Goal: Task Accomplishment & Management: Manage account settings

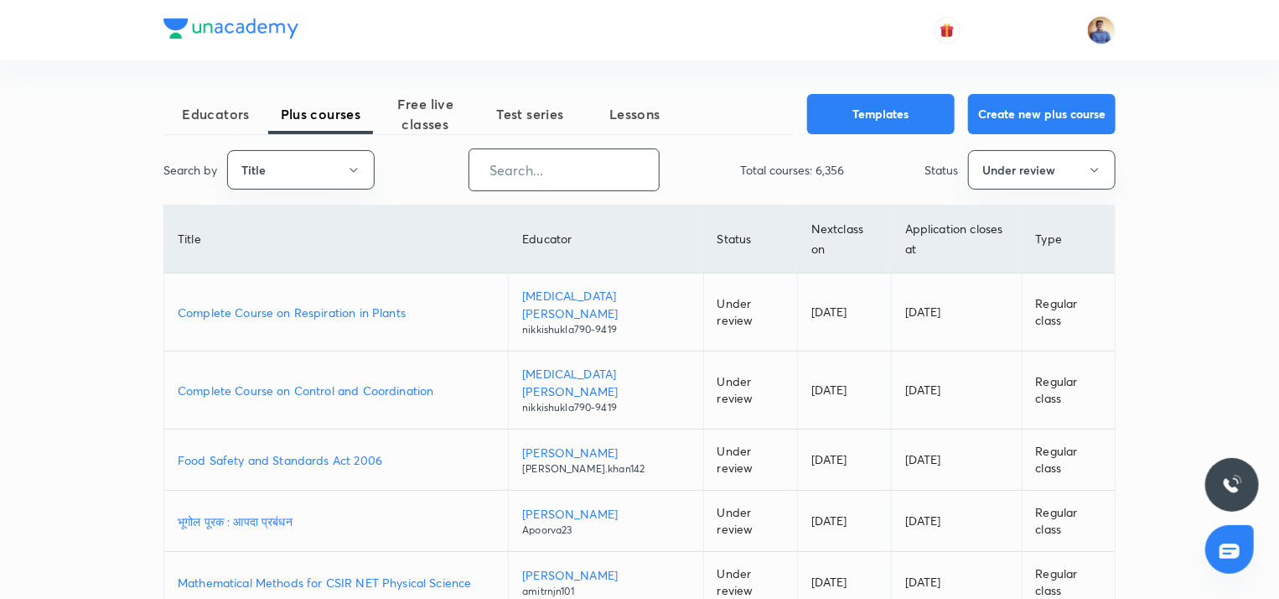
click at [505, 175] on input "text" at bounding box center [563, 169] width 189 height 43
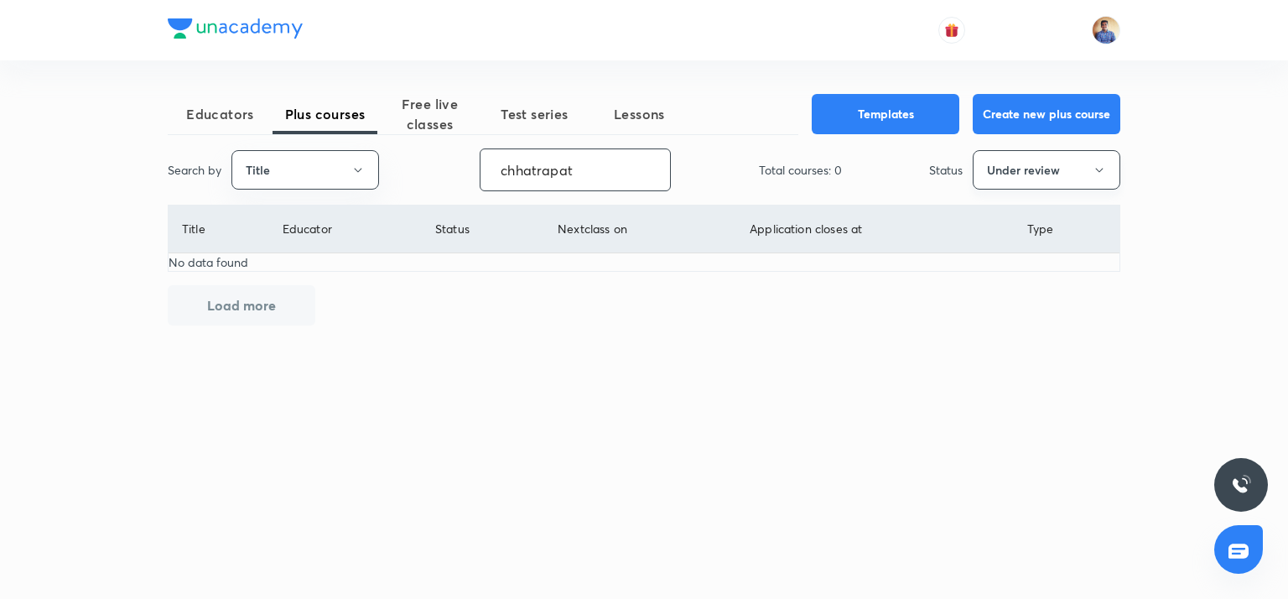
type input "chhatrapat"
click at [1034, 168] on button "Under review" at bounding box center [1046, 169] width 148 height 39
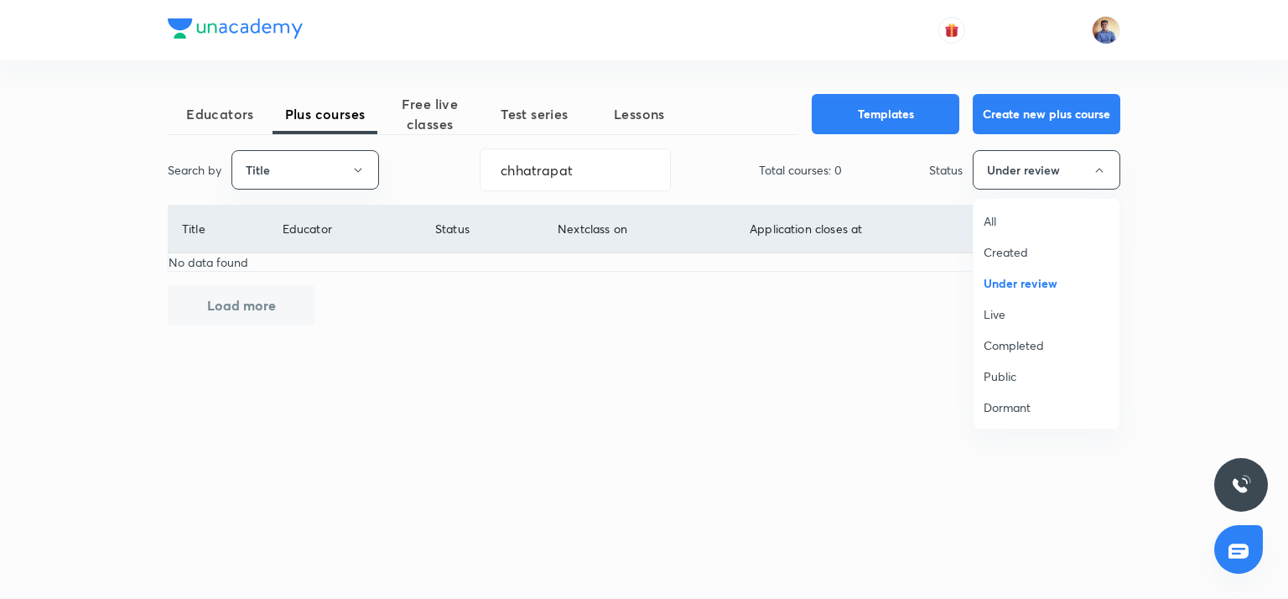
click at [1006, 215] on span "All" at bounding box center [1046, 221] width 126 height 18
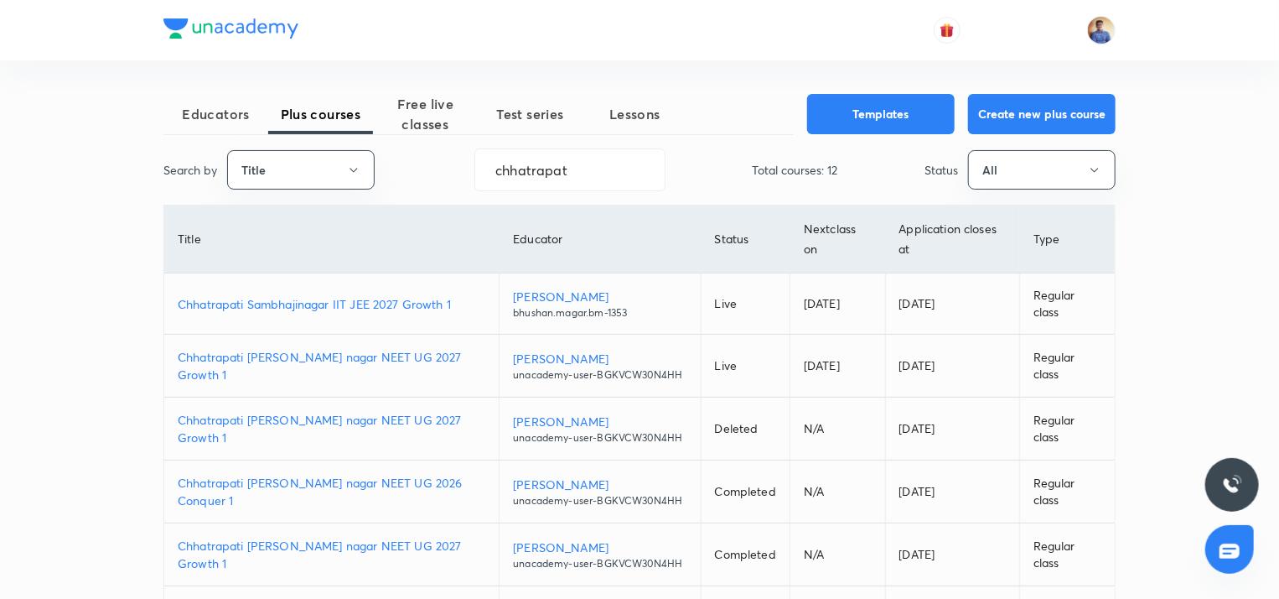
click at [368, 509] on p "Chhatrapati sambhaji nagar NEET UG 2026 Conquer 1" at bounding box center [332, 491] width 308 height 35
click at [306, 509] on p "Chhatrapati sambhaji nagar NEET UG 2026 Conquer 1" at bounding box center [332, 491] width 308 height 35
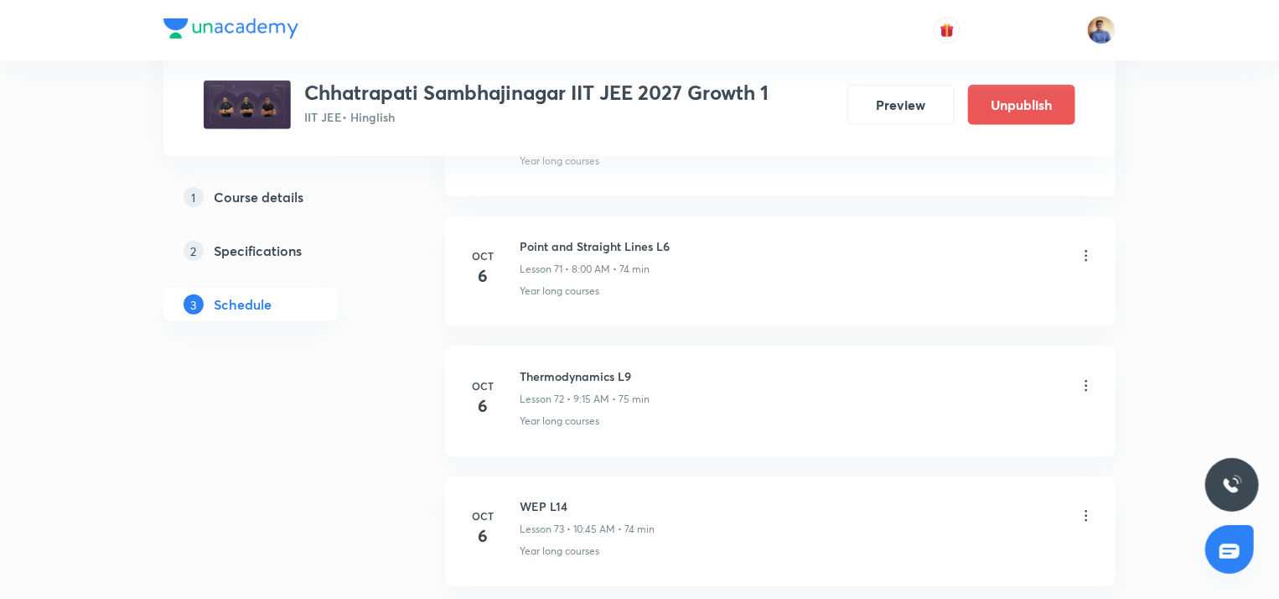
scroll to position [10193, 0]
drag, startPoint x: 519, startPoint y: 343, endPoint x: 630, endPoint y: 350, distance: 111.7
click at [630, 366] on div "[DATE] Thermodynamics L9 Lesson 72 • 9:15 AM • 75 min Year long courses" at bounding box center [780, 396] width 629 height 61
copy h6 "Thermodynamics L9"
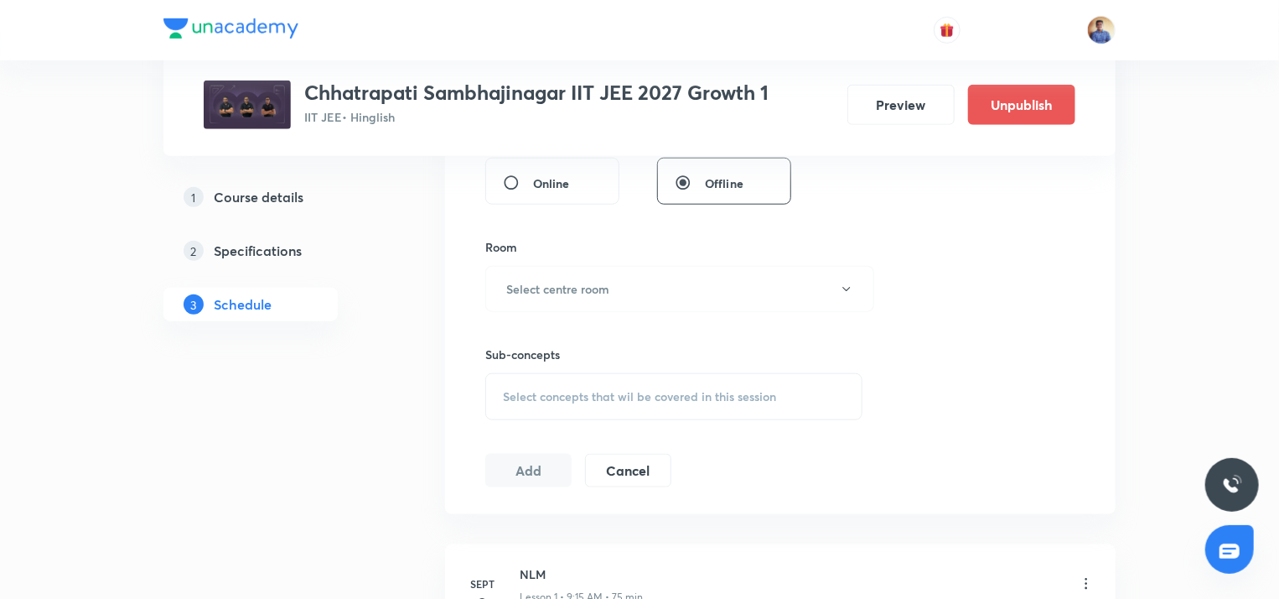
scroll to position [0, 0]
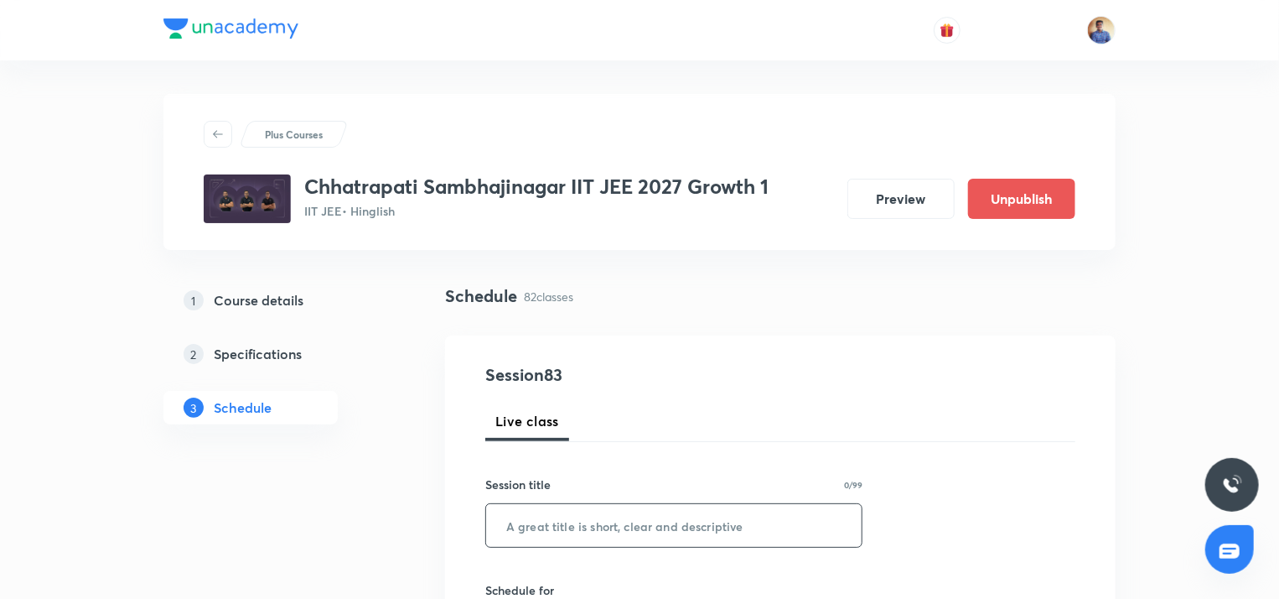
click at [547, 527] on input "text" at bounding box center [674, 525] width 376 height 43
paste input "Thermodynamics L9"
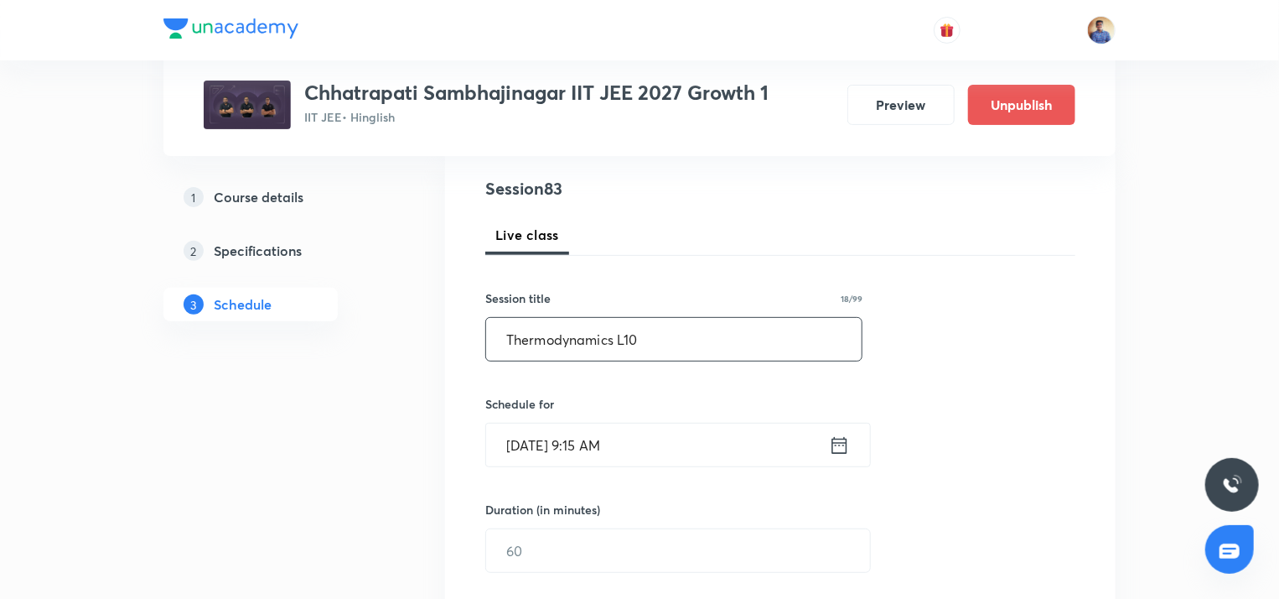
scroll to position [188, 0]
type input "Thermodynamics L10"
click at [539, 443] on input "Oct 7, 2025, 9:15 AM" at bounding box center [657, 443] width 343 height 43
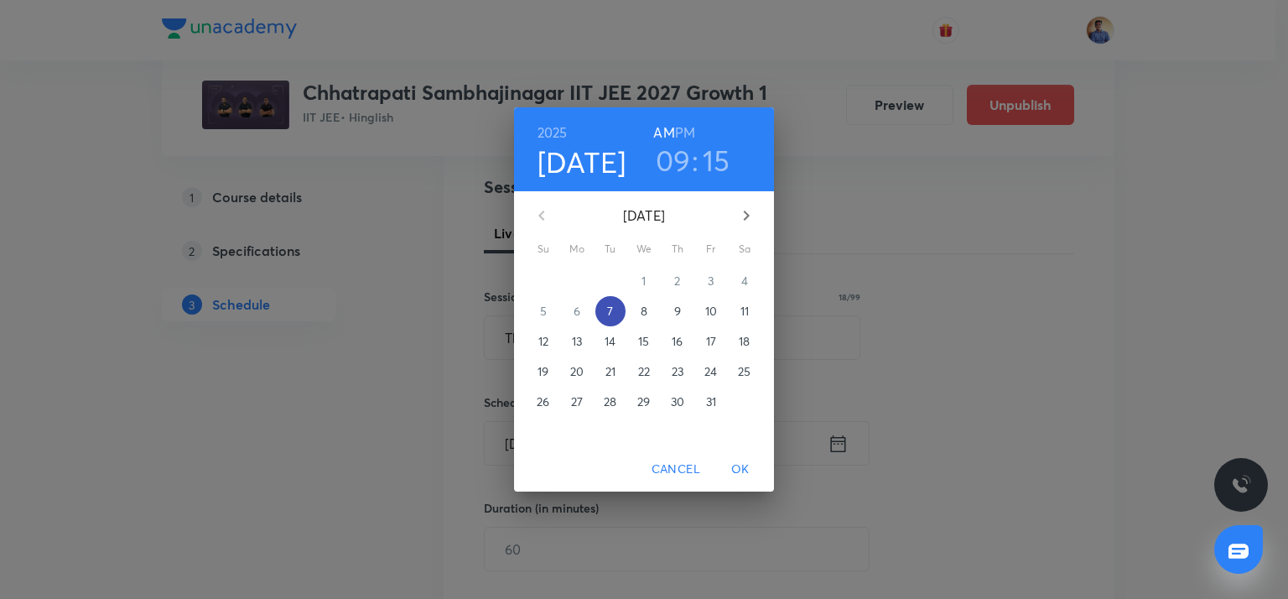
click at [606, 303] on span "7" at bounding box center [610, 311] width 30 height 17
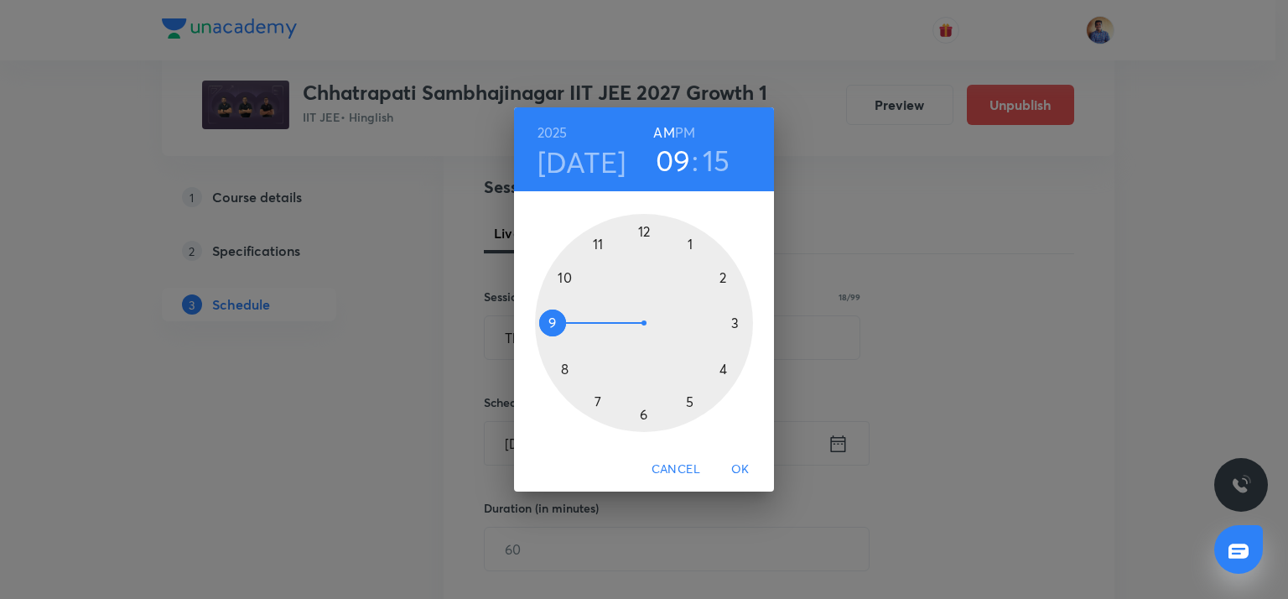
click at [547, 320] on div at bounding box center [644, 323] width 218 height 218
click at [738, 329] on div at bounding box center [644, 323] width 218 height 218
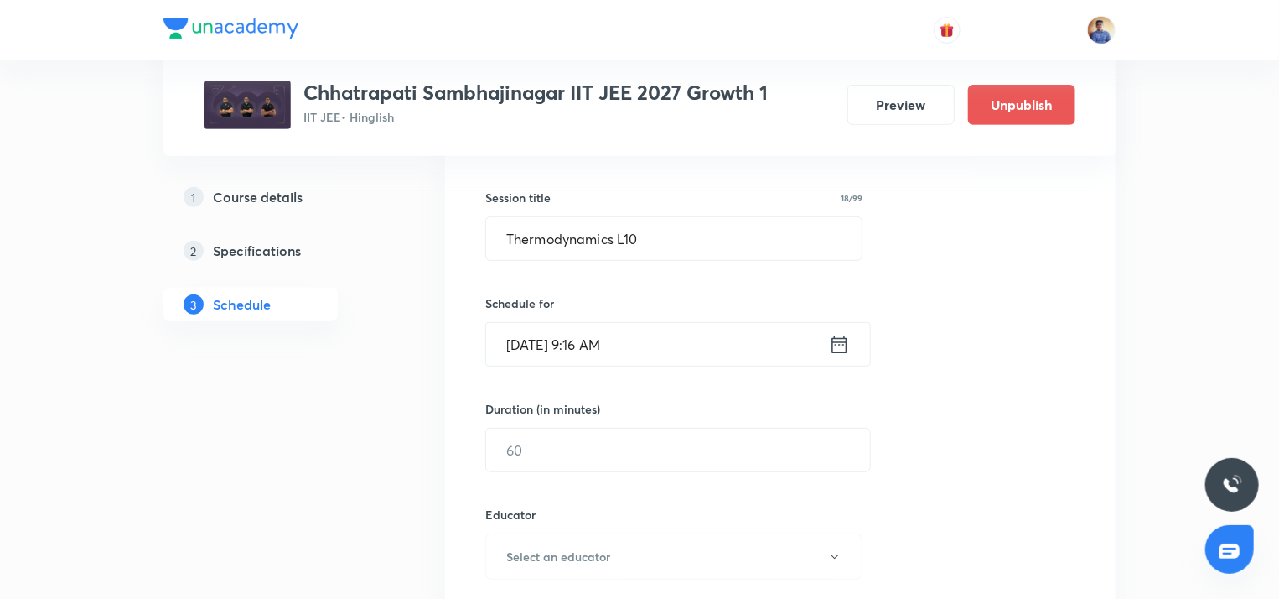
scroll to position [288, 0]
click at [566, 442] on input "text" at bounding box center [678, 449] width 384 height 43
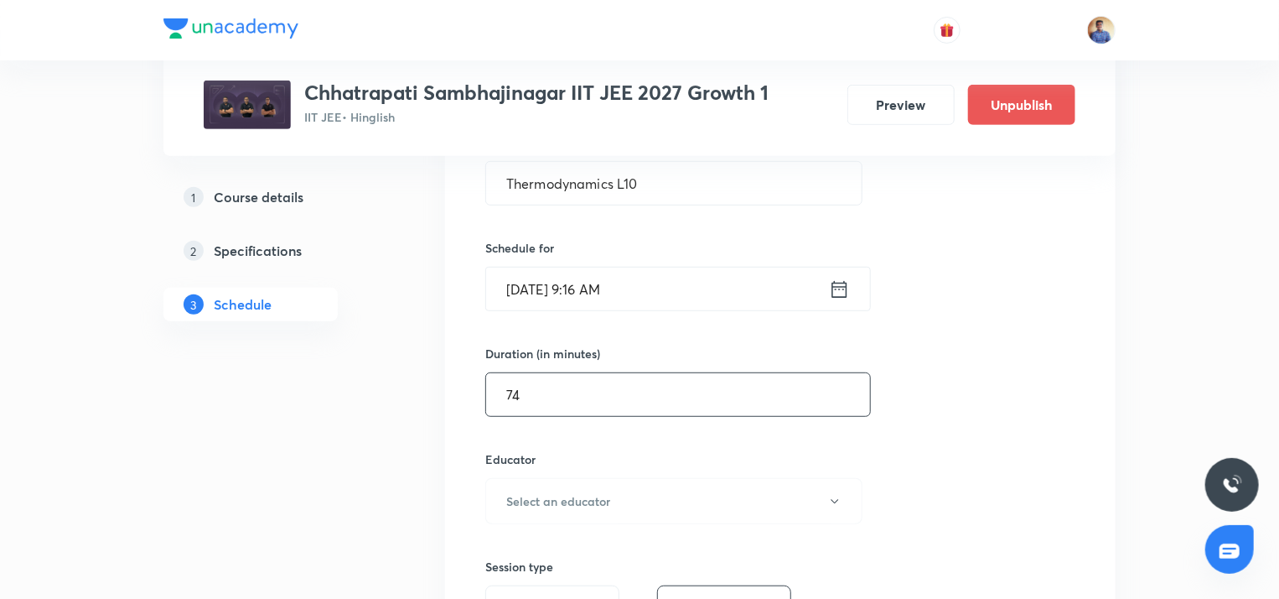
scroll to position [342, 0]
type input "74"
click at [520, 492] on h6 "Select an educator" at bounding box center [558, 501] width 104 height 18
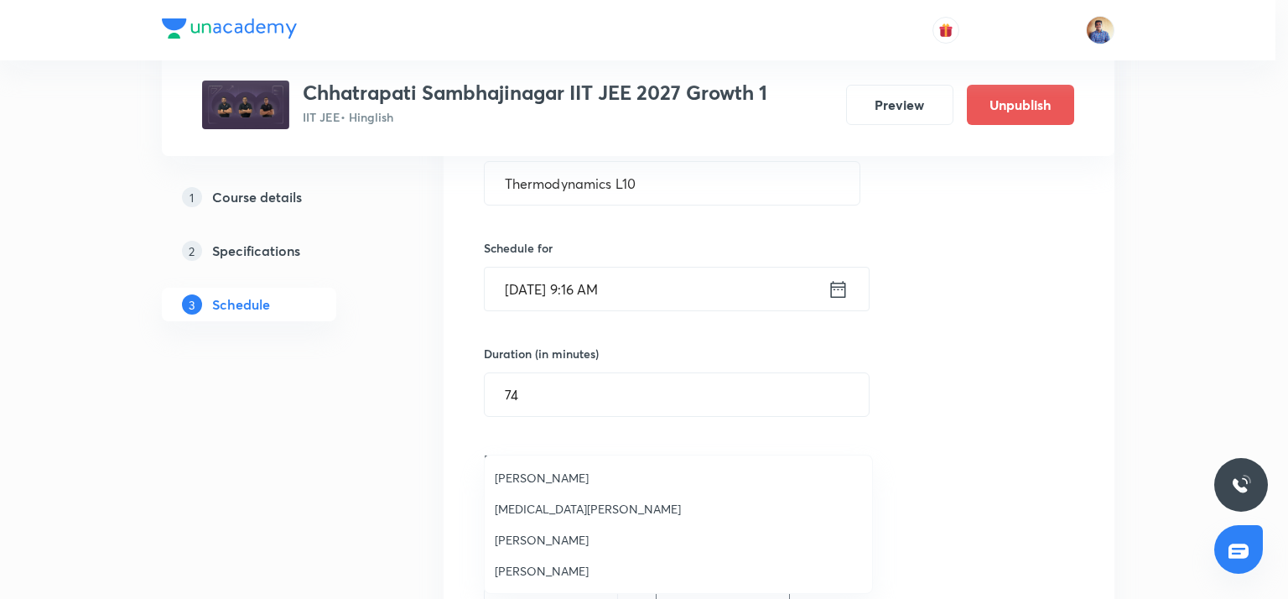
click at [515, 569] on span "[PERSON_NAME]" at bounding box center [678, 571] width 367 height 18
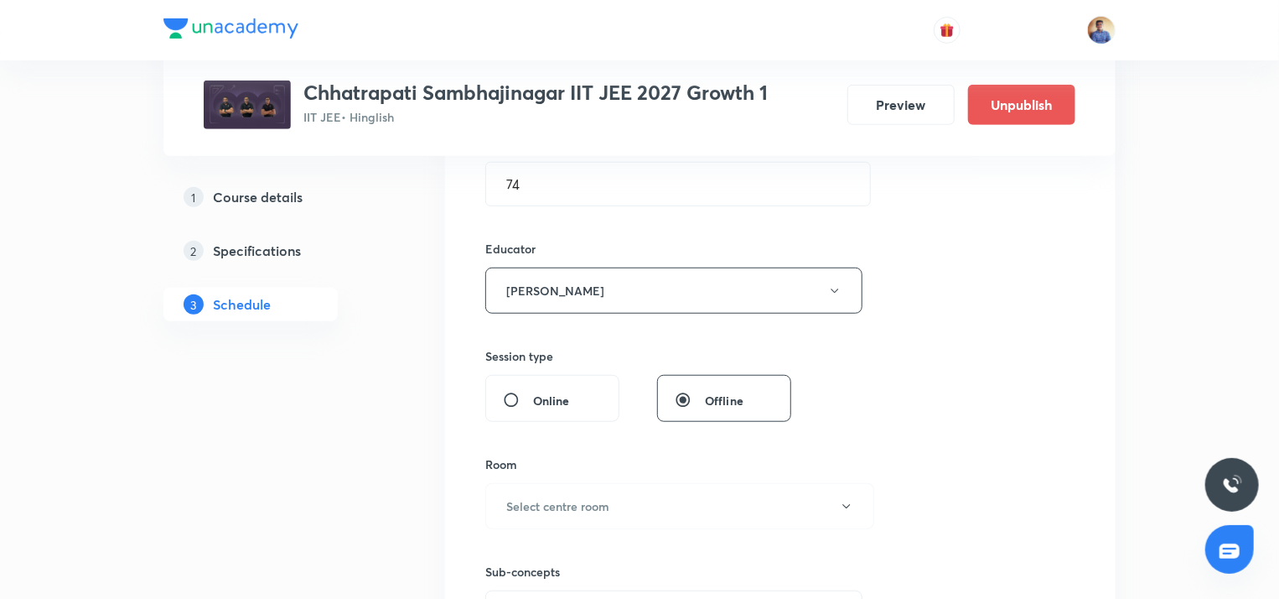
scroll to position [559, 0]
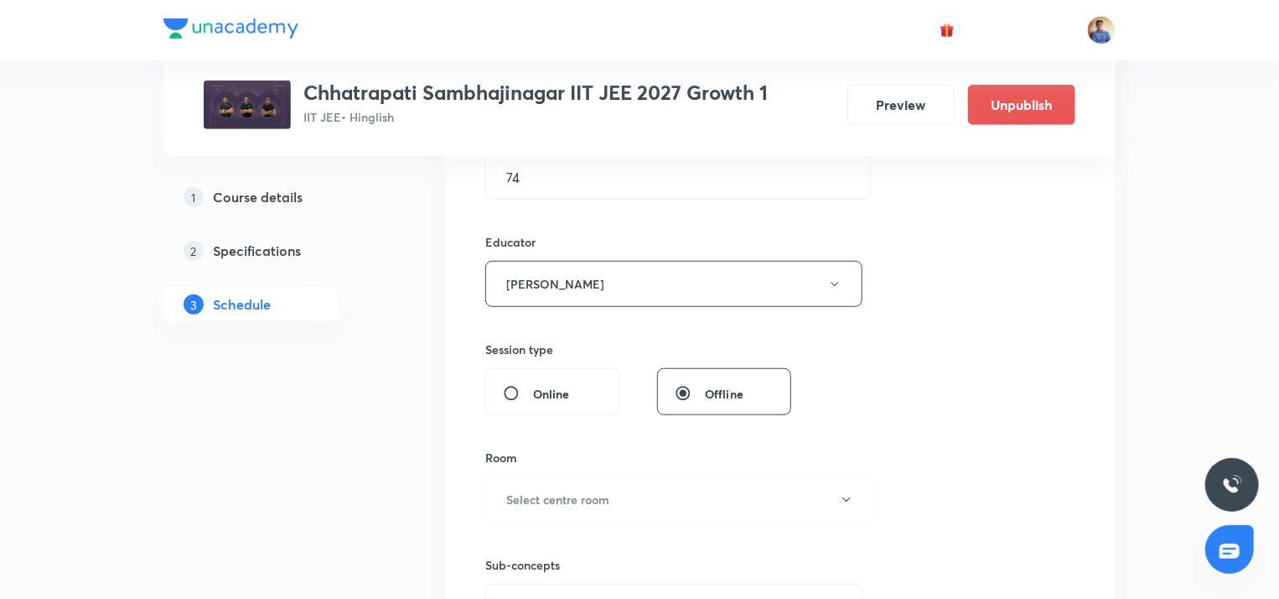
click at [526, 388] on input "Online" at bounding box center [518, 393] width 30 height 17
radio input "true"
radio input "false"
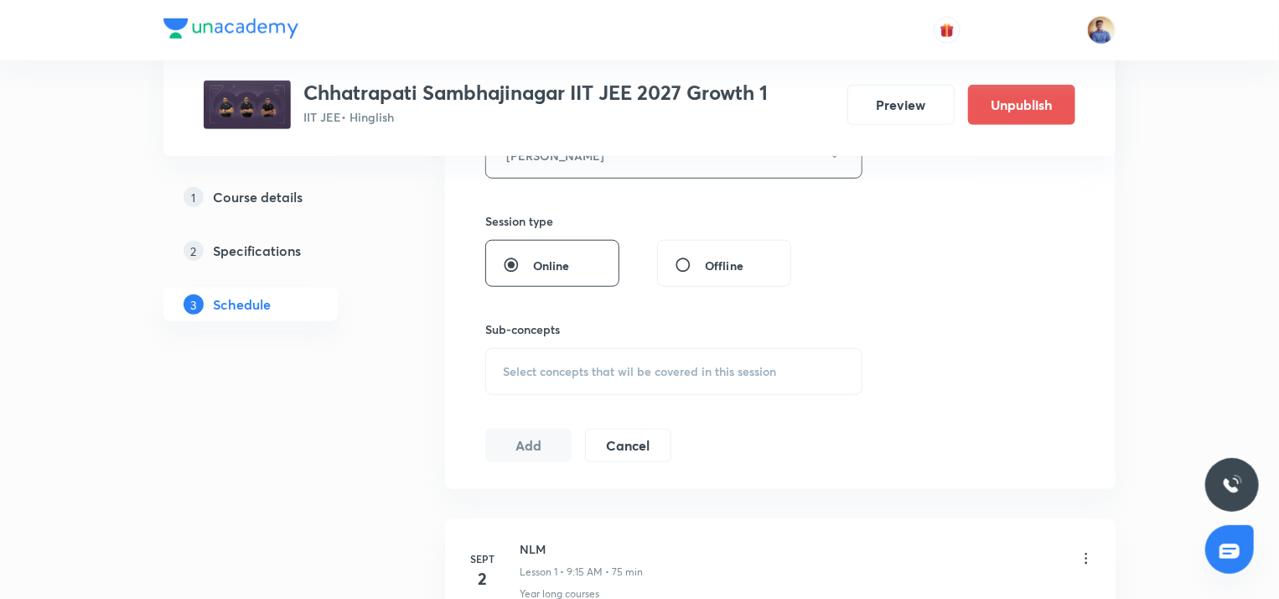
scroll to position [689, 0]
click at [536, 366] on span "Select concepts that wil be covered in this session" at bounding box center [639, 369] width 273 height 13
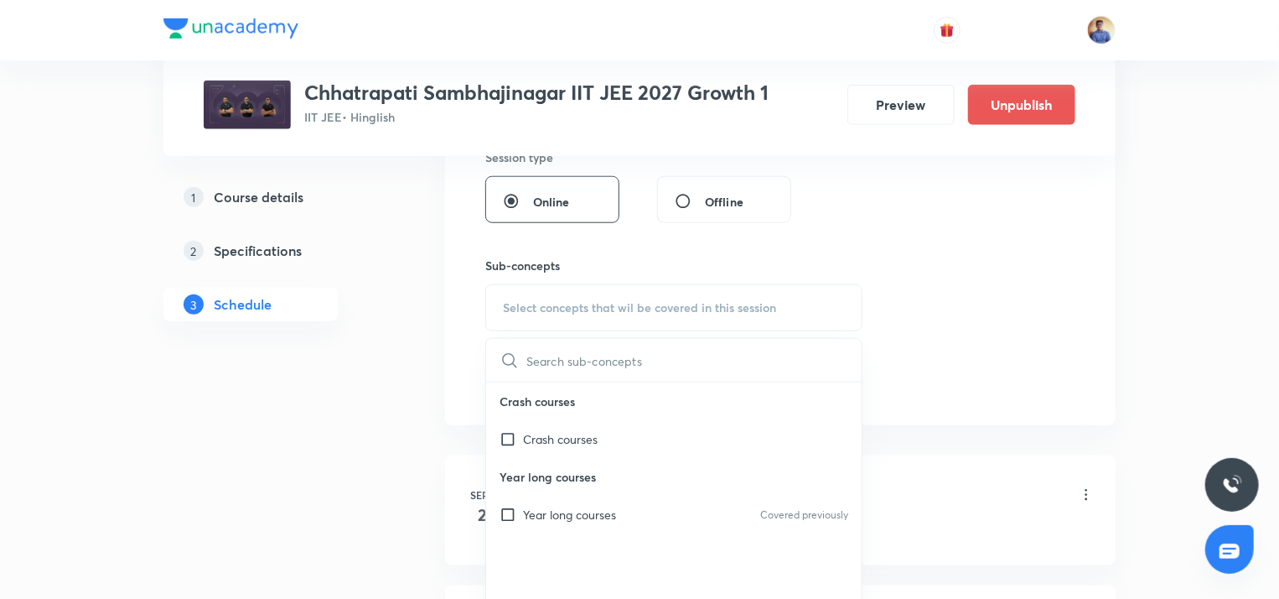
scroll to position [753, 0]
click at [509, 521] on div "Year long courses Covered previously" at bounding box center [674, 513] width 376 height 38
checkbox input "true"
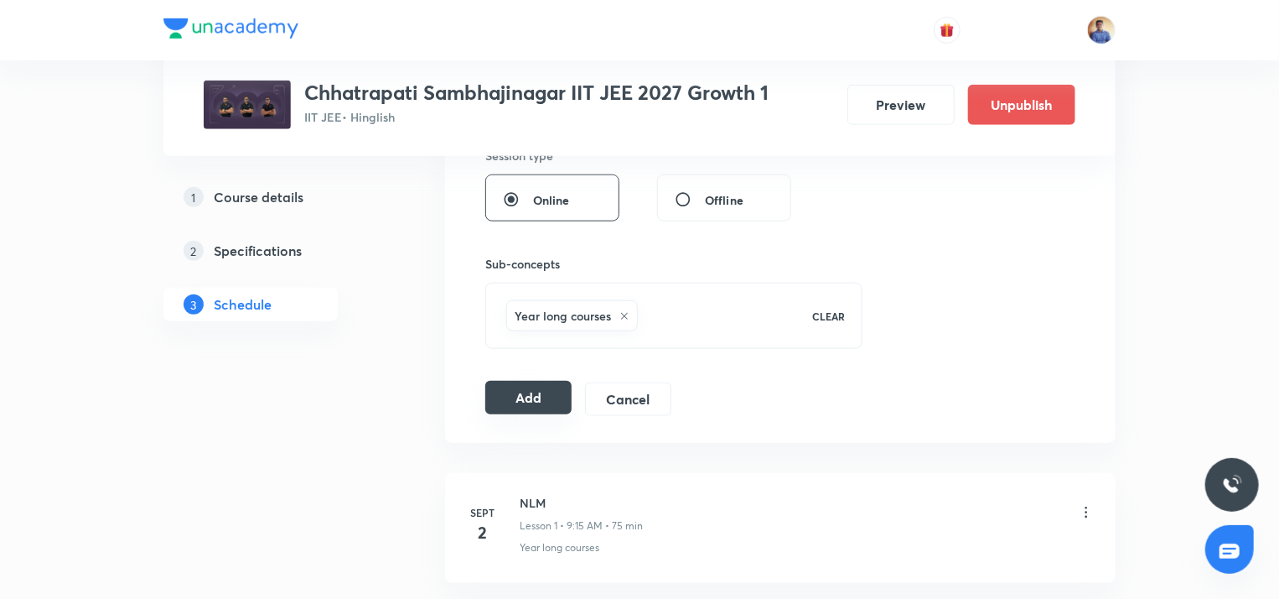
click at [520, 396] on button "Add" at bounding box center [528, 398] width 86 height 34
radio input "false"
radio input "true"
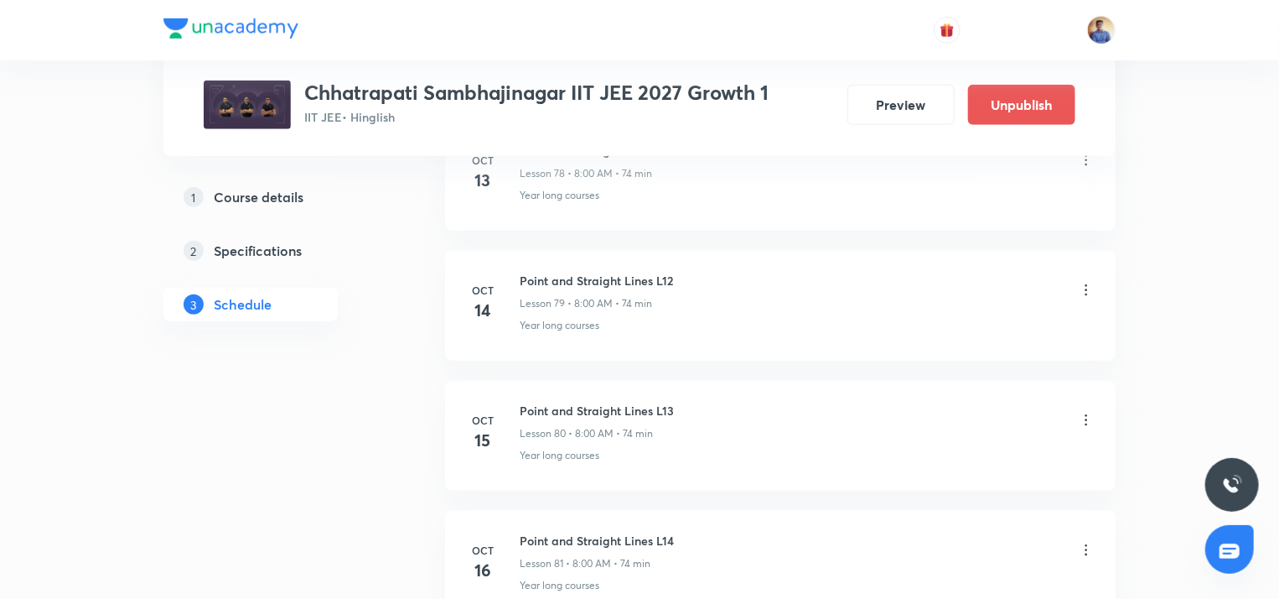
scroll to position [10731, 0]
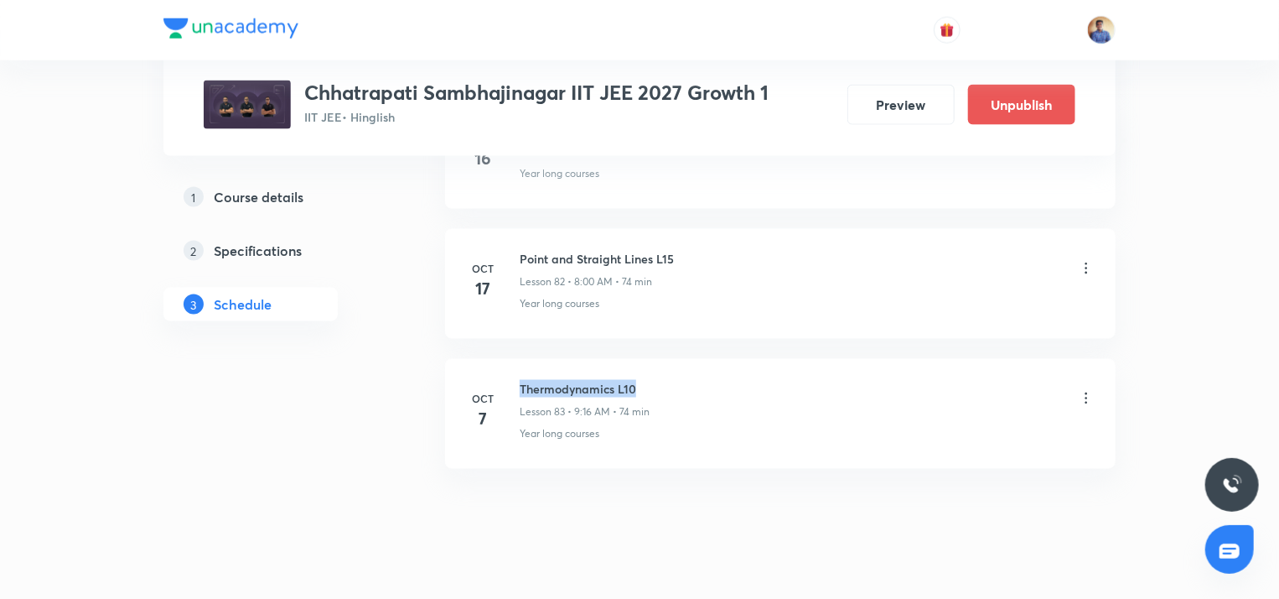
drag, startPoint x: 517, startPoint y: 360, endPoint x: 642, endPoint y: 363, distance: 124.9
click at [642, 380] on div "Oct 7 Thermodynamics L10 Lesson 83 • 9:16 AM • 74 min Year long courses" at bounding box center [780, 410] width 629 height 61
copy h6 "Thermodynamics L10"
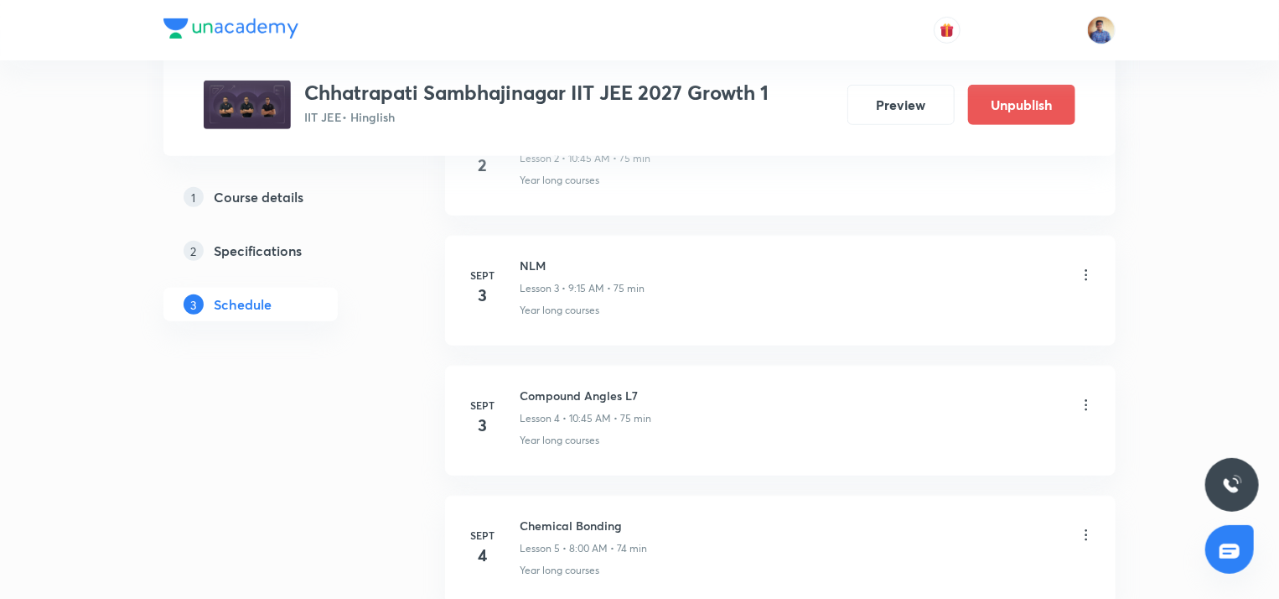
scroll to position [0, 0]
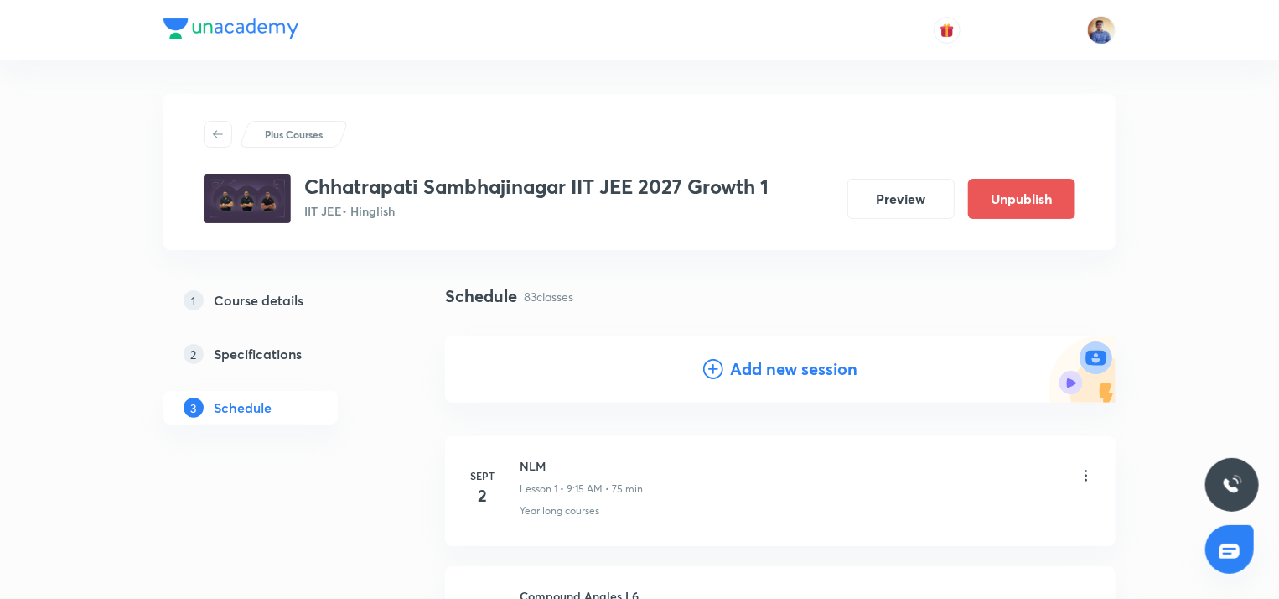
click at [719, 367] on icon at bounding box center [713, 369] width 20 height 20
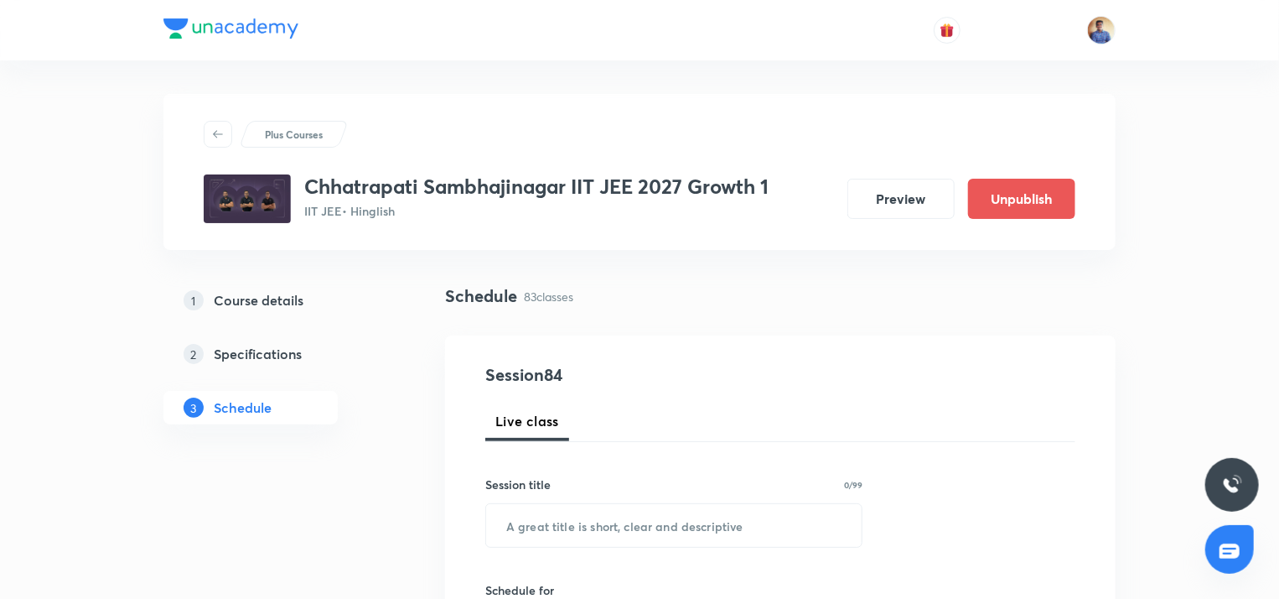
scroll to position [144, 0]
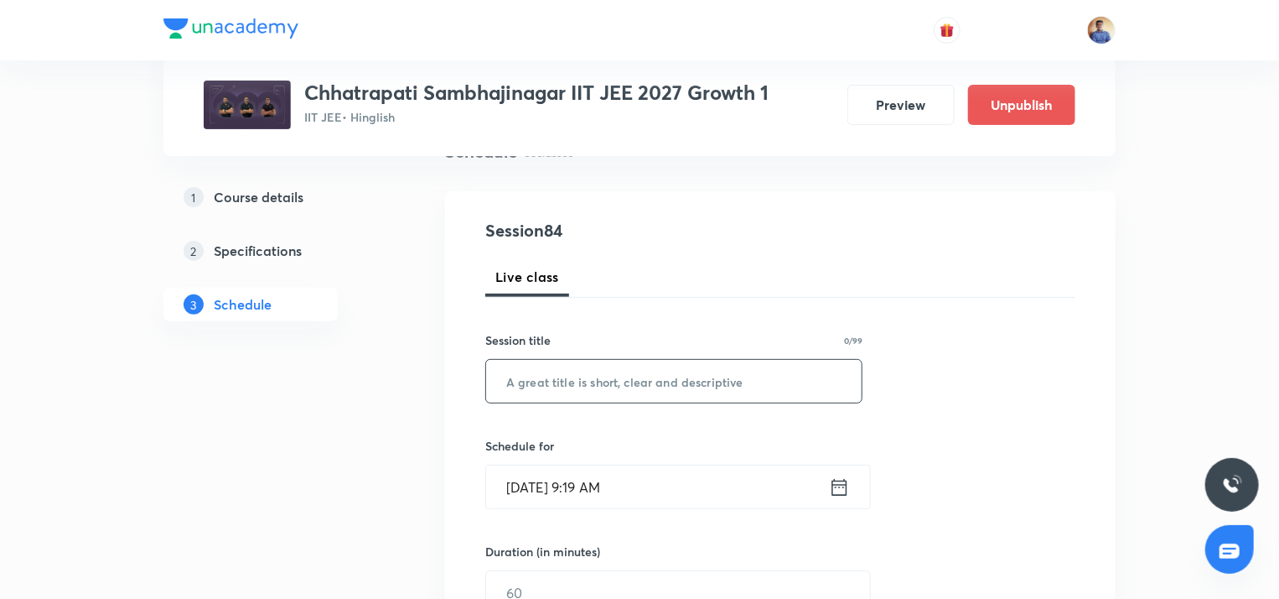
paste input "Thermodynamics L10"
click at [691, 371] on input "text" at bounding box center [674, 381] width 376 height 43
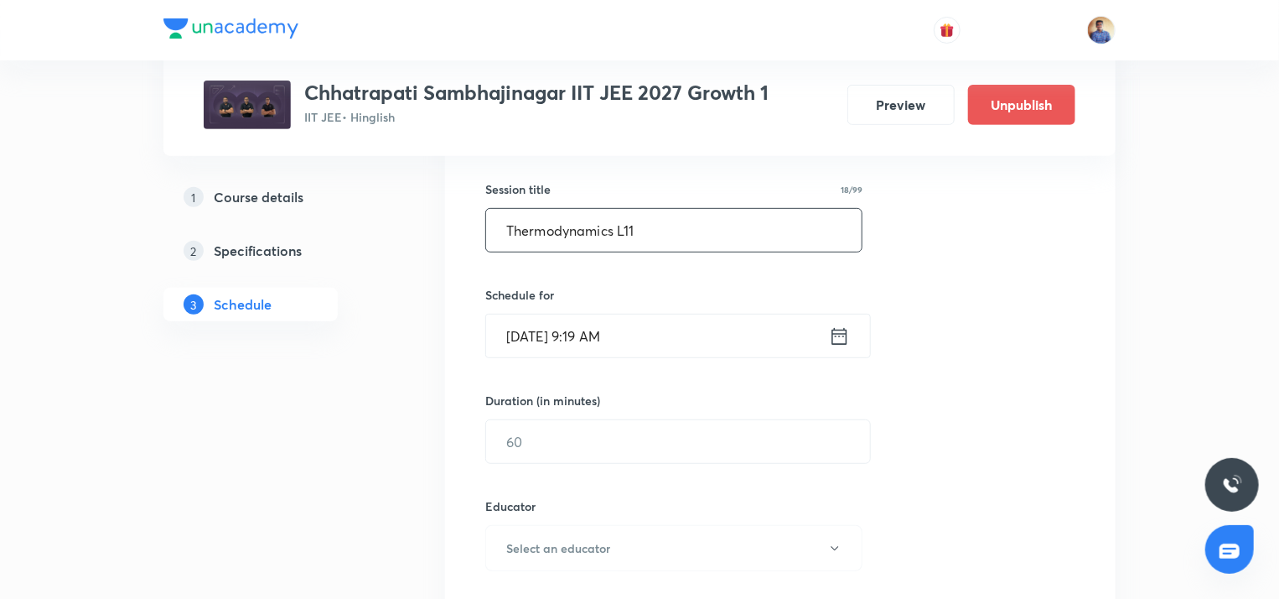
scroll to position [319, 0]
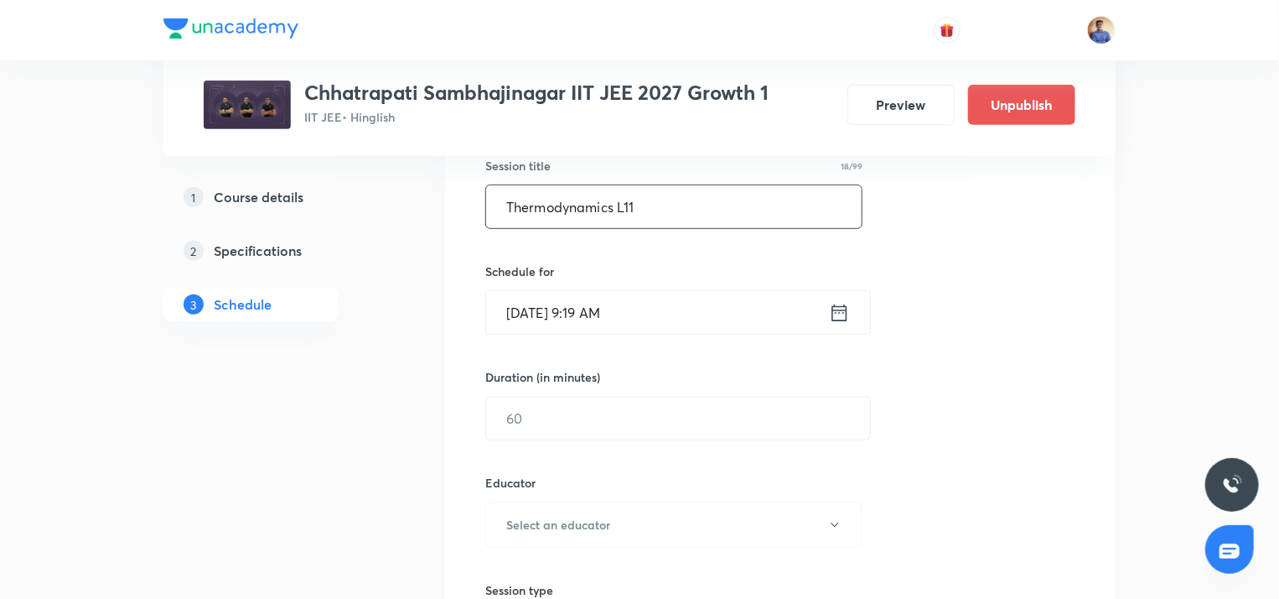
type input "Thermodynamics L11"
click at [519, 296] on input "Oct 7, 2025, 9:19 AM" at bounding box center [657, 312] width 343 height 43
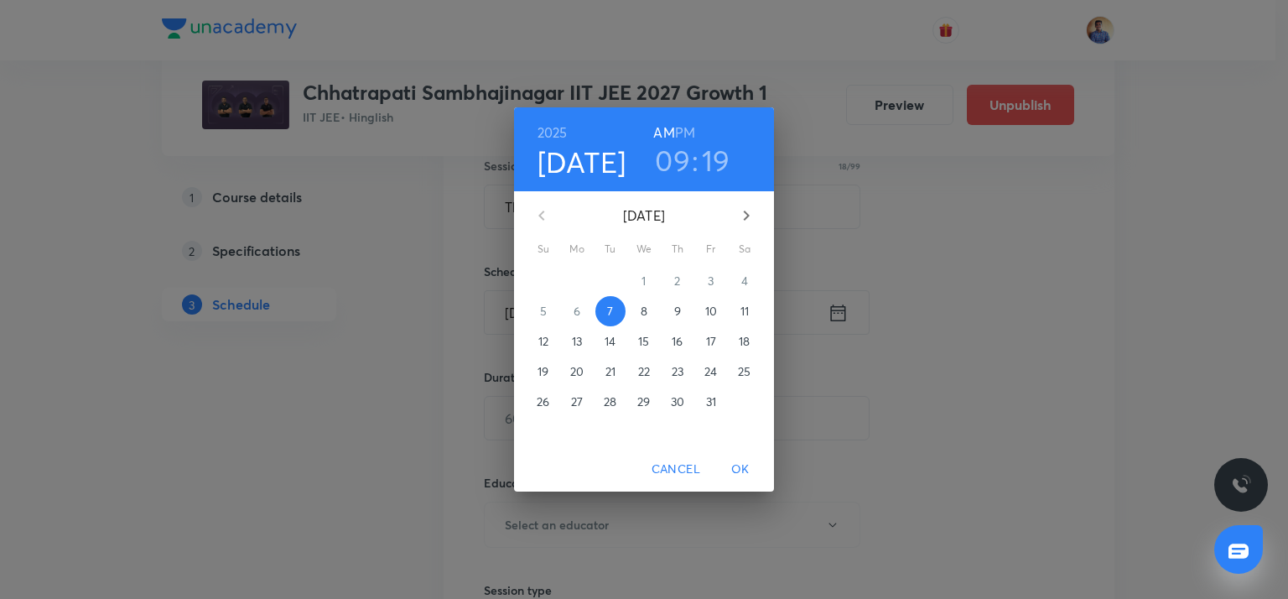
click at [639, 319] on button "8" at bounding box center [644, 311] width 30 height 30
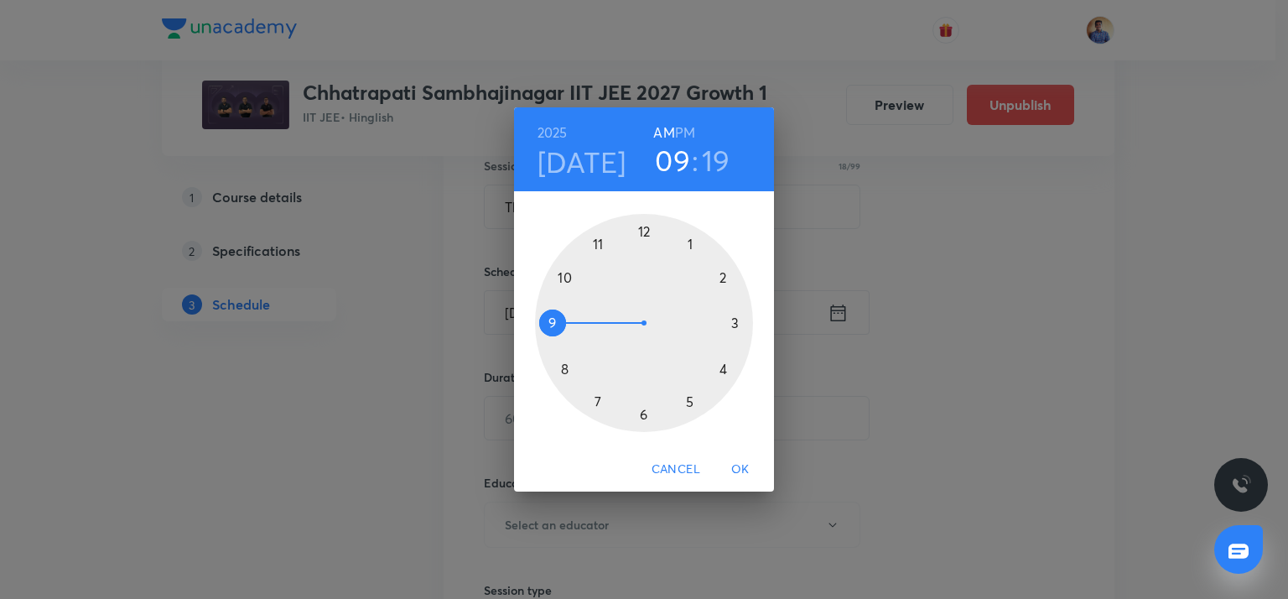
click at [547, 323] on div at bounding box center [644, 323] width 218 height 218
click at [734, 326] on div at bounding box center [644, 323] width 218 height 218
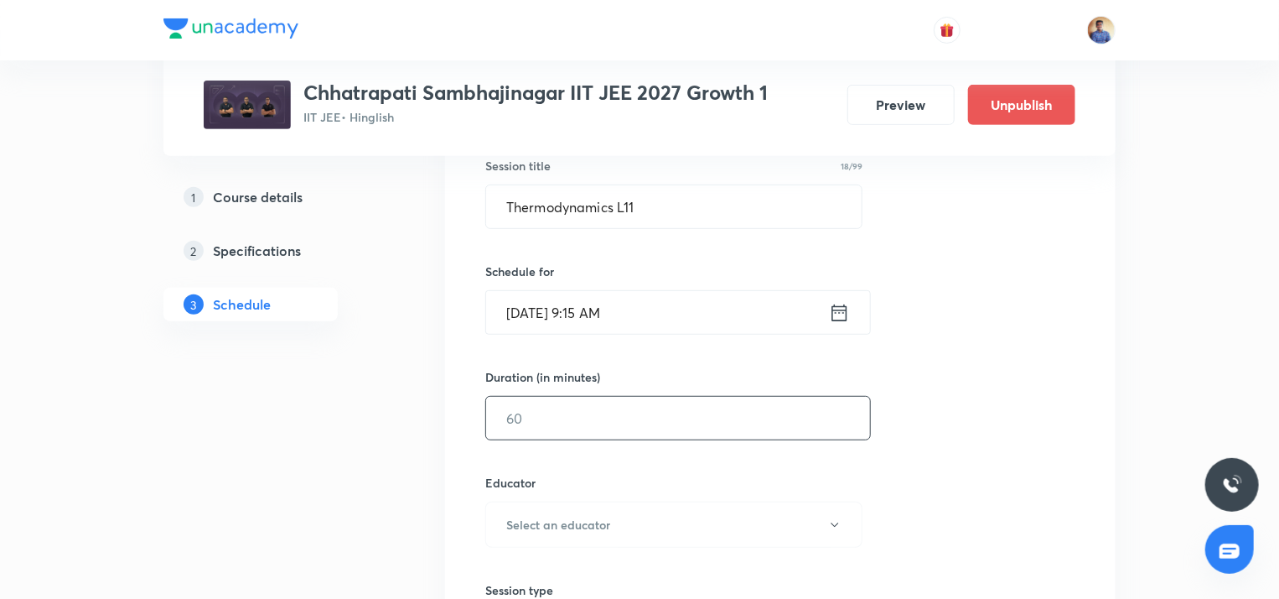
click at [641, 407] on input "text" at bounding box center [678, 417] width 384 height 43
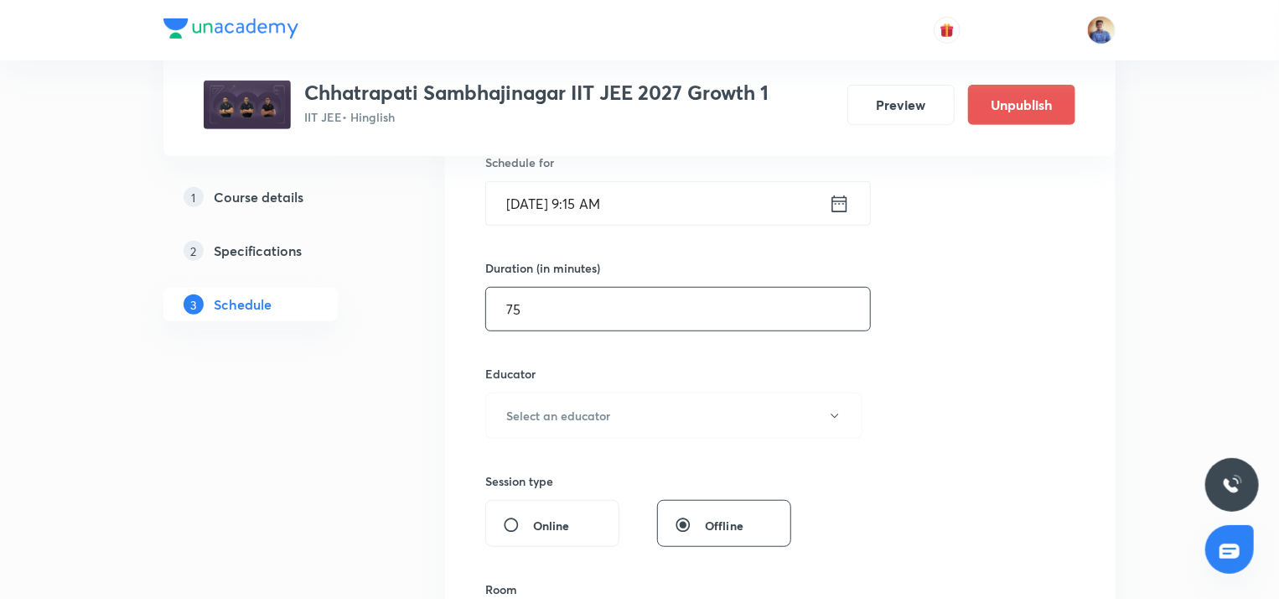
scroll to position [429, 0]
type input "75"
click at [624, 408] on button "Select an educator" at bounding box center [673, 414] width 377 height 46
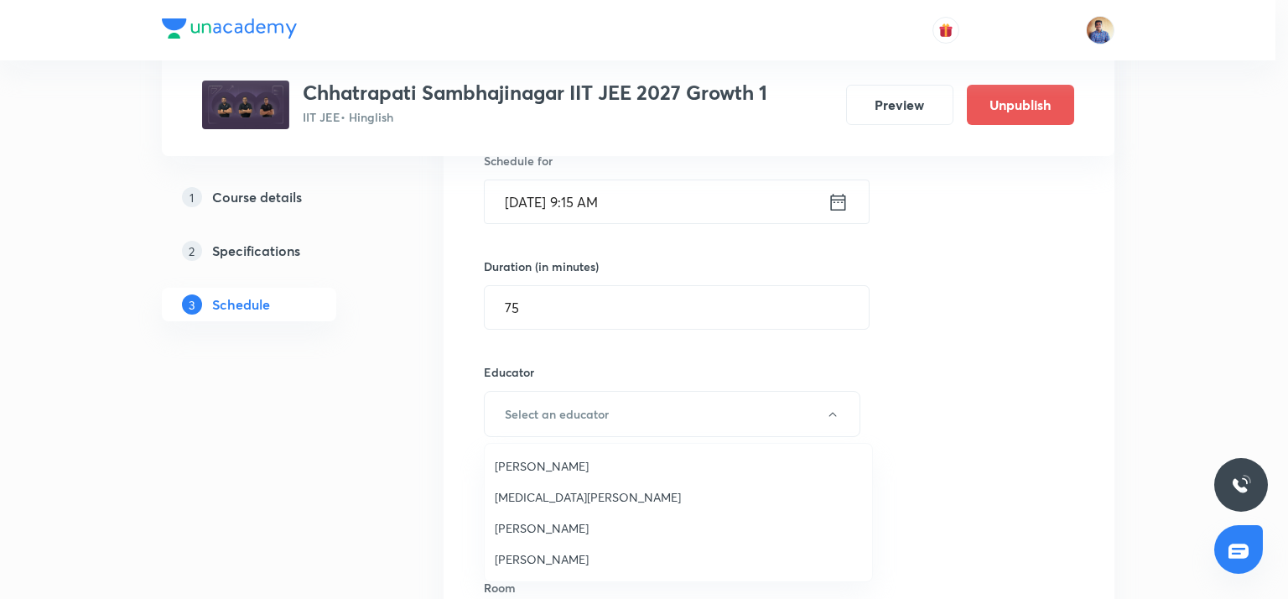
click at [535, 554] on span "[PERSON_NAME]" at bounding box center [678, 559] width 367 height 18
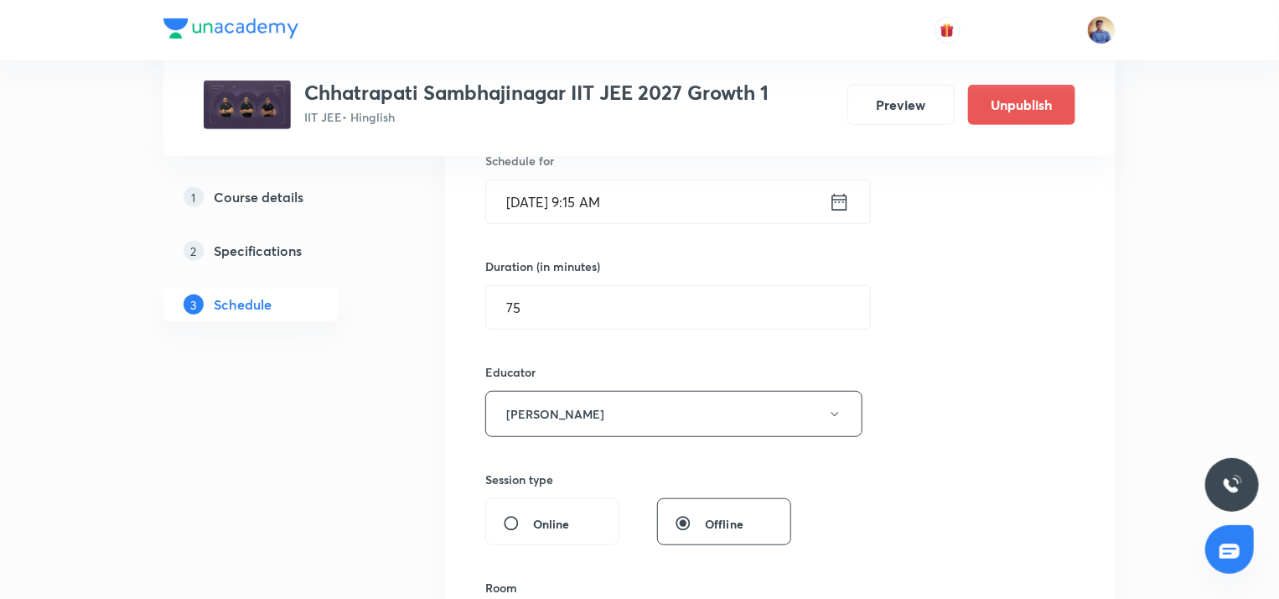
click at [507, 515] on label "Online" at bounding box center [536, 524] width 67 height 18
click at [507, 515] on input "Online" at bounding box center [518, 523] width 30 height 17
radio input "true"
radio input "false"
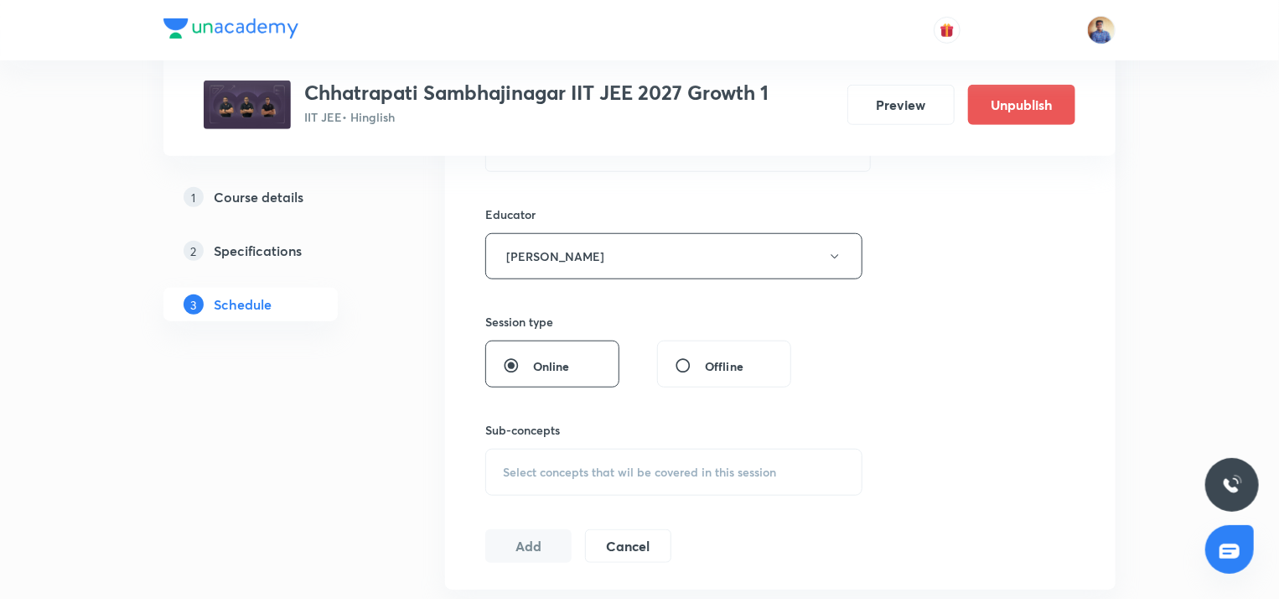
scroll to position [593, 0]
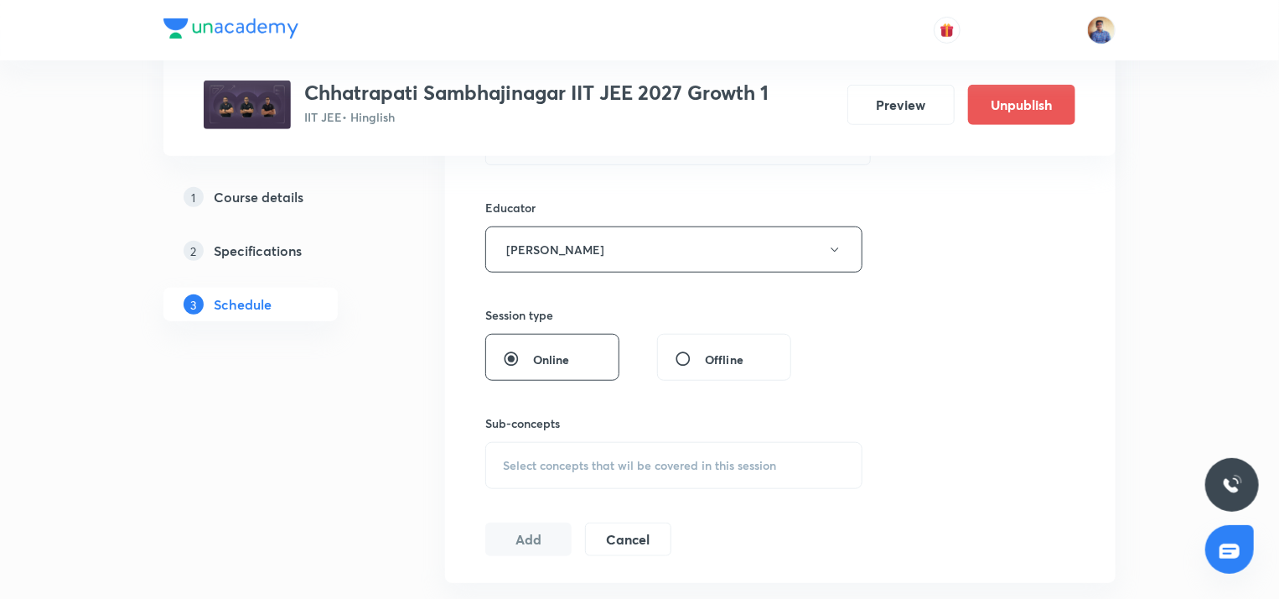
click at [516, 467] on span "Select concepts that wil be covered in this session" at bounding box center [639, 465] width 273 height 13
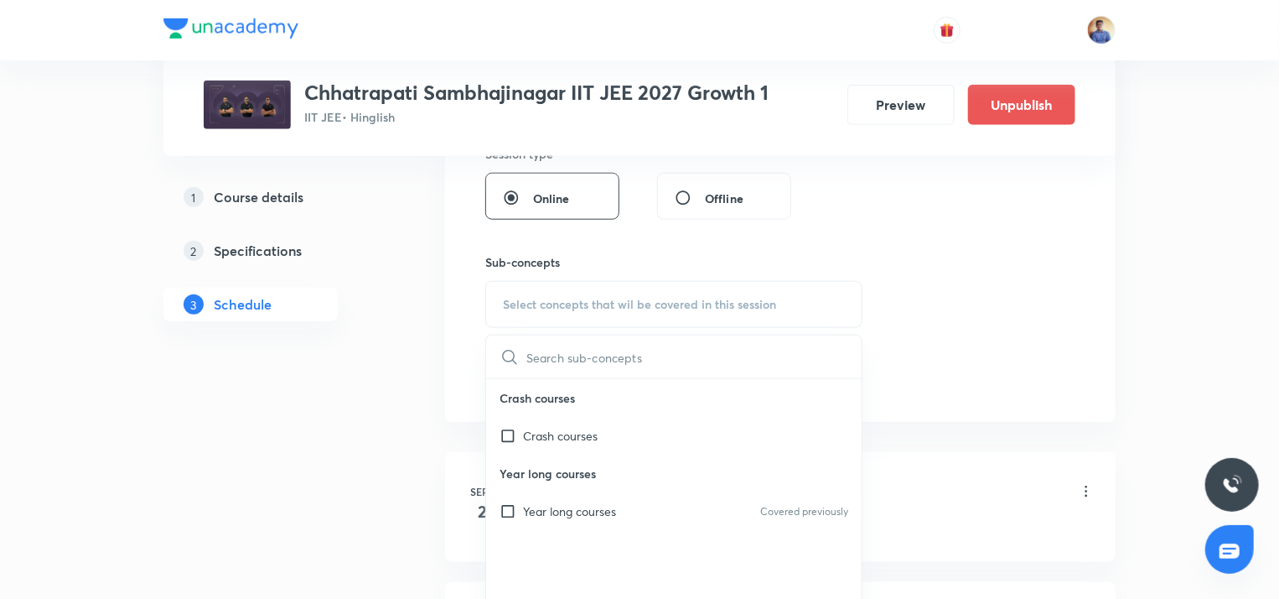
scroll to position [778, 0]
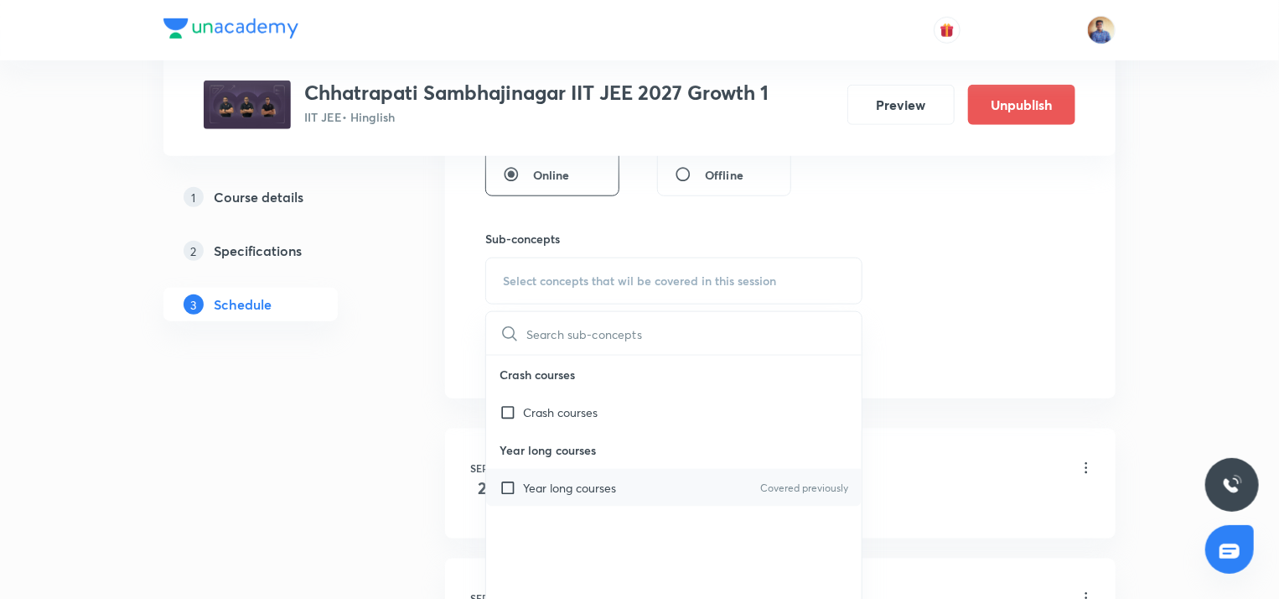
click at [508, 480] on input "checkbox" at bounding box center [511, 488] width 23 height 18
checkbox input "true"
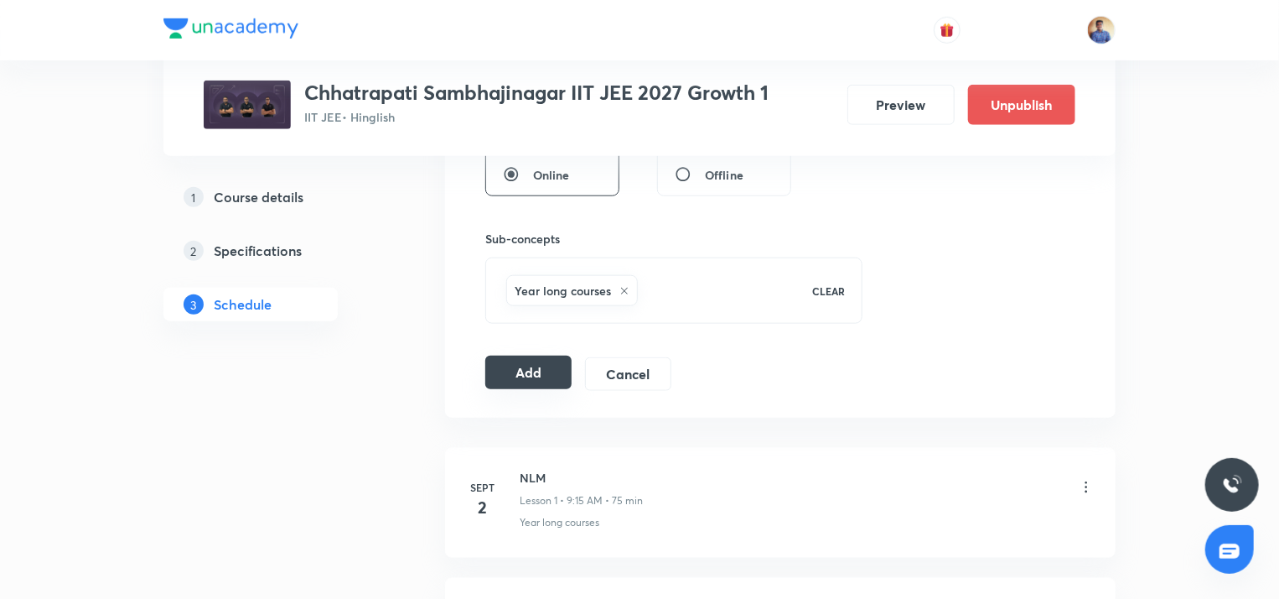
click at [503, 376] on button "Add" at bounding box center [528, 372] width 86 height 34
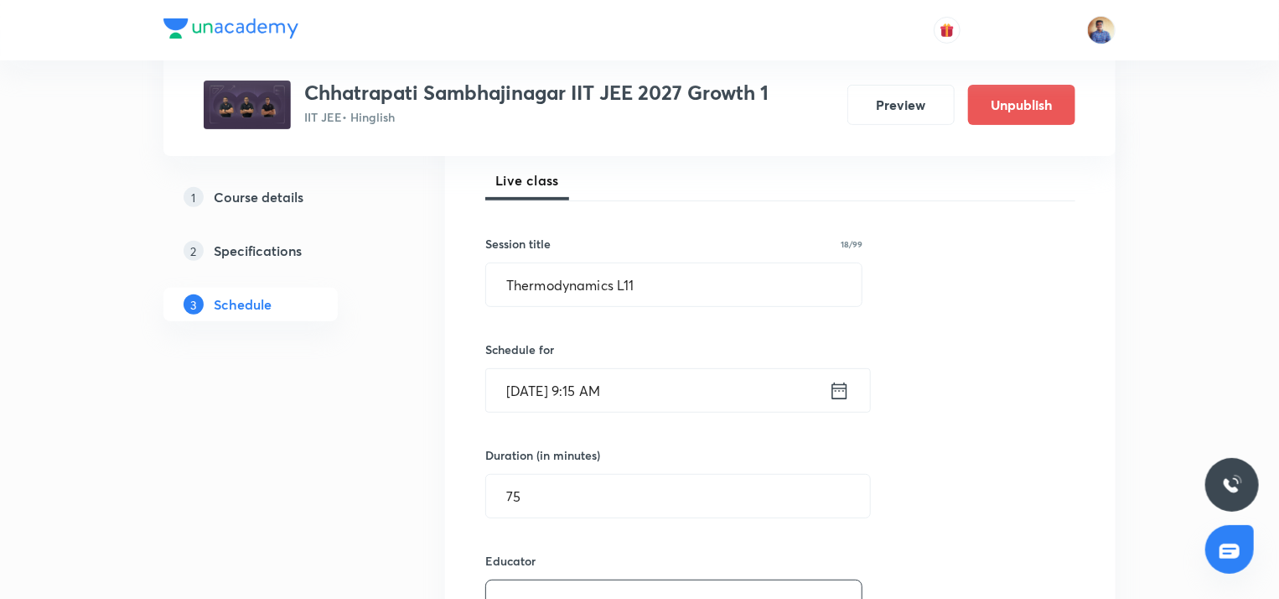
scroll to position [238, 0]
radio input "false"
radio input "true"
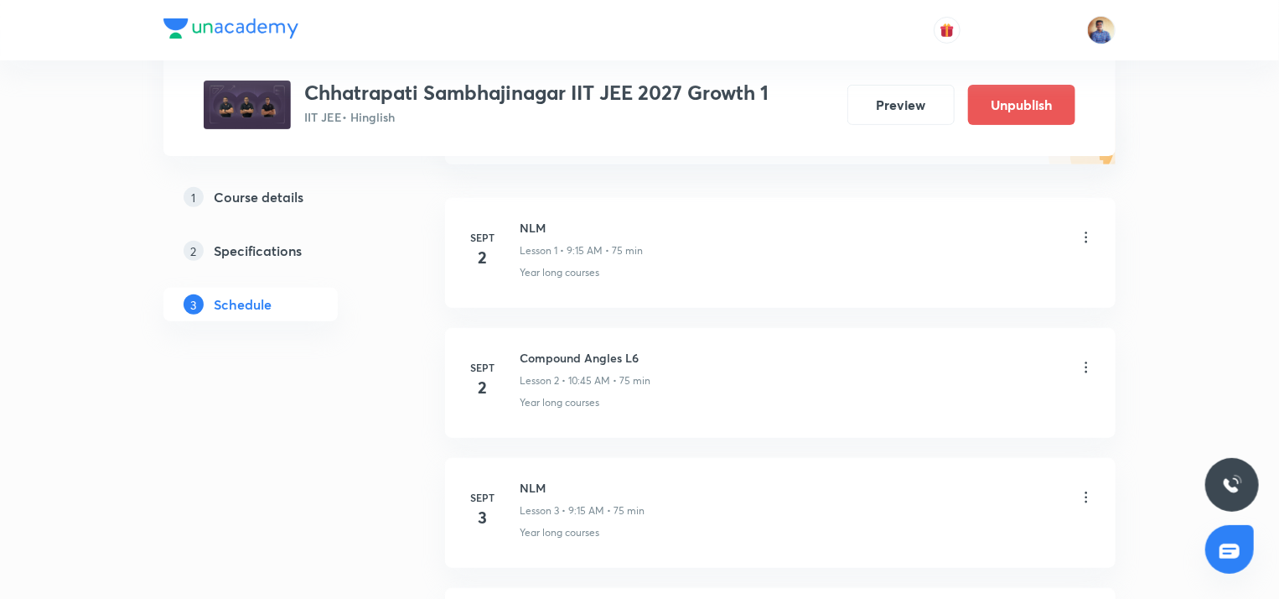
scroll to position [0, 0]
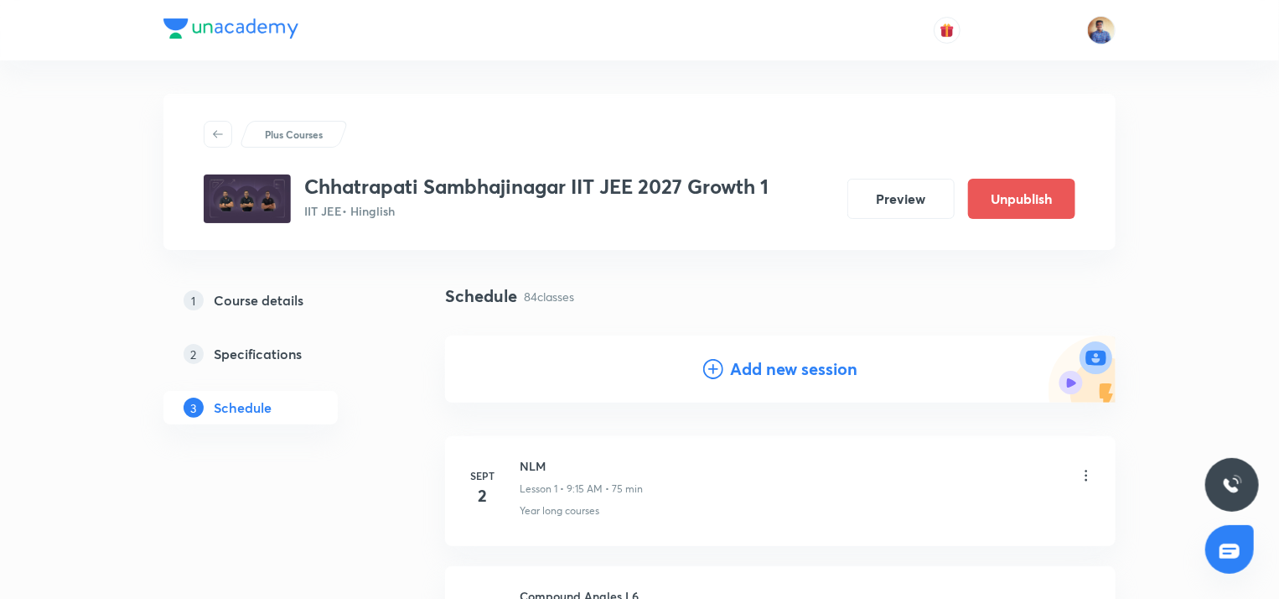
click at [734, 370] on h4 "Add new session" at bounding box center [793, 368] width 127 height 25
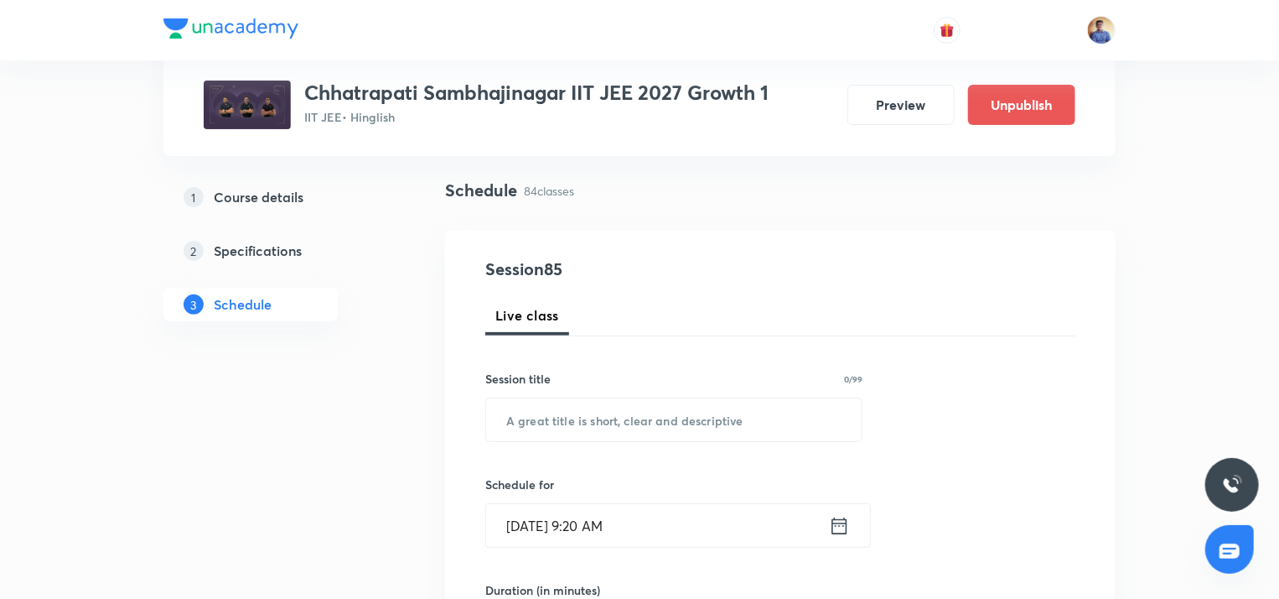
scroll to position [131, 0]
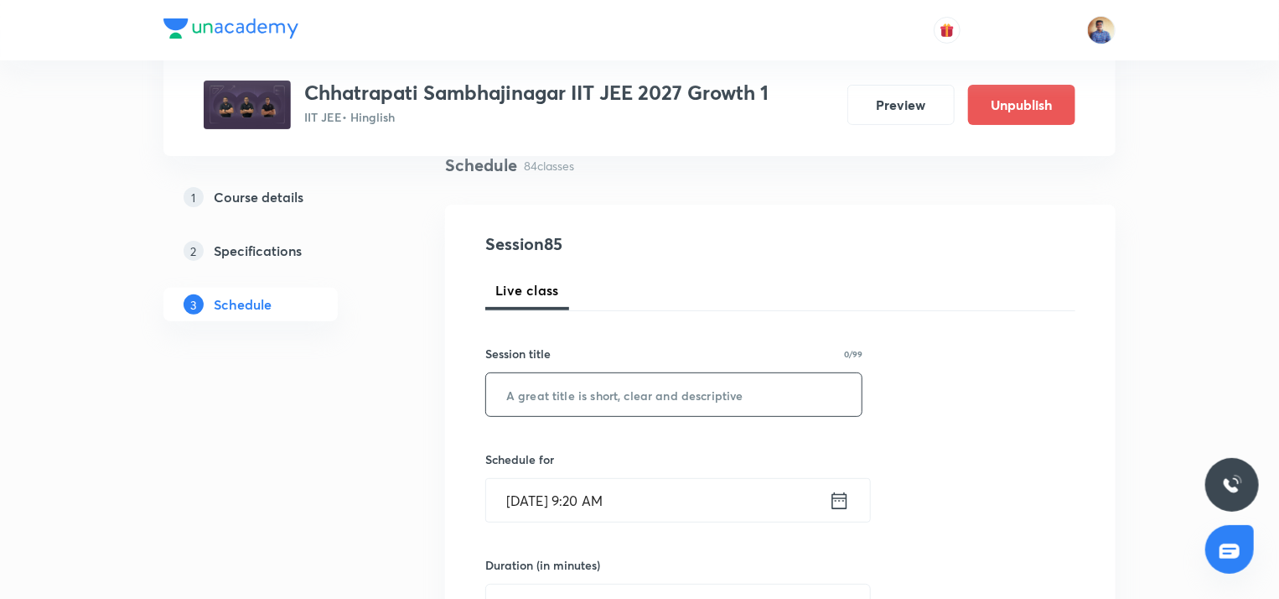
paste input "Thermodynamics L10"
click at [676, 380] on input "text" at bounding box center [674, 394] width 376 height 43
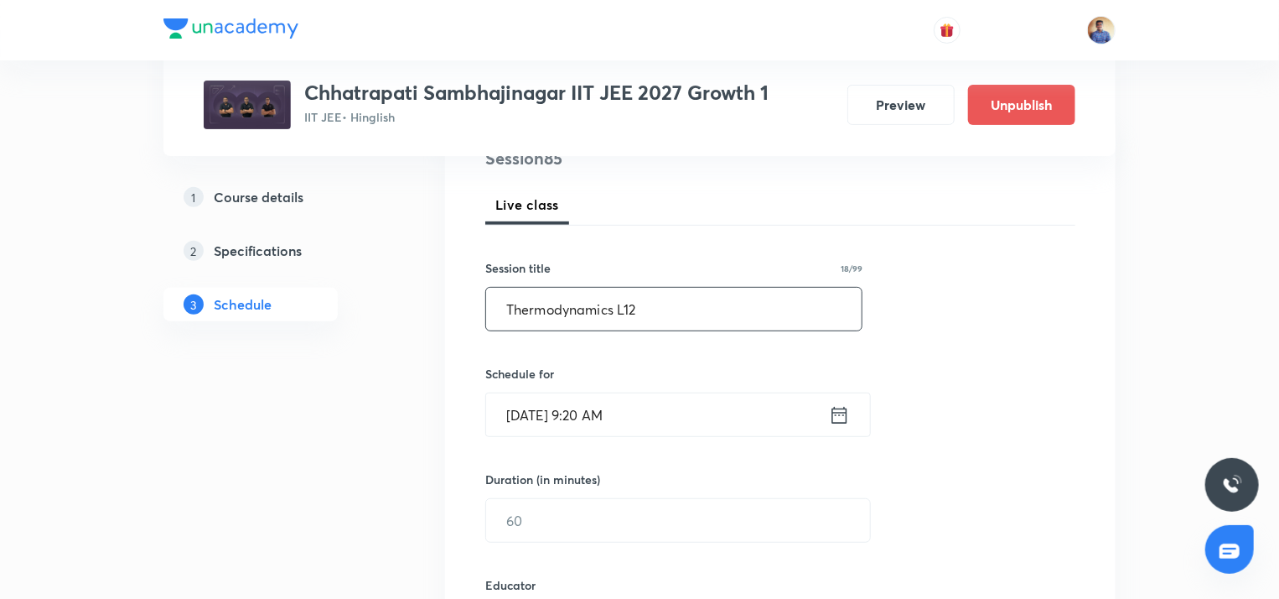
scroll to position [217, 0]
type input "Thermodynamics L12"
click at [550, 413] on input "Oct 7, 2025, 9:20 AM" at bounding box center [657, 413] width 343 height 43
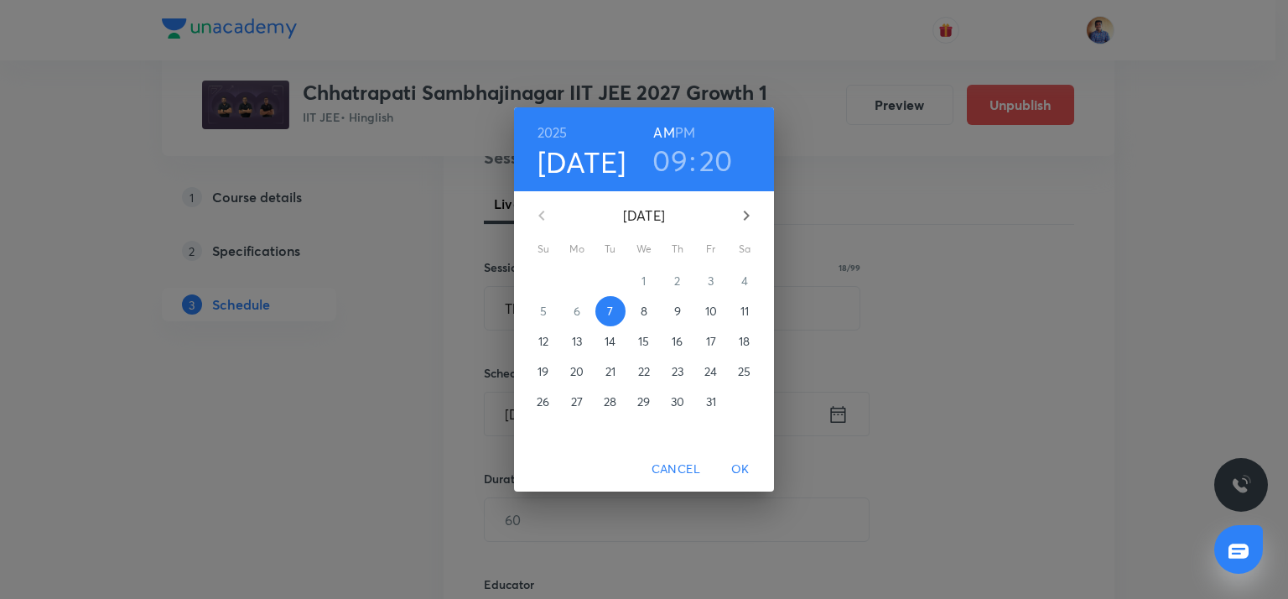
click at [702, 316] on span "10" at bounding box center [711, 311] width 30 height 17
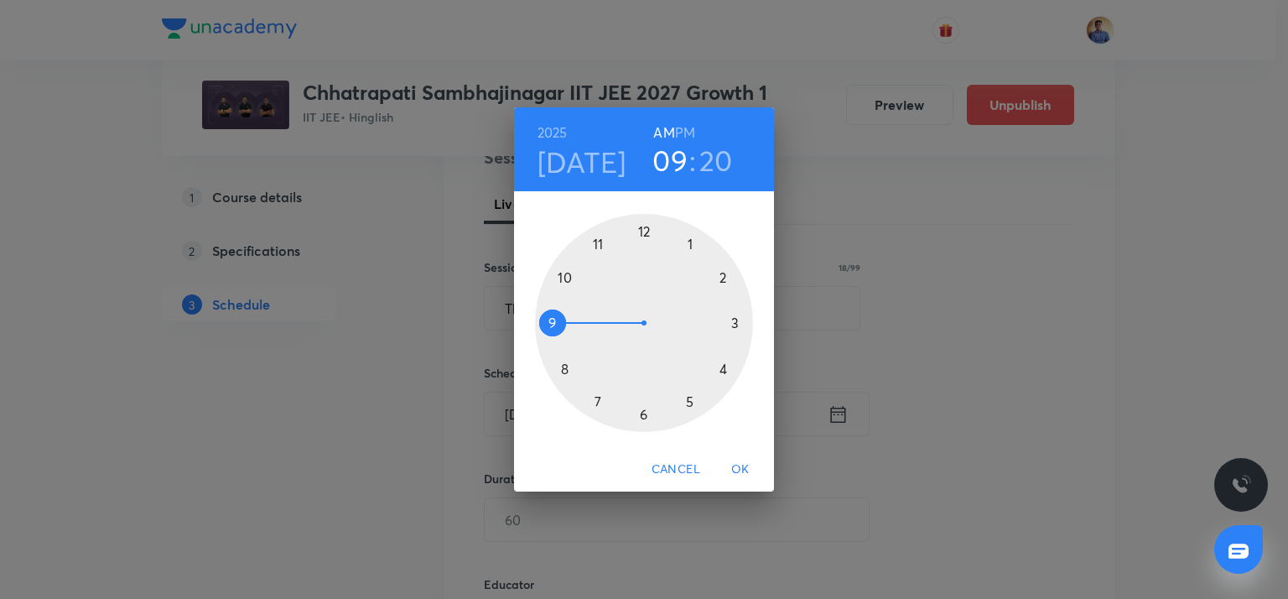
click at [558, 328] on div at bounding box center [644, 323] width 218 height 218
click at [731, 323] on div at bounding box center [644, 323] width 218 height 218
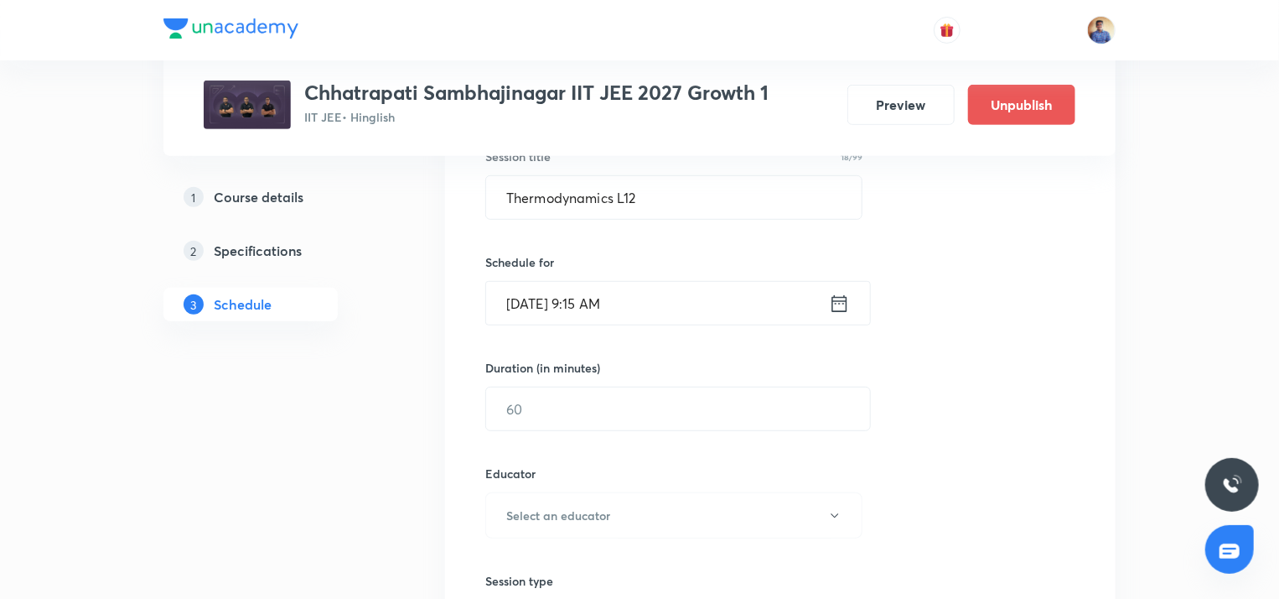
scroll to position [330, 0]
click at [536, 410] on input "text" at bounding box center [678, 406] width 384 height 43
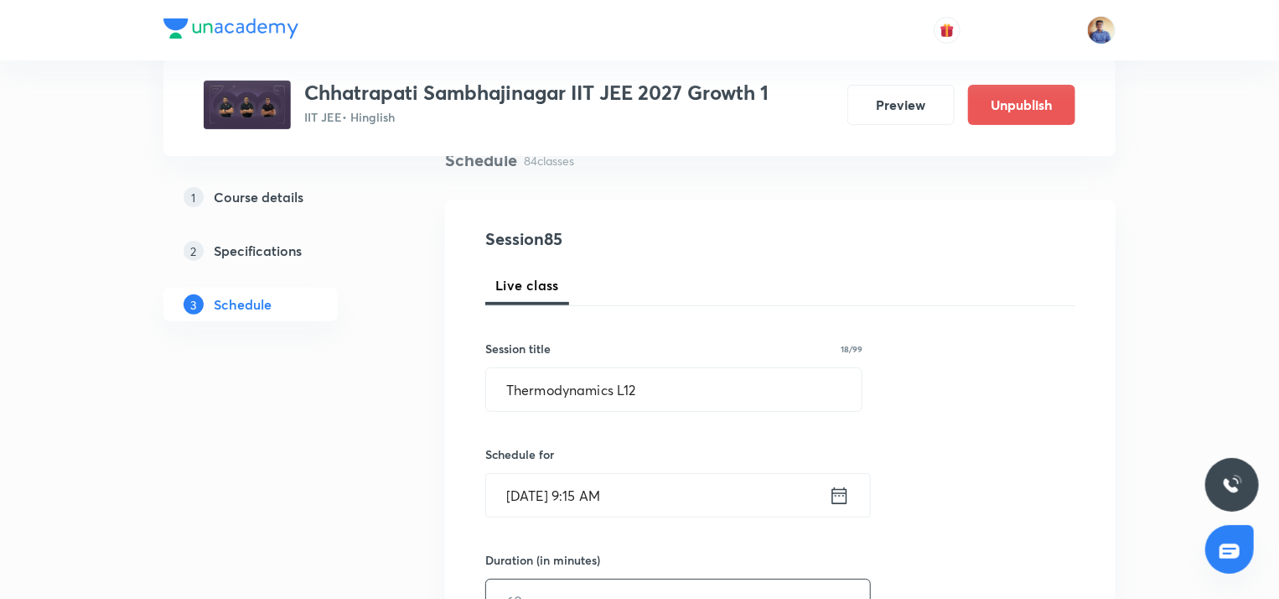
scroll to position [137, 0]
click at [547, 497] on input "Oct 10, 2025, 9:15 AM" at bounding box center [657, 494] width 343 height 43
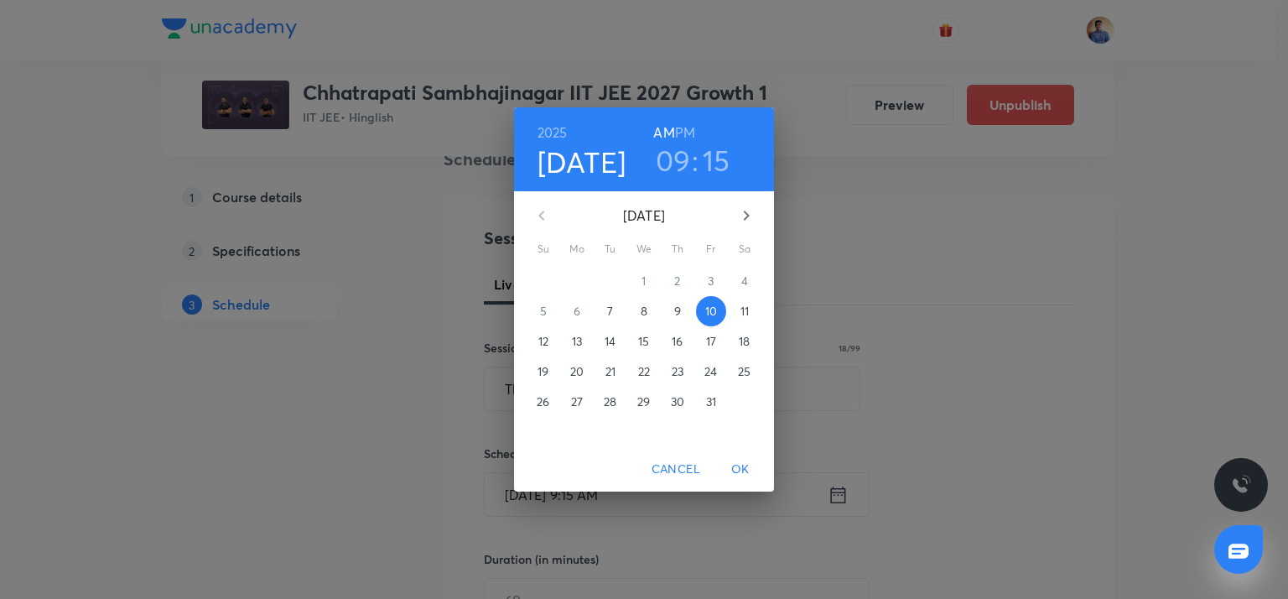
click at [669, 319] on button "9" at bounding box center [677, 311] width 30 height 30
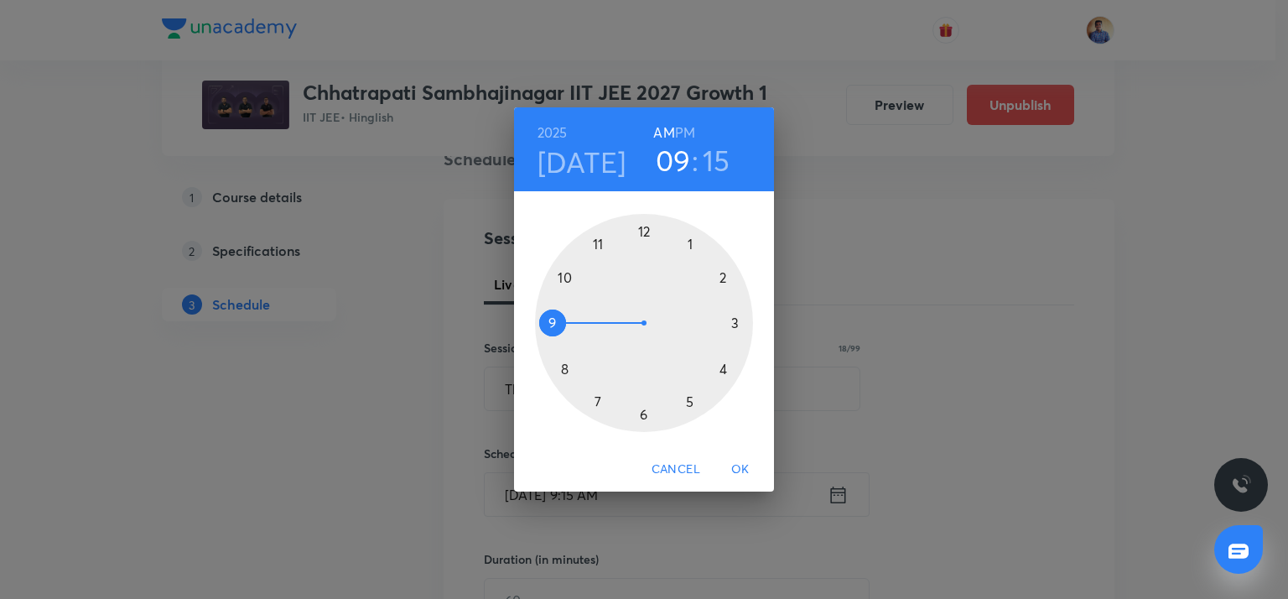
click at [553, 320] on div at bounding box center [644, 323] width 218 height 218
click at [728, 325] on div at bounding box center [644, 323] width 218 height 218
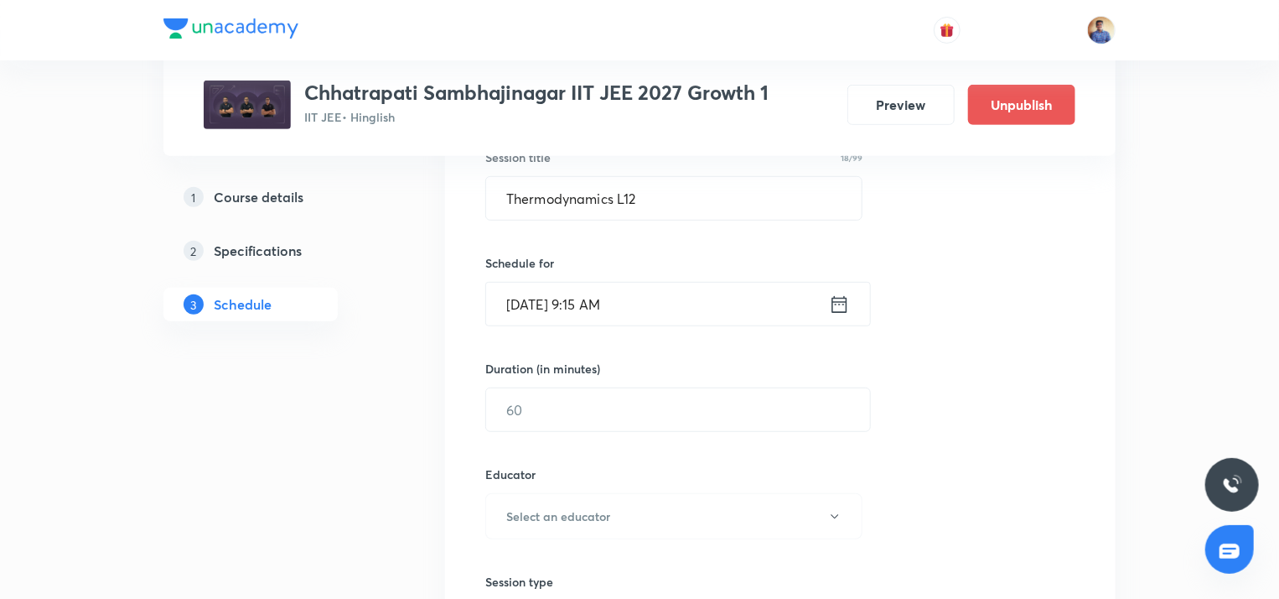
scroll to position [347, 0]
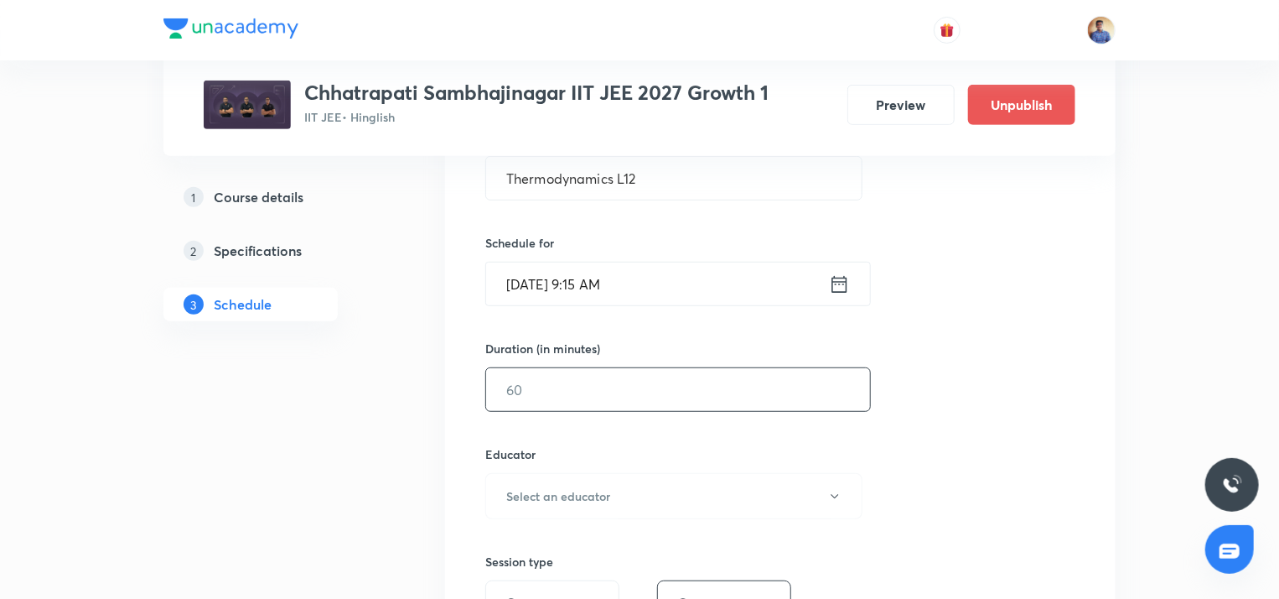
click at [576, 389] on input "text" at bounding box center [678, 389] width 384 height 43
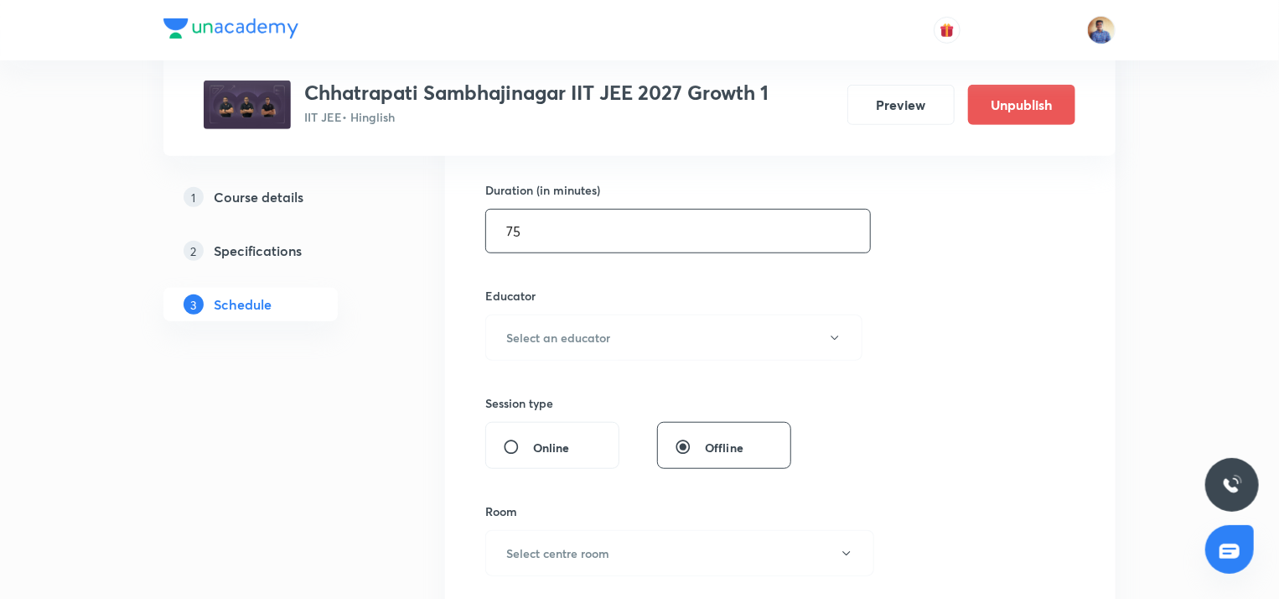
scroll to position [506, 0]
type input "75"
click at [555, 345] on button "Select an educator" at bounding box center [673, 337] width 377 height 46
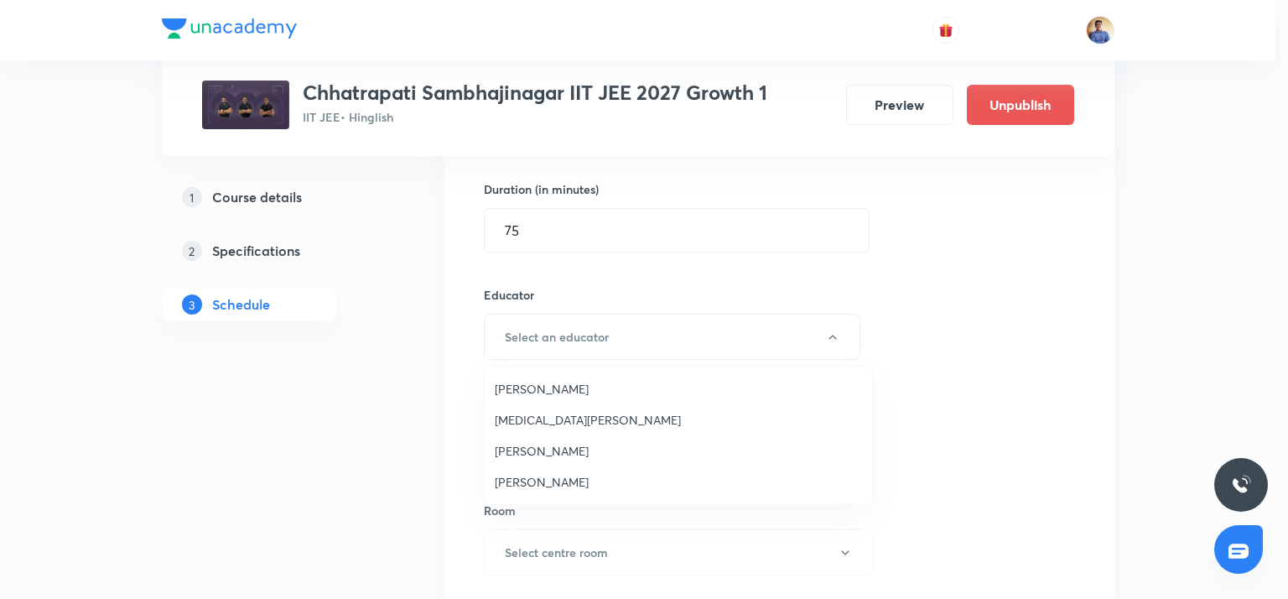
click at [515, 476] on span "[PERSON_NAME]" at bounding box center [678, 482] width 367 height 18
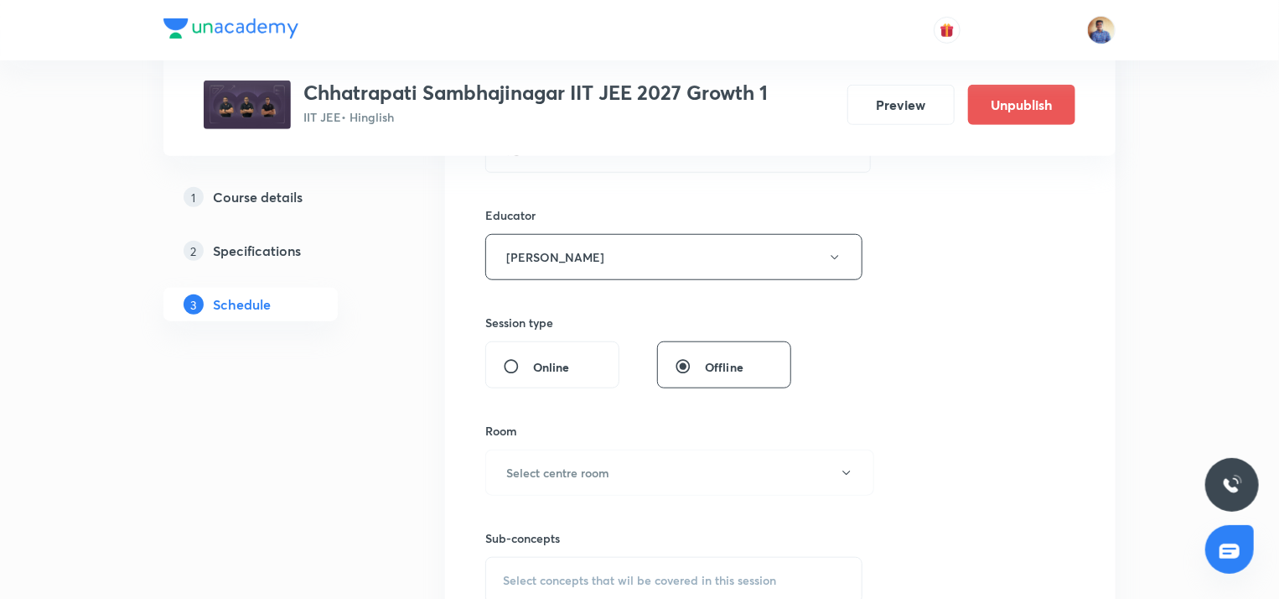
scroll to position [587, 0]
click at [510, 364] on input "Online" at bounding box center [518, 365] width 30 height 17
radio input "true"
radio input "false"
click at [529, 453] on div "Select concepts that wil be covered in this session" at bounding box center [673, 471] width 377 height 47
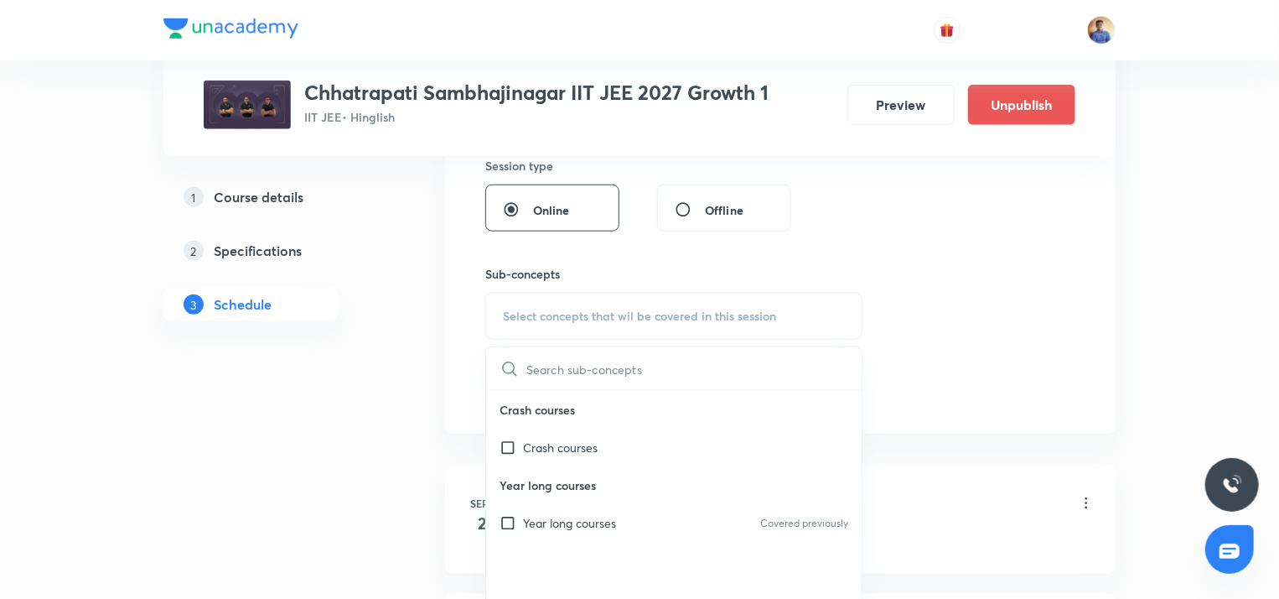
scroll to position [744, 0]
click at [505, 529] on div "Year long courses Covered previously" at bounding box center [674, 521] width 376 height 38
checkbox input "true"
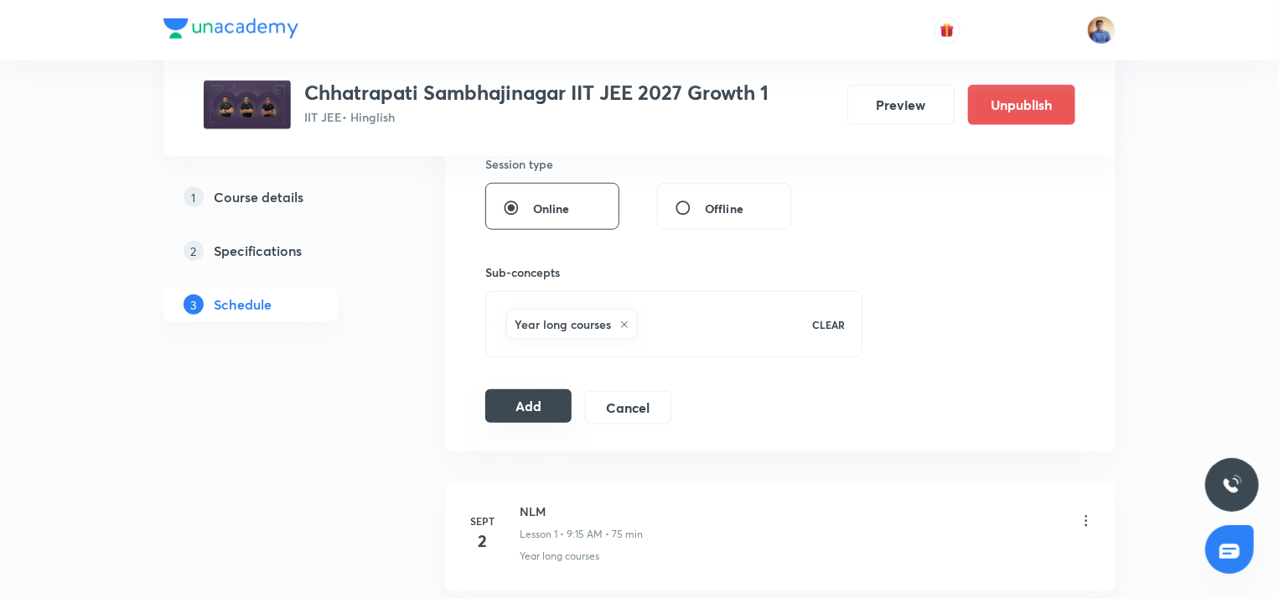
click at [506, 390] on button "Add" at bounding box center [528, 406] width 86 height 34
radio input "false"
radio input "true"
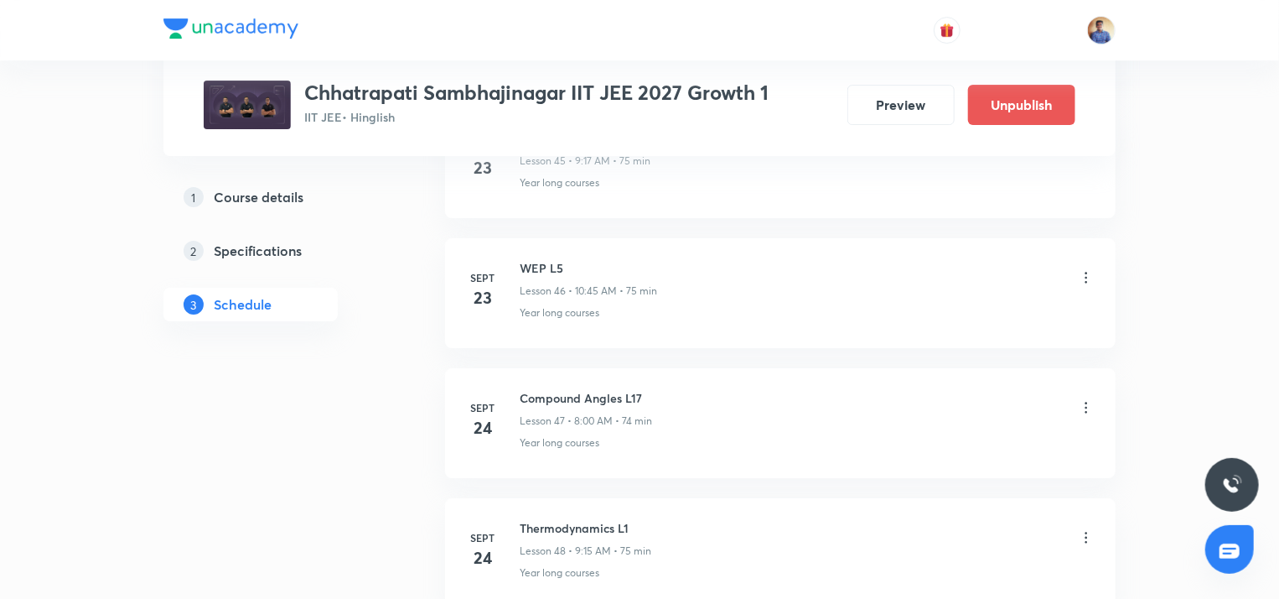
scroll to position [6078, 0]
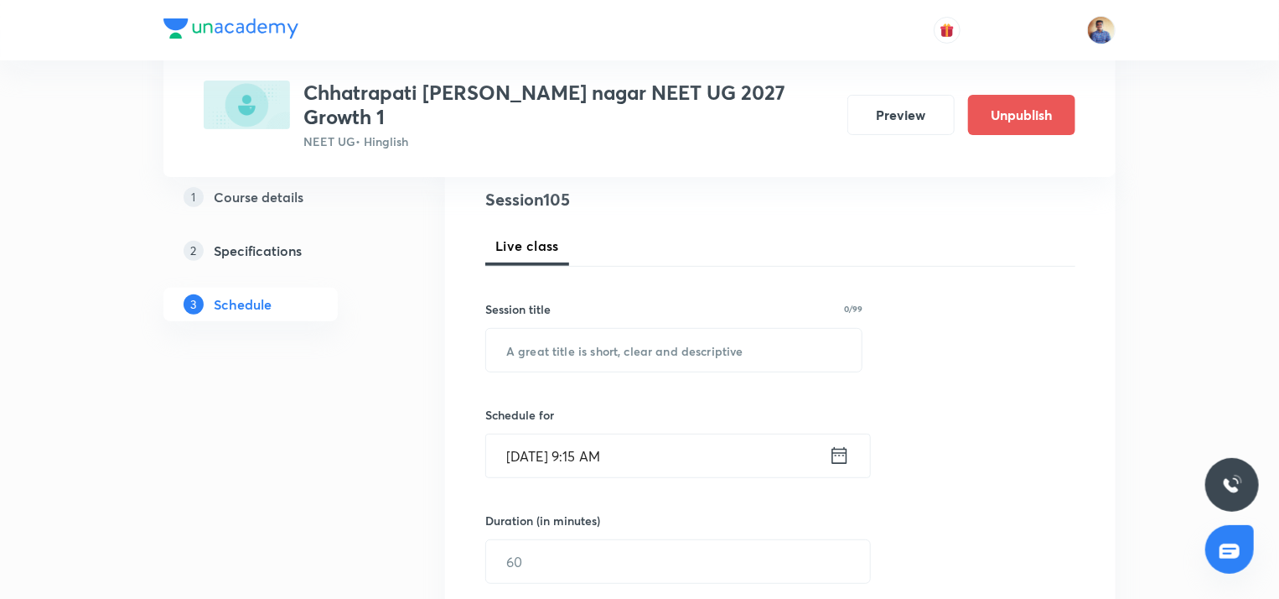
scroll to position [197, 0]
click at [555, 328] on input "text" at bounding box center [674, 349] width 376 height 43
type input "Circular Motion L1"
click at [536, 433] on input "[DATE] 9:15 AM" at bounding box center [657, 454] width 343 height 43
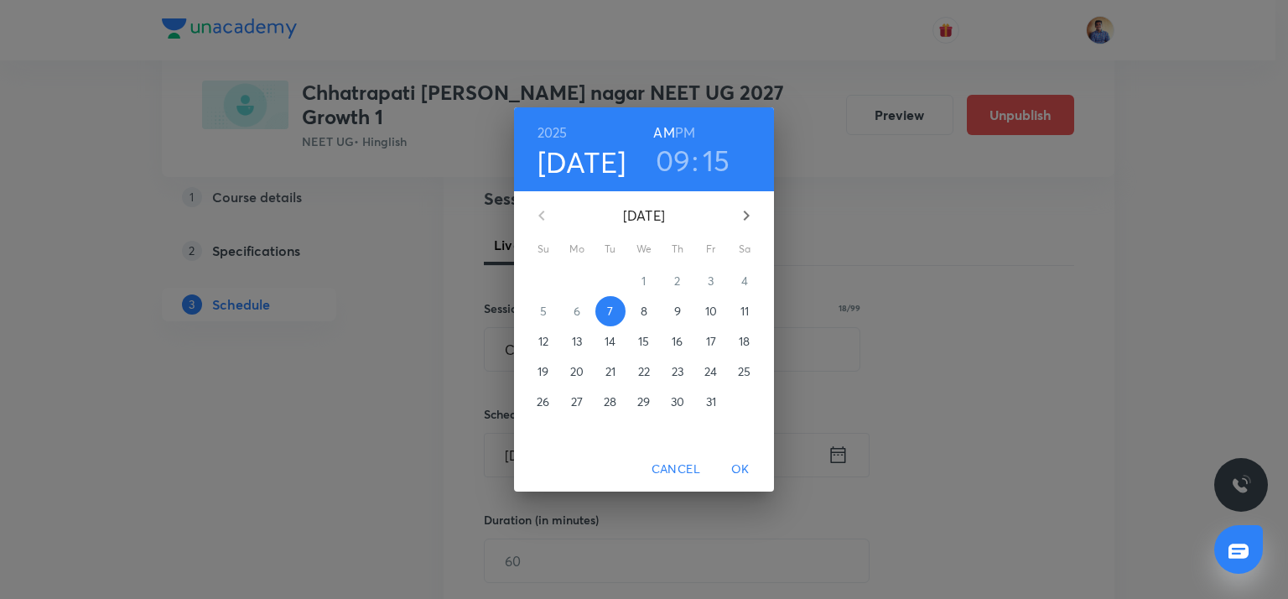
click at [707, 164] on h3 "15" at bounding box center [716, 160] width 28 height 35
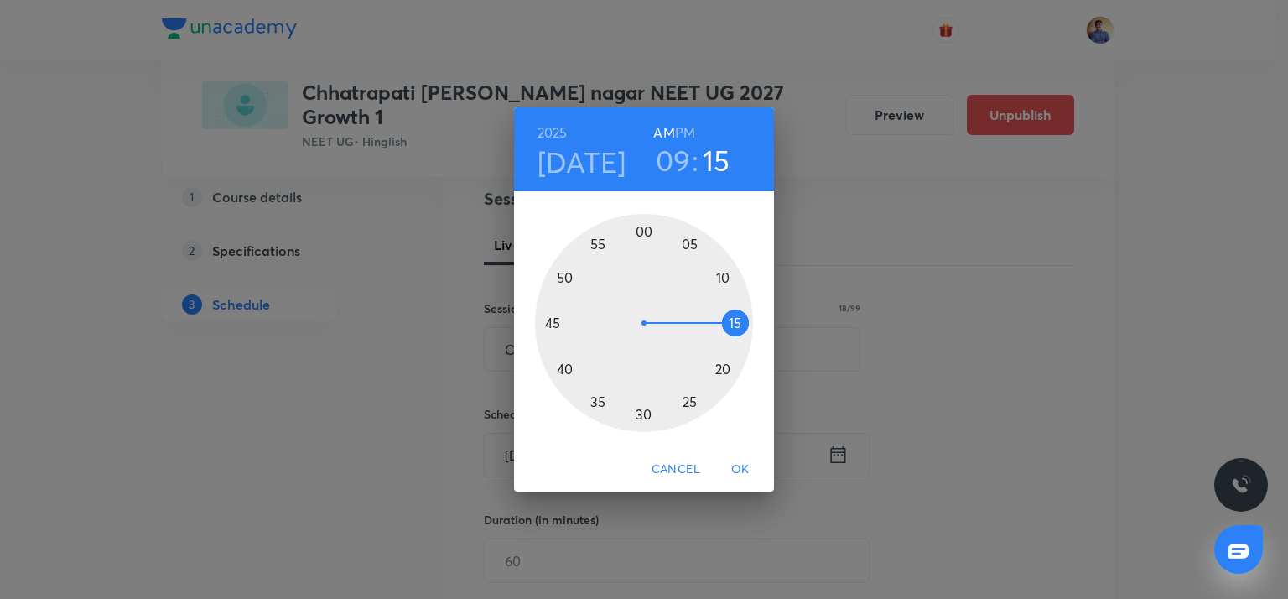
click at [735, 333] on div at bounding box center [644, 323] width 218 height 218
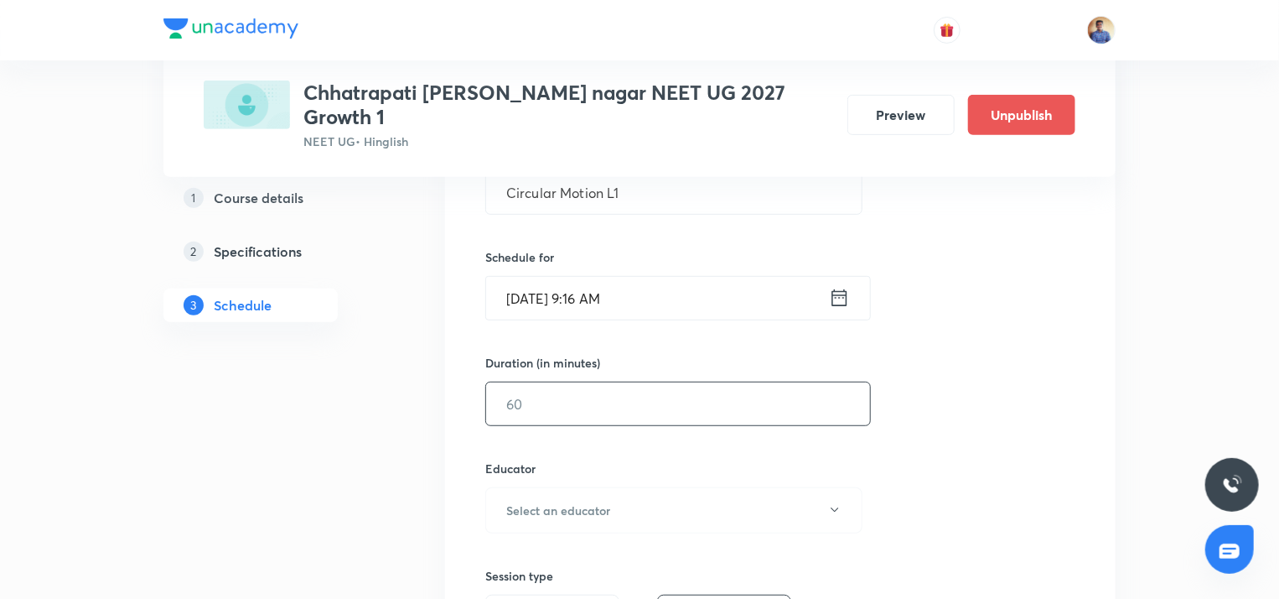
scroll to position [355, 0]
click at [575, 402] on input "text" at bounding box center [678, 402] width 384 height 43
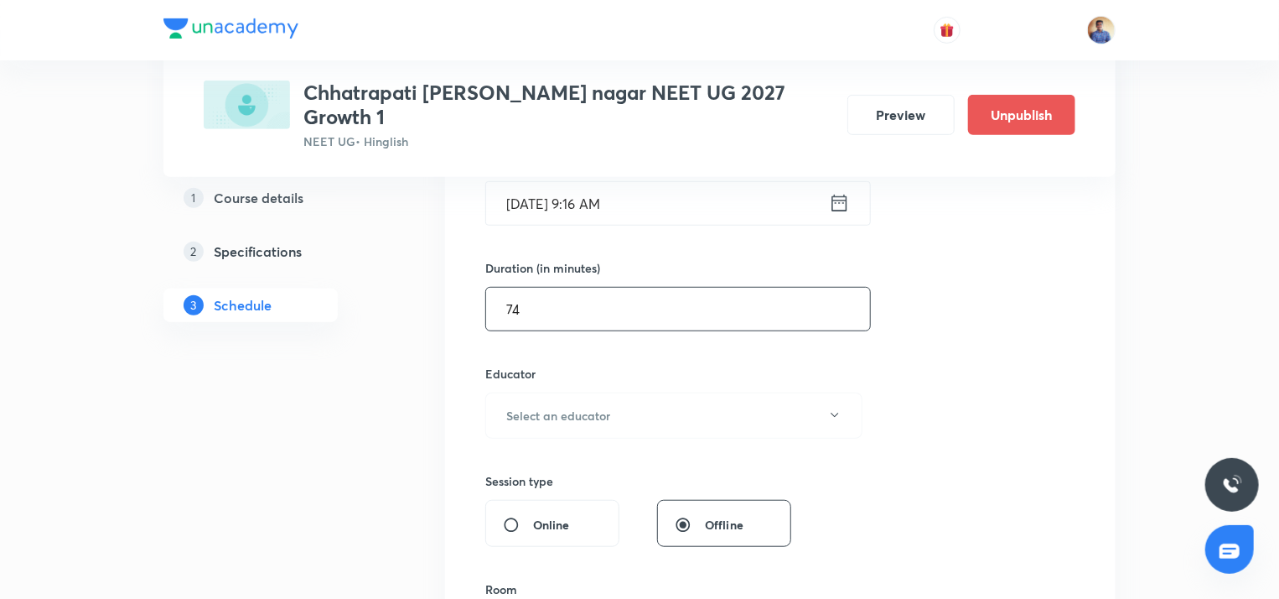
scroll to position [451, 0]
type input "74"
click at [575, 402] on button "Select an educator" at bounding box center [673, 413] width 377 height 46
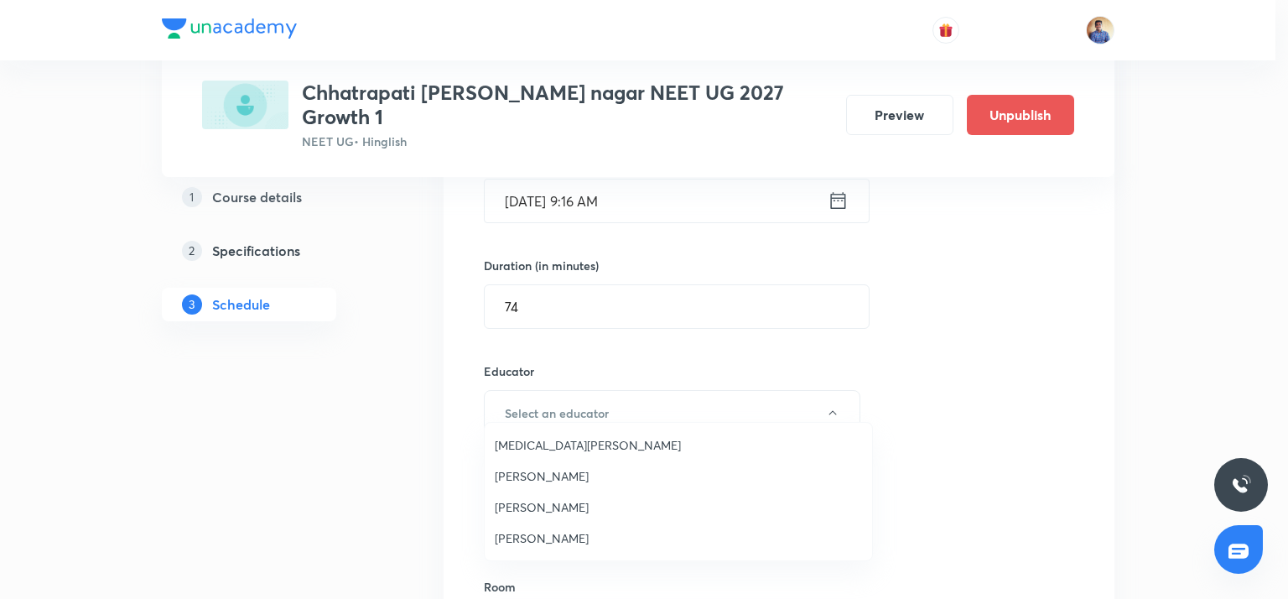
click at [542, 474] on span "[PERSON_NAME]" at bounding box center [678, 476] width 367 height 18
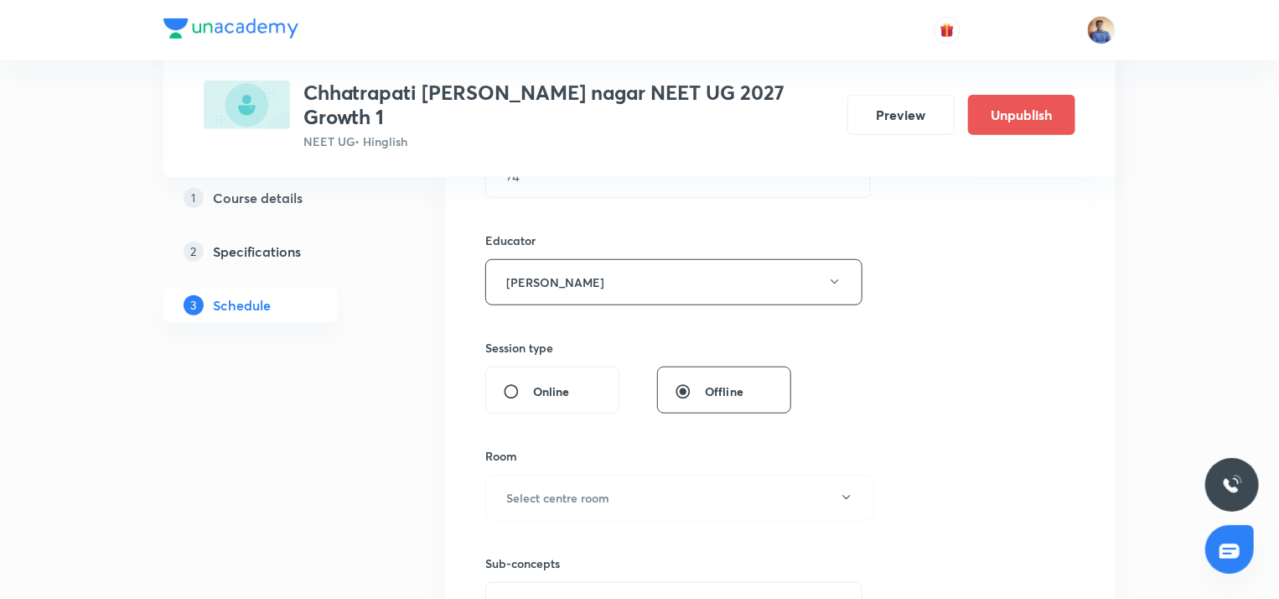
scroll to position [588, 0]
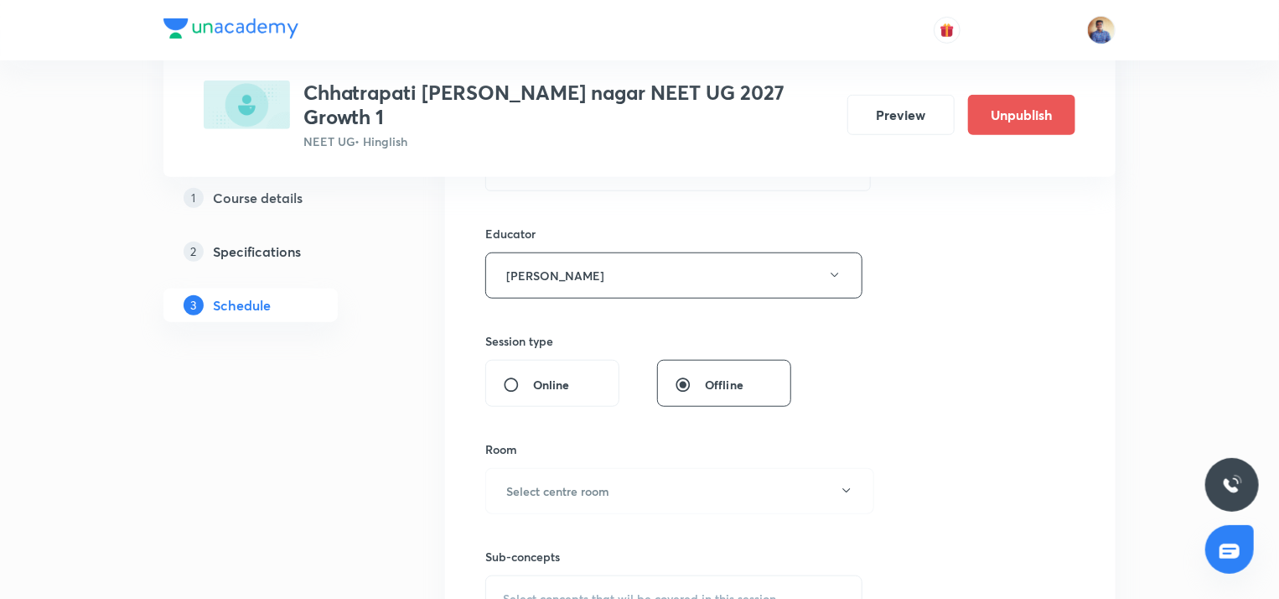
click at [512, 376] on input "Online" at bounding box center [518, 384] width 30 height 17
radio input "true"
radio input "false"
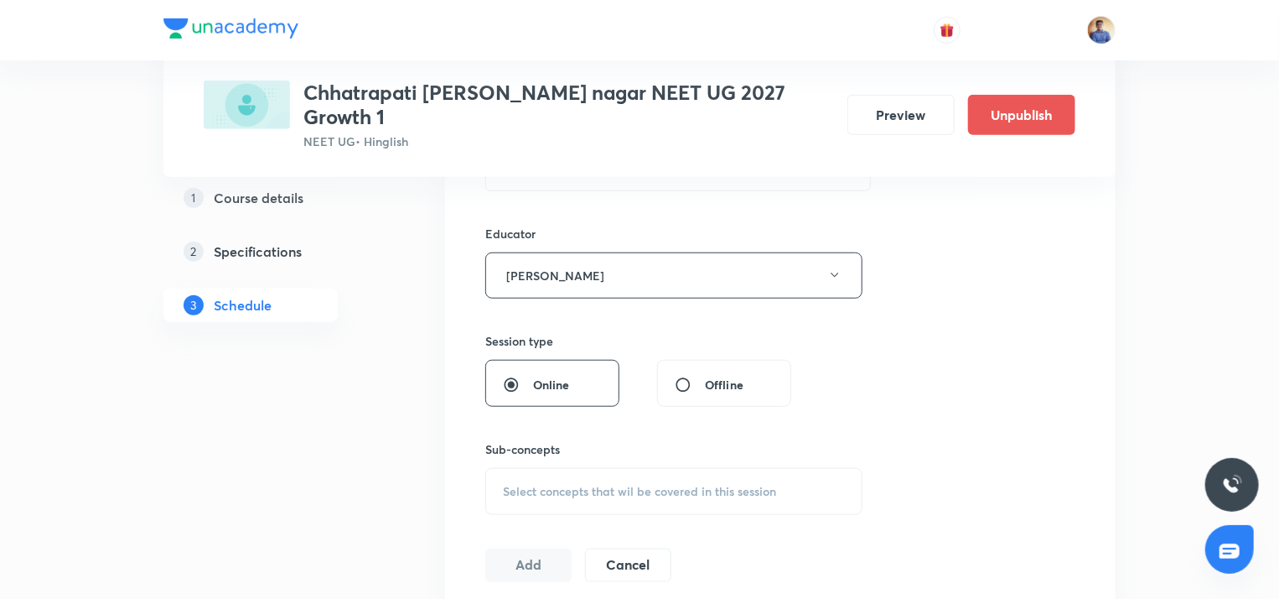
click at [536, 485] on span "Select concepts that wil be covered in this session" at bounding box center [639, 491] width 273 height 13
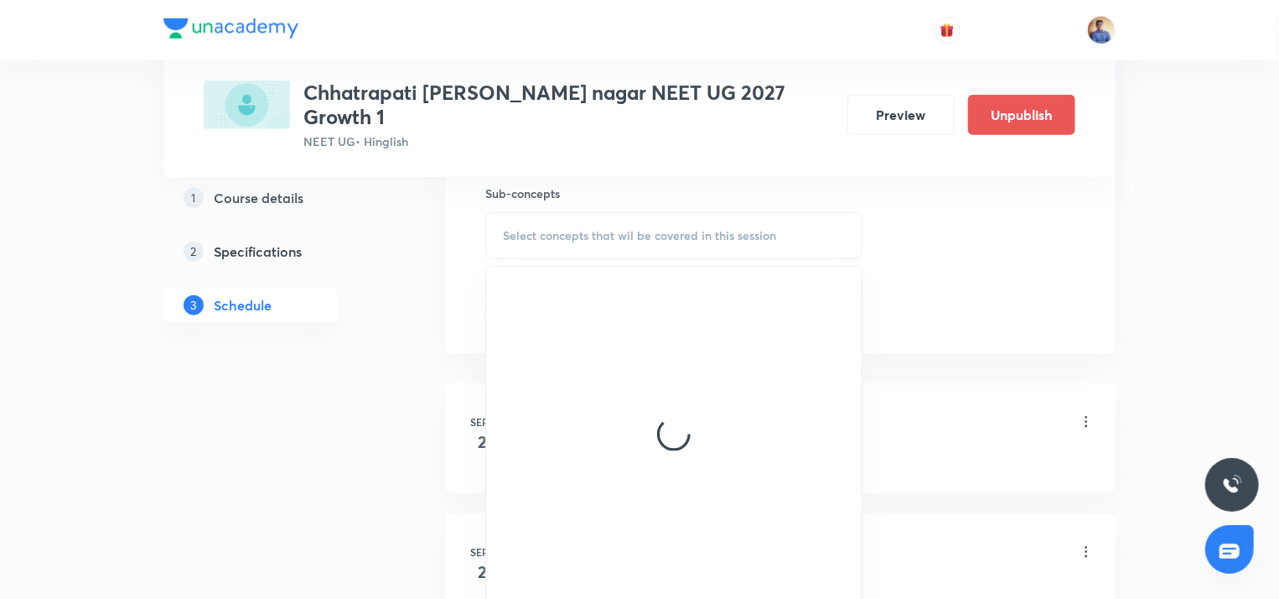
scroll to position [850, 0]
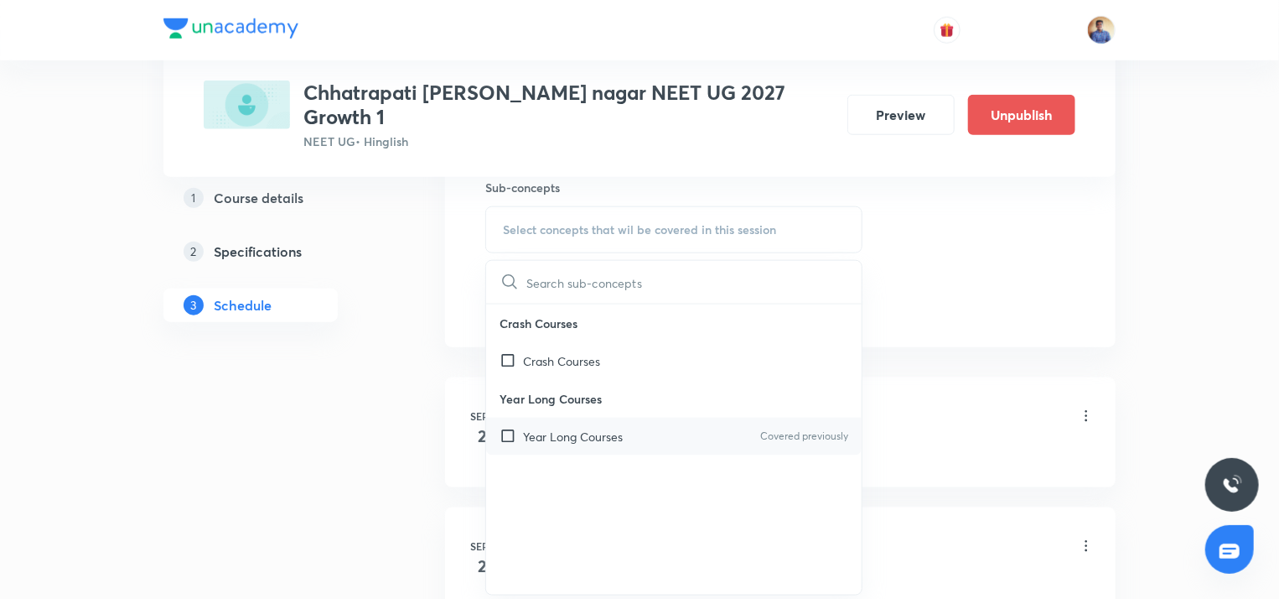
click at [509, 428] on input "checkbox" at bounding box center [511, 437] width 23 height 18
checkbox input "true"
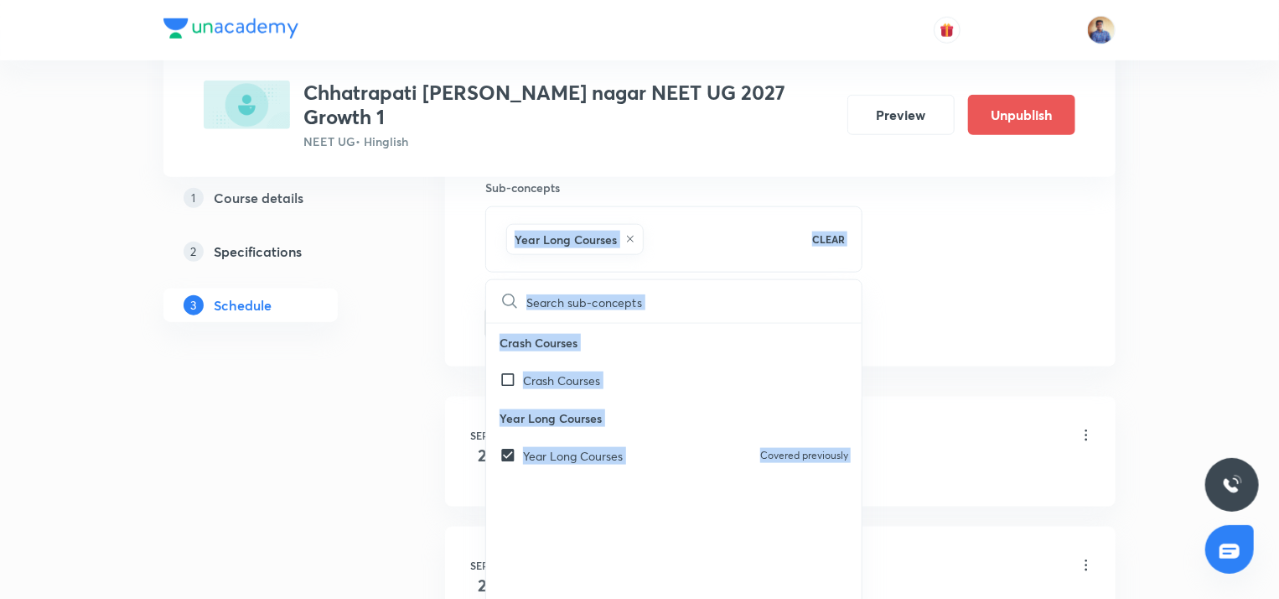
drag, startPoint x: 439, startPoint y: 304, endPoint x: 438, endPoint y: 255, distance: 49.5
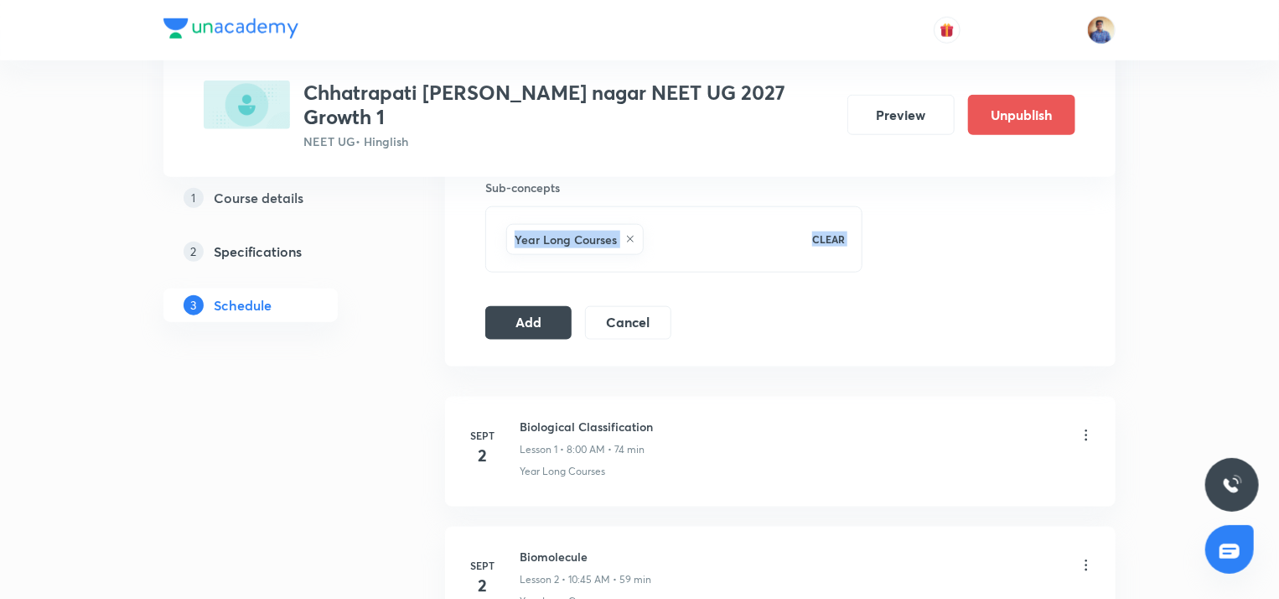
click at [508, 304] on button "Add" at bounding box center [528, 321] width 86 height 34
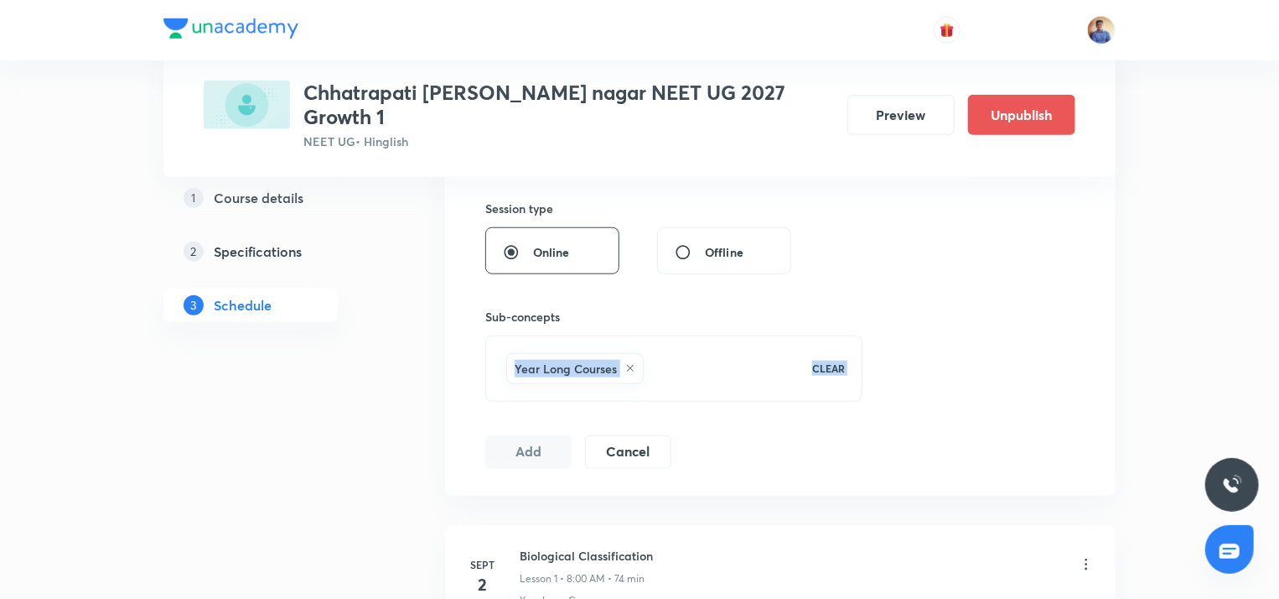
scroll to position [674, 0]
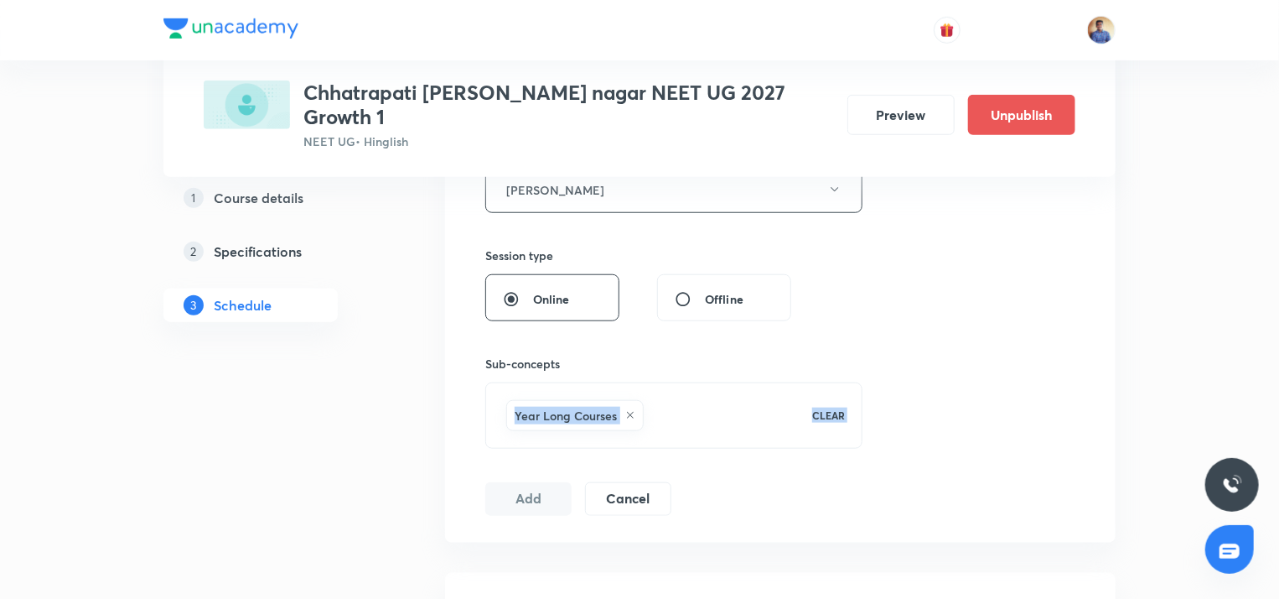
radio input "false"
radio input "true"
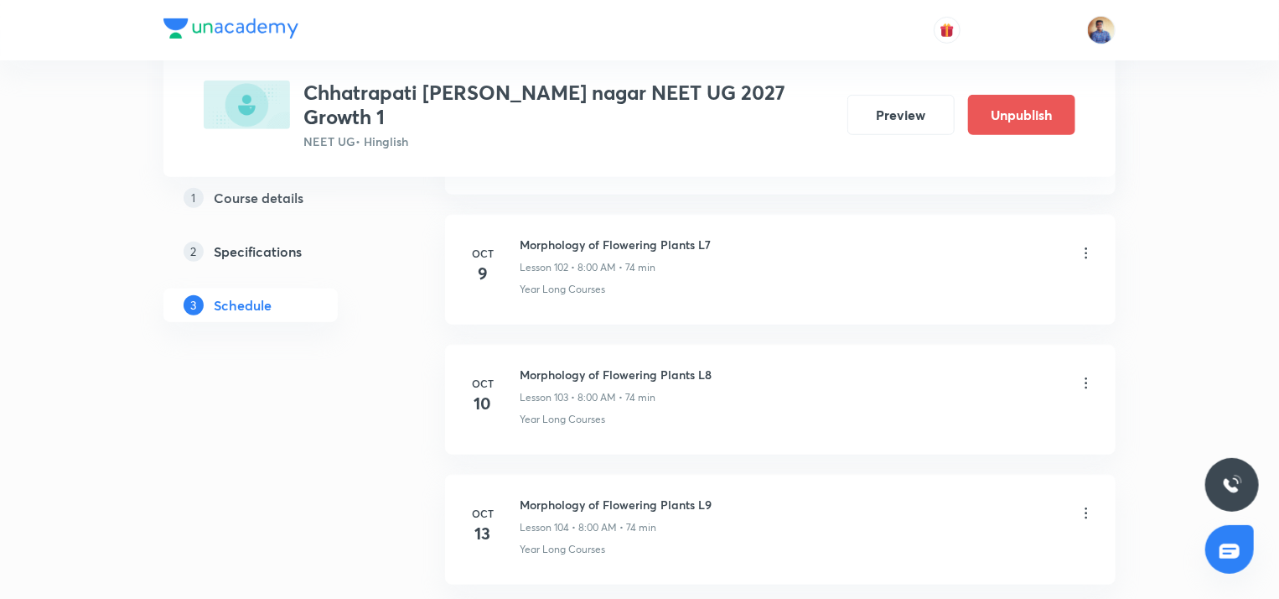
scroll to position [13582, 0]
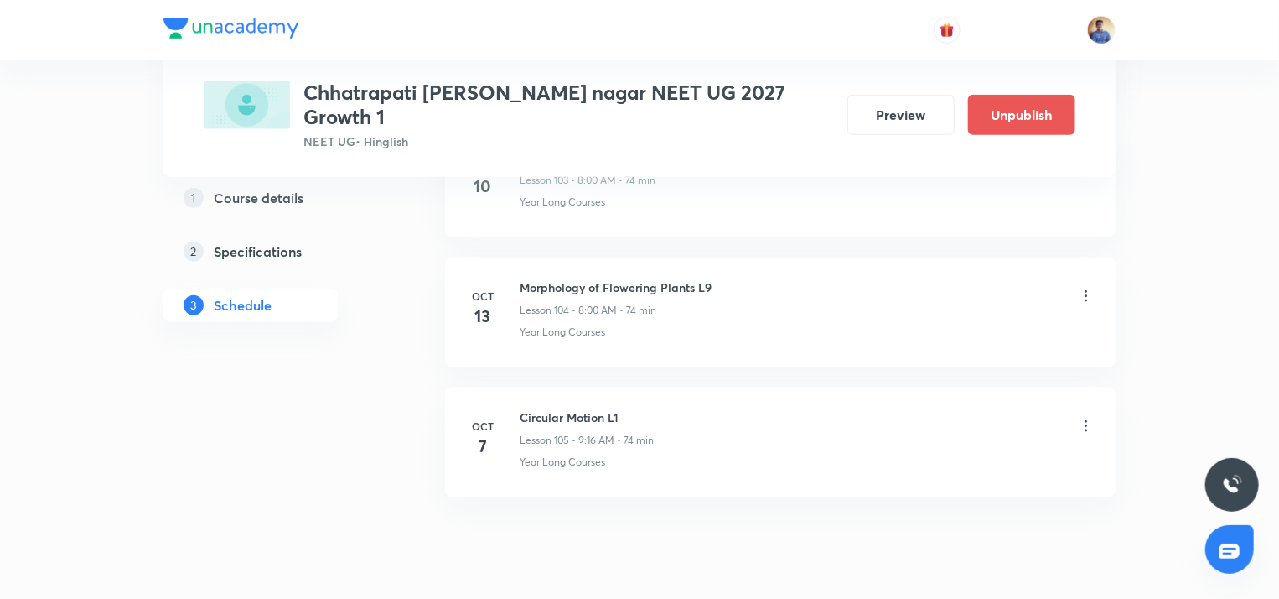
click at [1085, 417] on icon at bounding box center [1086, 425] width 17 height 17
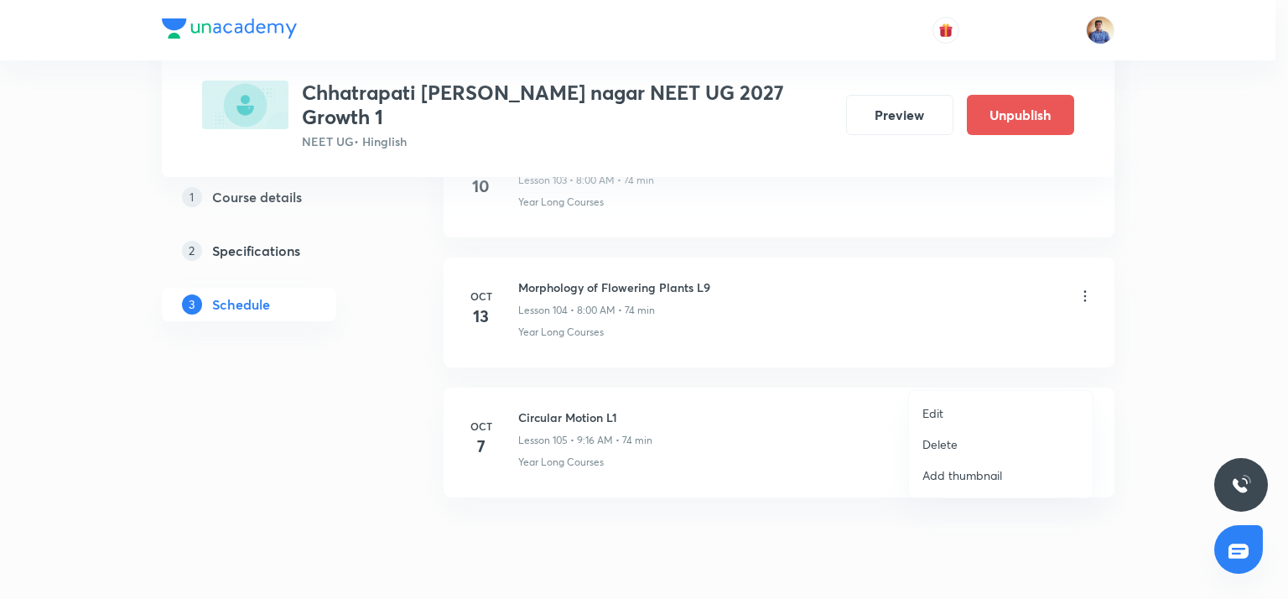
click at [956, 410] on li "Edit" at bounding box center [1001, 412] width 184 height 31
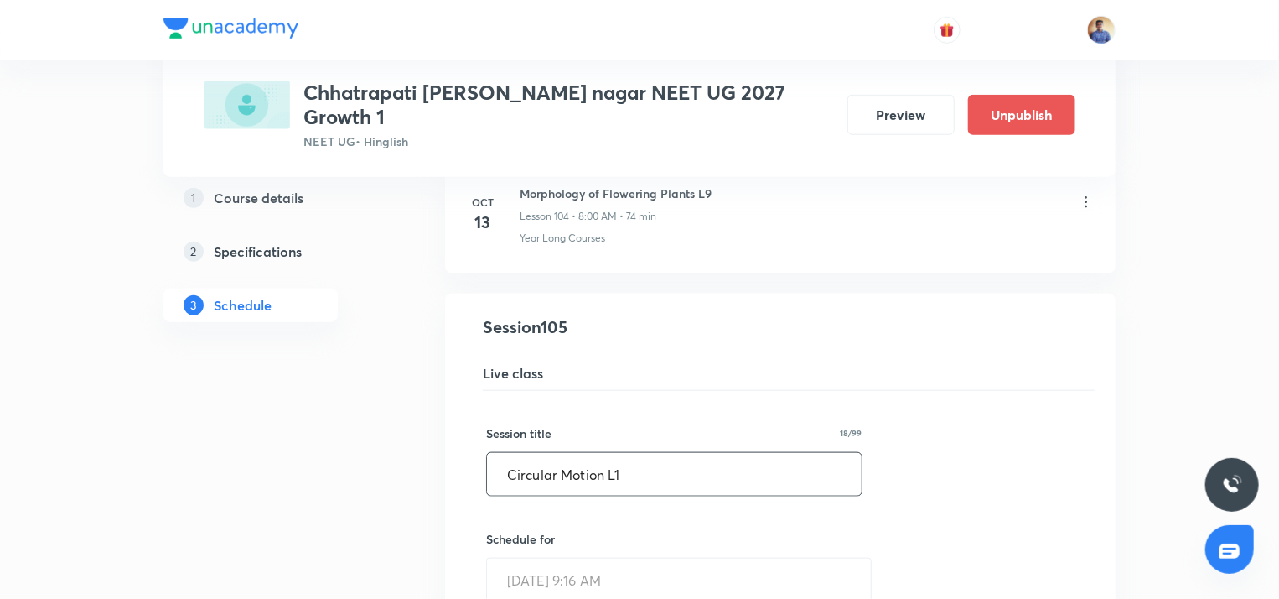
click at [677, 453] on input "Circular Motion L1" at bounding box center [674, 474] width 375 height 43
click at [605, 453] on input "Circular Motion L1" at bounding box center [674, 474] width 375 height 43
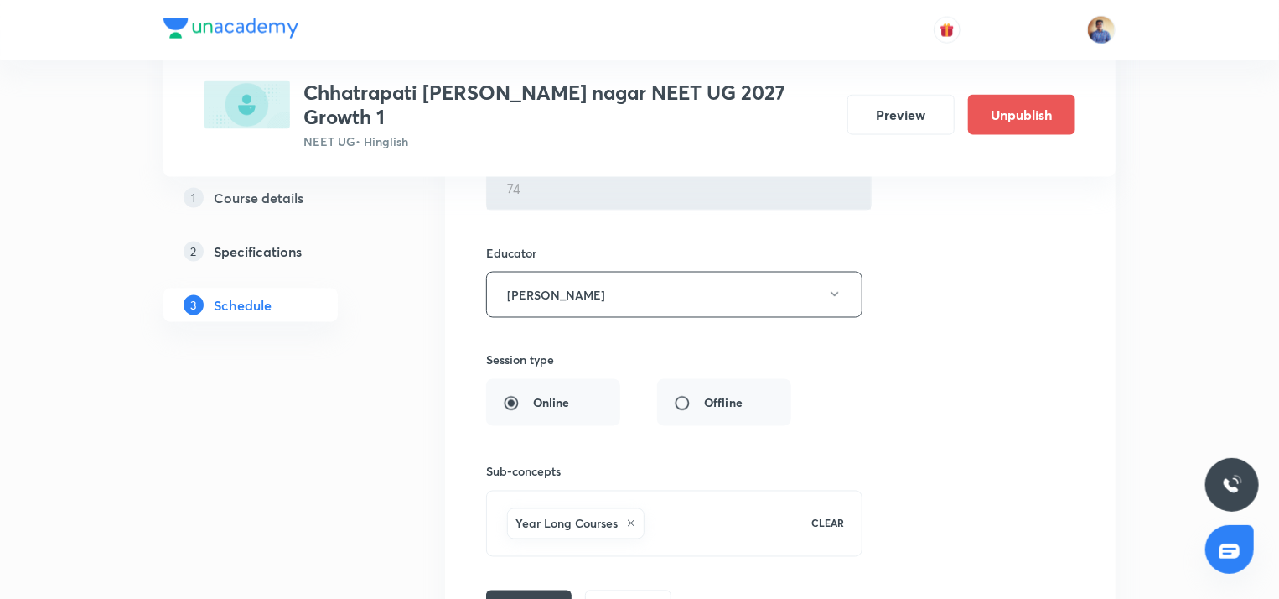
scroll to position [14083, 0]
type input "Centre of Mass, Momentum and Collision L1"
click at [510, 585] on button "Save" at bounding box center [529, 602] width 86 height 34
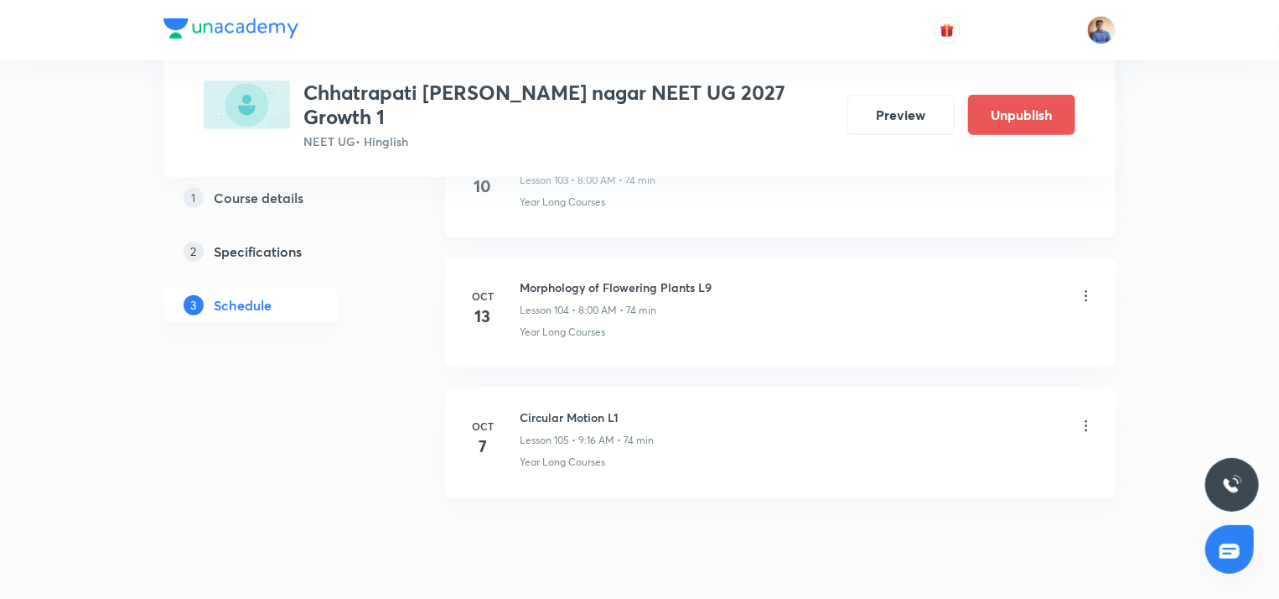
scroll to position [13581, 0]
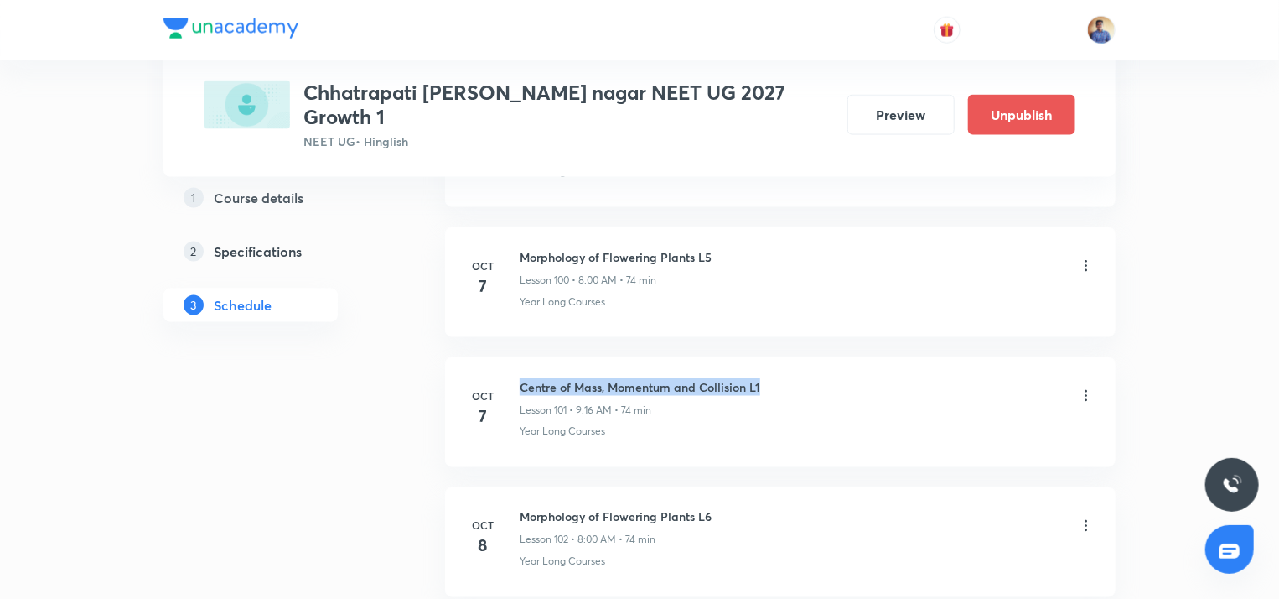
drag, startPoint x: 0, startPoint y: 0, endPoint x: 758, endPoint y: 323, distance: 823.6
click at [758, 378] on h6 "Centre of Mass, Momentum and Collision L1" at bounding box center [640, 387] width 241 height 18
copy h6 "Centre of Mass, Momentum and Collision L1"
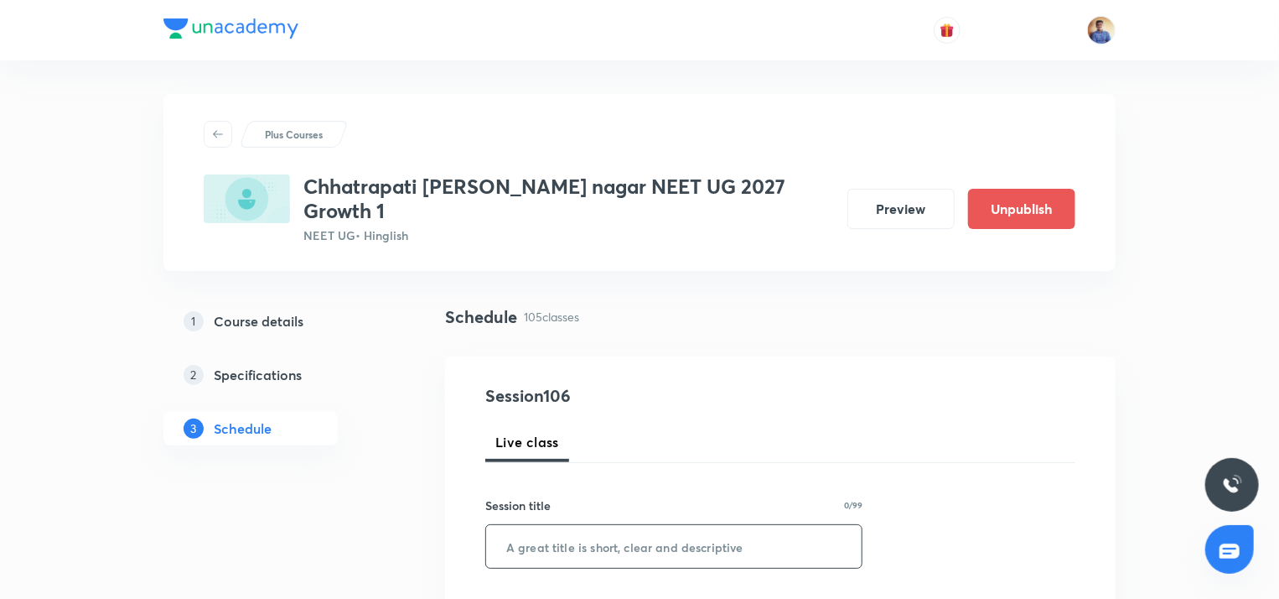
click at [599, 525] on input "text" at bounding box center [674, 546] width 376 height 43
paste input "Centre of Mass, Momentum and Collision L1"
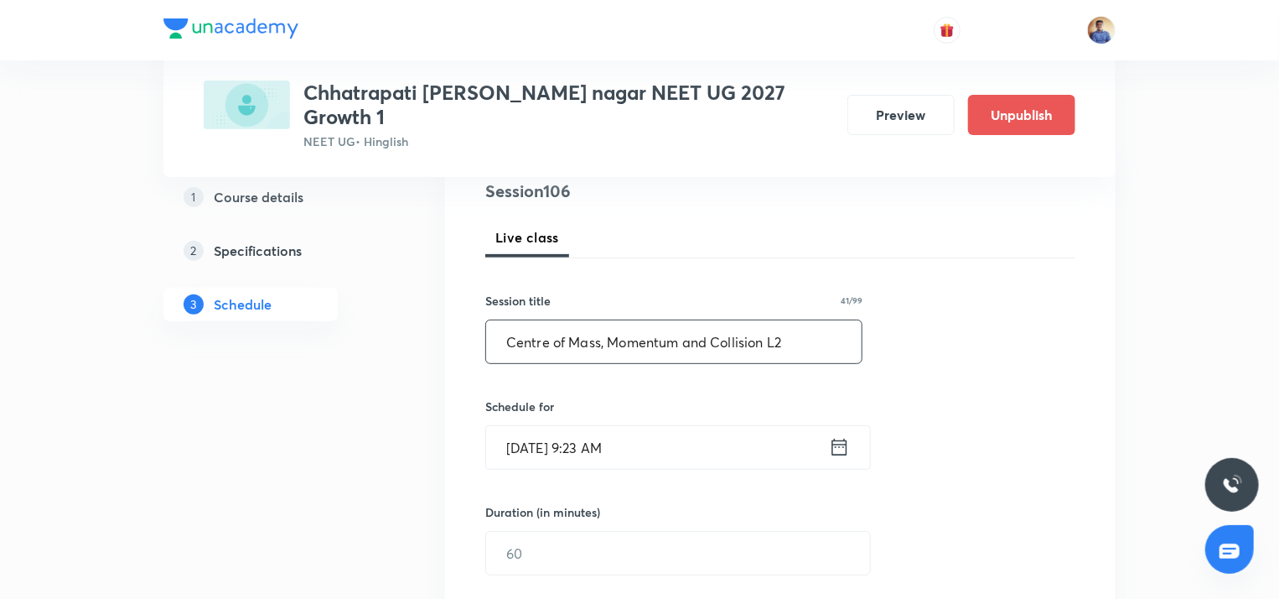
scroll to position [208, 0]
type input "Centre of Mass, Momentum and Collision L2"
click at [553, 428] on input "Oct 7, 2025, 9:23 AM" at bounding box center [657, 443] width 343 height 43
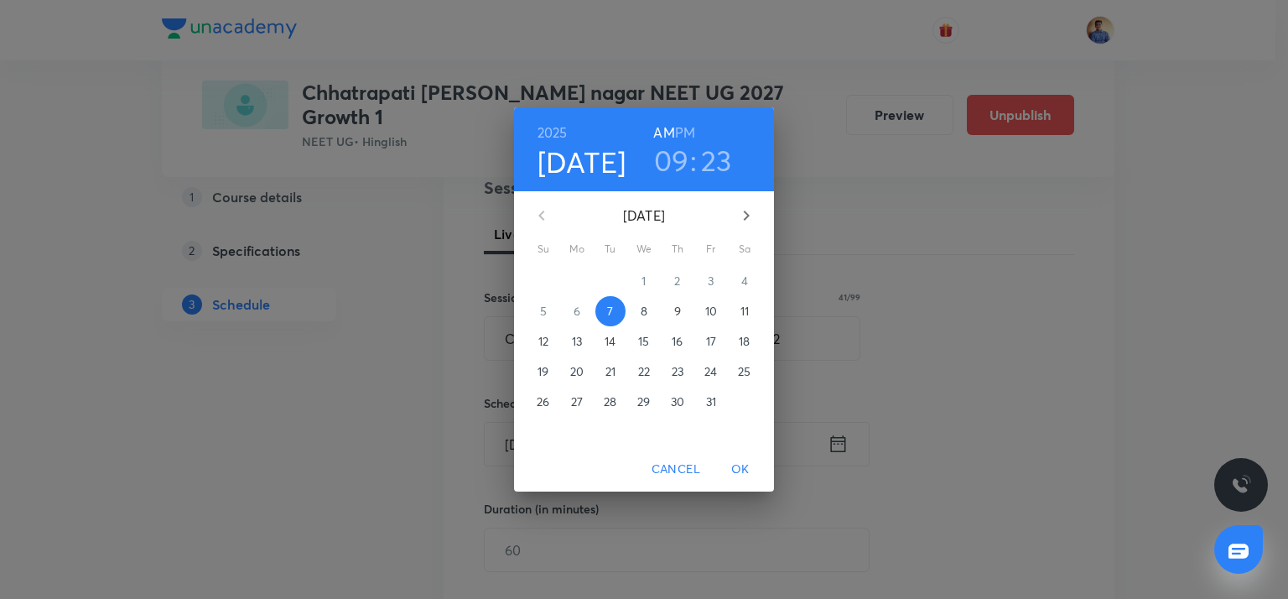
click at [637, 304] on span "8" at bounding box center [644, 311] width 30 height 17
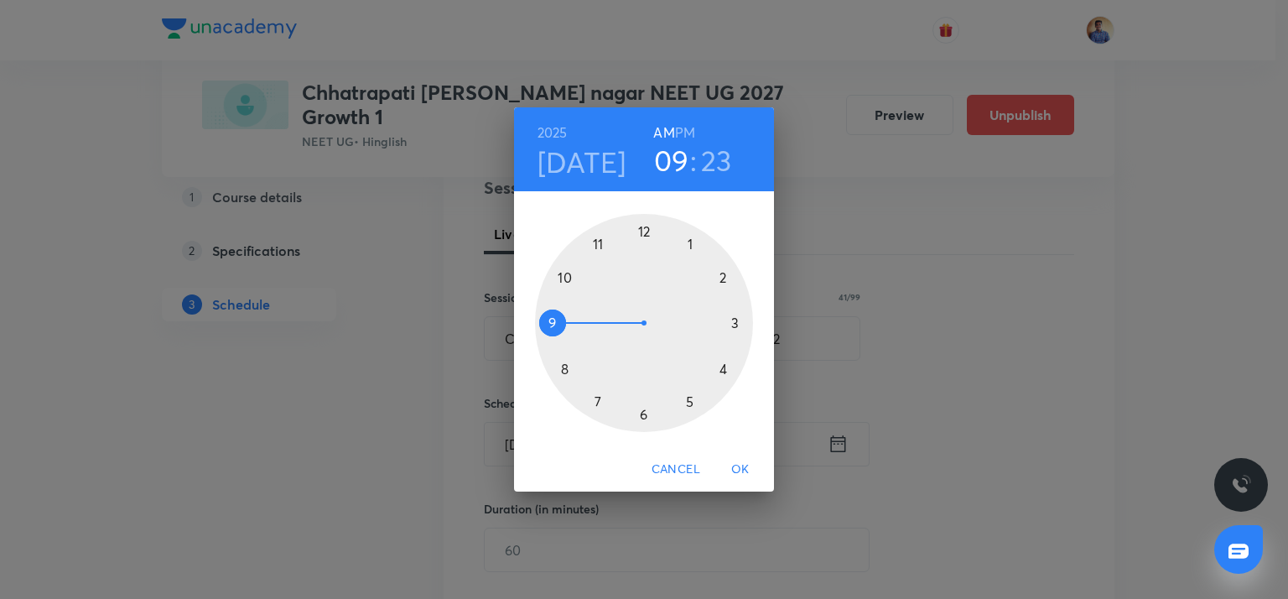
click at [553, 321] on div at bounding box center [644, 323] width 218 height 218
click at [734, 323] on div at bounding box center [644, 323] width 218 height 218
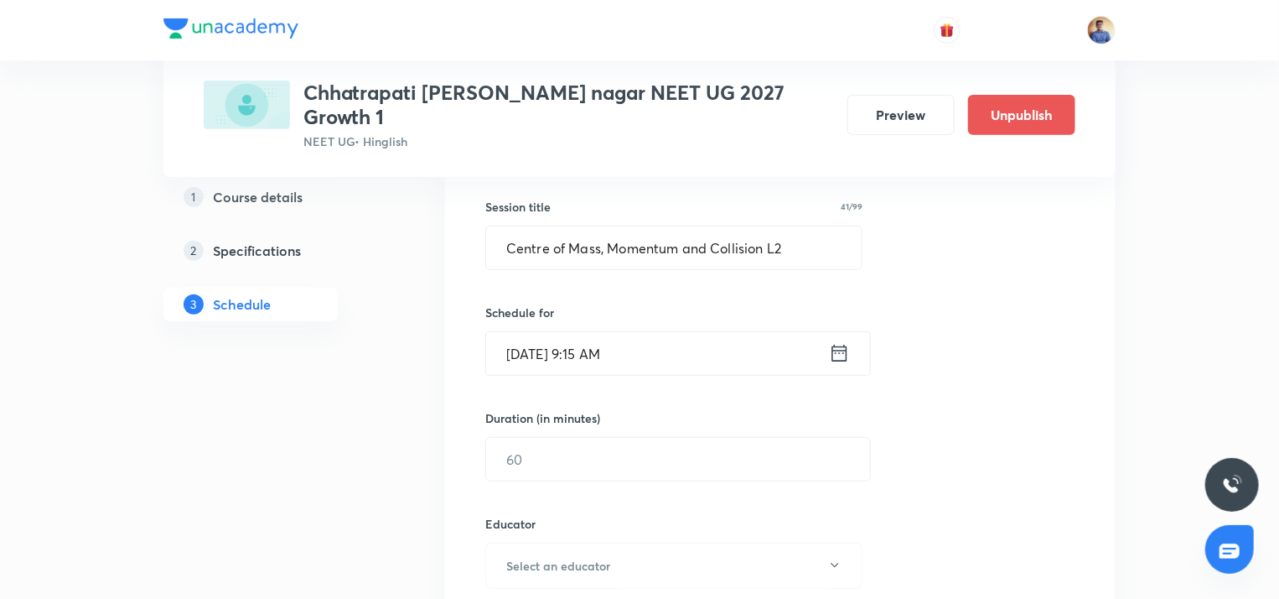
scroll to position [312, 0]
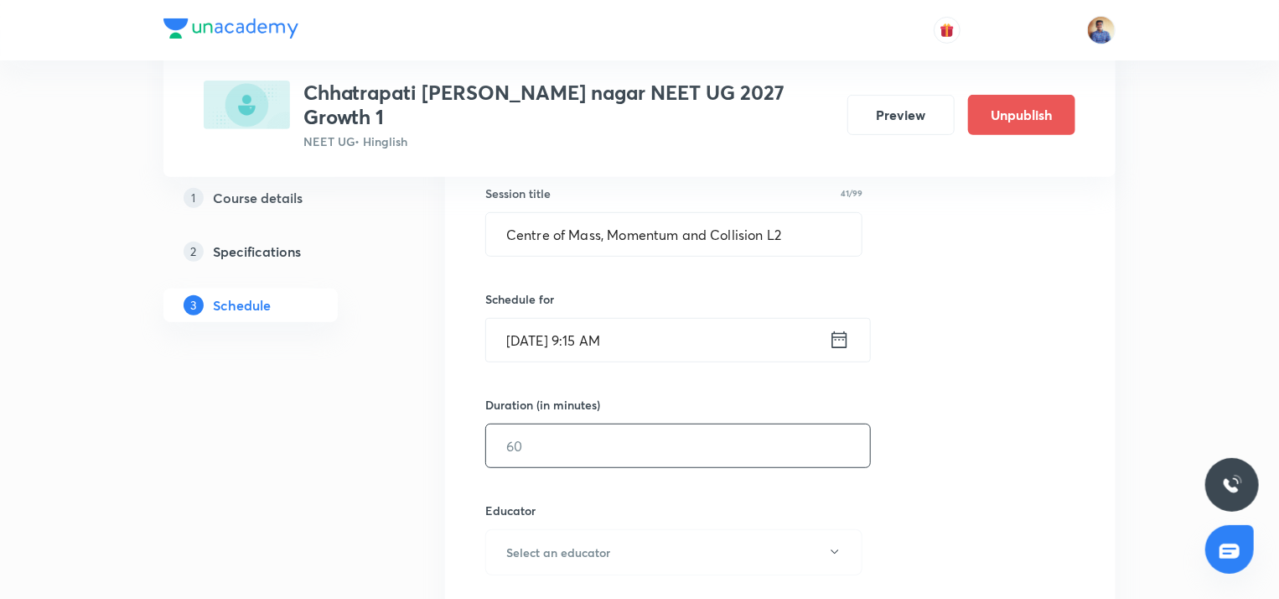
click at [584, 424] on input "text" at bounding box center [678, 445] width 384 height 43
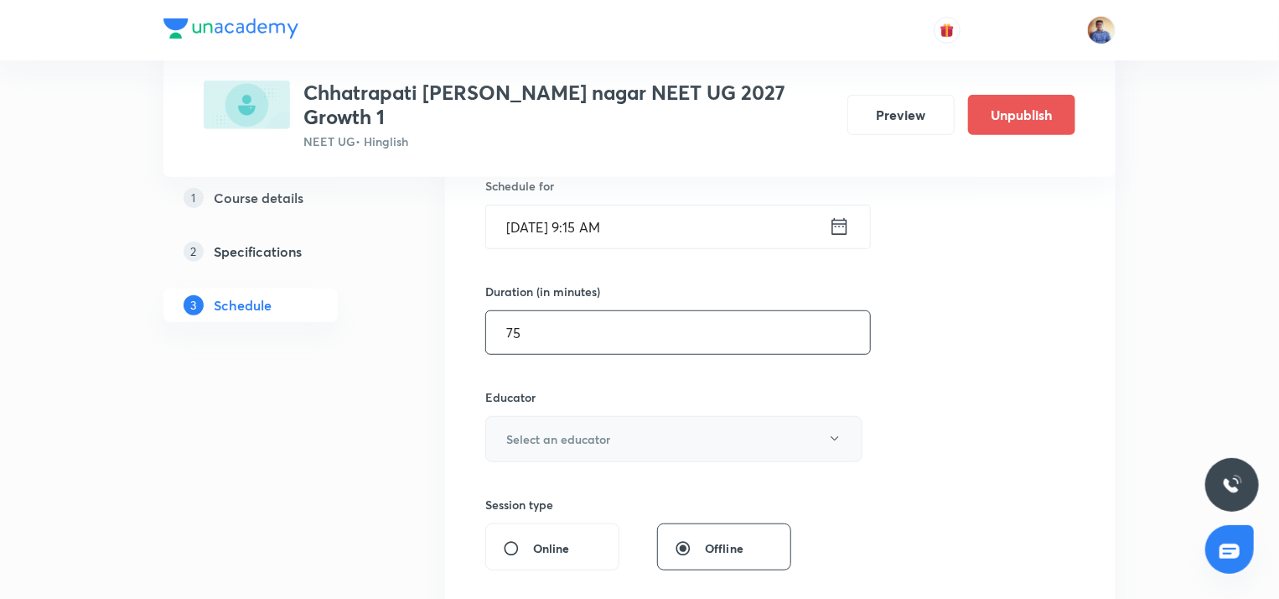
scroll to position [426, 0]
type input "75"
click at [572, 429] on h6 "Select an educator" at bounding box center [558, 438] width 104 height 18
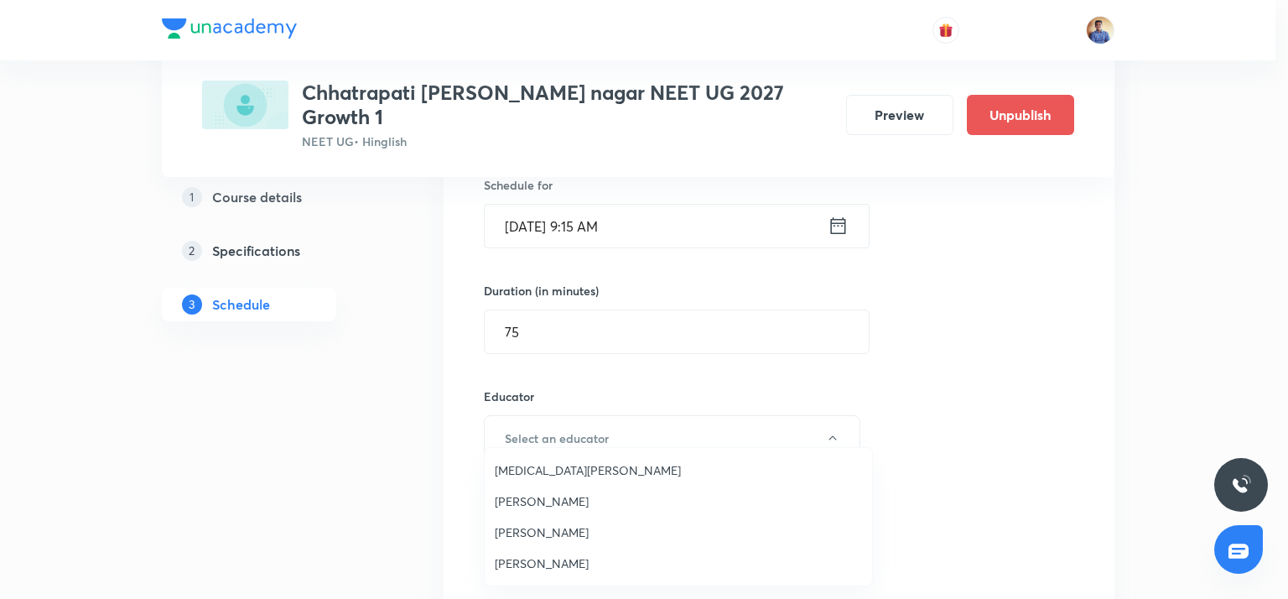
click at [521, 476] on span "[MEDICAL_DATA][PERSON_NAME]" at bounding box center [678, 470] width 367 height 18
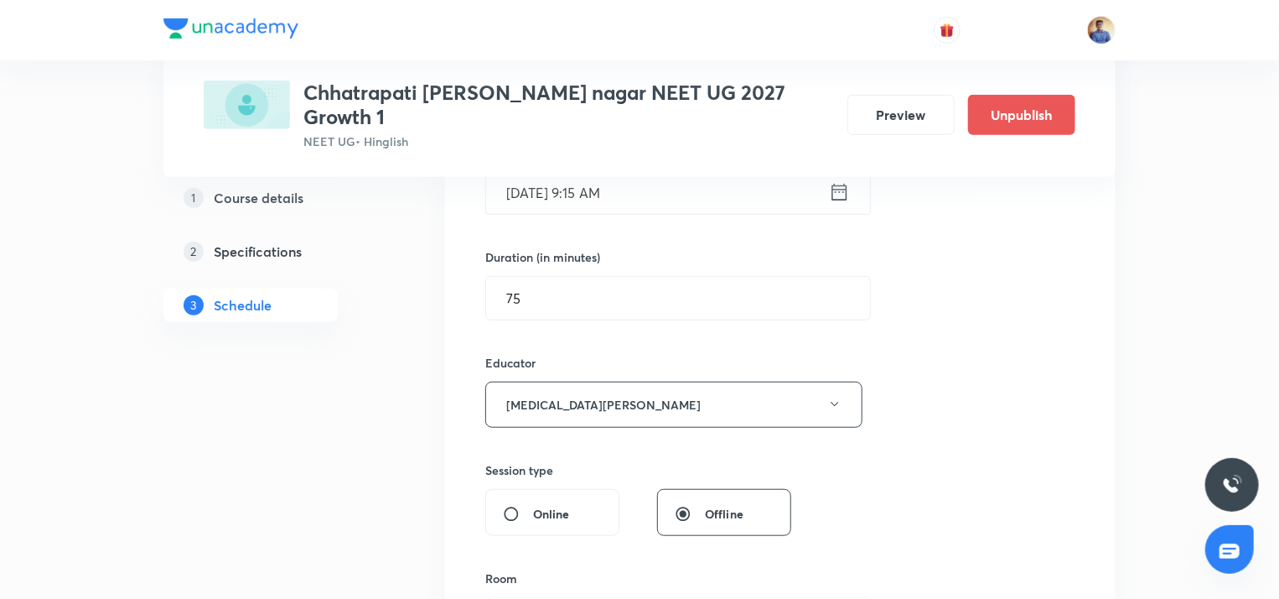
scroll to position [462, 0]
click at [509, 503] on input "Online" at bounding box center [518, 511] width 30 height 17
radio input "true"
radio input "false"
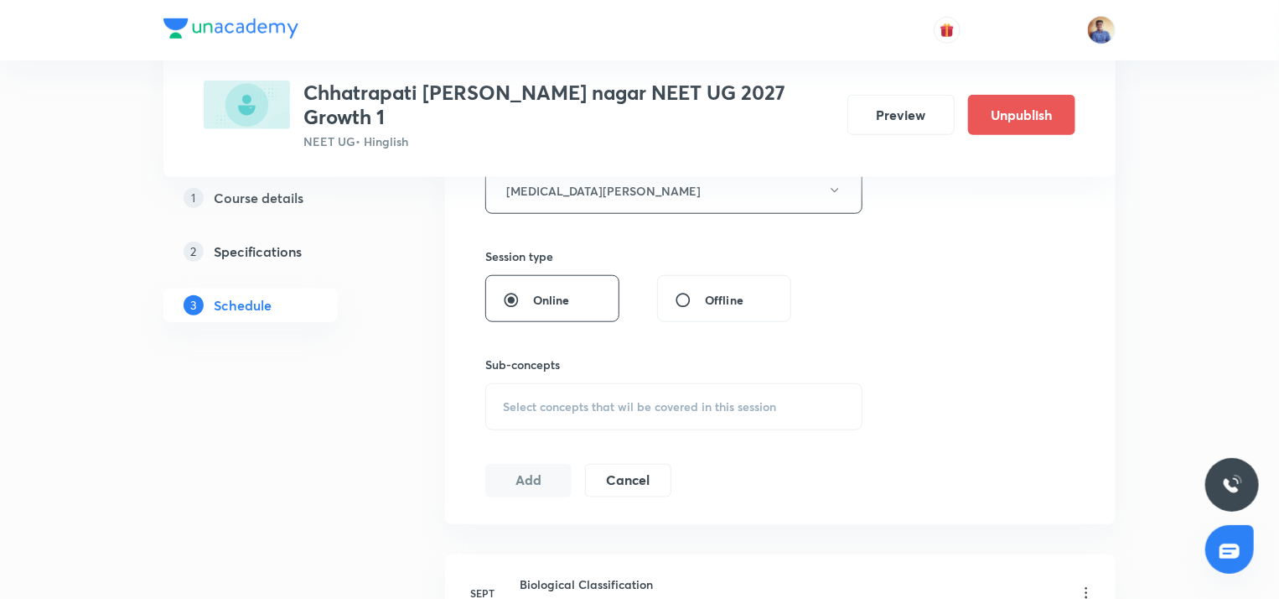
scroll to position [686, 0]
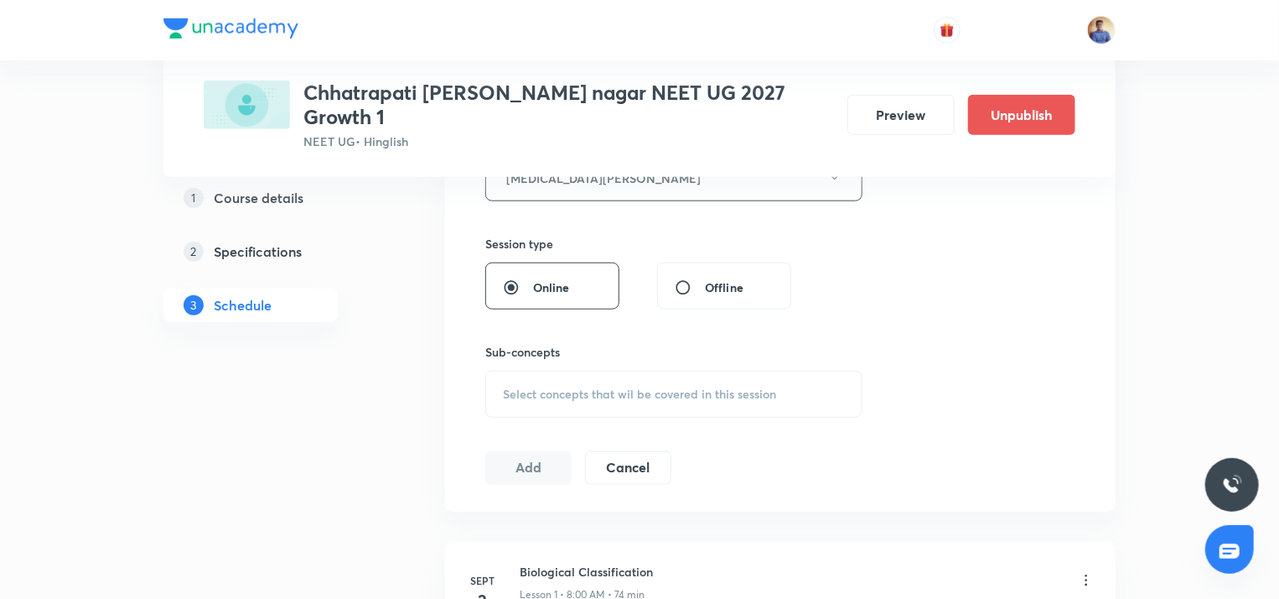
click at [510, 387] on span "Select concepts that wil be covered in this session" at bounding box center [639, 393] width 273 height 13
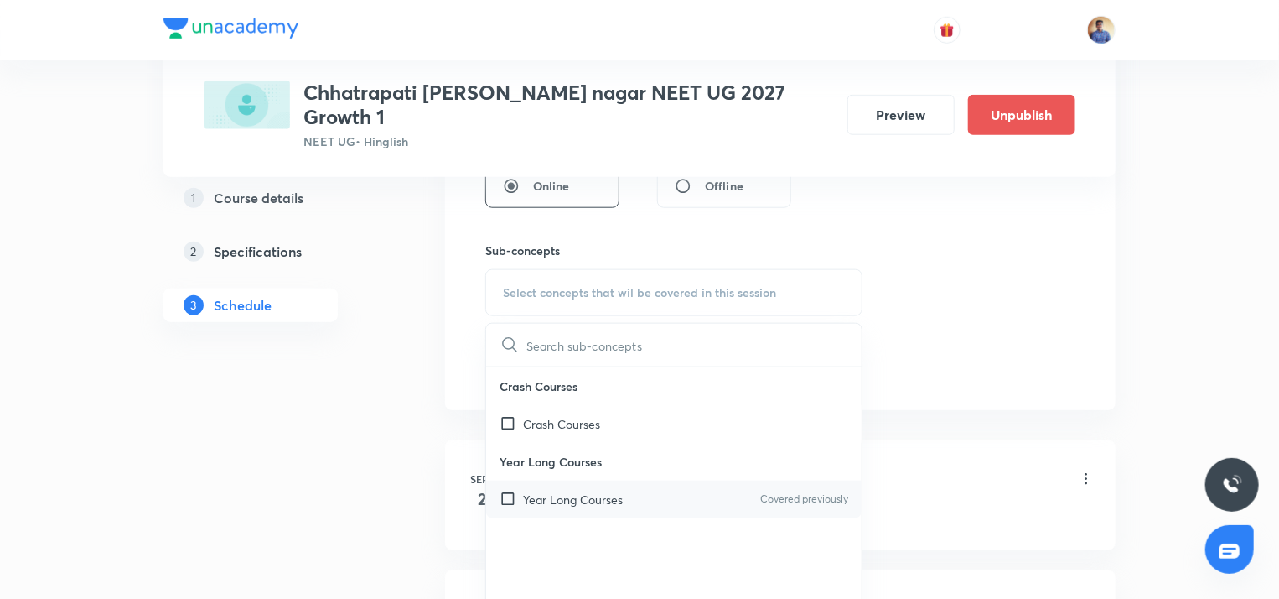
click at [500, 490] on input "checkbox" at bounding box center [511, 499] width 23 height 18
checkbox input "true"
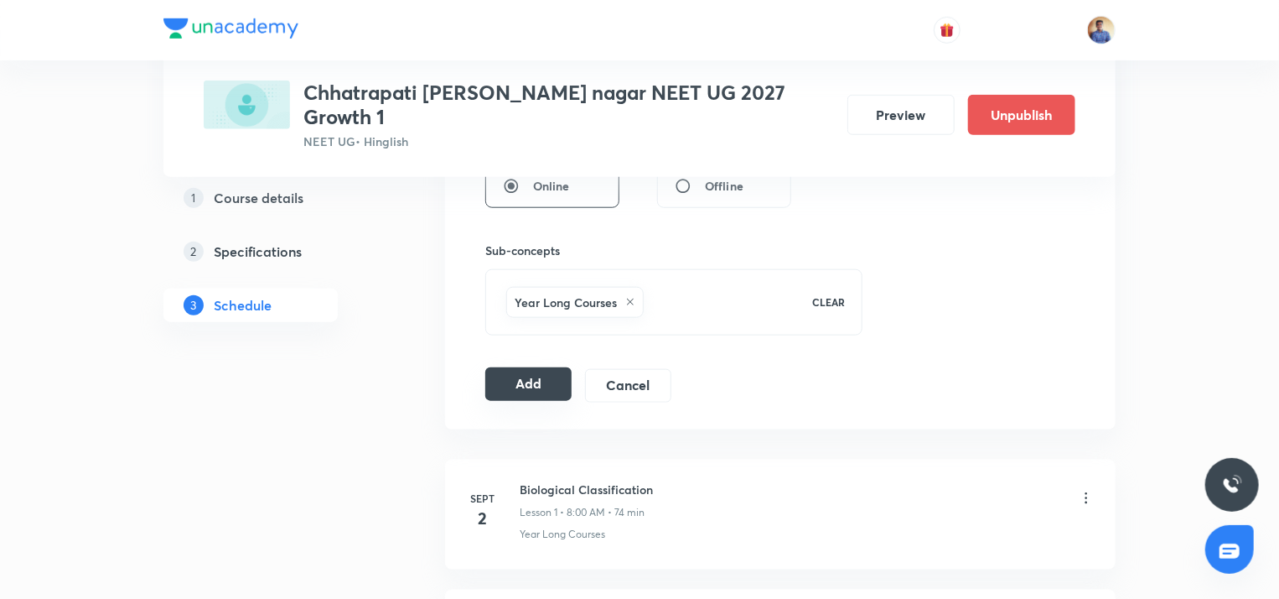
click at [506, 367] on button "Add" at bounding box center [528, 384] width 86 height 34
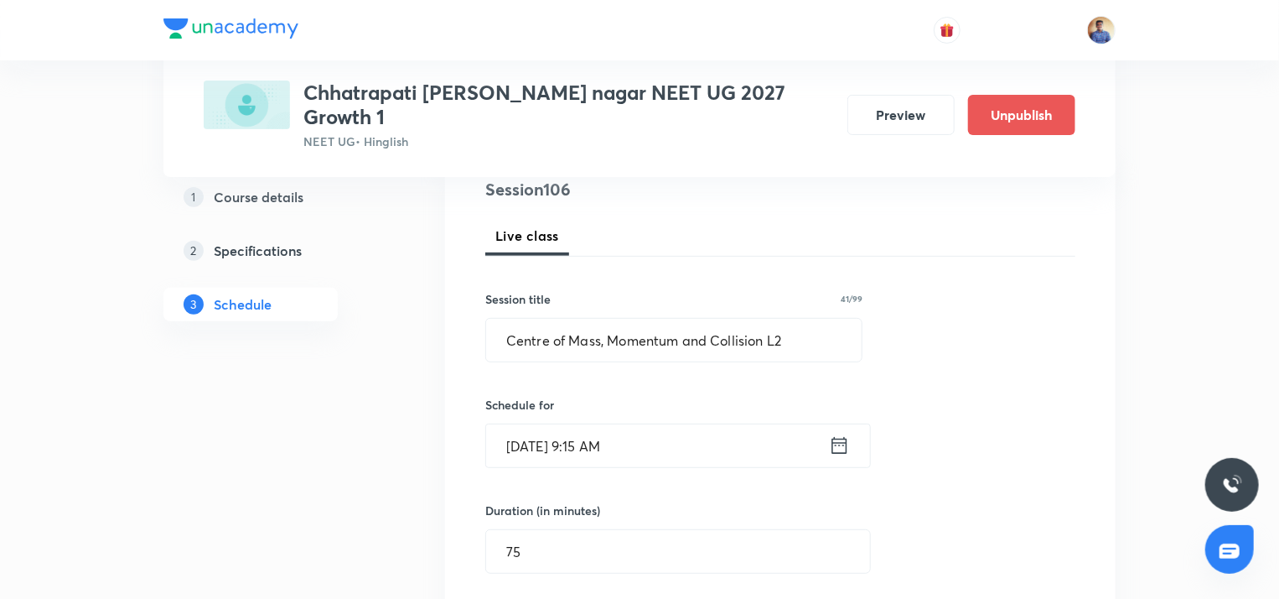
scroll to position [205, 0]
radio input "false"
radio input "true"
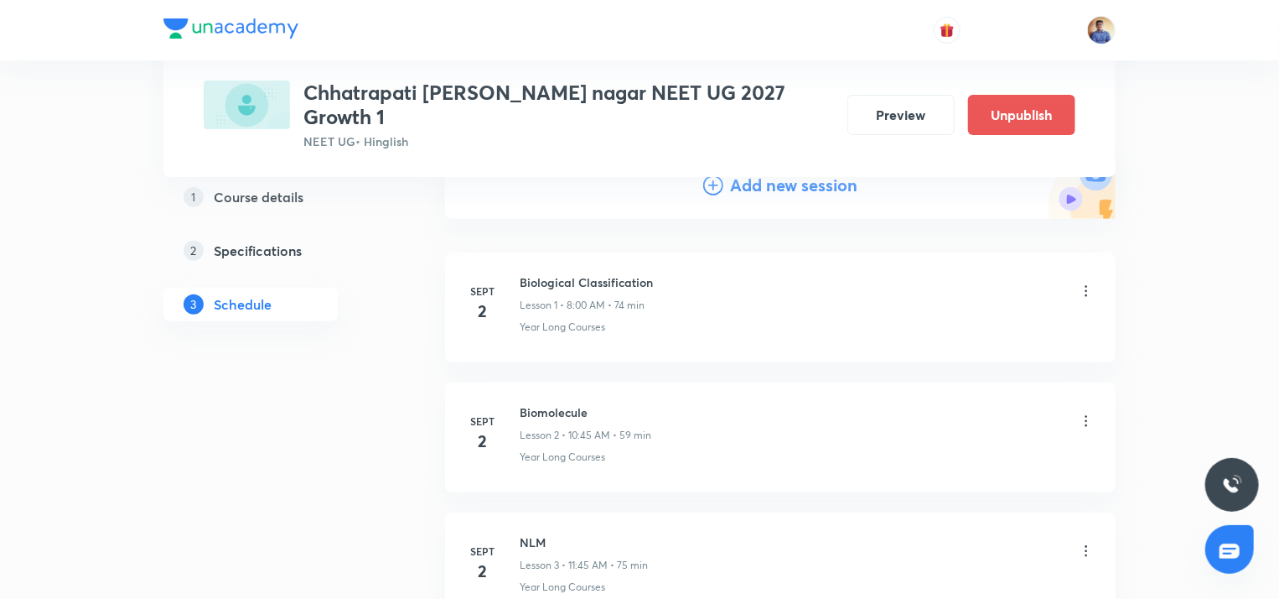
click at [718, 175] on icon at bounding box center [713, 185] width 20 height 20
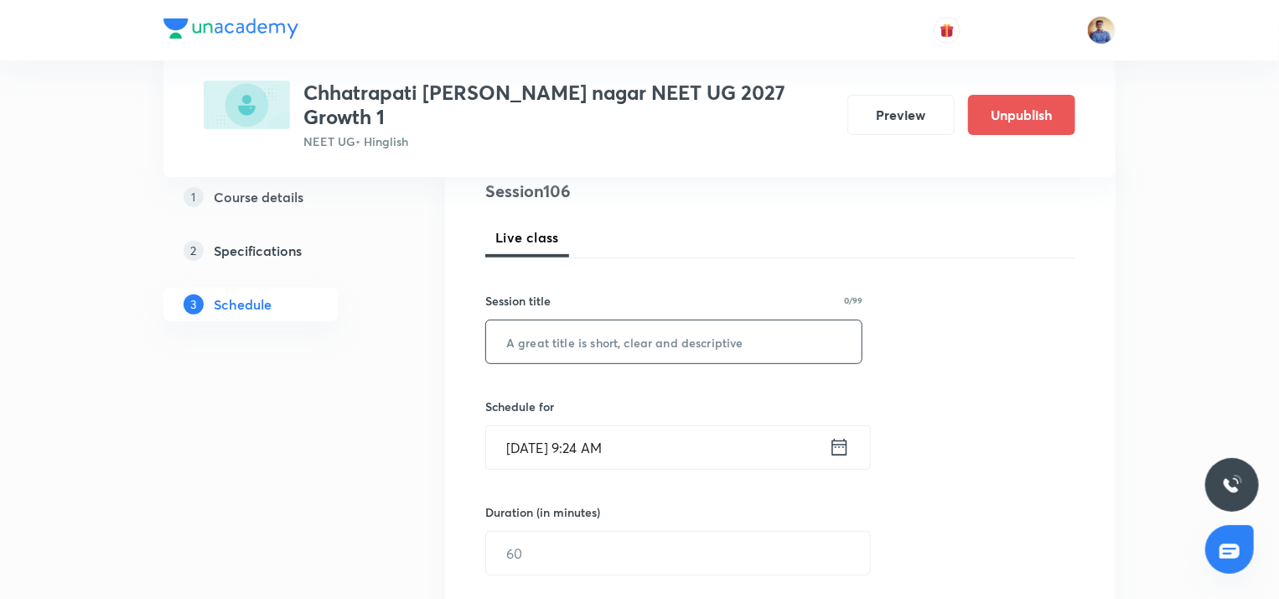
paste input "Centre of Mass, Momentum and Collision L1"
click at [543, 330] on input "text" at bounding box center [674, 341] width 376 height 43
type input "Centre of Mass, Momentum and Collision L3"
click at [514, 426] on input "Oct 7, 2025, 9:24 AM" at bounding box center [657, 447] width 343 height 43
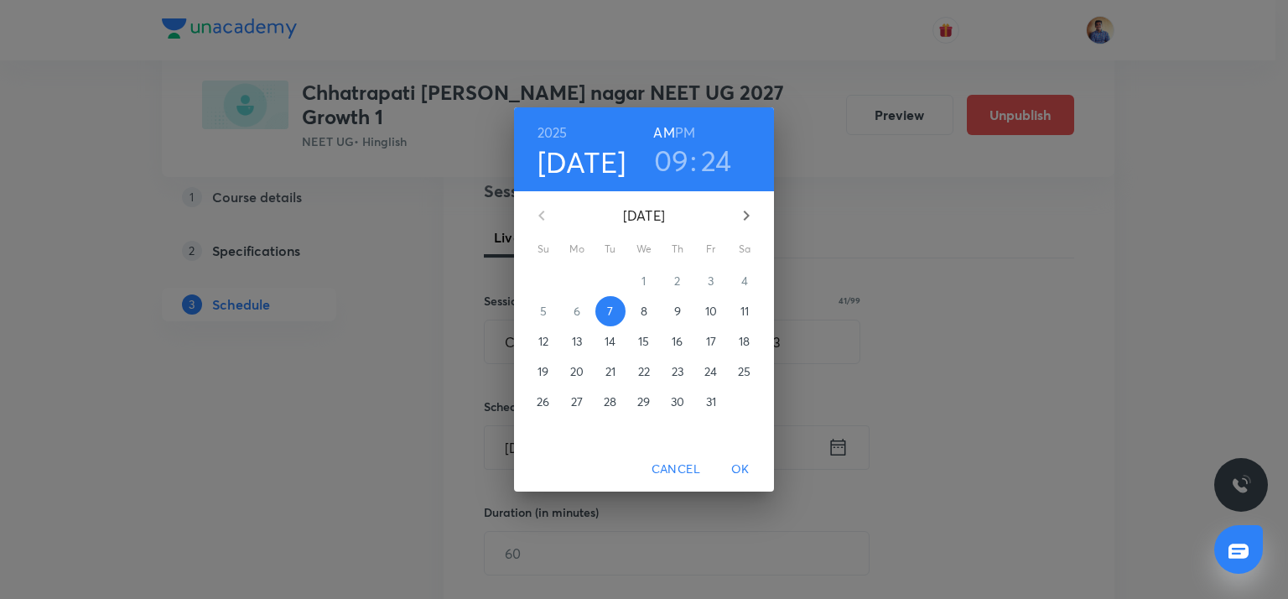
click at [672, 320] on button "9" at bounding box center [677, 311] width 30 height 30
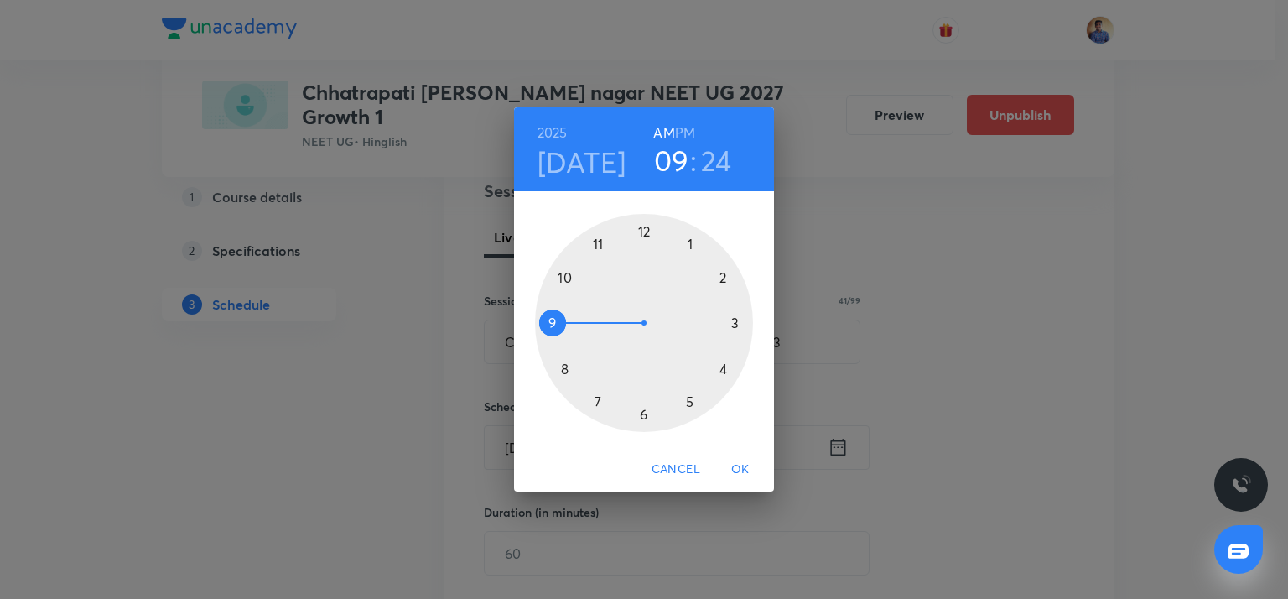
click at [555, 319] on div at bounding box center [644, 323] width 218 height 218
click at [735, 318] on div at bounding box center [644, 323] width 218 height 218
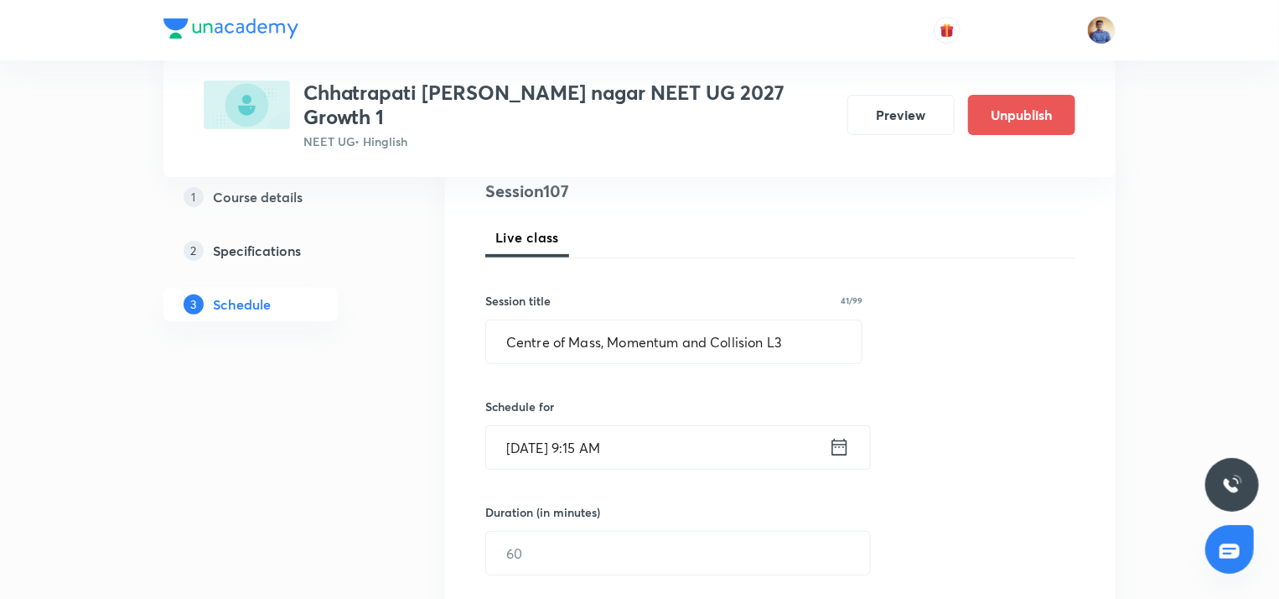
scroll to position [280, 0]
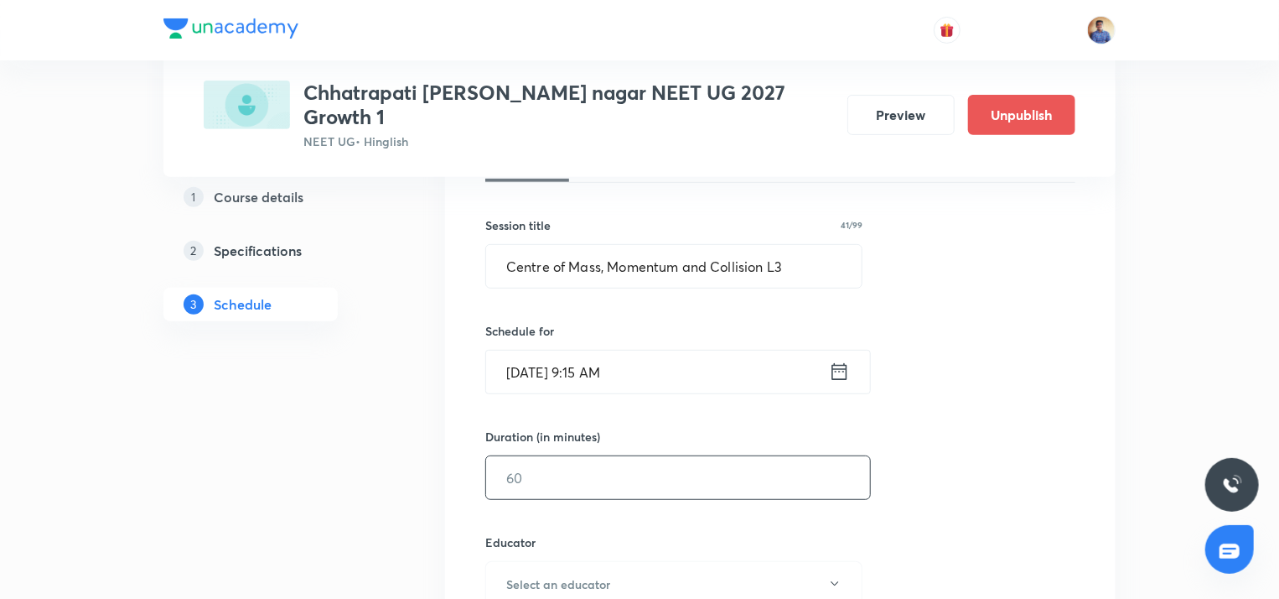
click at [513, 458] on input "text" at bounding box center [678, 477] width 384 height 43
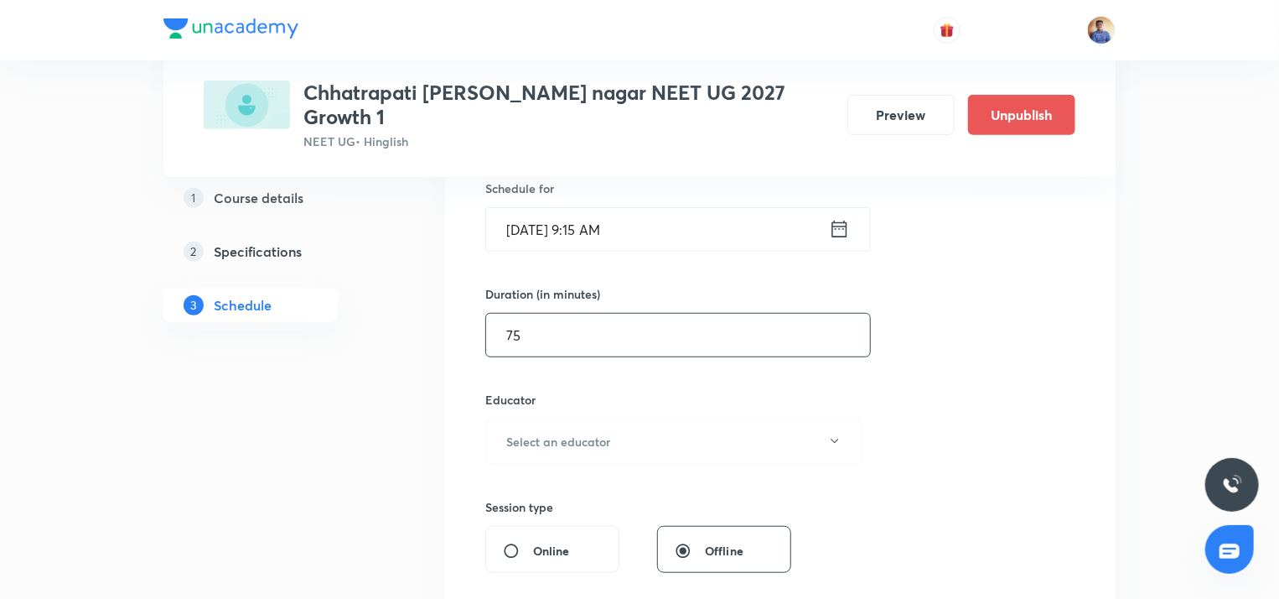
scroll to position [424, 0]
type input "75"
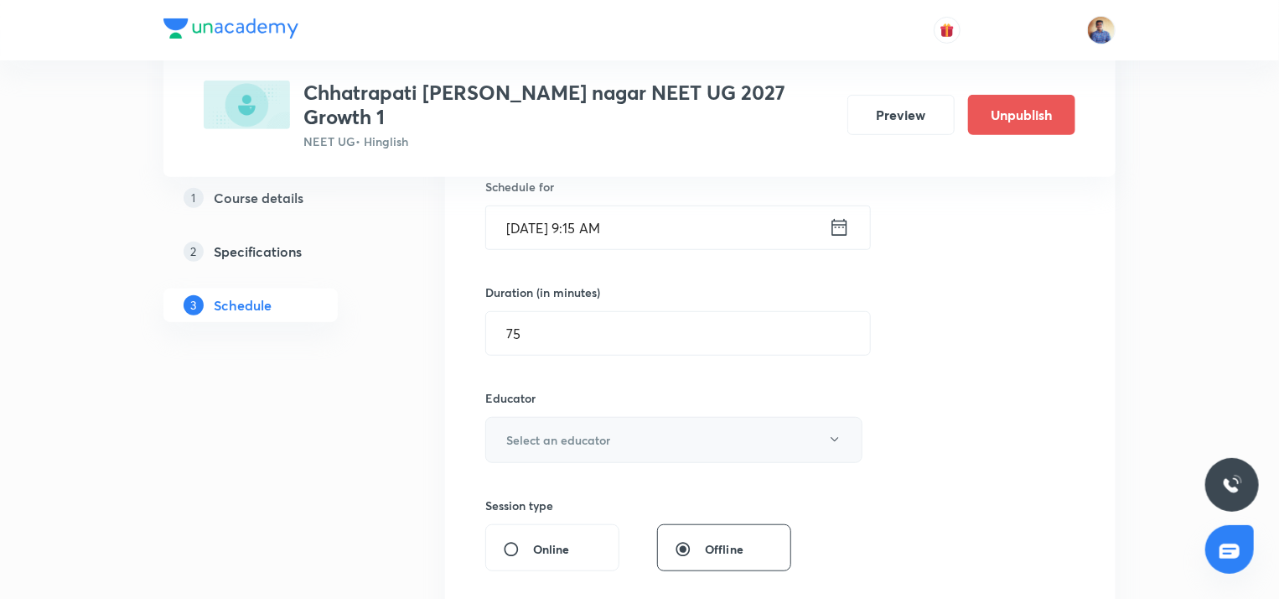
click at [519, 431] on h6 "Select an educator" at bounding box center [558, 440] width 104 height 18
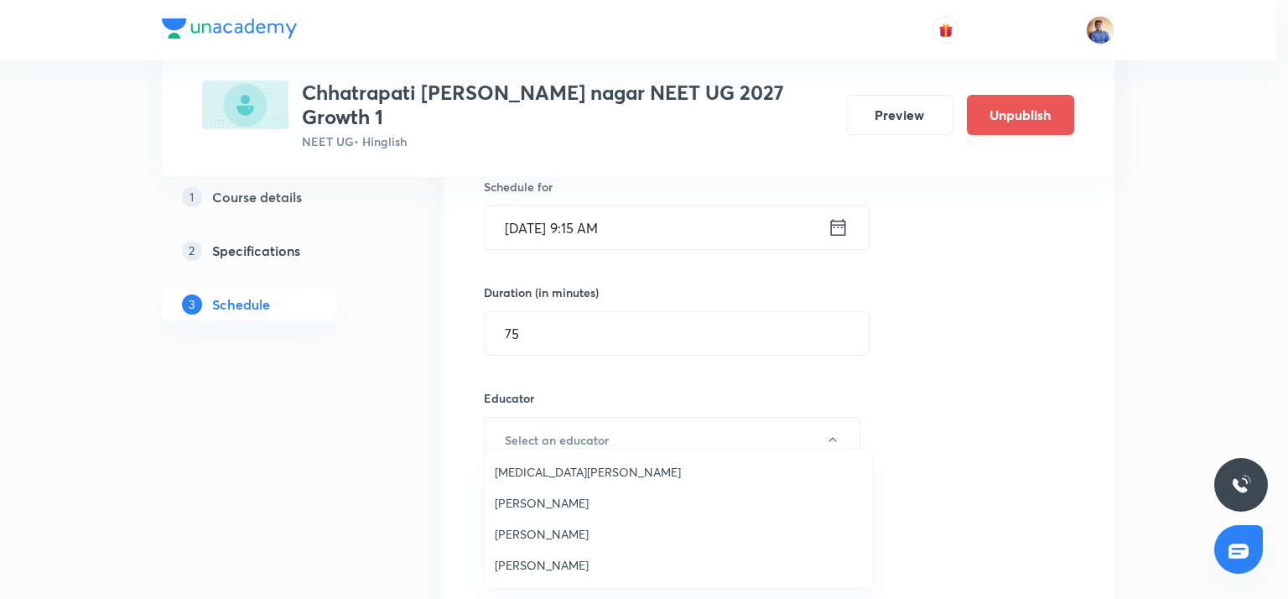
click at [516, 466] on span "[MEDICAL_DATA][PERSON_NAME]" at bounding box center [678, 472] width 367 height 18
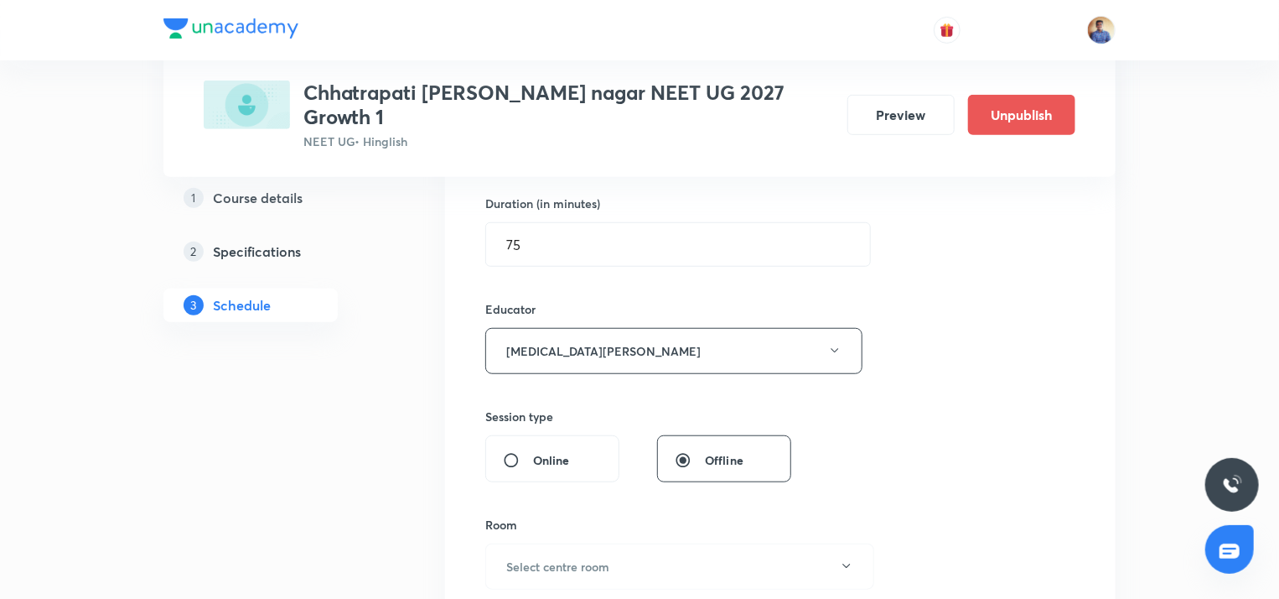
scroll to position [515, 0]
click at [510, 450] on input "Online" at bounding box center [518, 458] width 30 height 17
radio input "true"
radio input "false"
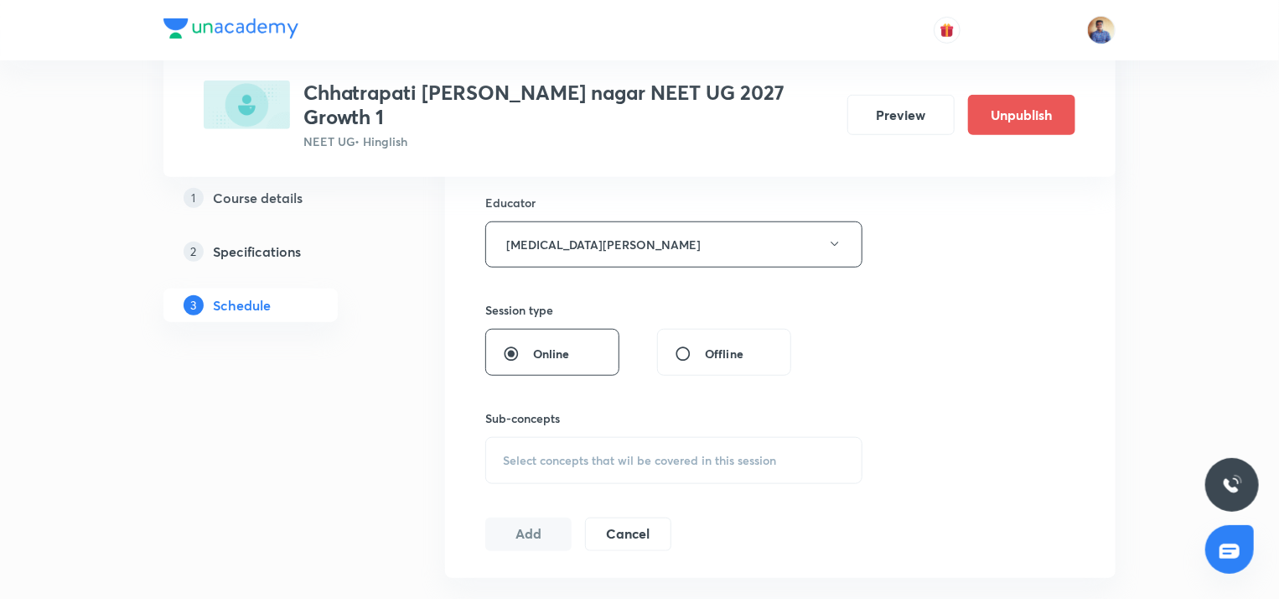
scroll to position [624, 0]
click at [513, 449] on span "Select concepts that wil be covered in this session" at bounding box center [639, 455] width 273 height 13
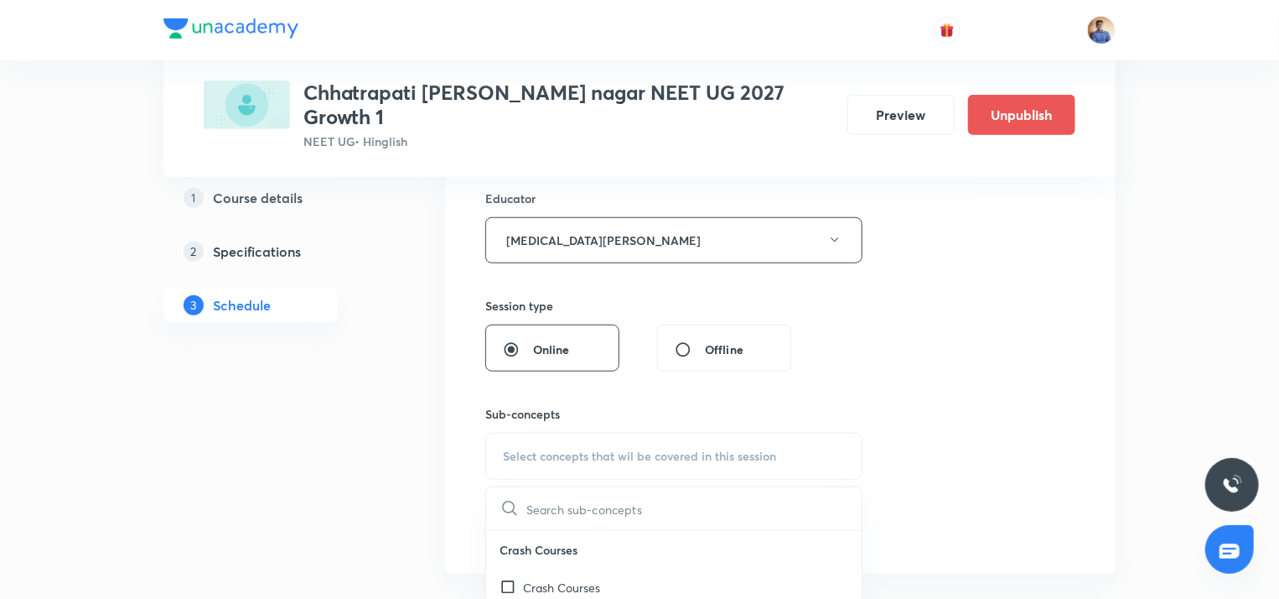
scroll to position [724, 0]
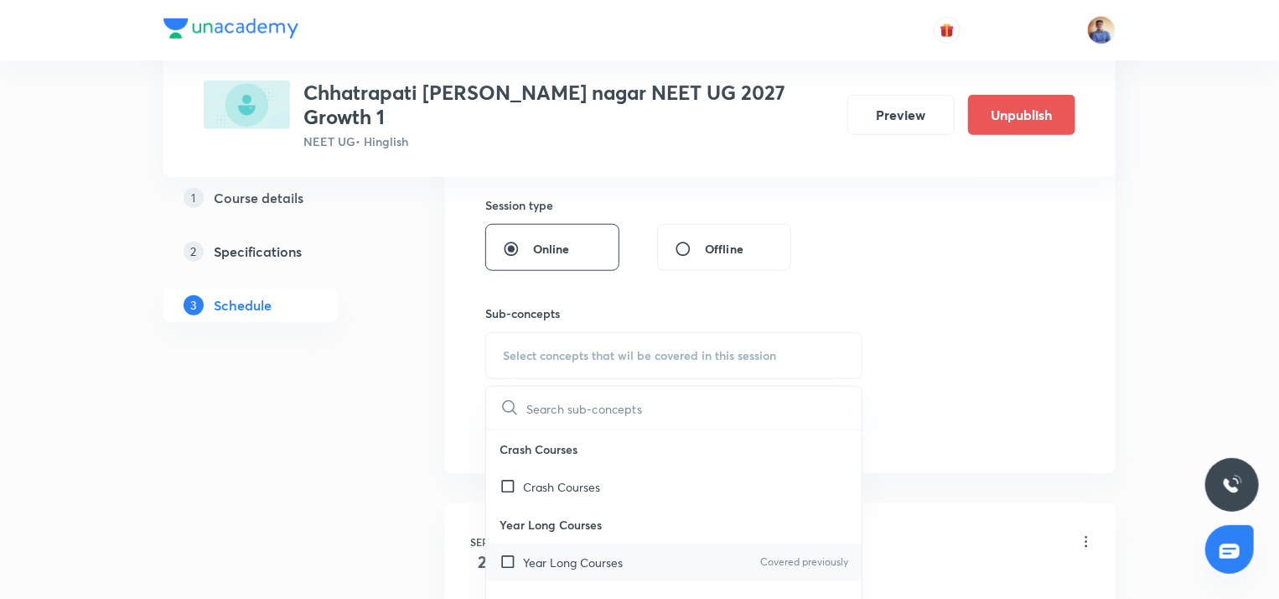
click at [509, 543] on div "Year Long Courses Covered previously" at bounding box center [674, 562] width 376 height 38
checkbox input "true"
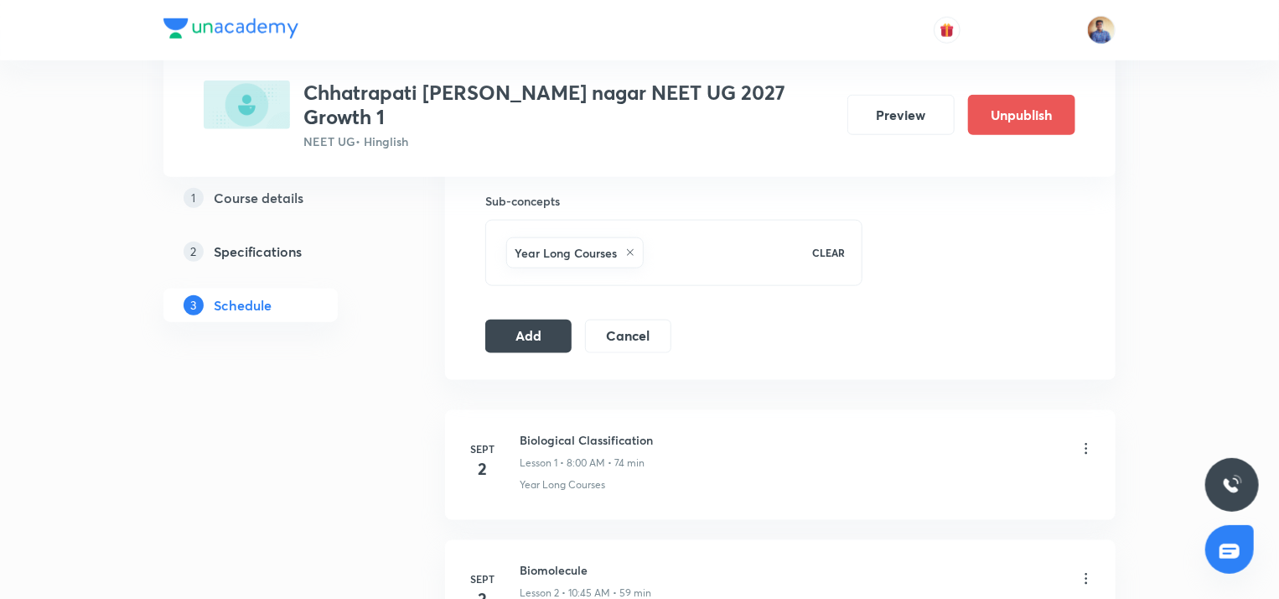
scroll to position [855, 0]
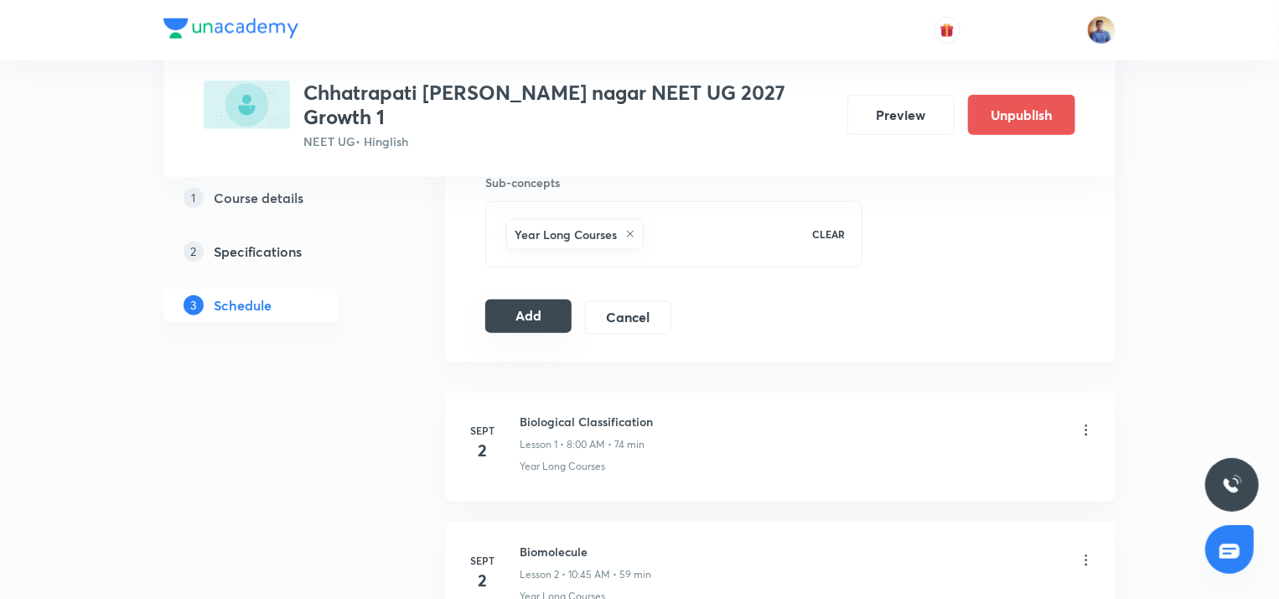
click at [515, 299] on button "Add" at bounding box center [528, 316] width 86 height 34
radio input "false"
radio input "true"
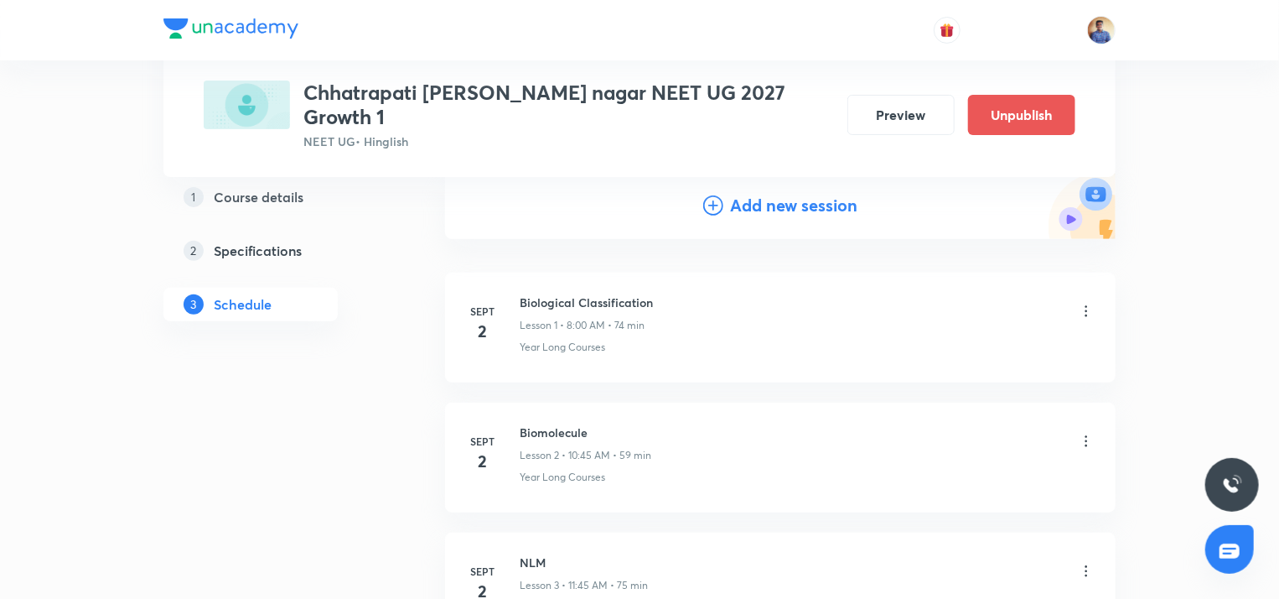
scroll to position [0, 0]
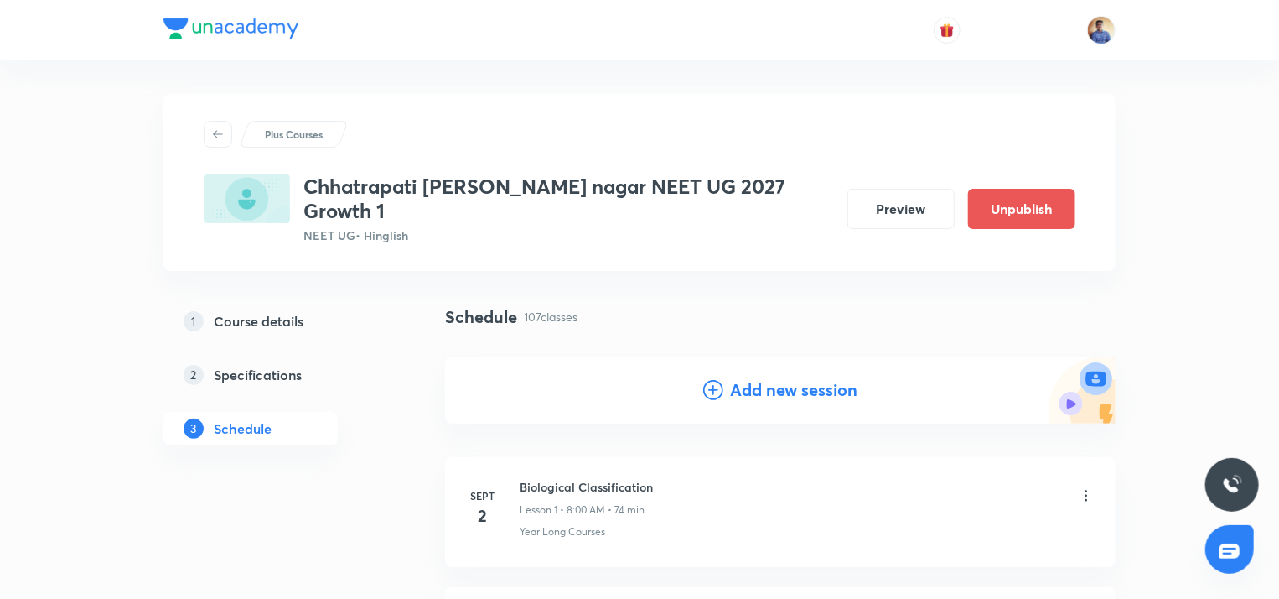
click at [704, 380] on icon at bounding box center [713, 390] width 20 height 20
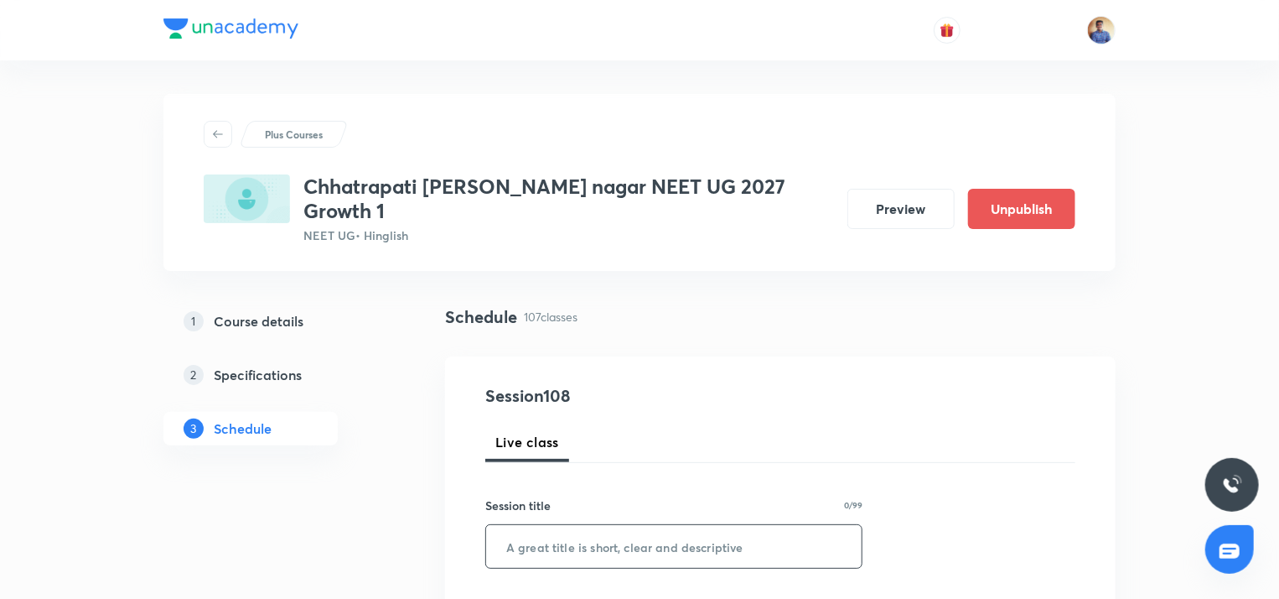
click at [542, 525] on input "text" at bounding box center [674, 546] width 376 height 43
paste input "Centre of Mass, Momentum and Collision L1"
click at [542, 525] on input "Centre of Mass, Momentum and Collision L1" at bounding box center [674, 546] width 376 height 43
click at [808, 525] on input "Centre of Mass, Momentum and Collision L1" at bounding box center [674, 546] width 376 height 43
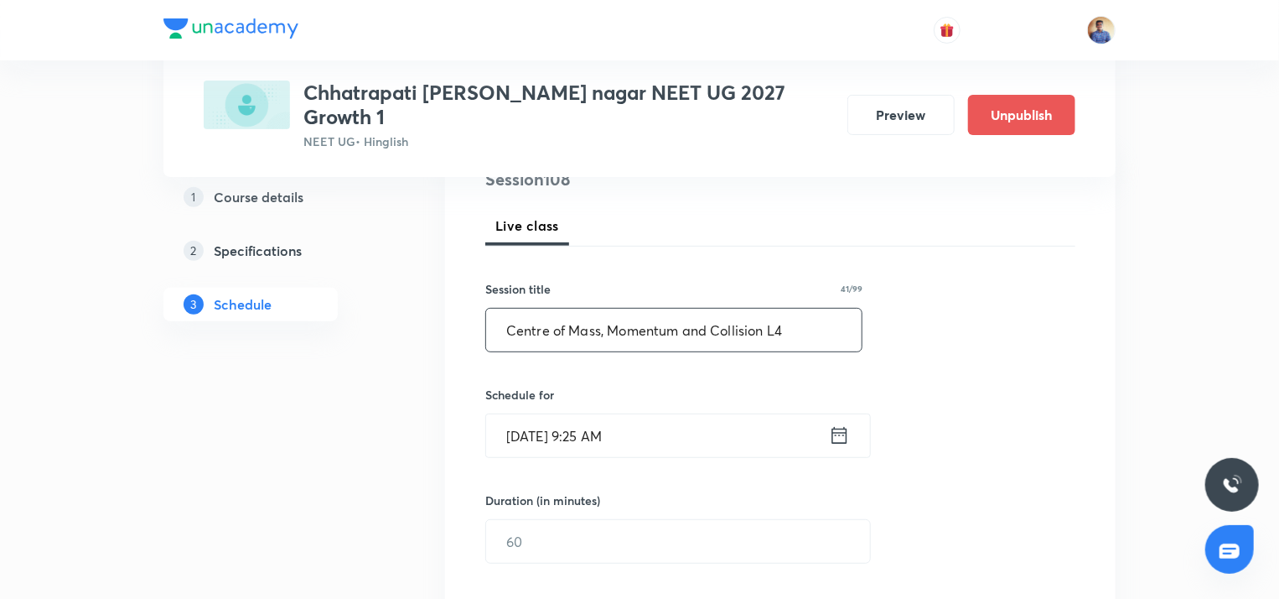
scroll to position [220, 0]
type input "Centre of Mass, Momentum and Collision L4"
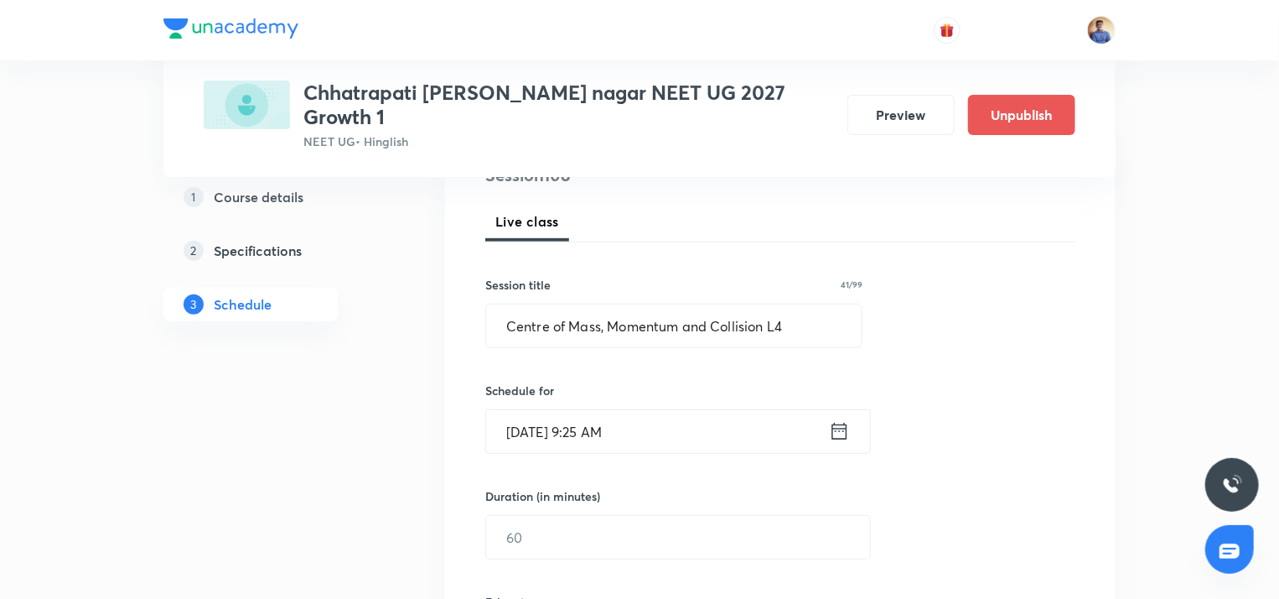
click at [516, 410] on input "Oct 7, 2025, 9:25 AM" at bounding box center [657, 431] width 343 height 43
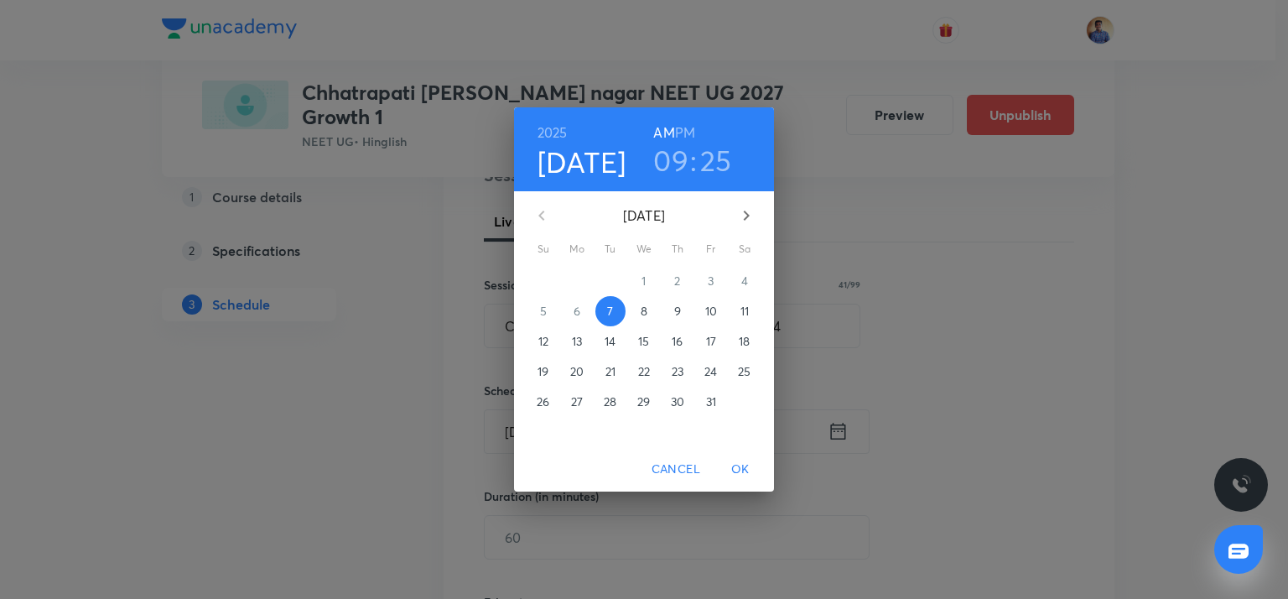
click at [723, 315] on span "10" at bounding box center [711, 311] width 30 height 17
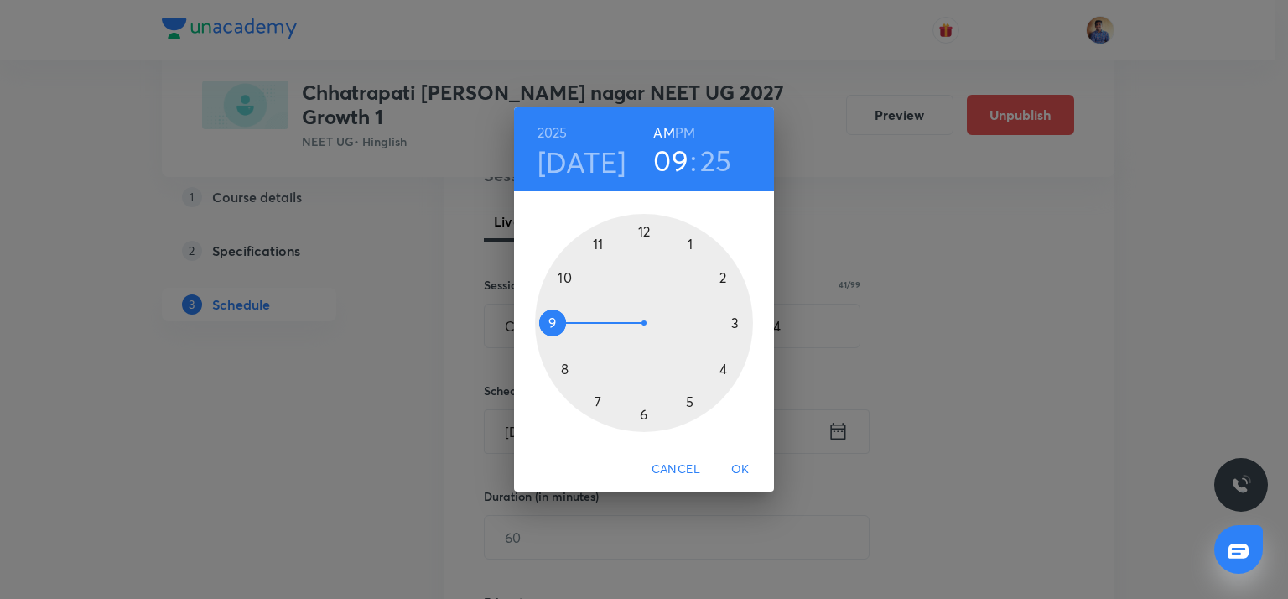
click at [550, 320] on div at bounding box center [644, 323] width 218 height 218
click at [734, 325] on div at bounding box center [644, 323] width 218 height 218
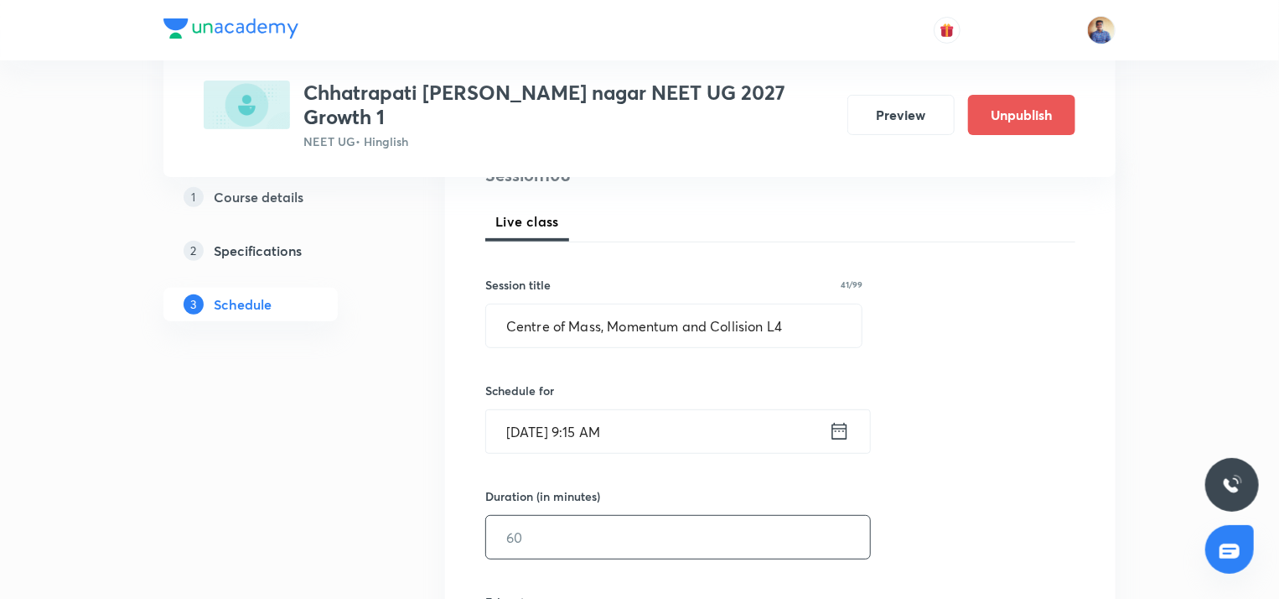
click at [520, 516] on input "text" at bounding box center [678, 537] width 384 height 43
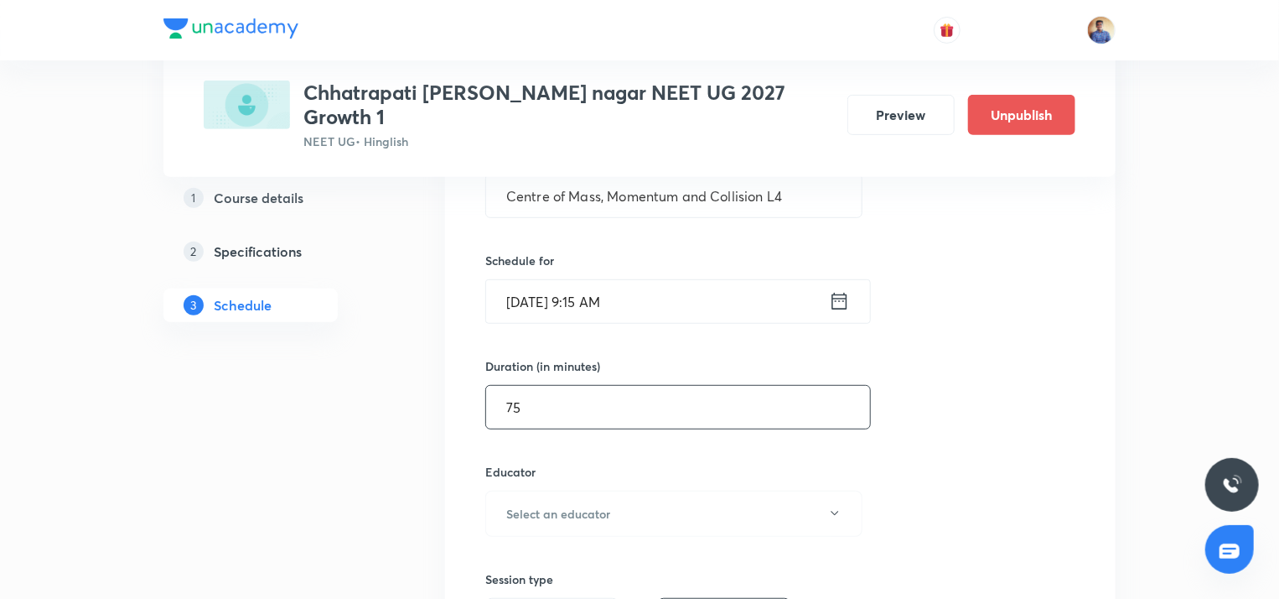
type input "75"
click at [520, 506] on button "Select an educator" at bounding box center [673, 513] width 377 height 46
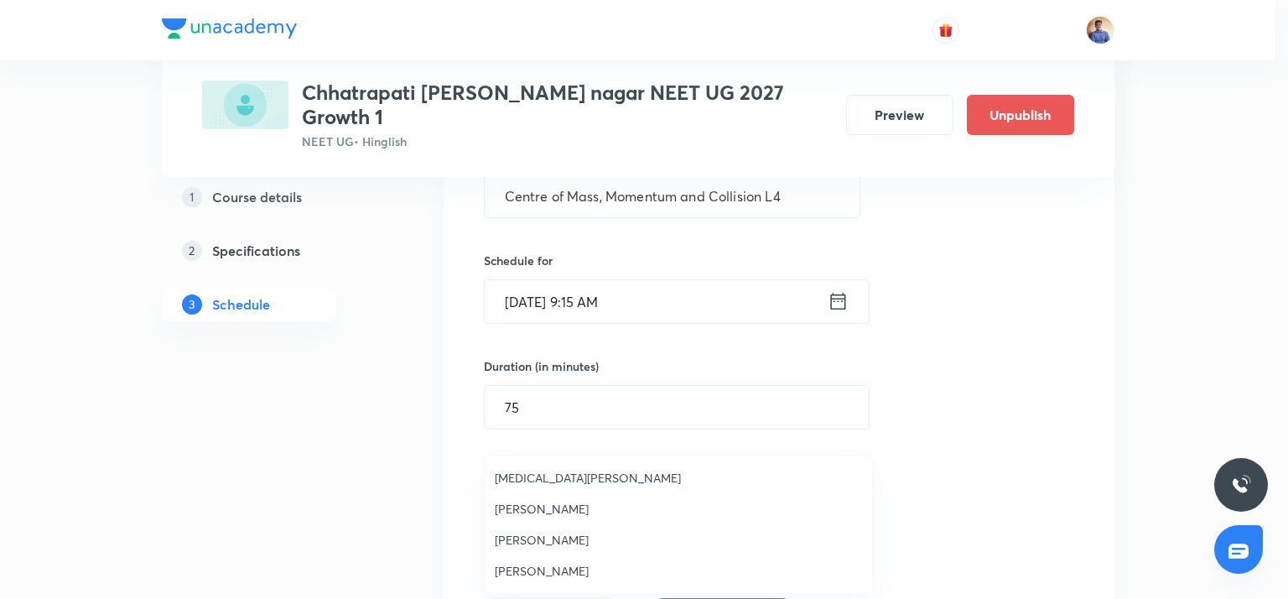
click at [514, 479] on span "[MEDICAL_DATA][PERSON_NAME]" at bounding box center [678, 478] width 367 height 18
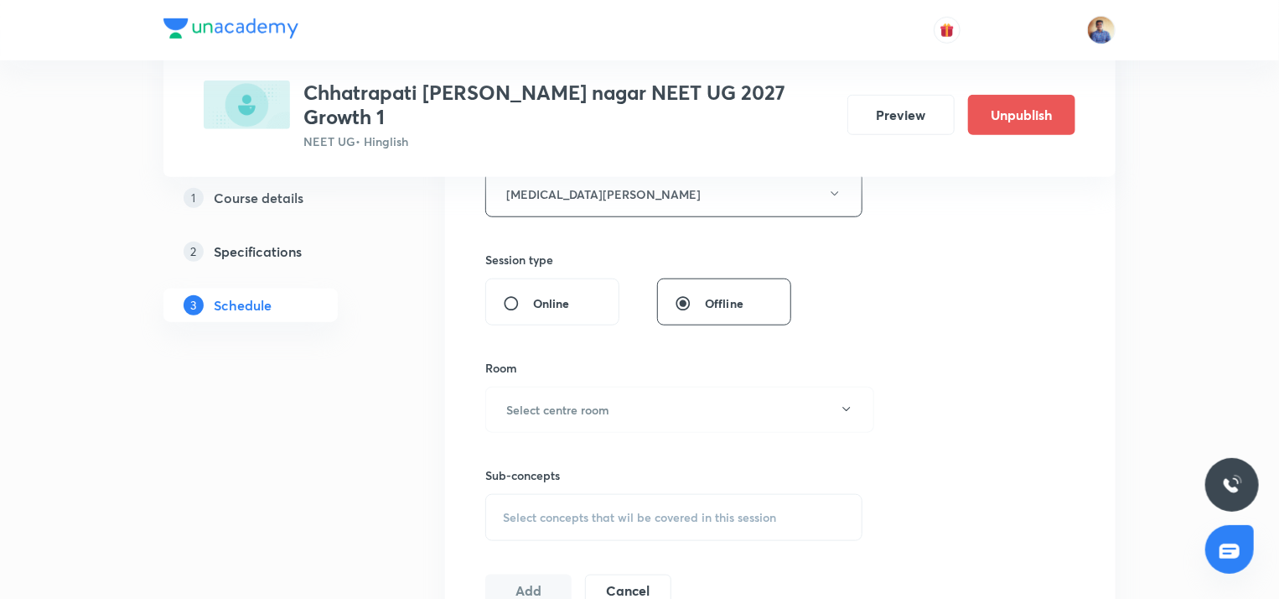
scroll to position [671, 0]
click at [510, 290] on div "Online" at bounding box center [552, 300] width 134 height 47
click at [510, 294] on input "Online" at bounding box center [518, 302] width 30 height 17
radio input "true"
radio input "false"
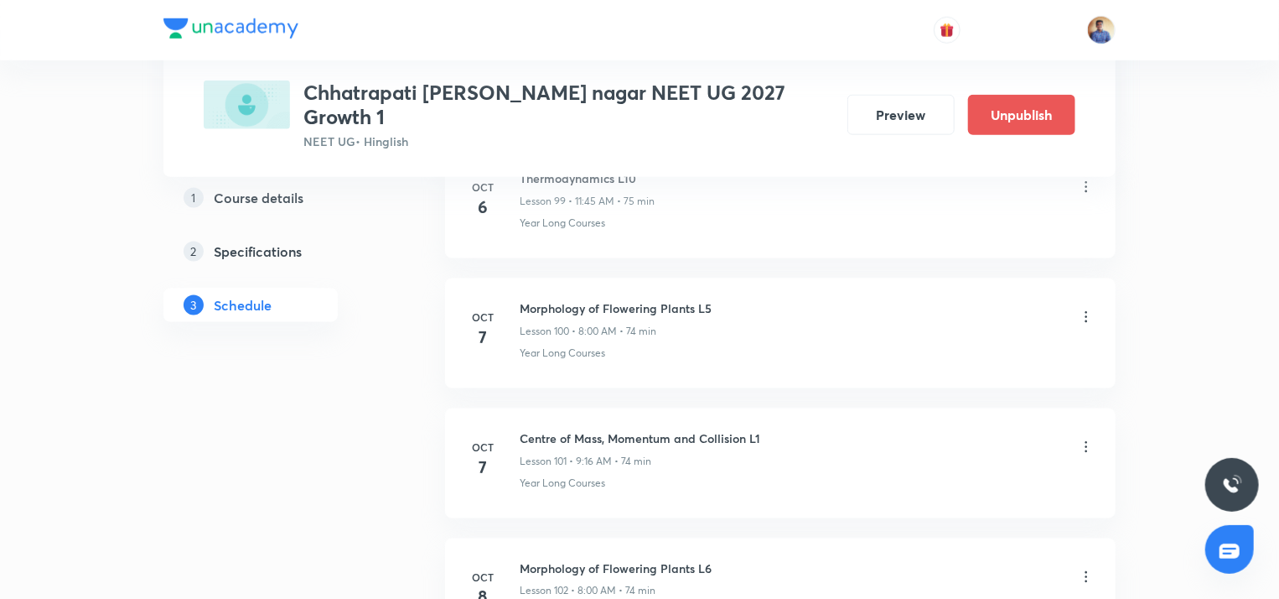
scroll to position [13818, 0]
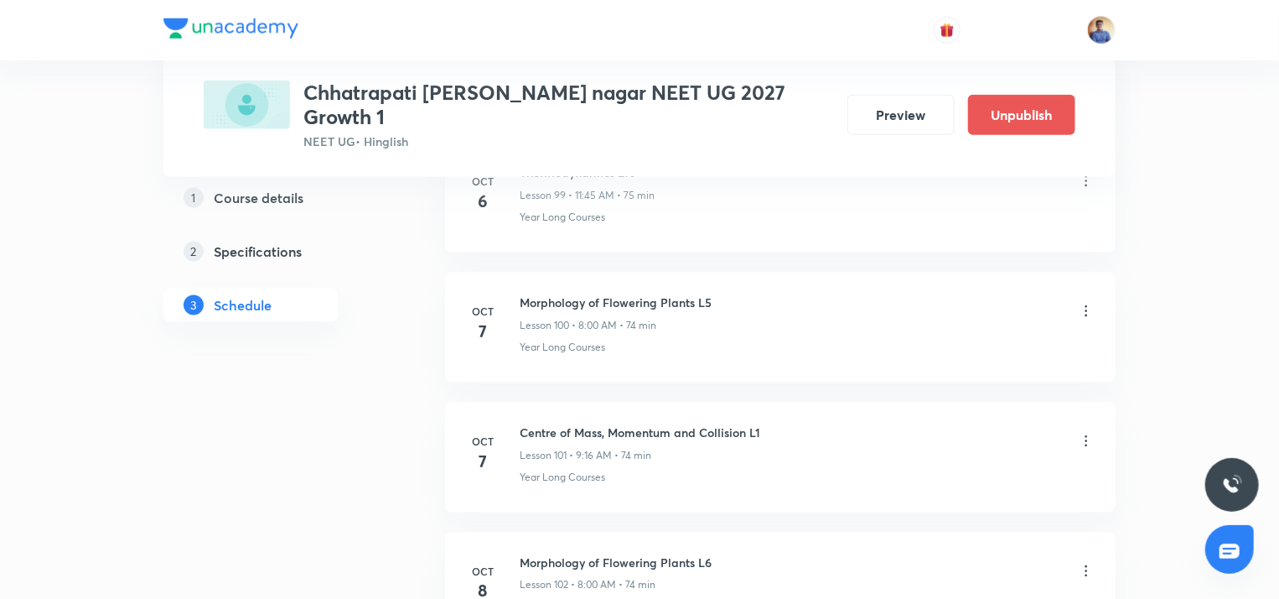
click at [1083, 433] on icon at bounding box center [1086, 441] width 17 height 17
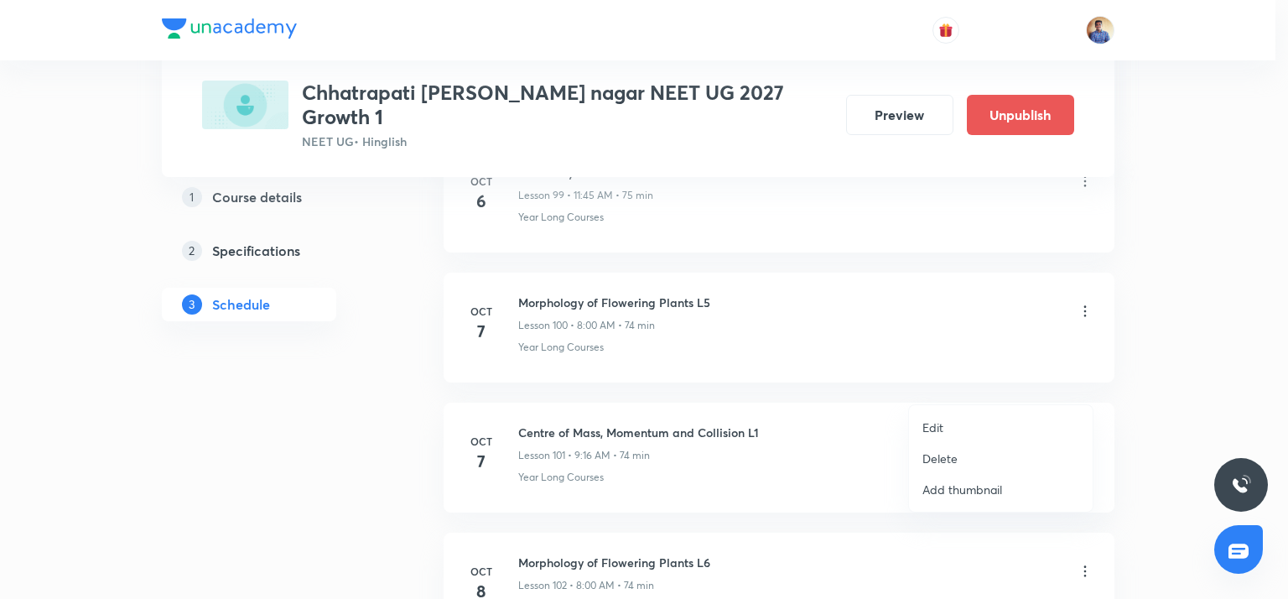
click at [947, 425] on li "Edit" at bounding box center [1001, 427] width 184 height 31
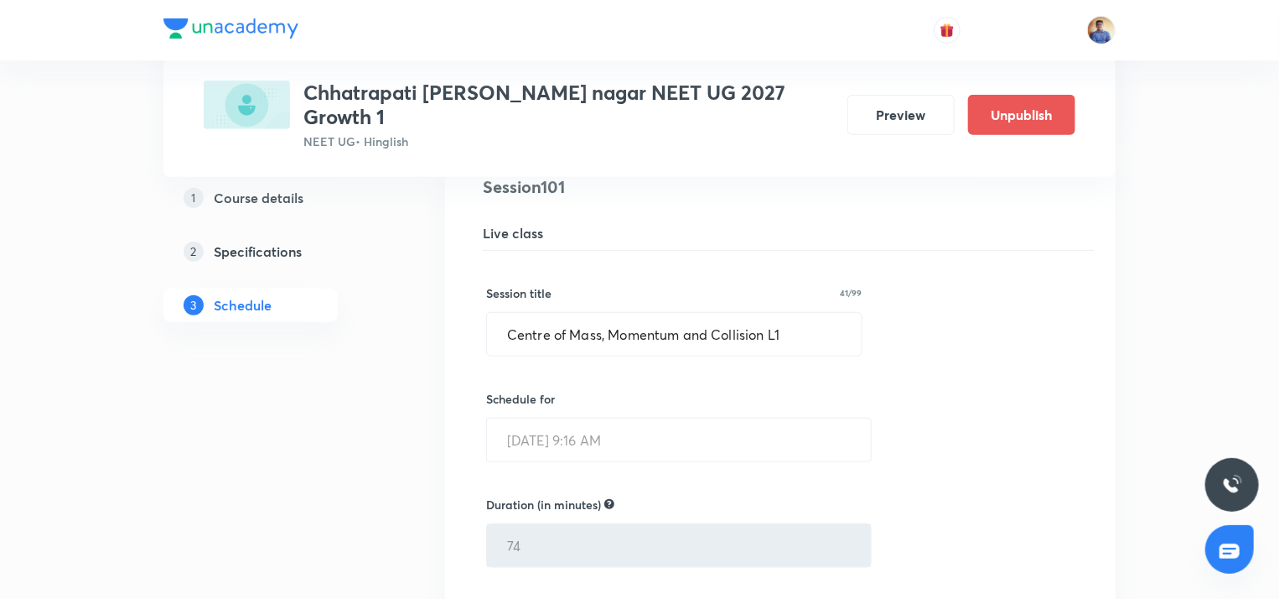
scroll to position [13202, 0]
drag, startPoint x: 764, startPoint y: 280, endPoint x: 409, endPoint y: 278, distance: 355.4
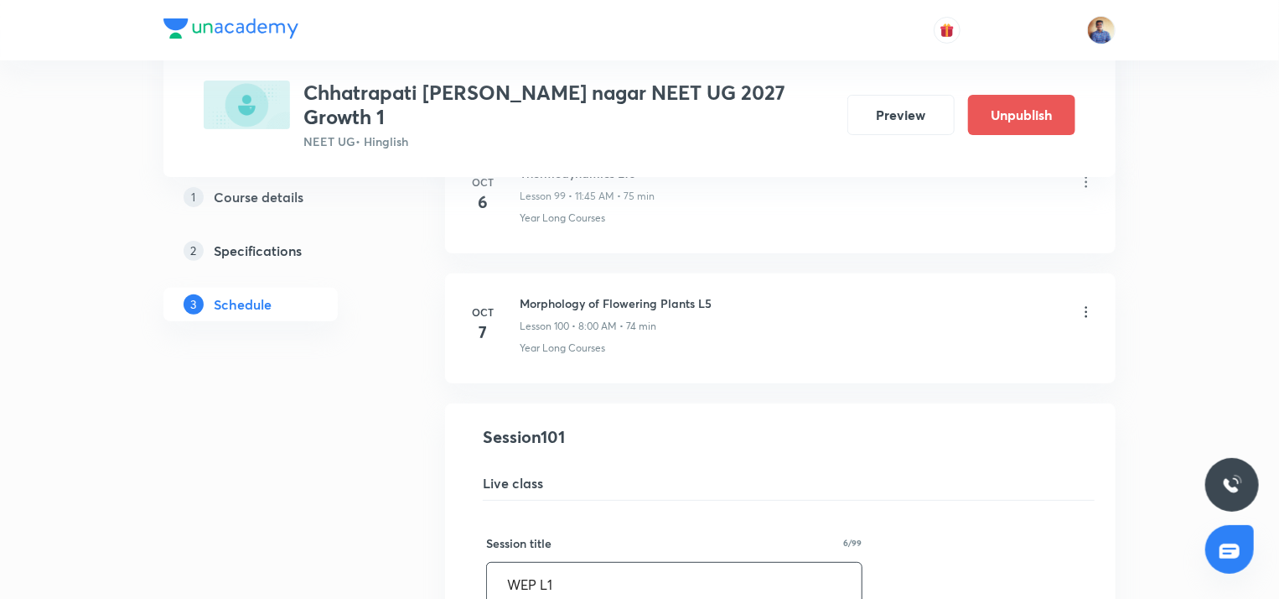
scroll to position [13054, 0]
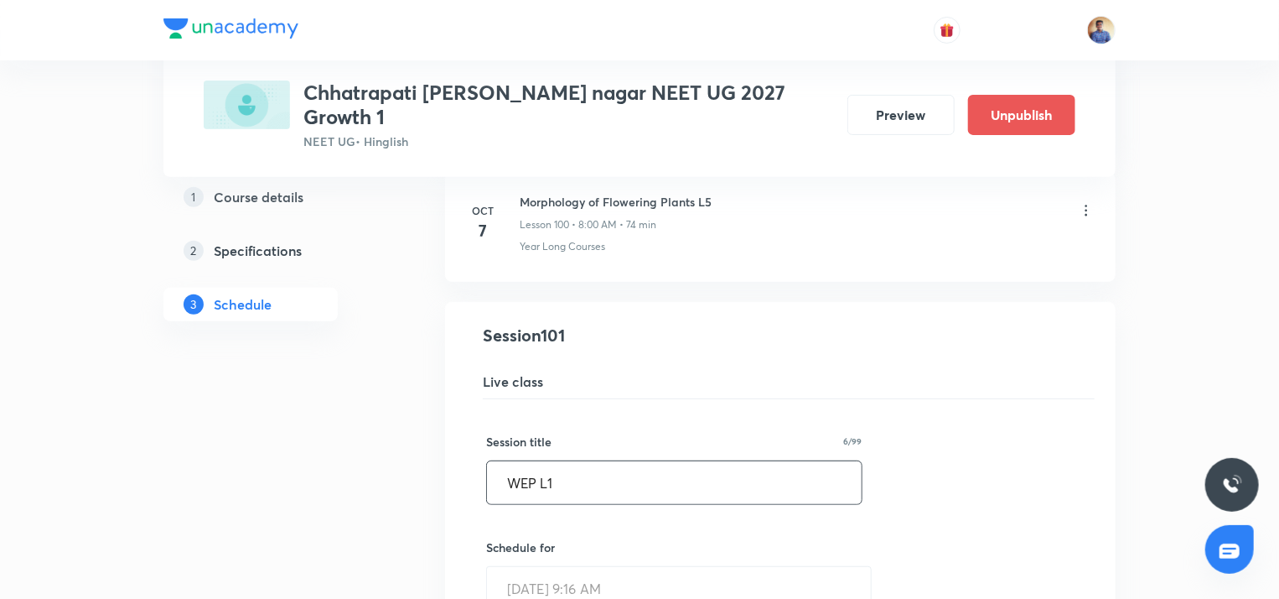
click at [564, 461] on input "WEP L1" at bounding box center [674, 482] width 375 height 43
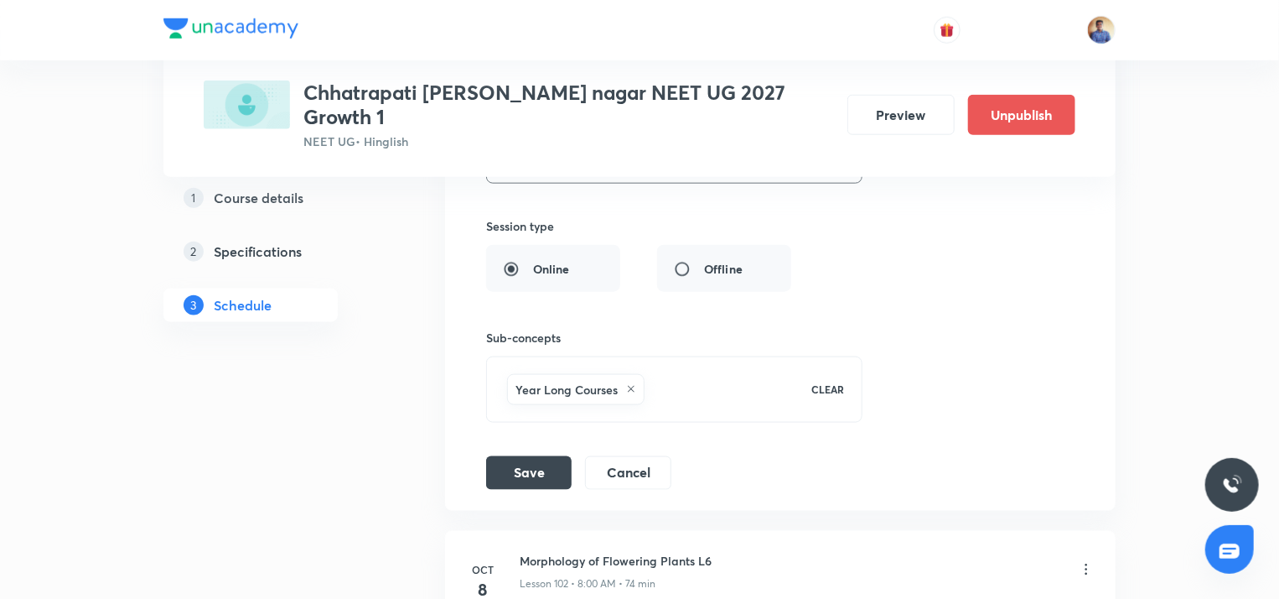
scroll to position [13695, 0]
type input "WEP L18"
click at [505, 453] on button "Save" at bounding box center [529, 470] width 86 height 34
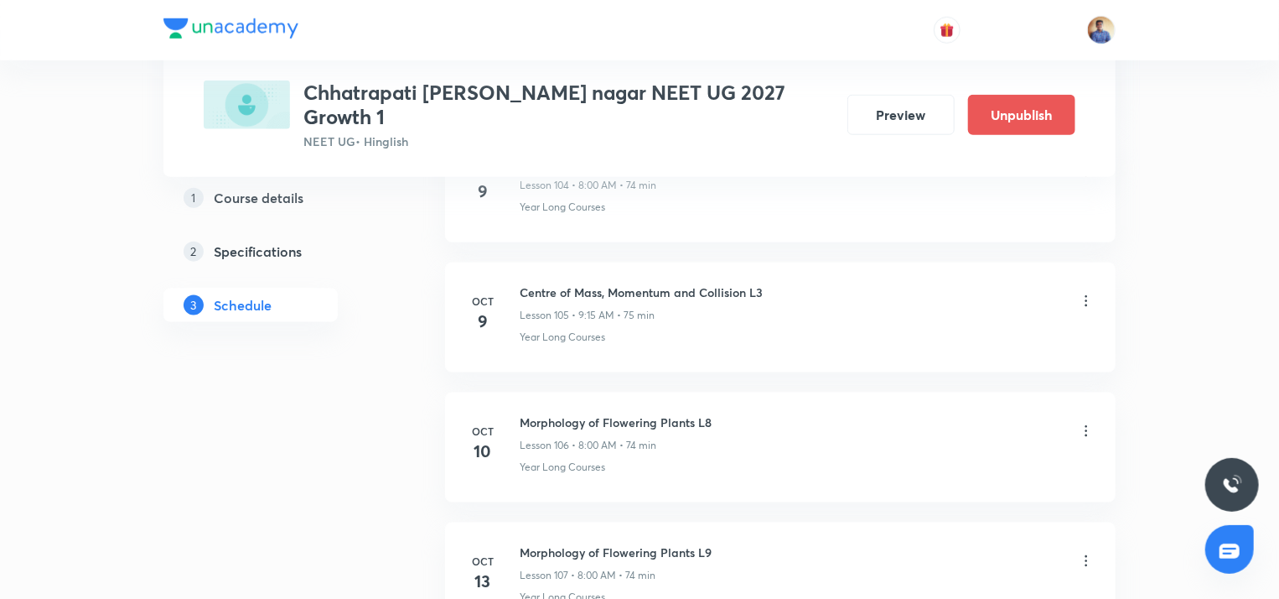
scroll to position [13697, 0]
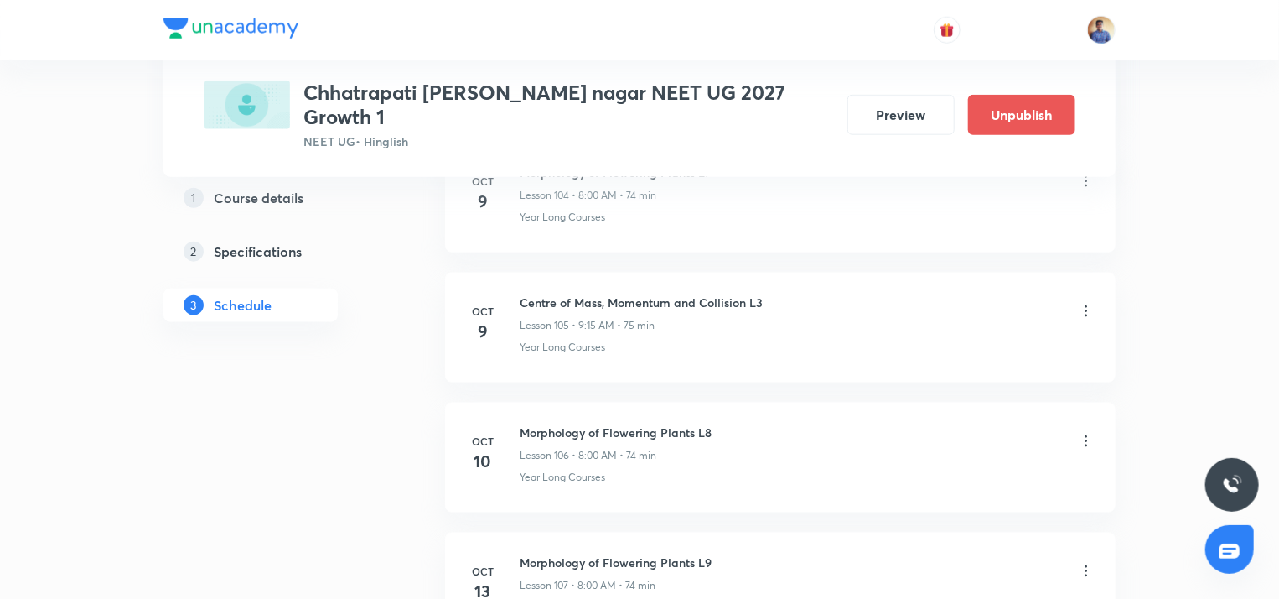
click at [1086, 303] on icon at bounding box center [1086, 311] width 17 height 17
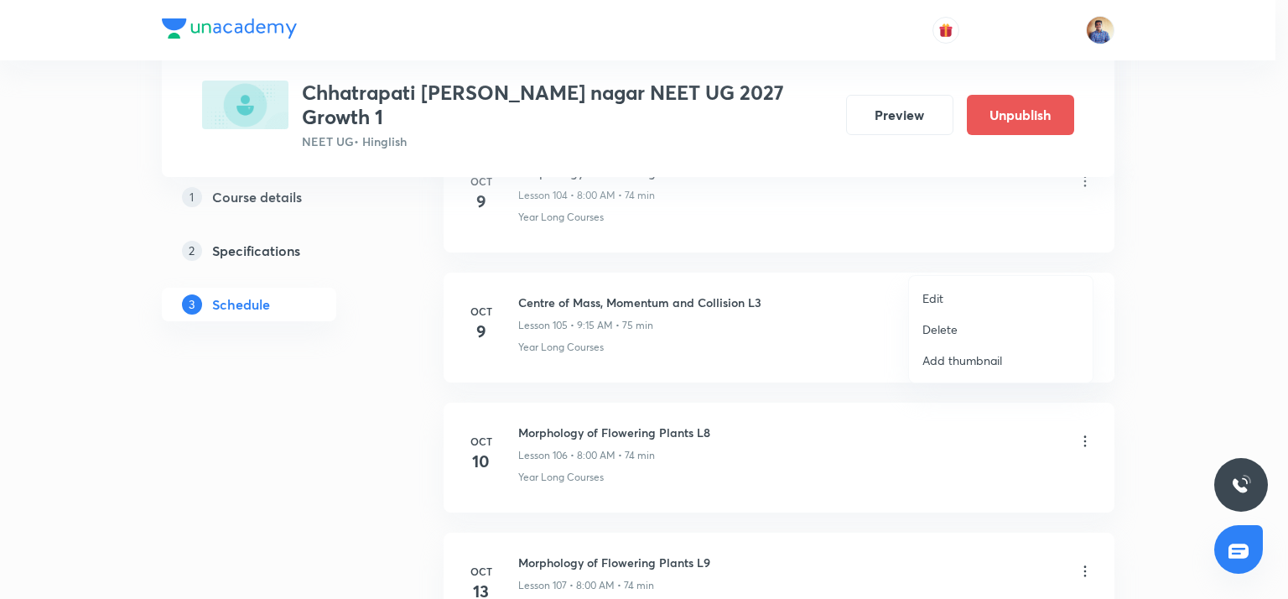
click at [932, 328] on p "Delete" at bounding box center [939, 329] width 35 height 18
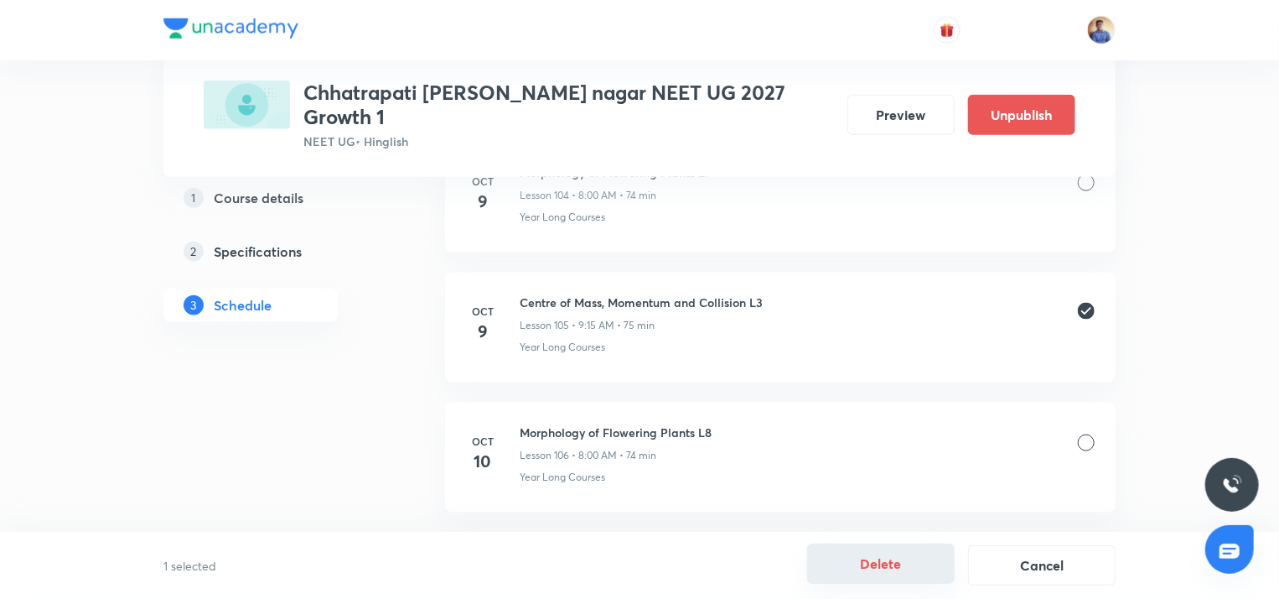
click at [899, 565] on button "Delete" at bounding box center [881, 563] width 148 height 40
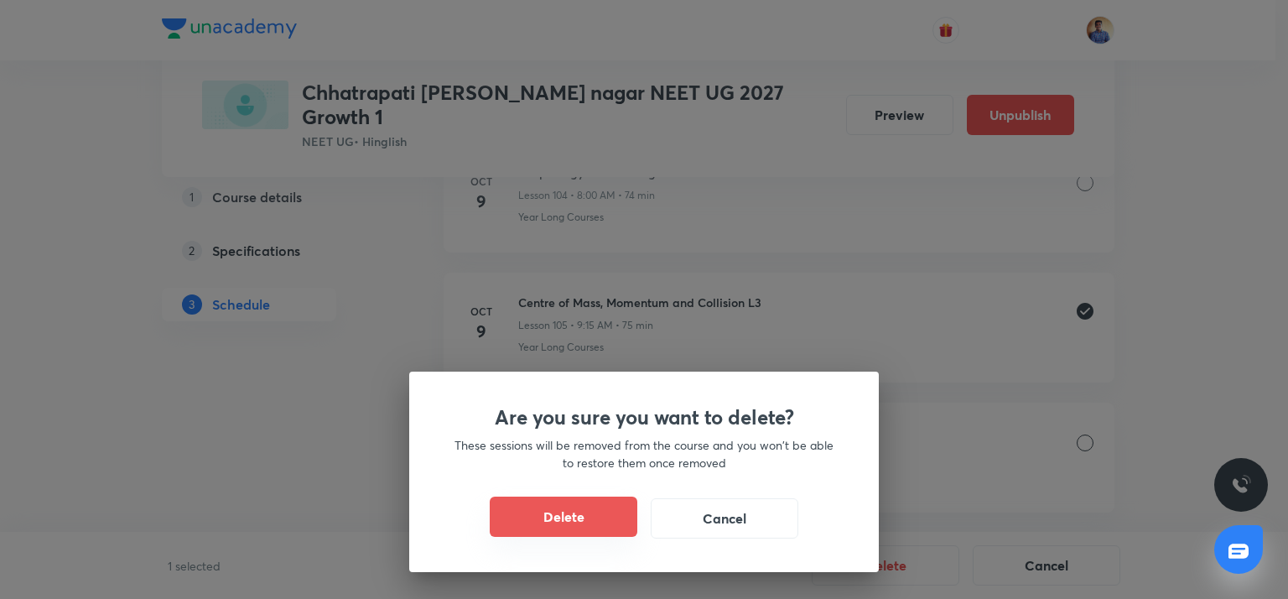
click at [562, 524] on button "Delete" at bounding box center [564, 516] width 148 height 40
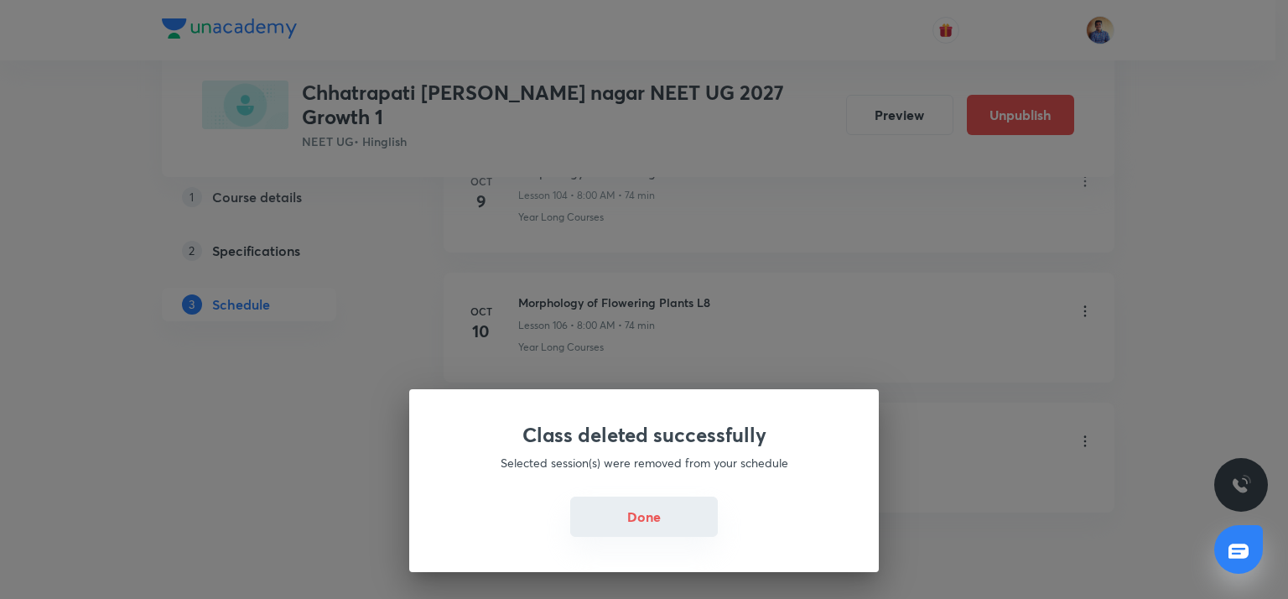
click at [630, 519] on button "Done" at bounding box center [644, 516] width 148 height 40
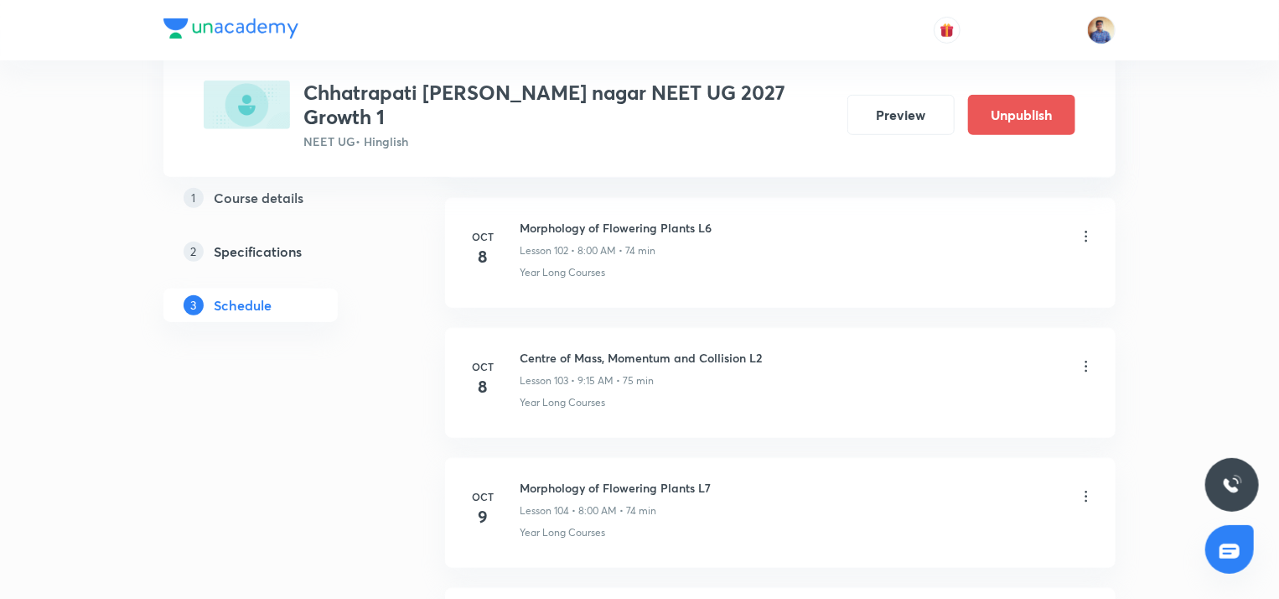
scroll to position [13321, 0]
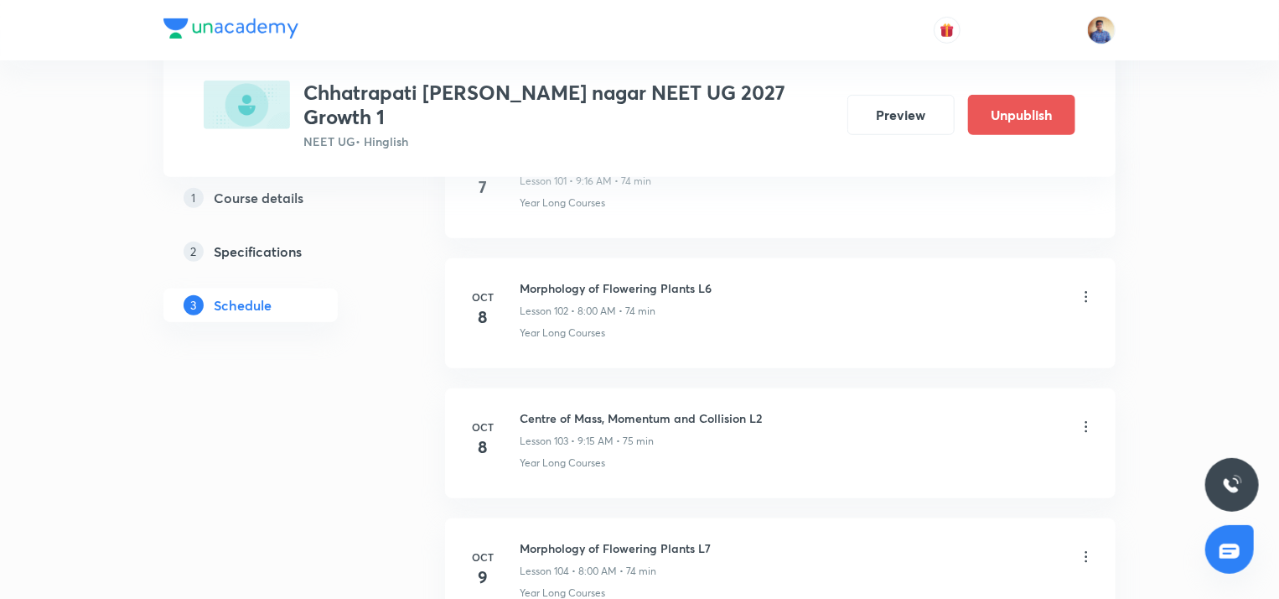
click at [1089, 418] on icon at bounding box center [1086, 426] width 17 height 17
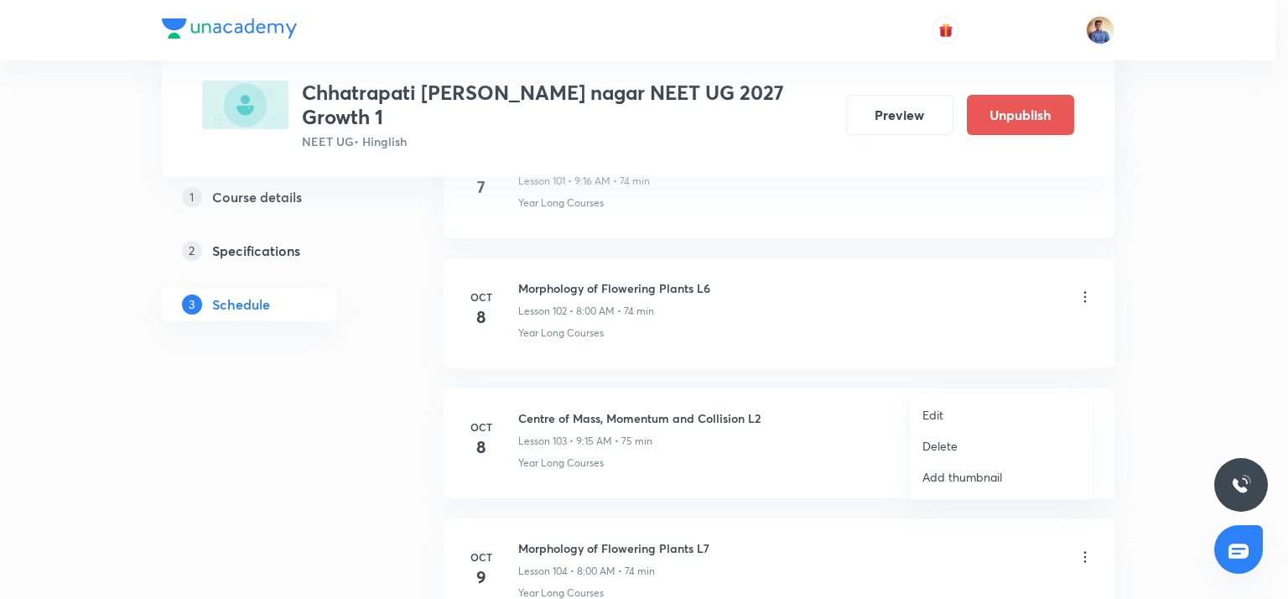
click at [935, 437] on p "Delete" at bounding box center [939, 446] width 35 height 18
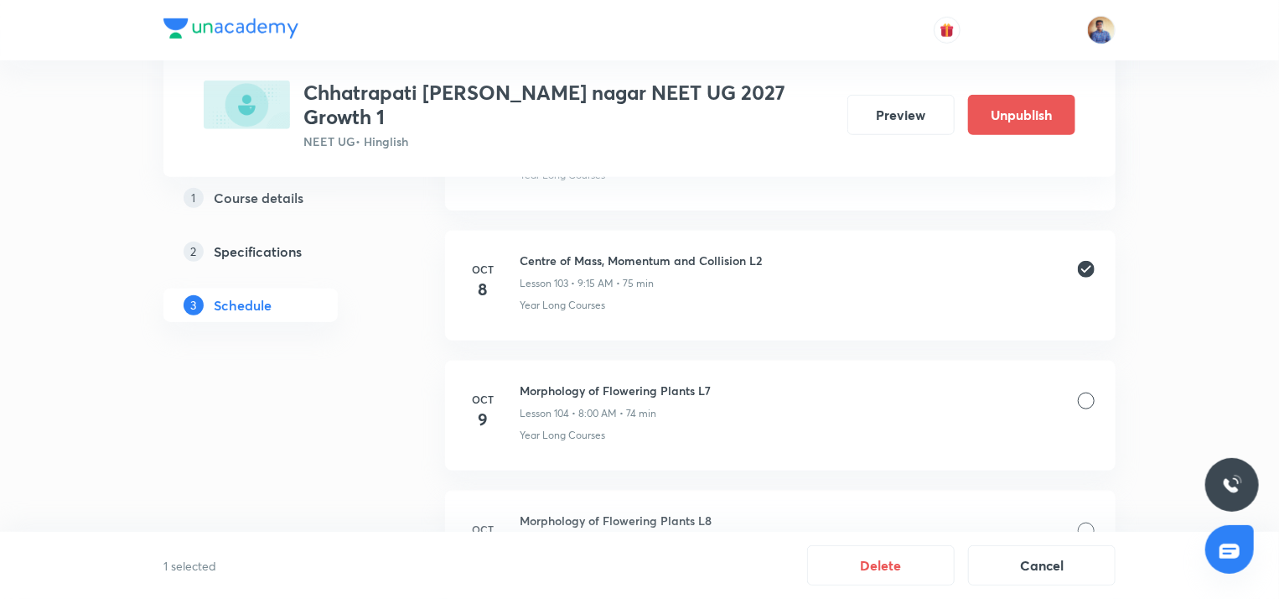
scroll to position [13408, 0]
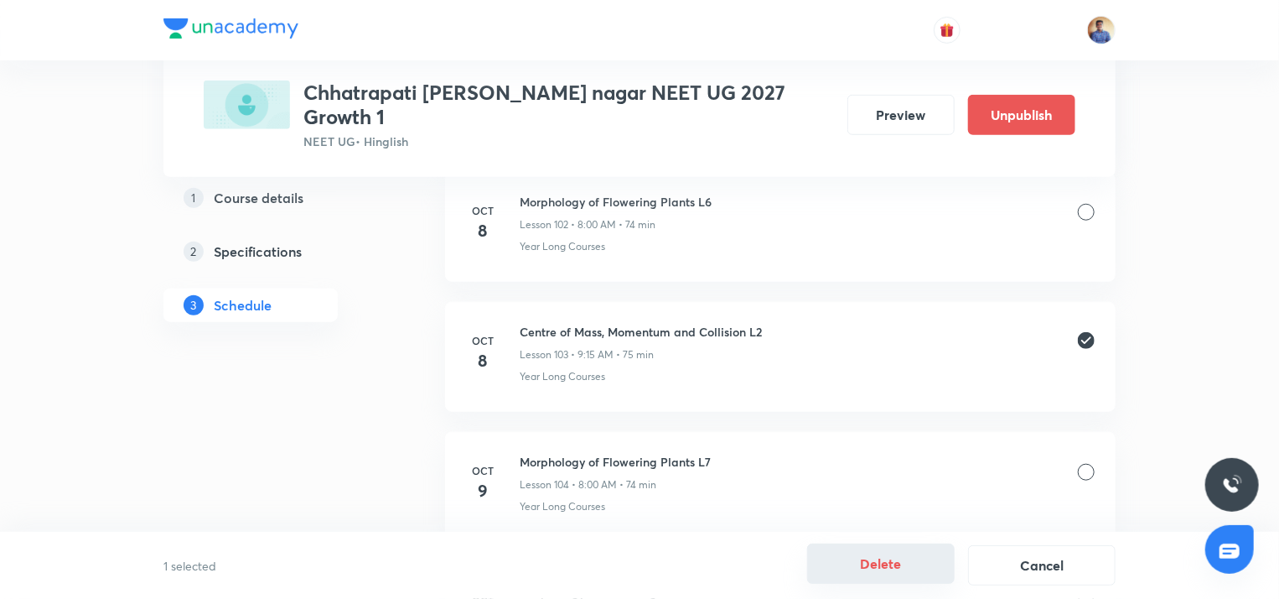
click at [895, 561] on button "Delete" at bounding box center [881, 563] width 148 height 40
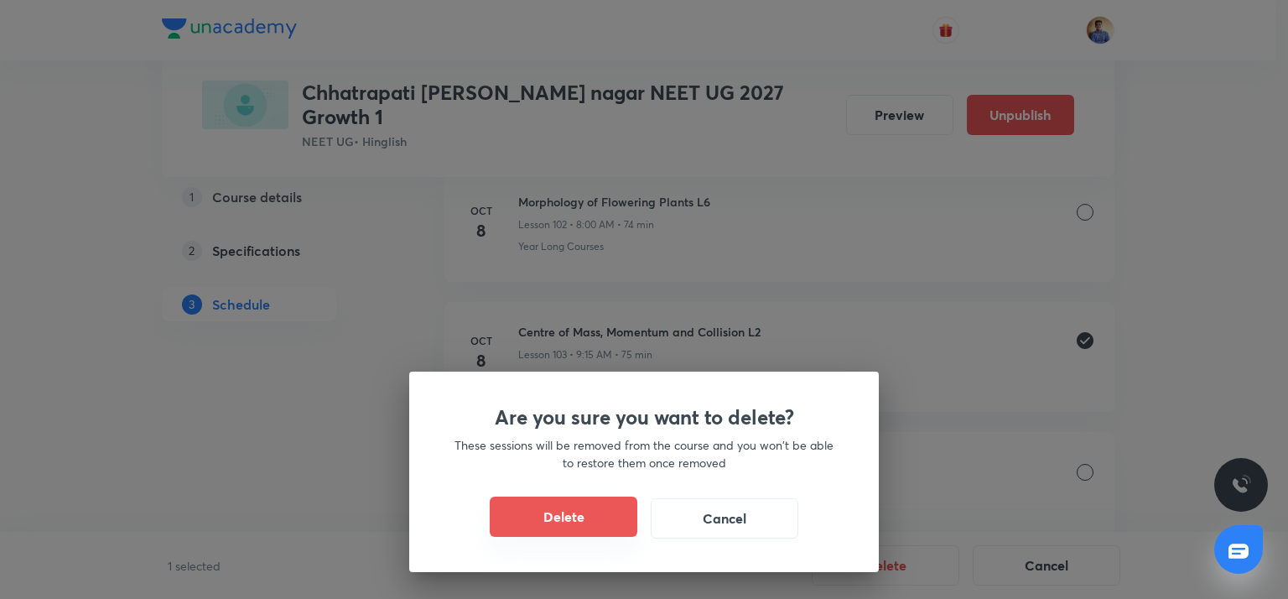
click at [578, 513] on button "Delete" at bounding box center [564, 516] width 148 height 40
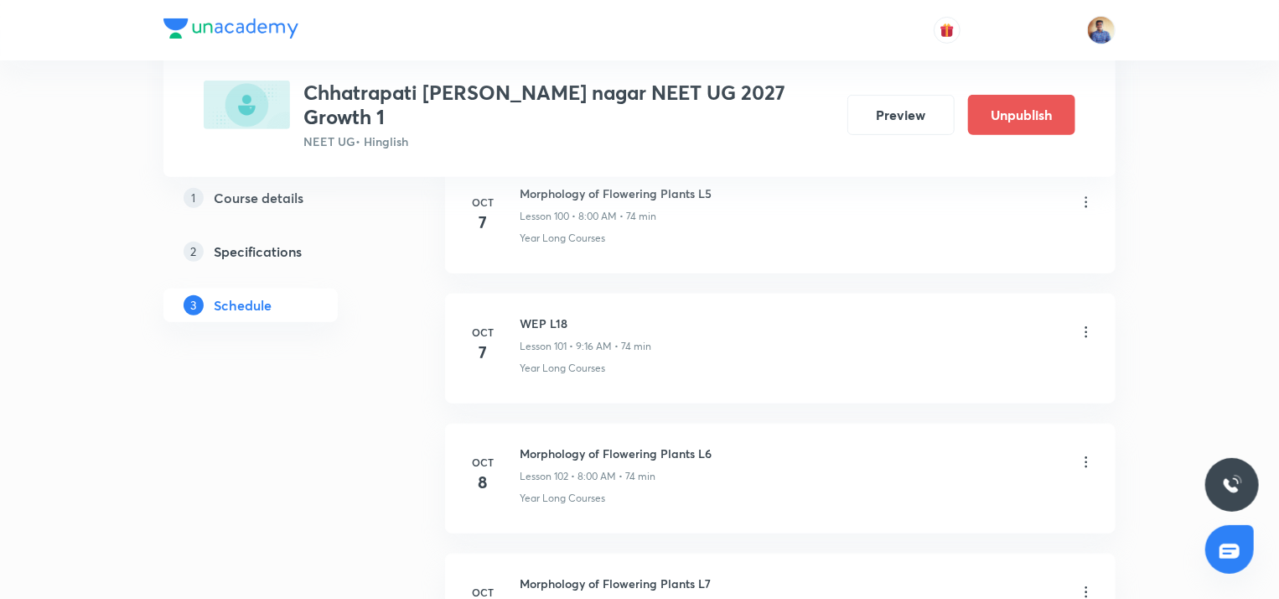
scroll to position [13088, 0]
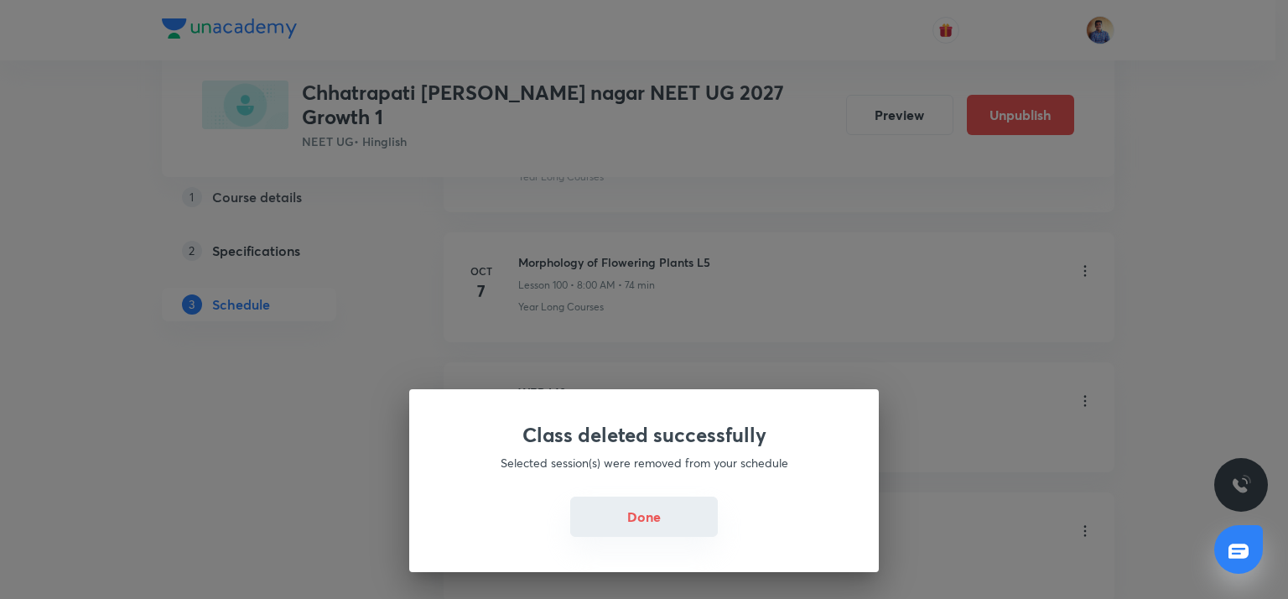
click at [624, 505] on button "Done" at bounding box center [644, 516] width 148 height 40
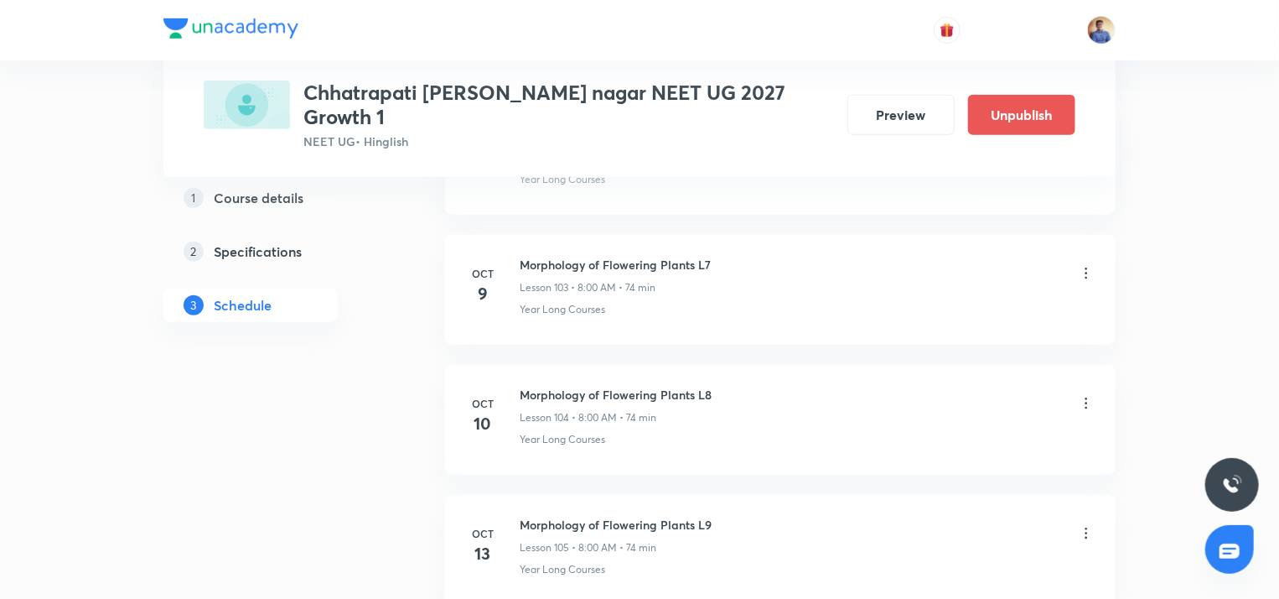
scroll to position [13474, 0]
click at [859, 257] on div "Morphology of Flowering Plants L7 Lesson 103 • 8:00 AM • 74 min" at bounding box center [807, 276] width 575 height 39
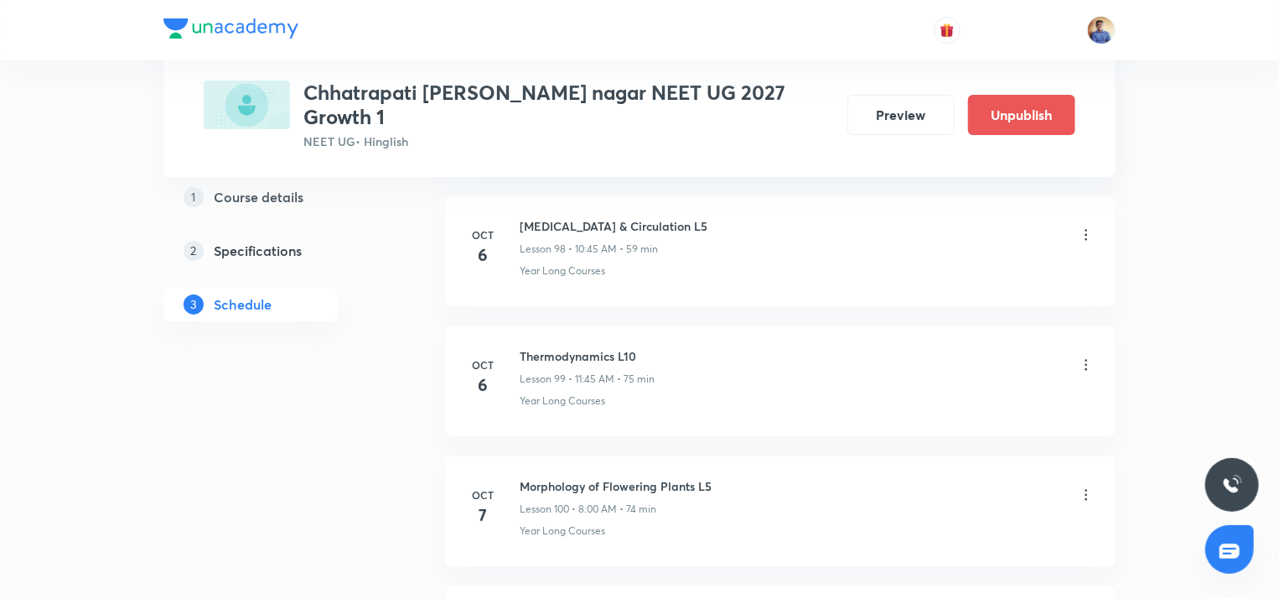
scroll to position [12855, 0]
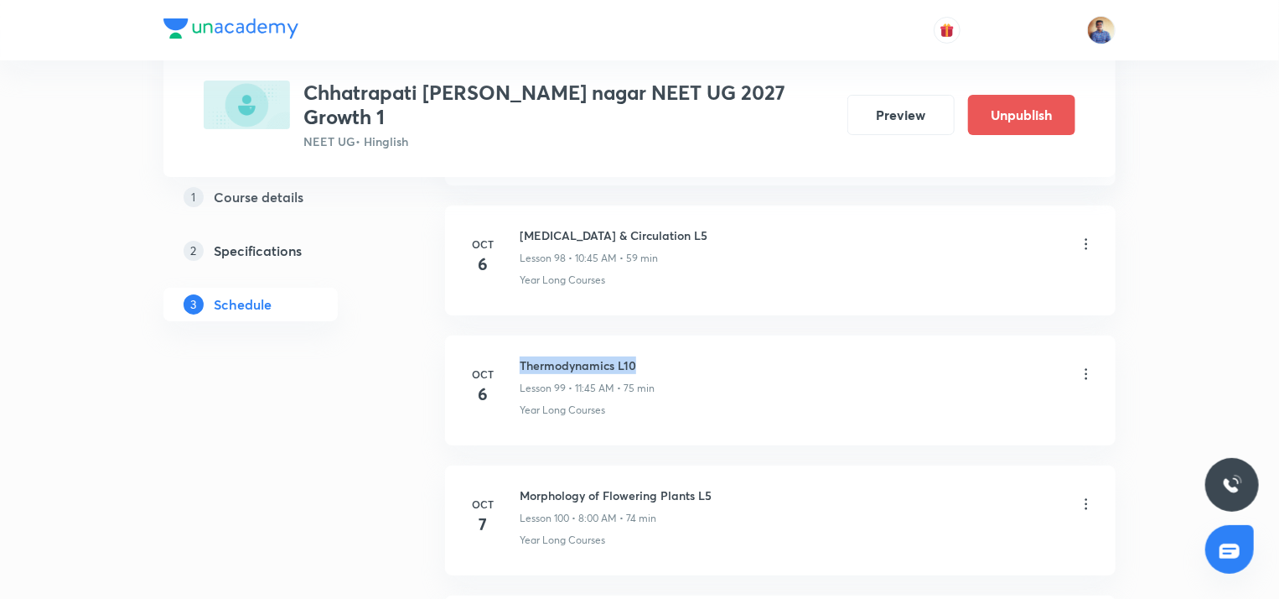
drag, startPoint x: 520, startPoint y: 308, endPoint x: 661, endPoint y: 312, distance: 140.9
click at [661, 356] on div "Thermodynamics L10 Lesson 99 • 11:45 AM • 75 min" at bounding box center [807, 375] width 575 height 39
copy h6 "Thermodynamics L10"
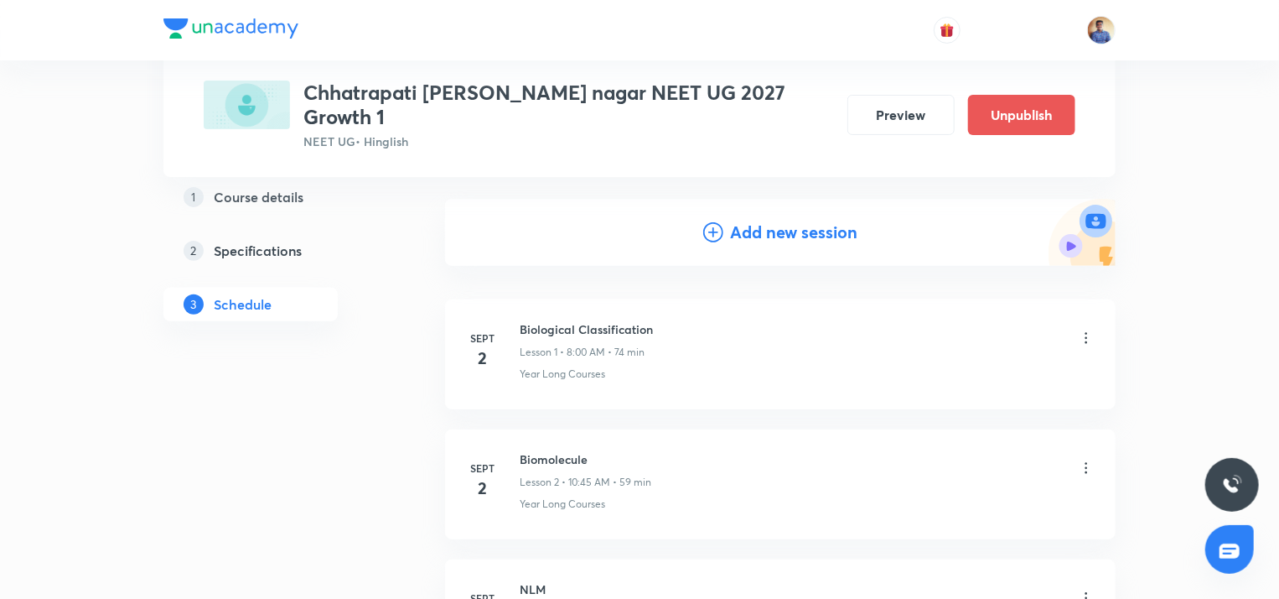
scroll to position [0, 0]
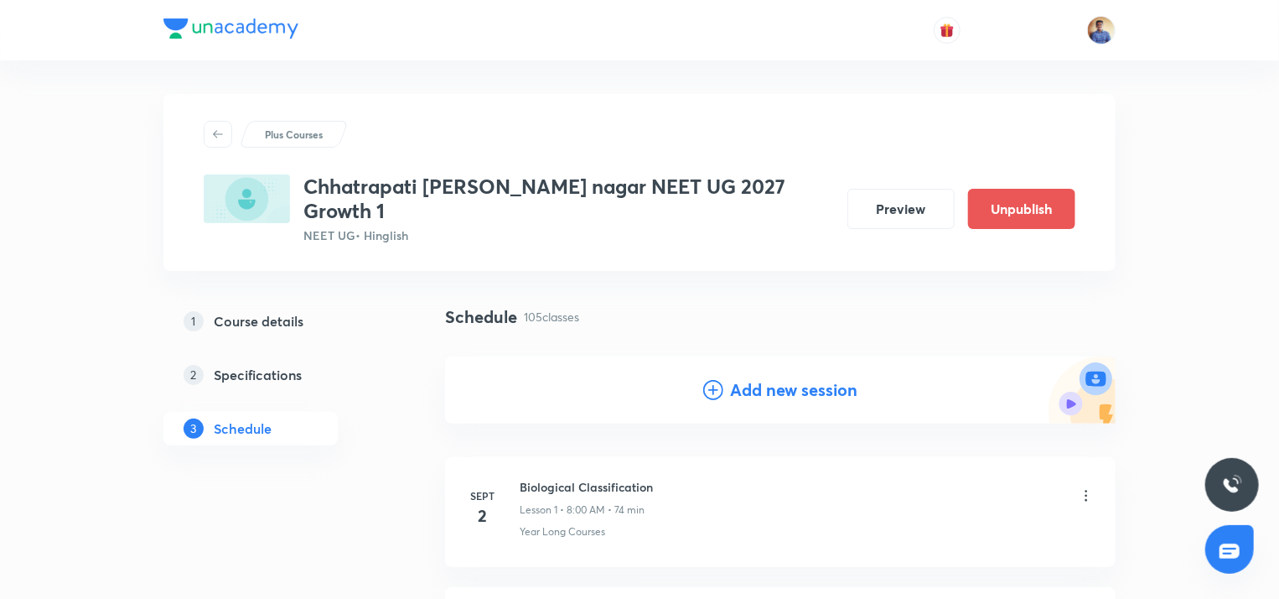
click at [728, 381] on div "Add new session" at bounding box center [780, 389] width 154 height 25
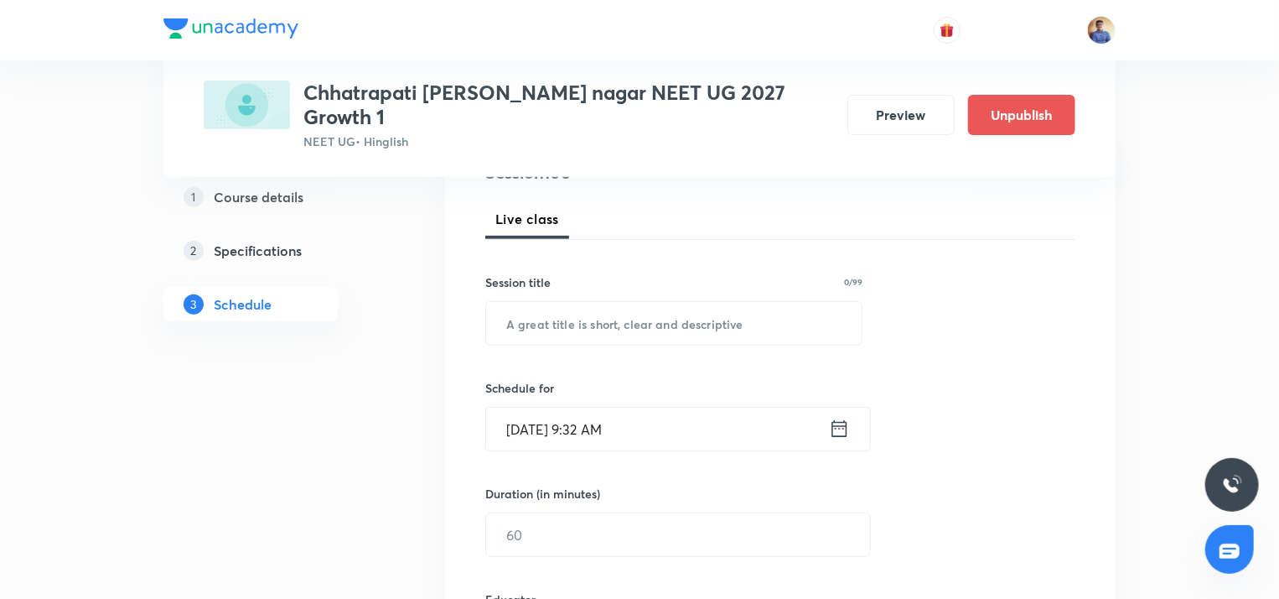
scroll to position [224, 0]
click at [556, 301] on input "text" at bounding box center [674, 322] width 376 height 43
paste input "Thermodynamics L10"
type input "Thermodynamics L11"
click at [516, 411] on input "Oct 7, 2025, 9:32 AM" at bounding box center [657, 428] width 343 height 43
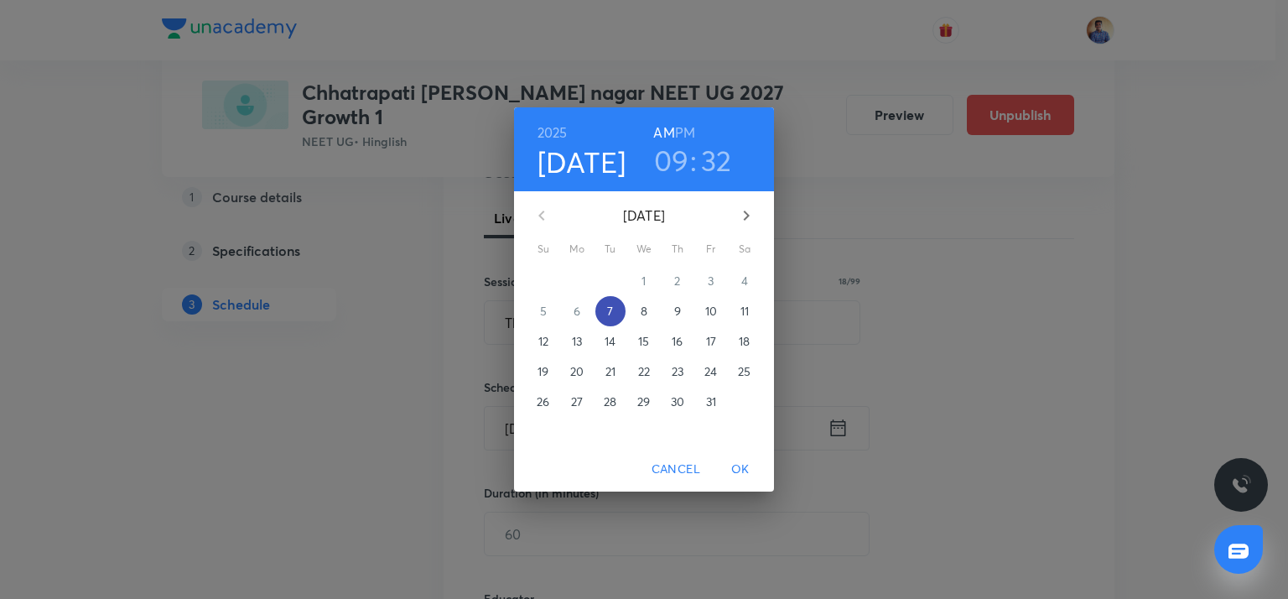
click at [608, 303] on p "7" at bounding box center [610, 311] width 6 height 17
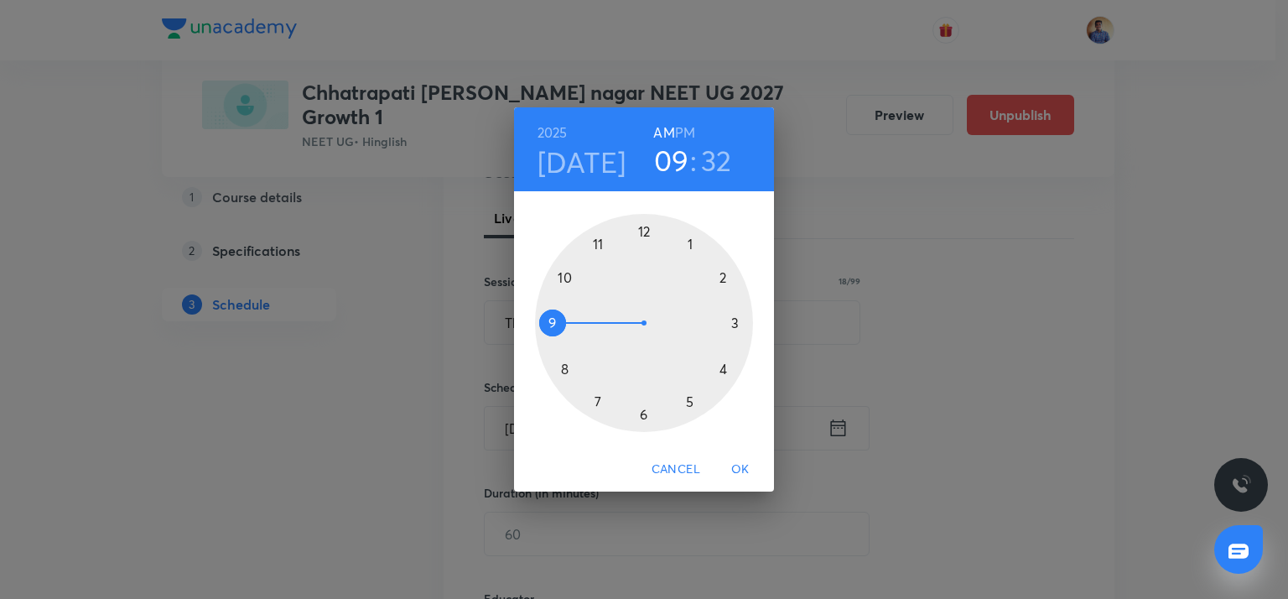
click at [564, 277] on div at bounding box center [644, 323] width 218 height 218
click at [550, 320] on div at bounding box center [644, 323] width 218 height 218
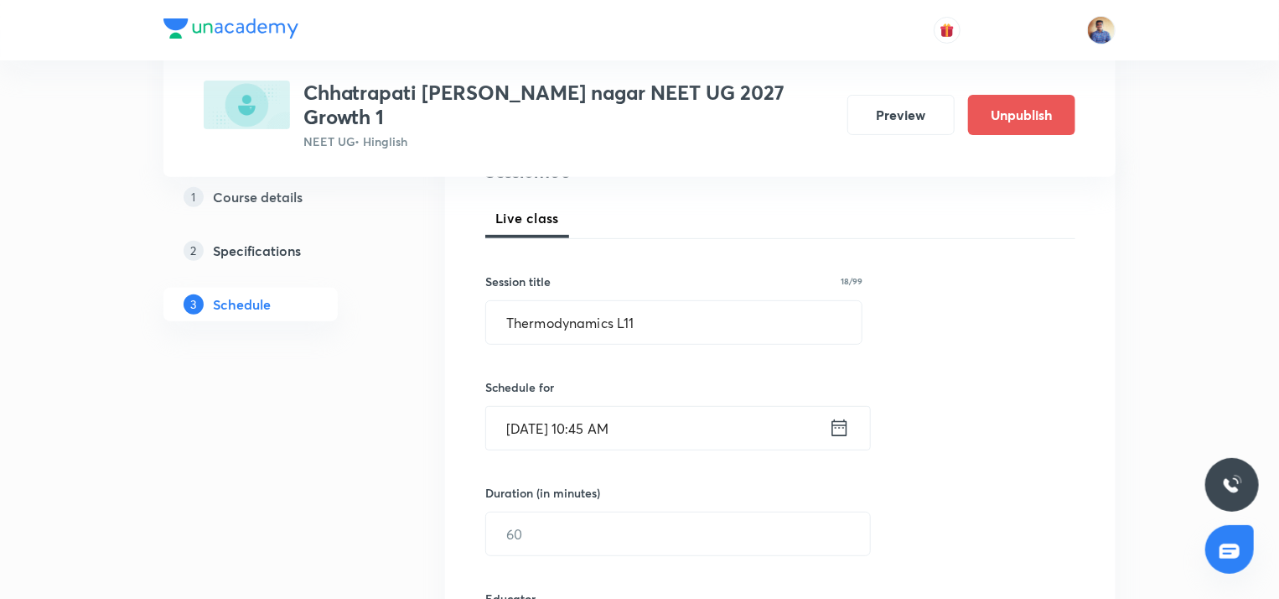
scroll to position [322, 0]
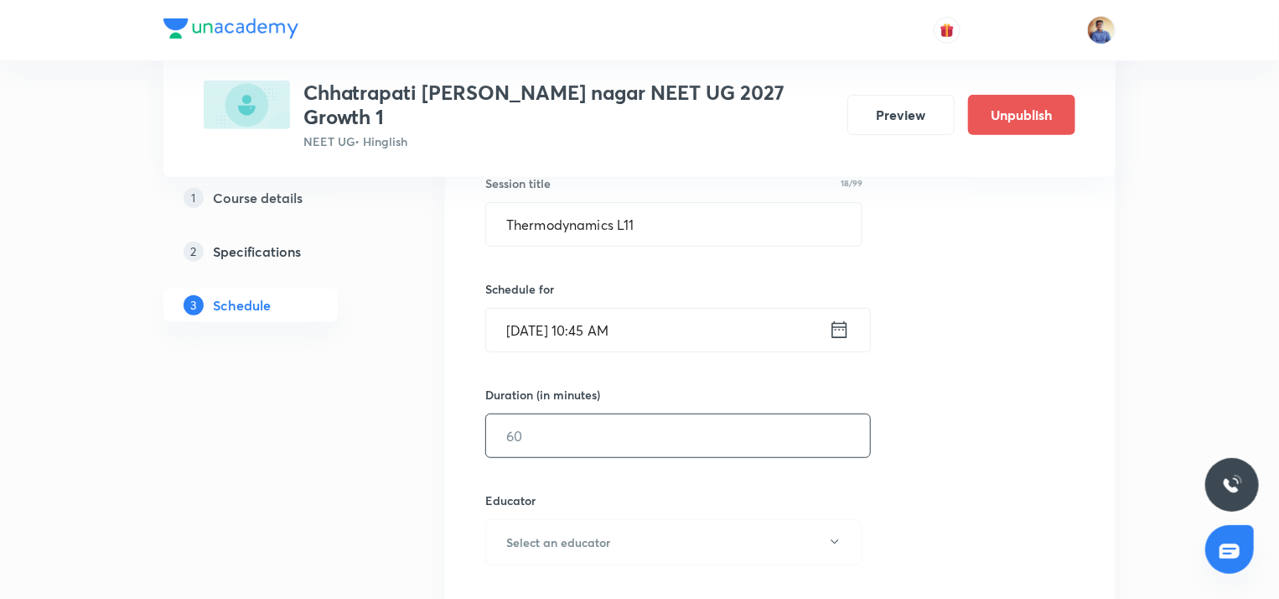
click at [510, 434] on input "text" at bounding box center [678, 435] width 384 height 43
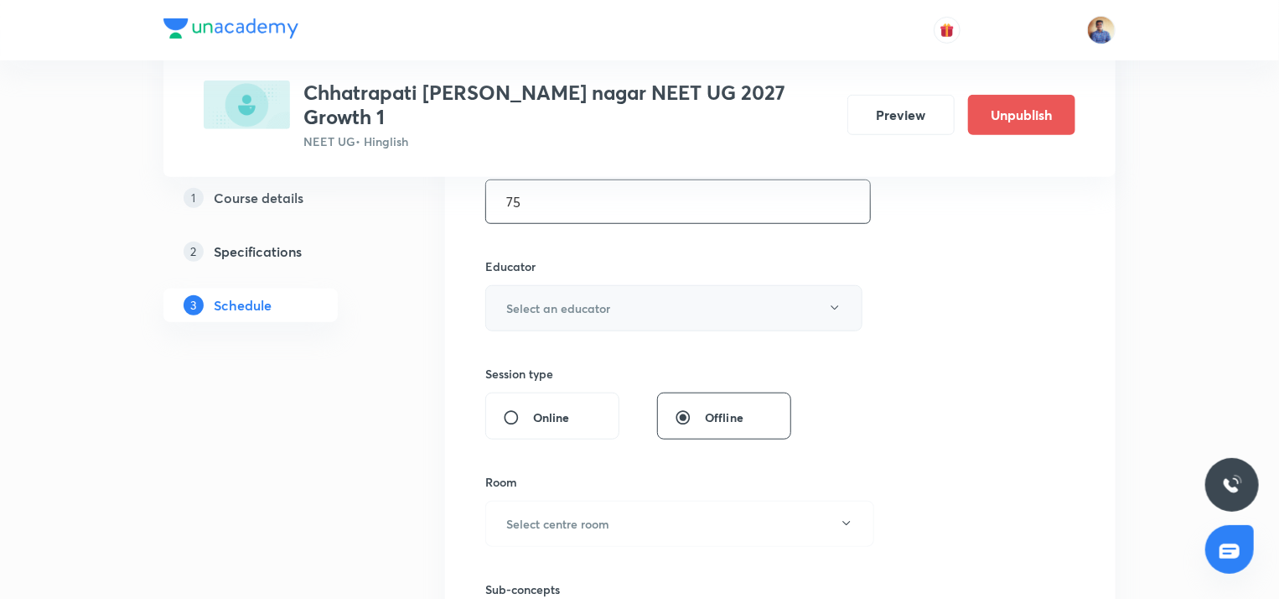
scroll to position [557, 0]
type input "75"
click at [562, 298] on h6 "Select an educator" at bounding box center [558, 307] width 104 height 18
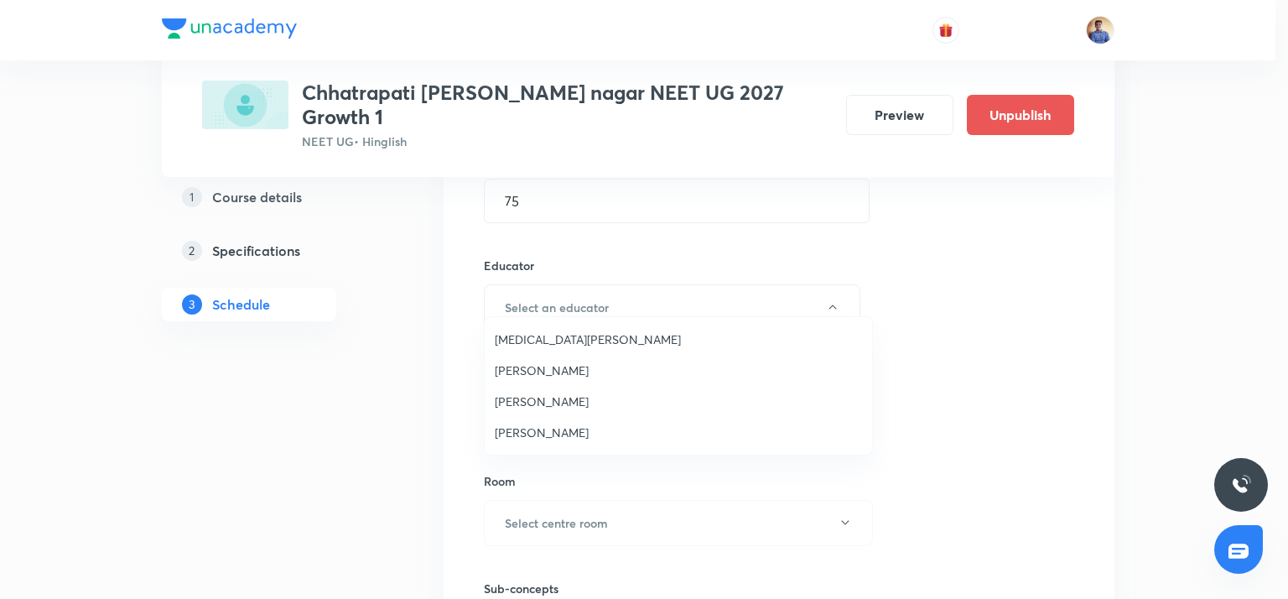
click at [540, 400] on span "[PERSON_NAME]" at bounding box center [678, 401] width 367 height 18
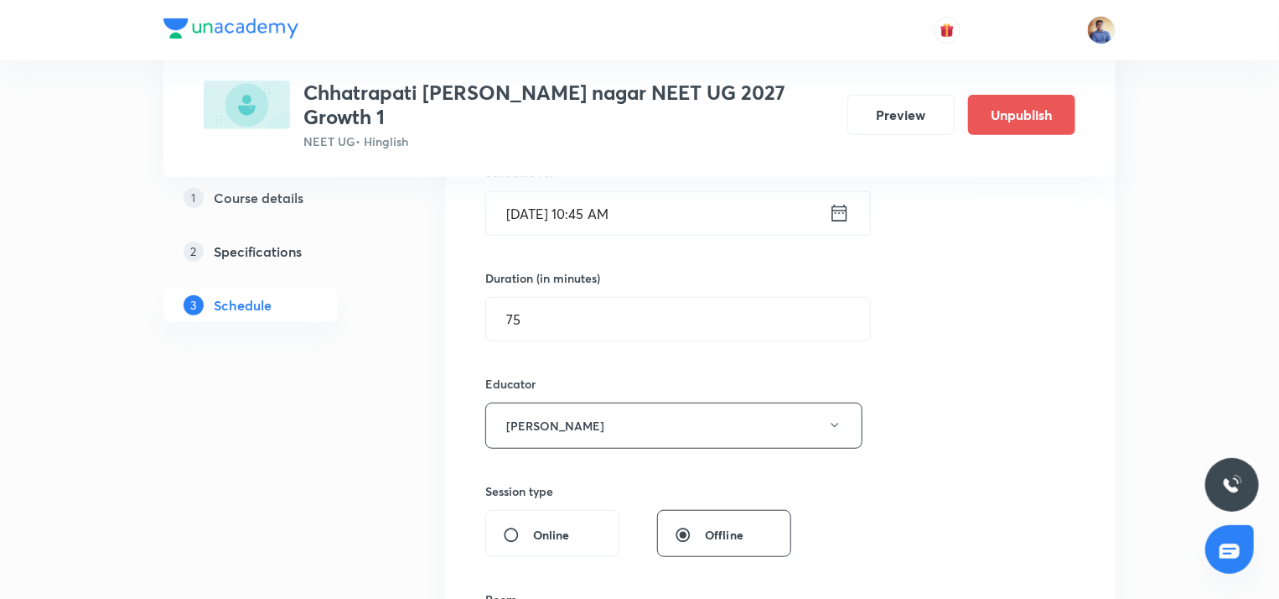
scroll to position [439, 0]
click at [510, 526] on input "Online" at bounding box center [518, 534] width 30 height 17
radio input "true"
radio input "false"
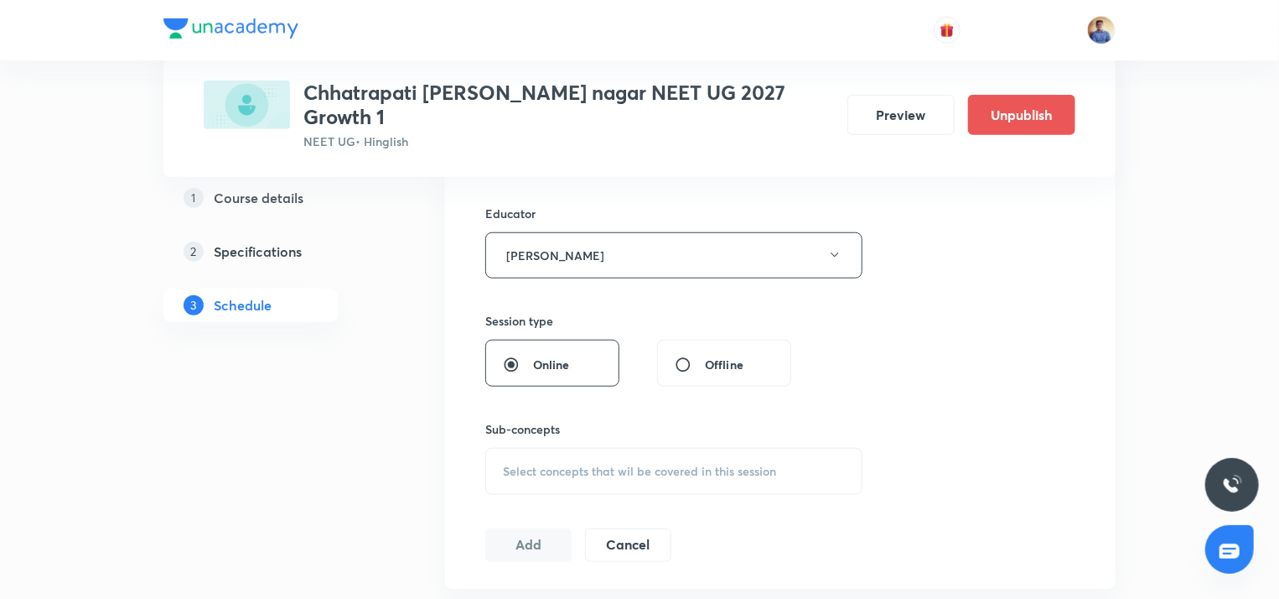
scroll to position [619, 0]
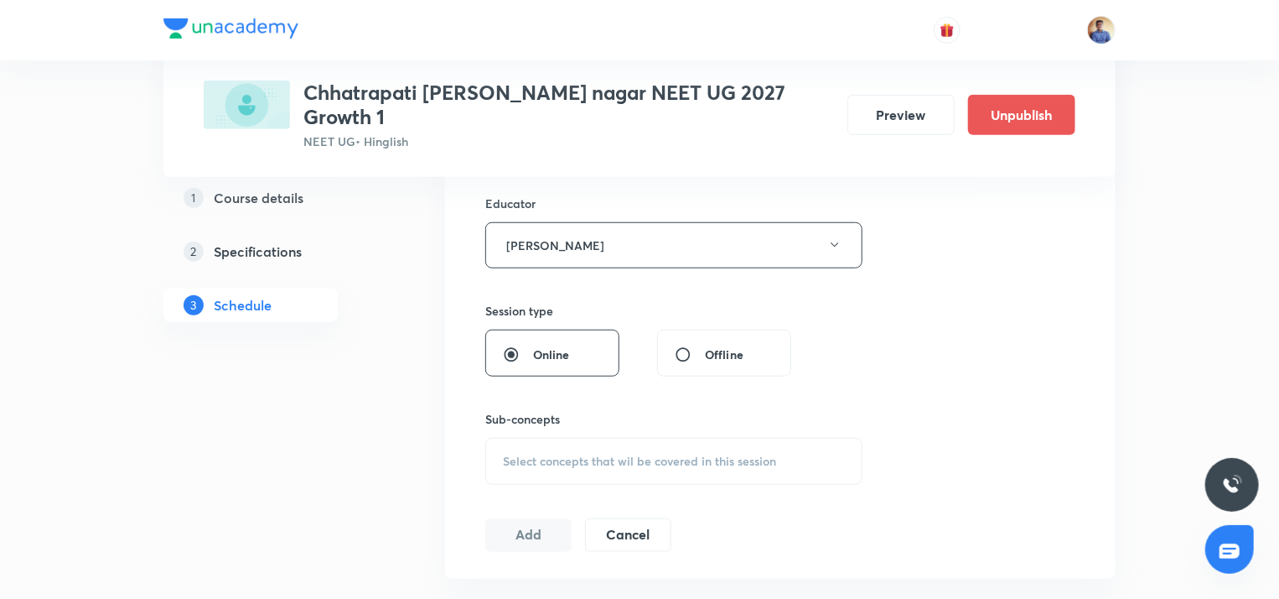
click at [547, 454] on span "Select concepts that wil be covered in this session" at bounding box center [639, 460] width 273 height 13
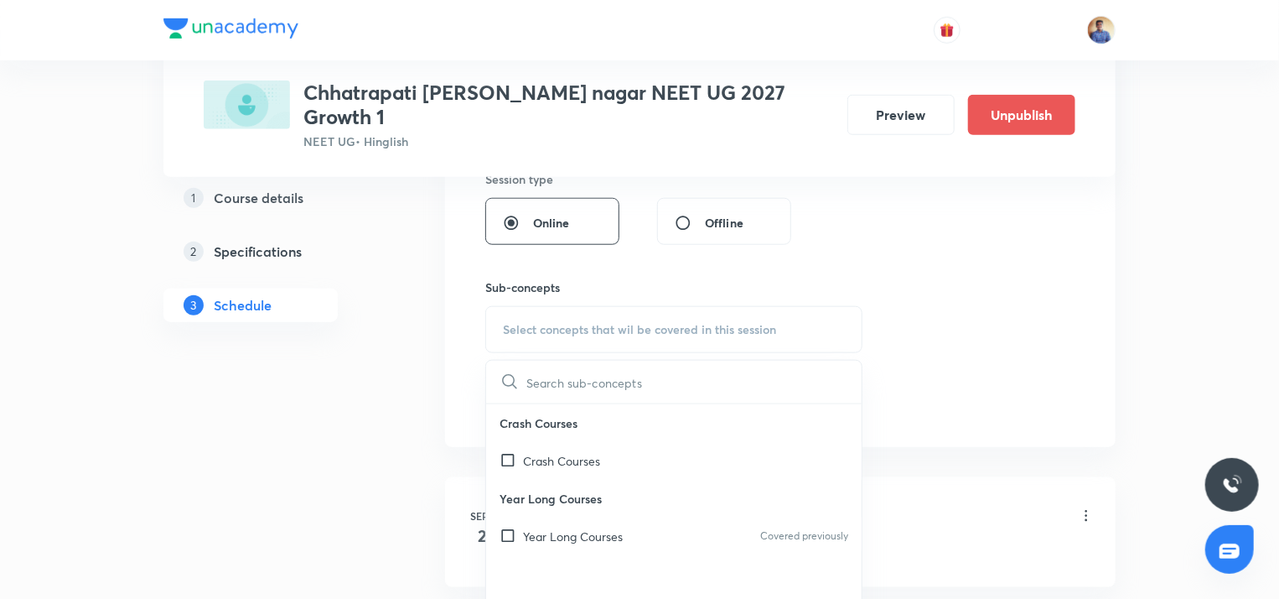
scroll to position [758, 0]
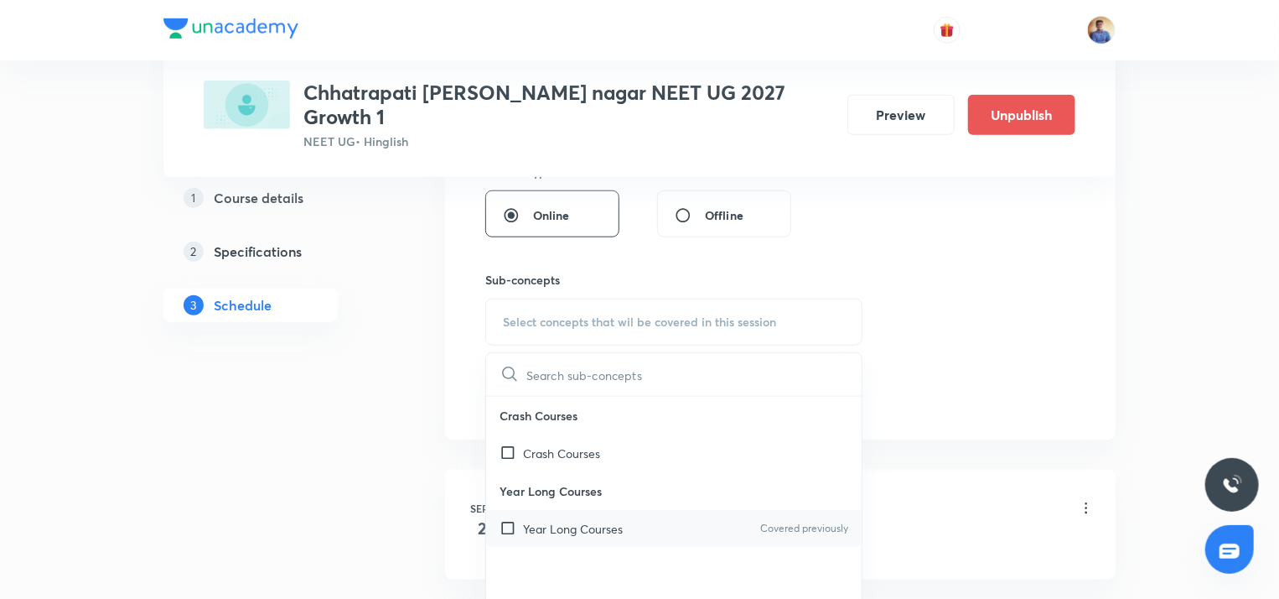
click at [510, 520] on input "checkbox" at bounding box center [511, 529] width 23 height 18
checkbox input "true"
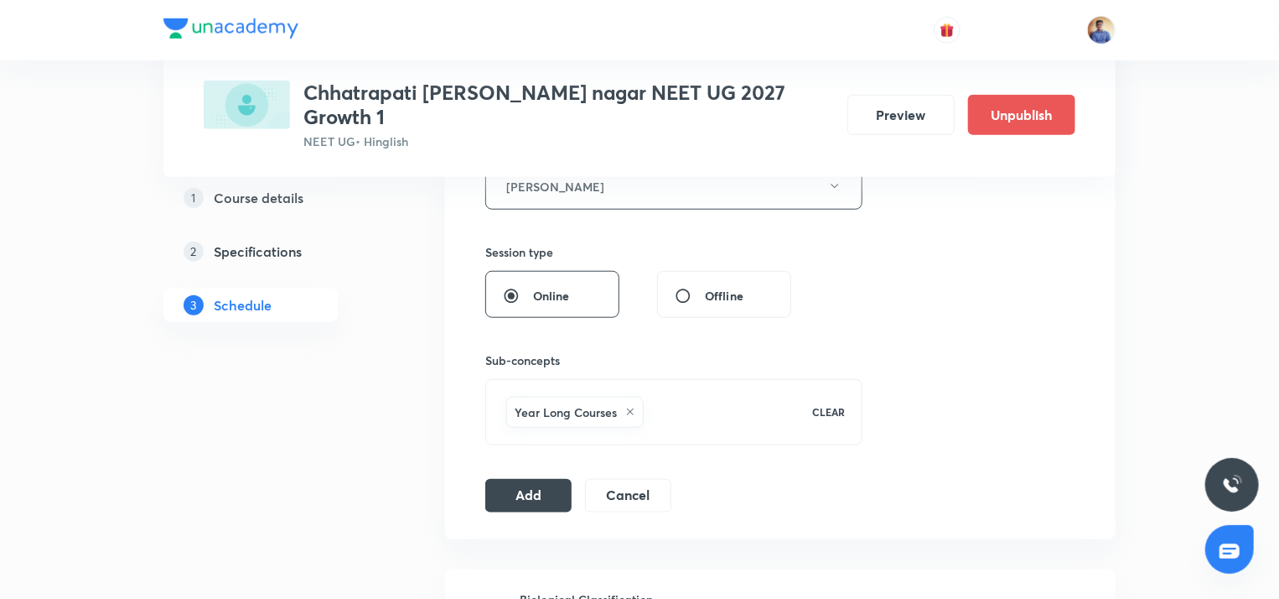
scroll to position [679, 0]
click at [515, 478] on button "Add" at bounding box center [528, 492] width 86 height 34
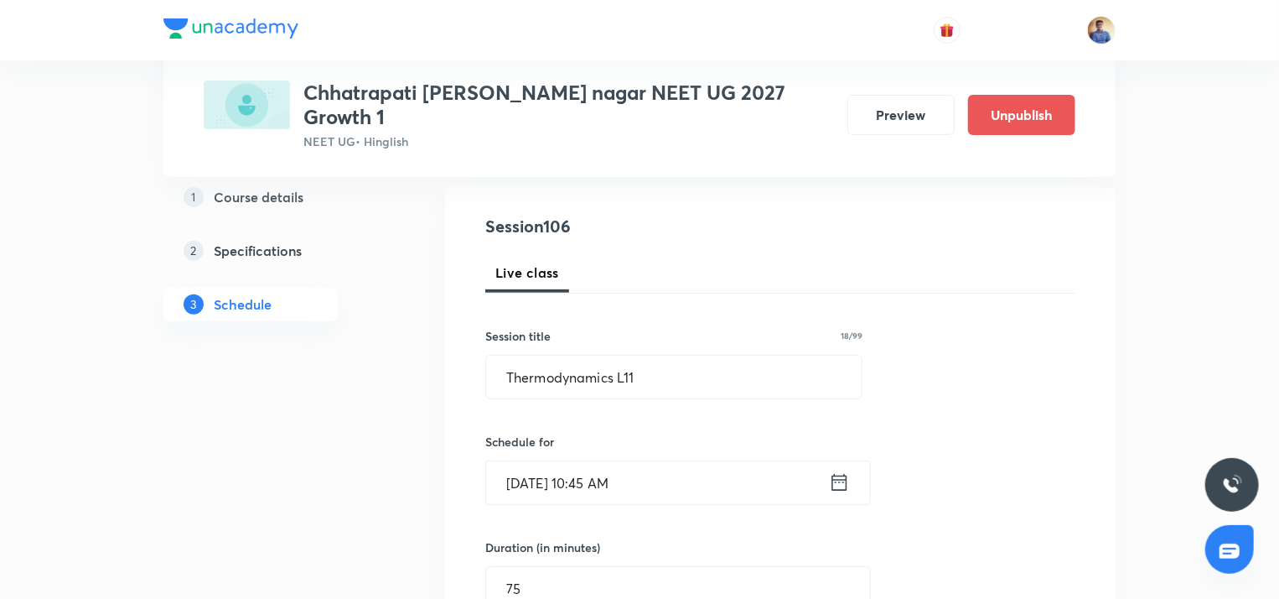
scroll to position [344, 0]
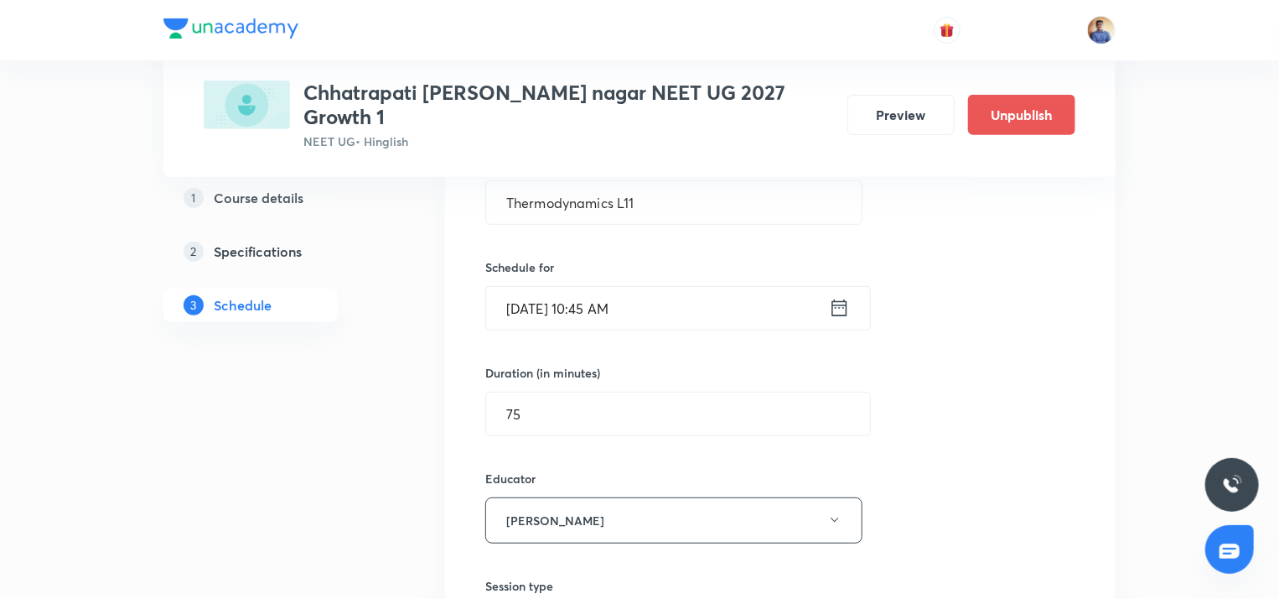
radio input "false"
radio input "true"
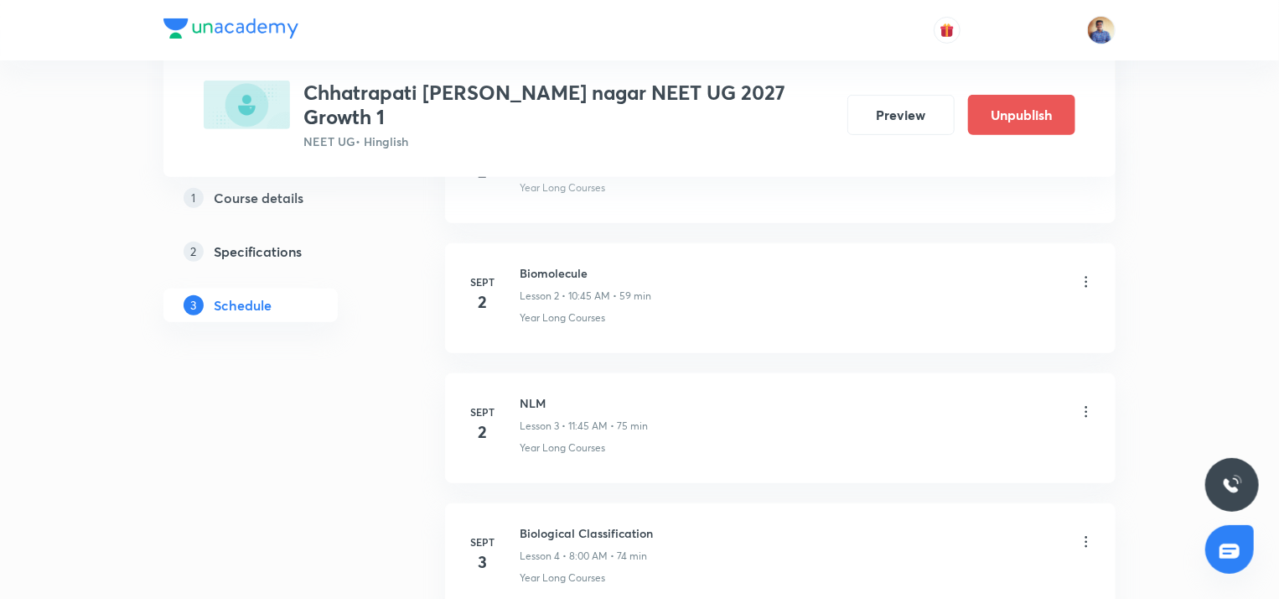
scroll to position [0, 0]
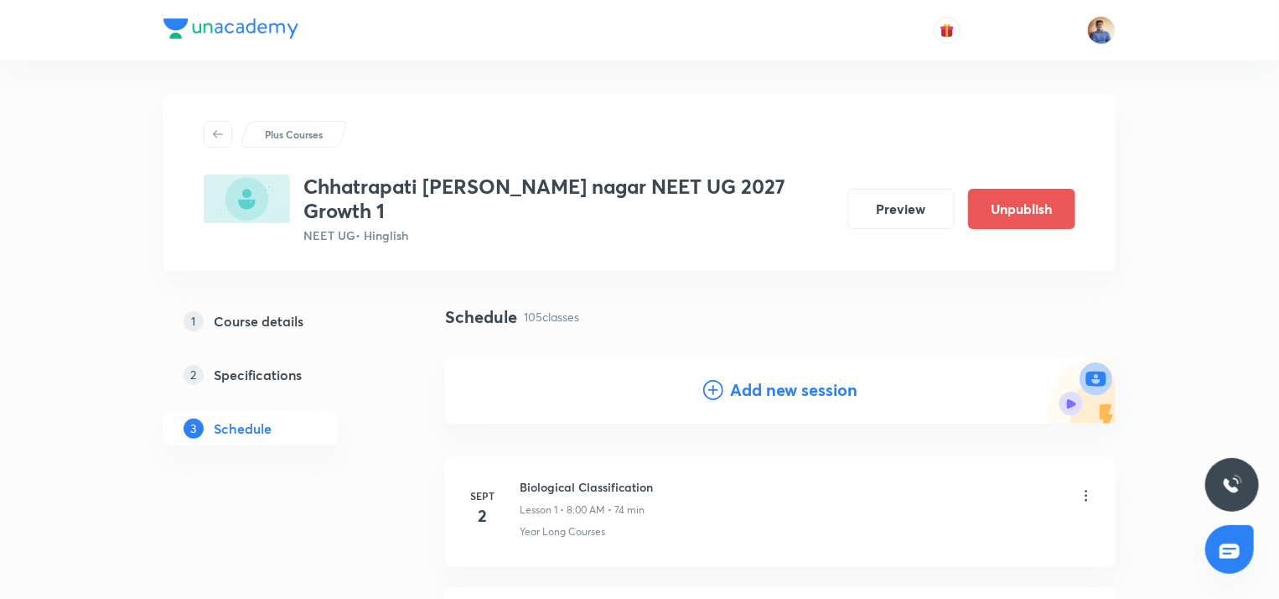
click at [716, 380] on icon at bounding box center [713, 390] width 20 height 20
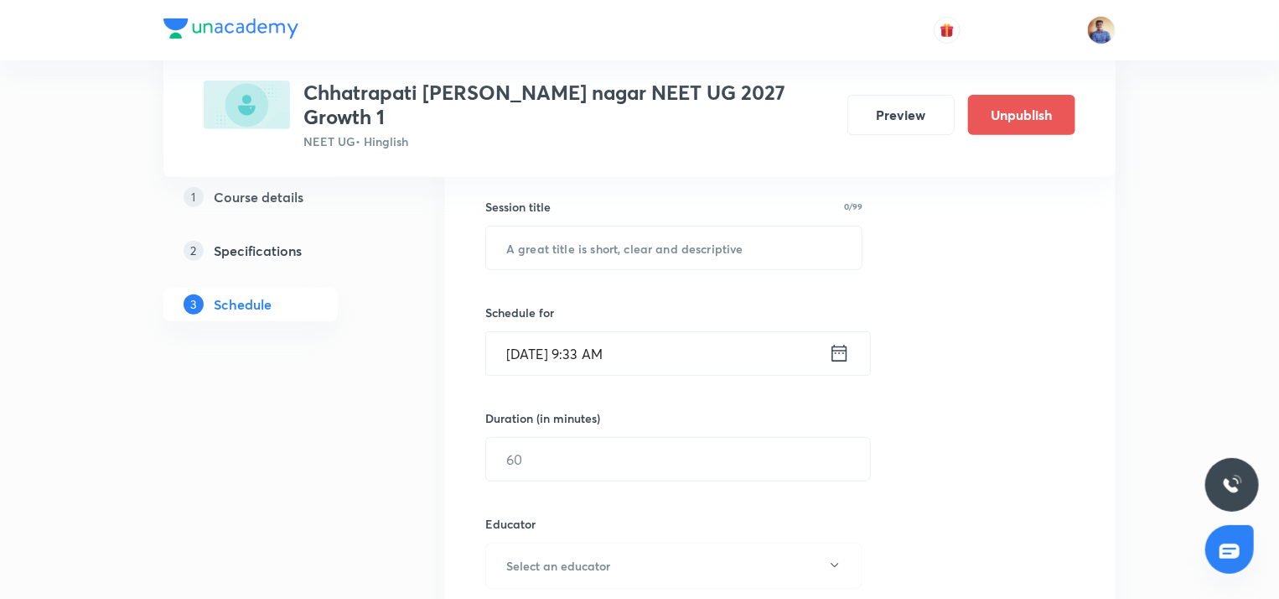
scroll to position [300, 0]
click at [590, 225] on input "text" at bounding box center [674, 246] width 376 height 43
paste input "Thermodynamics L10"
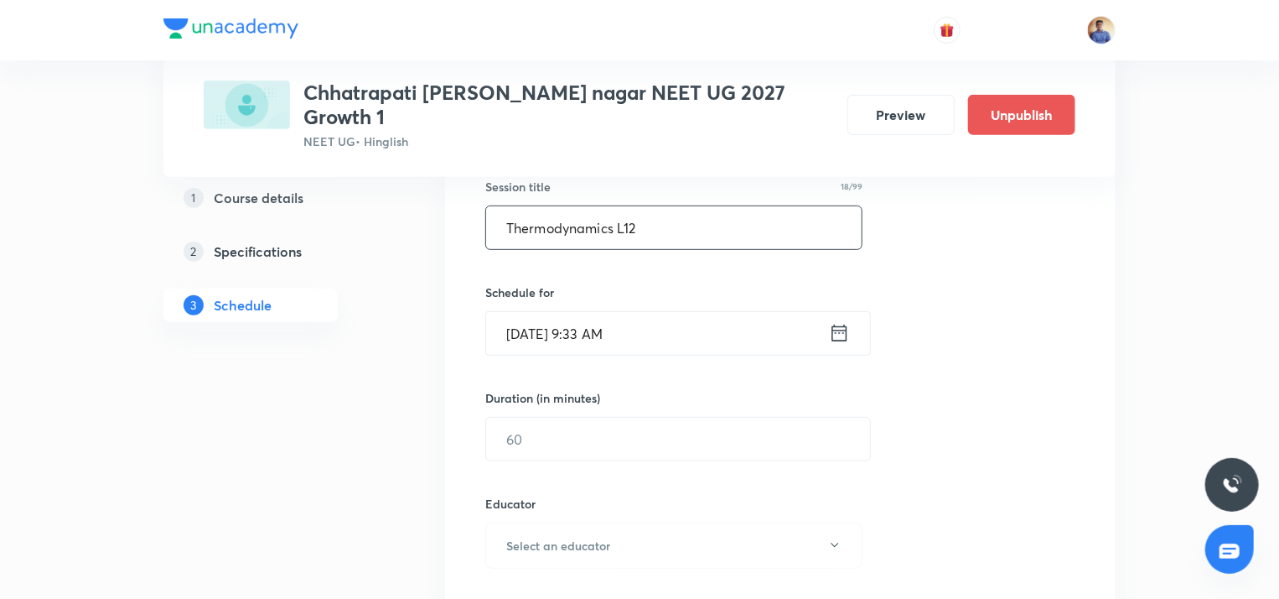
scroll to position [320, 0]
type input "Thermodynamics L12"
click at [533, 310] on input "Oct 7, 2025, 9:33 AM" at bounding box center [657, 331] width 343 height 43
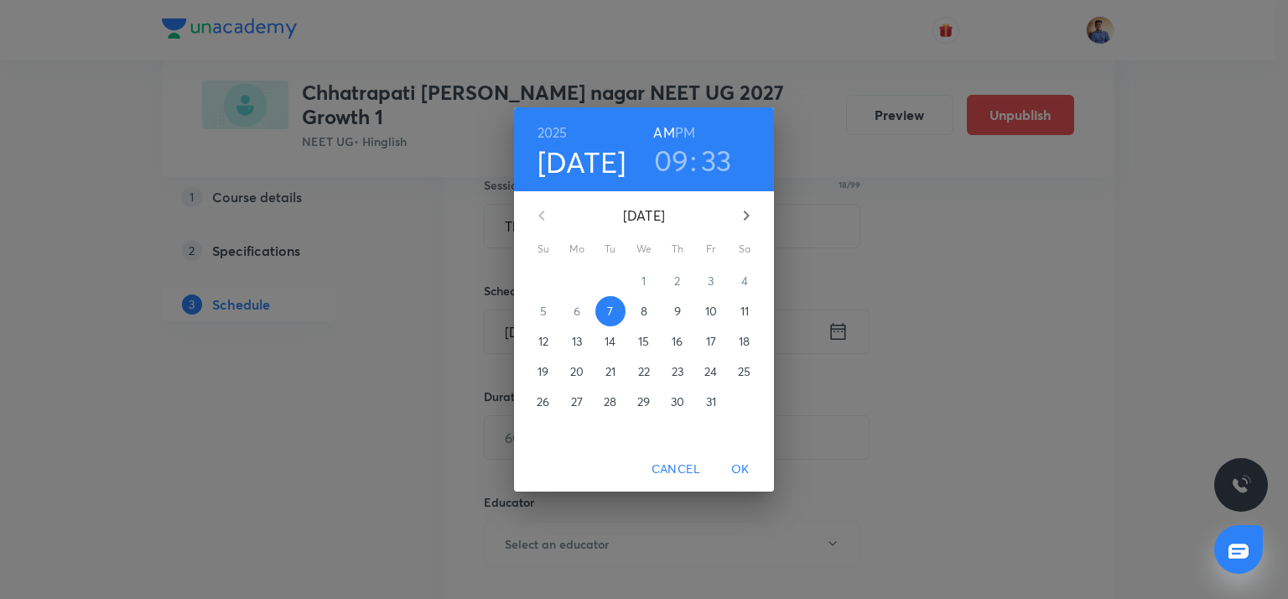
click at [650, 316] on span "8" at bounding box center [644, 311] width 30 height 17
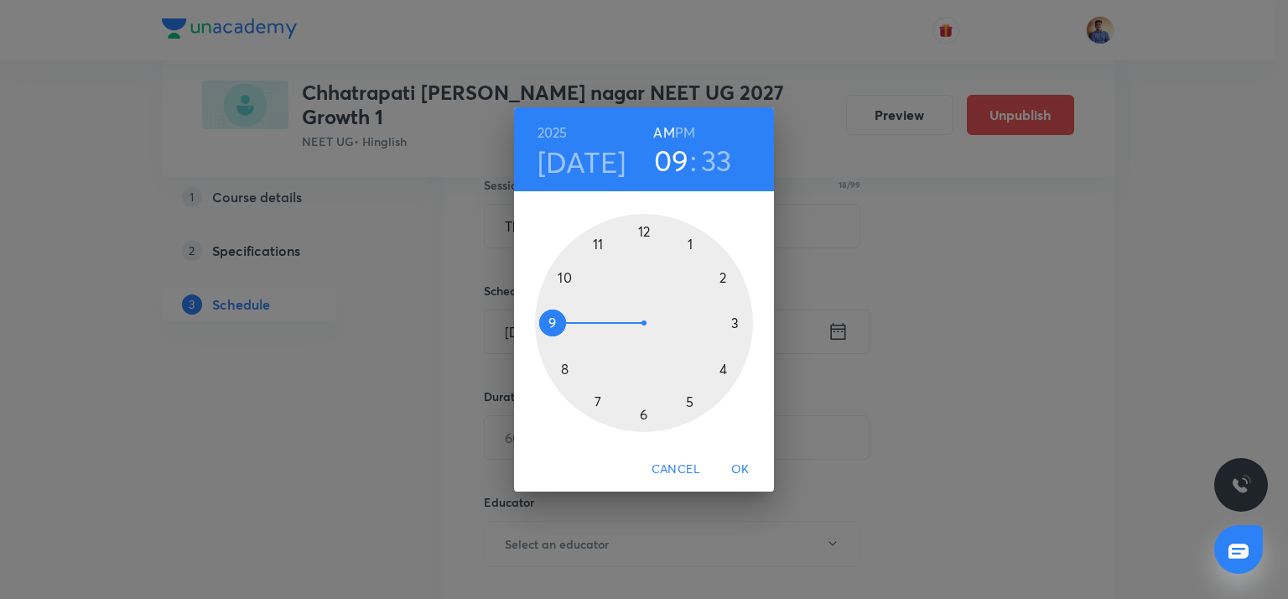
click at [562, 277] on div at bounding box center [644, 323] width 218 height 218
click at [551, 324] on div at bounding box center [644, 323] width 218 height 218
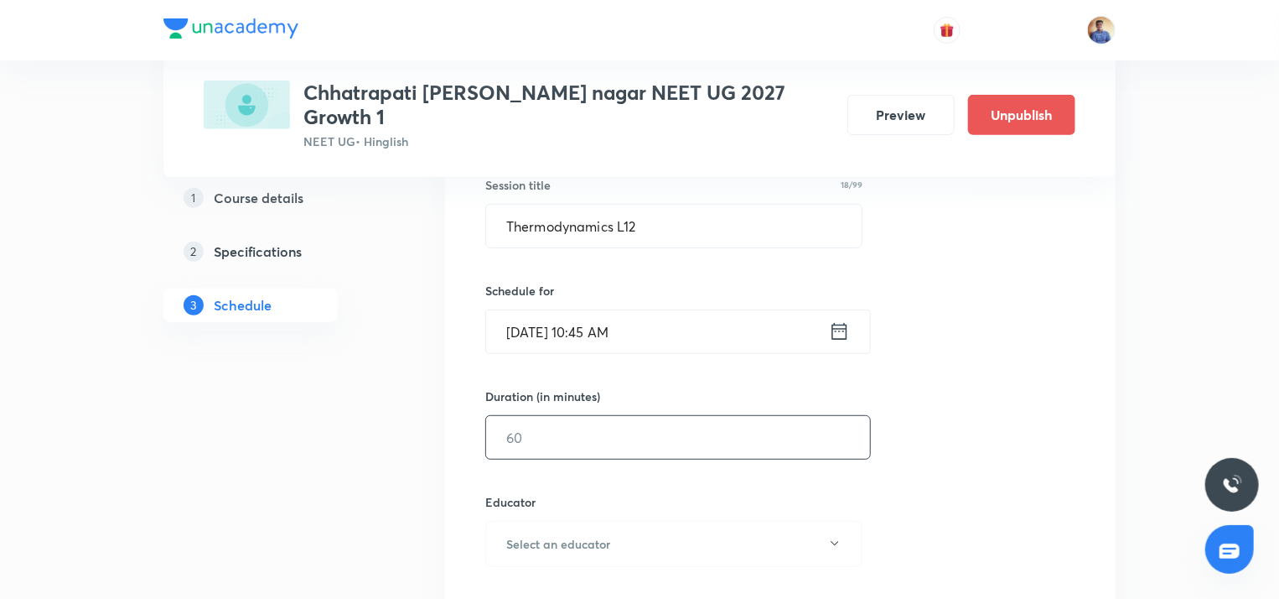
click at [552, 416] on input "text" at bounding box center [678, 437] width 384 height 43
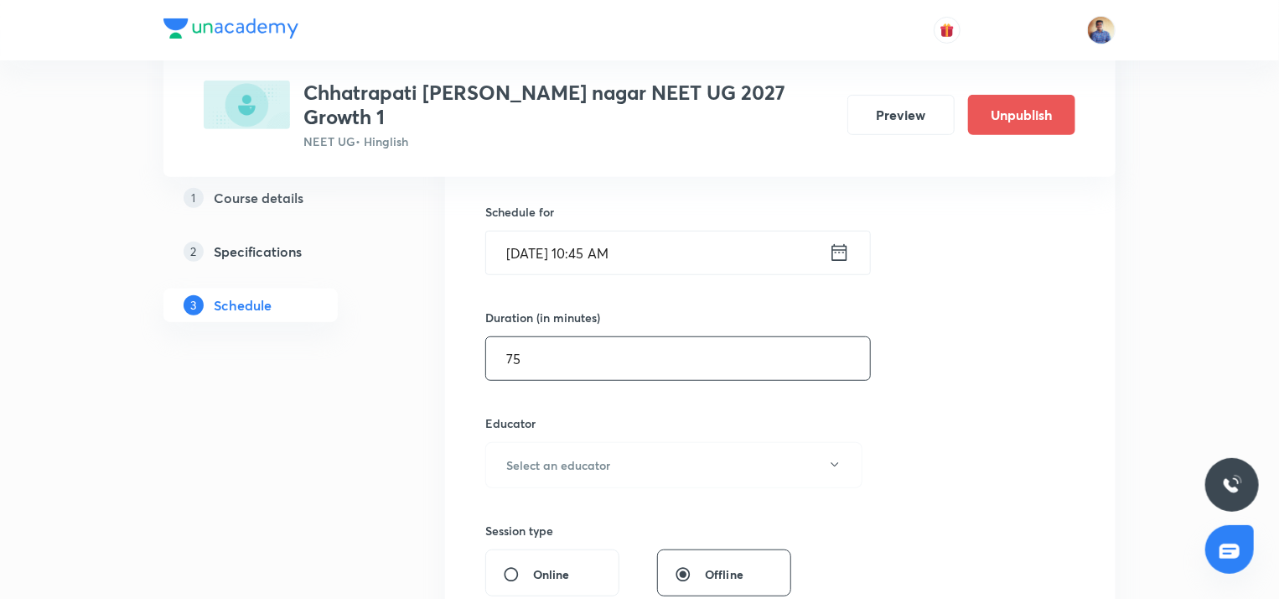
scroll to position [412, 0]
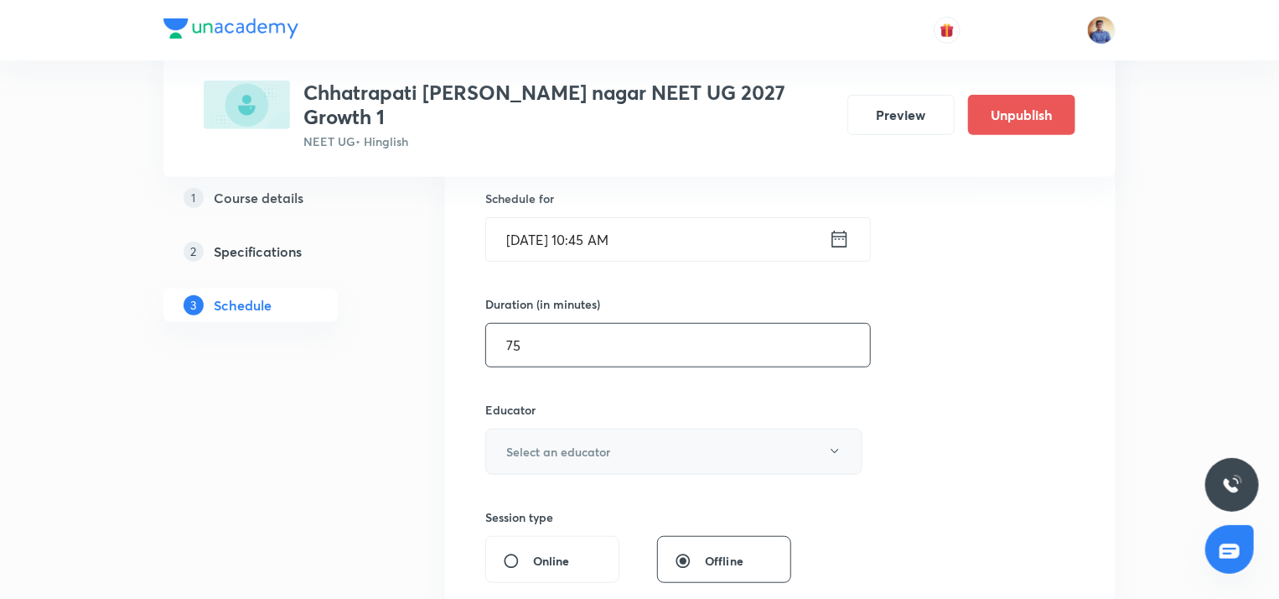
type input "75"
click at [539, 428] on button "Select an educator" at bounding box center [673, 451] width 377 height 46
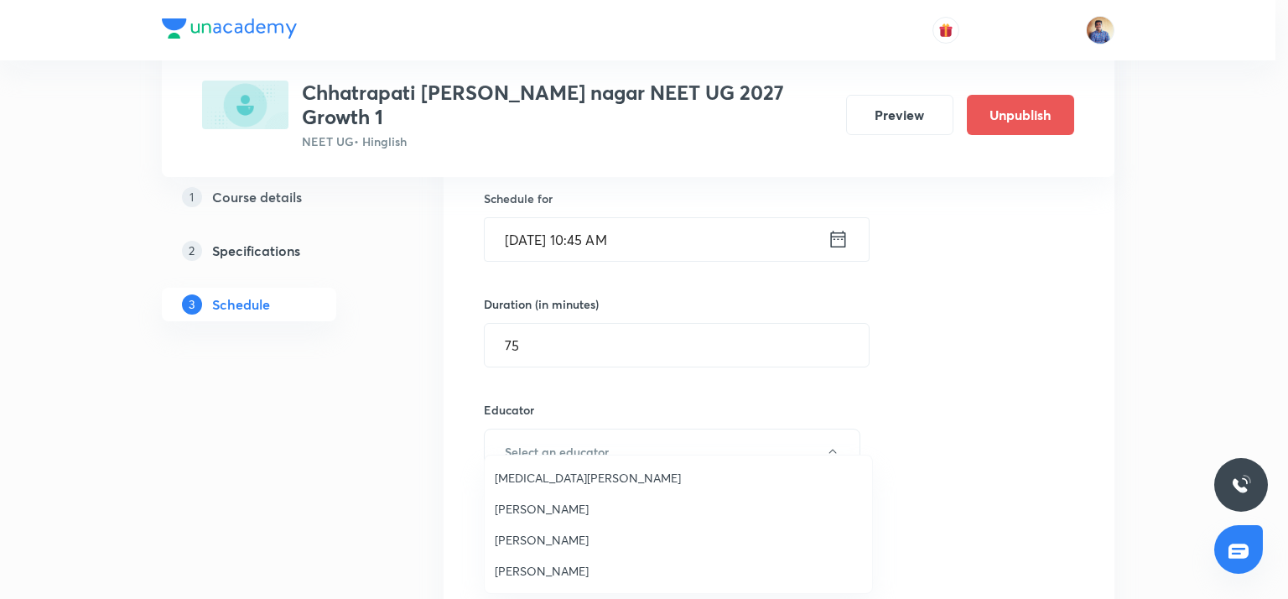
click at [509, 573] on span "[PERSON_NAME]" at bounding box center [678, 571] width 367 height 18
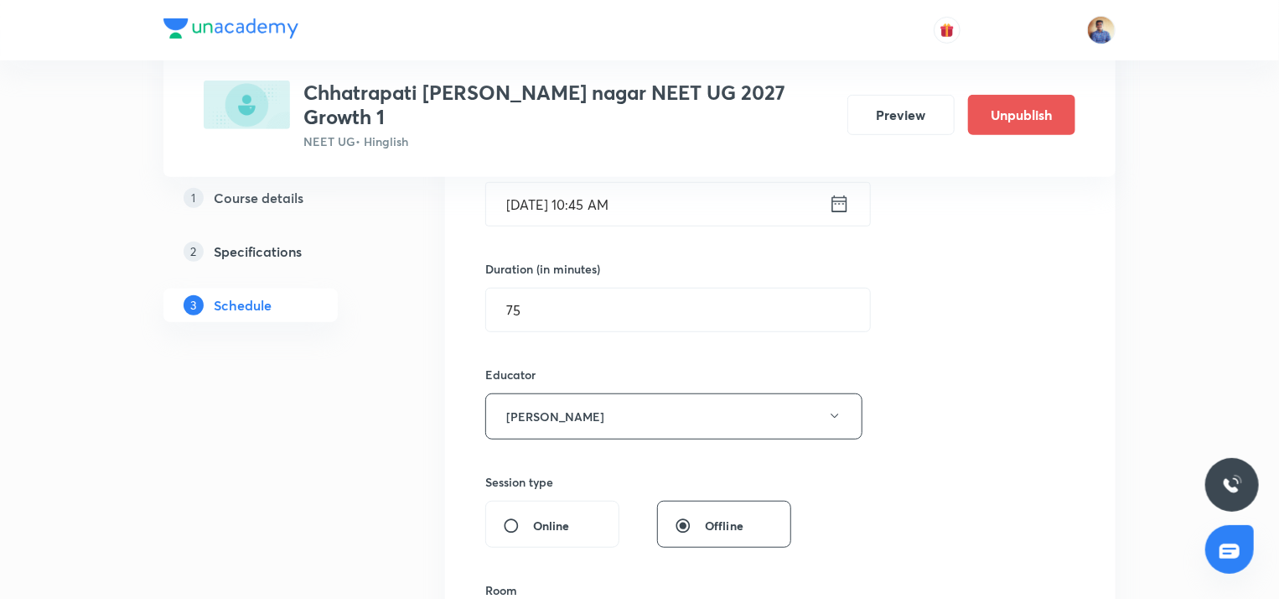
scroll to position [448, 0]
click at [504, 516] on input "Online" at bounding box center [518, 524] width 30 height 17
radio input "true"
radio input "false"
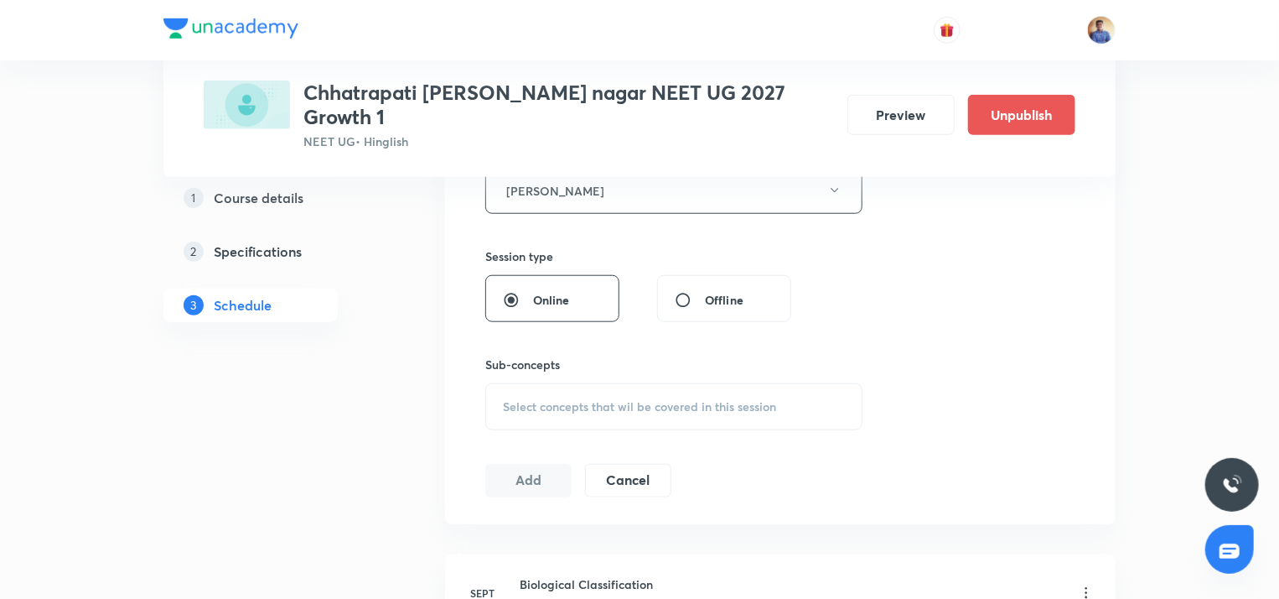
click at [549, 395] on div "Select concepts that wil be covered in this session" at bounding box center [673, 406] width 377 height 47
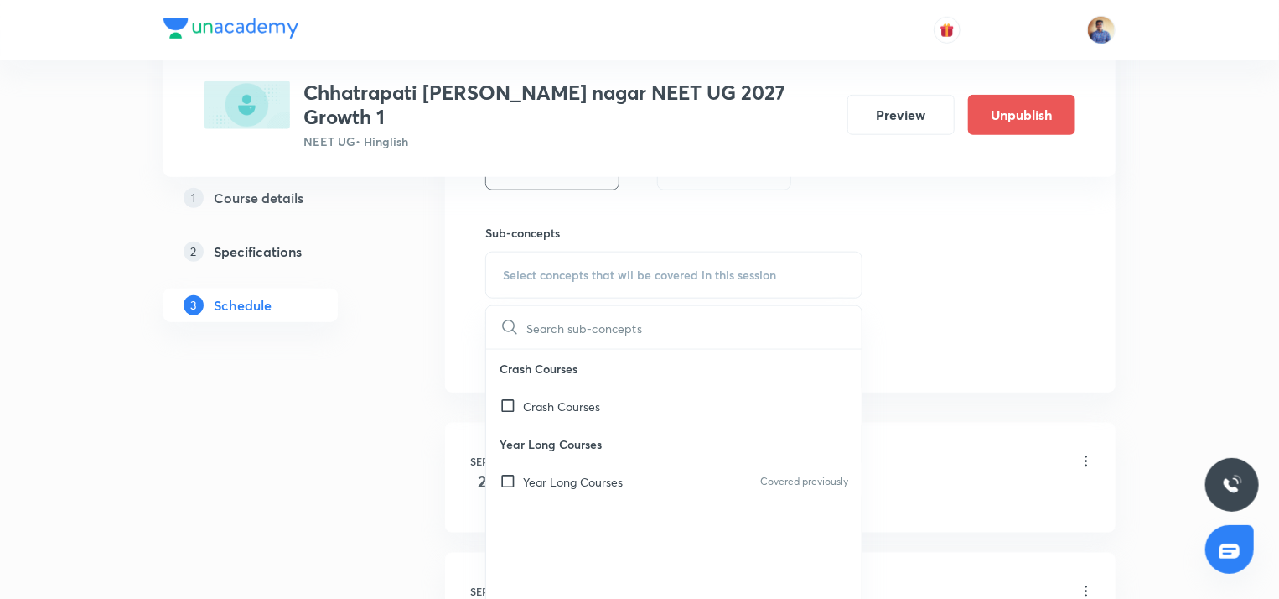
scroll to position [805, 0]
click at [521, 463] on div "Year Long Courses Covered previously" at bounding box center [674, 482] width 376 height 38
checkbox input "true"
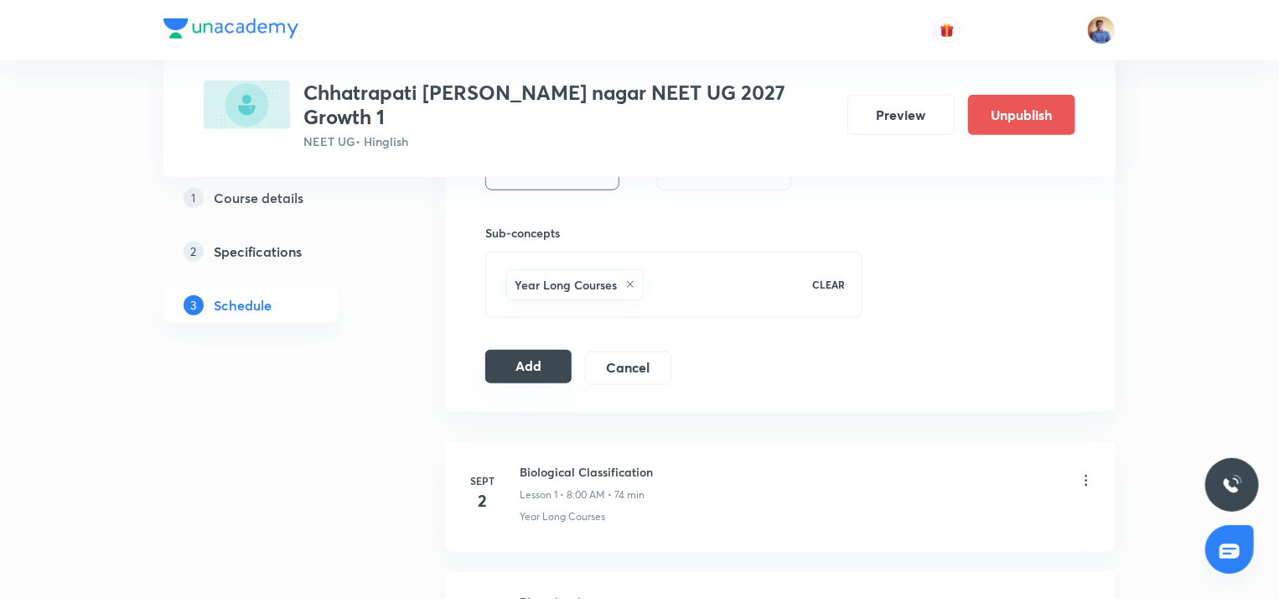
click at [528, 350] on button "Add" at bounding box center [528, 367] width 86 height 34
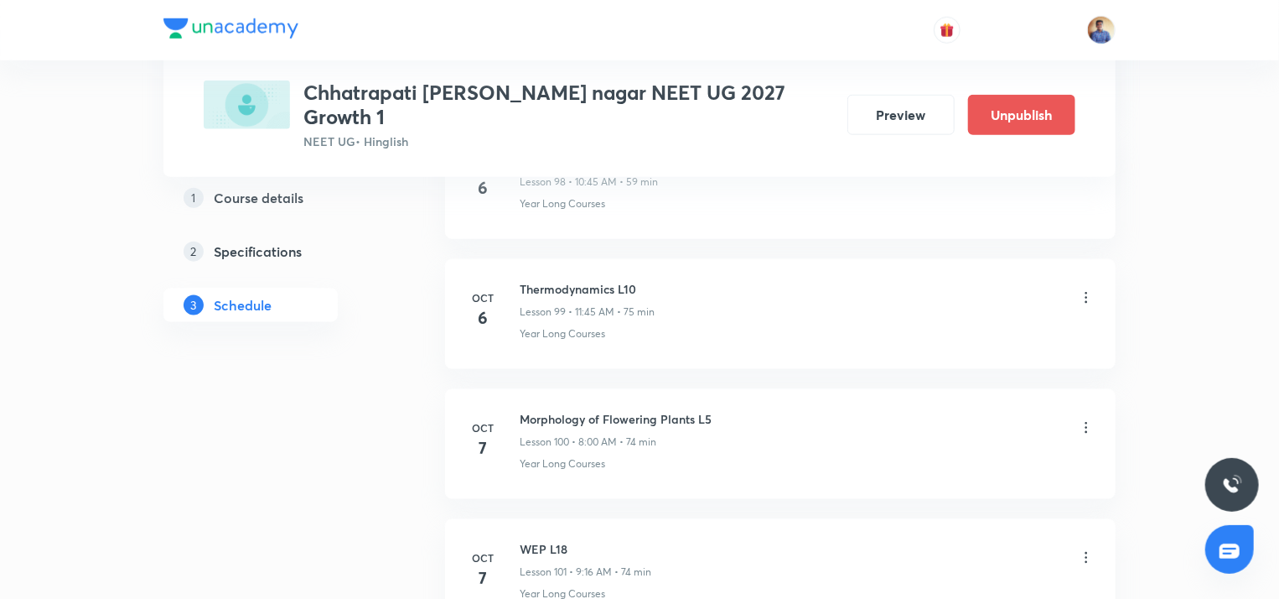
scroll to position [14499, 0]
radio input "false"
radio input "true"
click at [1092, 289] on icon at bounding box center [1086, 297] width 17 height 17
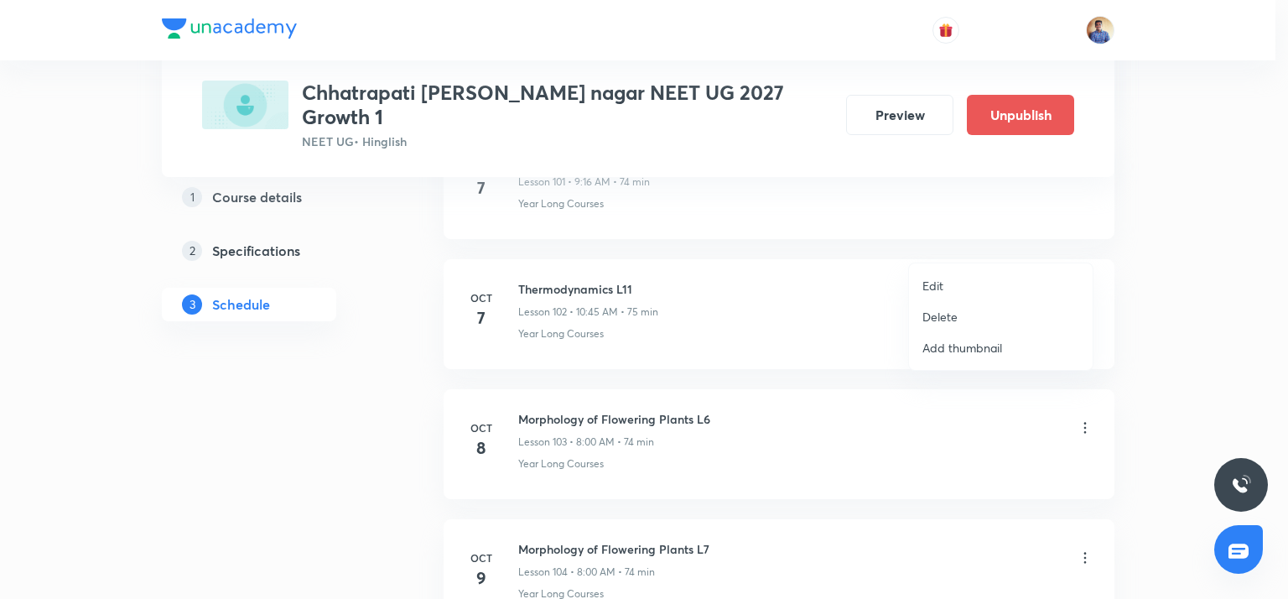
click at [986, 281] on li "Edit" at bounding box center [1001, 285] width 184 height 31
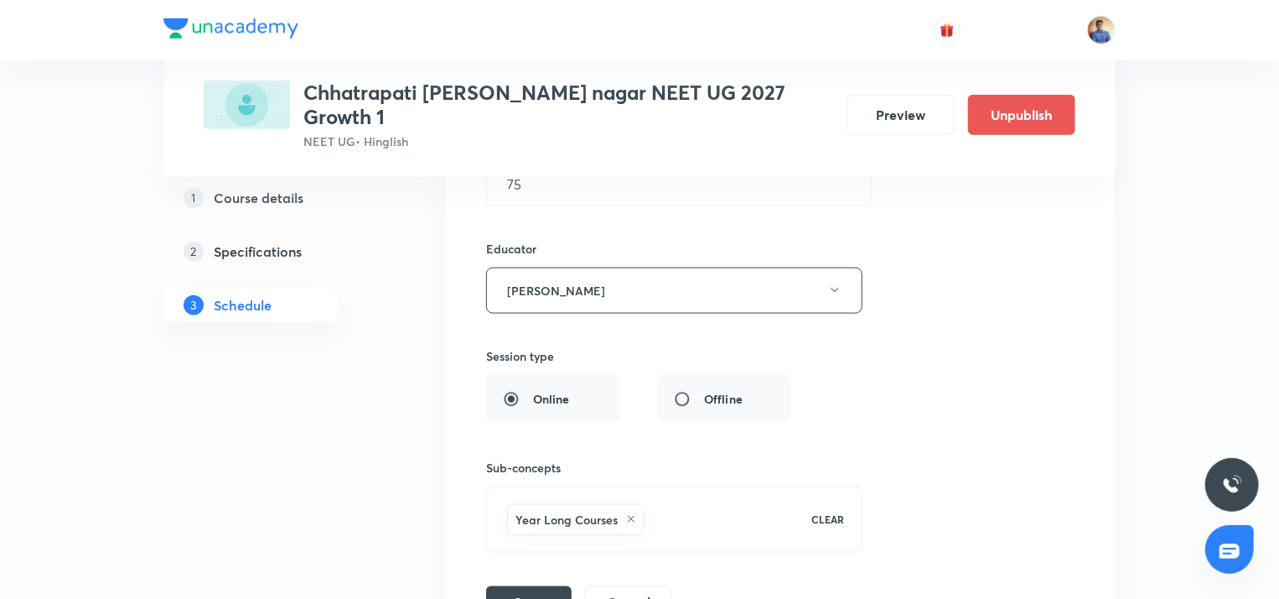
scroll to position [13693, 0]
click at [635, 268] on button "[PERSON_NAME]" at bounding box center [674, 291] width 376 height 46
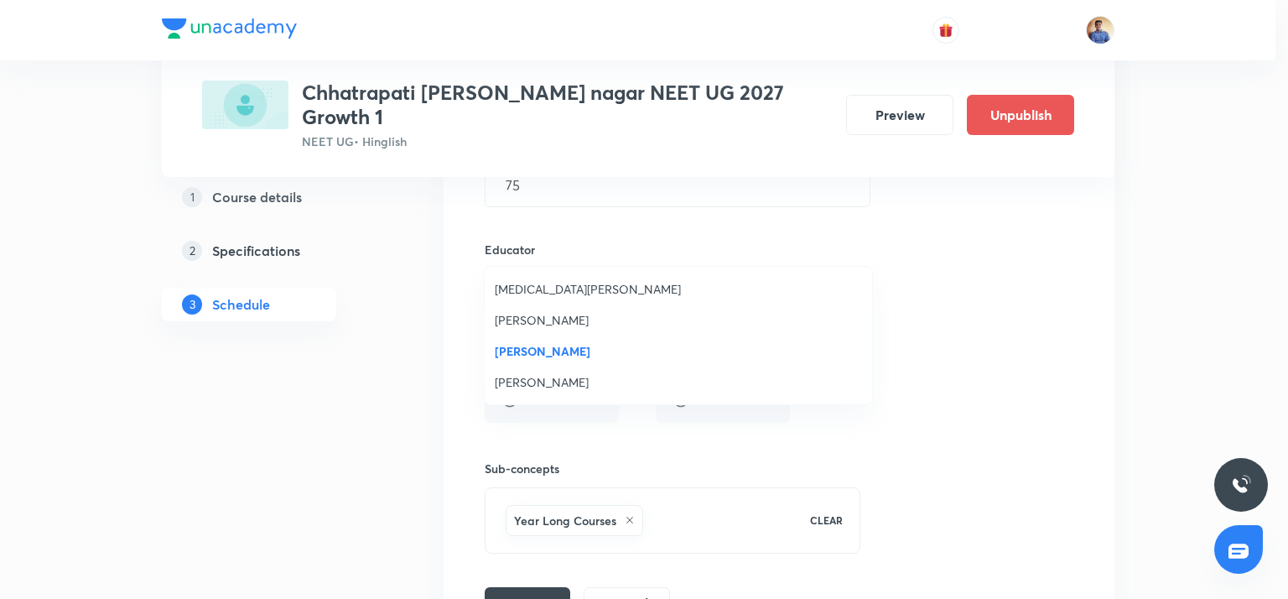
click at [550, 376] on span "[PERSON_NAME]" at bounding box center [678, 382] width 367 height 18
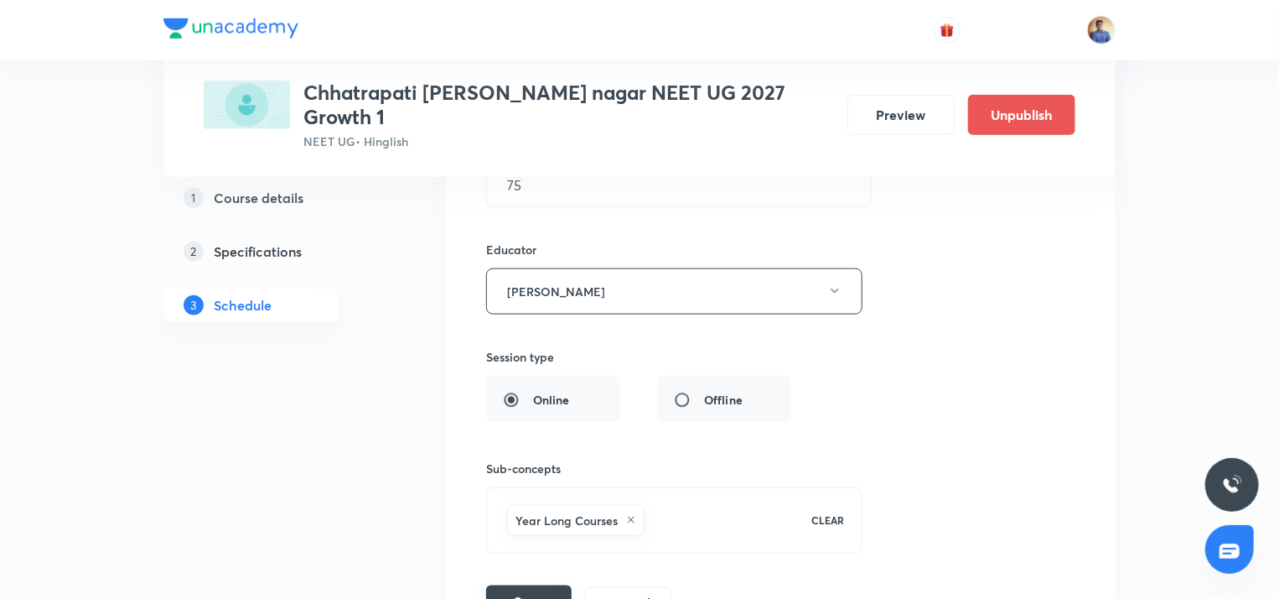
click at [503, 585] on button "Save" at bounding box center [529, 602] width 86 height 34
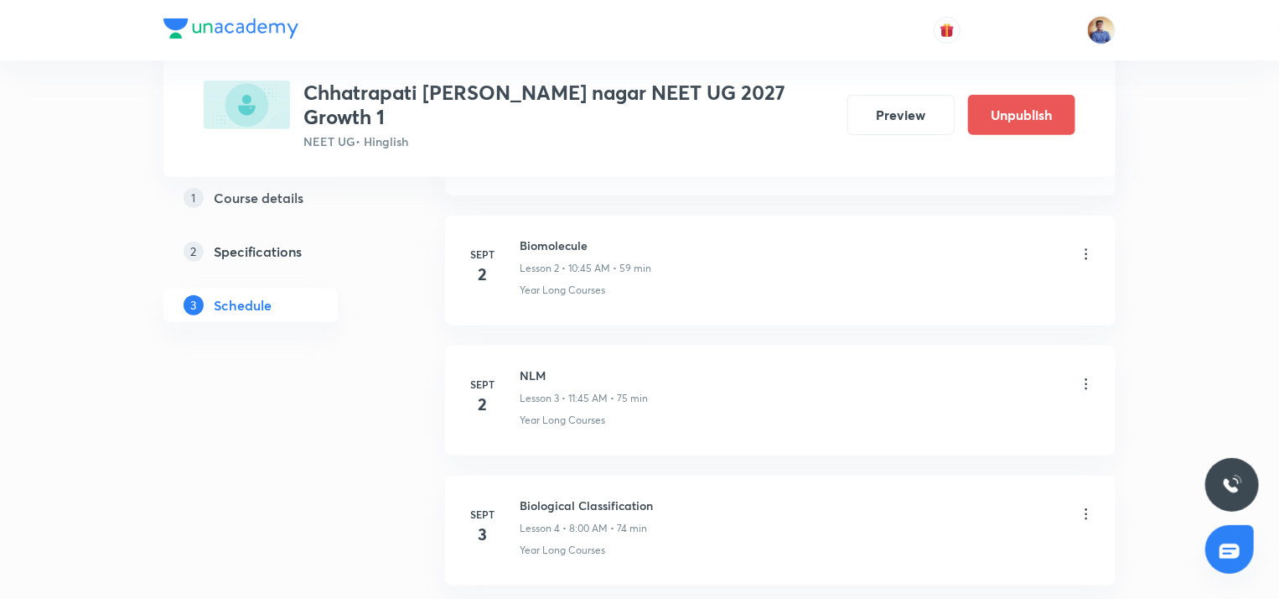
scroll to position [0, 0]
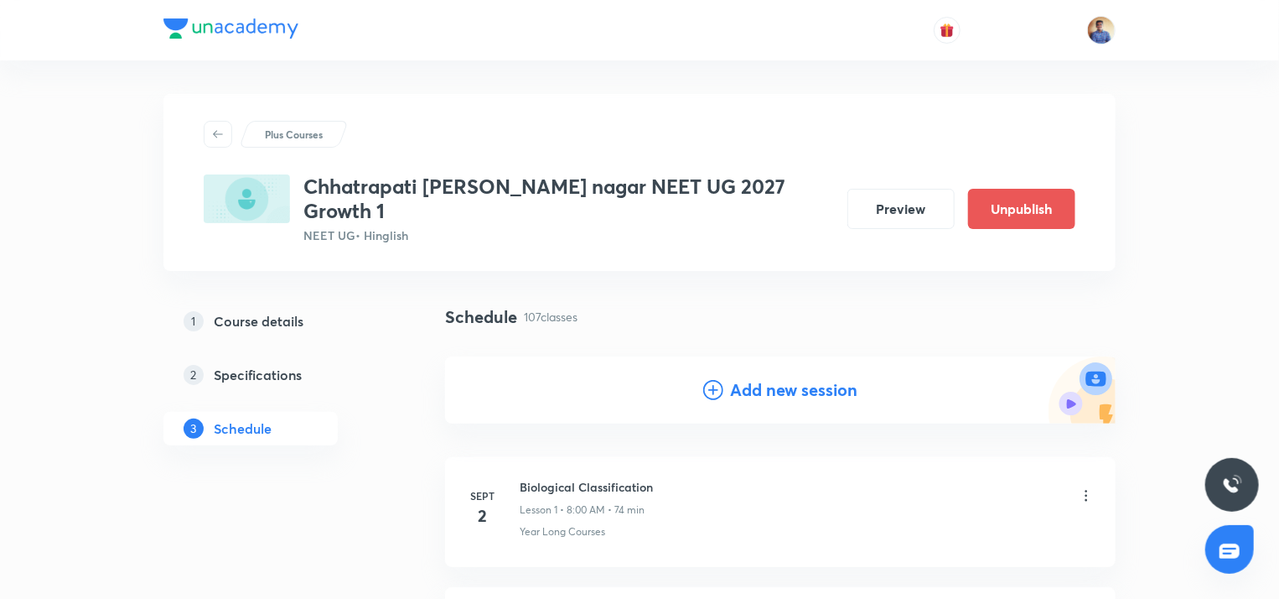
click at [728, 377] on div "Add new session" at bounding box center [780, 389] width 154 height 25
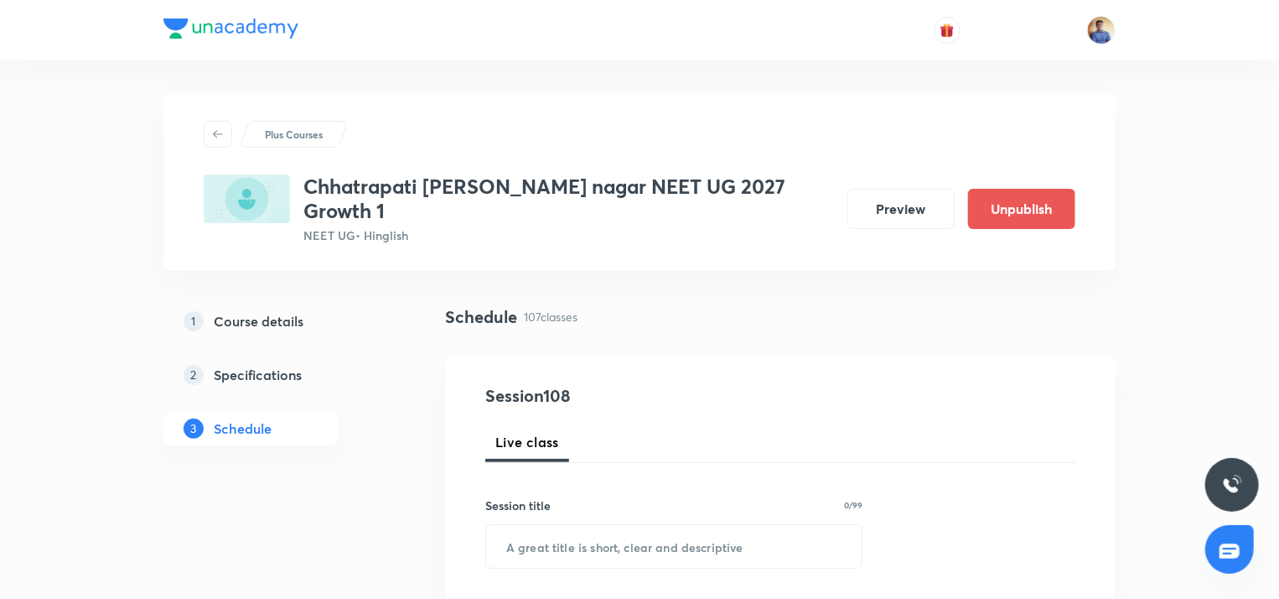
scroll to position [161, 0]
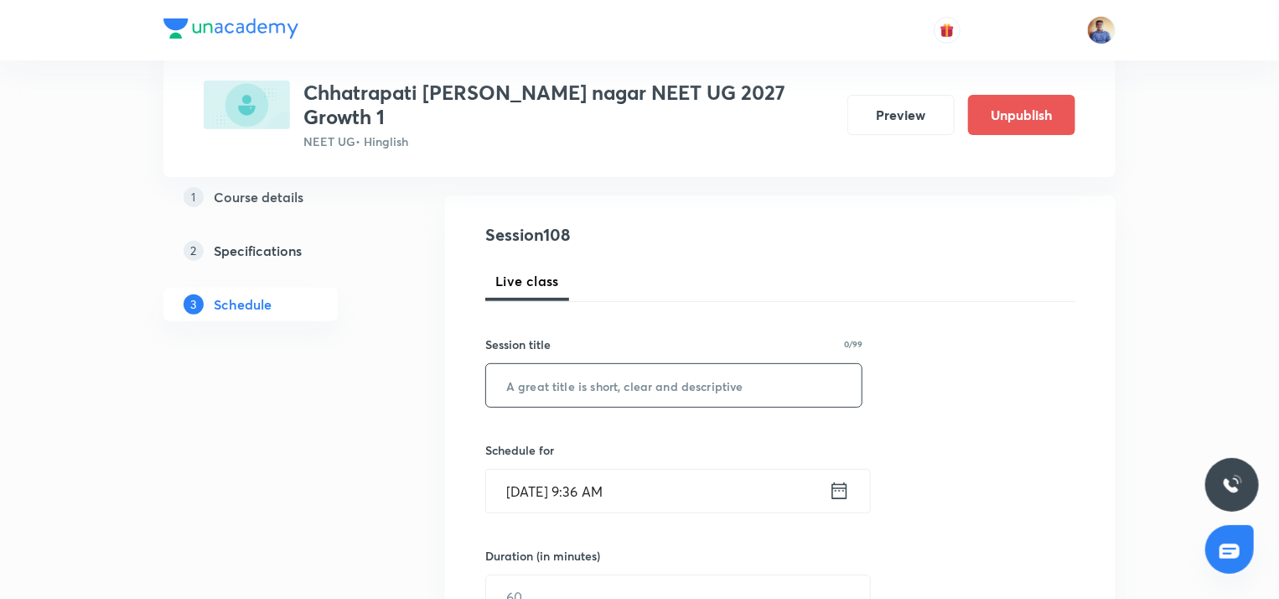
click at [664, 369] on input "text" at bounding box center [674, 385] width 376 height 43
paste input "Thermodynamics L10"
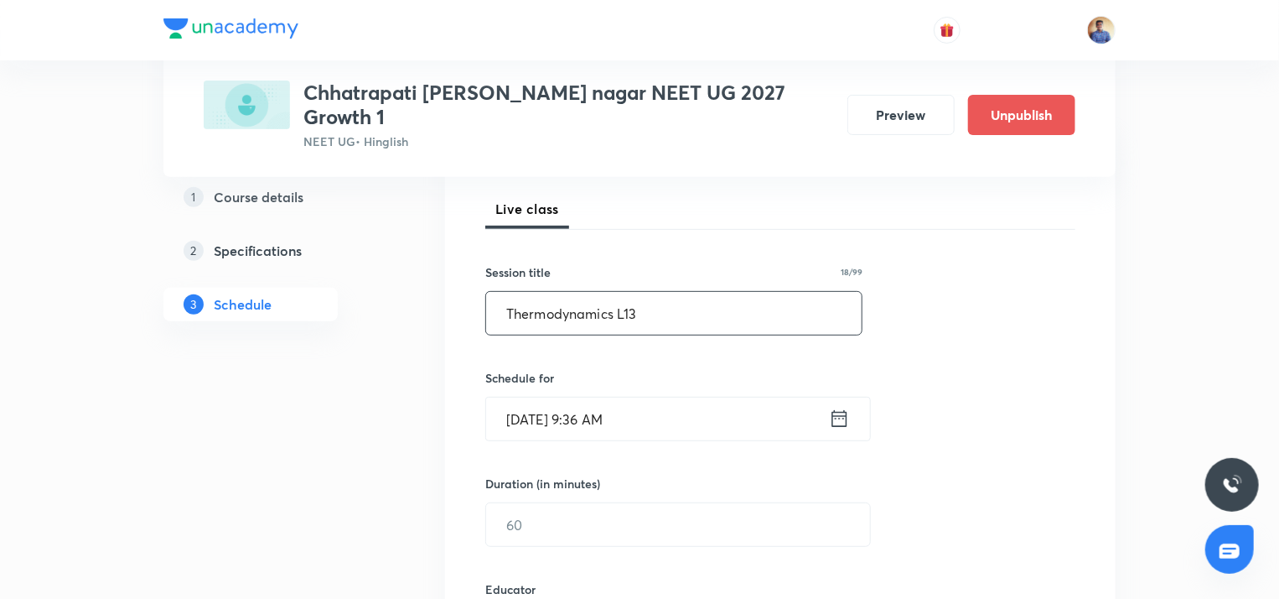
scroll to position [234, 0]
type input "Thermodynamics L13"
click at [550, 396] on input "Oct 7, 2025, 9:36 AM" at bounding box center [657, 417] width 343 height 43
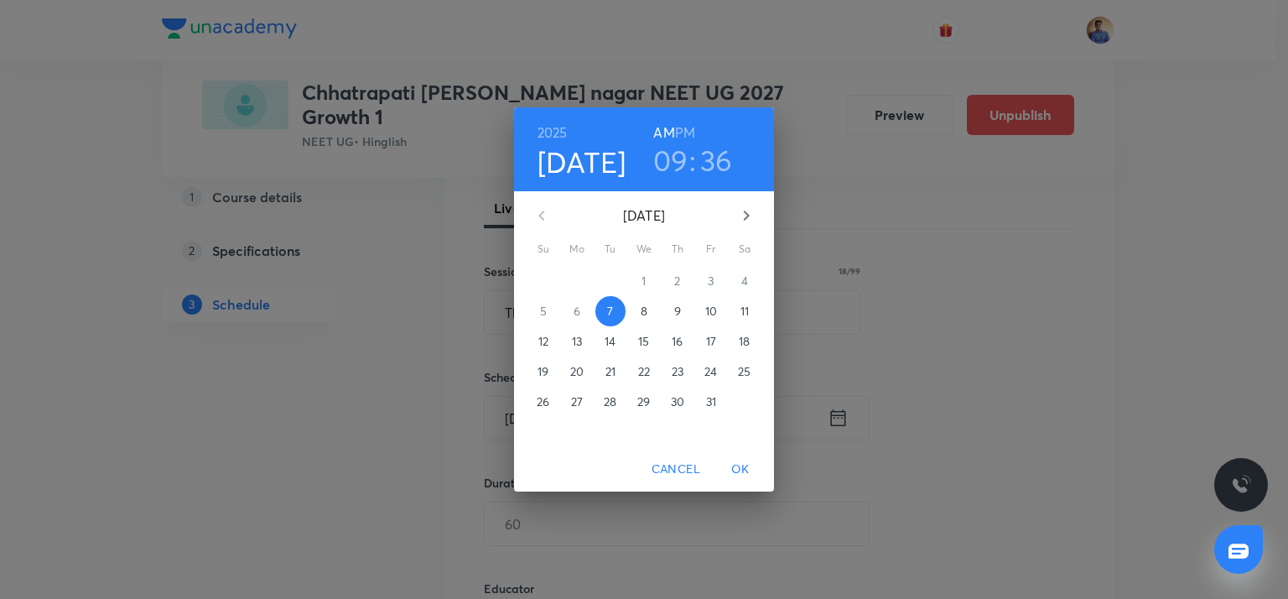
click at [661, 468] on span "Cancel" at bounding box center [675, 469] width 49 height 21
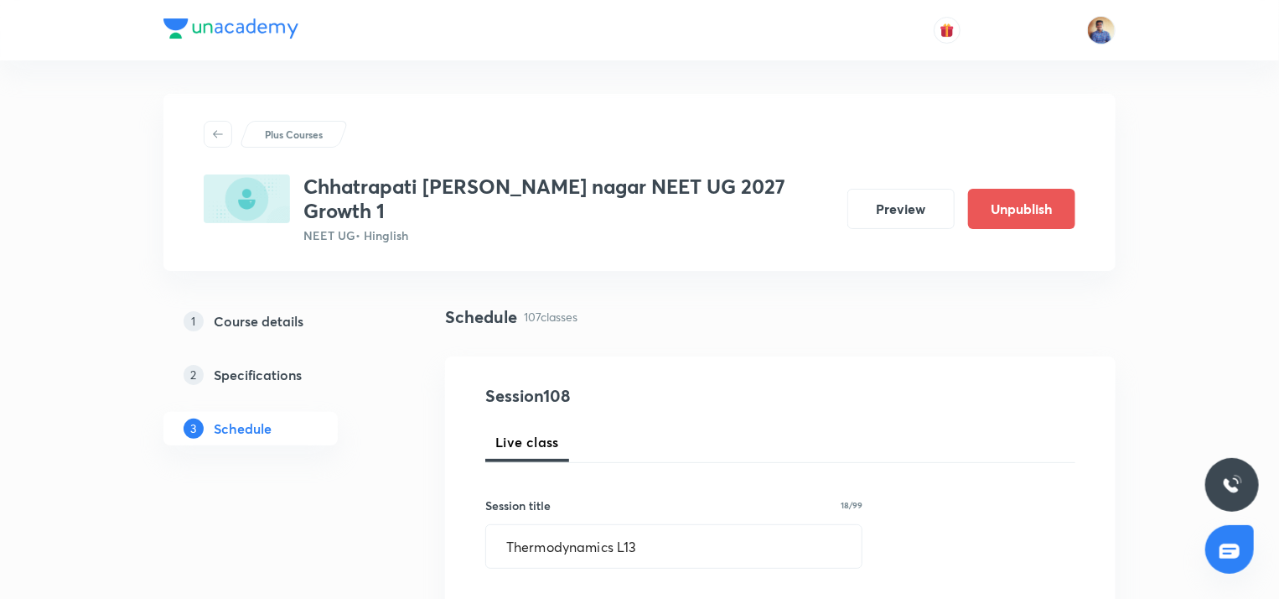
scroll to position [200, 0]
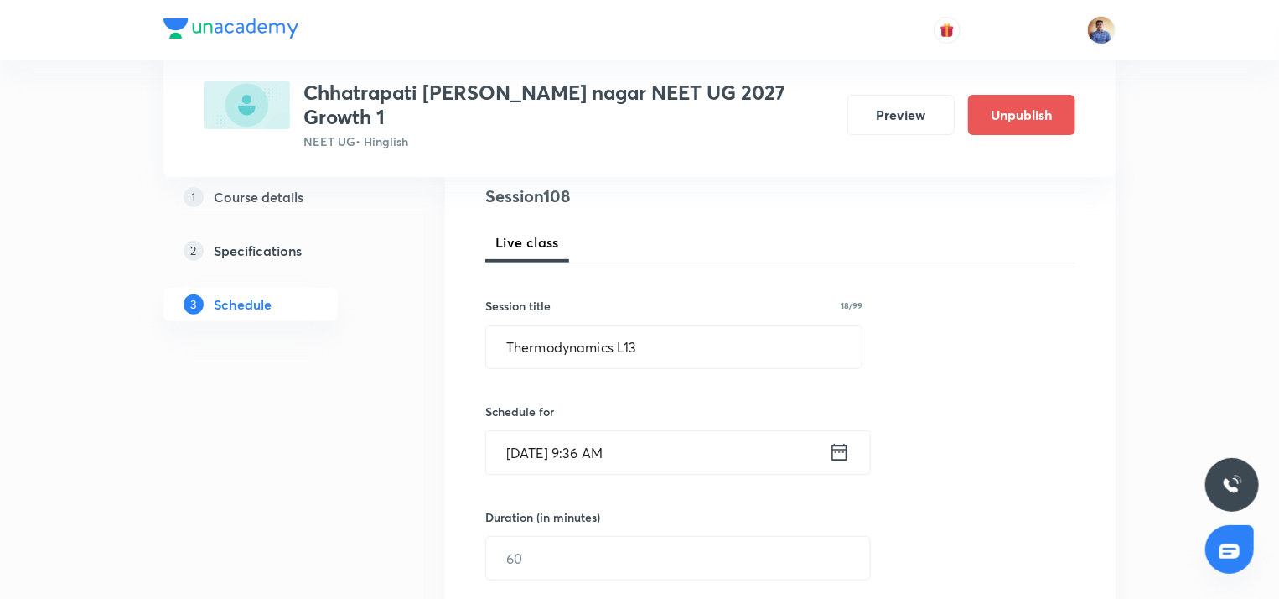
click at [521, 431] on input "Oct 7, 2025, 9:36 AM" at bounding box center [657, 452] width 343 height 43
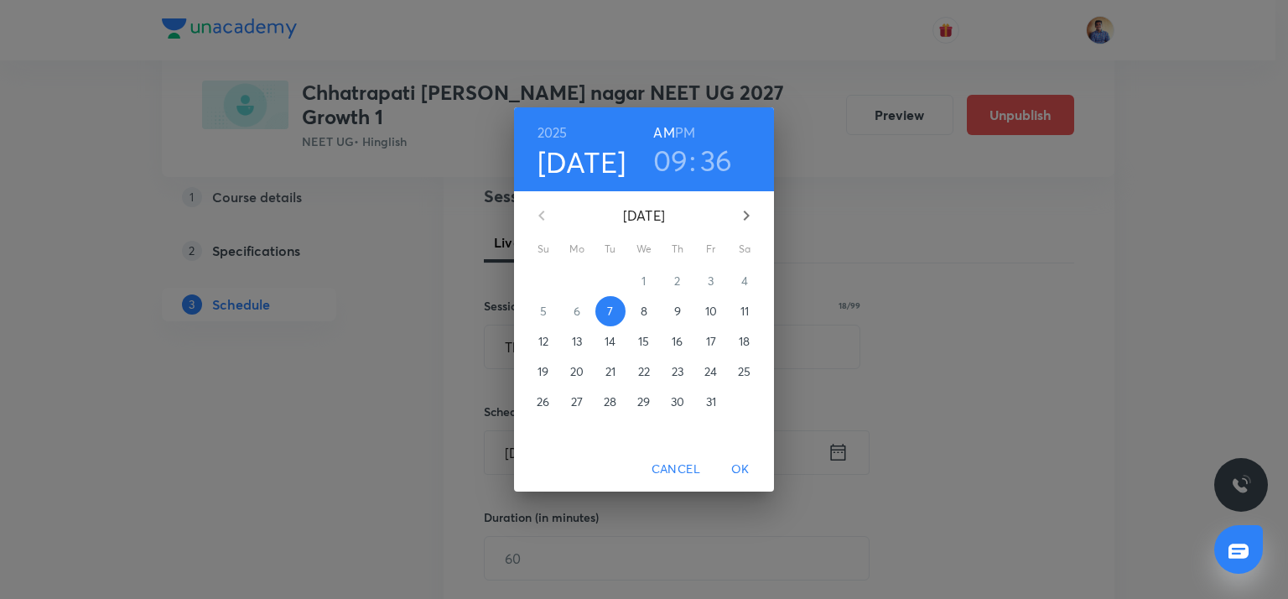
click at [705, 320] on button "10" at bounding box center [711, 311] width 30 height 30
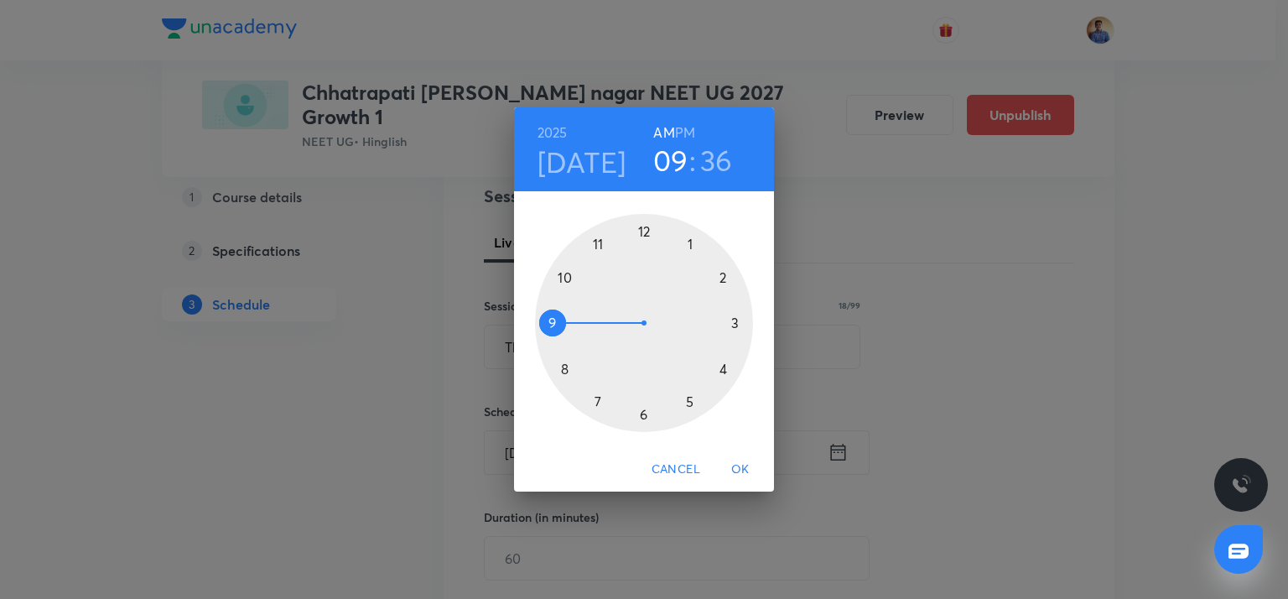
click at [562, 277] on div at bounding box center [644, 323] width 218 height 218
click at [551, 319] on div at bounding box center [644, 323] width 218 height 218
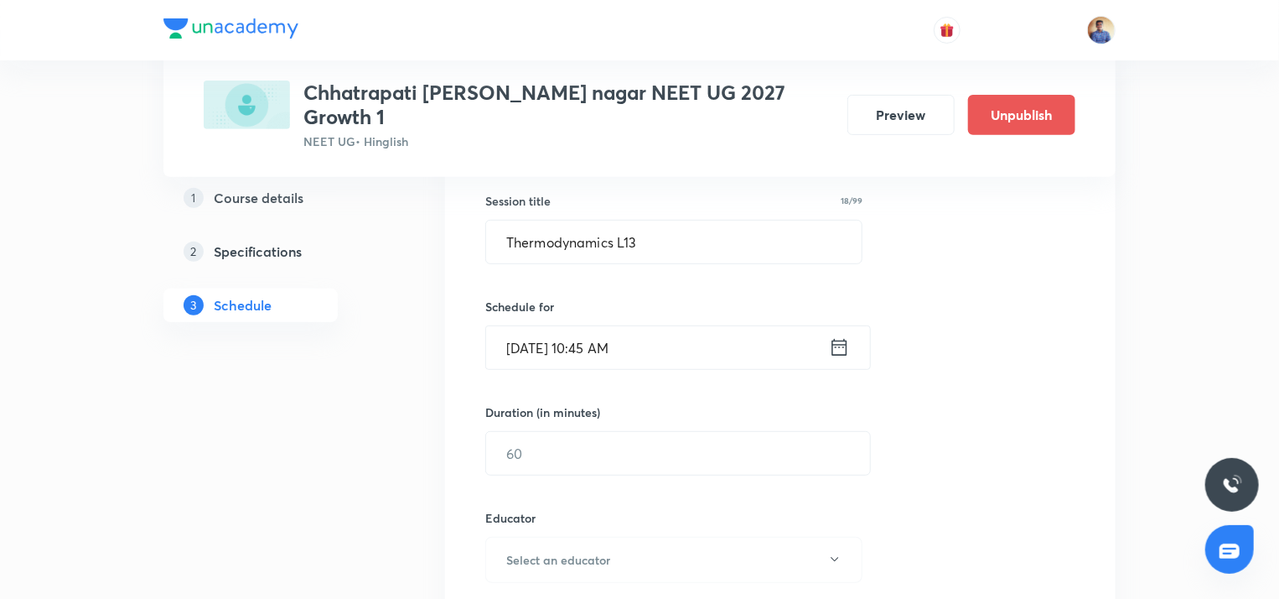
scroll to position [305, 0]
click at [536, 328] on input "Oct 10, 2025, 10:45 AM" at bounding box center [657, 346] width 343 height 43
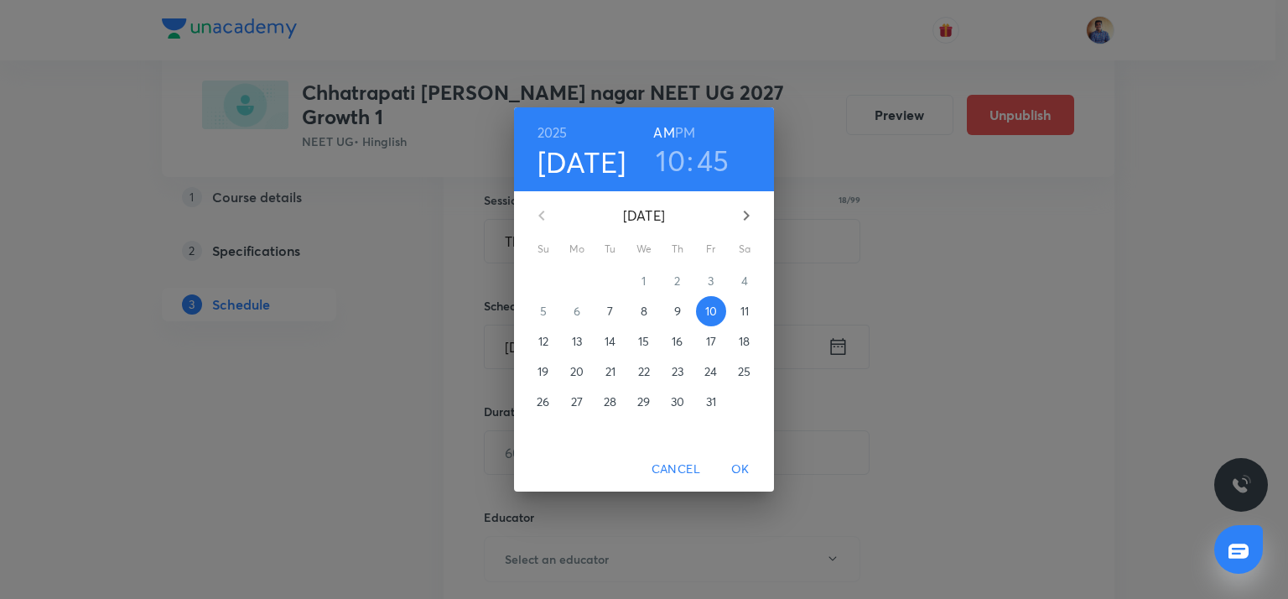
click at [671, 309] on span "9" at bounding box center [677, 311] width 30 height 17
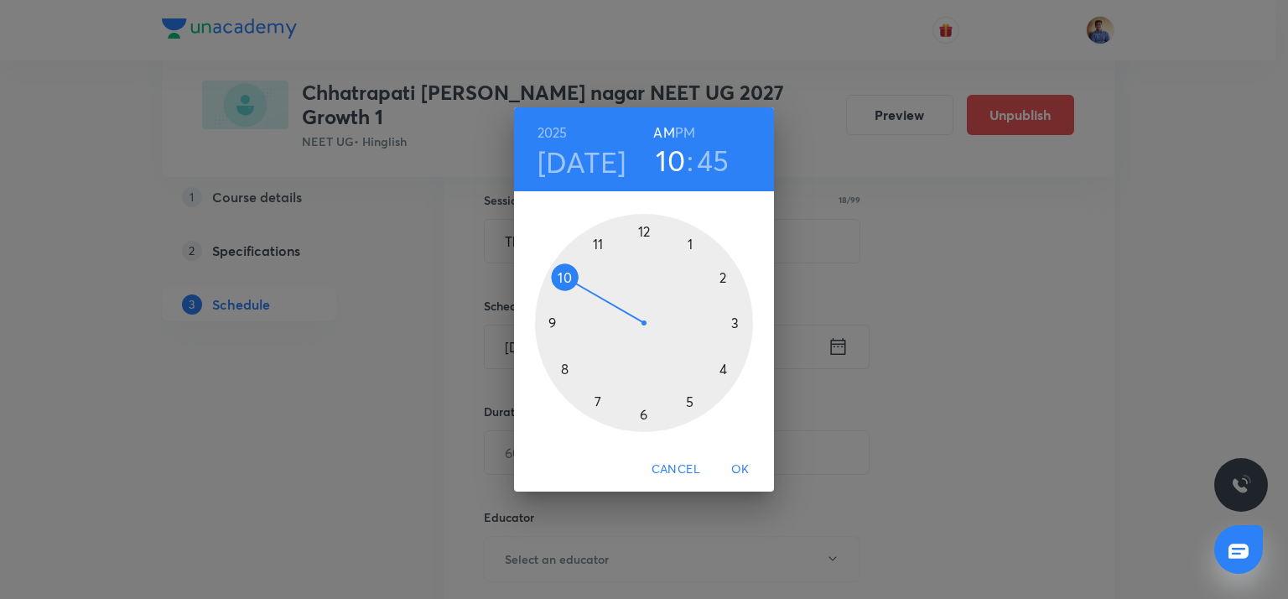
click at [736, 467] on span "OK" at bounding box center [740, 469] width 40 height 21
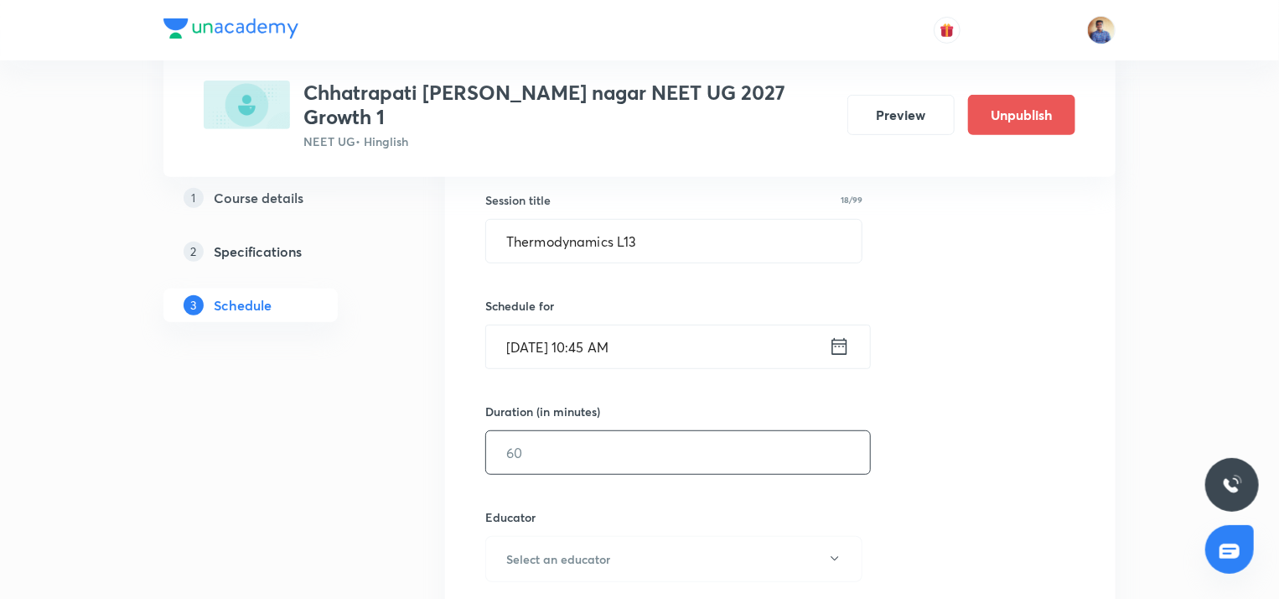
click at [581, 433] on input "text" at bounding box center [678, 452] width 384 height 43
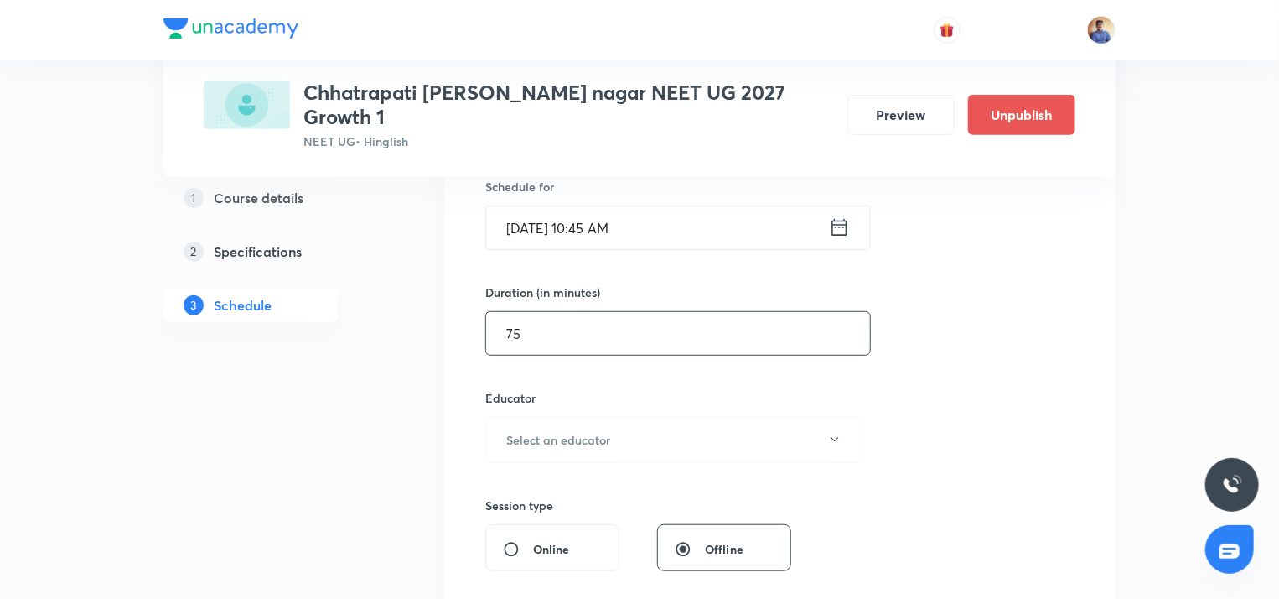
scroll to position [434, 0]
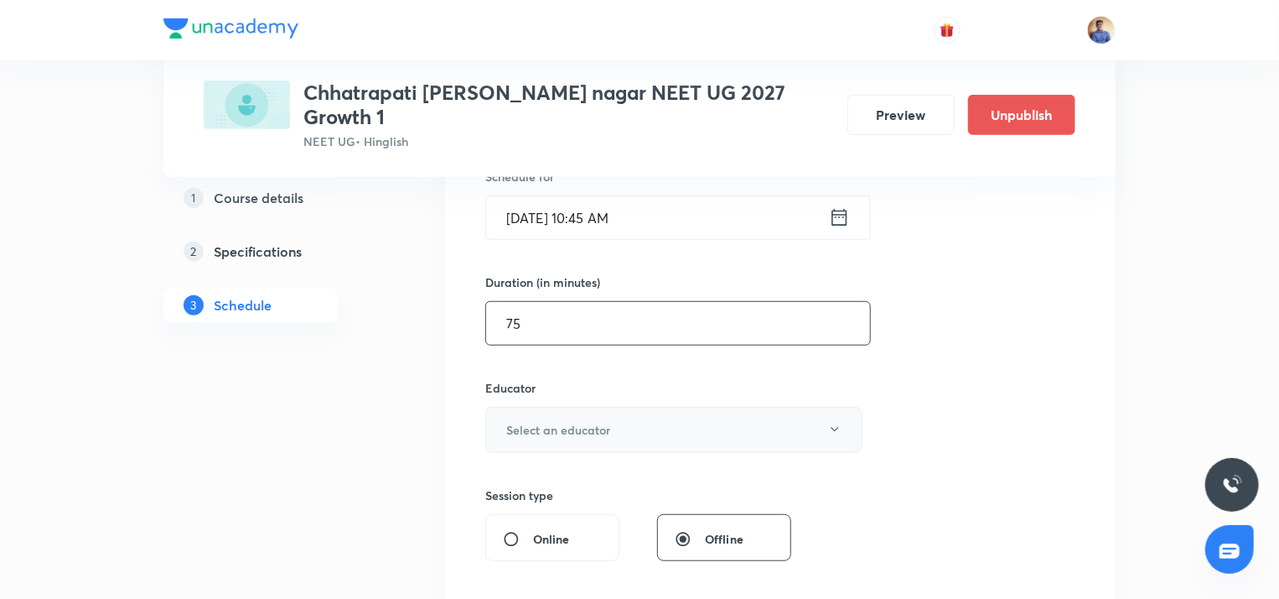
type input "75"
click at [552, 421] on h6 "Select an educator" at bounding box center [558, 430] width 104 height 18
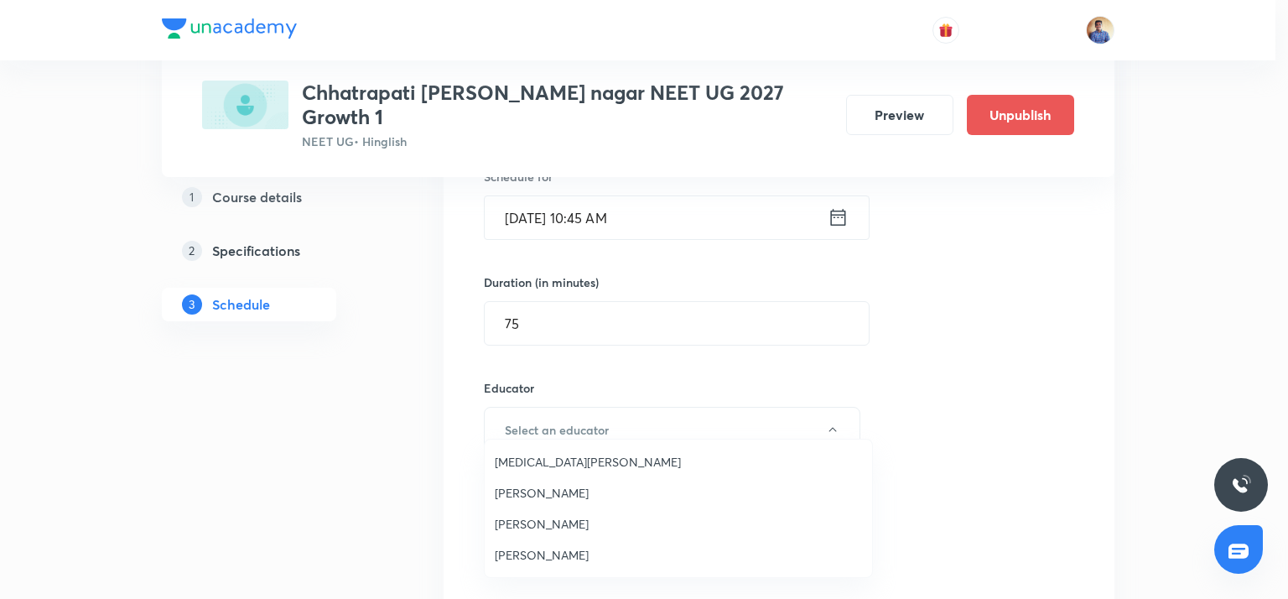
click at [532, 557] on span "[PERSON_NAME]" at bounding box center [678, 555] width 367 height 18
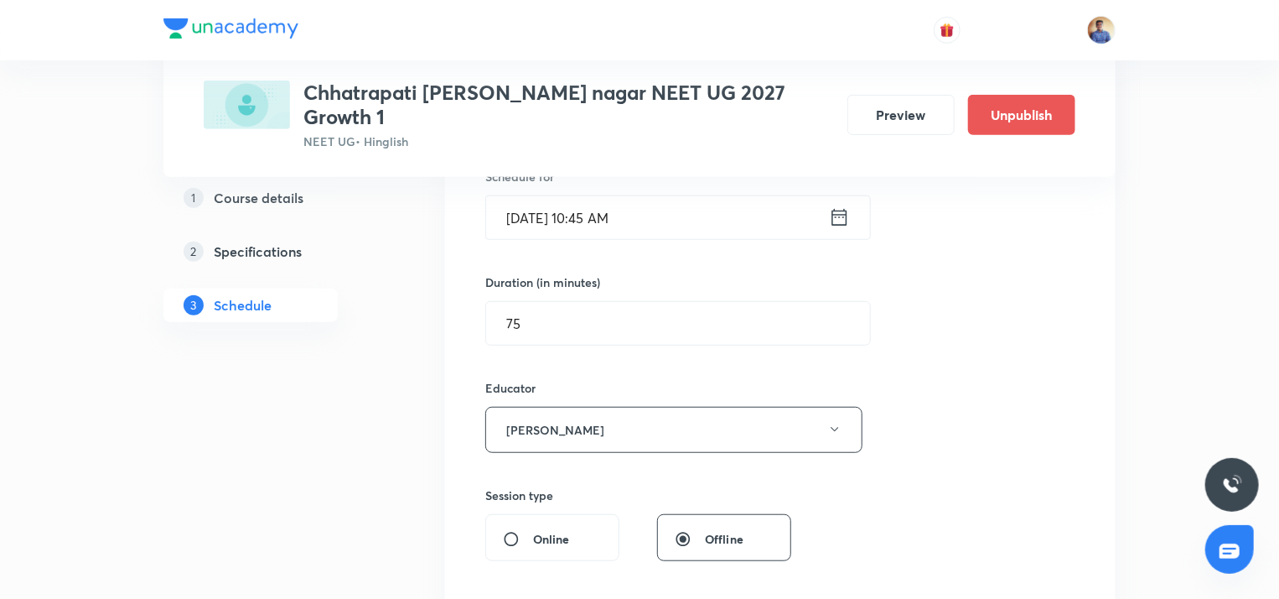
click at [509, 531] on input "Online" at bounding box center [518, 539] width 30 height 17
radio input "true"
radio input "false"
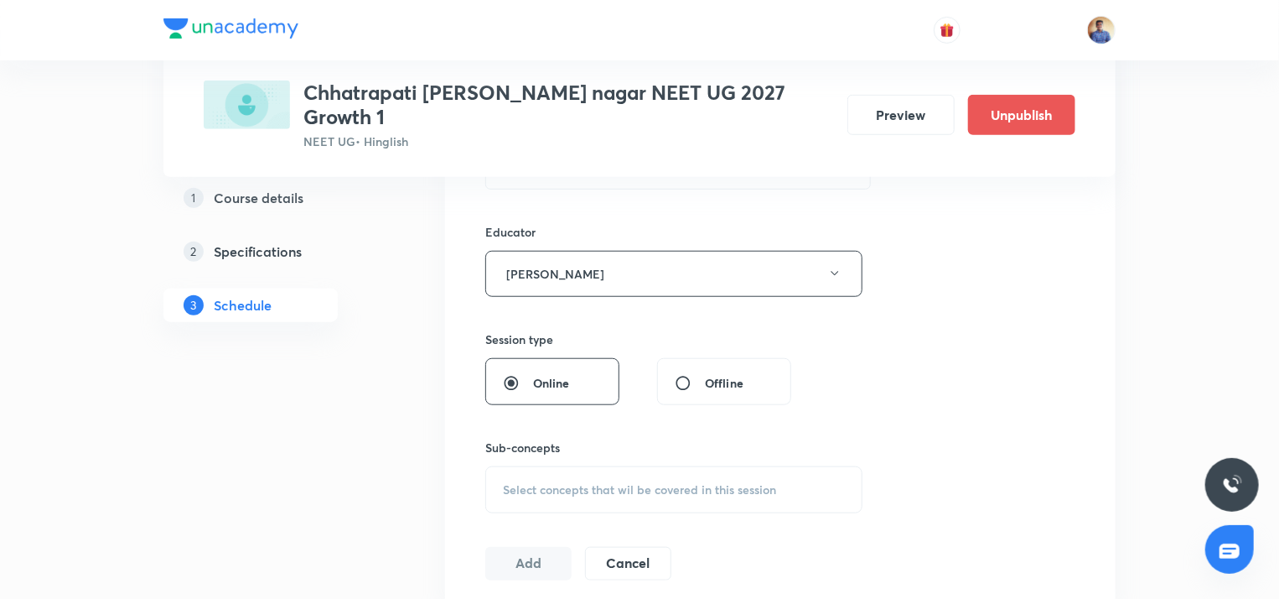
scroll to position [593, 0]
click at [517, 474] on div "Select concepts that wil be covered in this session" at bounding box center [673, 486] width 377 height 47
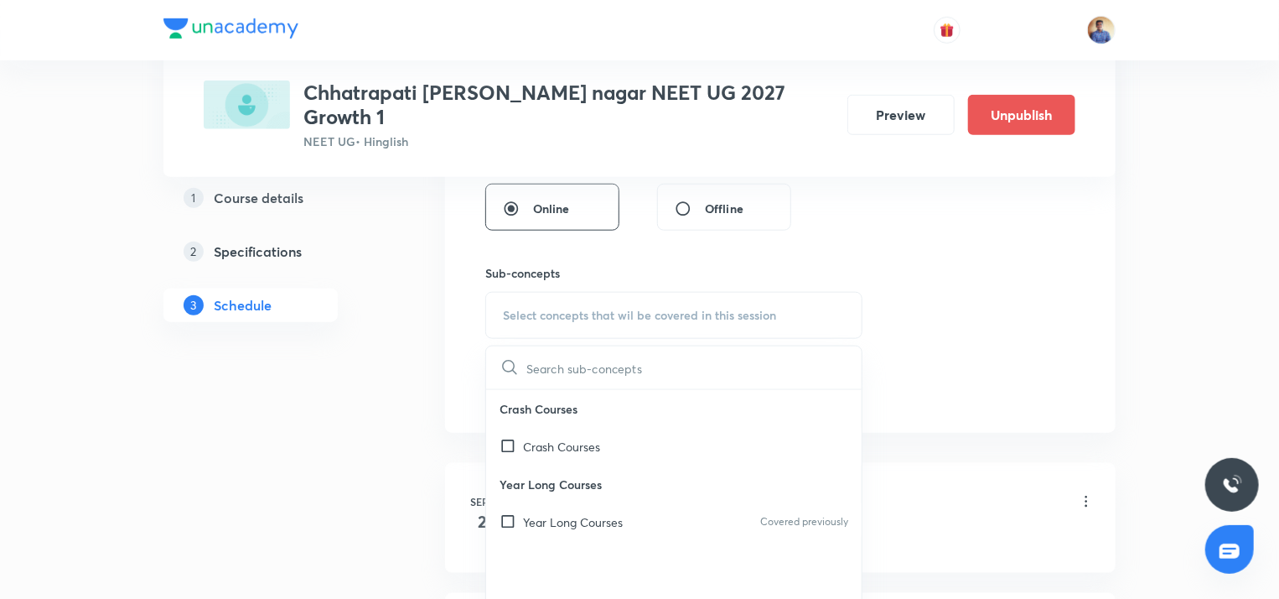
scroll to position [787, 0]
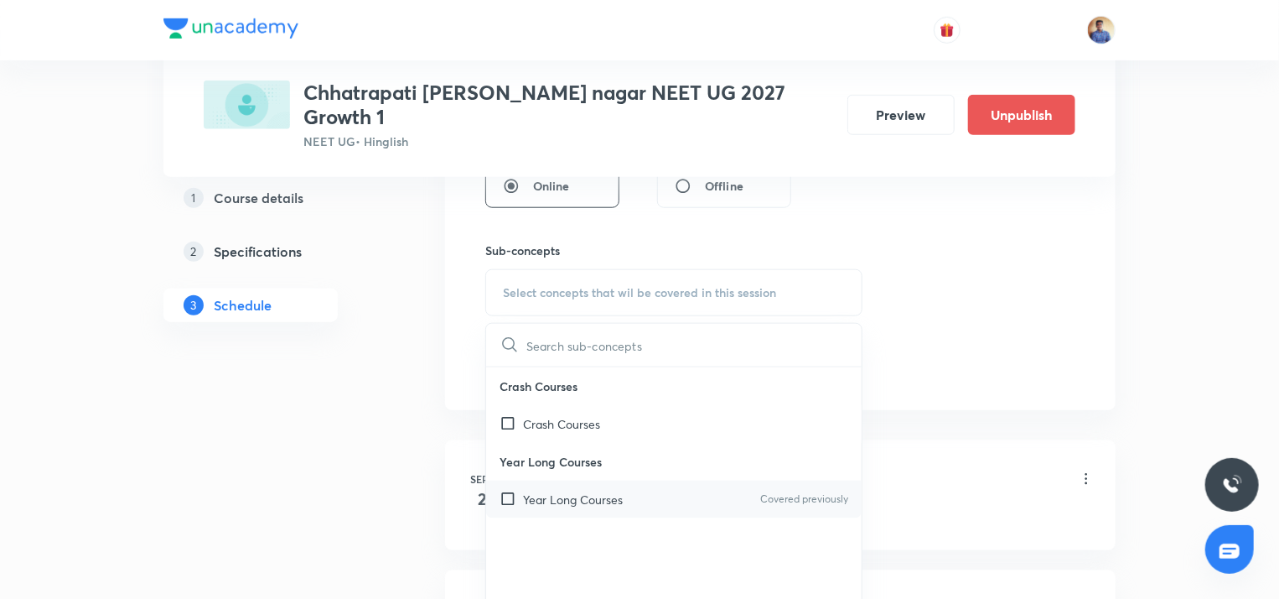
click at [510, 490] on input "checkbox" at bounding box center [511, 499] width 23 height 18
checkbox input "true"
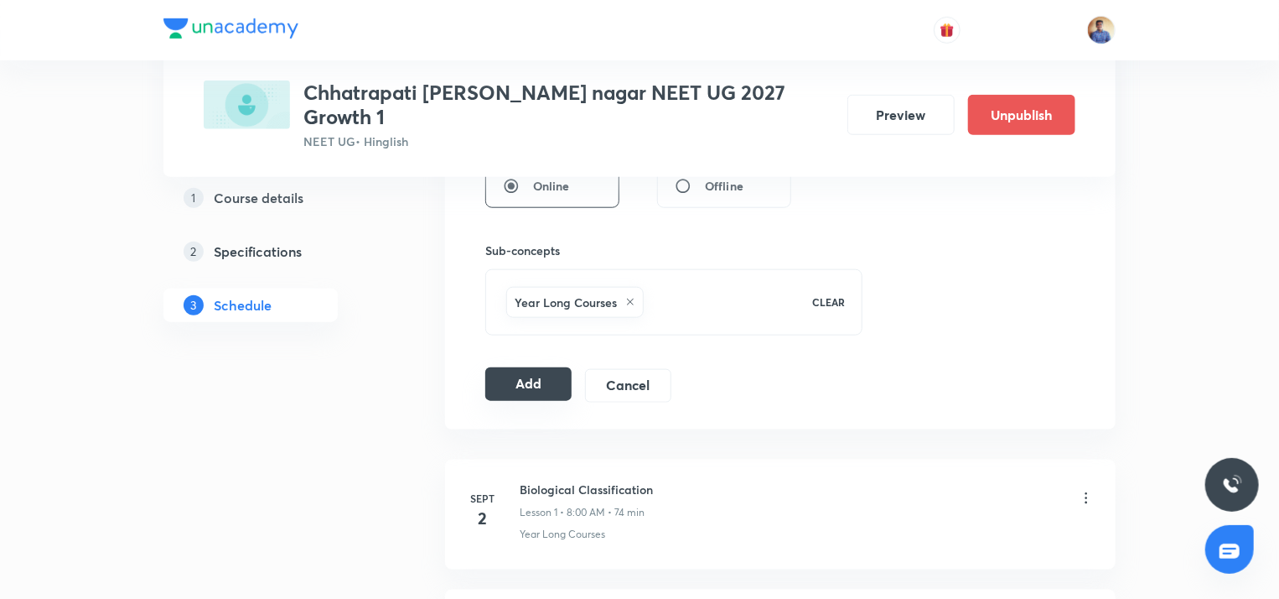
click at [502, 367] on button "Add" at bounding box center [528, 384] width 86 height 34
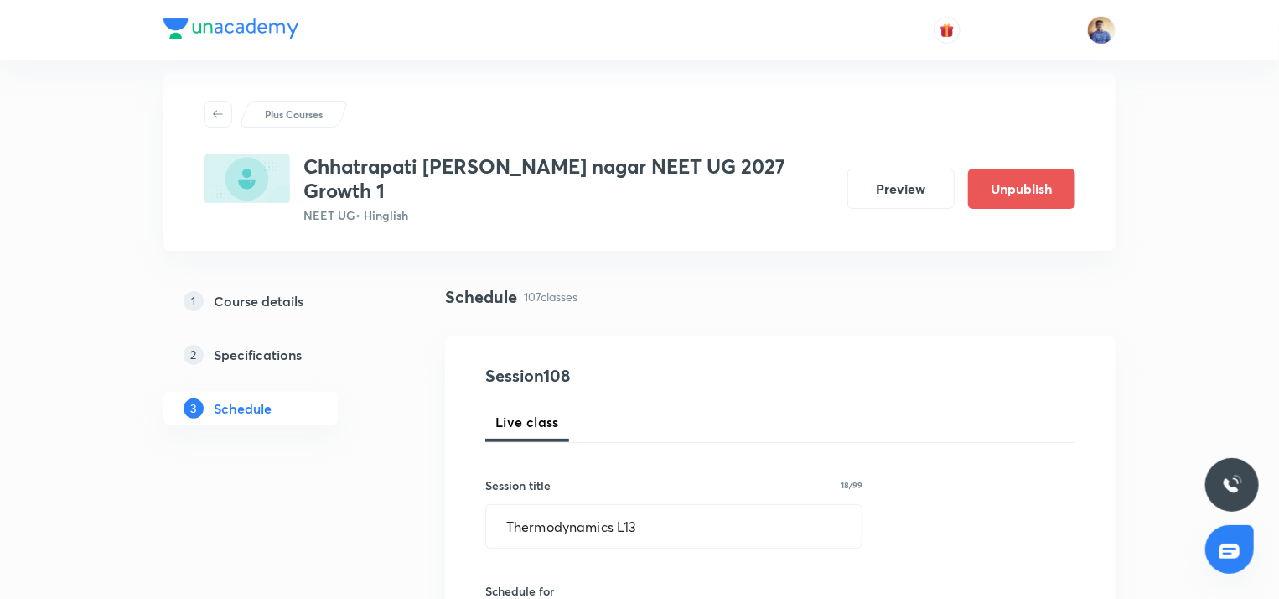
scroll to position [18, 0]
radio input "false"
radio input "true"
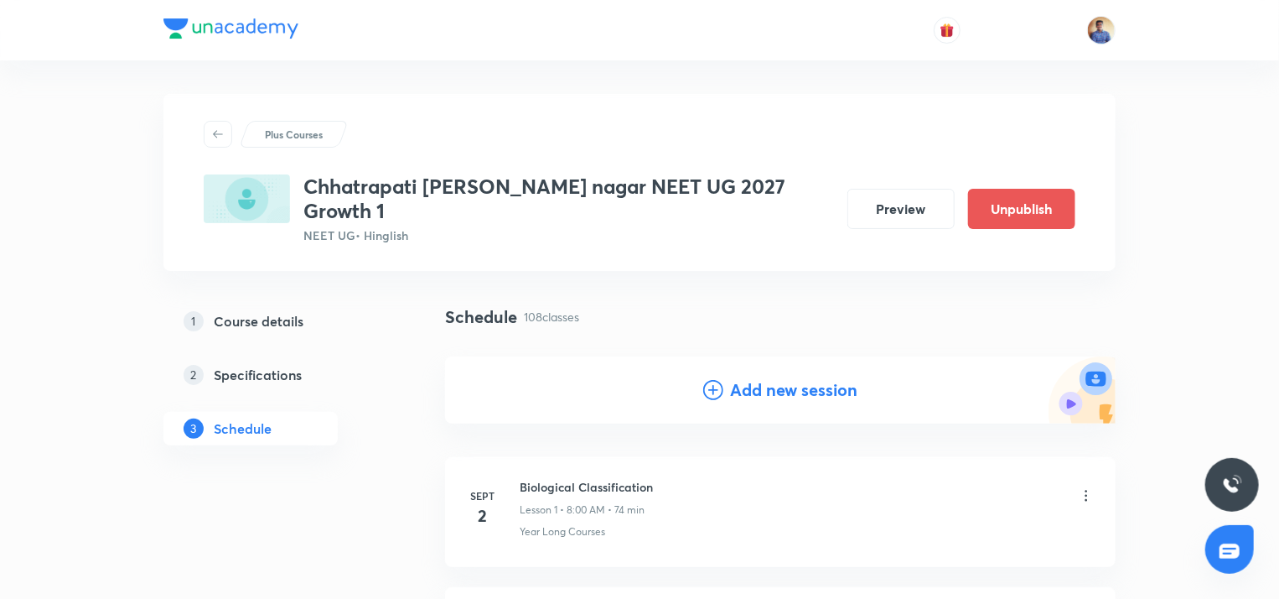
scroll to position [0, 0]
click at [768, 377] on h4 "Add new session" at bounding box center [793, 389] width 127 height 25
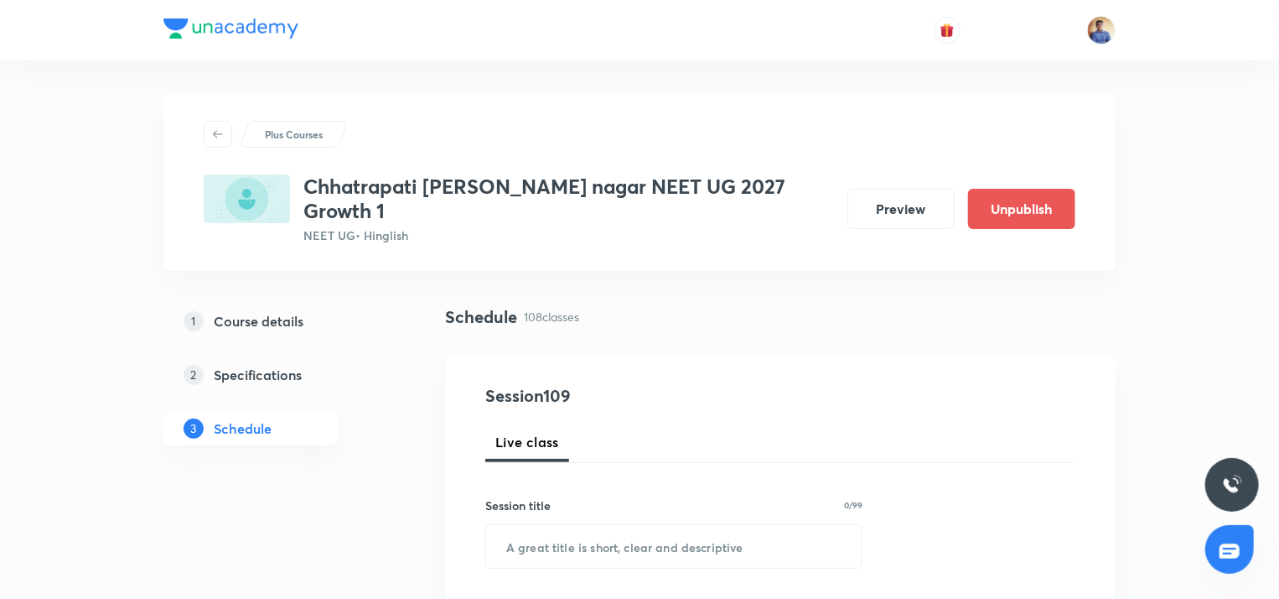
scroll to position [96, 0]
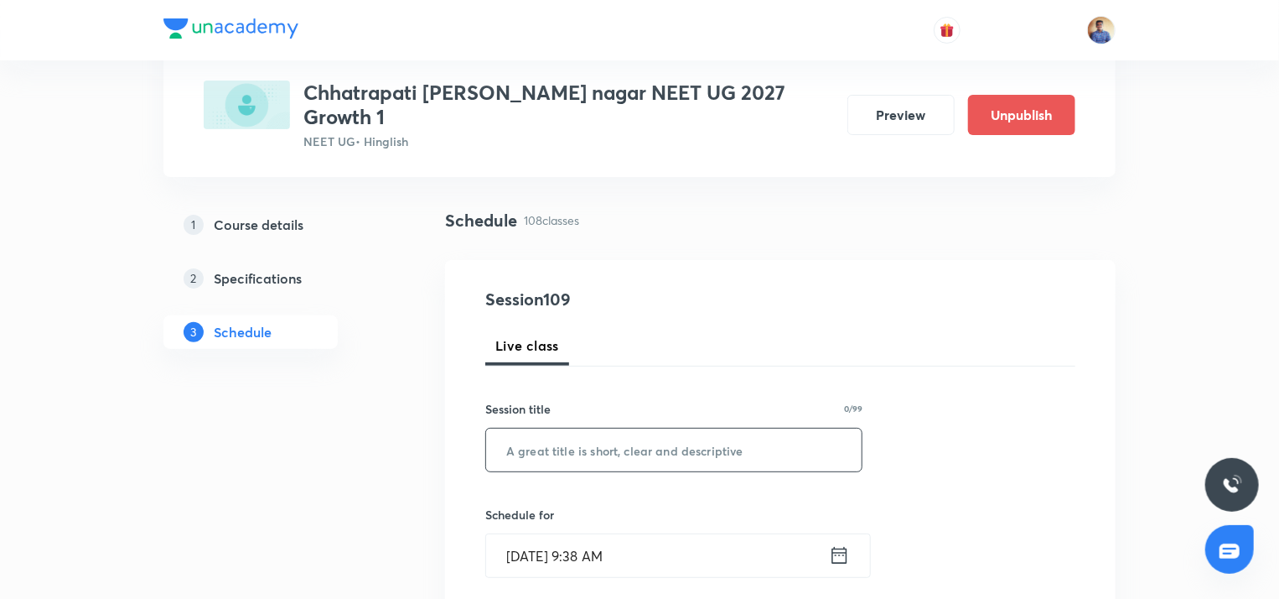
click at [665, 428] on input "text" at bounding box center [674, 449] width 376 height 43
paste input "Thermodynamics L10"
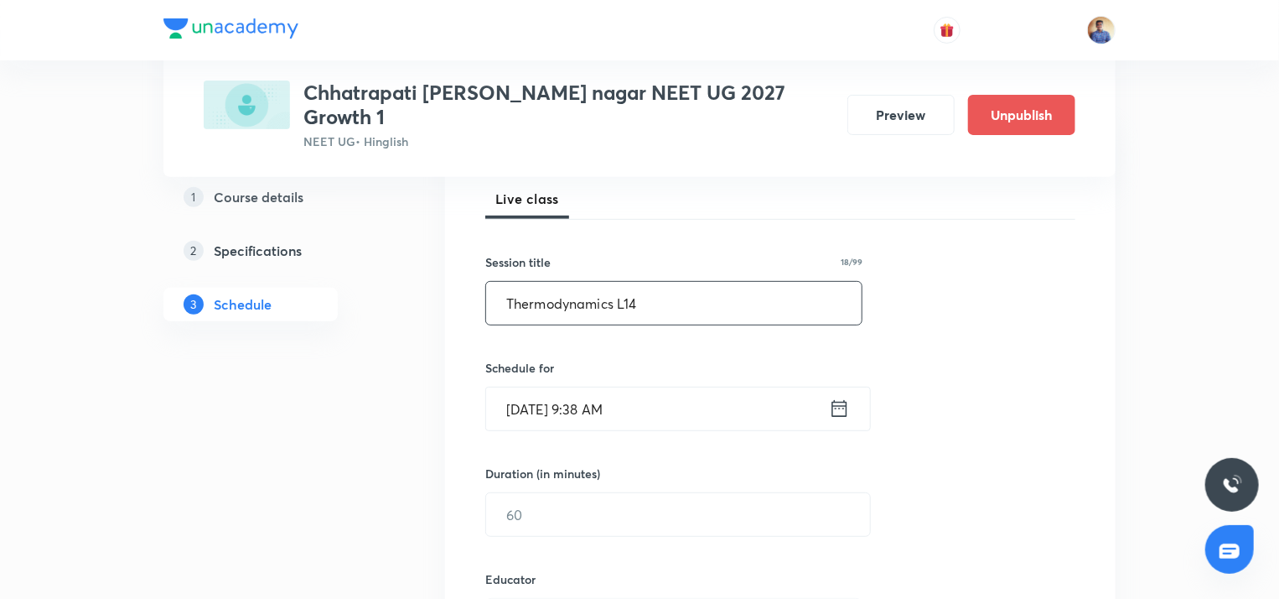
scroll to position [244, 0]
type input "Thermodynamics L14"
click at [565, 391] on input "Oct 7, 2025, 9:38 AM" at bounding box center [657, 407] width 343 height 43
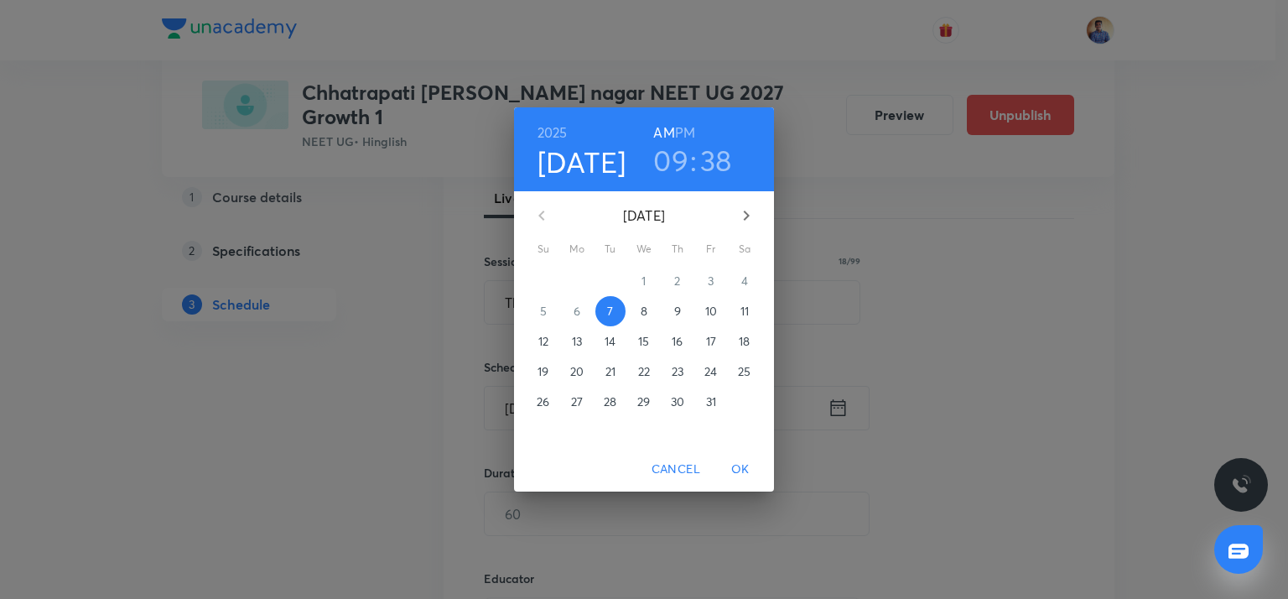
click at [697, 310] on span "10" at bounding box center [711, 311] width 30 height 17
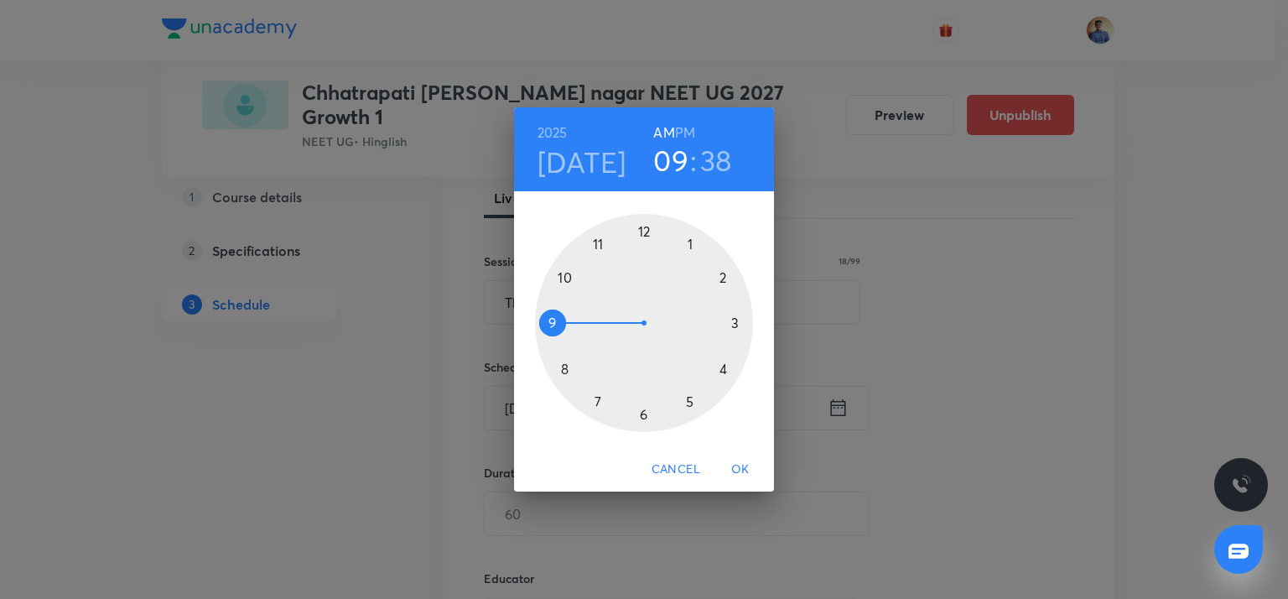
click at [563, 271] on div at bounding box center [644, 323] width 218 height 218
click at [552, 322] on div at bounding box center [644, 323] width 218 height 218
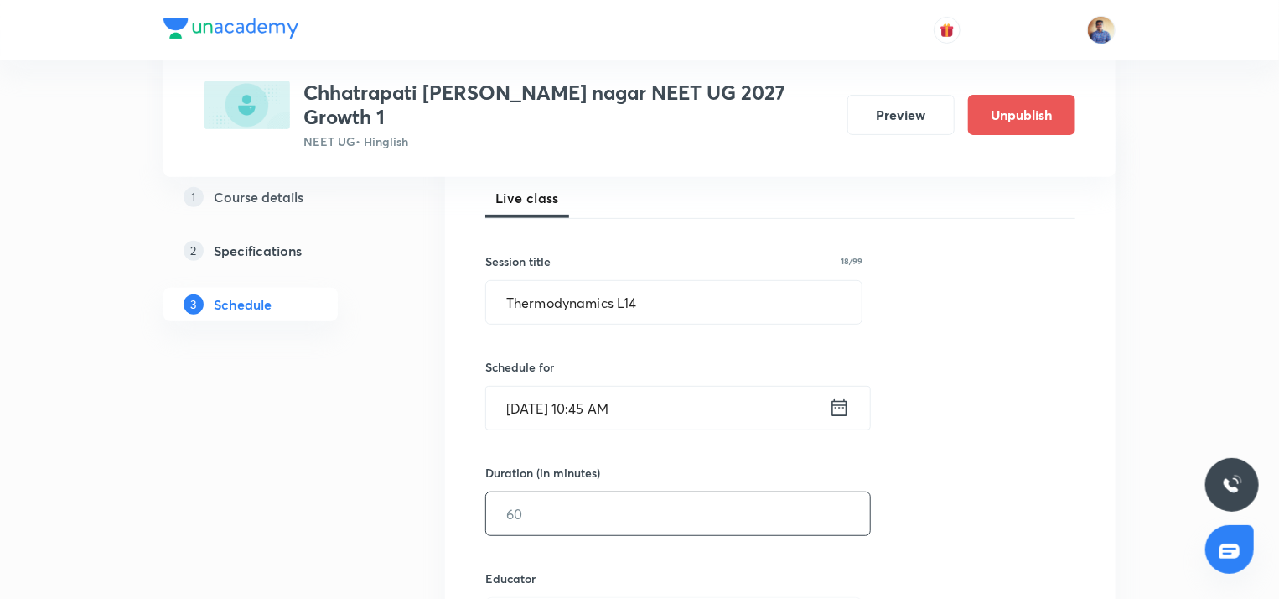
drag, startPoint x: 544, startPoint y: 514, endPoint x: 539, endPoint y: 496, distance: 18.3
click at [539, 496] on div "Session 109 Live class Session title 18/99 Thermodynamics L14 ​ Schedule for Oc…" at bounding box center [780, 586] width 590 height 894
click at [539, 496] on input "text" at bounding box center [678, 513] width 384 height 43
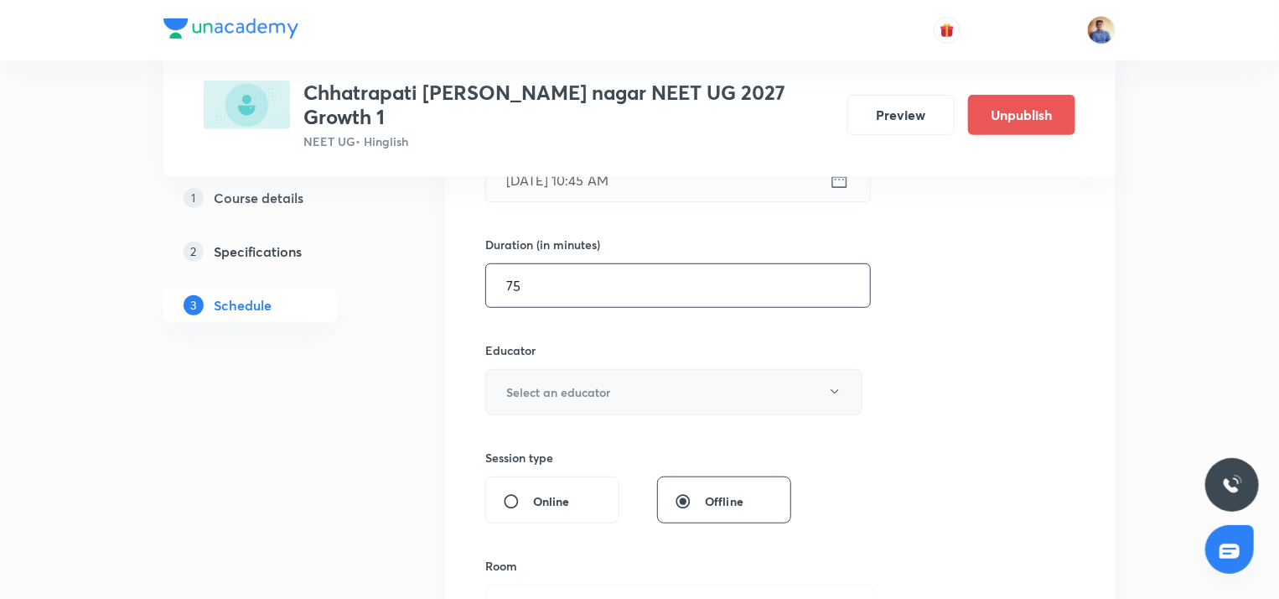
type input "75"
click at [533, 380] on button "Select an educator" at bounding box center [673, 392] width 377 height 46
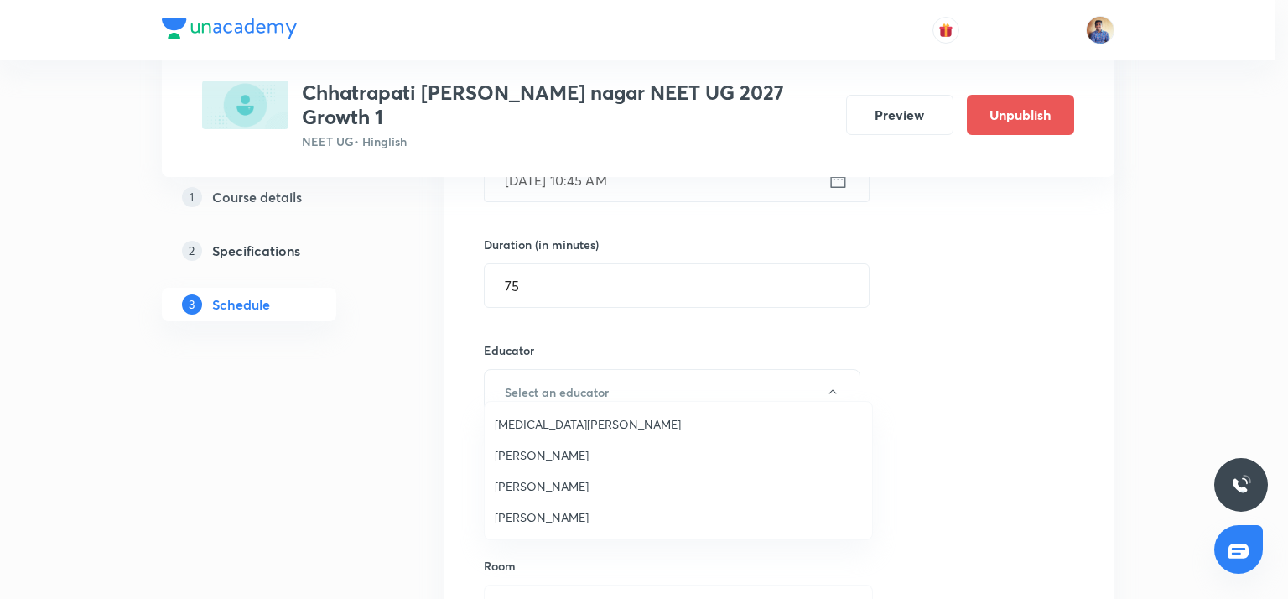
click at [518, 513] on span "[PERSON_NAME]" at bounding box center [678, 517] width 367 height 18
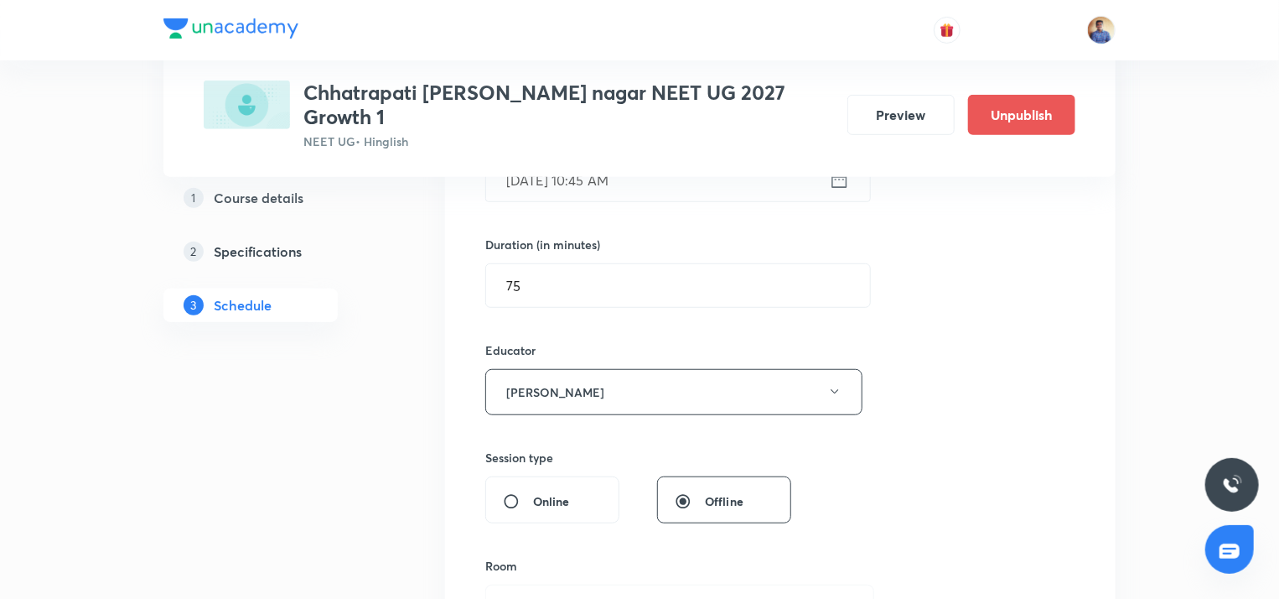
click at [510, 488] on div "Online" at bounding box center [552, 499] width 134 height 47
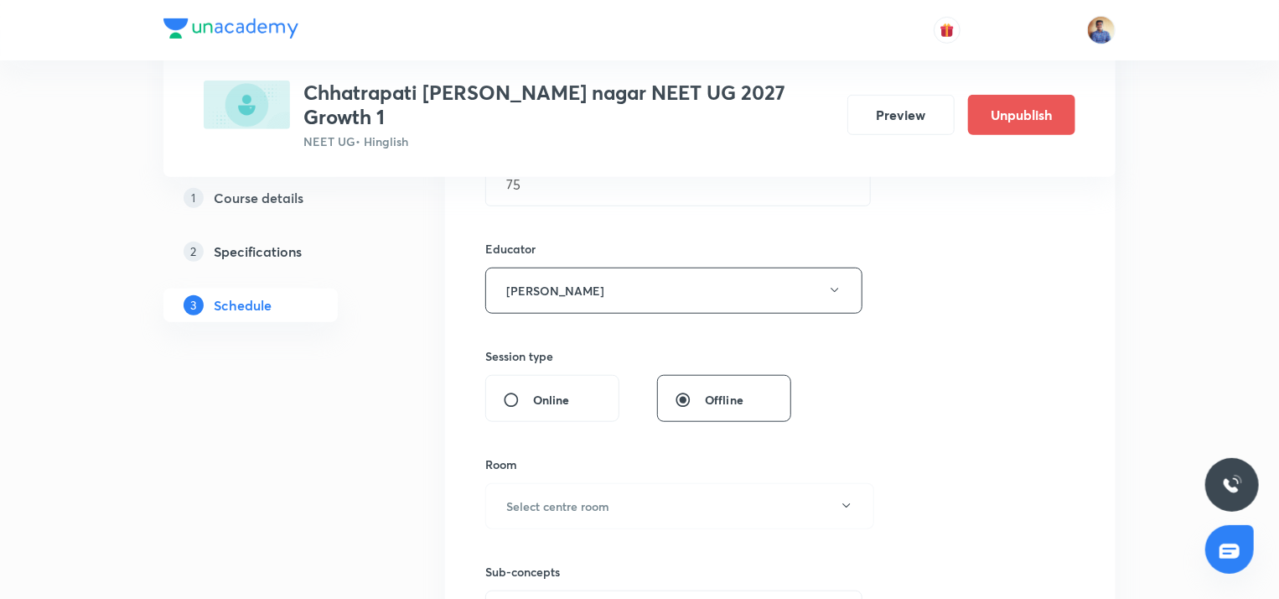
scroll to position [573, 0]
click at [516, 392] on input "Online" at bounding box center [518, 400] width 30 height 17
radio input "true"
radio input "false"
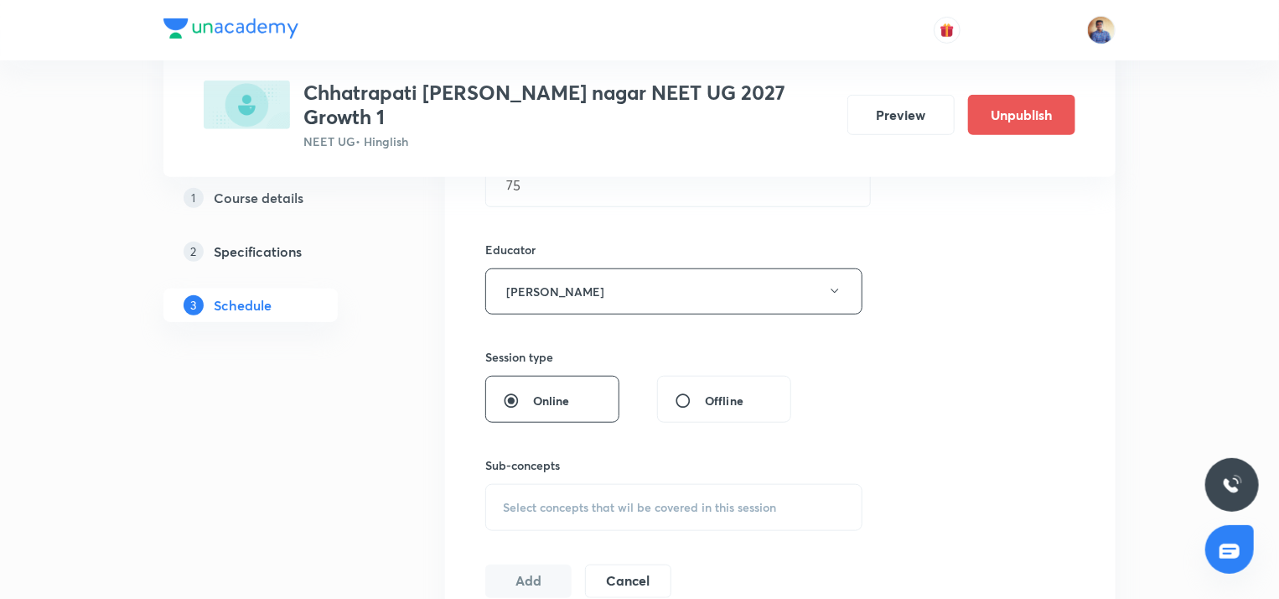
click at [526, 500] on span "Select concepts that wil be covered in this session" at bounding box center [639, 506] width 273 height 13
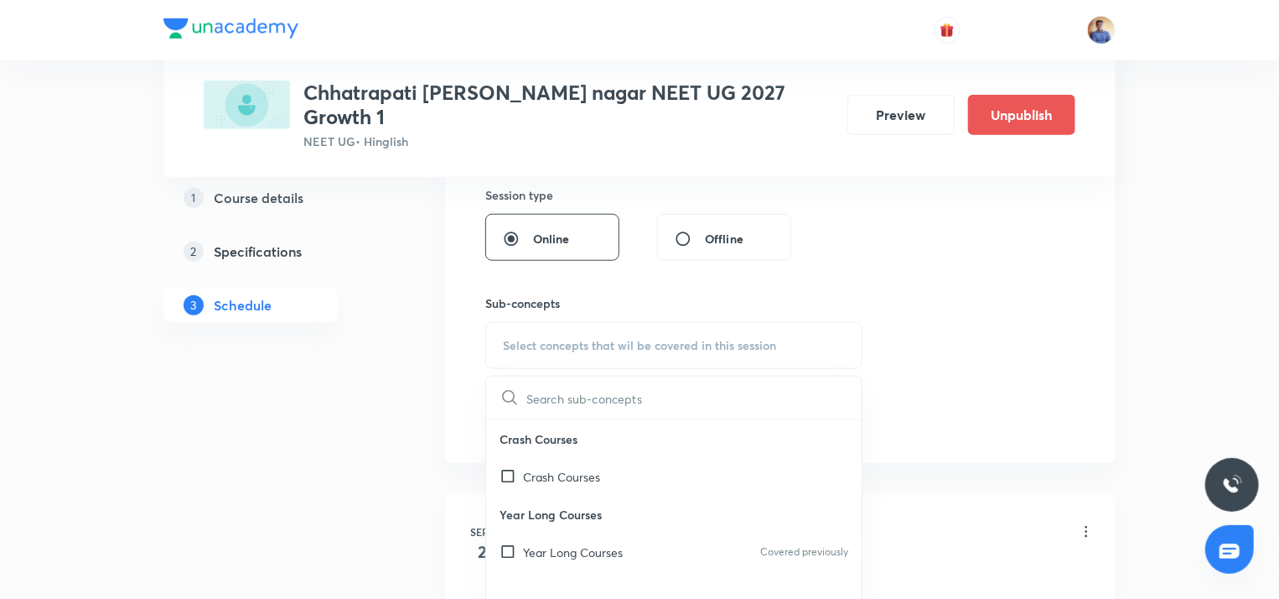
scroll to position [737, 0]
click at [510, 541] on input "checkbox" at bounding box center [511, 550] width 23 height 18
checkbox input "true"
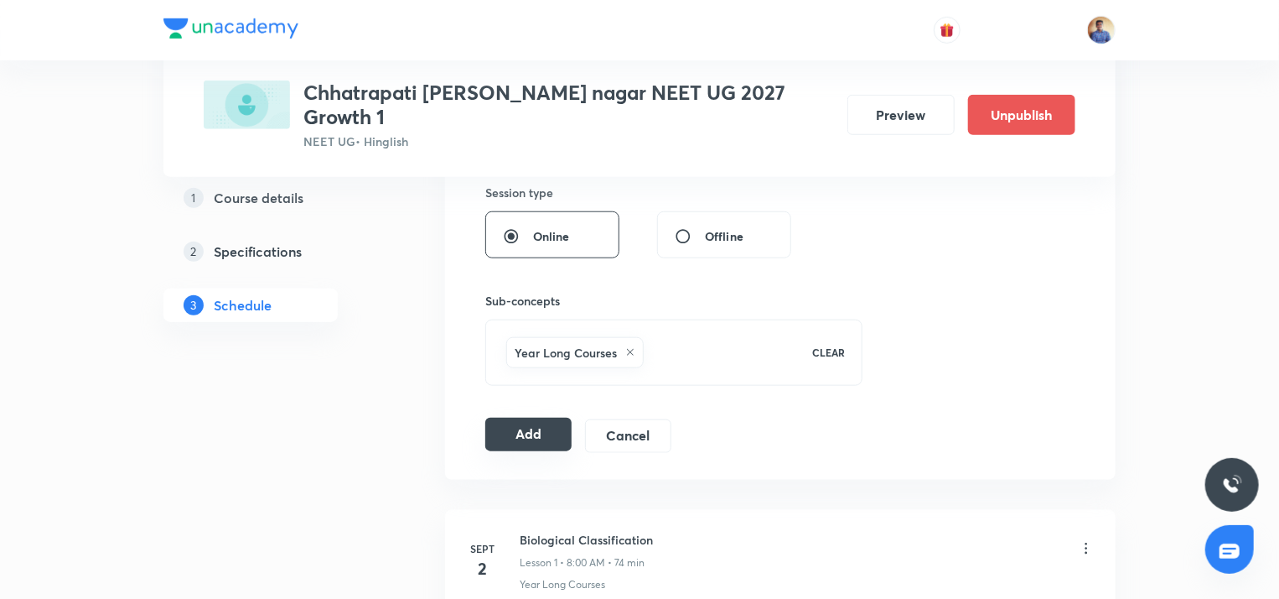
click at [516, 417] on button "Add" at bounding box center [528, 434] width 86 height 34
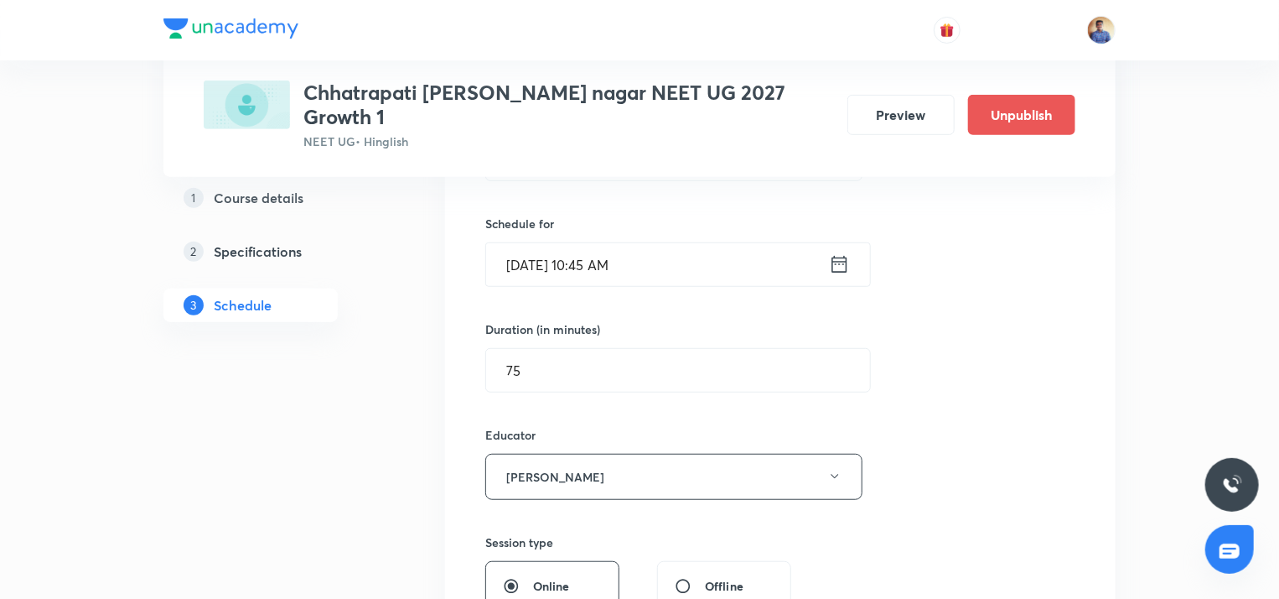
scroll to position [180, 0]
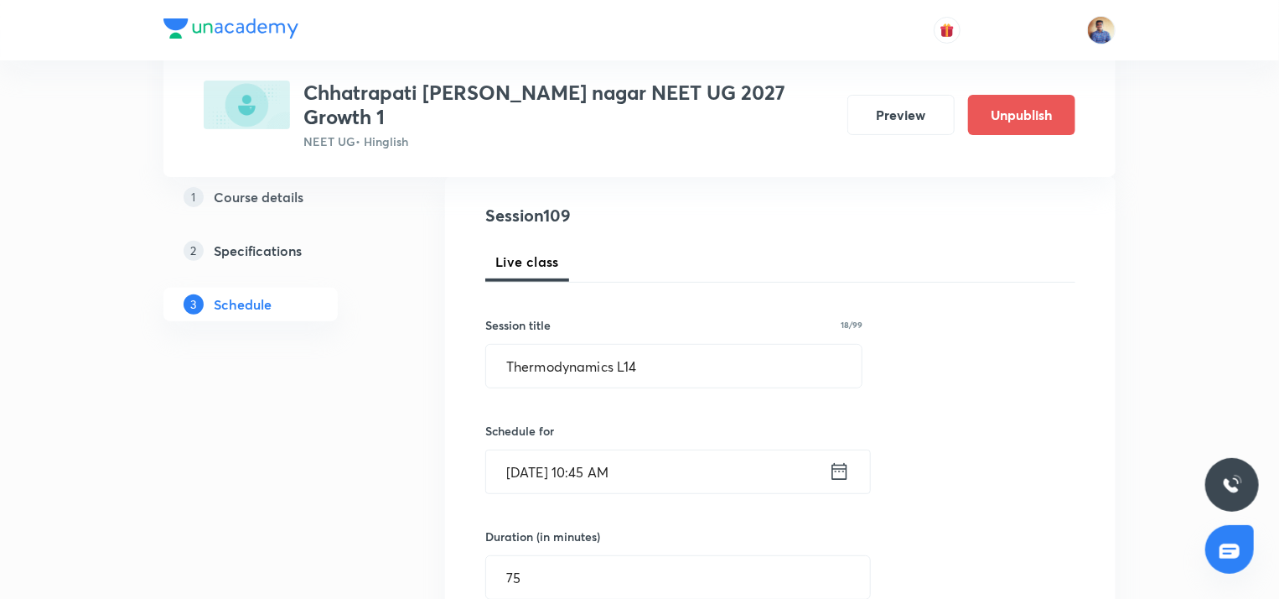
radio input "false"
radio input "true"
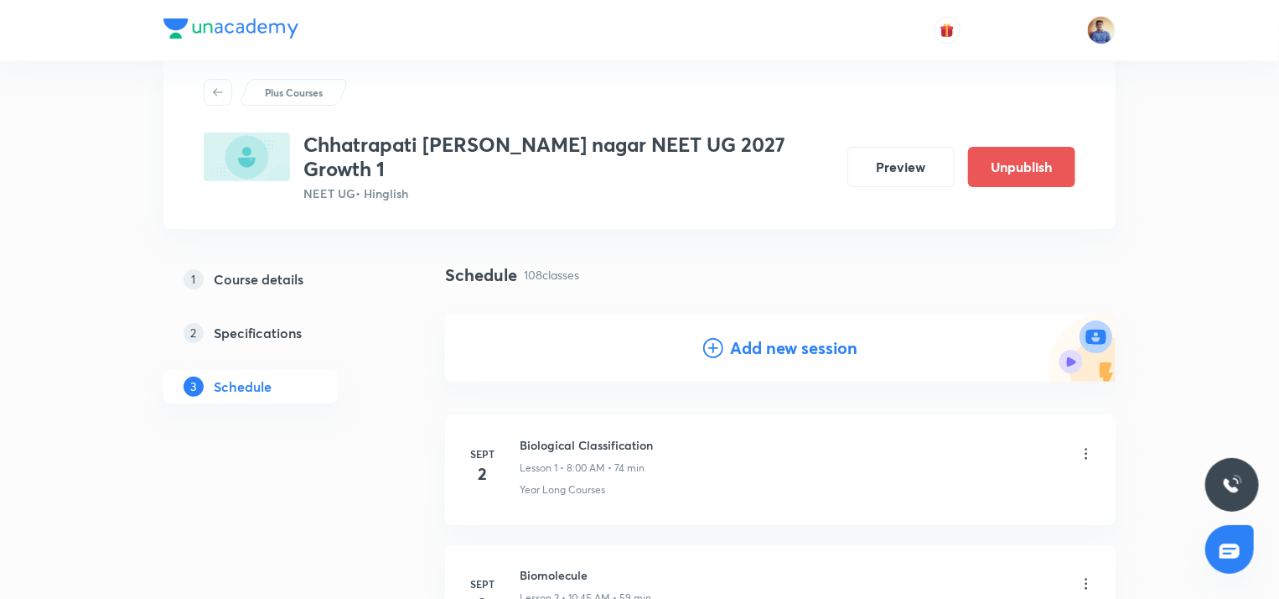
scroll to position [39, 0]
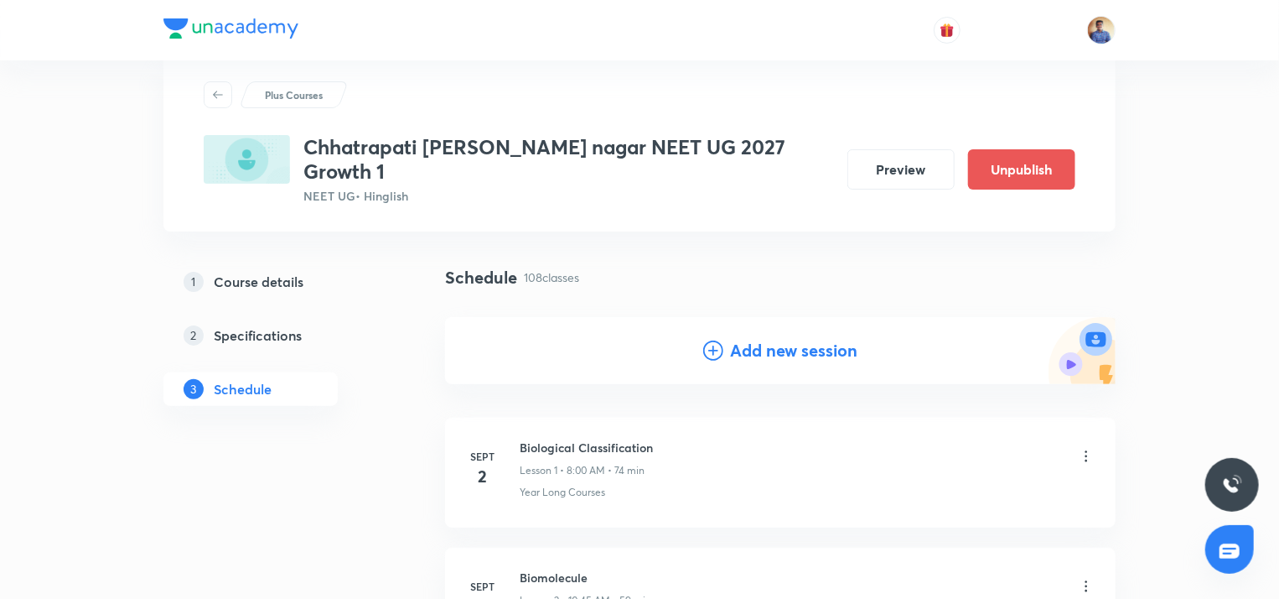
click at [718, 340] on icon at bounding box center [713, 350] width 20 height 20
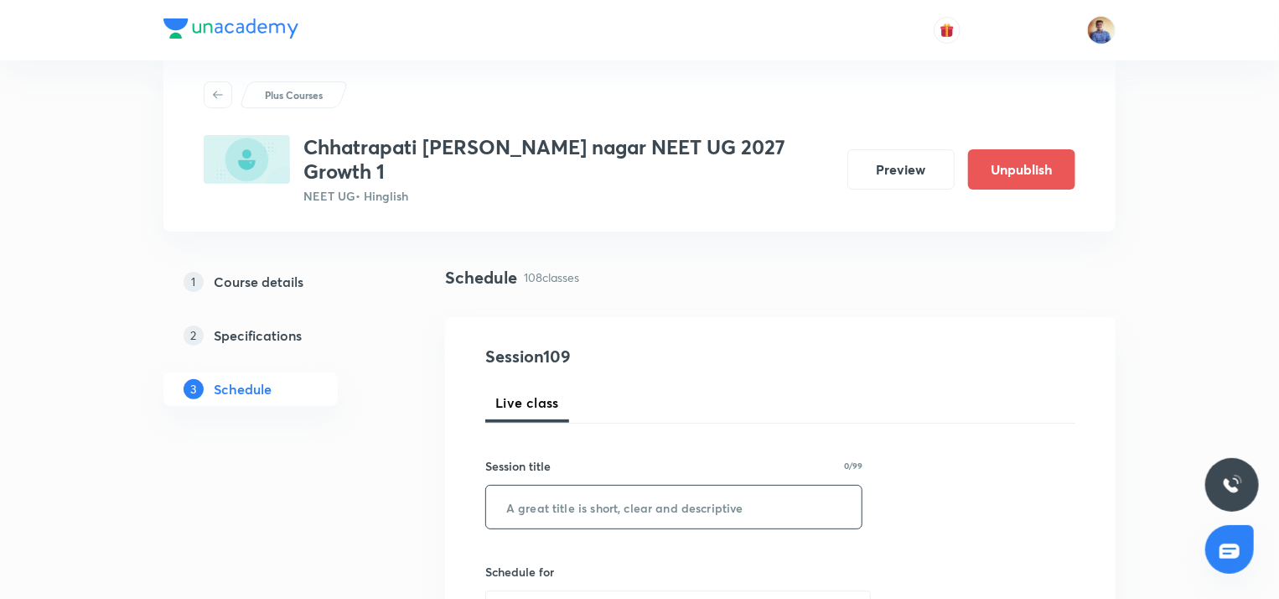
click at [550, 487] on input "text" at bounding box center [674, 506] width 376 height 43
paste input "Thermodynamics L10"
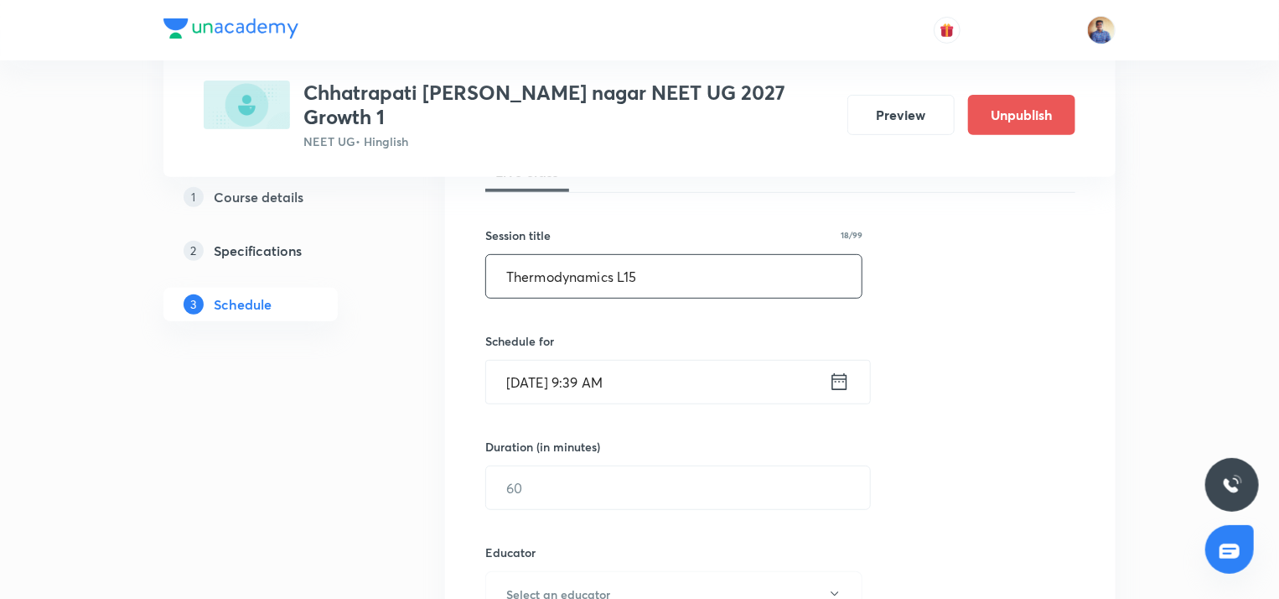
scroll to position [272, 0]
type input "Thermodynamics L15"
click at [530, 359] on input "Oct 7, 2025, 9:39 AM" at bounding box center [657, 380] width 343 height 43
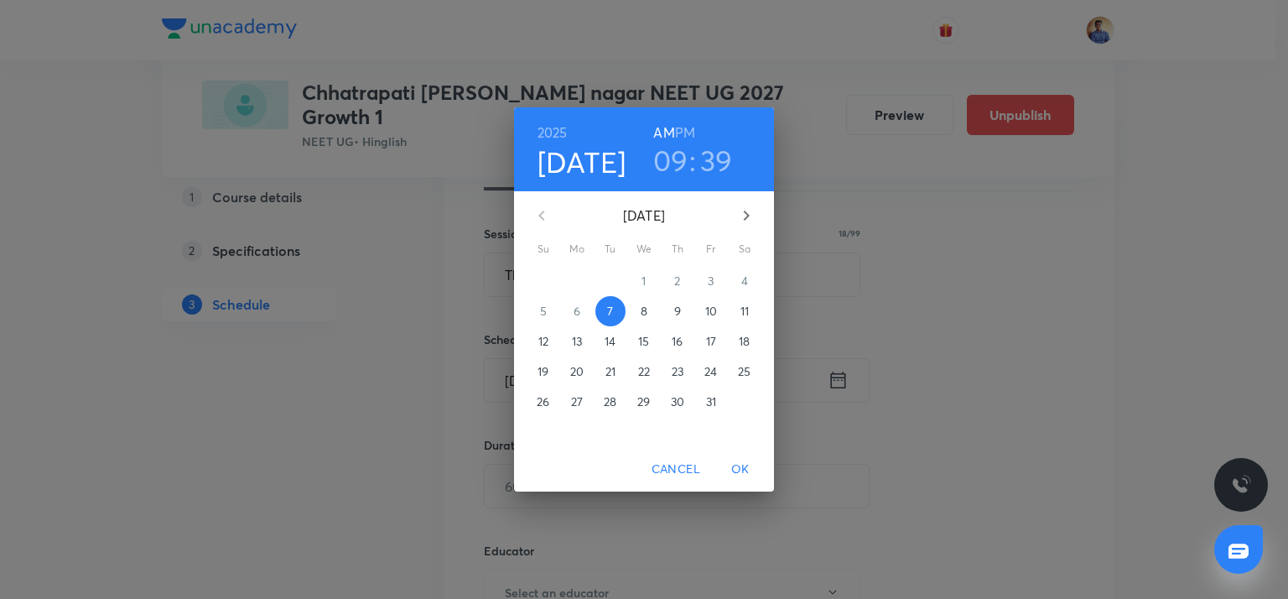
click at [583, 346] on span "13" at bounding box center [577, 341] width 30 height 17
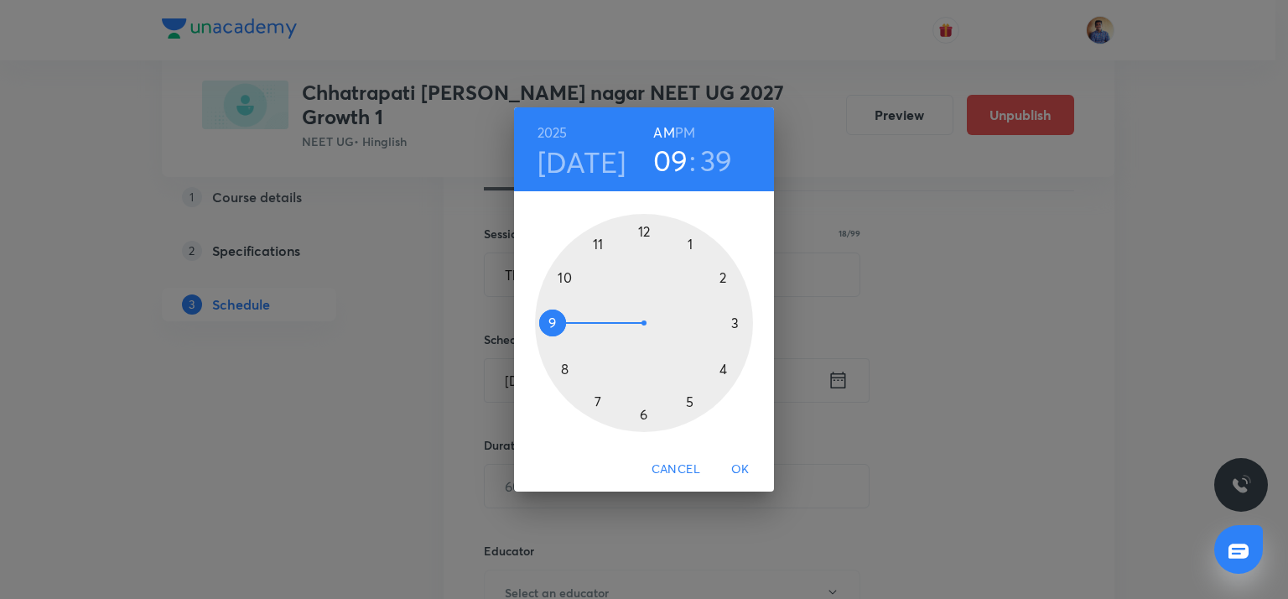
click at [564, 276] on div at bounding box center [644, 323] width 218 height 218
click at [547, 327] on div at bounding box center [644, 323] width 218 height 218
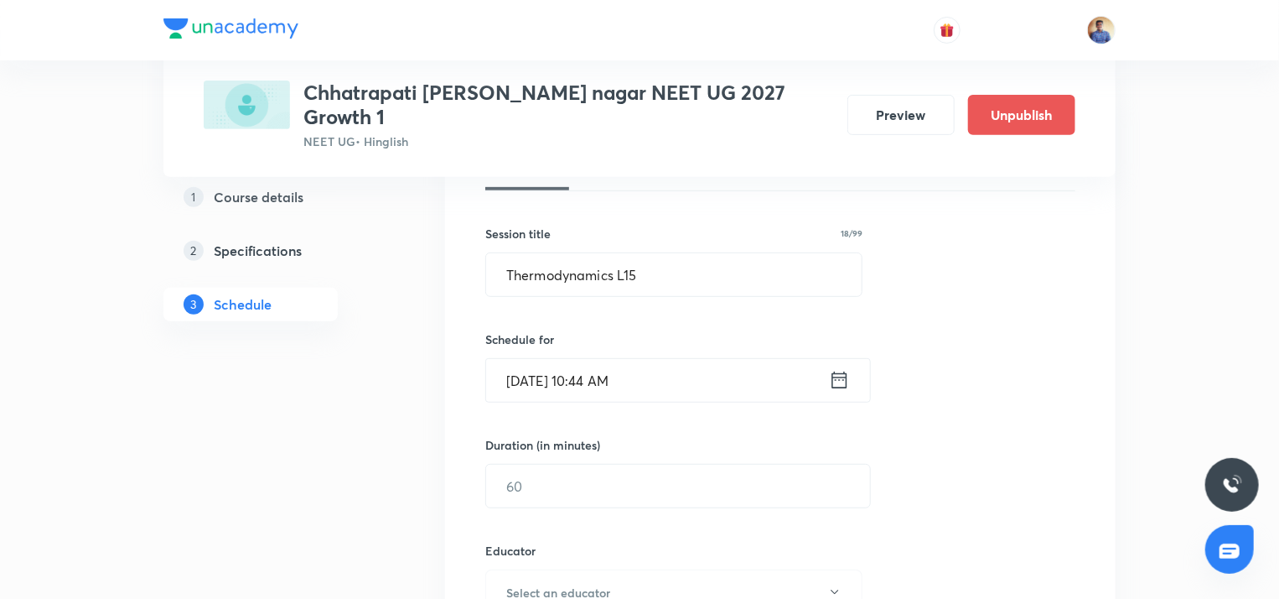
click at [617, 359] on input "Oct 13, 2025, 10:44 AM" at bounding box center [657, 380] width 343 height 43
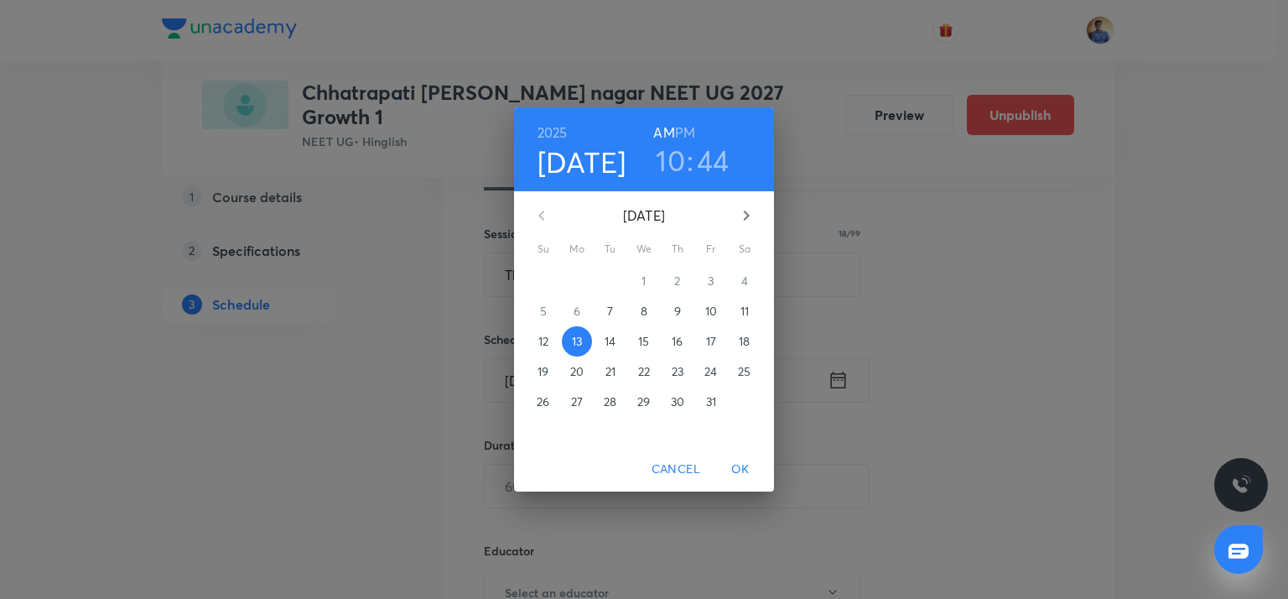
click at [707, 163] on h3 "44" at bounding box center [713, 160] width 33 height 35
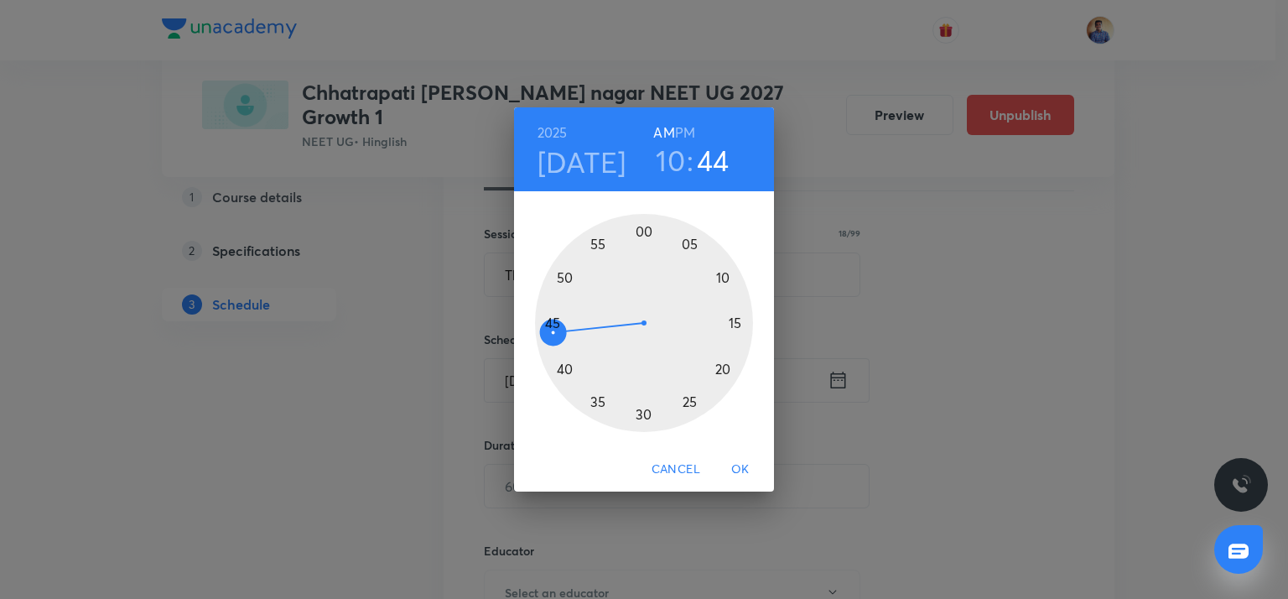
click at [553, 319] on div at bounding box center [644, 323] width 218 height 218
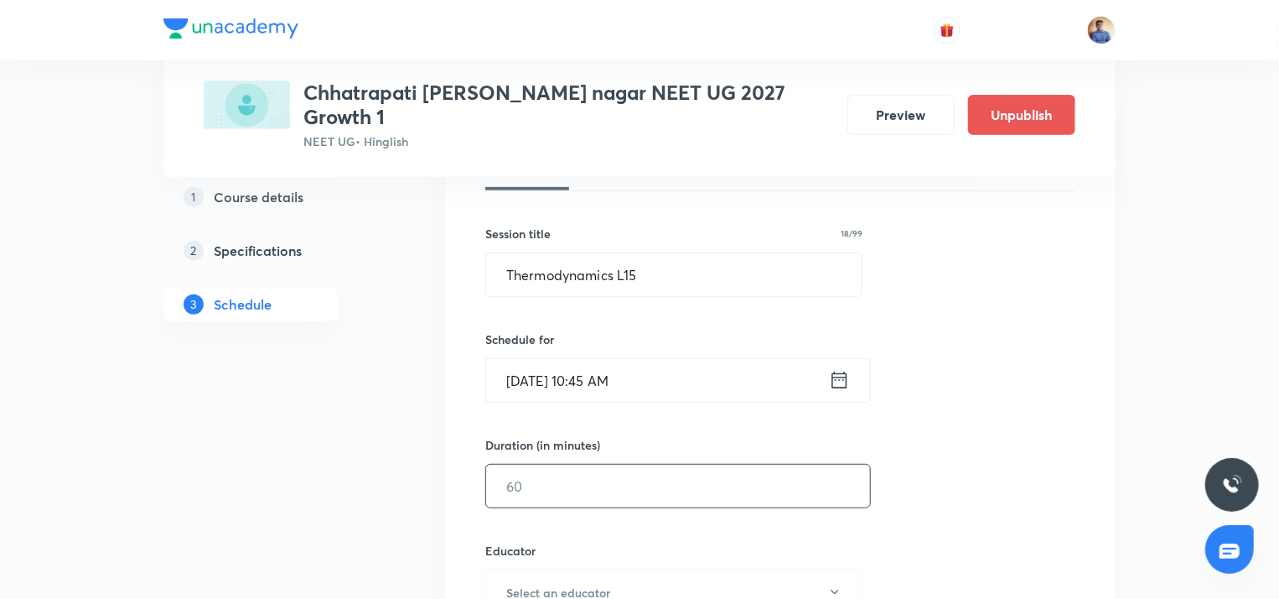
click at [545, 464] on input "text" at bounding box center [678, 485] width 384 height 43
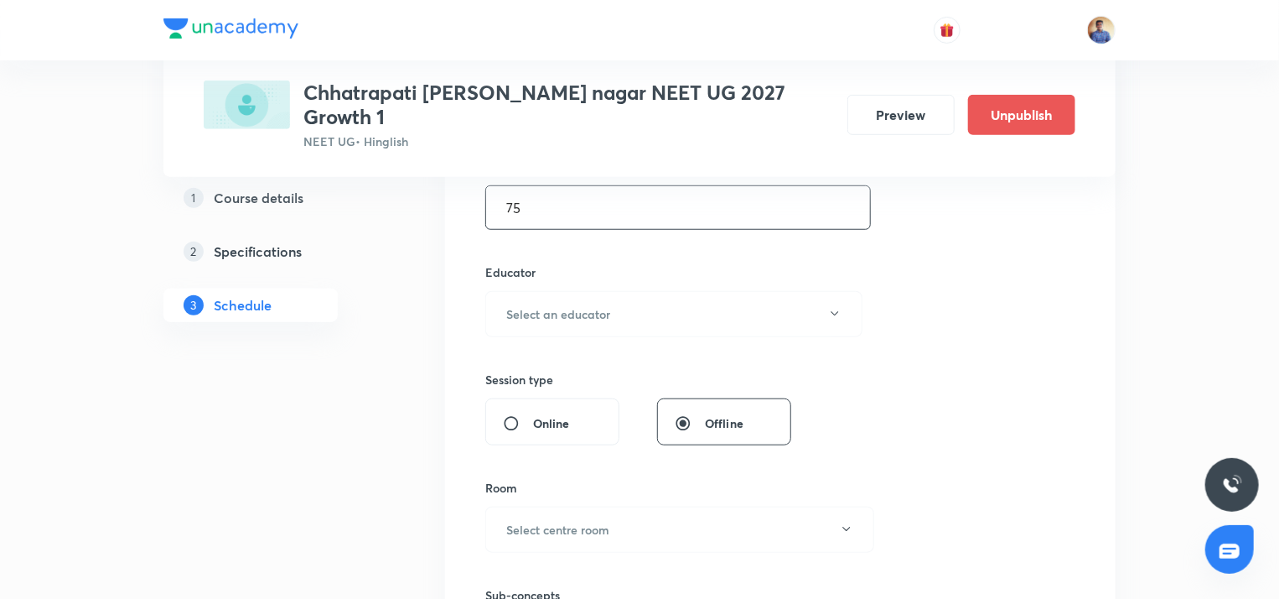
scroll to position [550, 0]
type input "75"
click at [555, 305] on h6 "Select an educator" at bounding box center [558, 314] width 104 height 18
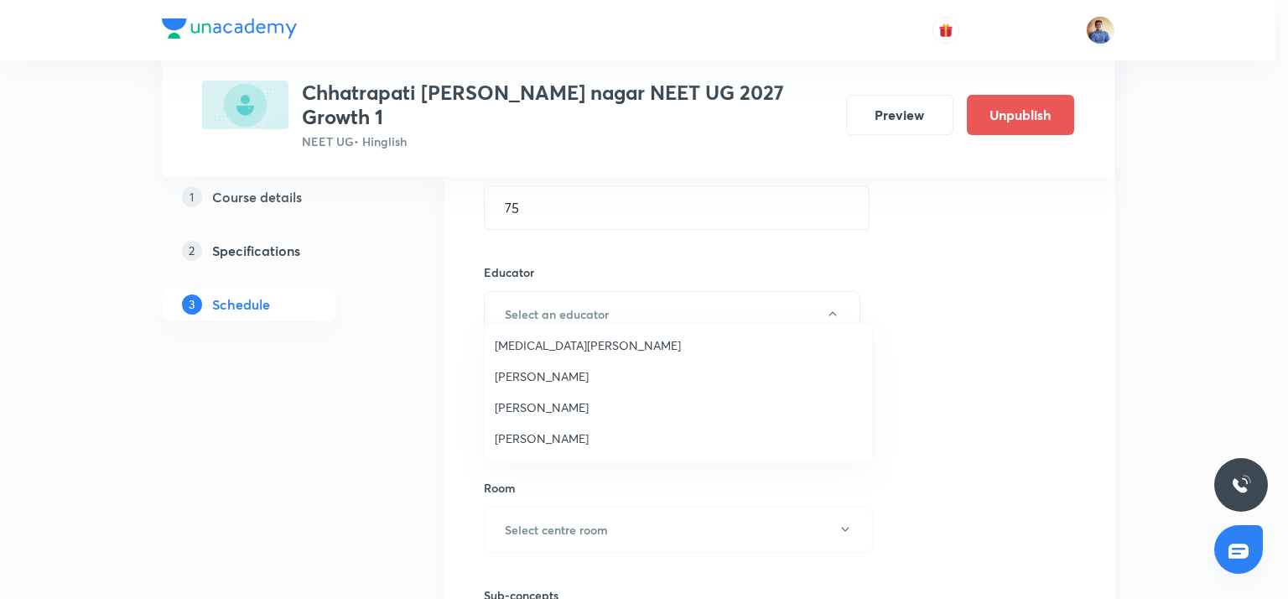
click at [536, 433] on span "[PERSON_NAME]" at bounding box center [678, 438] width 367 height 18
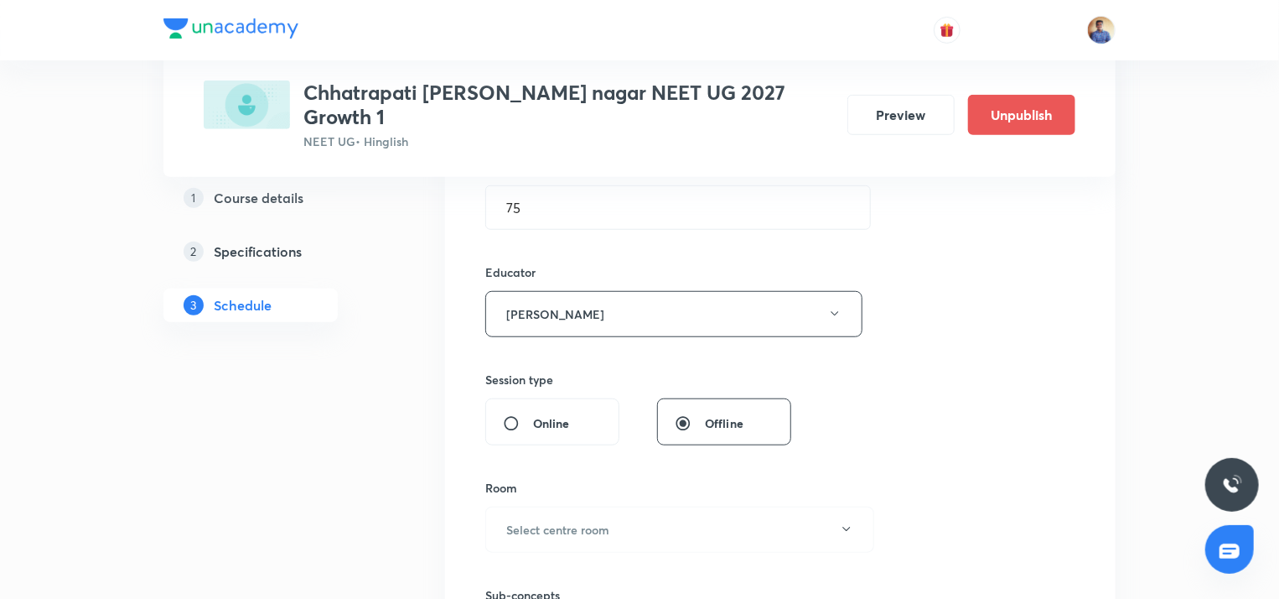
click at [503, 415] on input "Online" at bounding box center [518, 423] width 30 height 17
radio input "true"
radio input "false"
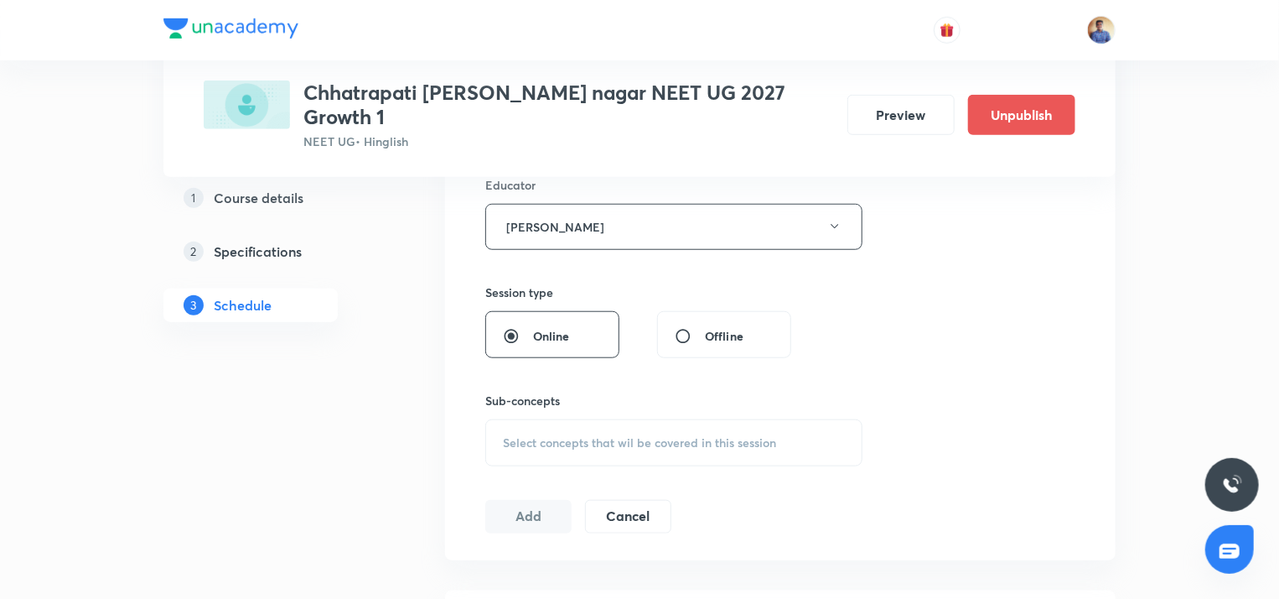
scroll to position [644, 0]
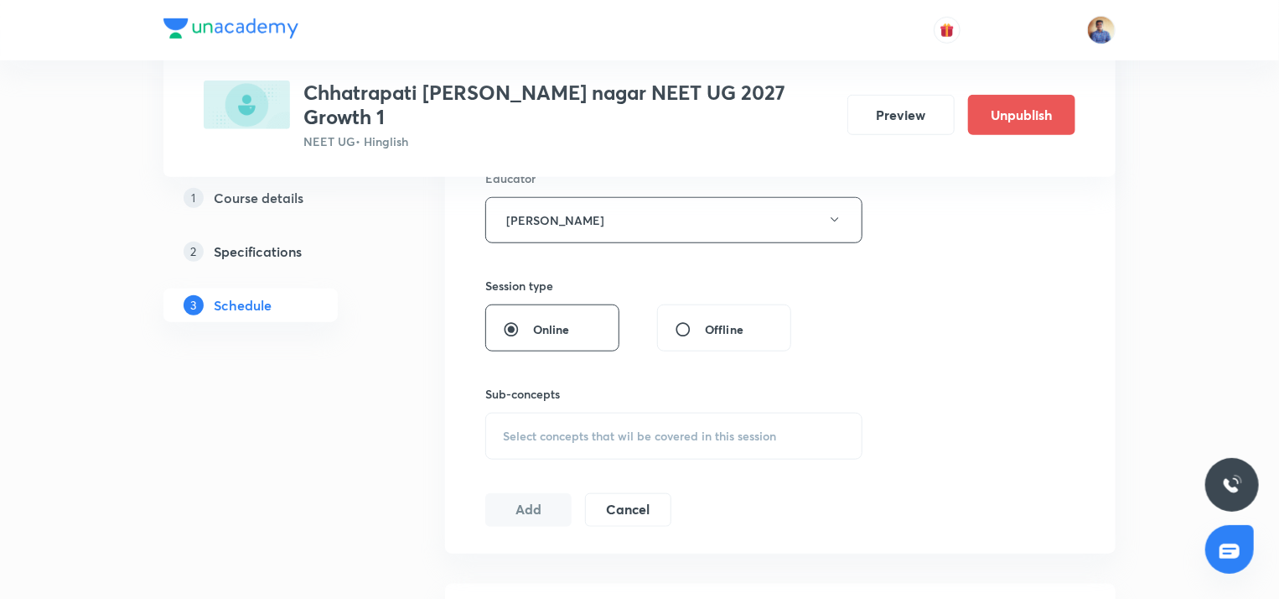
click at [530, 429] on span "Select concepts that wil be covered in this session" at bounding box center [639, 435] width 273 height 13
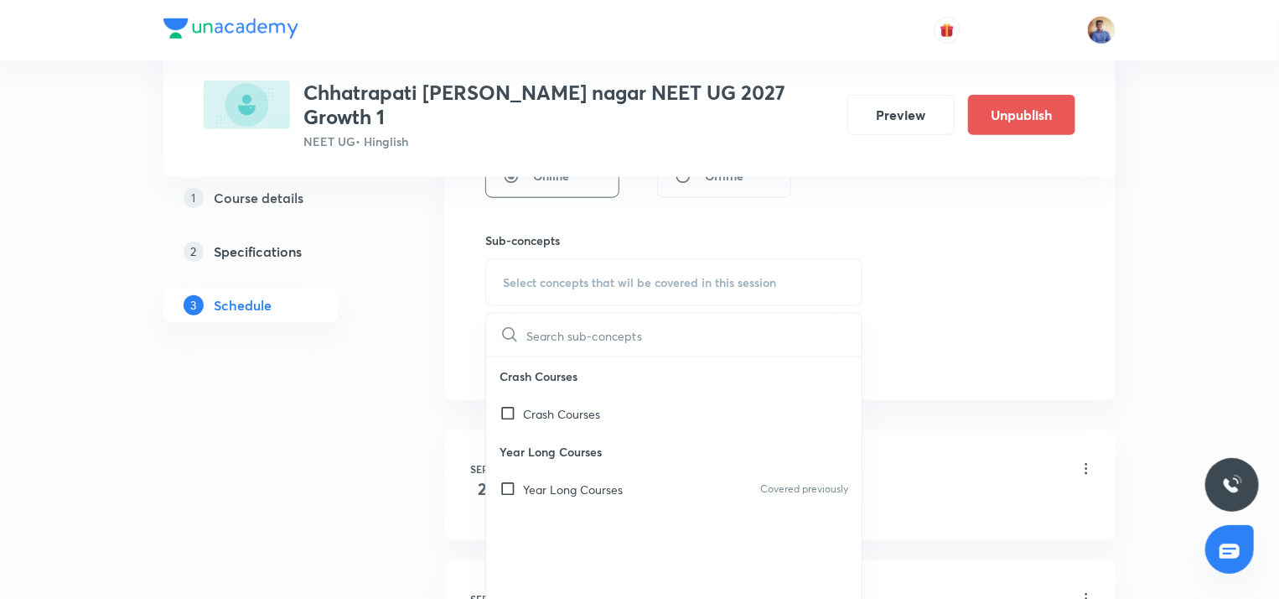
scroll to position [811, 0]
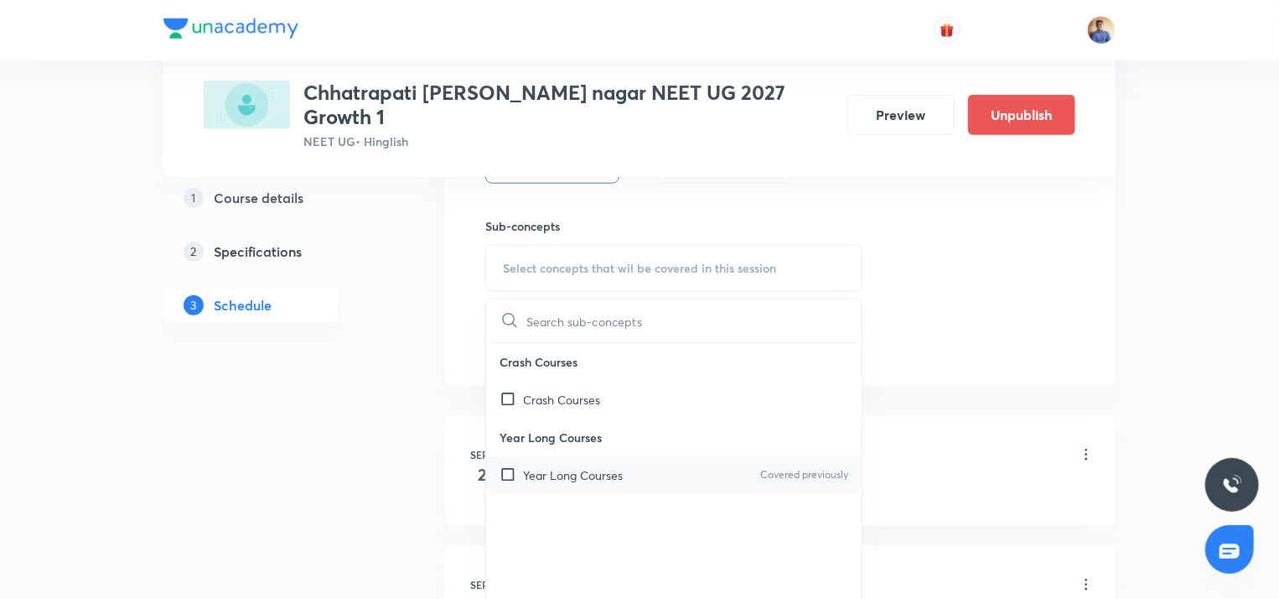
click at [512, 466] on input "checkbox" at bounding box center [511, 475] width 23 height 18
checkbox input "true"
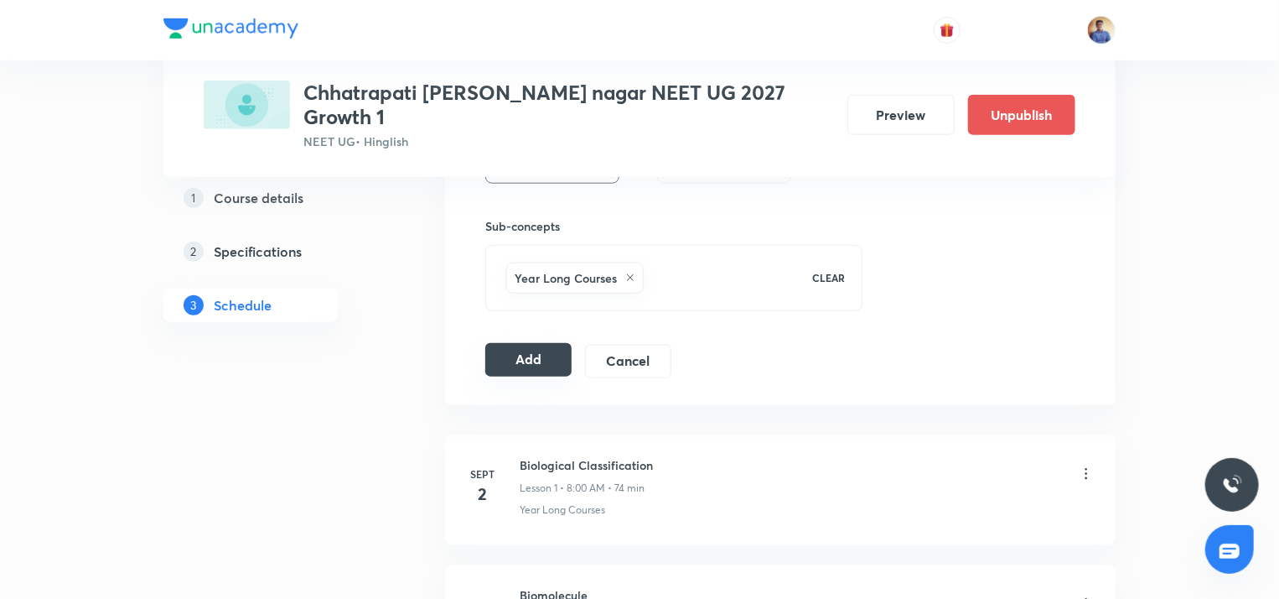
click at [524, 343] on button "Add" at bounding box center [528, 360] width 86 height 34
radio input "false"
radio input "true"
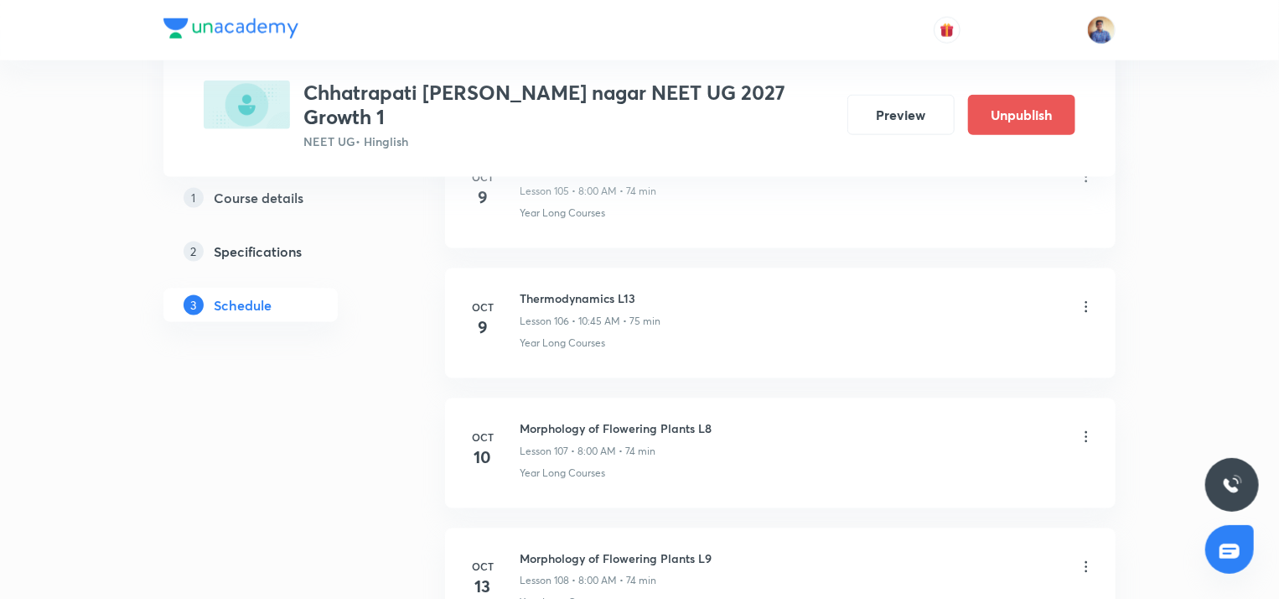
scroll to position [14100, 0]
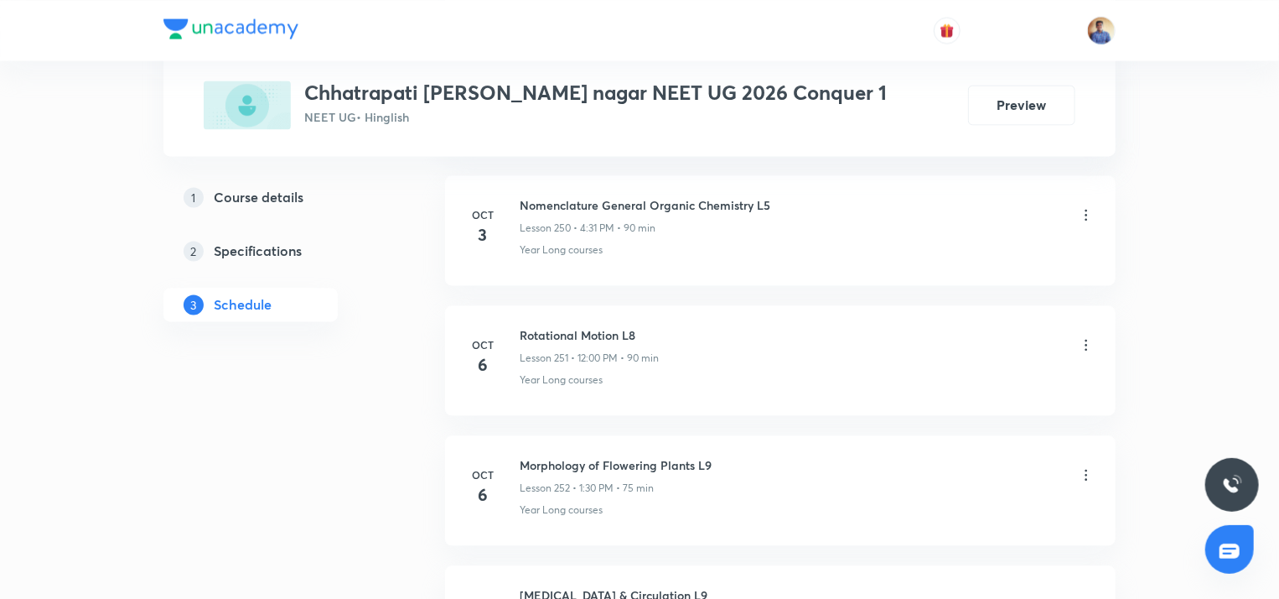
scroll to position [33596, 0]
drag, startPoint x: 520, startPoint y: 250, endPoint x: 635, endPoint y: 236, distance: 116.6
click at [635, 307] on li "[DATE] Rotational Motion L8 Lesson 251 • 12:00 PM • 90 min Year Long courses" at bounding box center [780, 362] width 671 height 110
copy h6 "Rotational Motion L8"
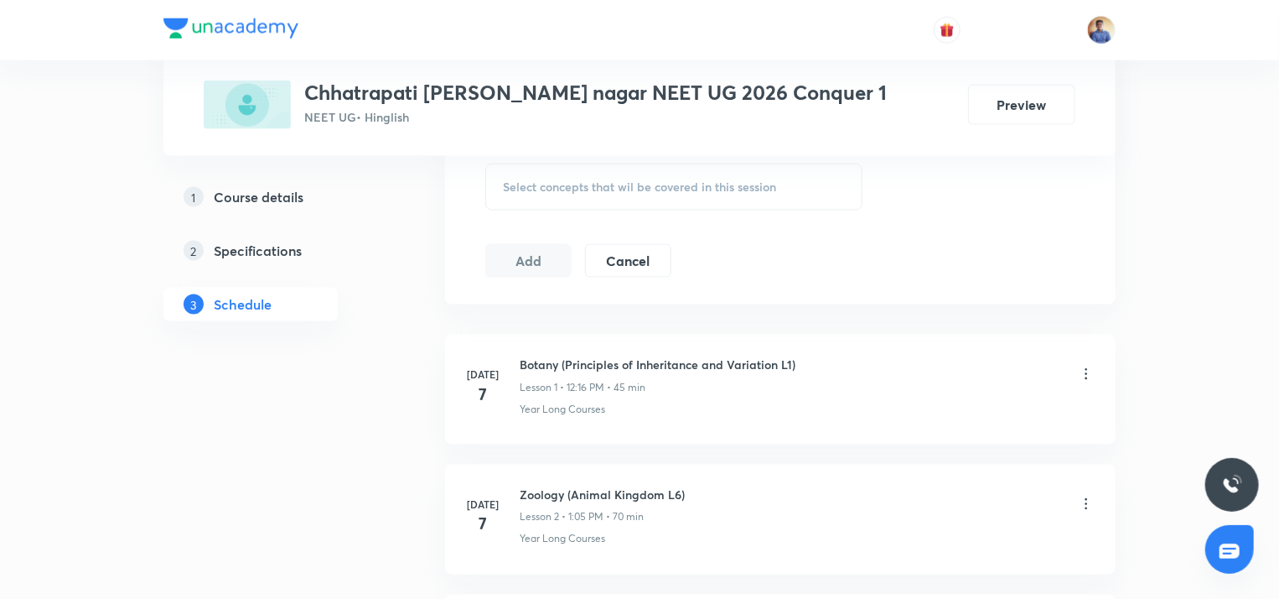
scroll to position [0, 0]
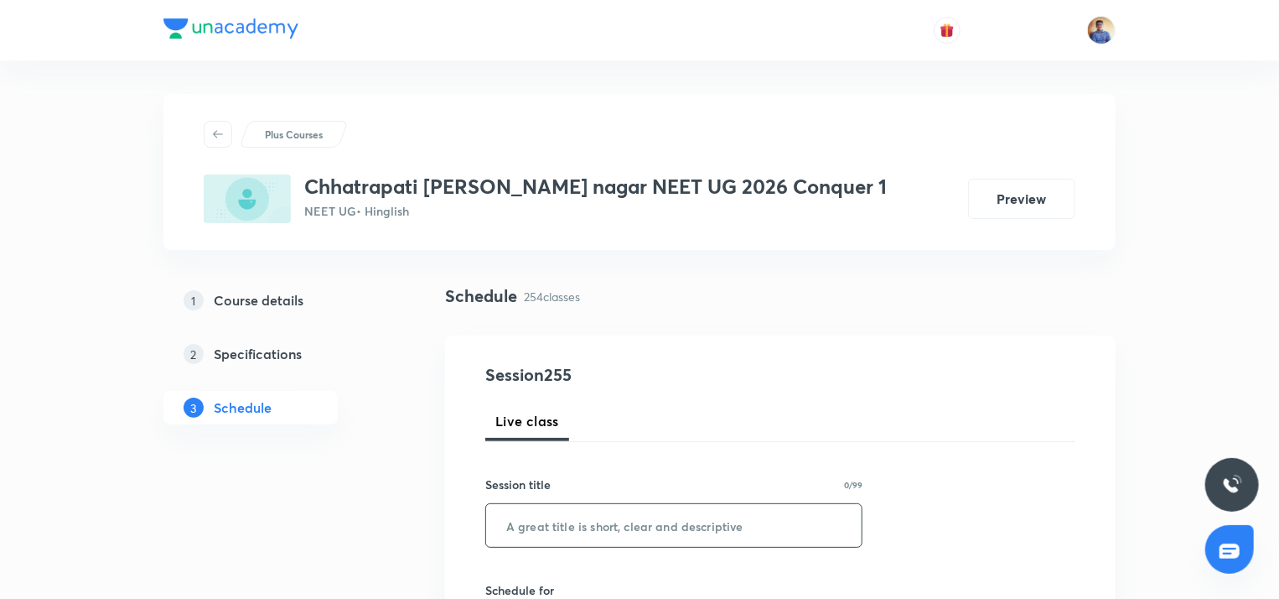
paste input "Rotational Motion L8"
click at [596, 534] on input "text" at bounding box center [674, 525] width 376 height 43
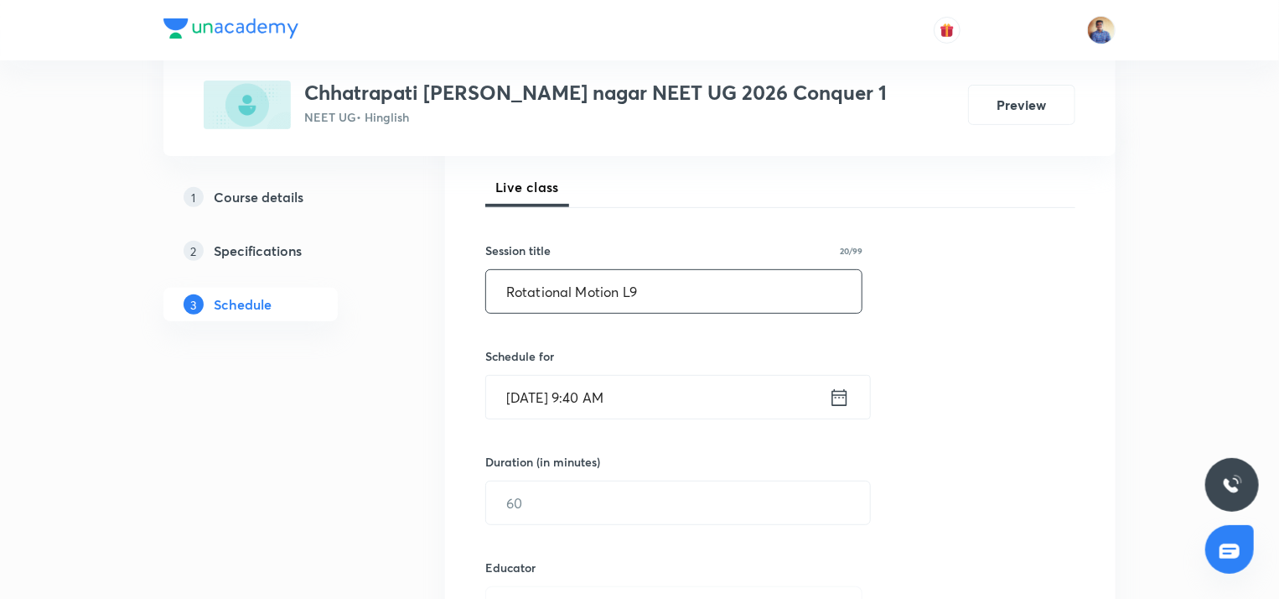
scroll to position [235, 0]
type input "Rotational Motion L9"
click at [526, 386] on input "[DATE] 9:40 AM" at bounding box center [657, 396] width 343 height 43
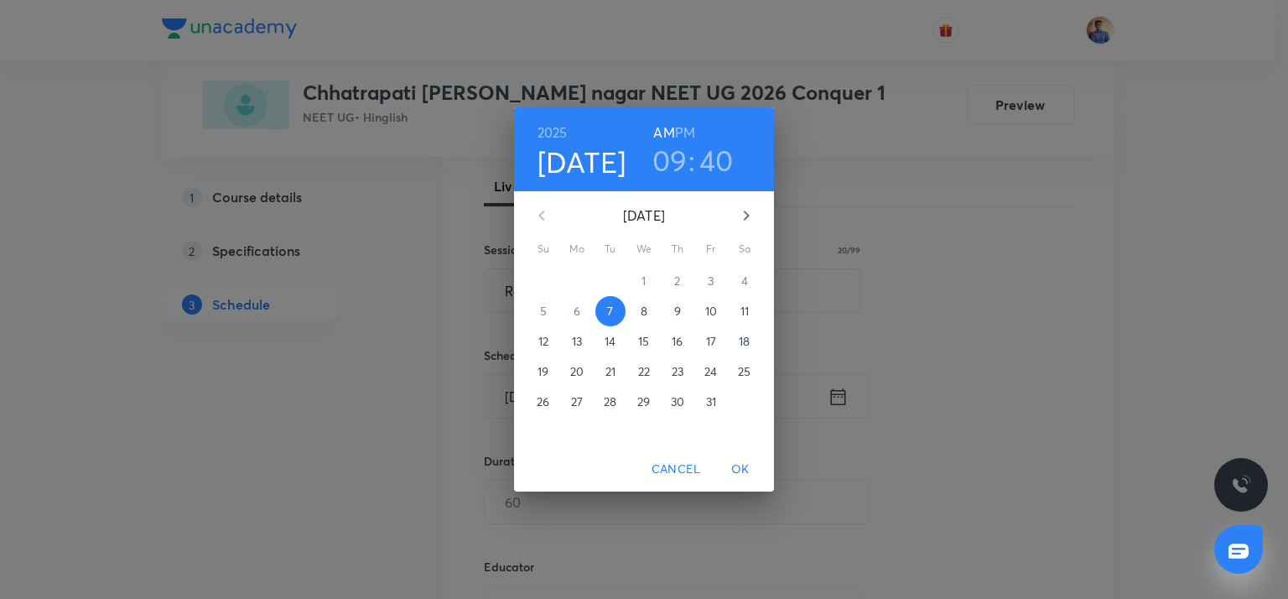
click at [689, 135] on h6 "PM" at bounding box center [685, 132] width 20 height 23
click at [669, 165] on h3 "09" at bounding box center [669, 160] width 35 height 35
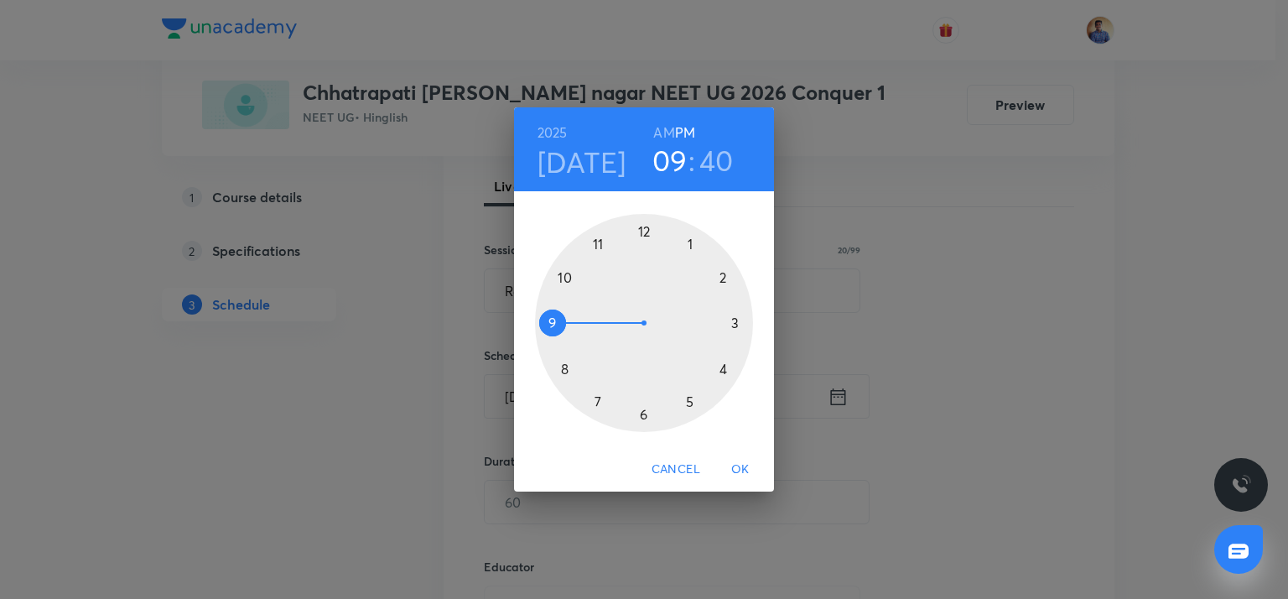
click at [642, 230] on div at bounding box center [644, 323] width 218 height 218
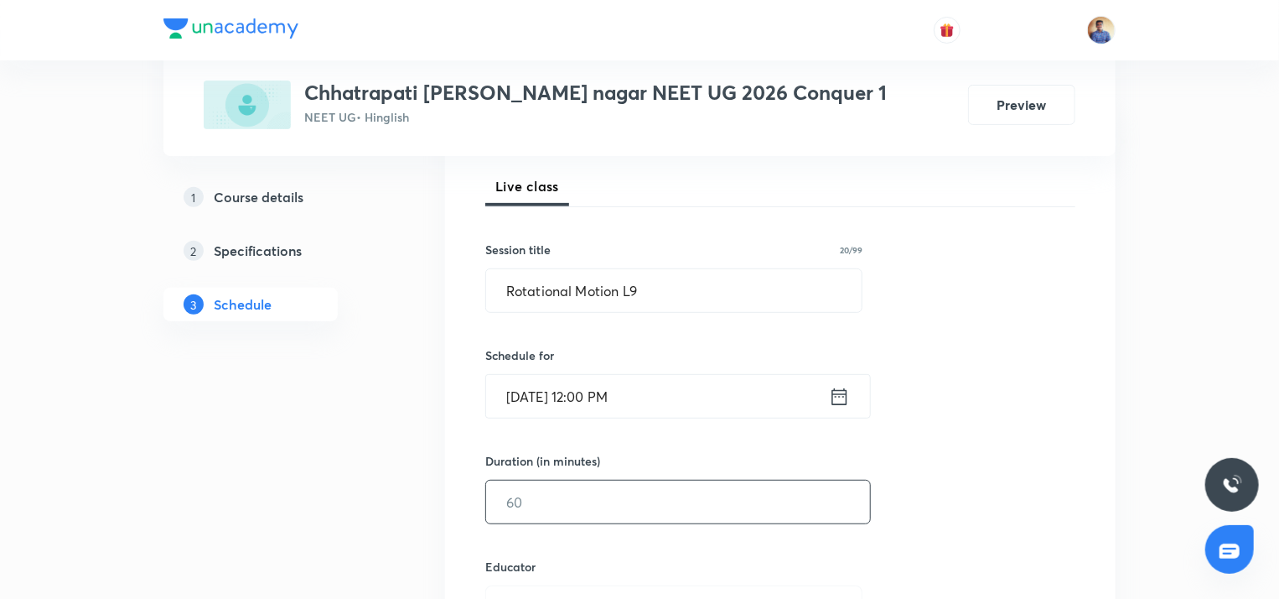
click at [495, 514] on input "text" at bounding box center [678, 501] width 384 height 43
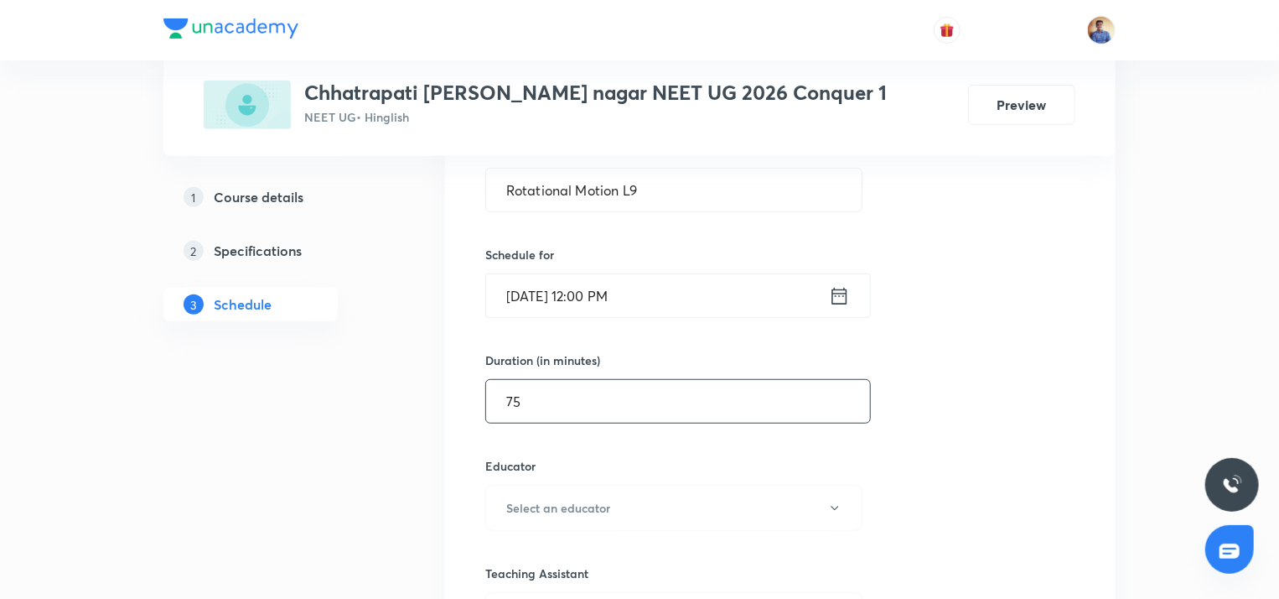
scroll to position [337, 0]
type input "75"
click at [495, 514] on button "Select an educator" at bounding box center [673, 506] width 377 height 46
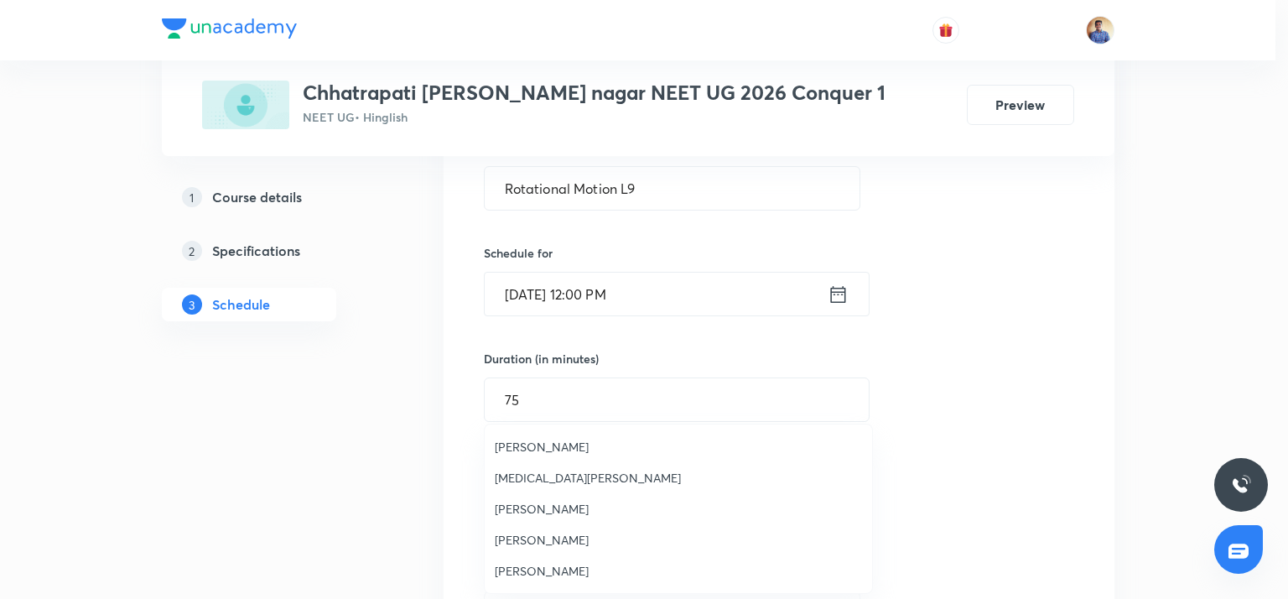
click at [514, 565] on span "[PERSON_NAME]" at bounding box center [678, 571] width 367 height 18
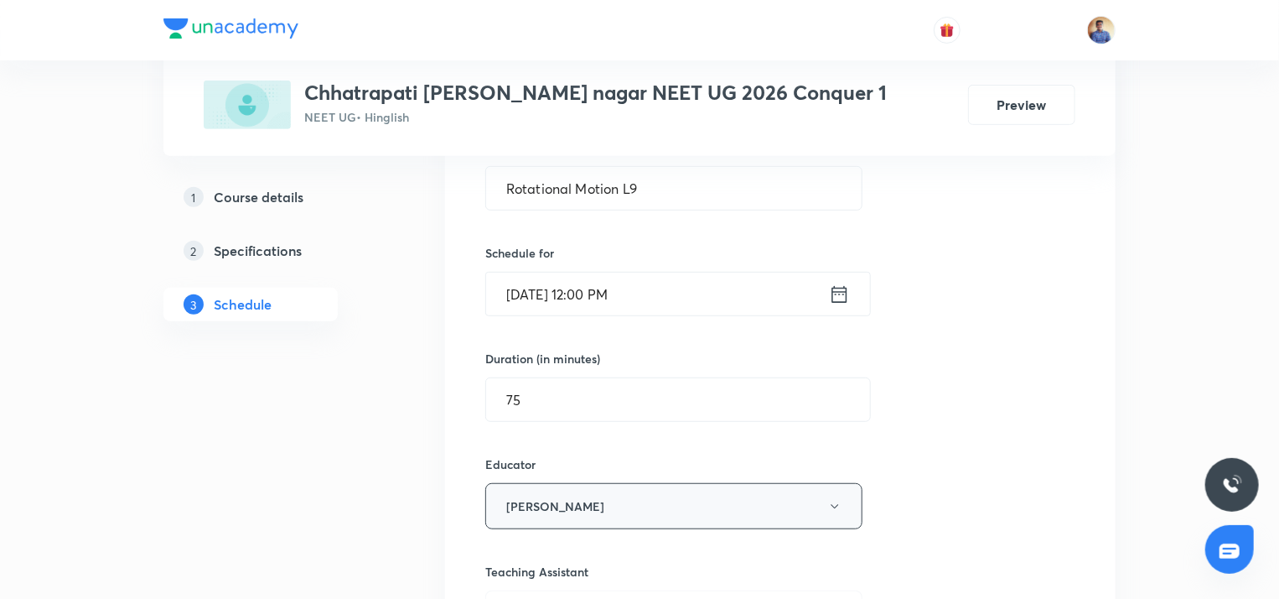
click at [532, 506] on button "[PERSON_NAME]" at bounding box center [673, 506] width 377 height 46
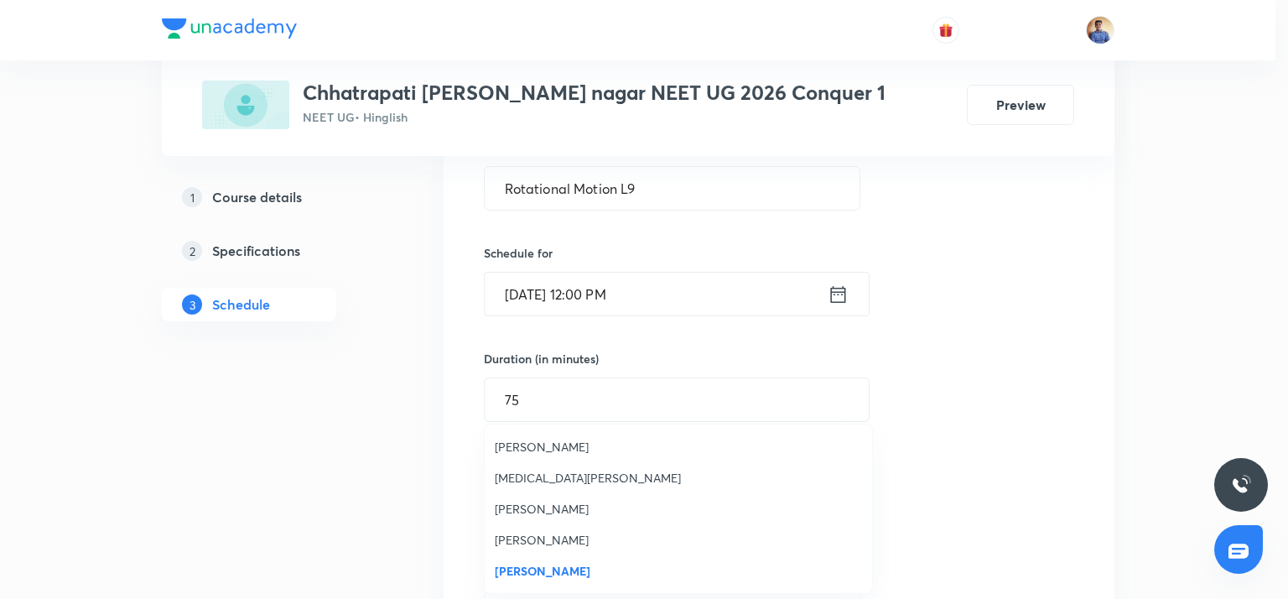
click at [532, 506] on span "[PERSON_NAME]" at bounding box center [678, 509] width 367 height 18
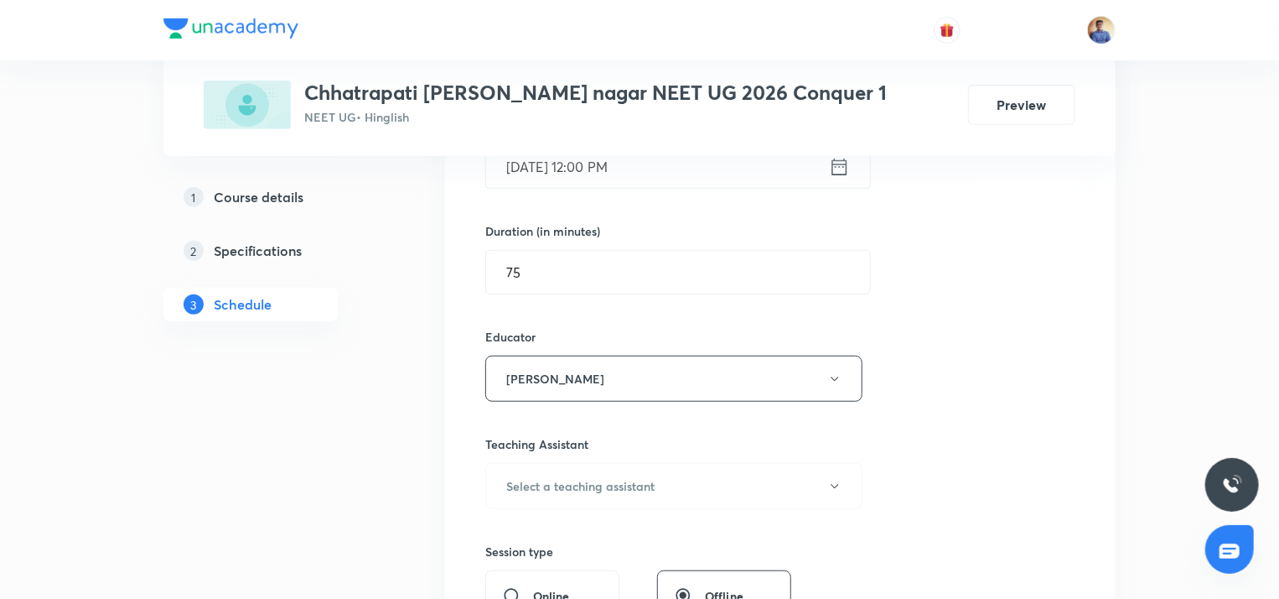
scroll to position [473, 0]
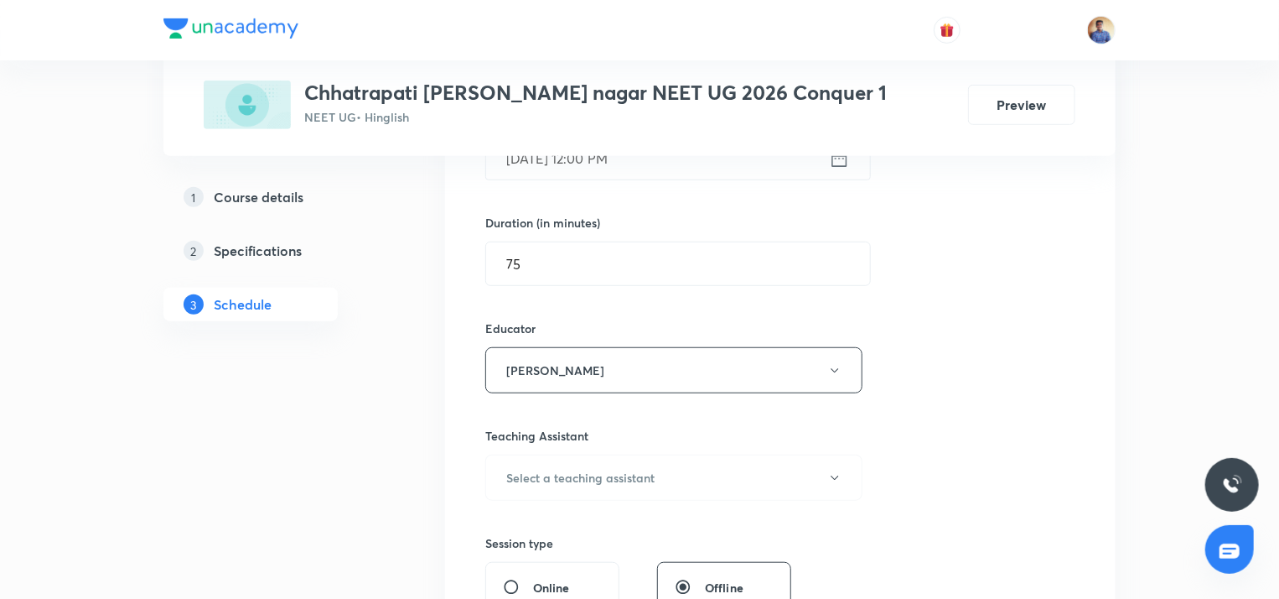
click at [510, 581] on input "Online" at bounding box center [518, 586] width 30 height 17
radio input "true"
radio input "false"
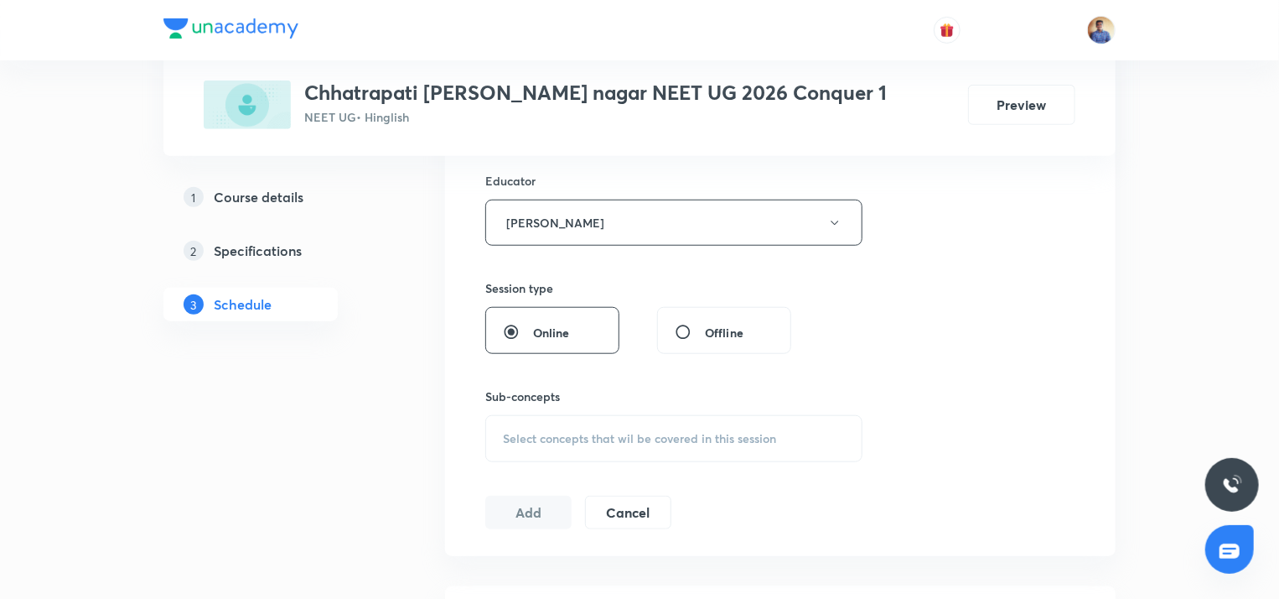
scroll to position [620, 0]
click at [550, 438] on span "Select concepts that wil be covered in this session" at bounding box center [639, 438] width 273 height 13
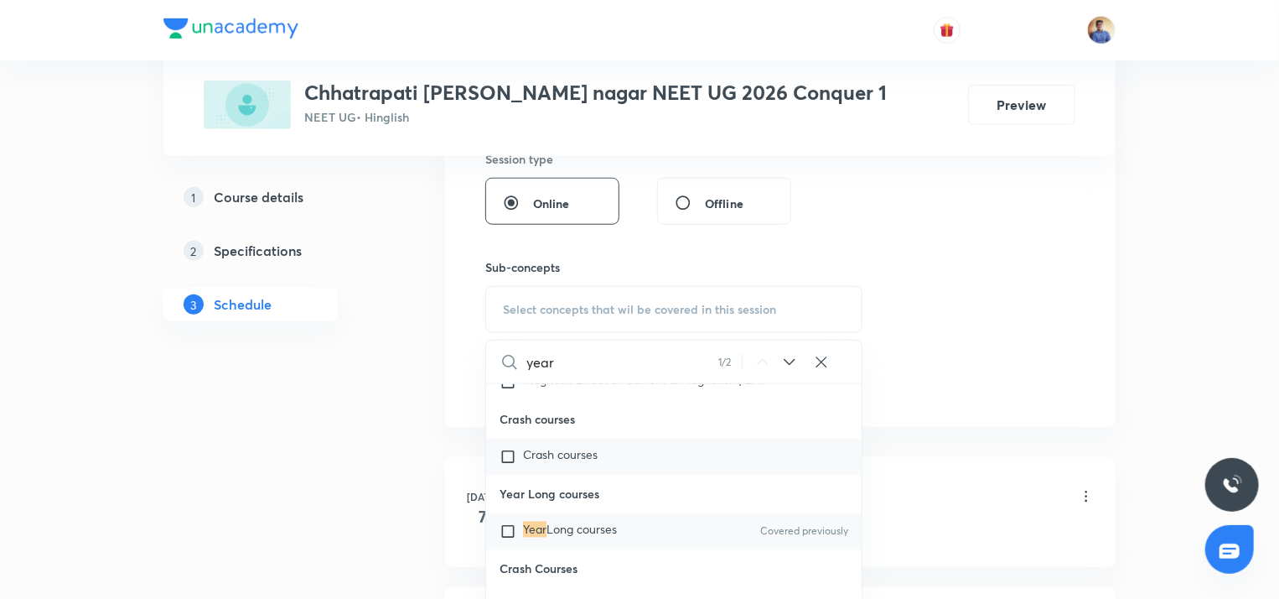
scroll to position [49739, 0]
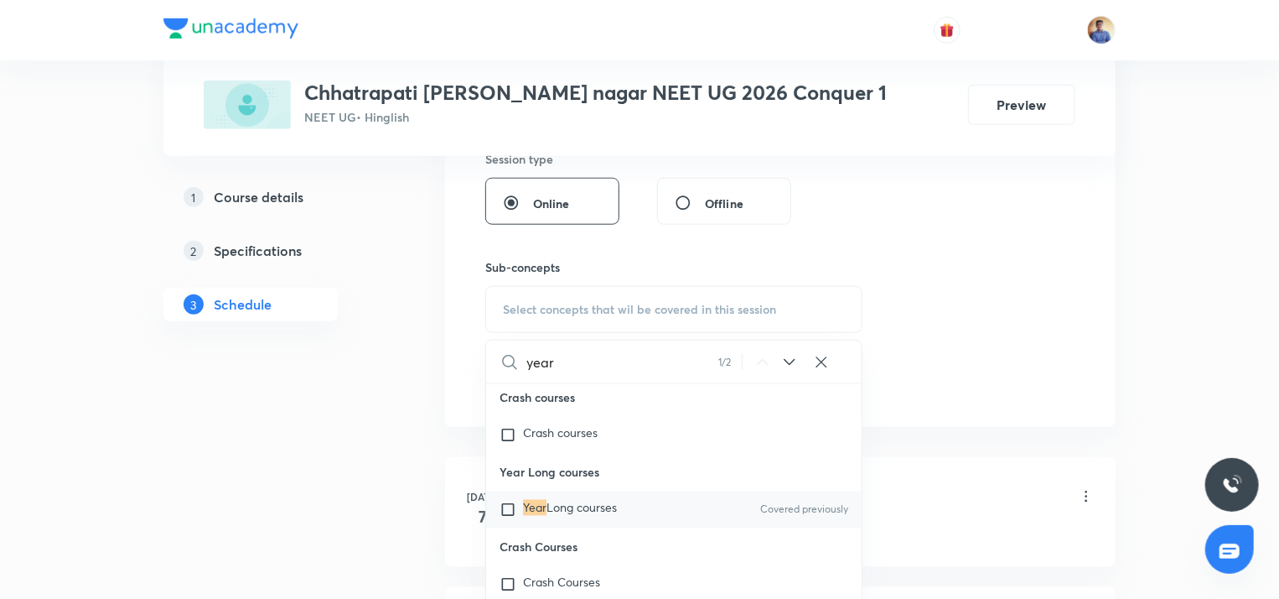
type input "year"
click at [505, 516] on input "checkbox" at bounding box center [511, 509] width 23 height 17
checkbox input "true"
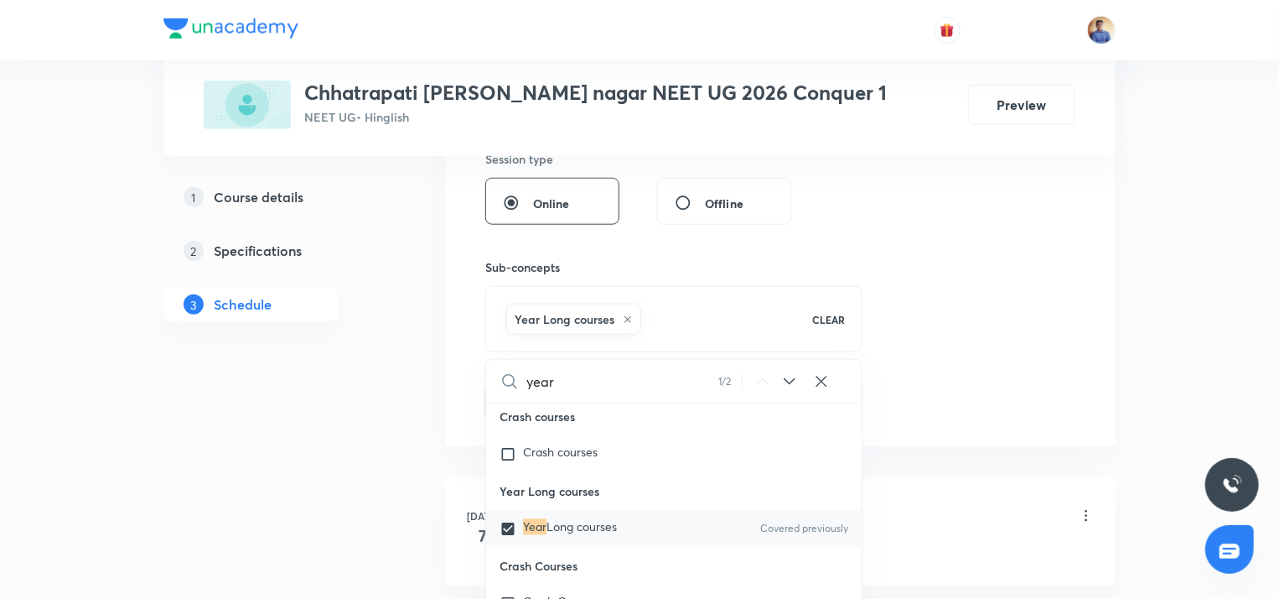
drag, startPoint x: 418, startPoint y: 413, endPoint x: 417, endPoint y: 381, distance: 31.9
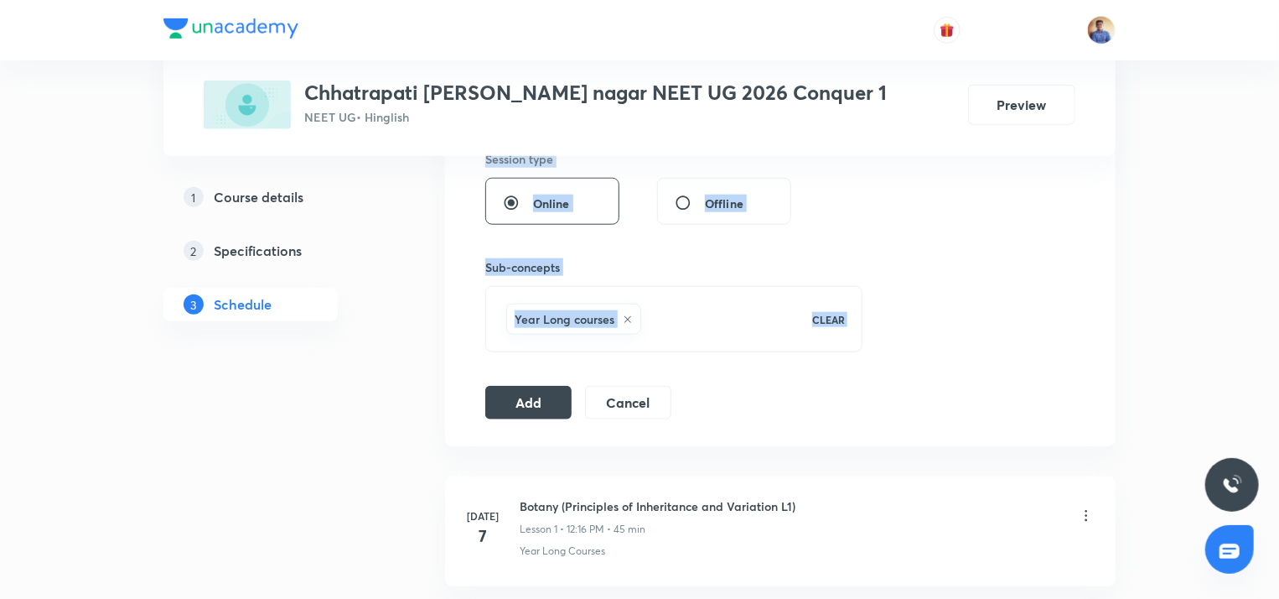
click at [515, 392] on button "Add" at bounding box center [528, 401] width 86 height 34
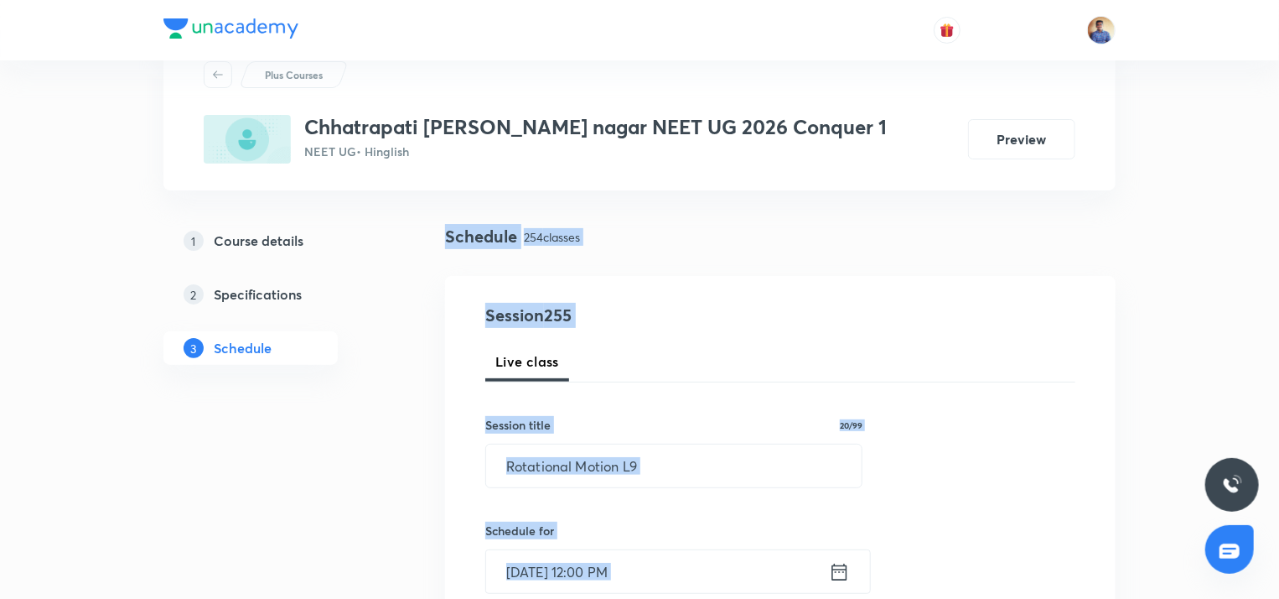
scroll to position [96, 0]
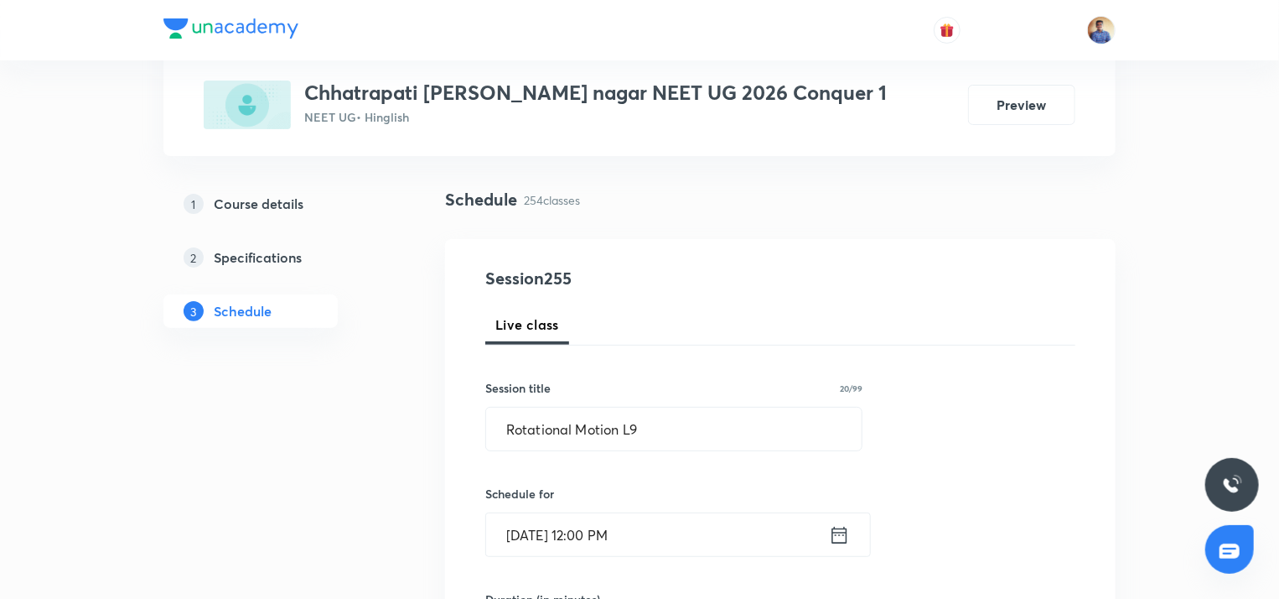
radio input "false"
radio input "true"
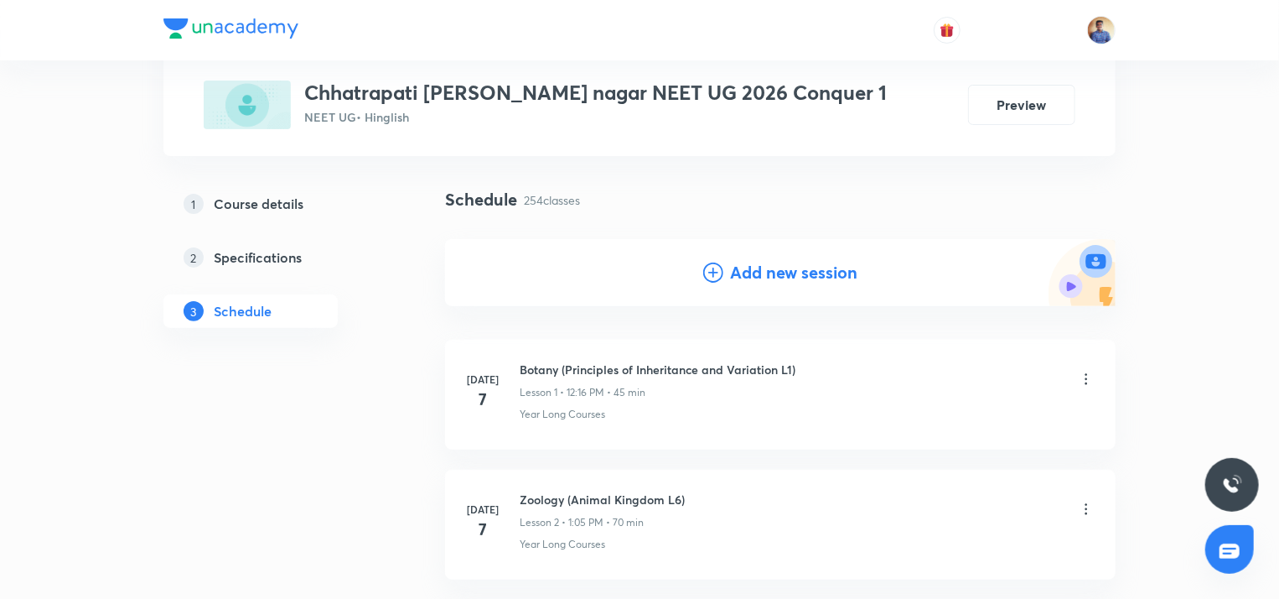
click at [712, 277] on icon at bounding box center [713, 272] width 20 height 20
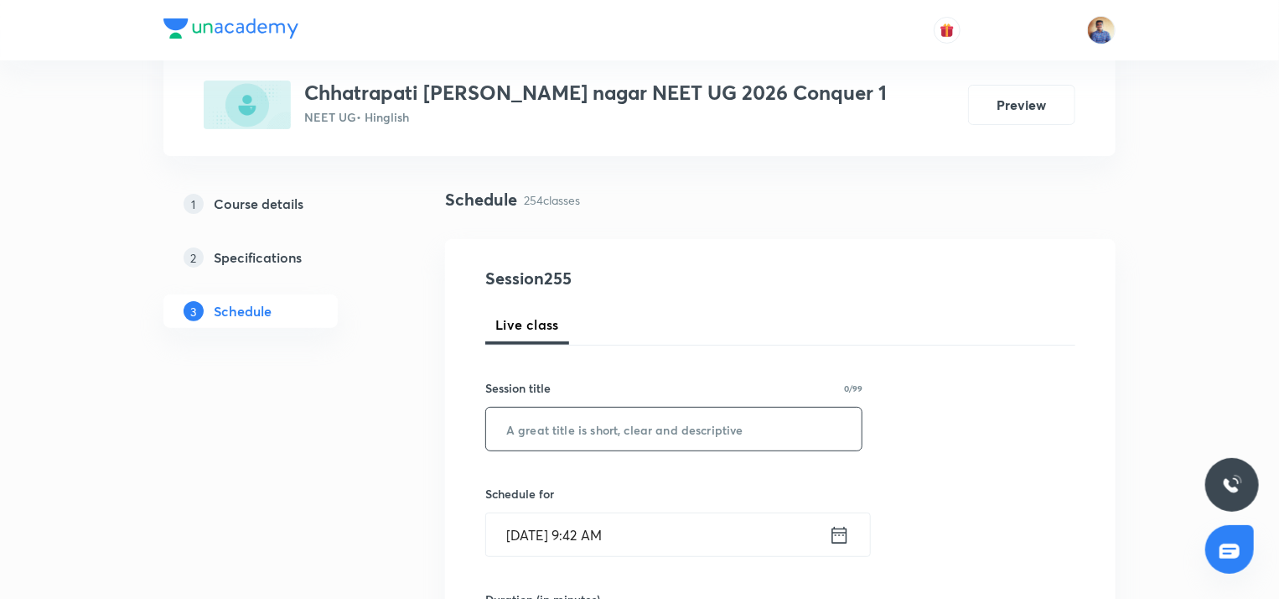
paste input "Rotational Motion L8"
click at [564, 420] on input "text" at bounding box center [674, 428] width 376 height 43
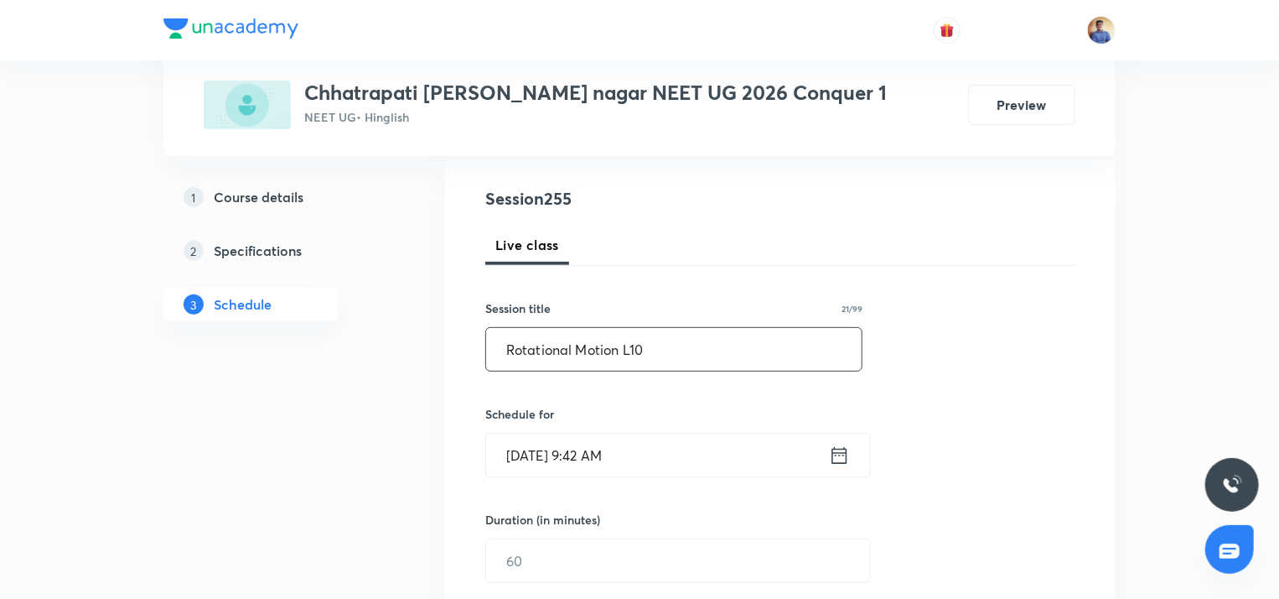
scroll to position [177, 0]
type input "Rotational Motion L10"
click at [540, 439] on input "[DATE] 9:42 AM" at bounding box center [657, 454] width 343 height 43
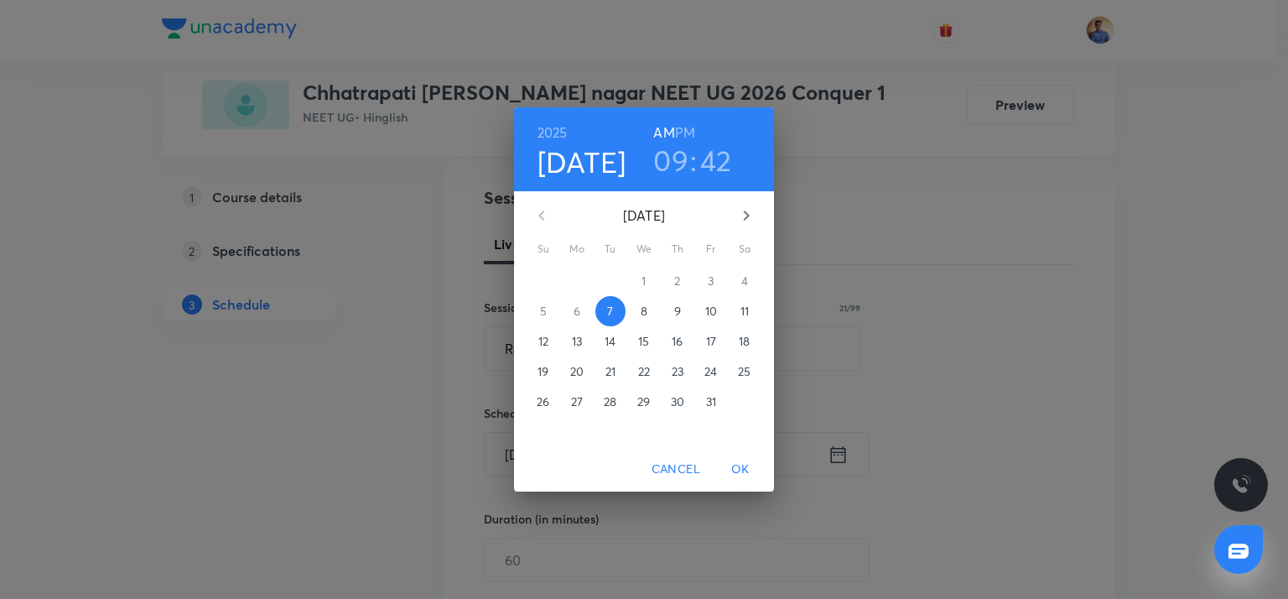
click at [644, 316] on p "8" at bounding box center [643, 311] width 7 height 17
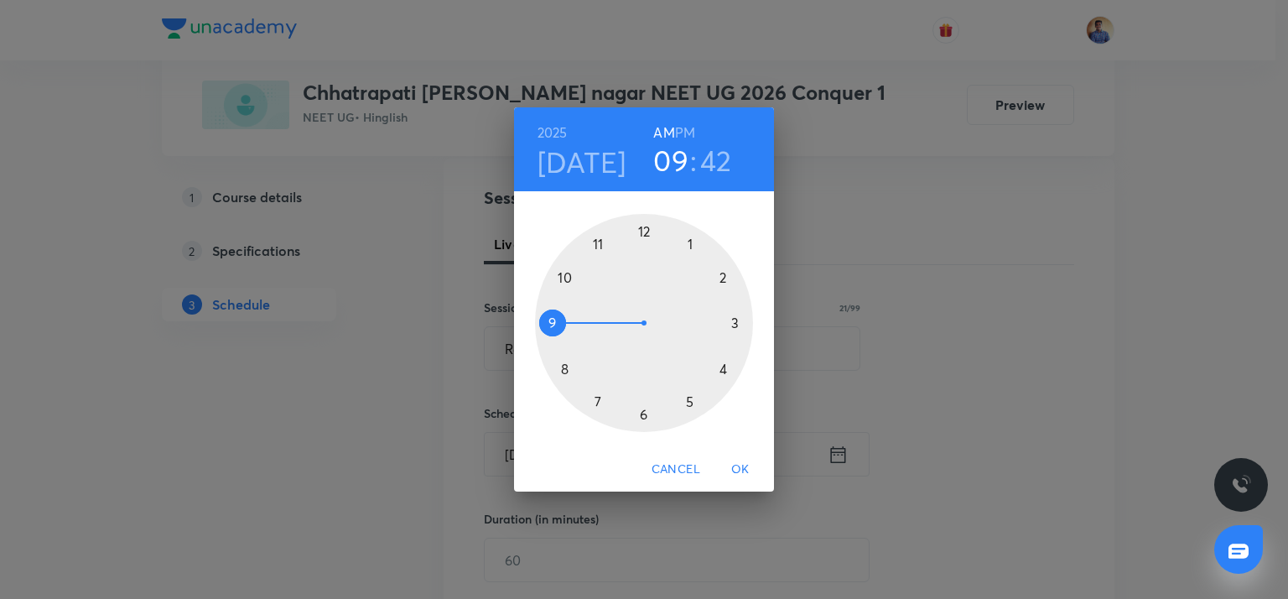
click at [681, 127] on h6 "PM" at bounding box center [685, 132] width 20 height 23
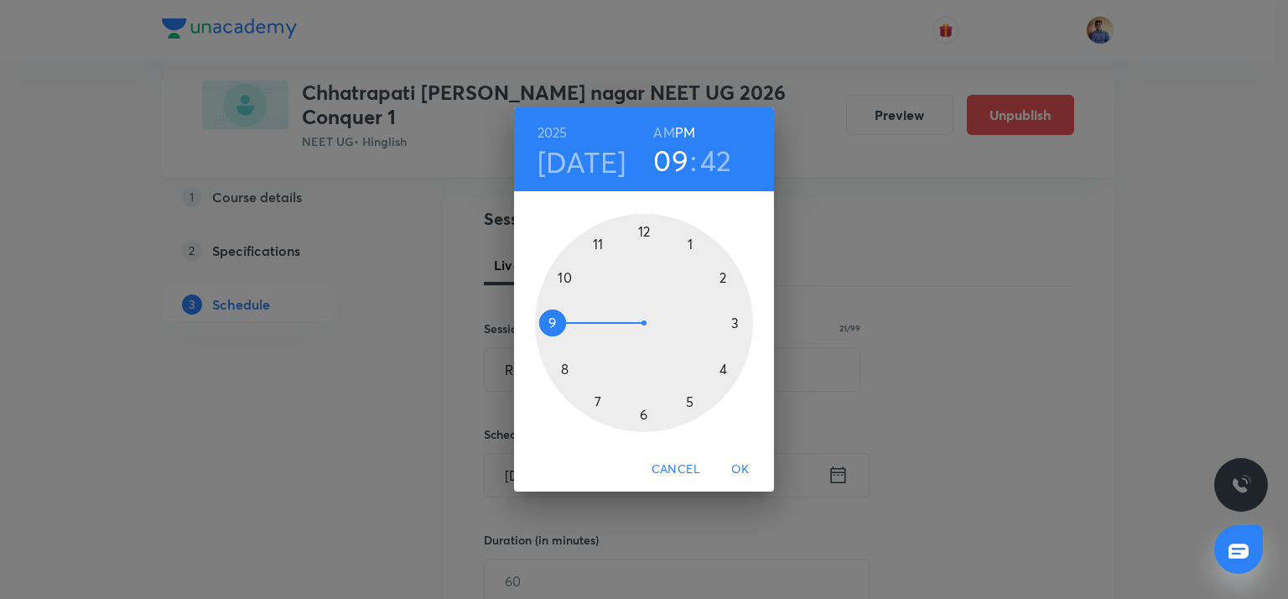
click at [643, 232] on div at bounding box center [644, 323] width 218 height 218
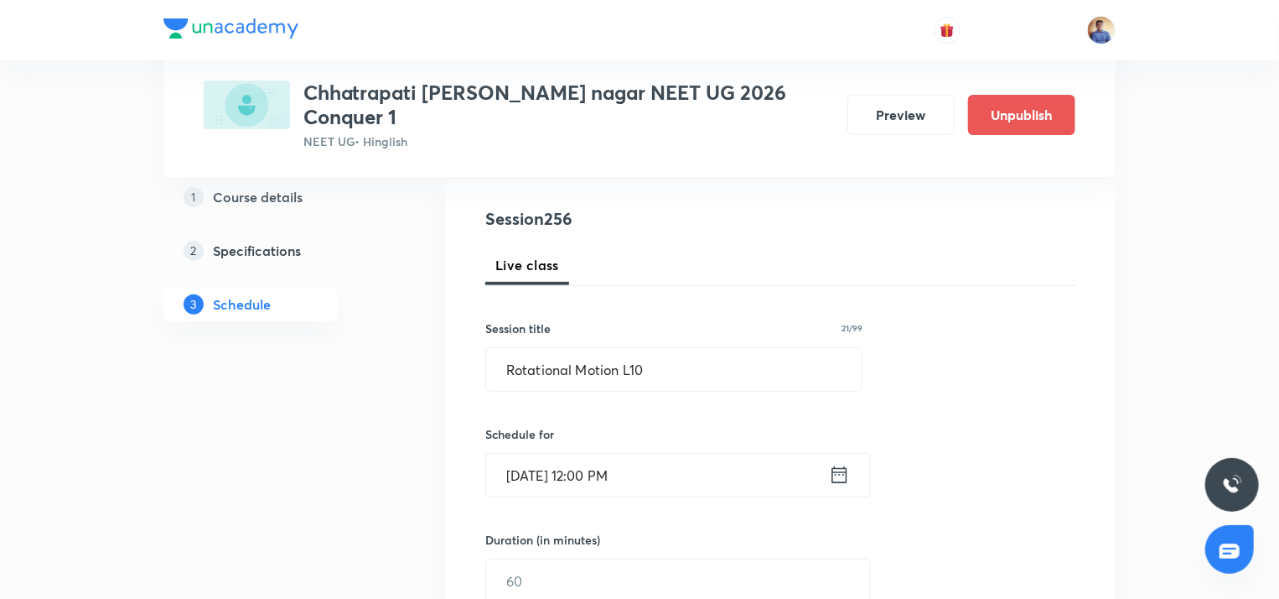
scroll to position [386, 0]
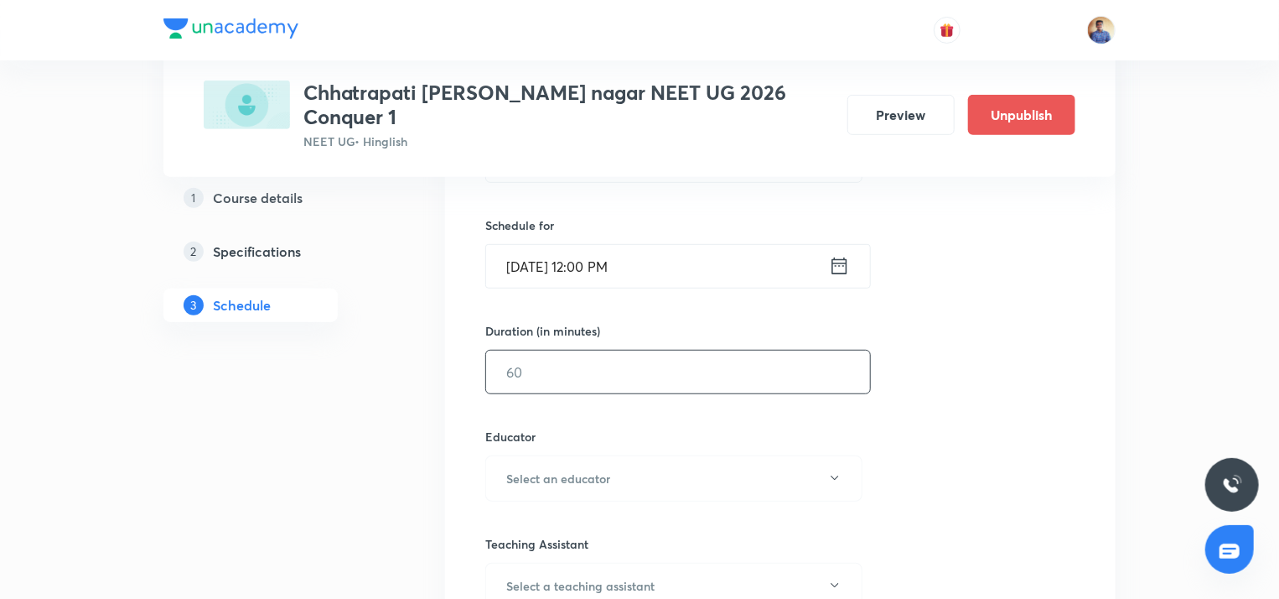
click at [499, 365] on input "text" at bounding box center [678, 371] width 384 height 43
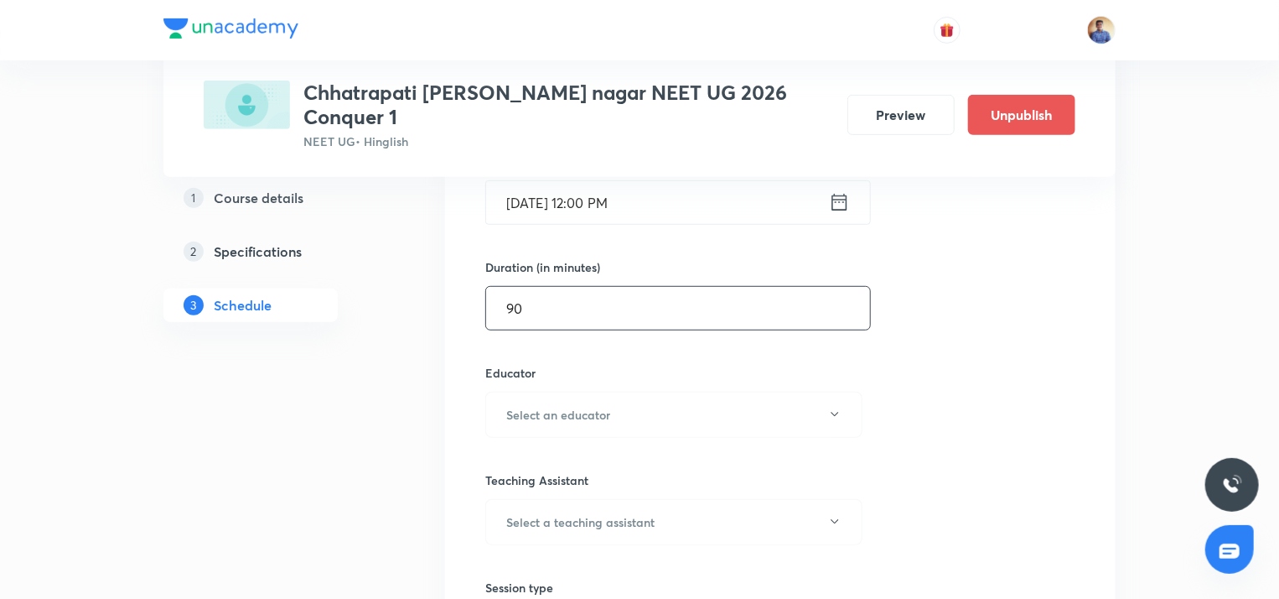
scroll to position [453, 0]
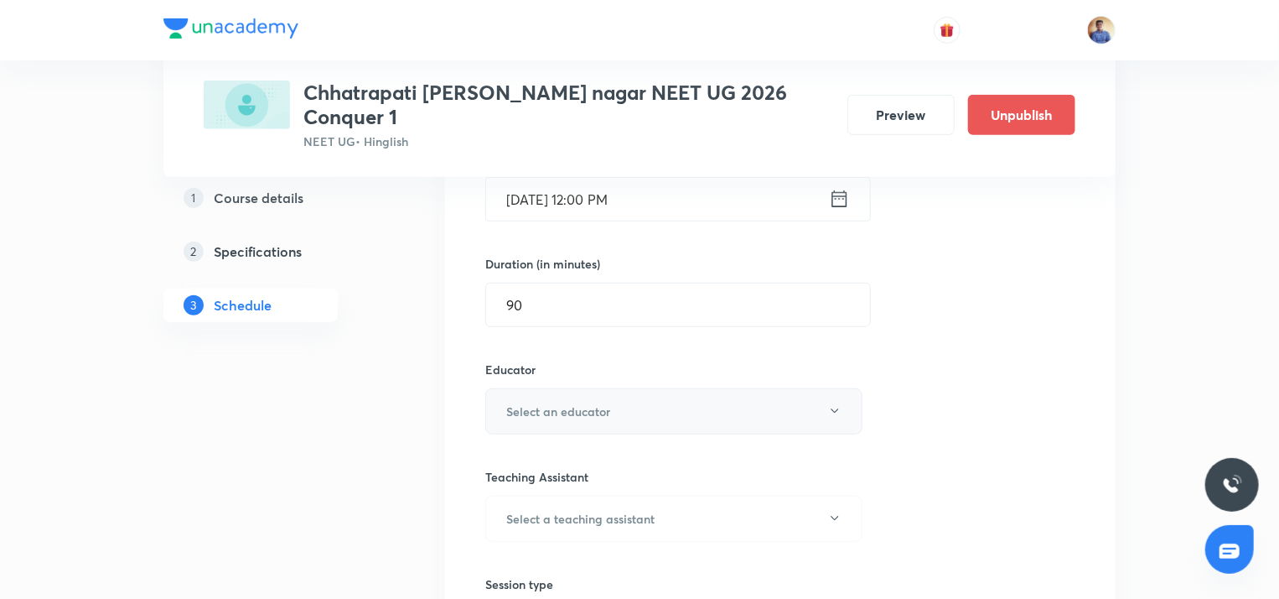
click at [524, 388] on button "Select an educator" at bounding box center [673, 411] width 377 height 46
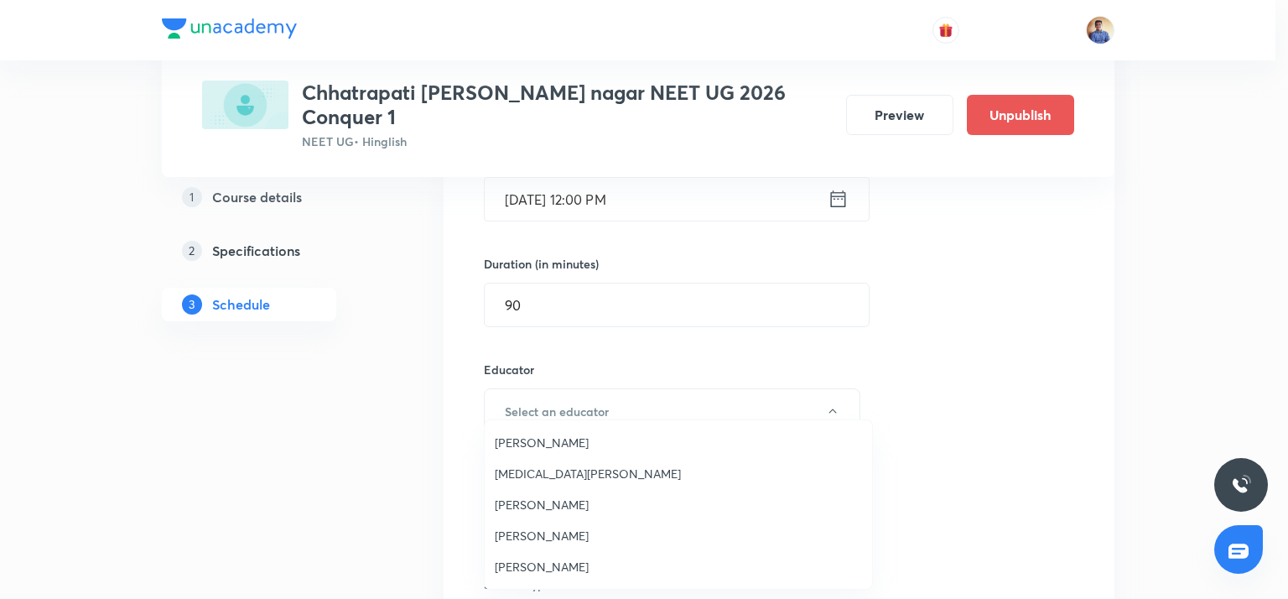
click at [523, 510] on span "[PERSON_NAME]" at bounding box center [678, 504] width 367 height 18
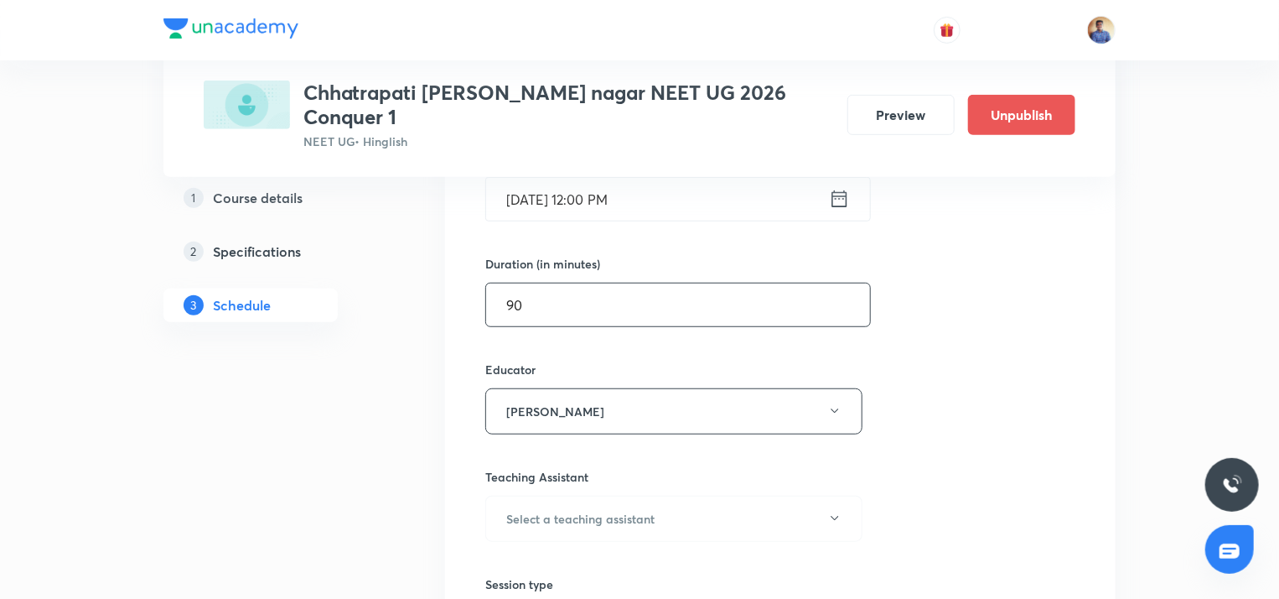
click at [550, 283] on input "90" at bounding box center [678, 304] width 384 height 43
type input "9"
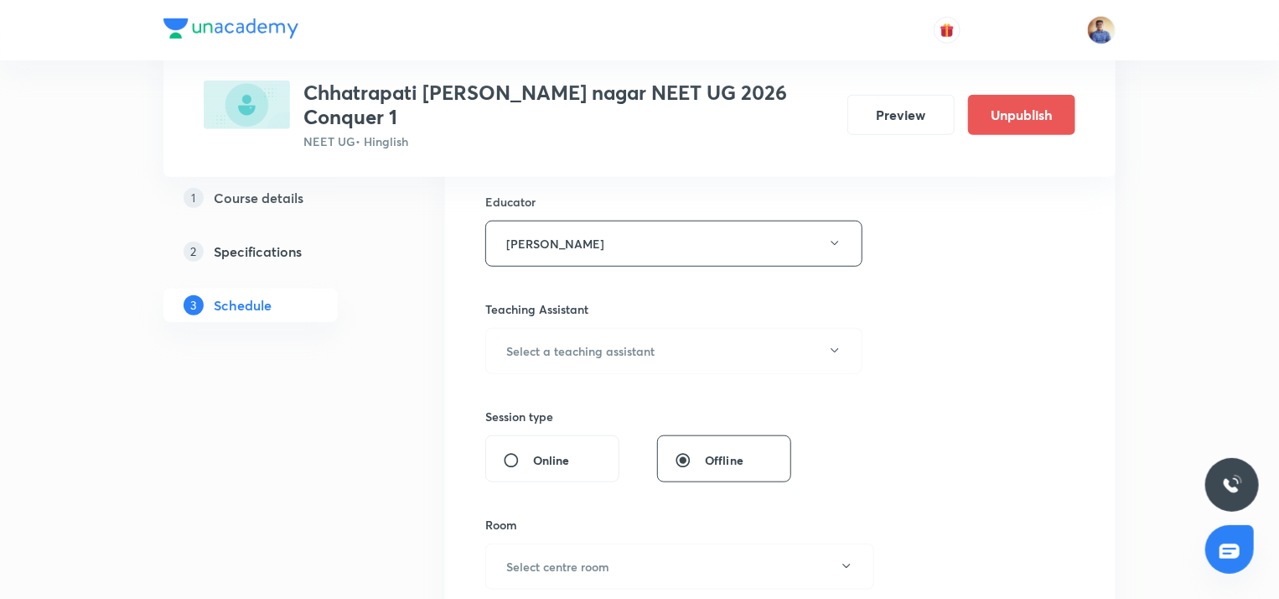
scroll to position [627, 0]
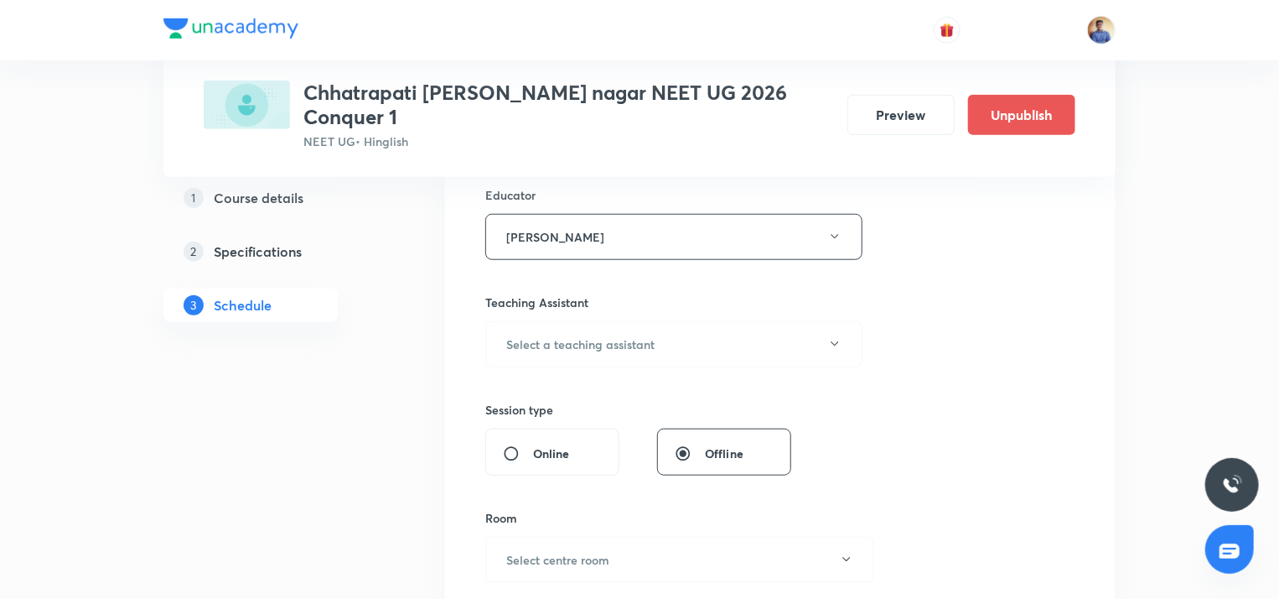
type input "89"
click at [512, 445] on input "Online" at bounding box center [518, 453] width 30 height 17
radio input "true"
radio input "false"
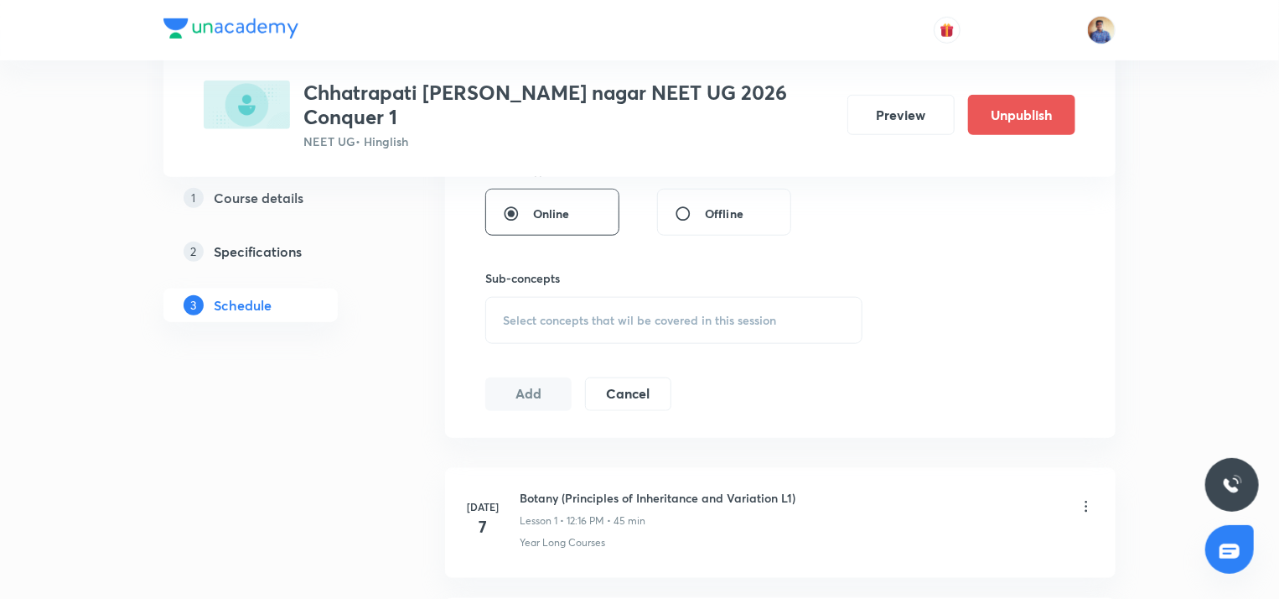
scroll to position [763, 0]
click at [531, 310] on span "Select concepts that wil be covered in this session" at bounding box center [639, 316] width 273 height 13
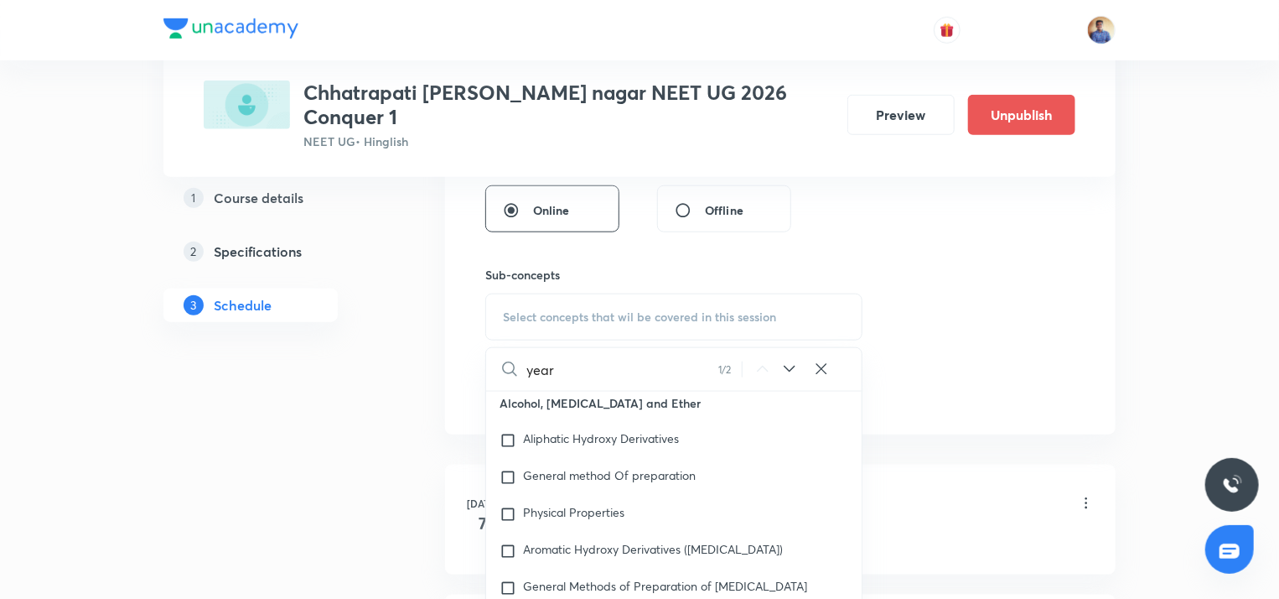
scroll to position [49655, 0]
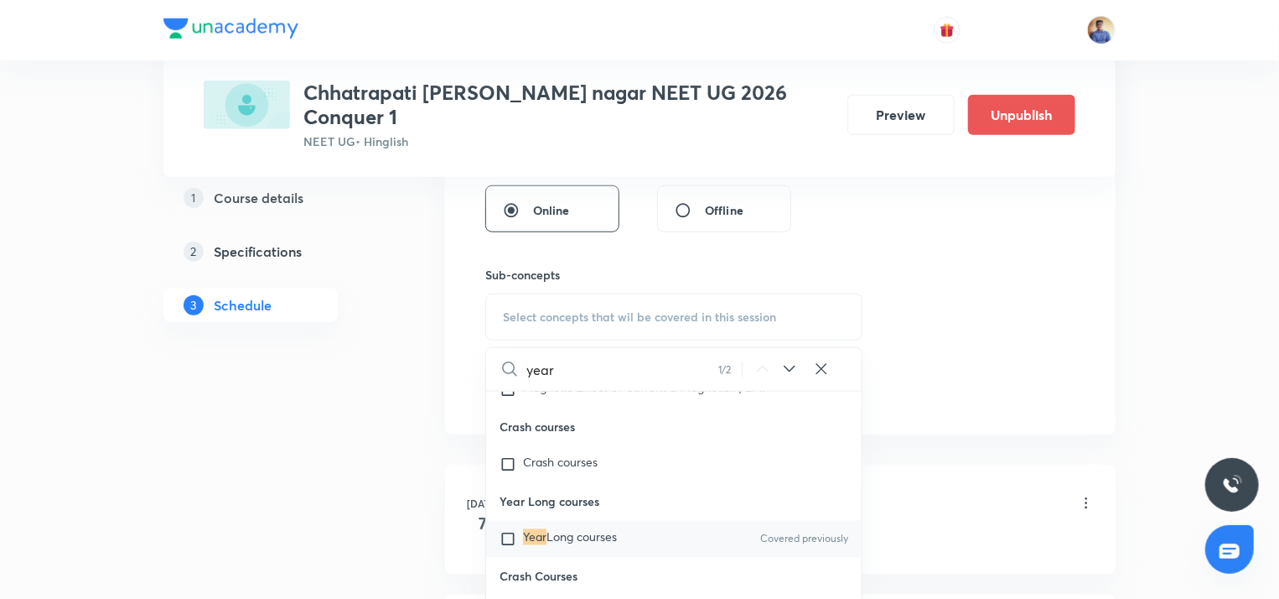
type input "year"
click at [512, 547] on input "checkbox" at bounding box center [511, 539] width 23 height 17
checkbox input "true"
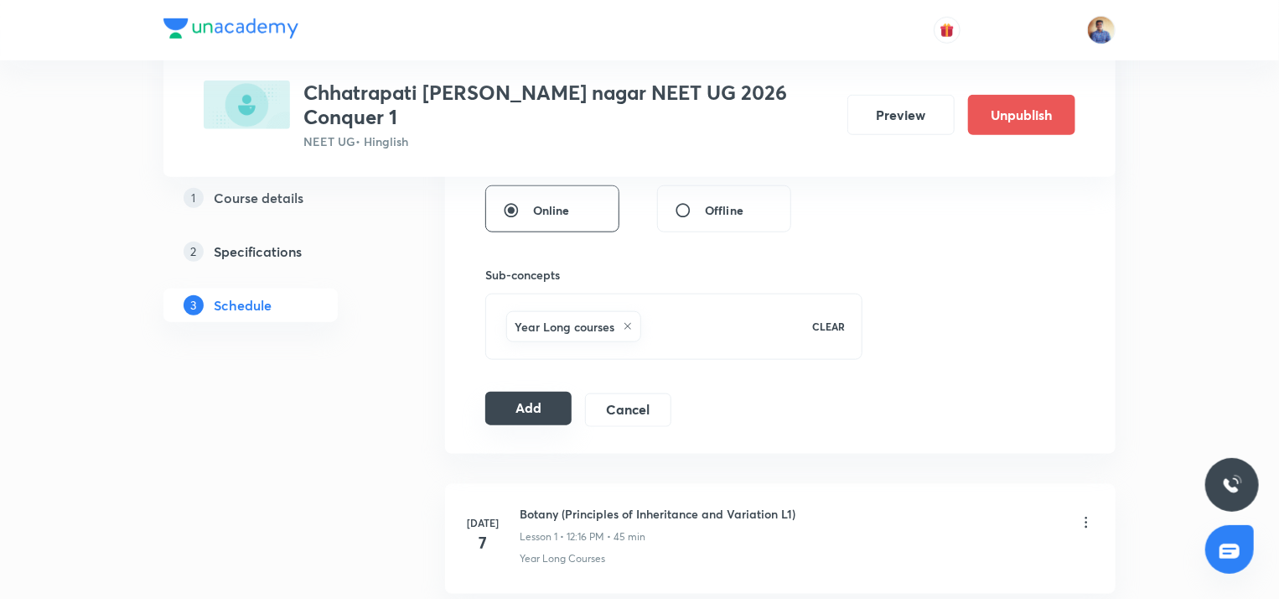
click at [537, 391] on button "Add" at bounding box center [528, 408] width 86 height 34
radio input "false"
radio input "true"
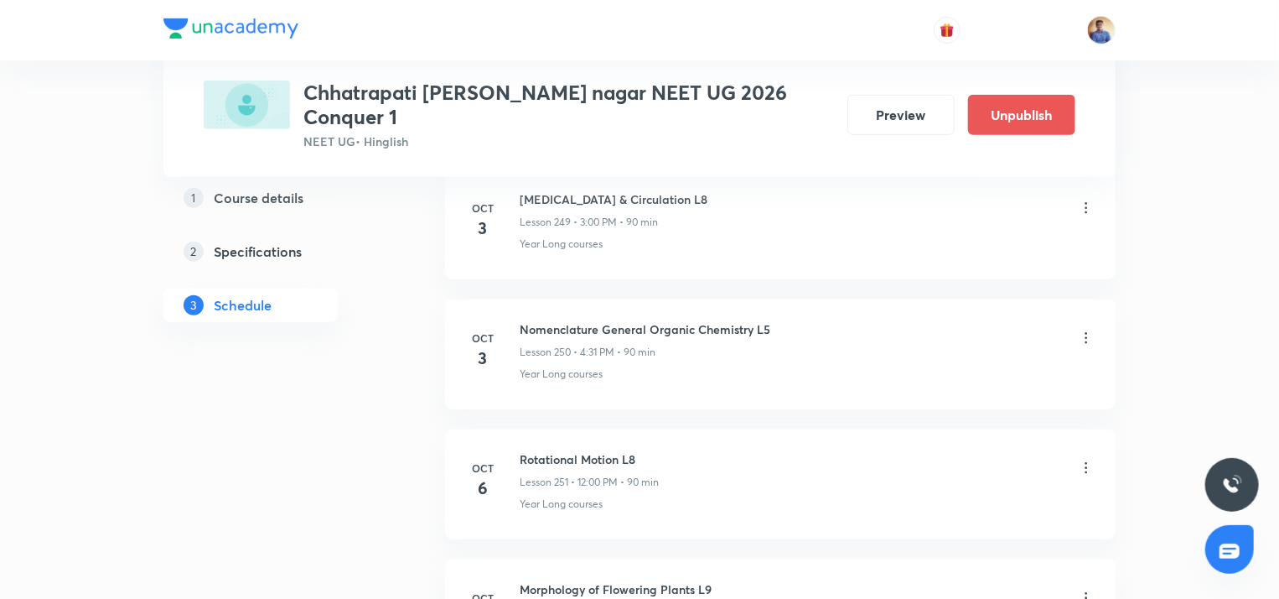
scroll to position [32509, 0]
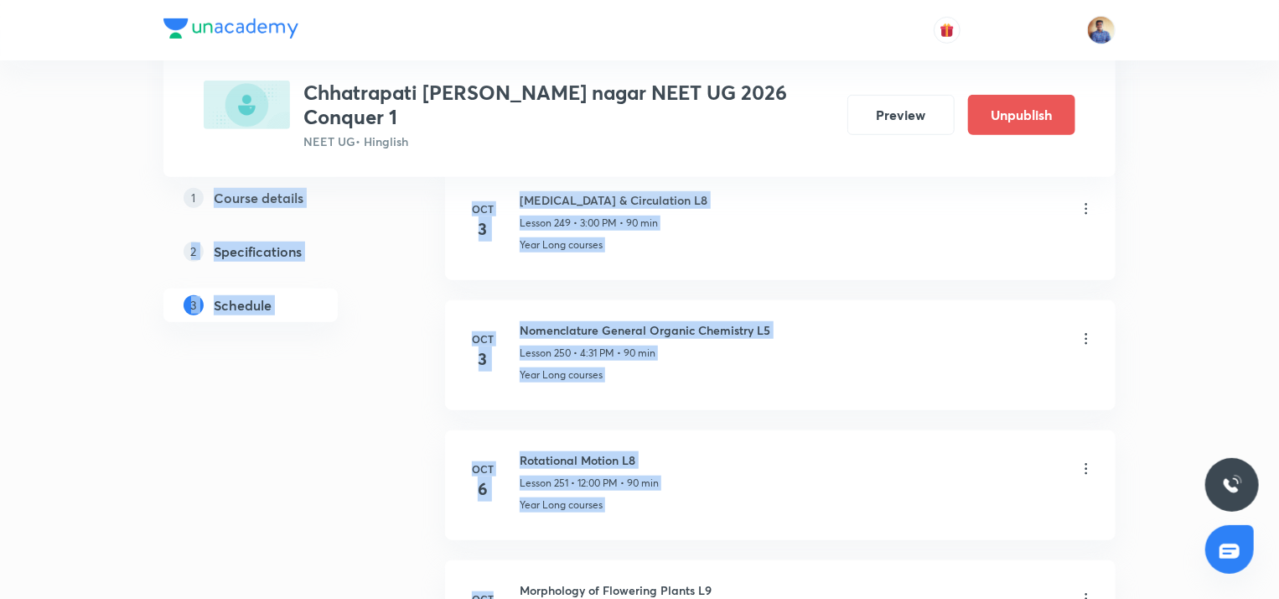
drag, startPoint x: 516, startPoint y: 488, endPoint x: 308, endPoint y: 515, distance: 209.6
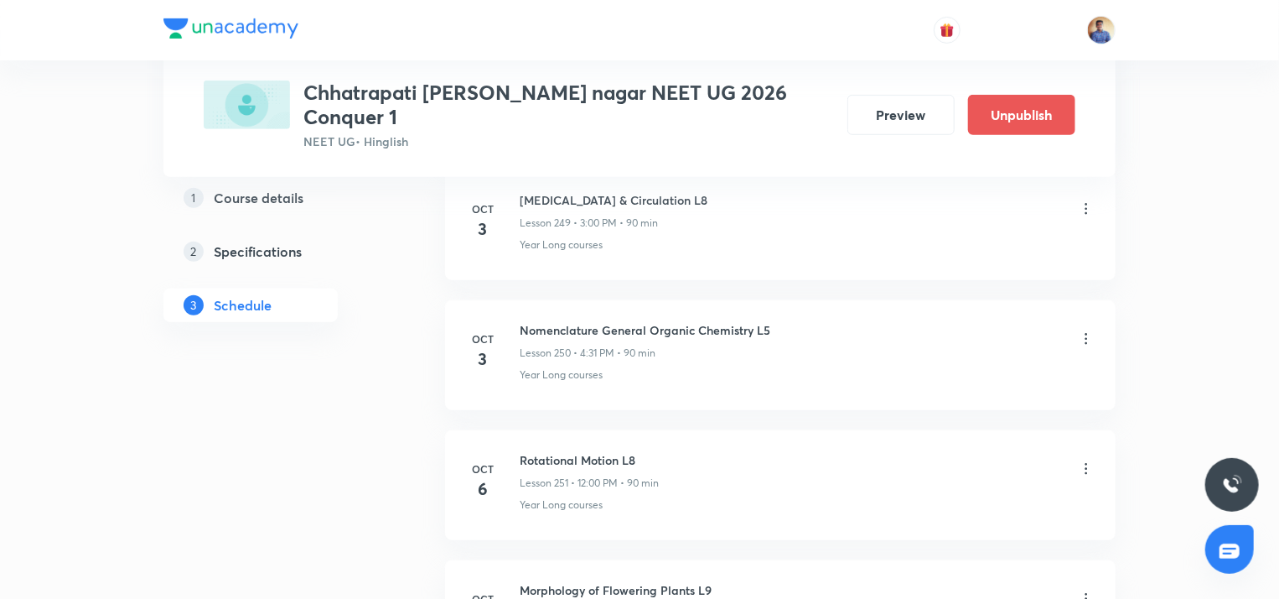
drag, startPoint x: 517, startPoint y: 480, endPoint x: 714, endPoint y: 490, distance: 197.2
copy h6 "Morphology of Flowering Plants L9"
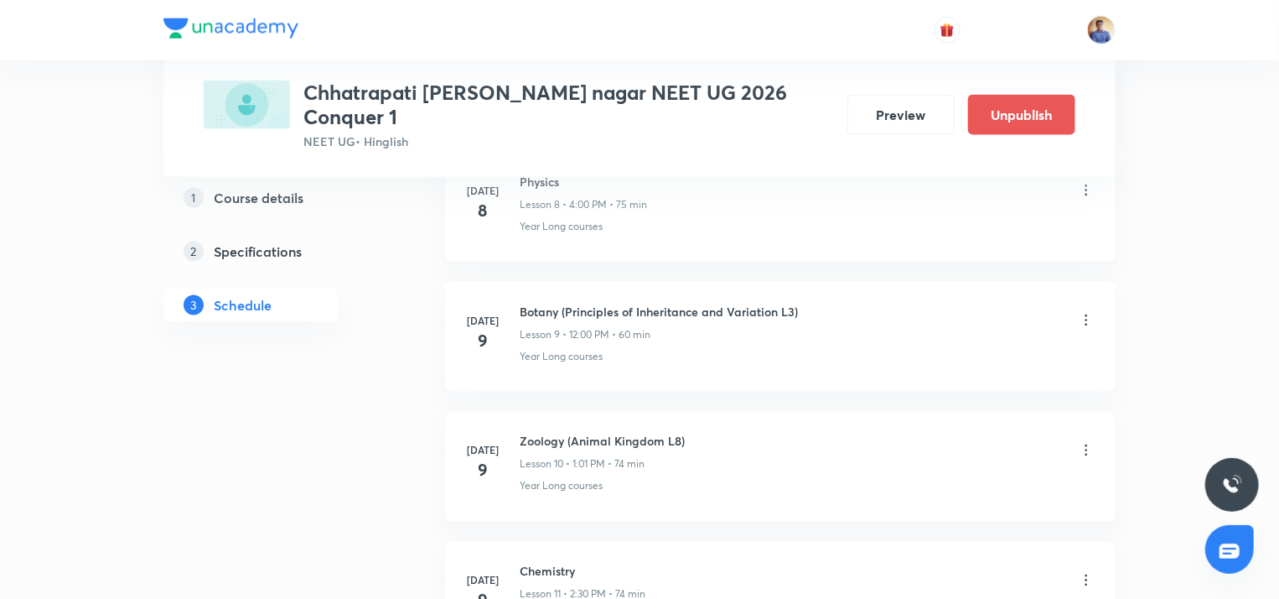
scroll to position [0, 0]
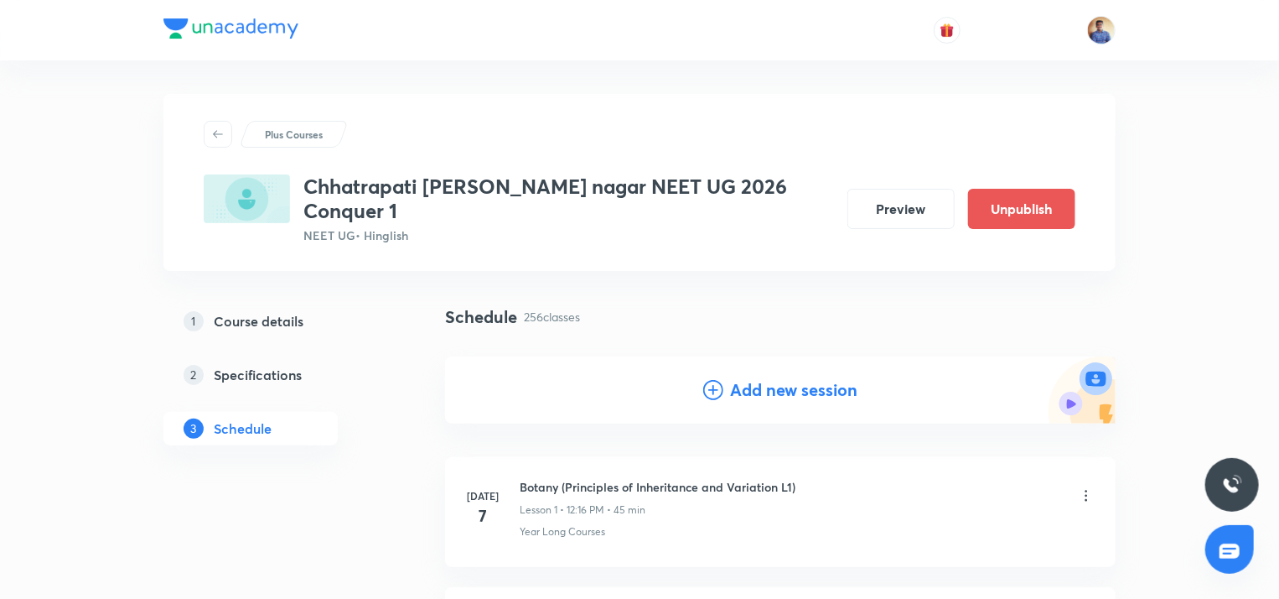
click at [764, 377] on h4 "Add new session" at bounding box center [793, 389] width 127 height 25
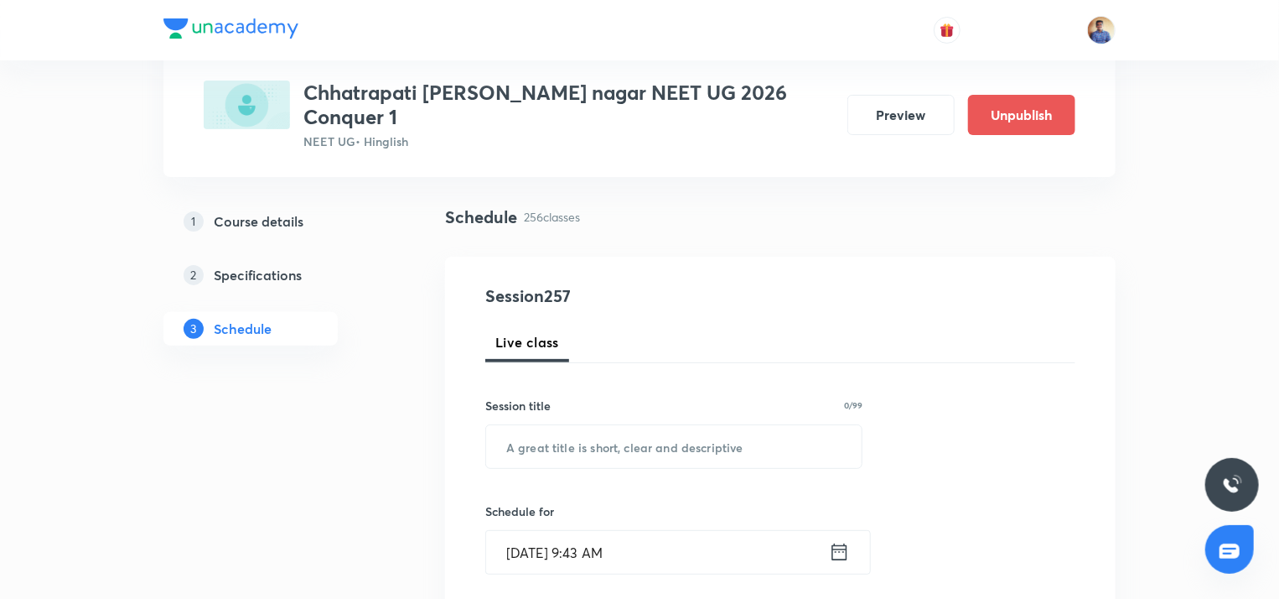
scroll to position [102, 0]
click at [639, 430] on input "text" at bounding box center [674, 443] width 376 height 43
paste input "Morphology of Flowering Plants L9"
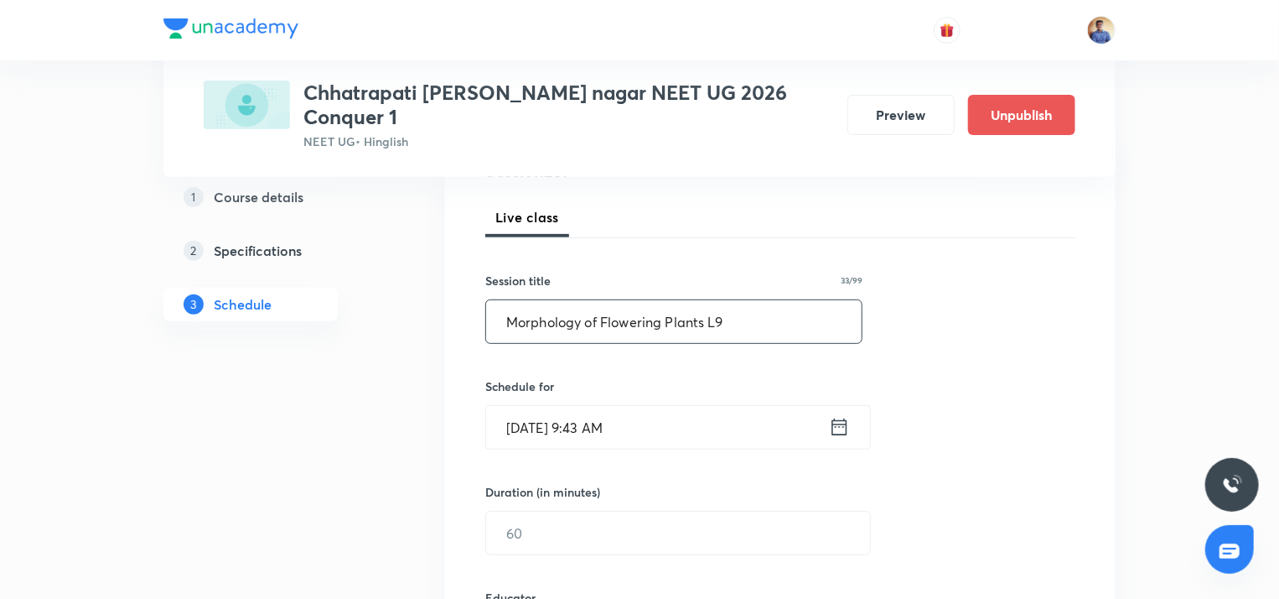
scroll to position [238, 0]
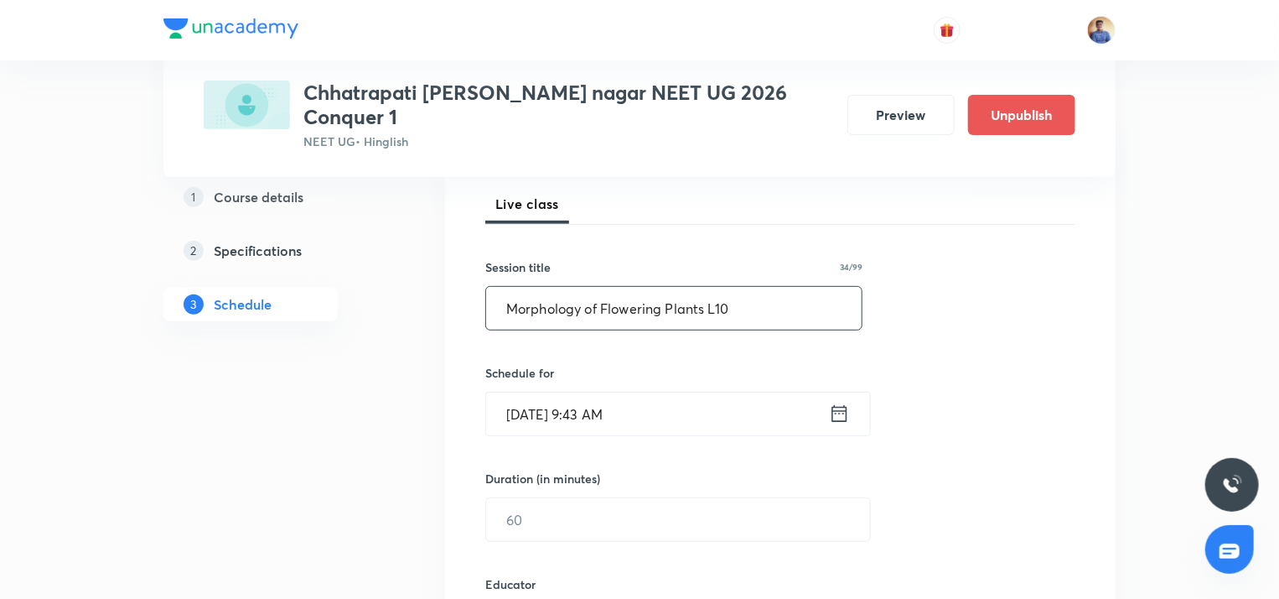
type input "Morphology of Flowering Plants L10"
click at [533, 392] on input "[DATE] 9:43 AM" at bounding box center [657, 413] width 343 height 43
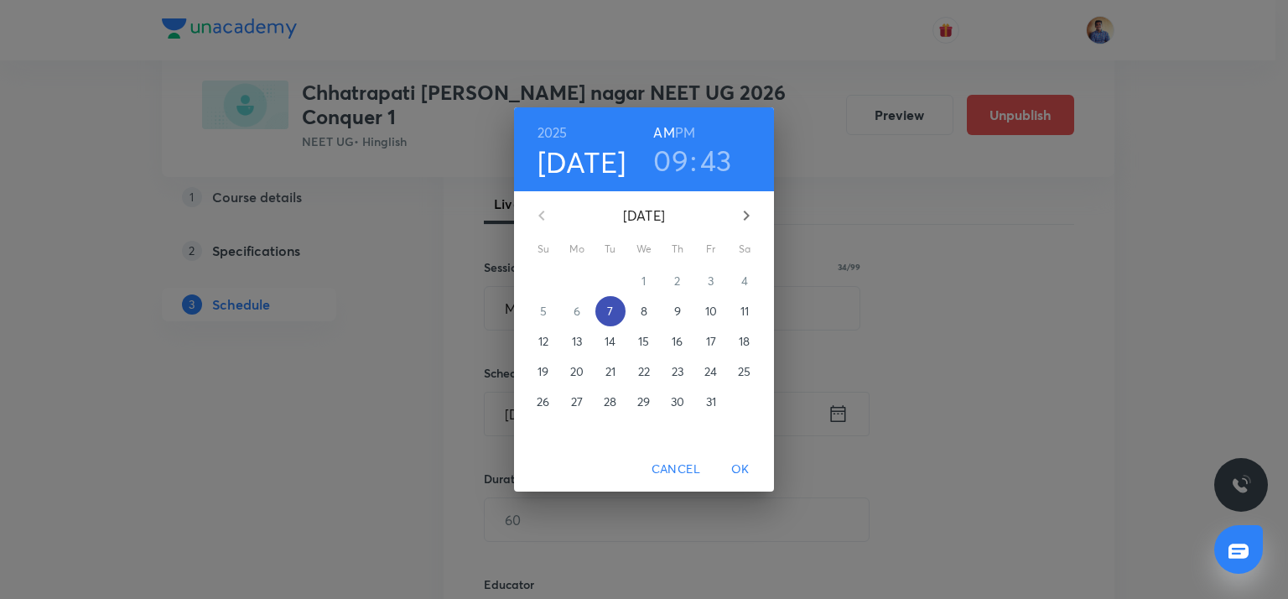
click at [619, 309] on span "7" at bounding box center [610, 311] width 30 height 17
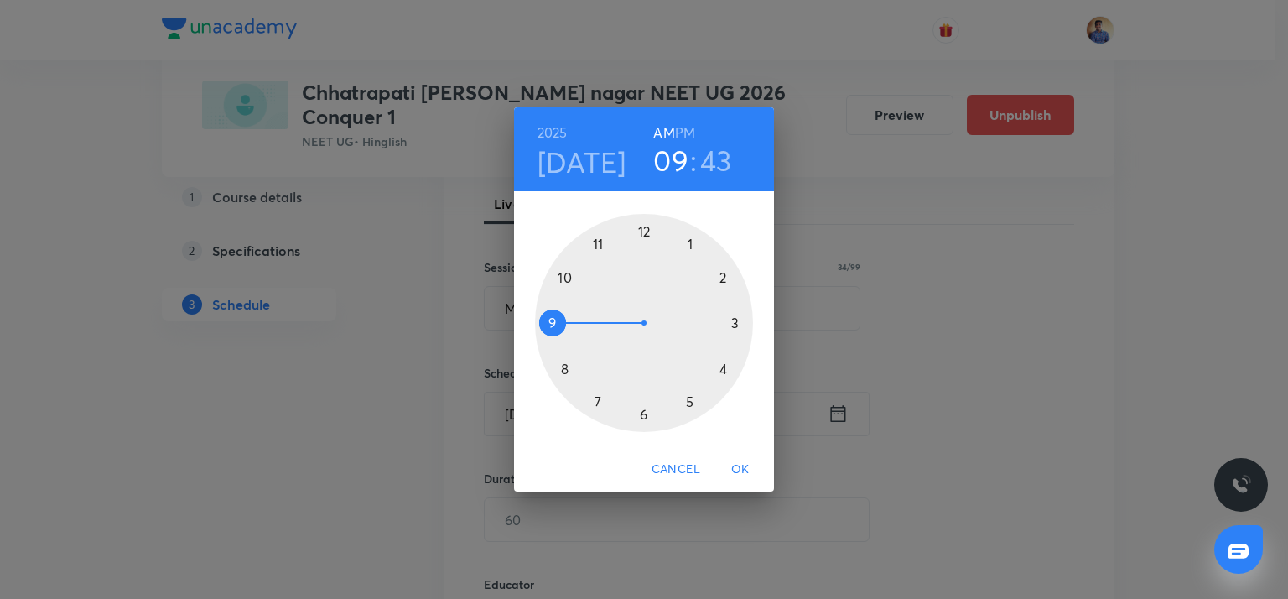
click at [687, 127] on h6 "PM" at bounding box center [685, 132] width 20 height 23
click at [691, 243] on div at bounding box center [644, 323] width 218 height 218
click at [644, 413] on div at bounding box center [644, 323] width 218 height 218
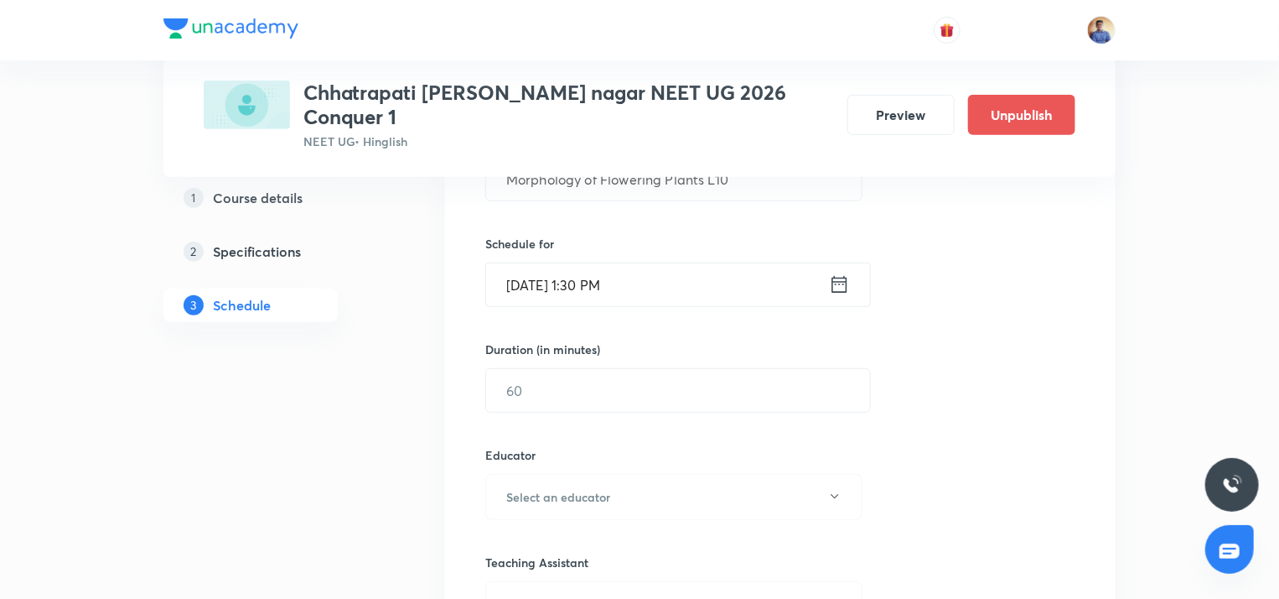
scroll to position [369, 0]
click at [547, 367] on input "text" at bounding box center [678, 388] width 384 height 43
type input "8"
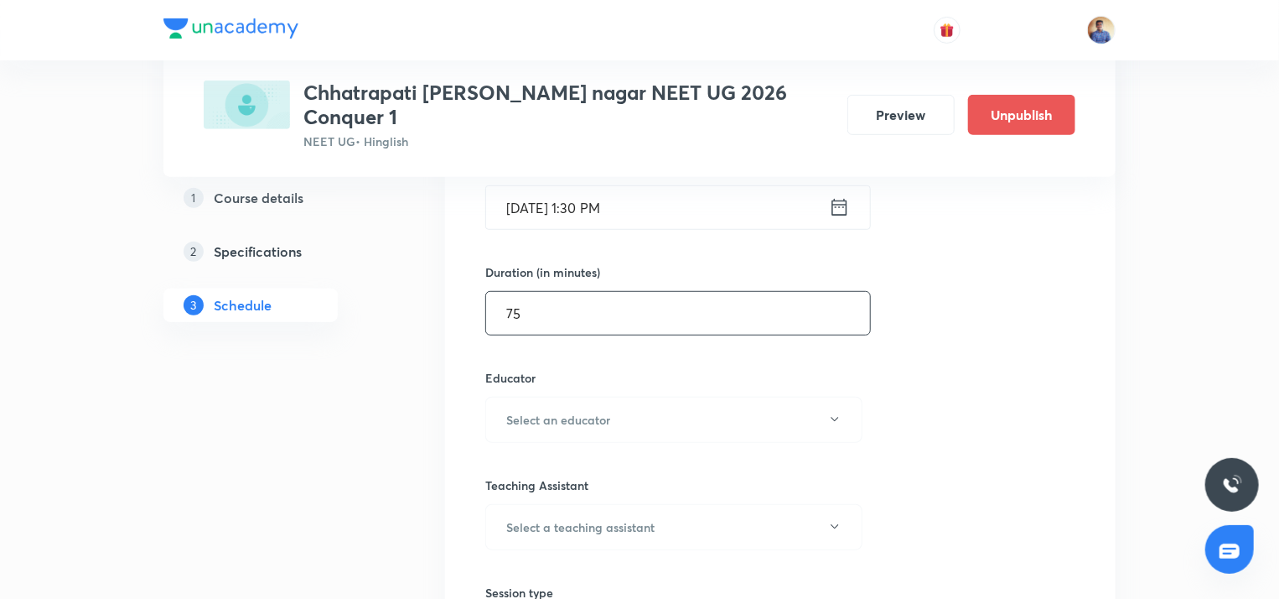
scroll to position [445, 0]
type input "75"
click at [536, 396] on button "Select an educator" at bounding box center [673, 419] width 377 height 46
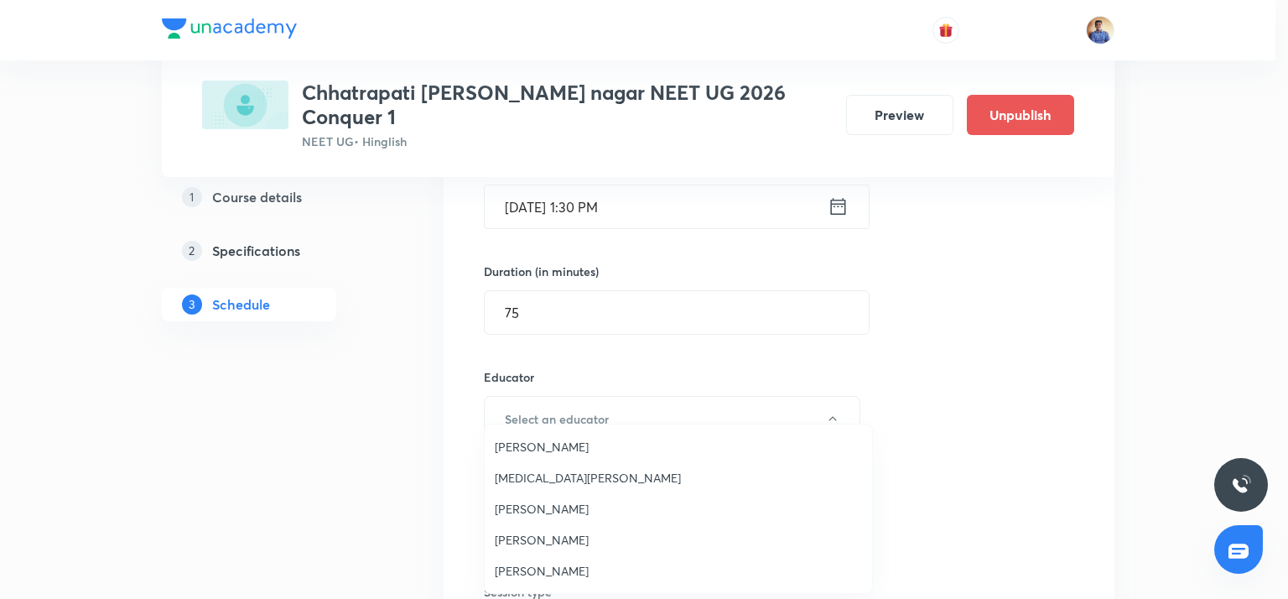
click at [521, 535] on span "[PERSON_NAME]" at bounding box center [678, 540] width 367 height 18
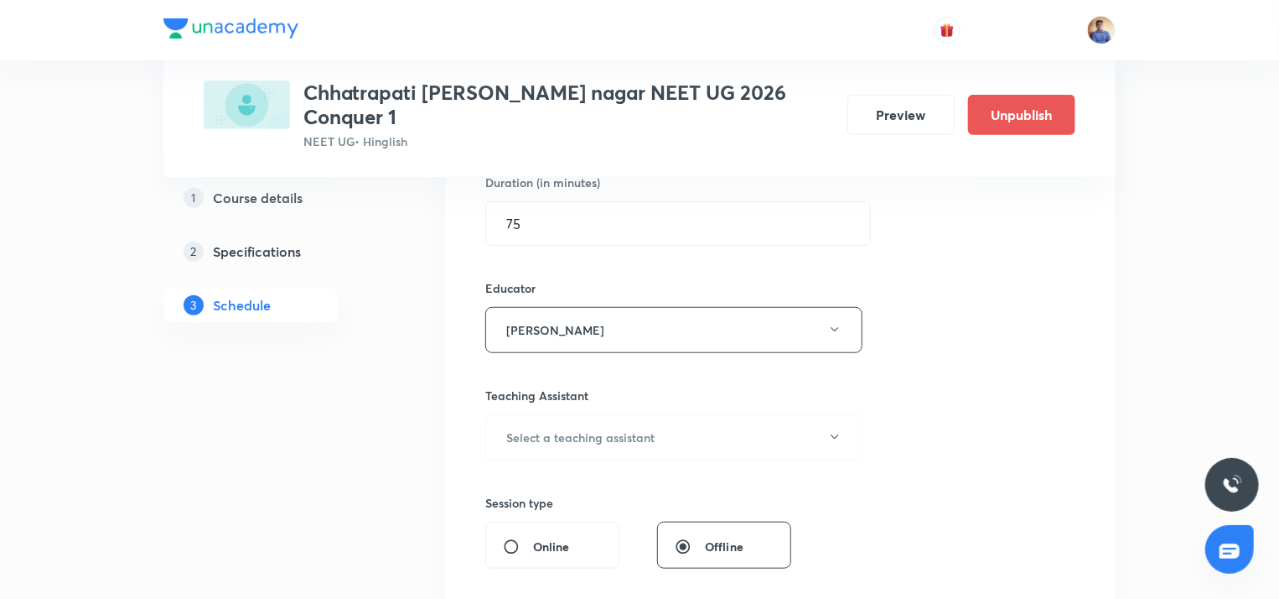
scroll to position [536, 0]
click at [507, 536] on input "Online" at bounding box center [518, 544] width 30 height 17
radio input "true"
radio input "false"
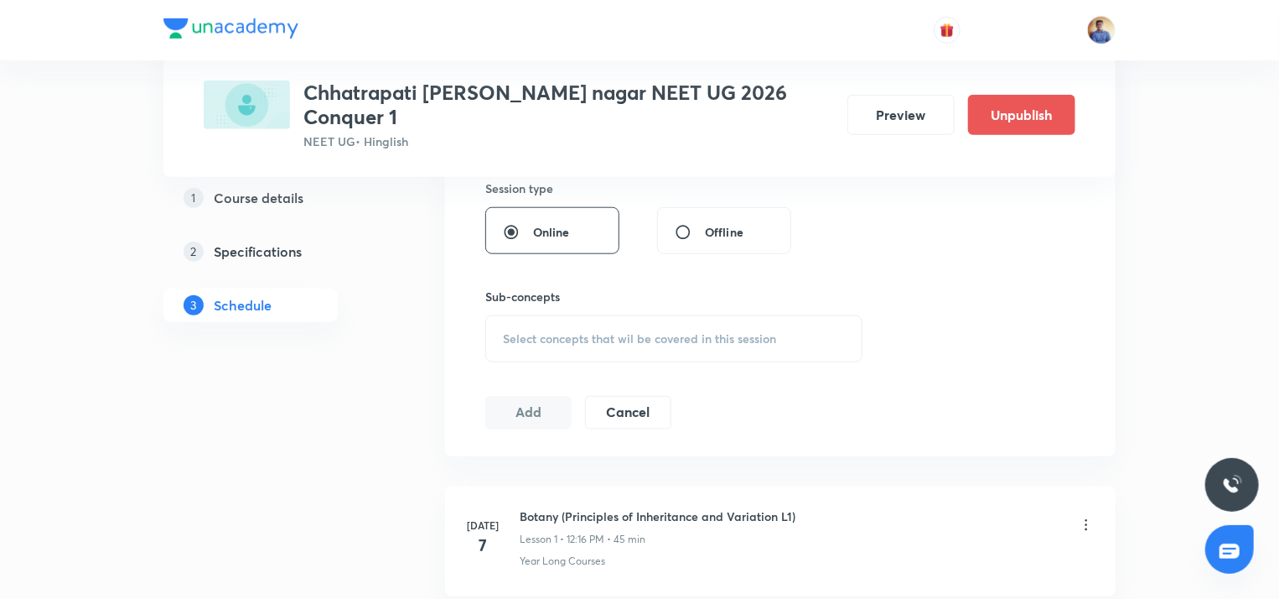
scroll to position [742, 0]
click at [536, 326] on div "Select concepts that wil be covered in this session" at bounding box center [673, 337] width 377 height 47
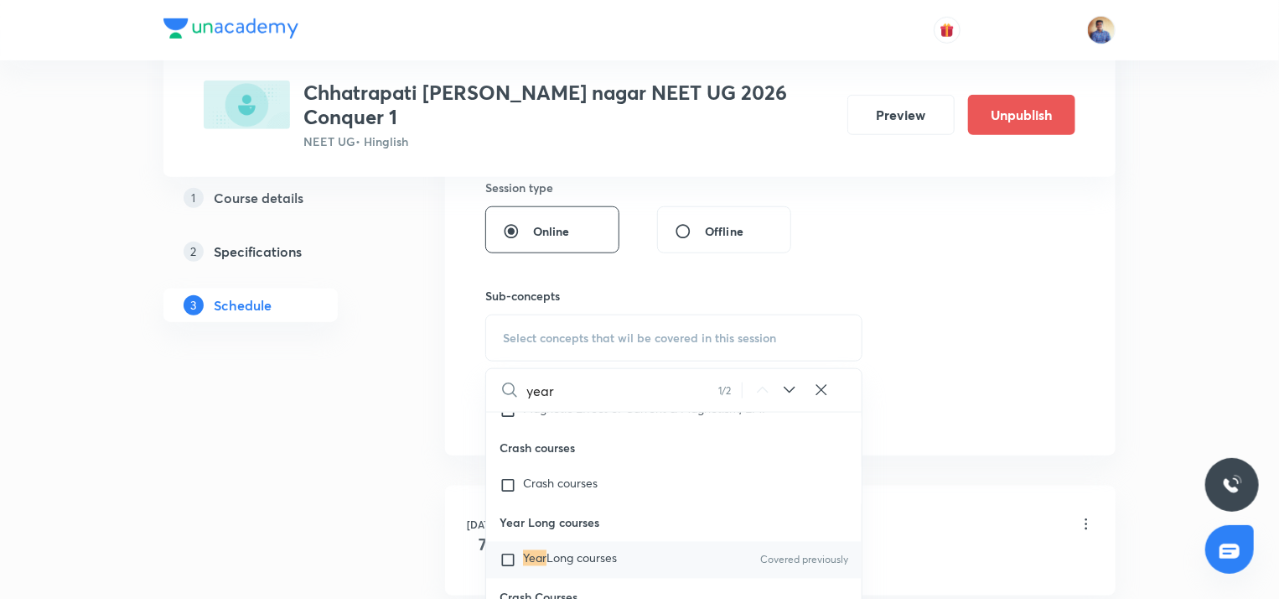
scroll to position [49745, 0]
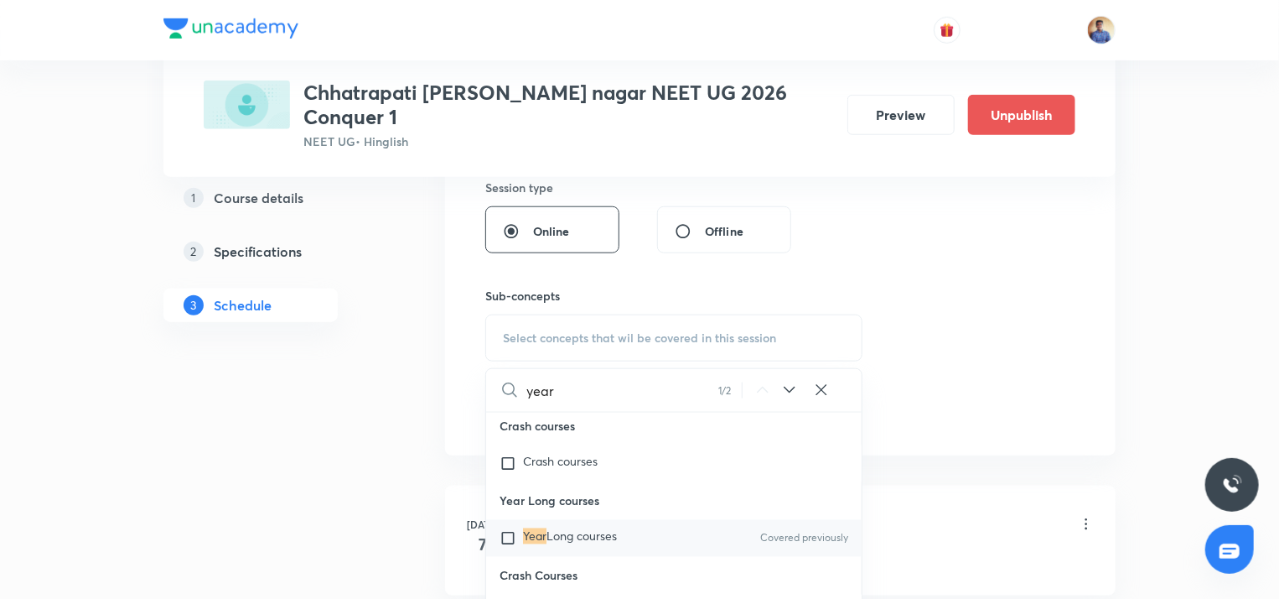
type input "year"
click at [507, 530] on input "checkbox" at bounding box center [511, 538] width 23 height 17
checkbox input "true"
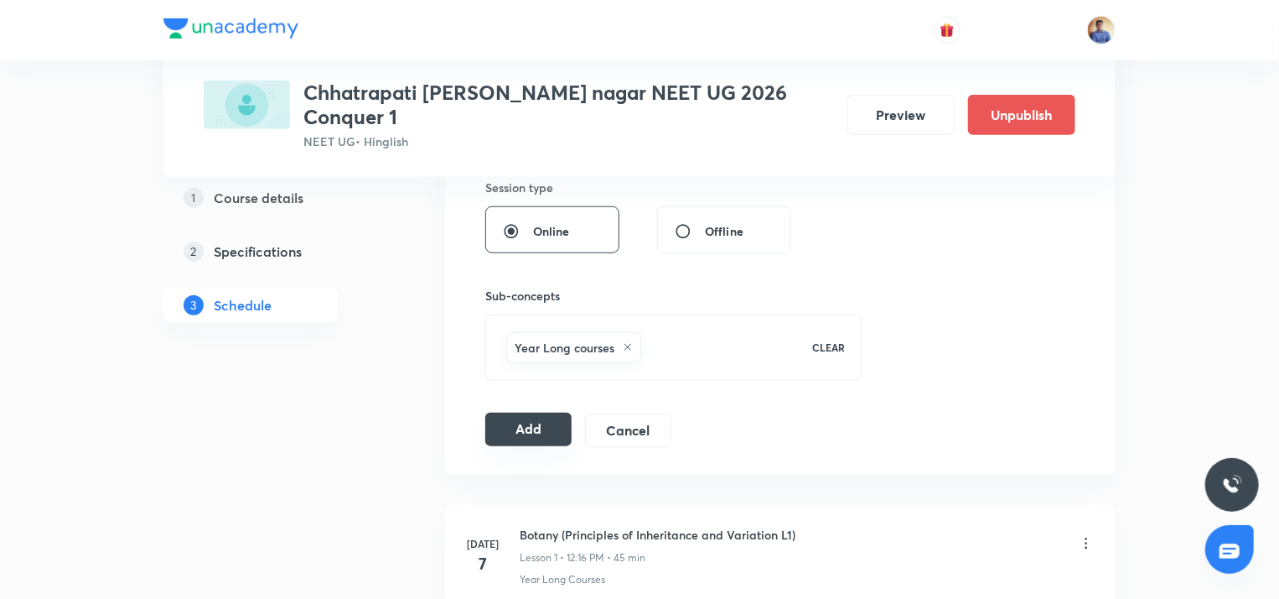
click at [524, 416] on button "Add" at bounding box center [528, 429] width 86 height 34
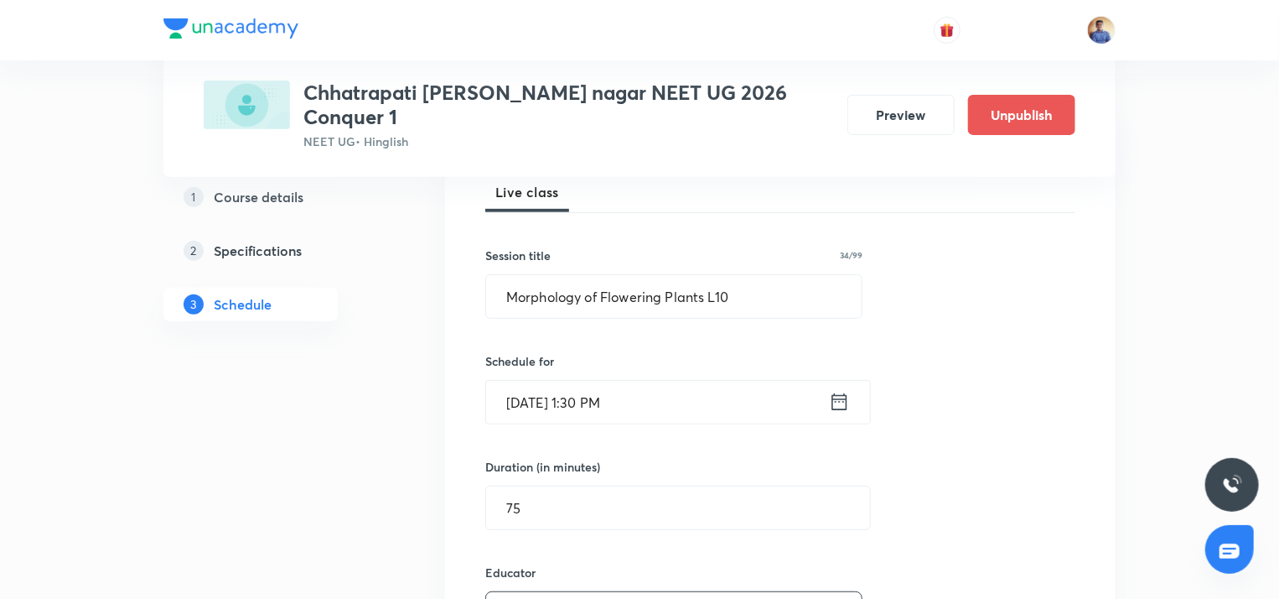
scroll to position [232, 0]
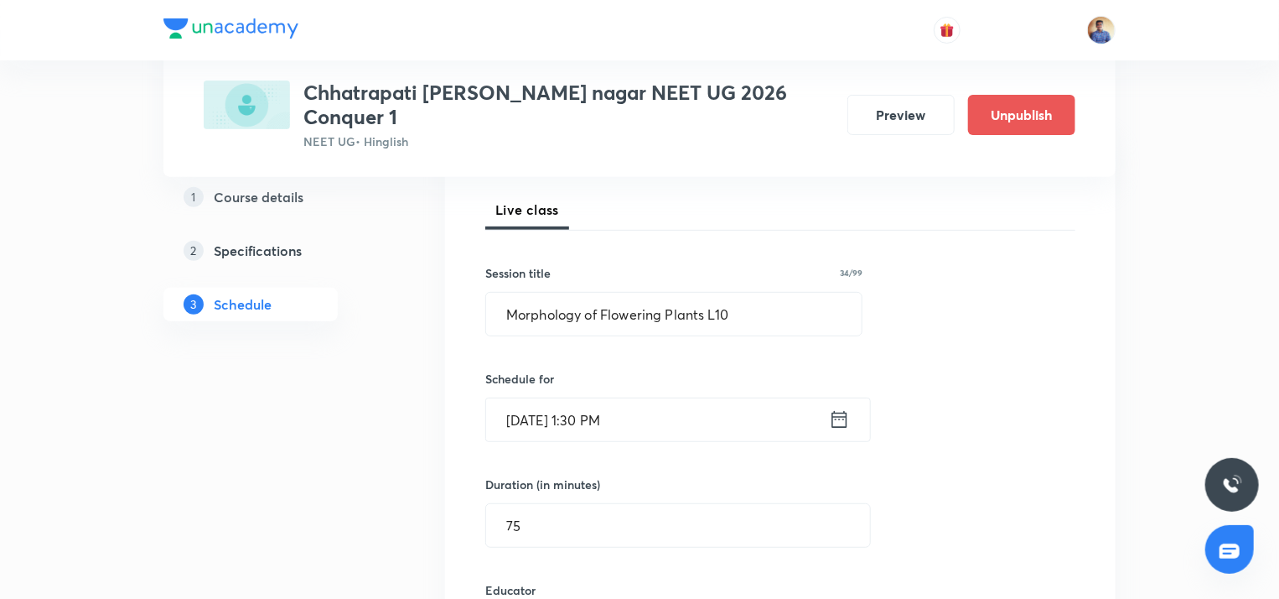
radio input "false"
radio input "true"
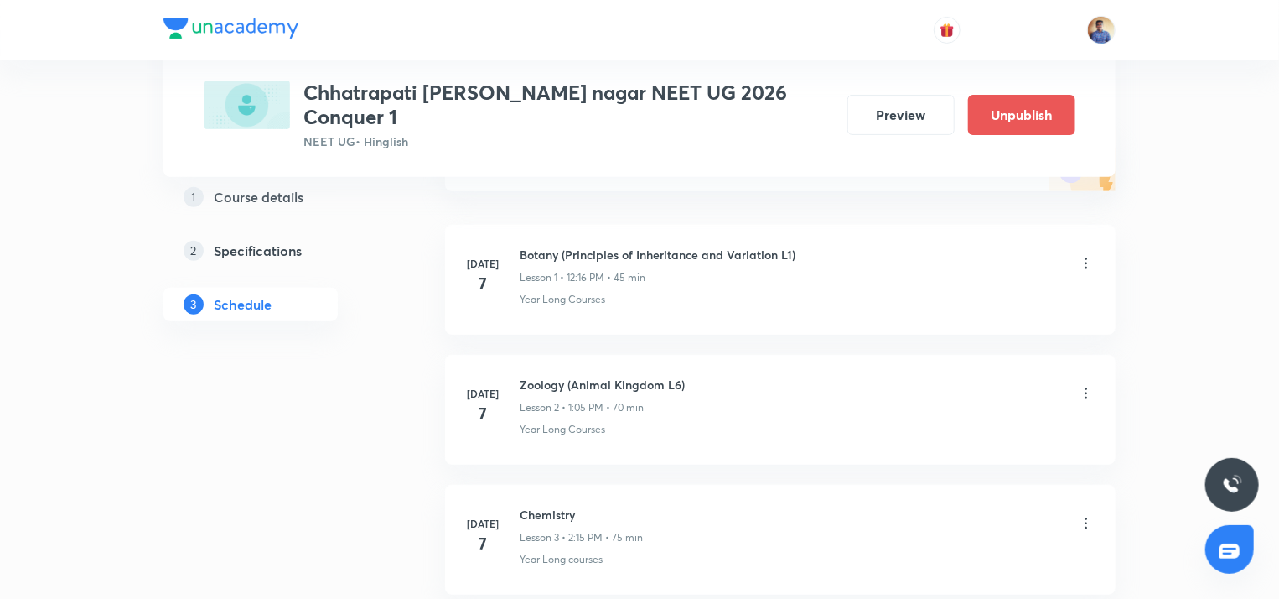
scroll to position [0, 0]
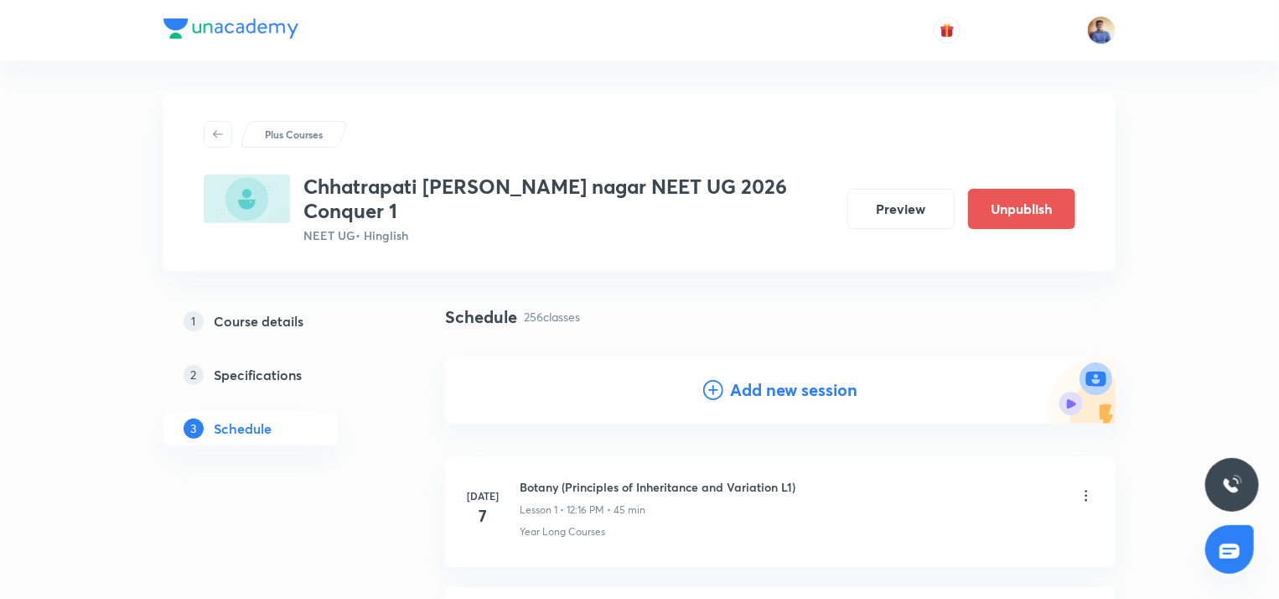
click at [716, 380] on icon at bounding box center [713, 390] width 20 height 20
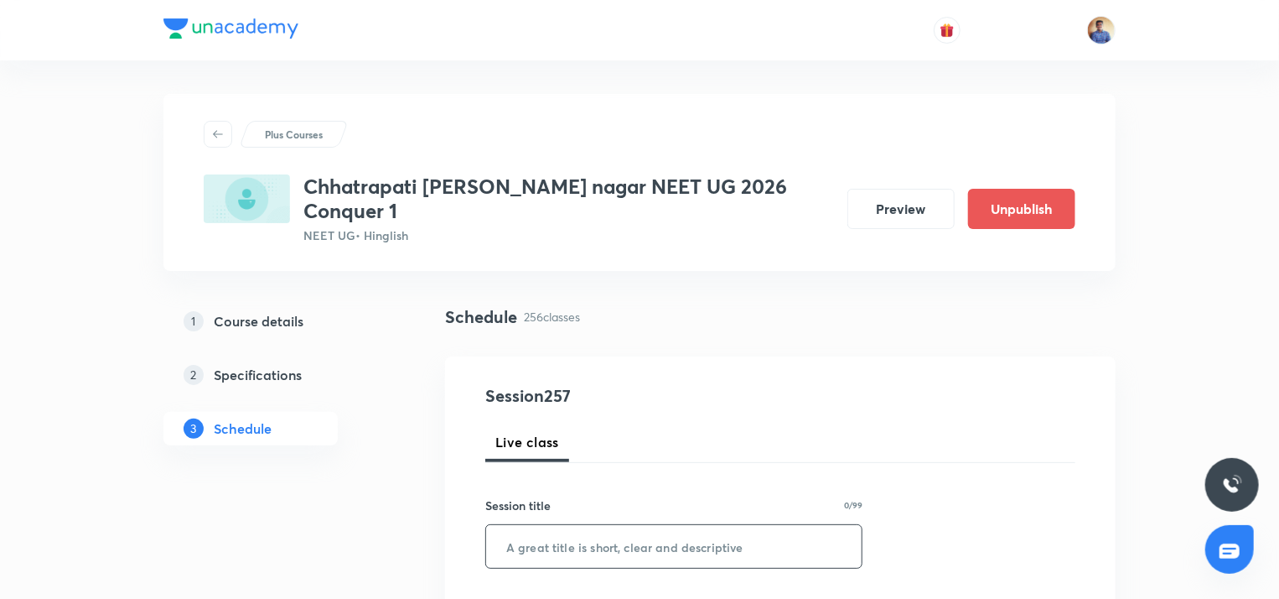
paste input "Morphology of Flowering Plants L9"
click at [561, 529] on input "Morphology of Flowering Plants L9" at bounding box center [674, 546] width 376 height 43
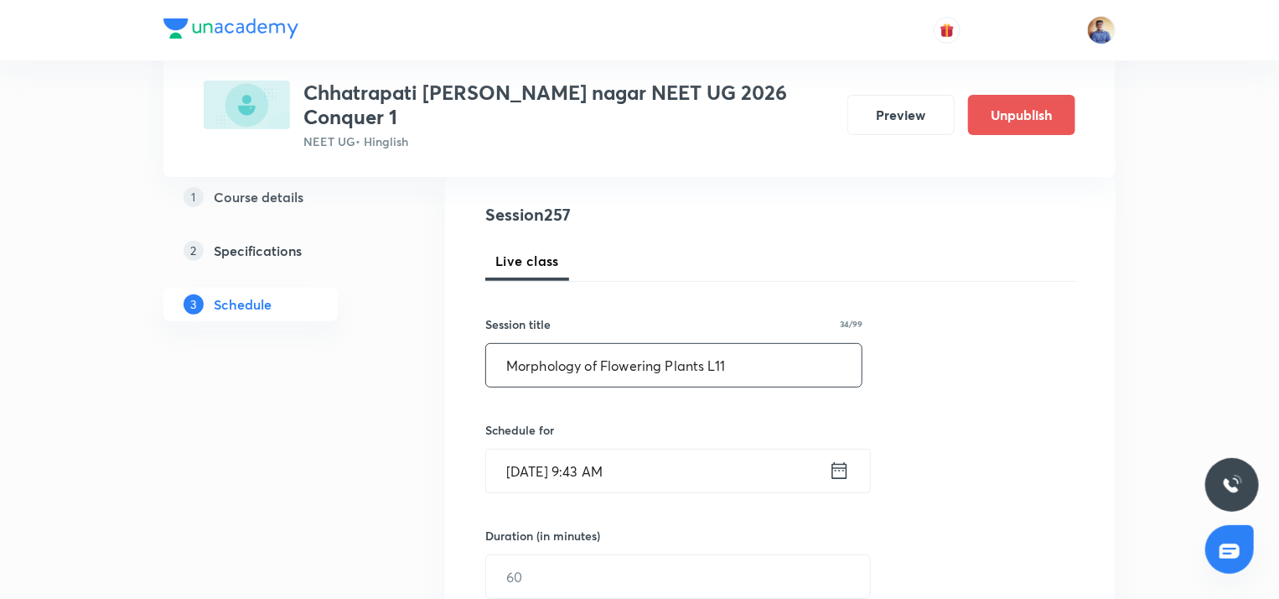
scroll to position [257, 0]
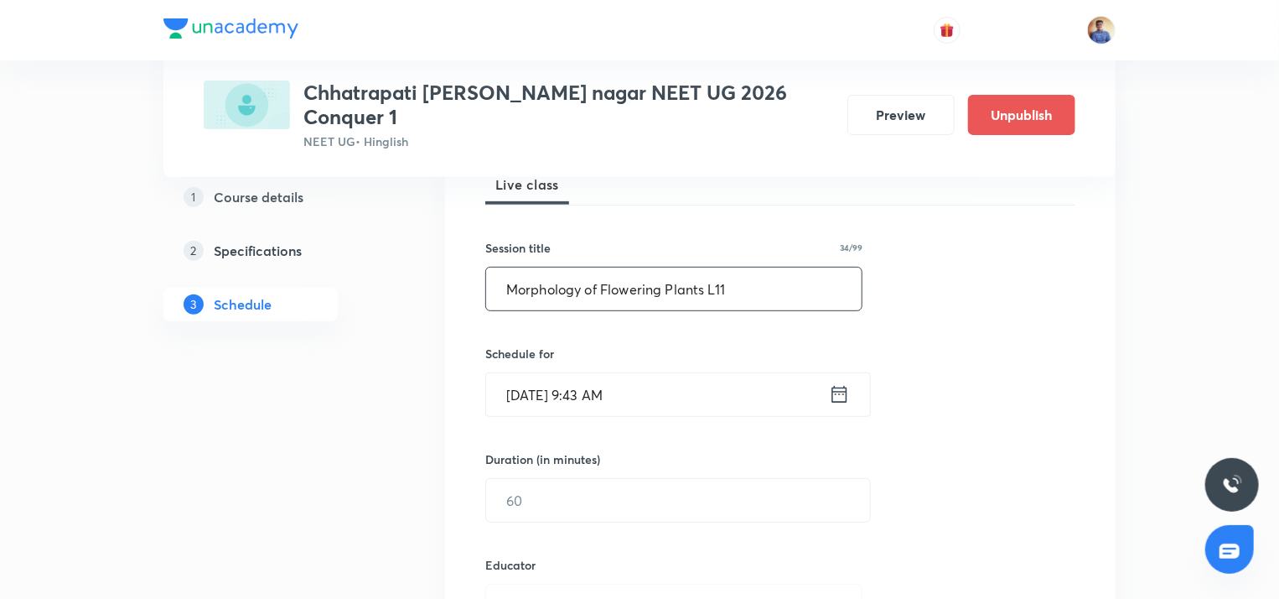
type input "Morphology of Flowering Plants L11"
click at [542, 373] on input "[DATE] 9:43 AM" at bounding box center [657, 394] width 343 height 43
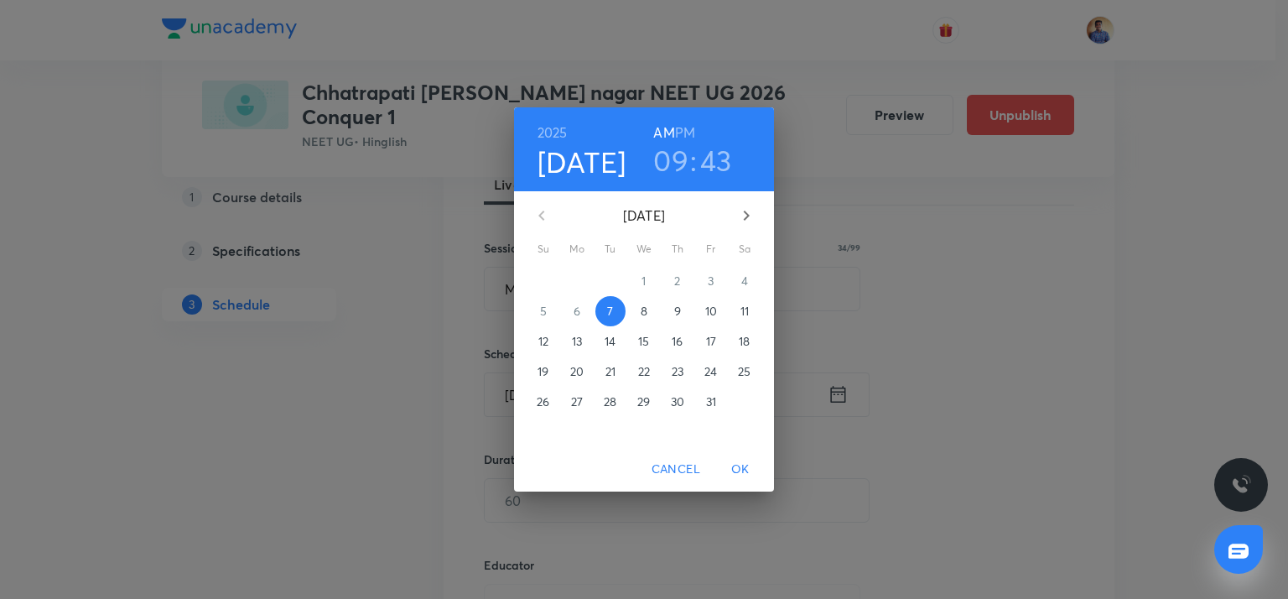
click at [636, 299] on button "8" at bounding box center [644, 311] width 30 height 30
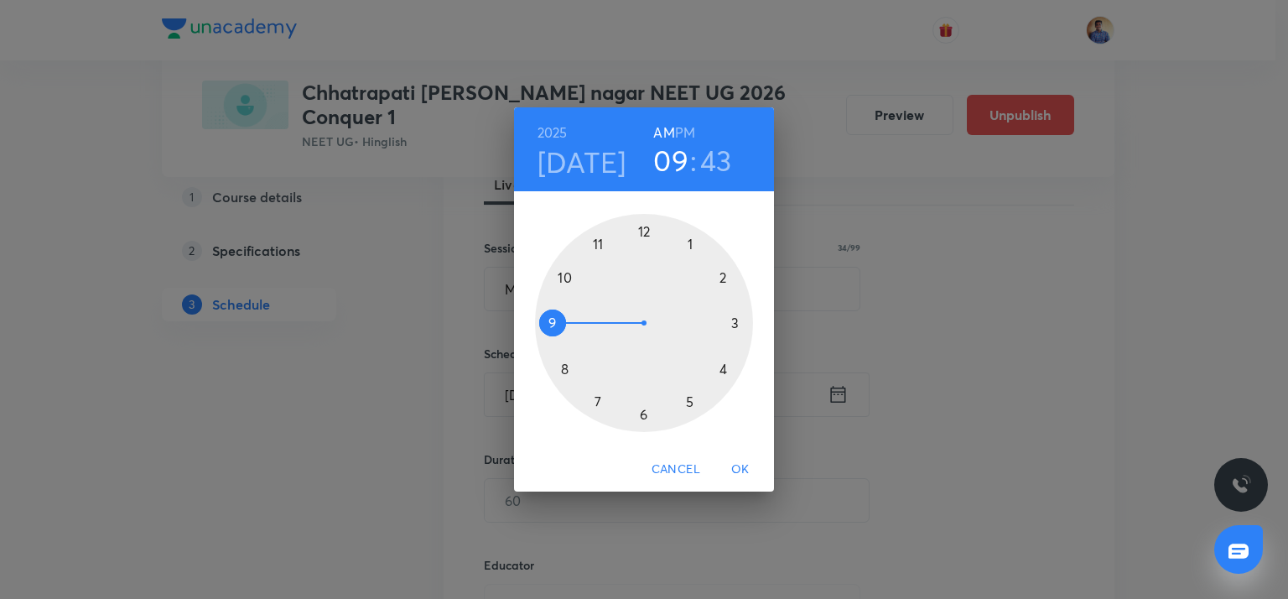
click at [687, 133] on h6 "PM" at bounding box center [685, 132] width 20 height 23
click at [691, 239] on div at bounding box center [644, 323] width 218 height 218
click at [644, 413] on div at bounding box center [644, 323] width 218 height 218
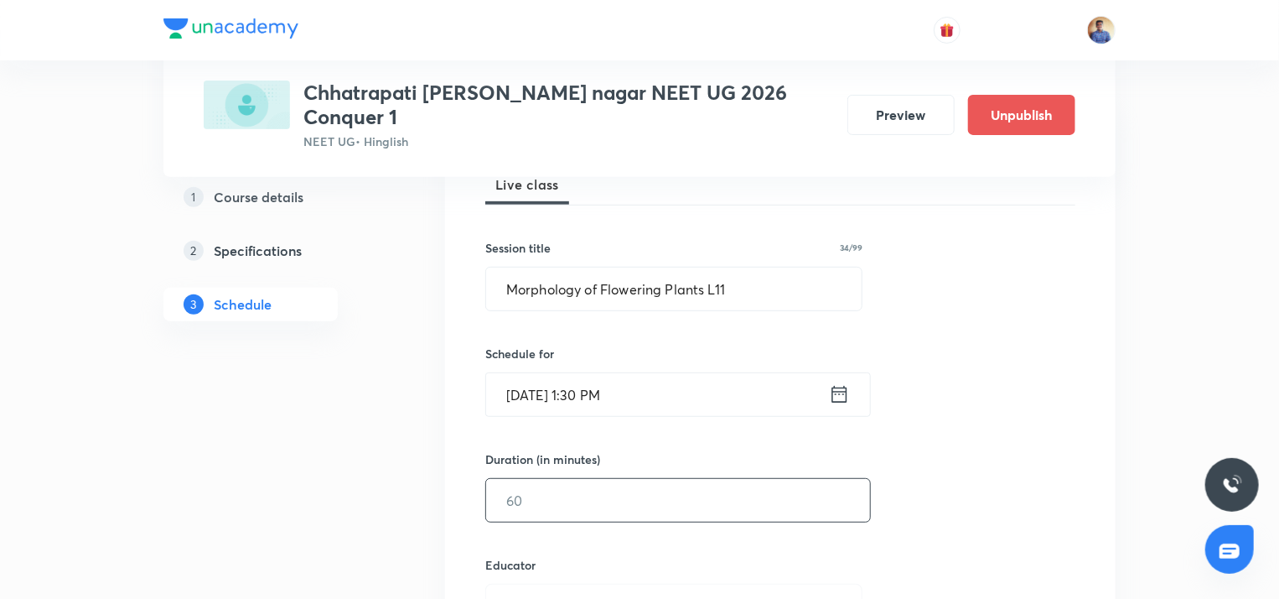
click at [547, 479] on input "text" at bounding box center [678, 500] width 384 height 43
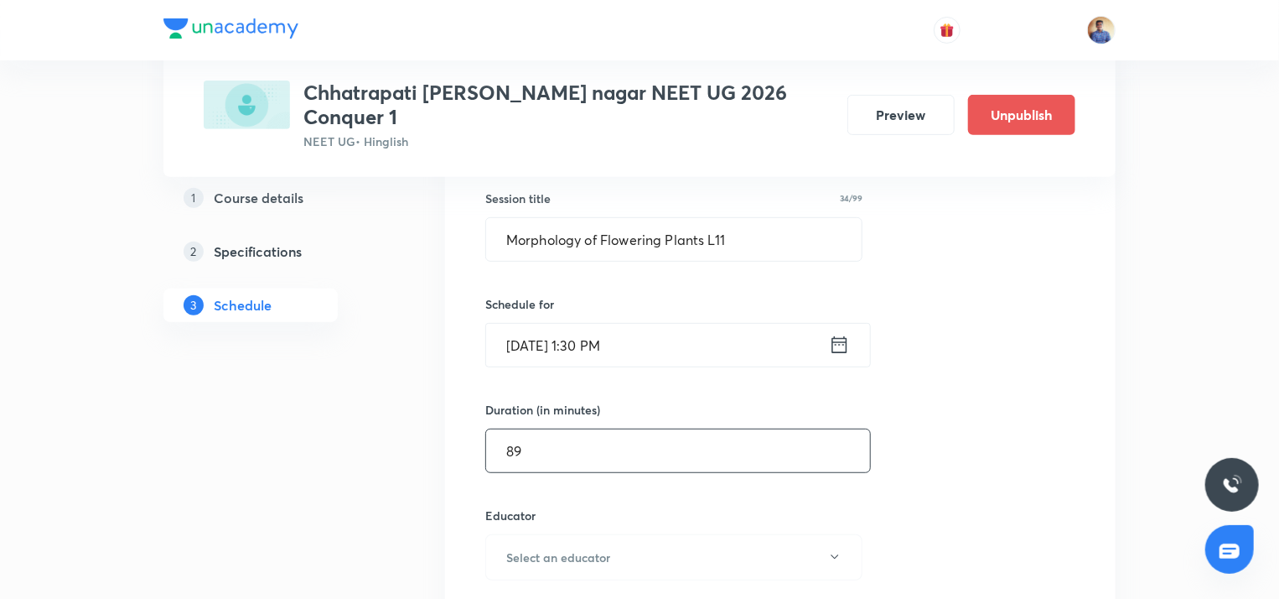
scroll to position [308, 0]
type input "8"
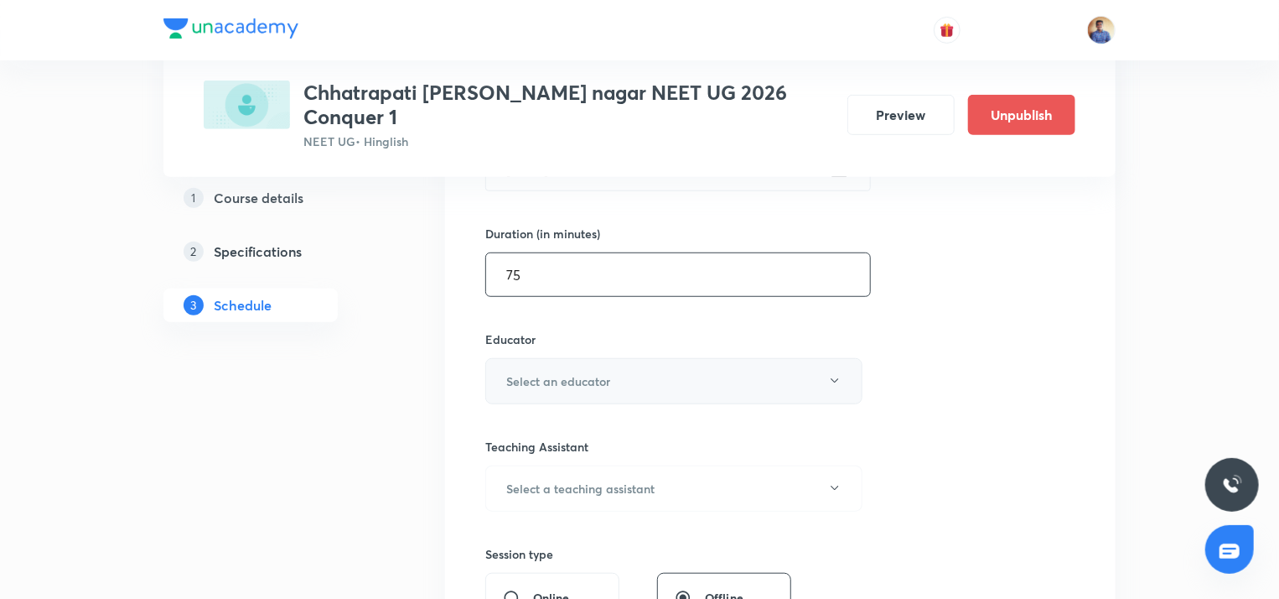
type input "75"
click at [547, 372] on h6 "Select an educator" at bounding box center [558, 381] width 104 height 18
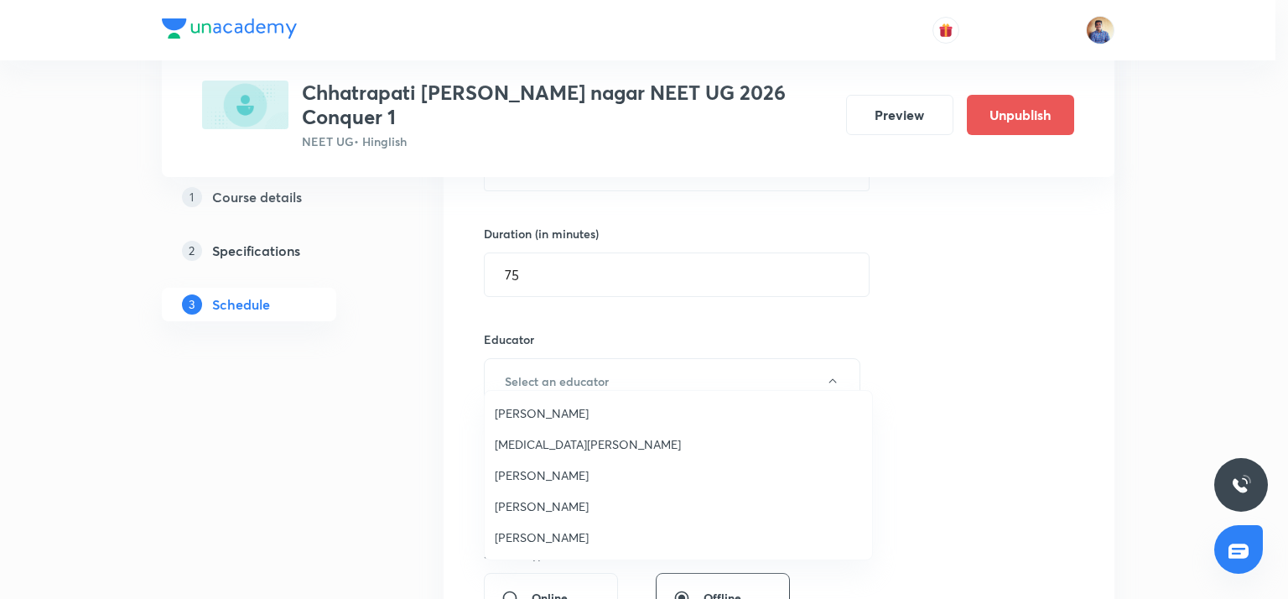
click at [526, 503] on span "[PERSON_NAME]" at bounding box center [678, 506] width 367 height 18
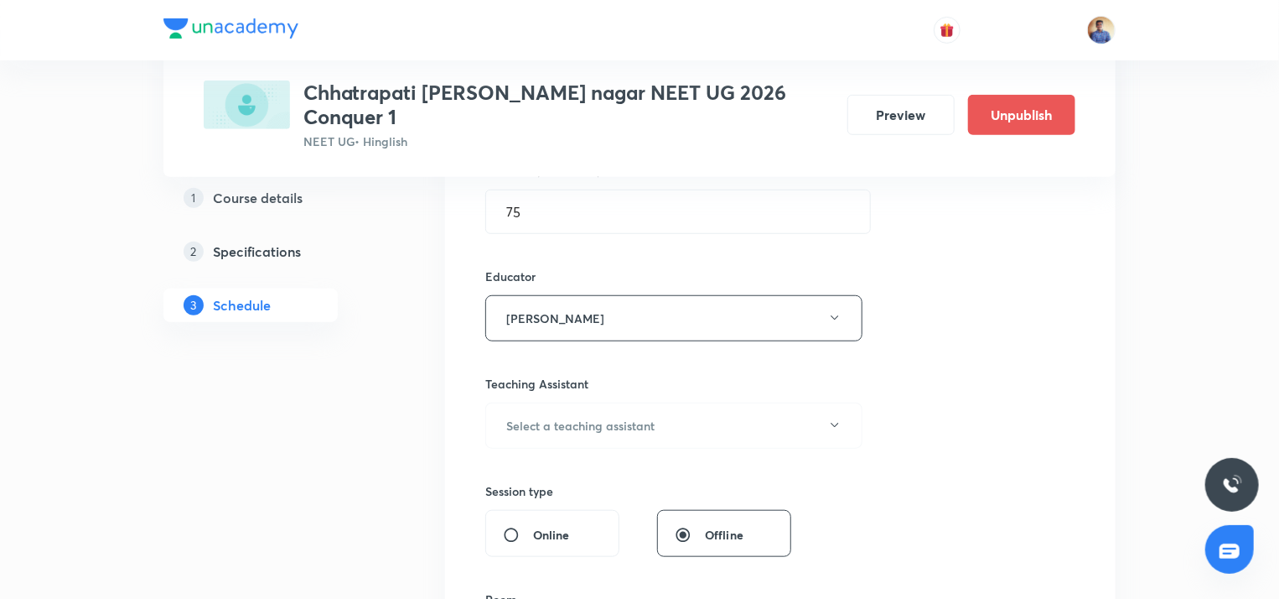
scroll to position [548, 0]
click at [502, 507] on div "Online" at bounding box center [552, 530] width 134 height 47
click at [509, 523] on input "Online" at bounding box center [518, 531] width 30 height 17
radio input "true"
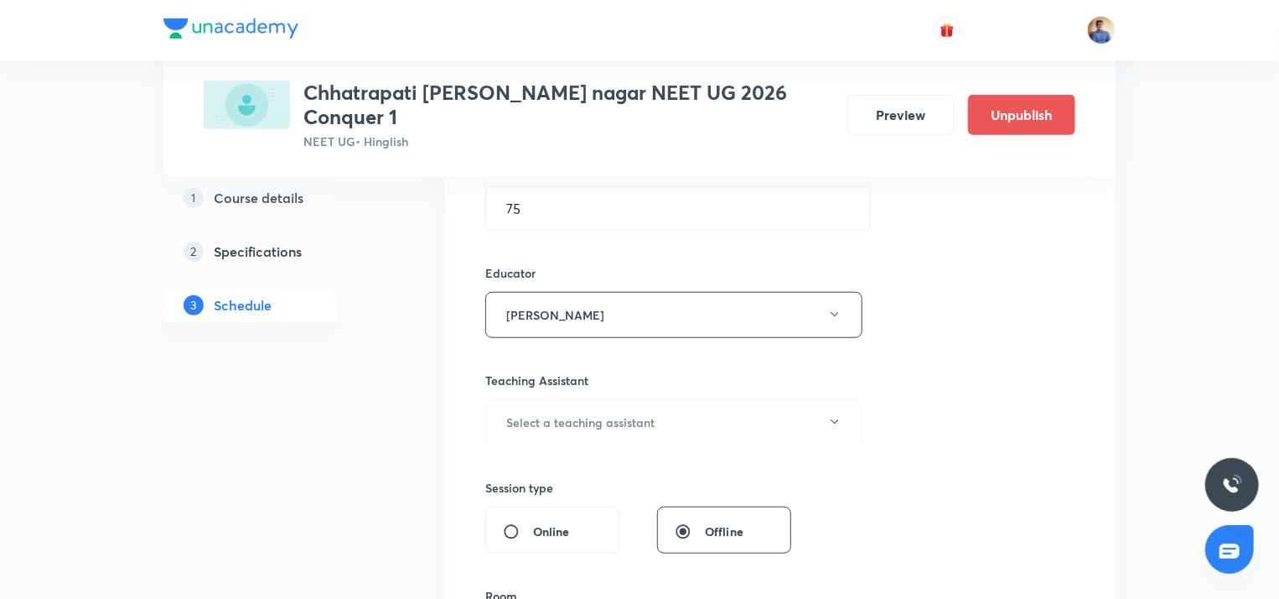
radio input "false"
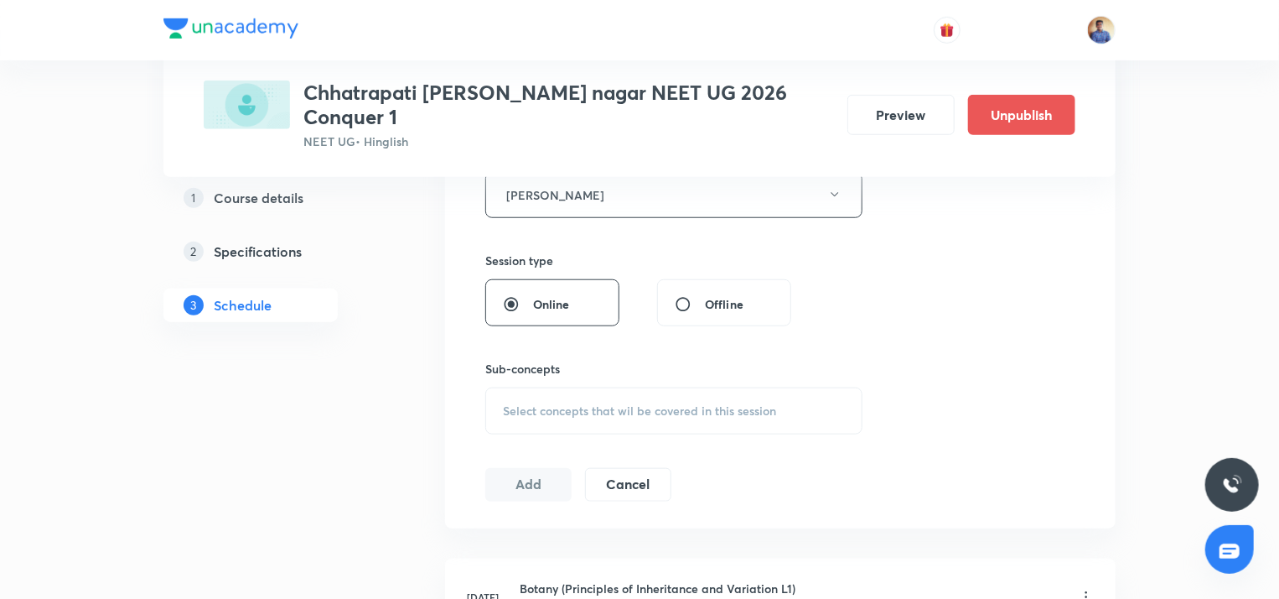
scroll to position [670, 0]
click at [538, 403] on span "Select concepts that wil be covered in this session" at bounding box center [639, 409] width 273 height 13
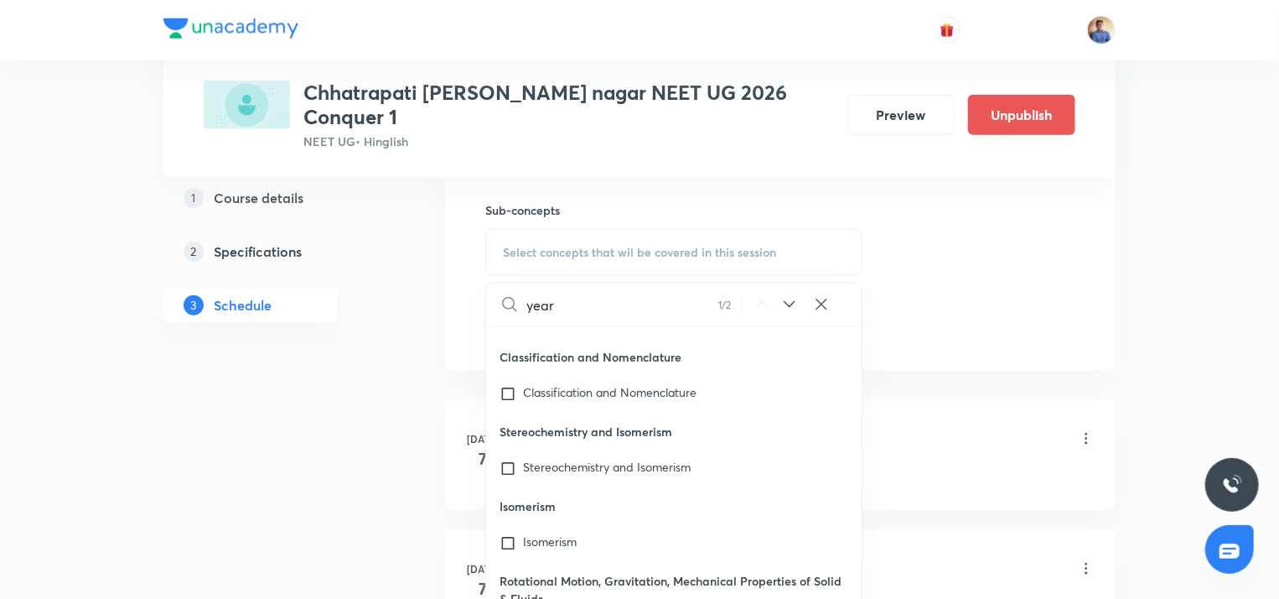
scroll to position [49655, 0]
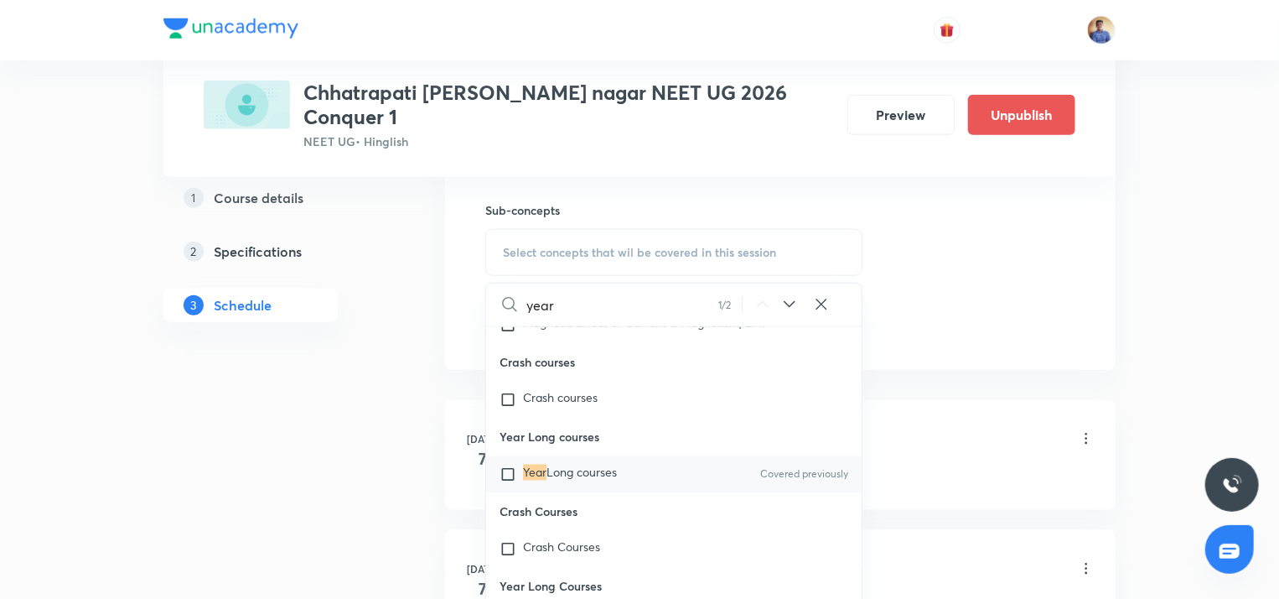
type input "year"
click at [512, 483] on input "checkbox" at bounding box center [511, 474] width 23 height 17
checkbox input "true"
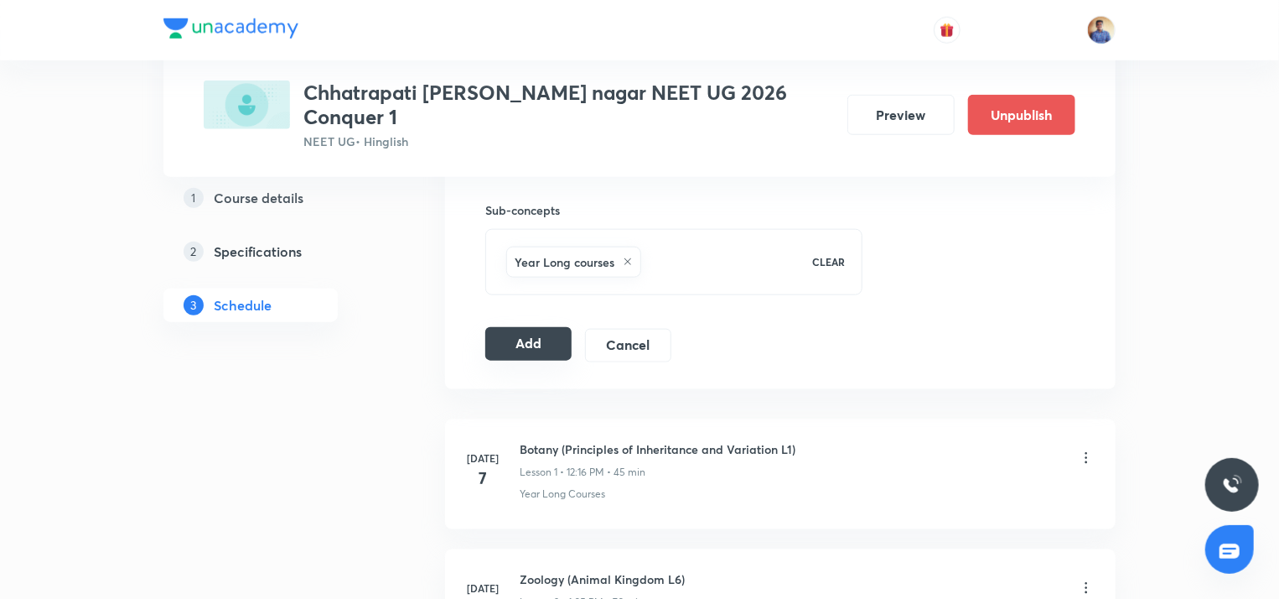
click at [519, 330] on button "Add" at bounding box center [528, 344] width 86 height 34
radio input "false"
radio input "true"
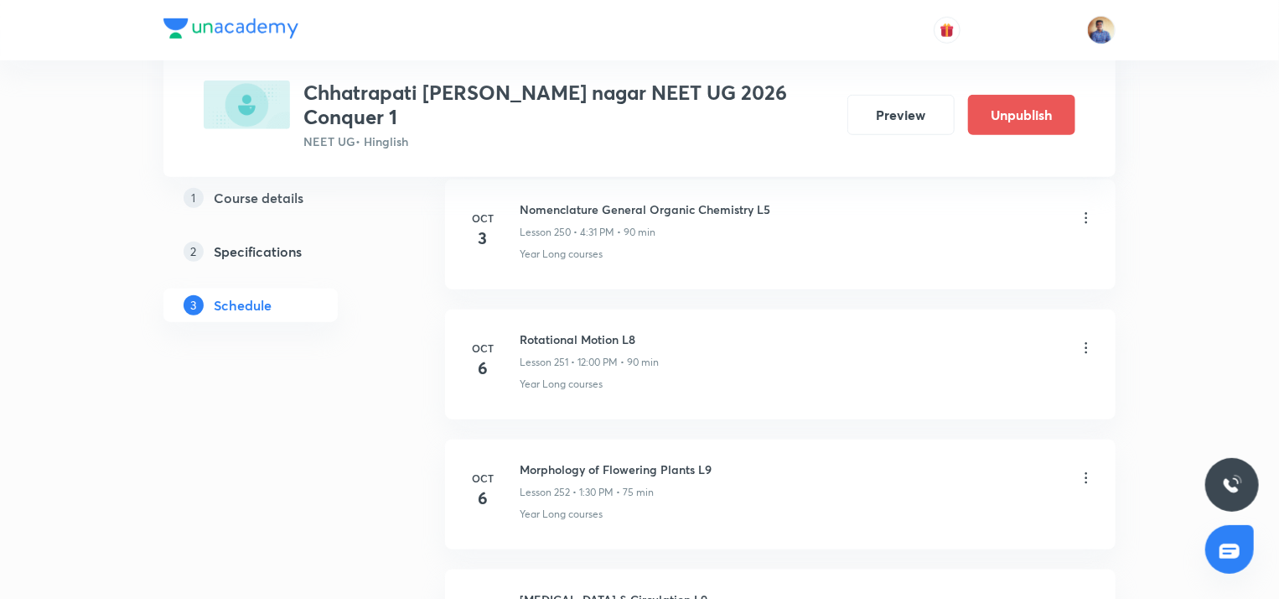
scroll to position [32662, 0]
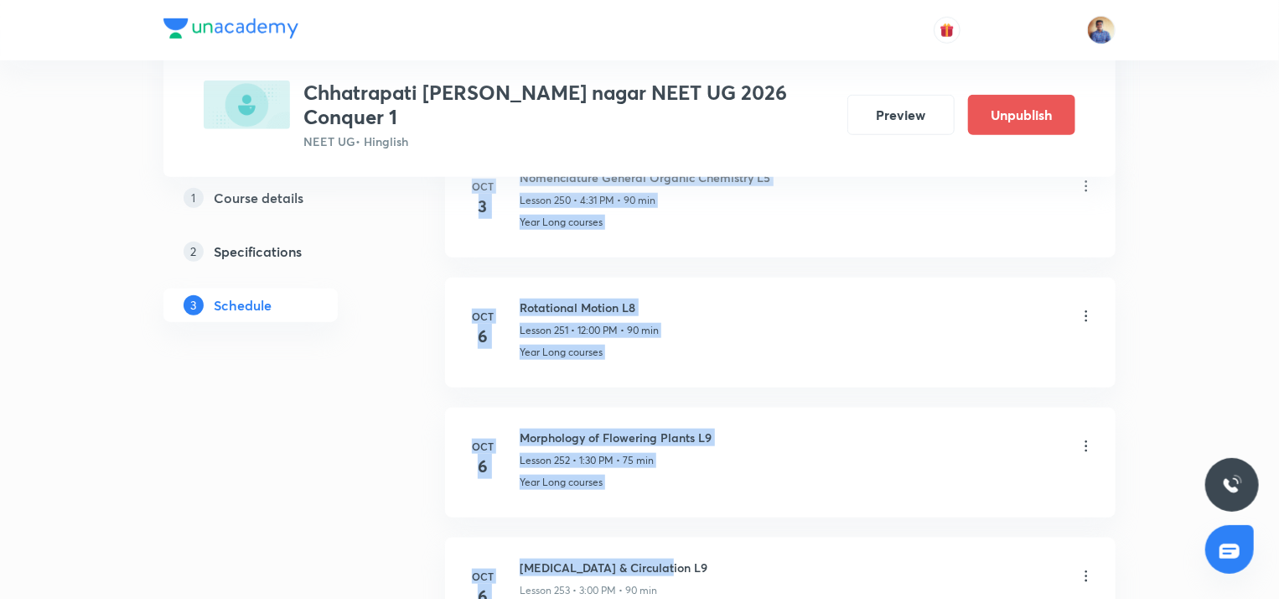
drag, startPoint x: 523, startPoint y: 458, endPoint x: 657, endPoint y: 456, distance: 134.1
click at [657, 558] on h6 "[MEDICAL_DATA] & Circulation L9" at bounding box center [614, 567] width 188 height 18
click at [547, 558] on h6 "[MEDICAL_DATA] & Circulation L9" at bounding box center [614, 567] width 188 height 18
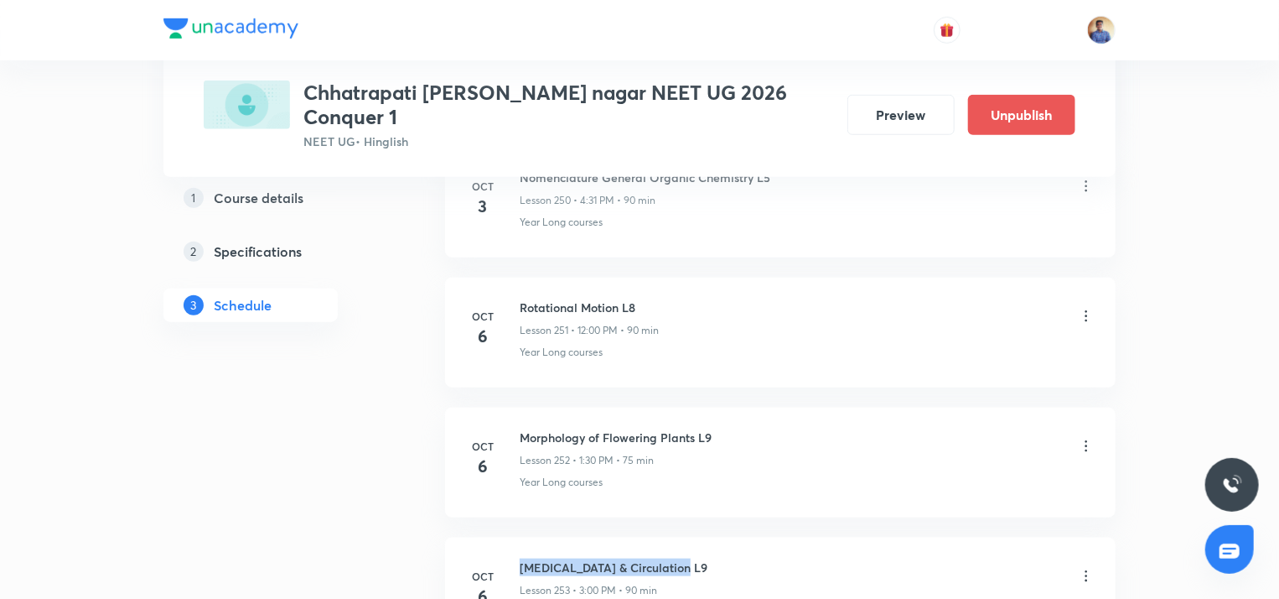
drag, startPoint x: 520, startPoint y: 463, endPoint x: 676, endPoint y: 460, distance: 156.8
click at [676, 558] on div "[MEDICAL_DATA] & Circulation L9 Lesson 253 • 3:00 PM • 90 min" at bounding box center [807, 577] width 575 height 39
copy h6 "[MEDICAL_DATA] & Circulation L9"
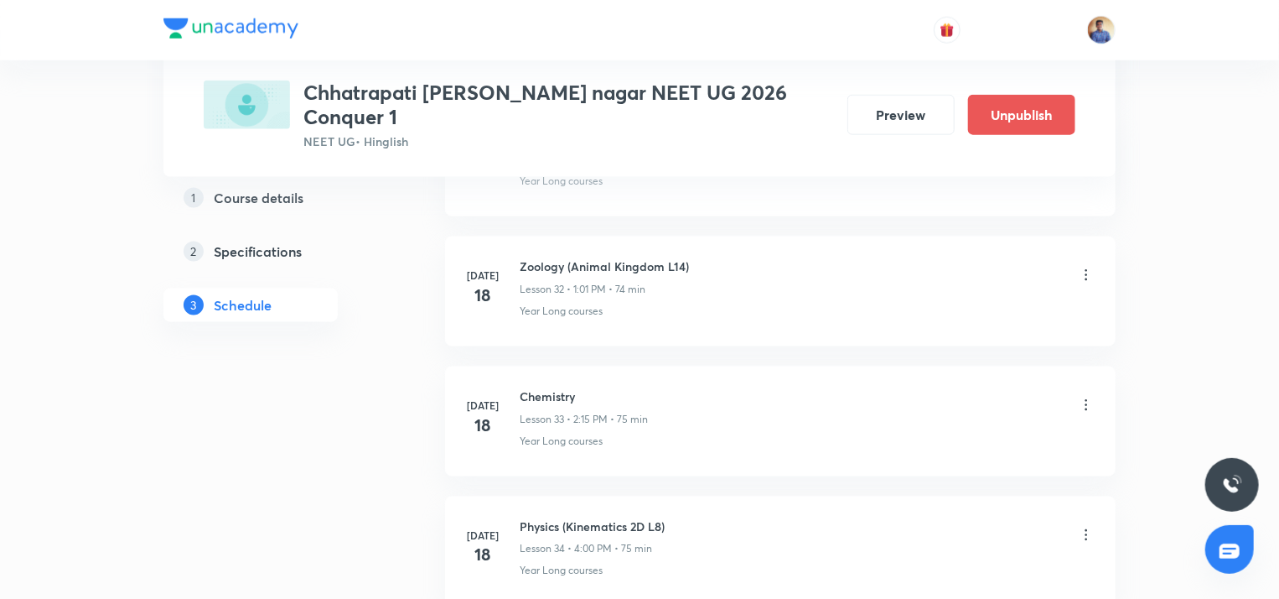
scroll to position [0, 0]
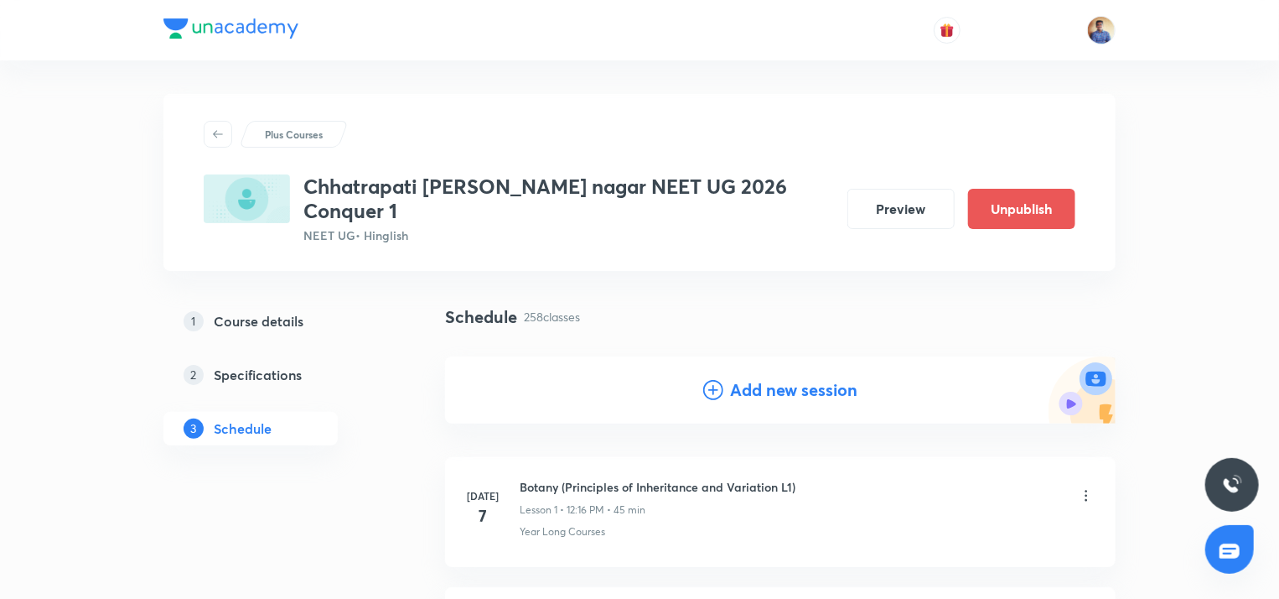
click at [719, 380] on icon at bounding box center [713, 390] width 20 height 20
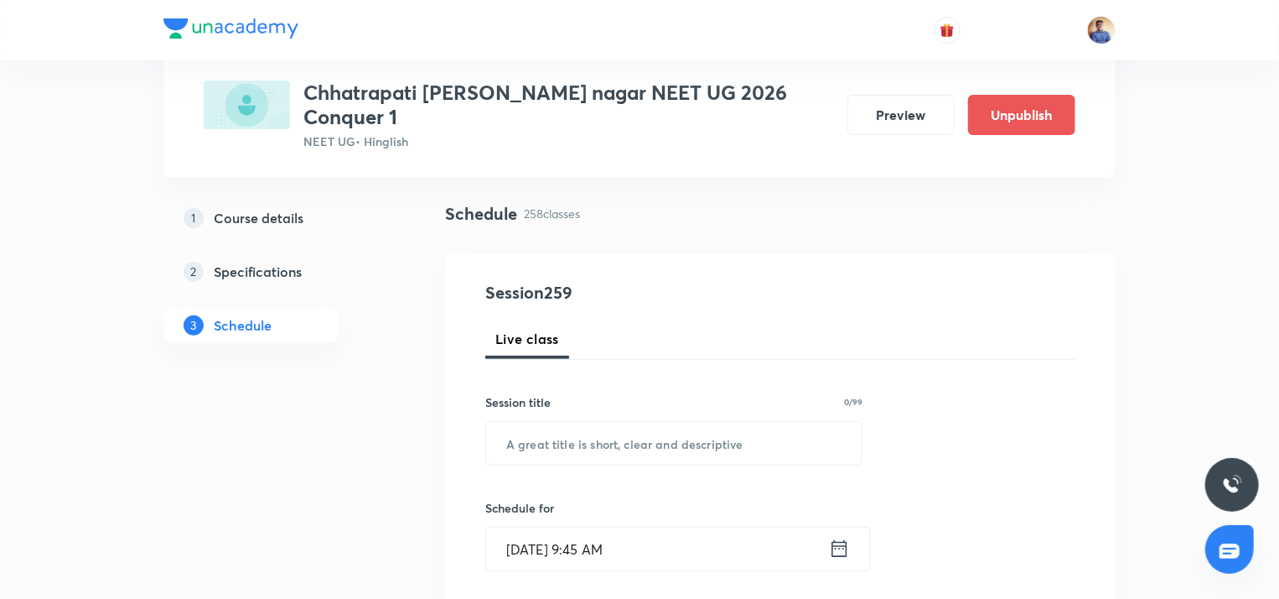
scroll to position [107, 0]
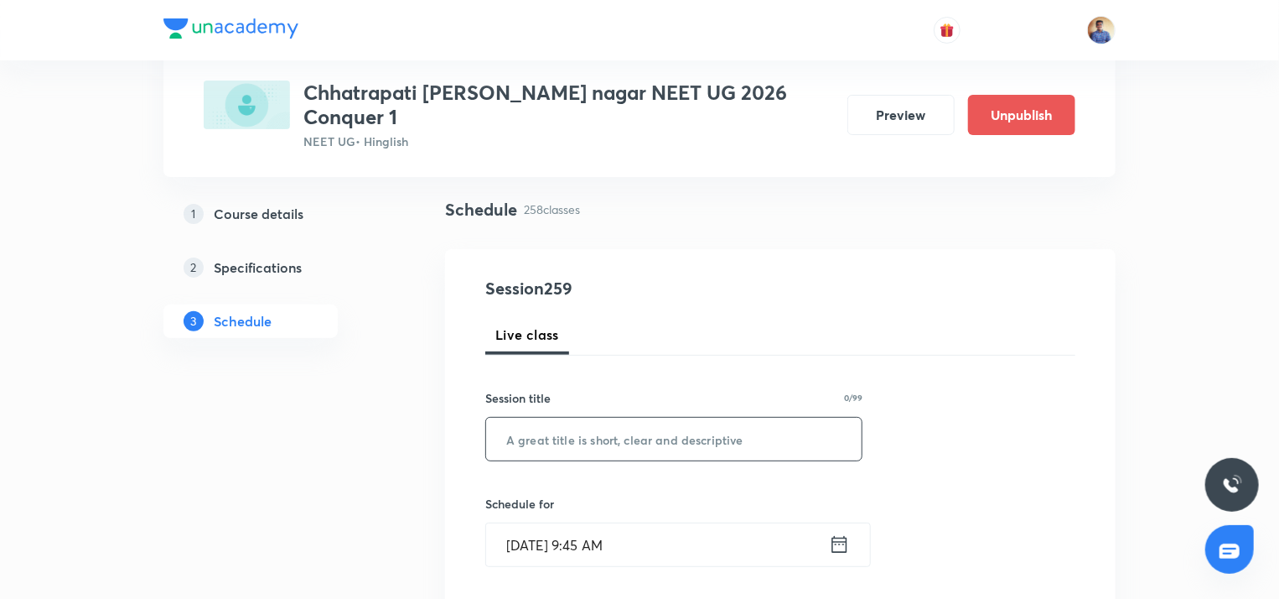
paste input "[MEDICAL_DATA] & Circulation L9"
click at [609, 417] on input "text" at bounding box center [674, 438] width 376 height 43
type input "[MEDICAL_DATA] & Circulation L10"
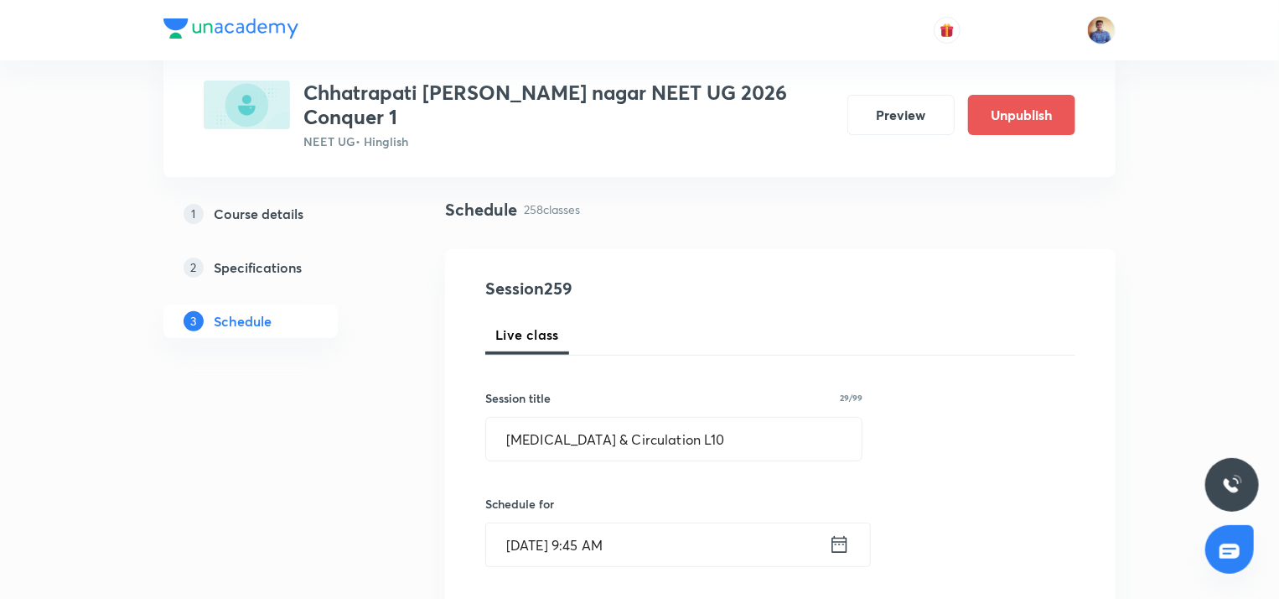
click at [520, 523] on input "[DATE] 9:45 AM" at bounding box center [657, 544] width 343 height 43
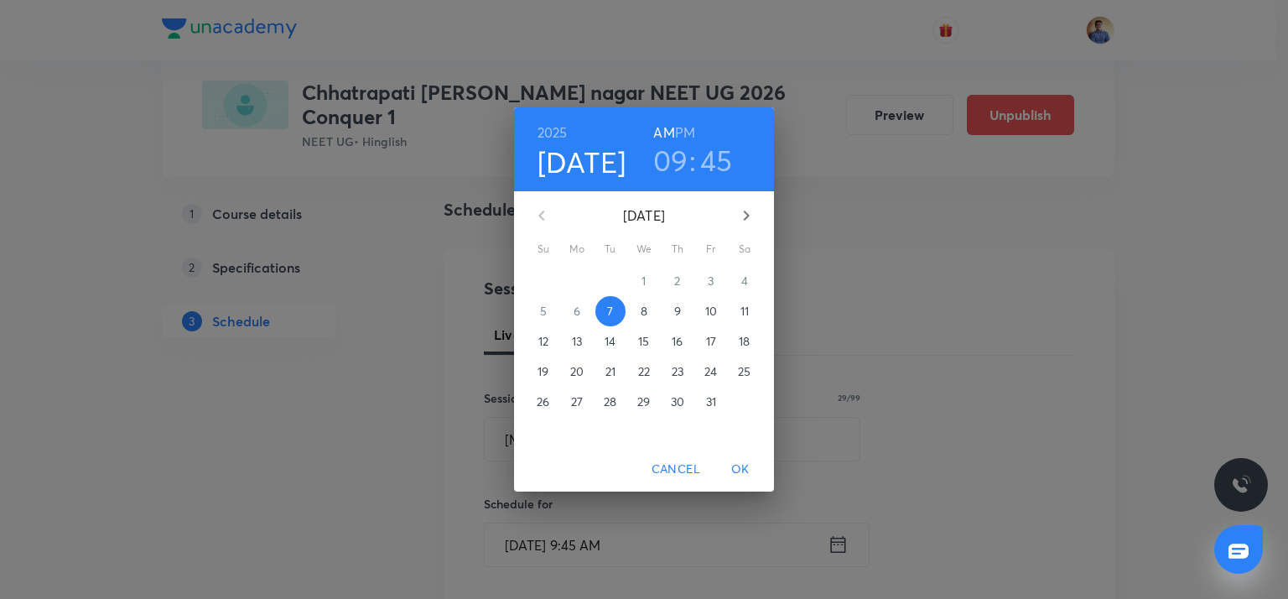
click at [691, 130] on h6 "PM" at bounding box center [685, 132] width 20 height 23
click at [675, 170] on h3 "09" at bounding box center [670, 160] width 35 height 35
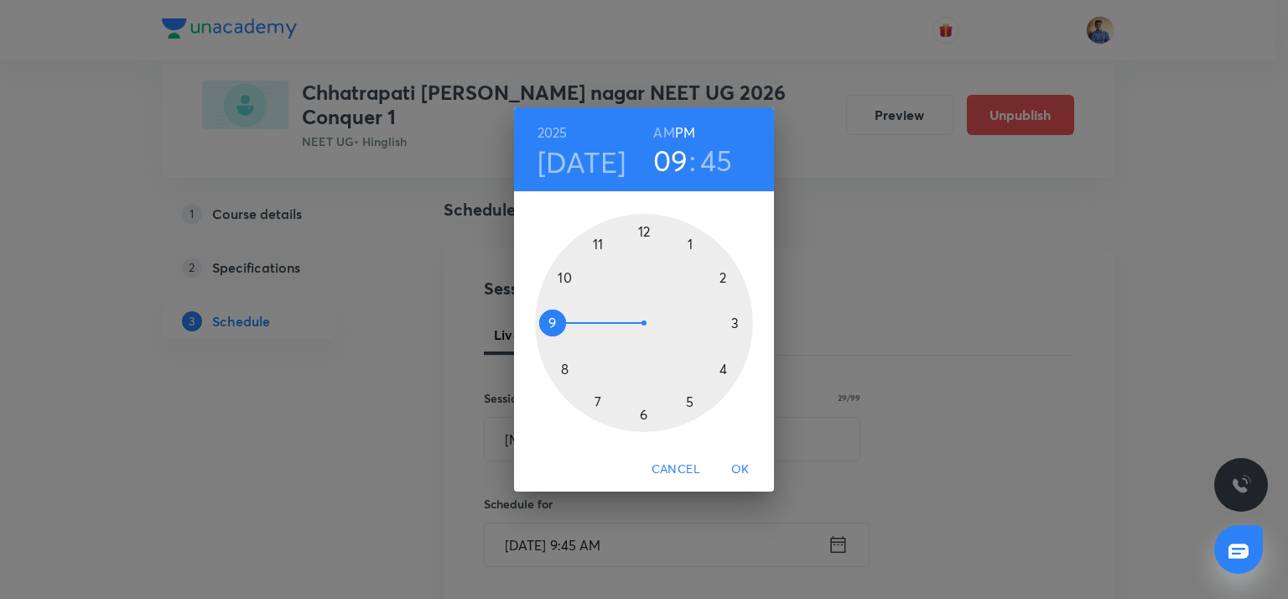
click at [733, 321] on div at bounding box center [644, 323] width 218 height 218
click at [643, 224] on div at bounding box center [644, 323] width 218 height 218
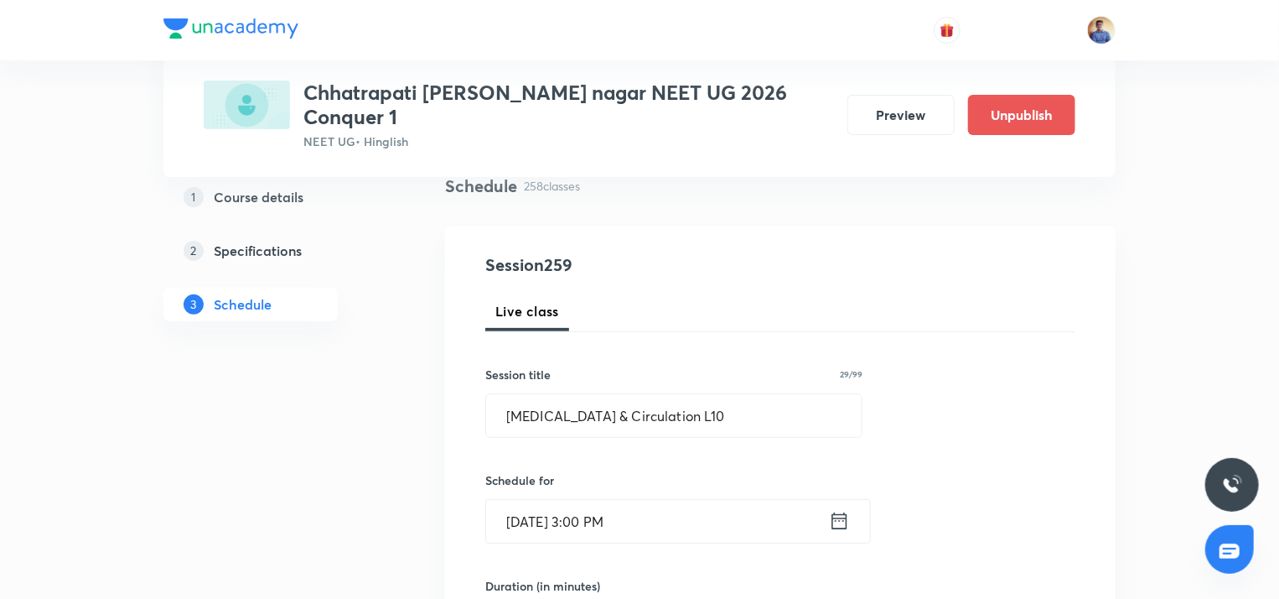
scroll to position [322, 0]
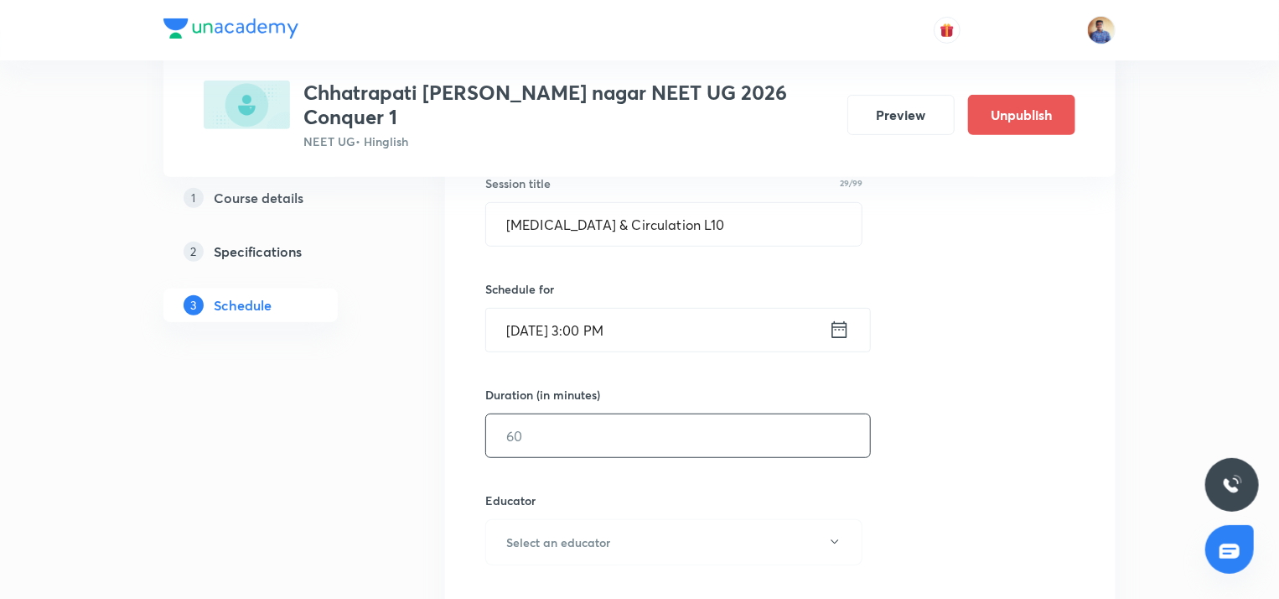
click at [527, 419] on input "text" at bounding box center [678, 435] width 384 height 43
type input "9"
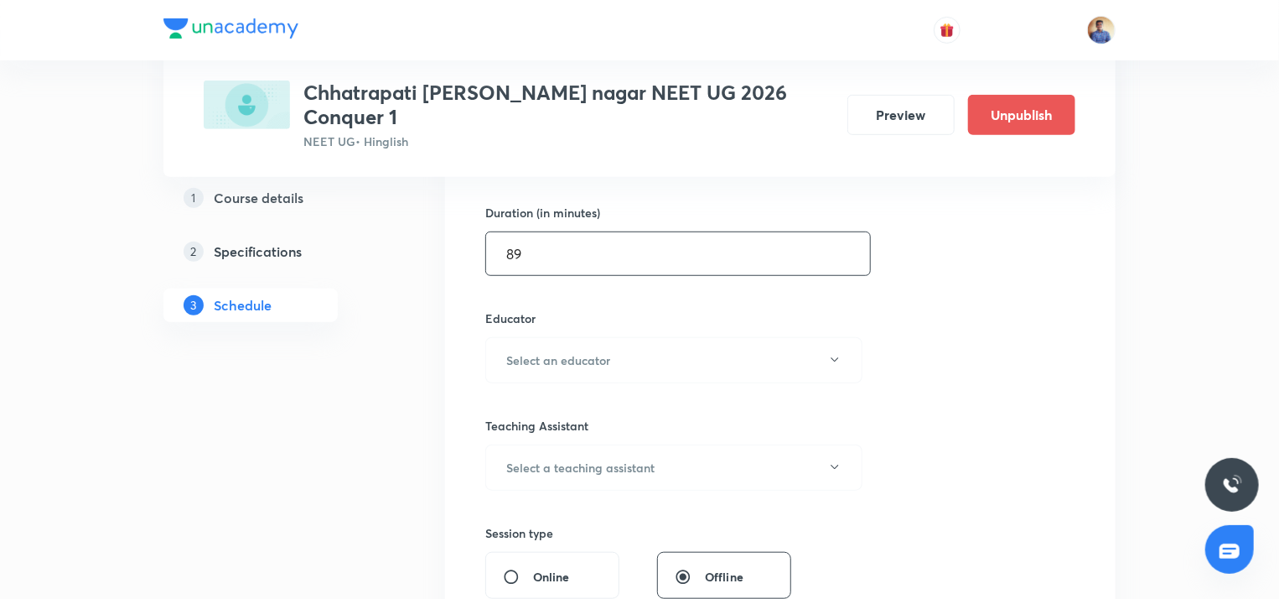
scroll to position [505, 0]
type input "89"
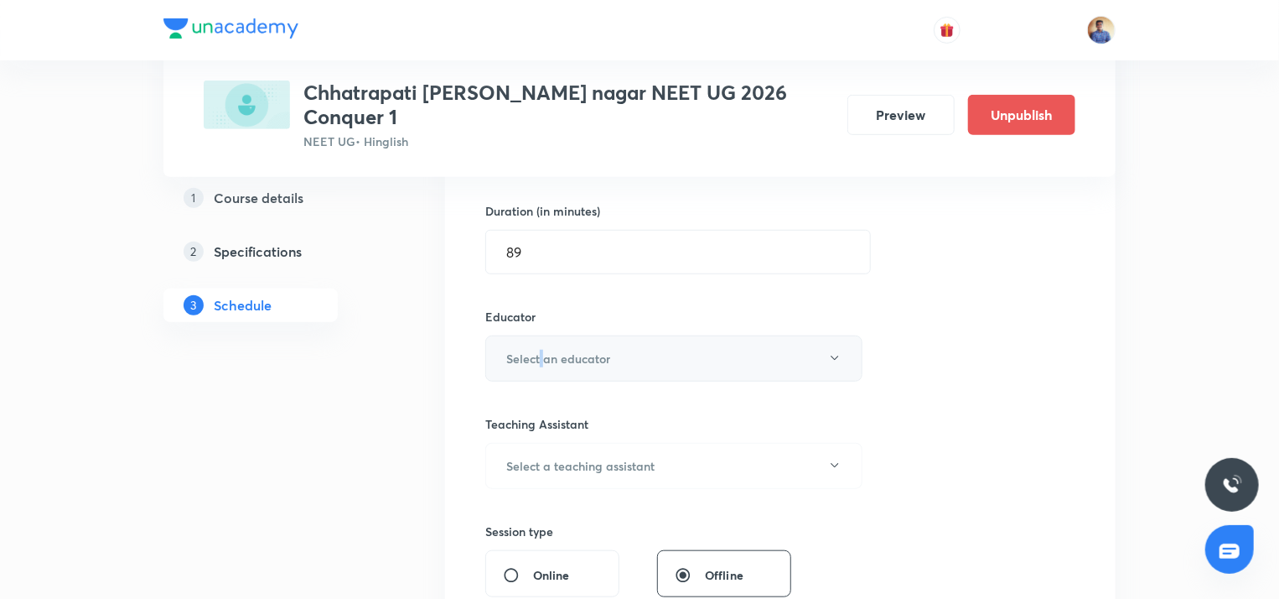
drag, startPoint x: 542, startPoint y: 309, endPoint x: 537, endPoint y: 328, distance: 18.9
click at [537, 328] on div "Educator Select an educator" at bounding box center [673, 345] width 377 height 74
click at [537, 350] on h6 "Select an educator" at bounding box center [558, 359] width 104 height 18
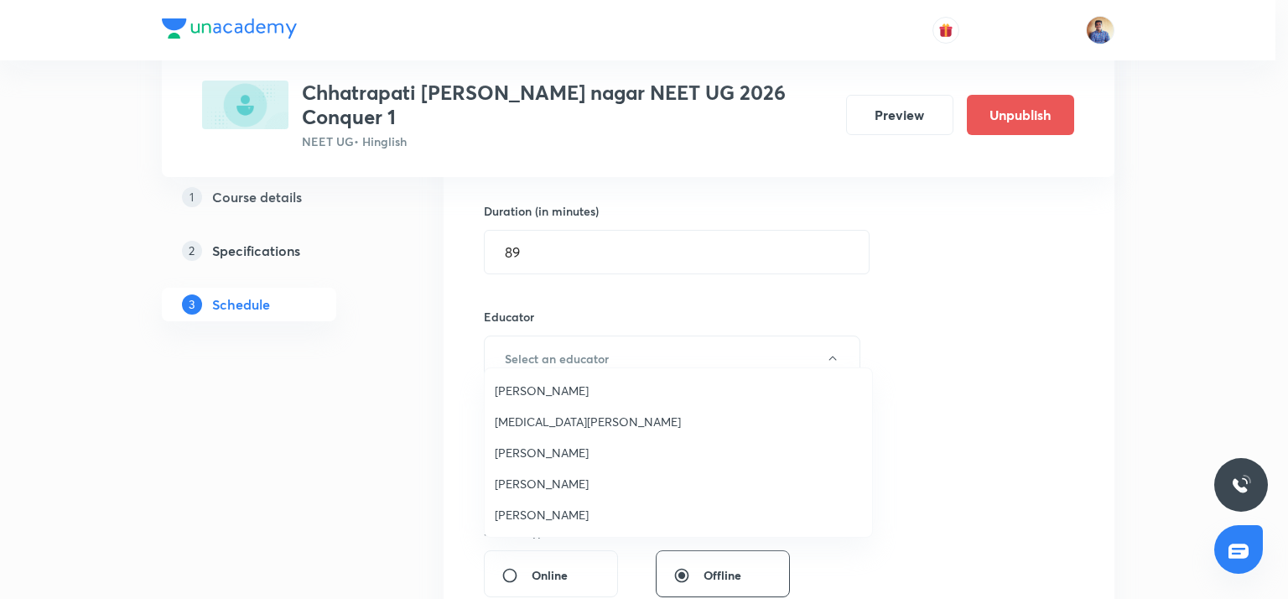
click at [526, 484] on span "[PERSON_NAME]" at bounding box center [678, 483] width 367 height 18
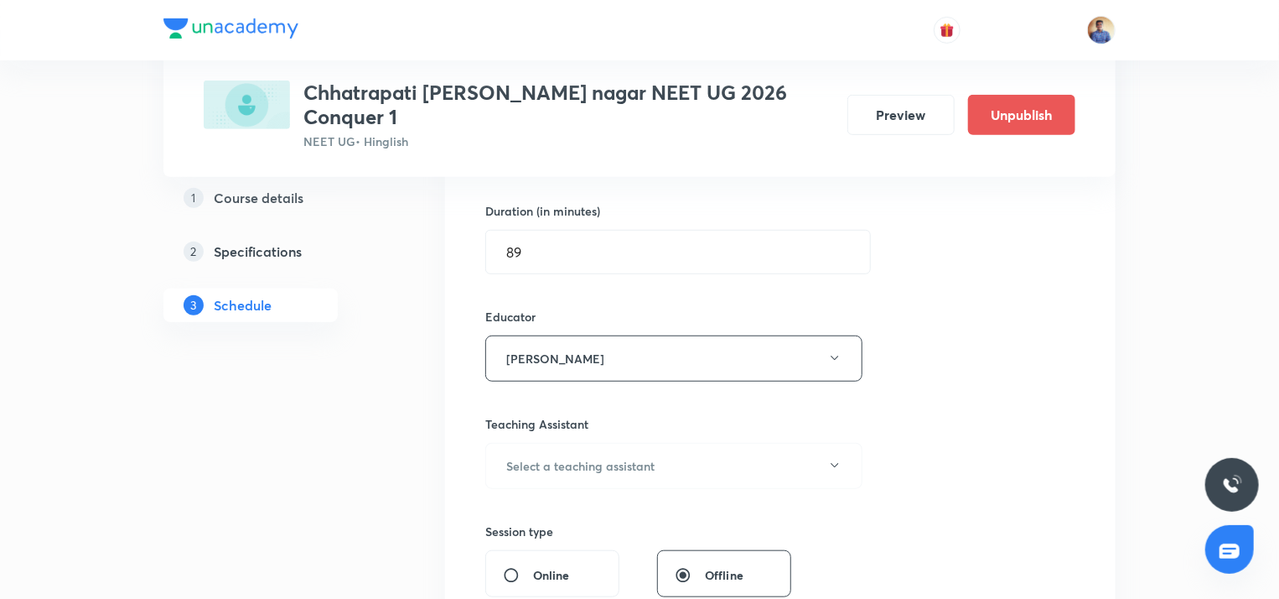
click at [510, 567] on input "Online" at bounding box center [518, 575] width 30 height 17
radio input "true"
radio input "false"
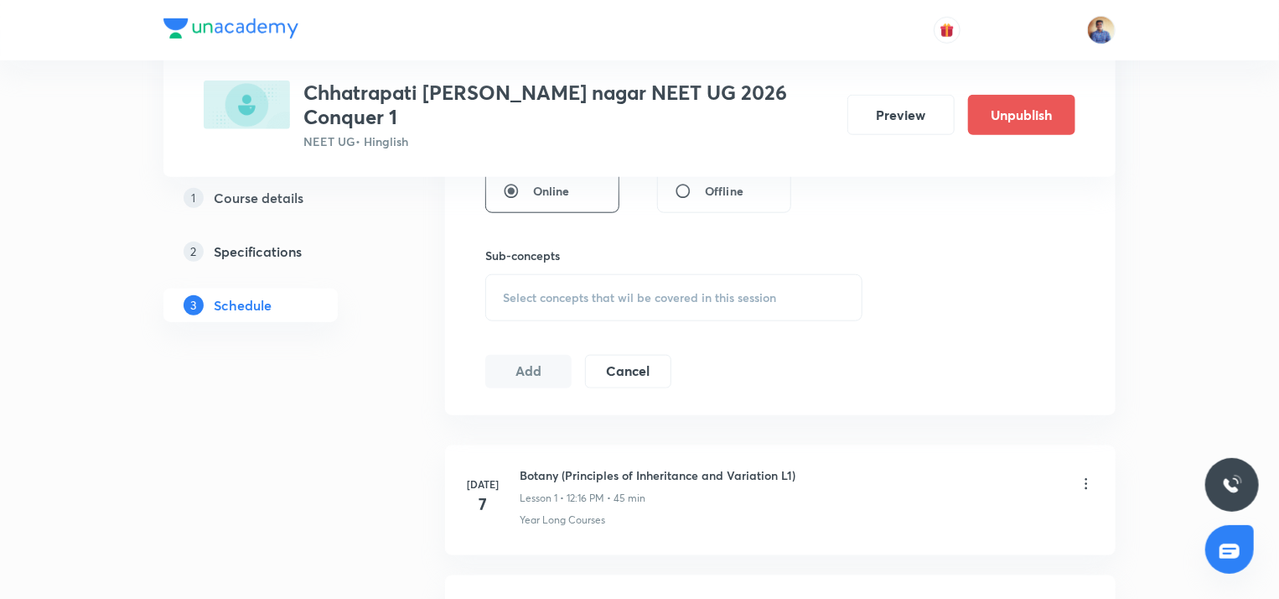
scroll to position [785, 0]
click at [569, 288] on span "Select concepts that wil be covered in this session" at bounding box center [639, 294] width 273 height 13
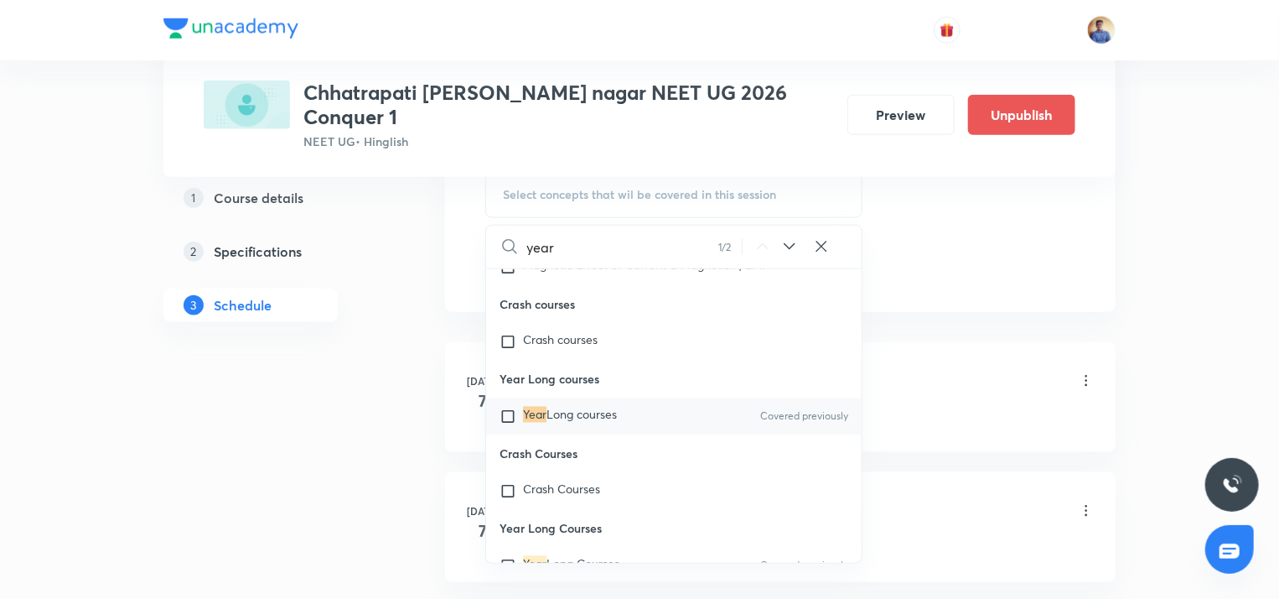
scroll to position [887, 0]
type input "year"
click at [503, 423] on input "checkbox" at bounding box center [511, 415] width 23 height 17
checkbox input "true"
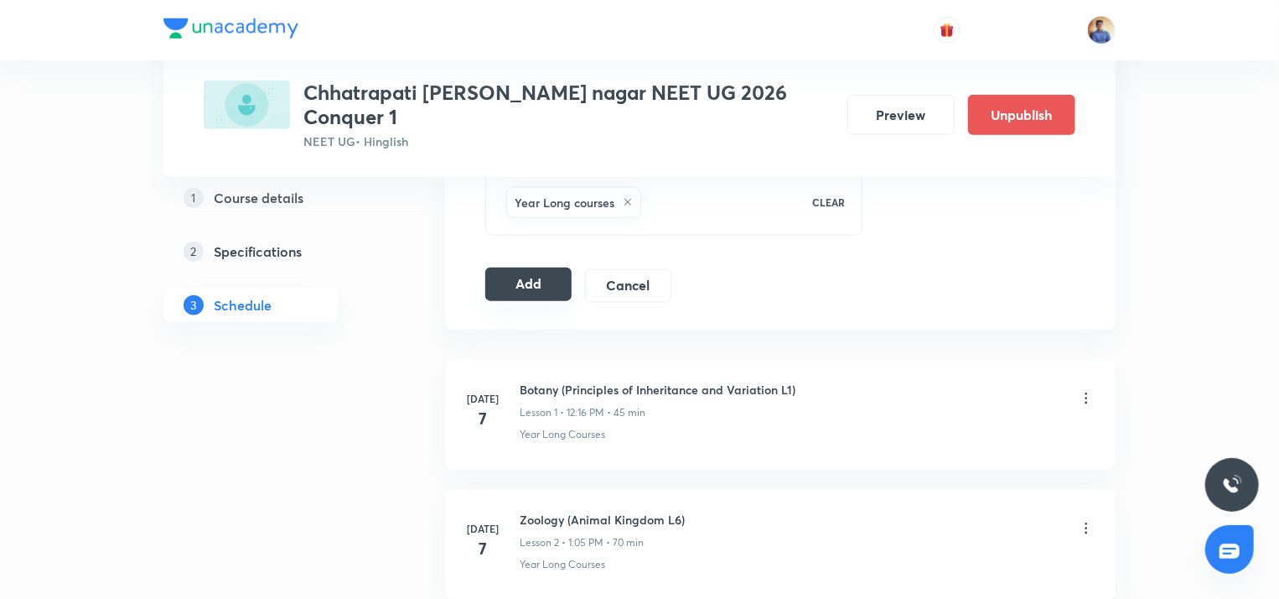
click at [526, 270] on button "Add" at bounding box center [528, 284] width 86 height 34
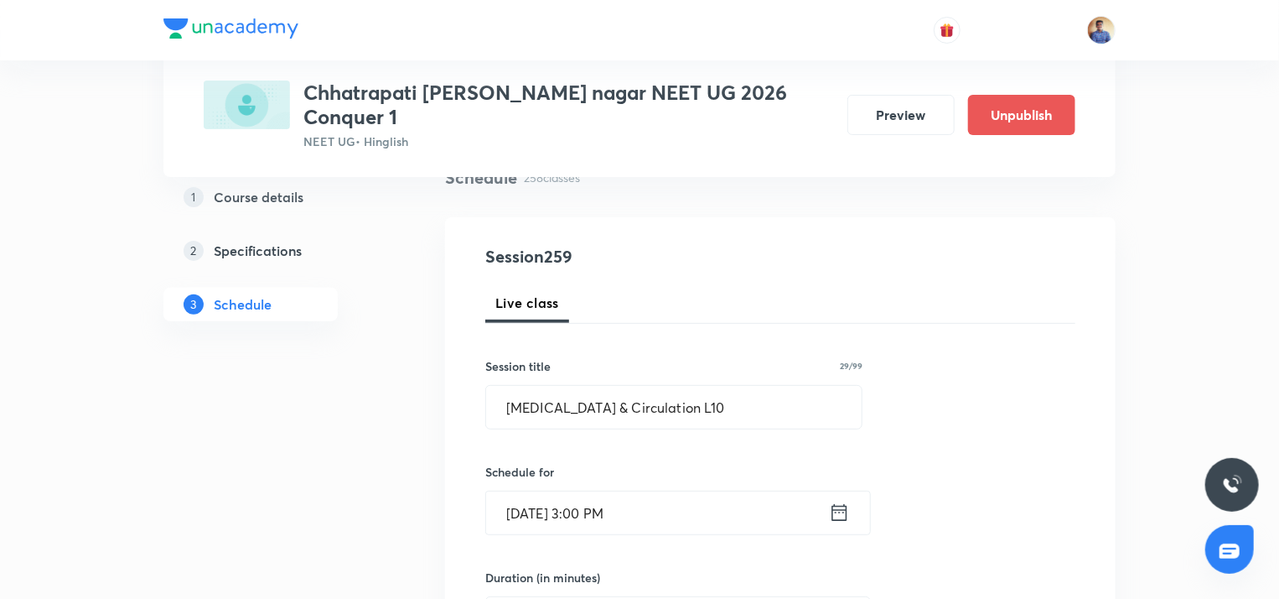
scroll to position [132, 0]
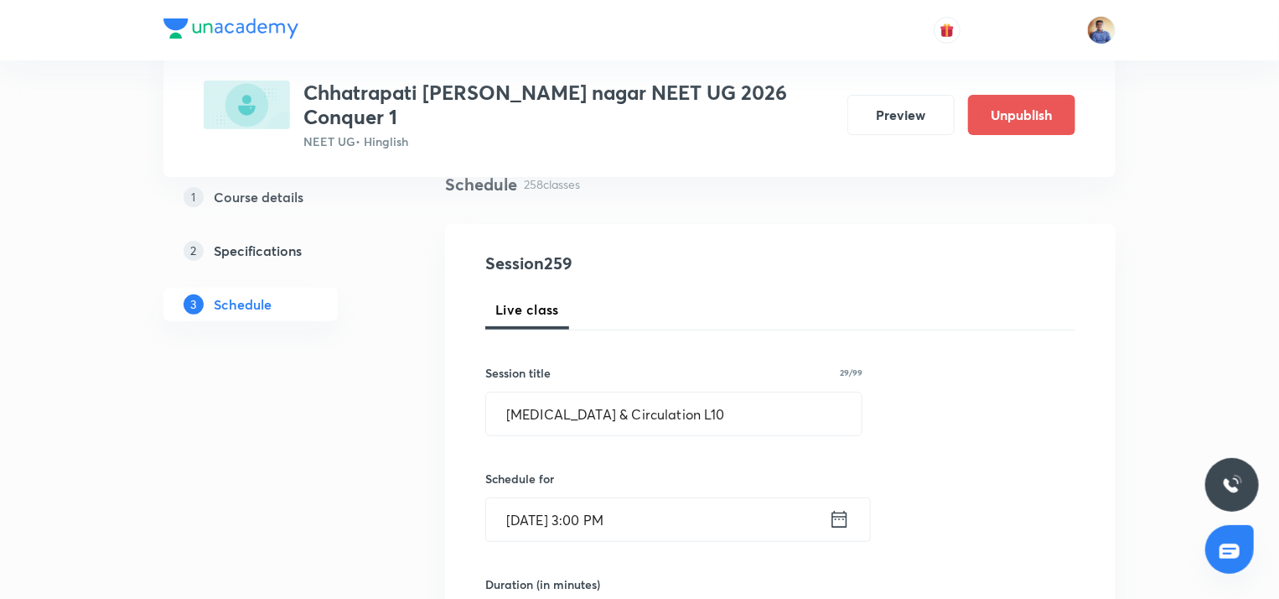
radio input "false"
radio input "true"
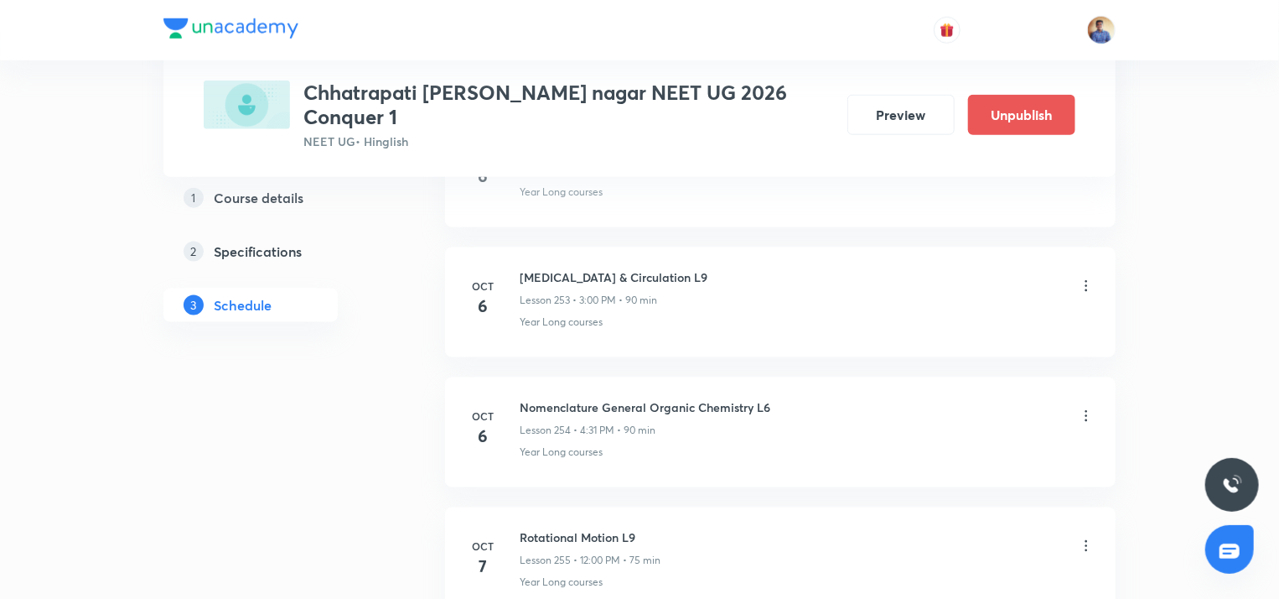
scroll to position [32961, 0]
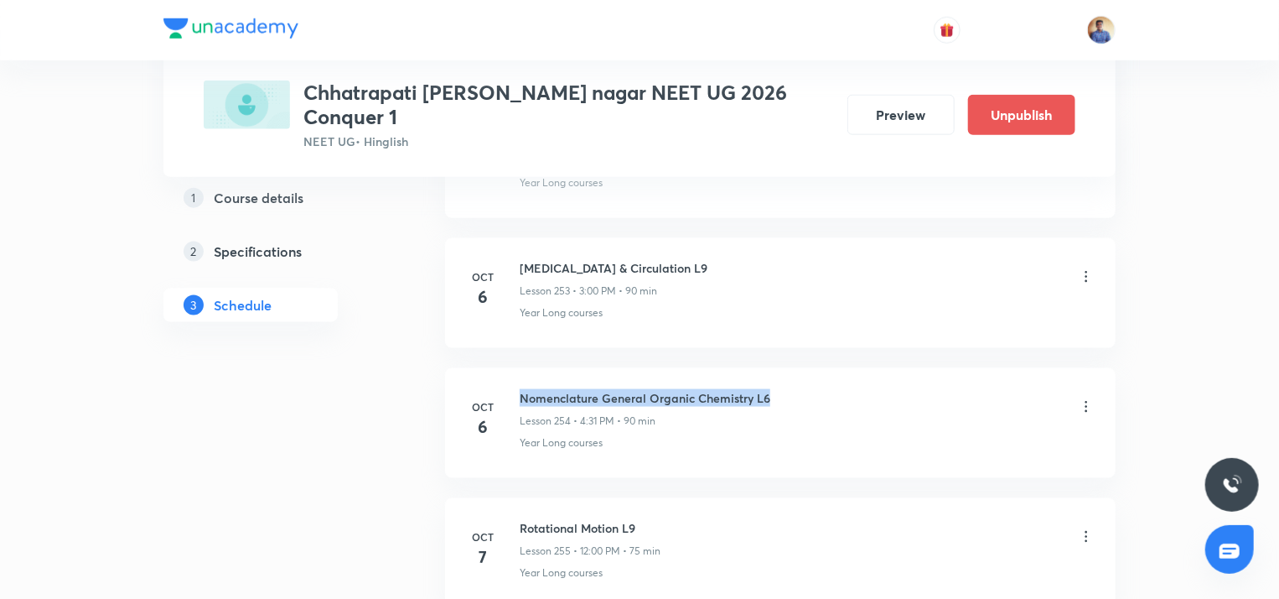
drag, startPoint x: 520, startPoint y: 286, endPoint x: 767, endPoint y: 279, distance: 247.4
click at [767, 368] on li "[DATE] Nomenclature General Organic Chemistry L6 Lesson 254 • 4:31 PM • 90 min …" at bounding box center [780, 423] width 671 height 110
copy h6 "Nomenclature General Organic Chemistry L6"
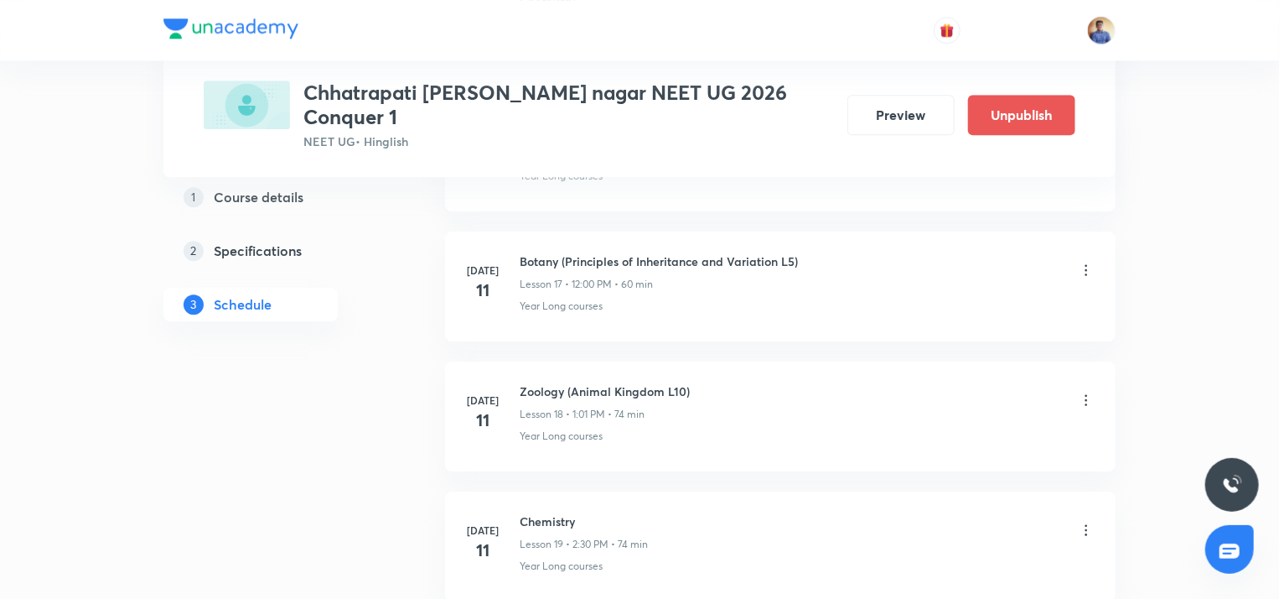
scroll to position [0, 0]
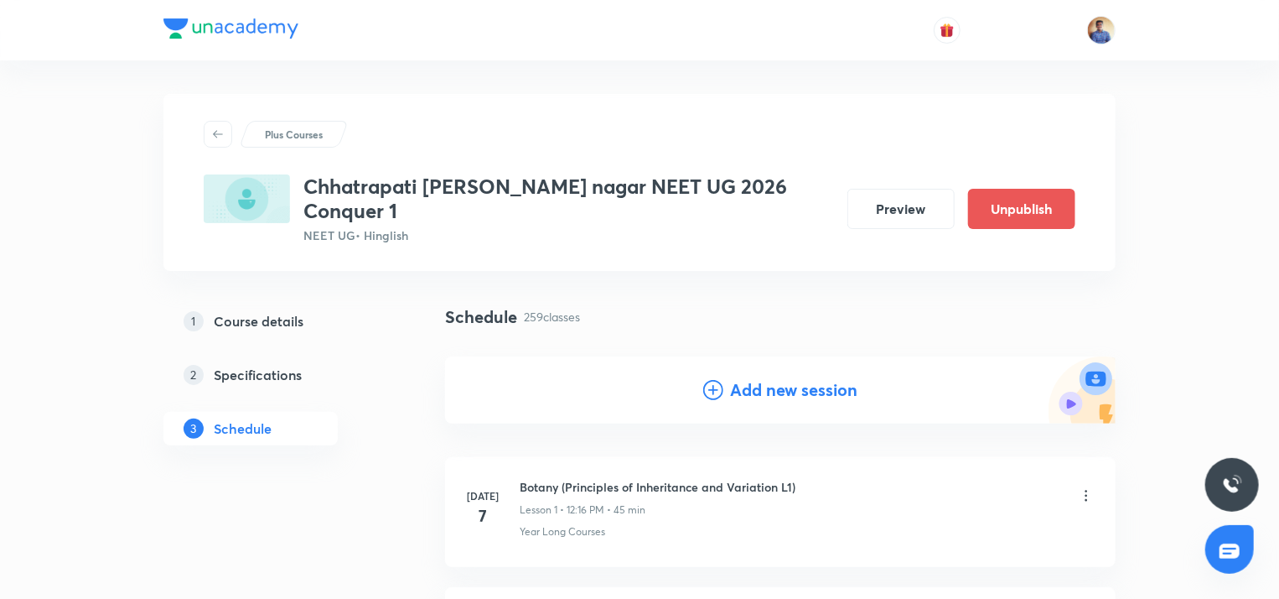
click at [737, 377] on h4 "Add new session" at bounding box center [793, 389] width 127 height 25
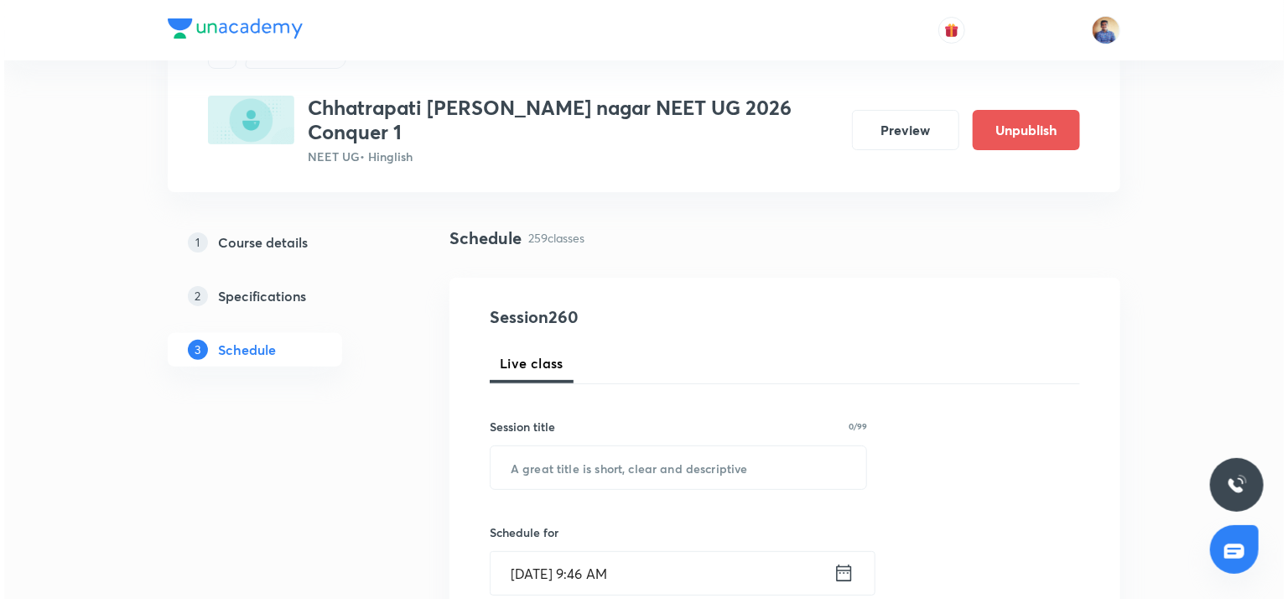
scroll to position [100, 0]
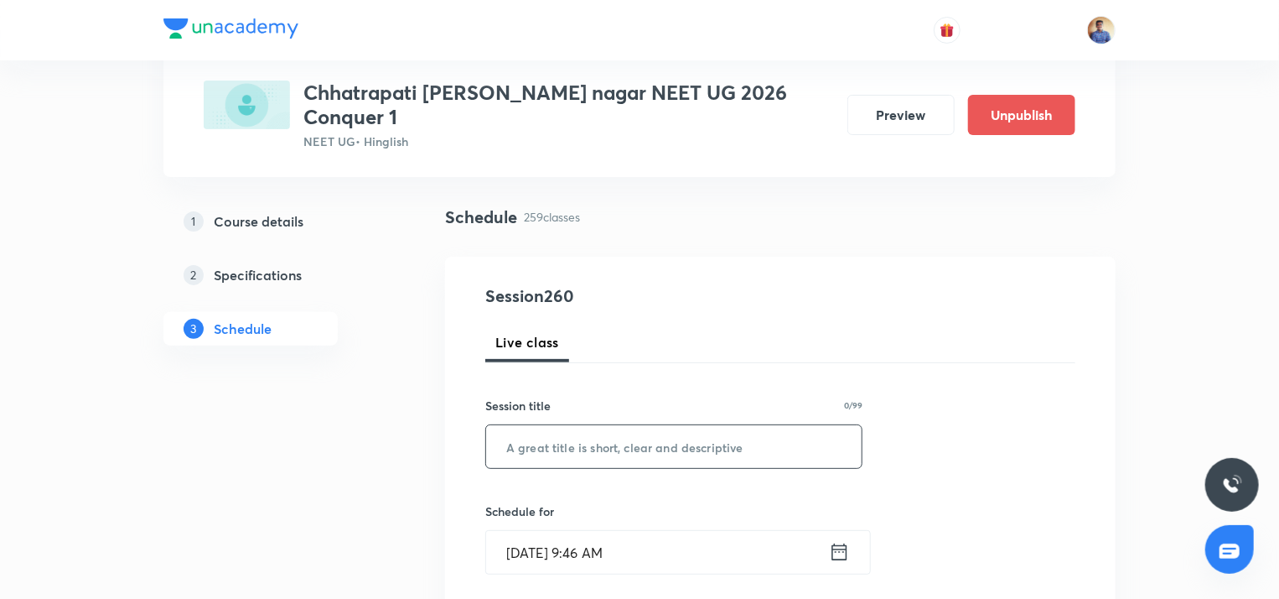
paste input "Nomenclature General Organic Chemistry L6"
click at [670, 425] on input "Nomenclature General Organic Chemistry L6" at bounding box center [674, 446] width 376 height 43
type input "Nomenclature General Organic Chemistry L7"
click at [540, 531] on input "[DATE] 9:46 AM" at bounding box center [657, 552] width 343 height 43
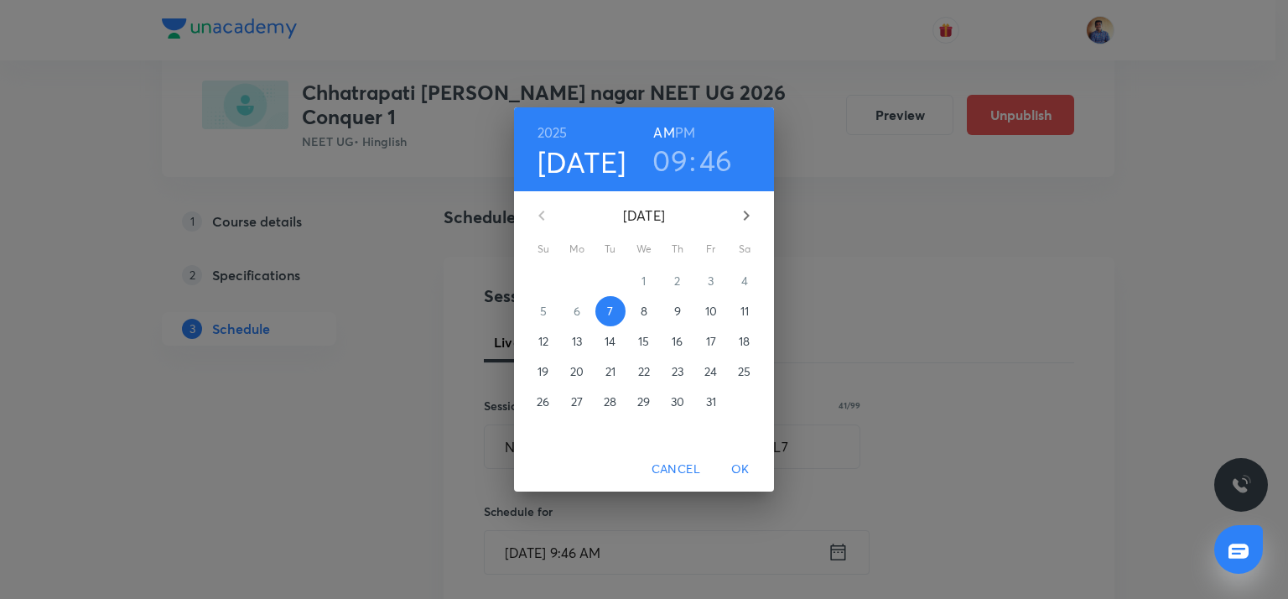
click at [666, 167] on h3 "09" at bounding box center [669, 160] width 35 height 35
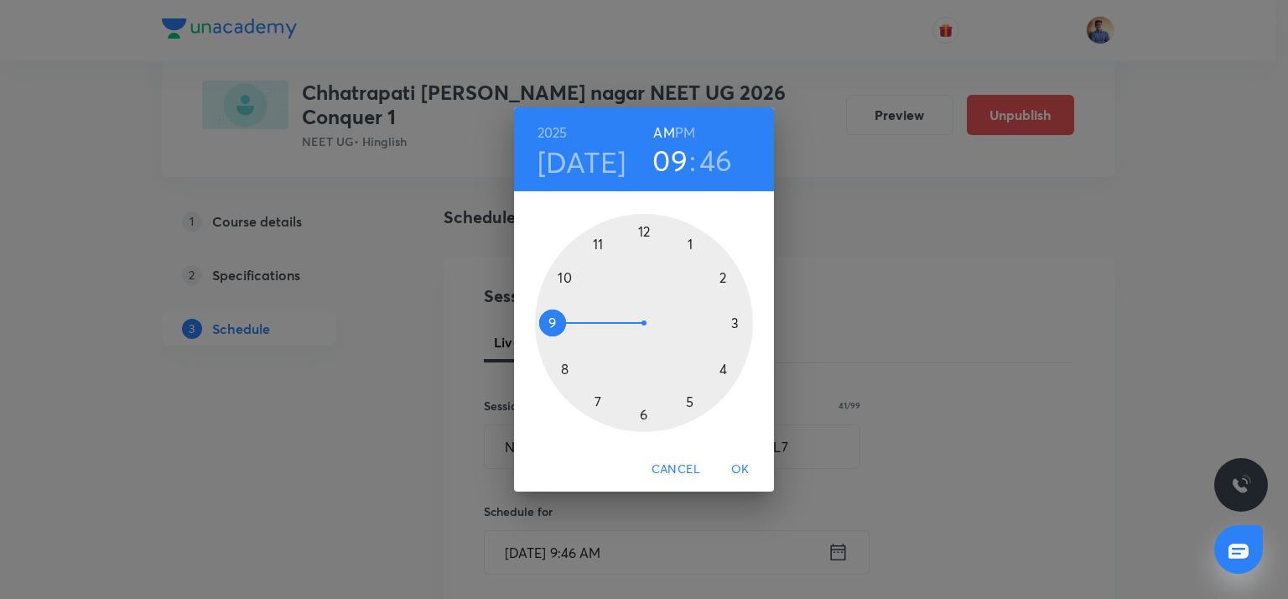
click at [684, 133] on h6 "PM" at bounding box center [685, 132] width 20 height 23
click at [722, 368] on div at bounding box center [644, 323] width 218 height 218
click at [645, 412] on div at bounding box center [644, 323] width 218 height 218
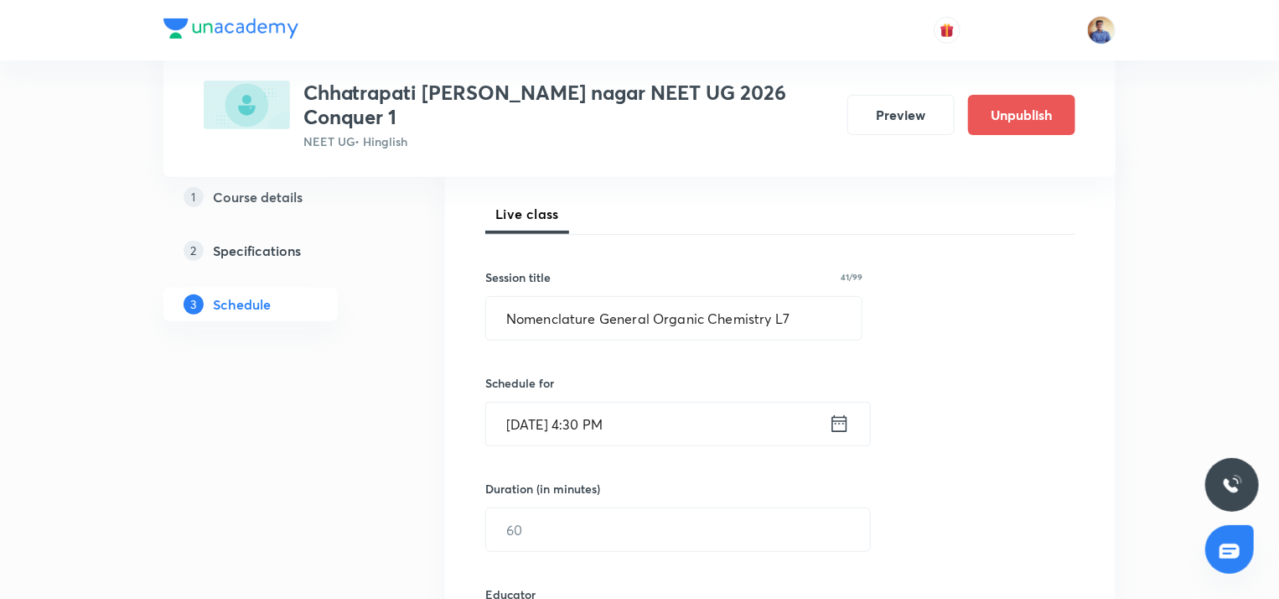
scroll to position [254, 0]
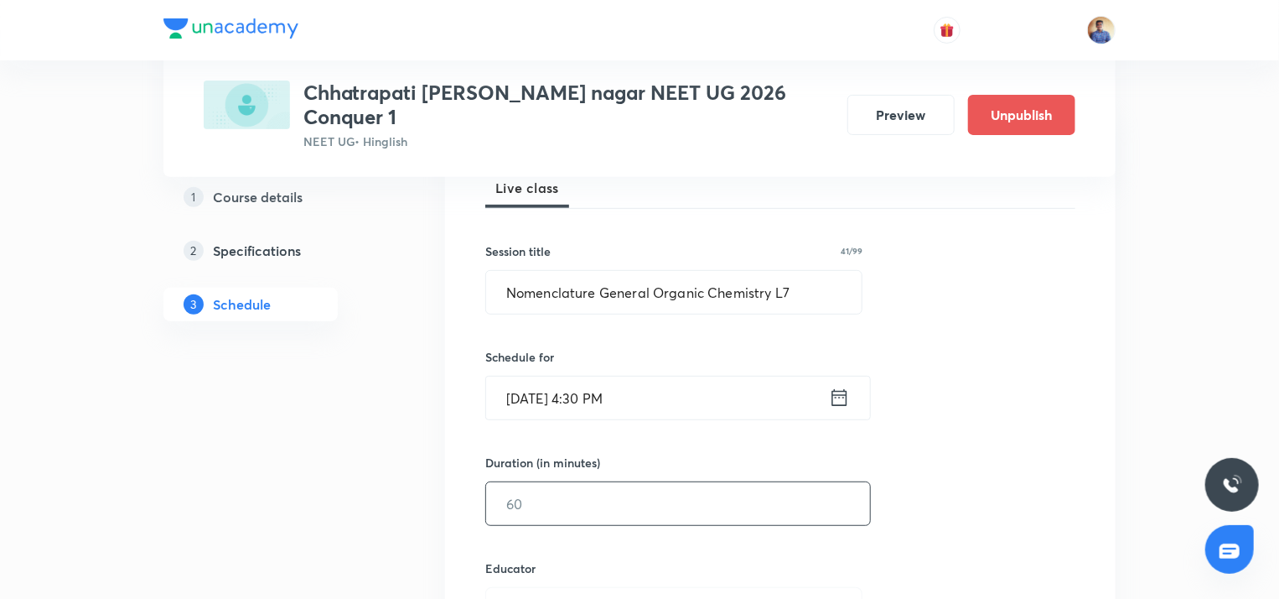
click at [547, 482] on input "text" at bounding box center [678, 503] width 384 height 43
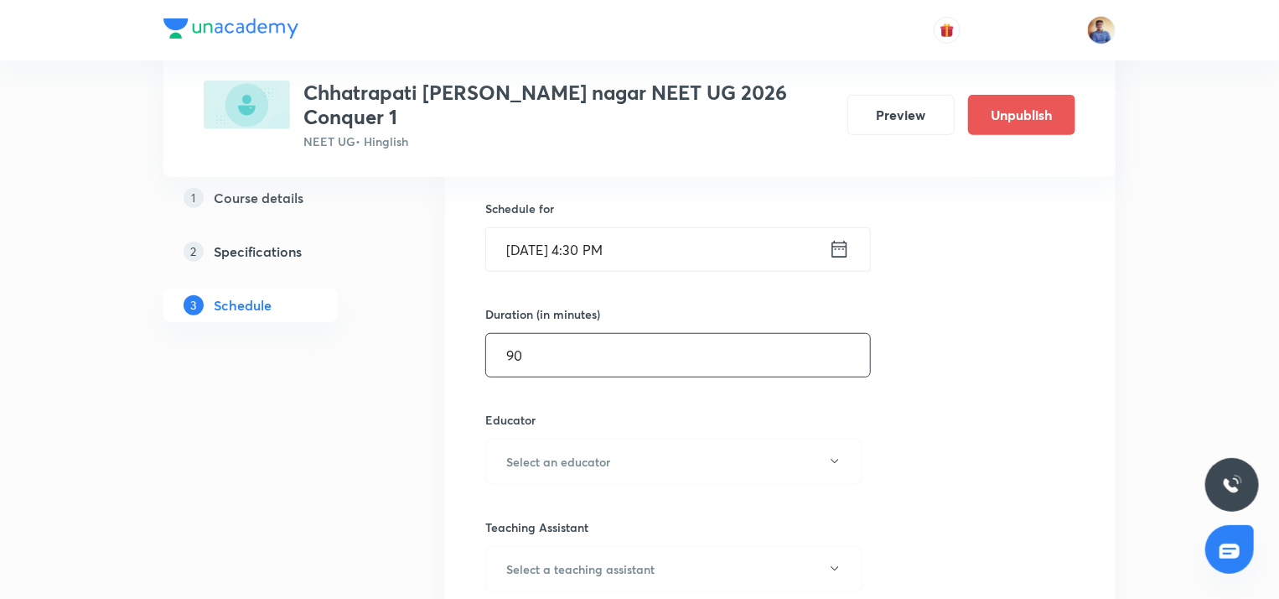
scroll to position [405, 0]
type input "90"
click at [532, 452] on button "Select an educator" at bounding box center [673, 459] width 377 height 46
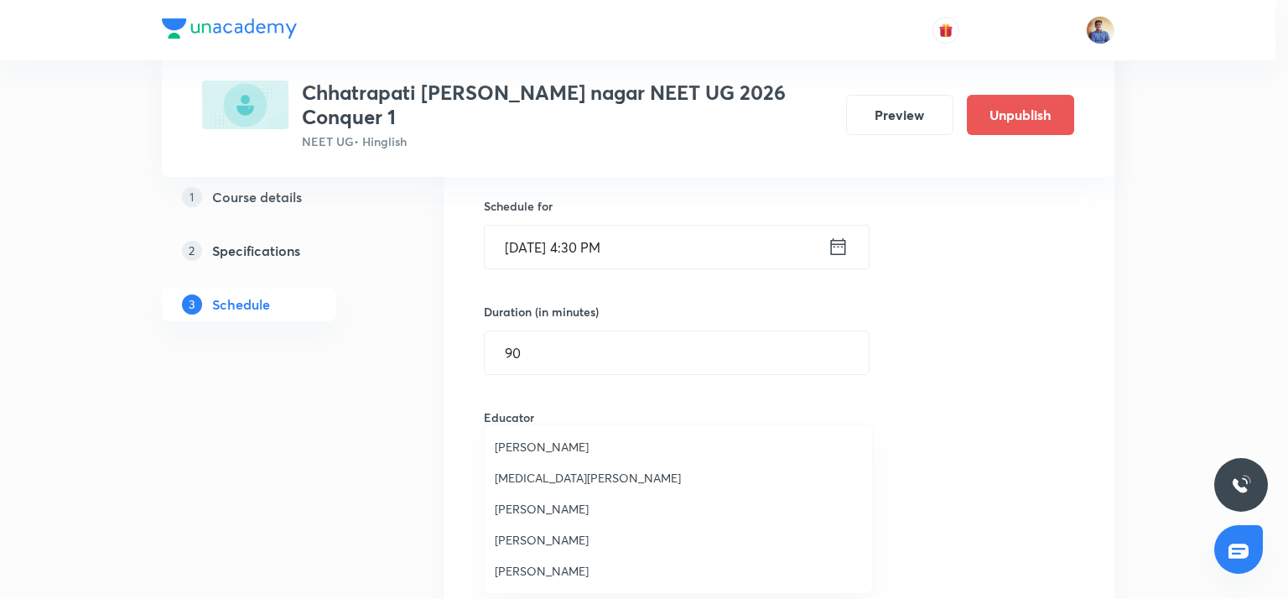
click at [549, 501] on span "[PERSON_NAME]" at bounding box center [678, 509] width 367 height 18
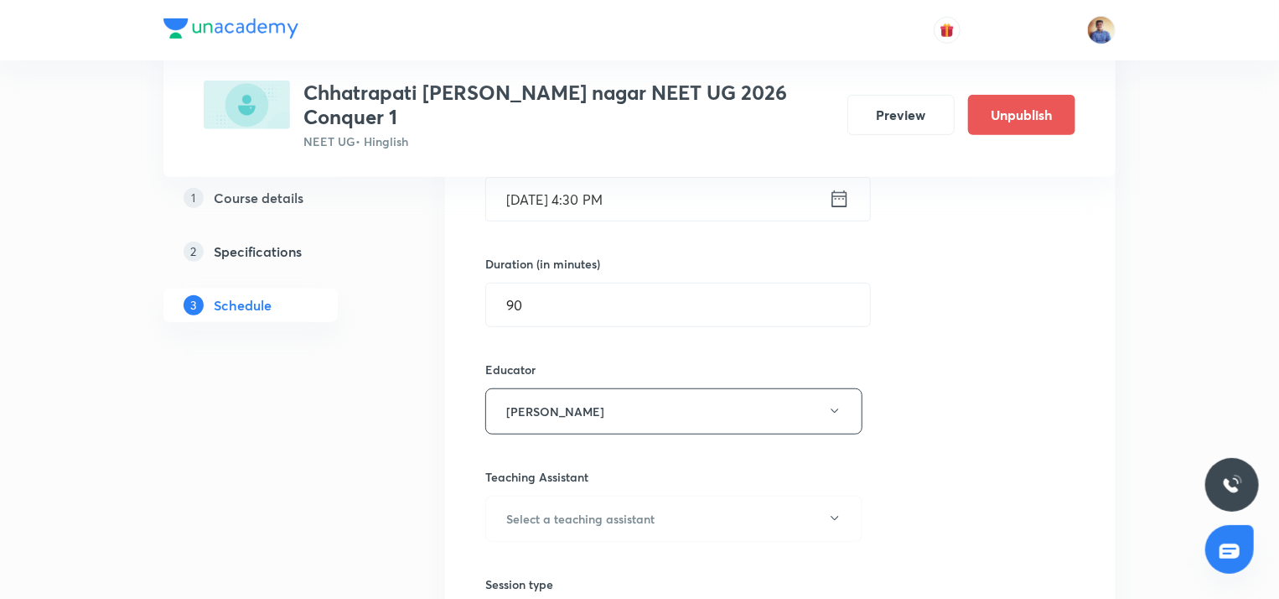
scroll to position [453, 0]
click at [559, 387] on button "[PERSON_NAME]" at bounding box center [673, 410] width 377 height 46
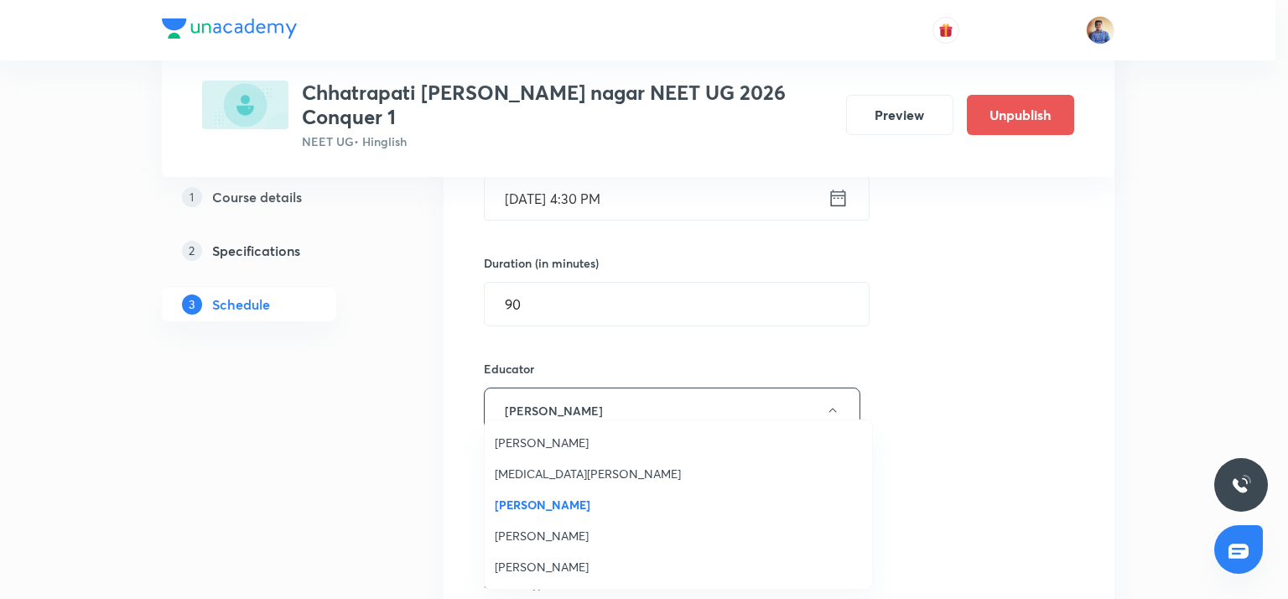
click at [534, 557] on span "[PERSON_NAME]" at bounding box center [678, 566] width 367 height 18
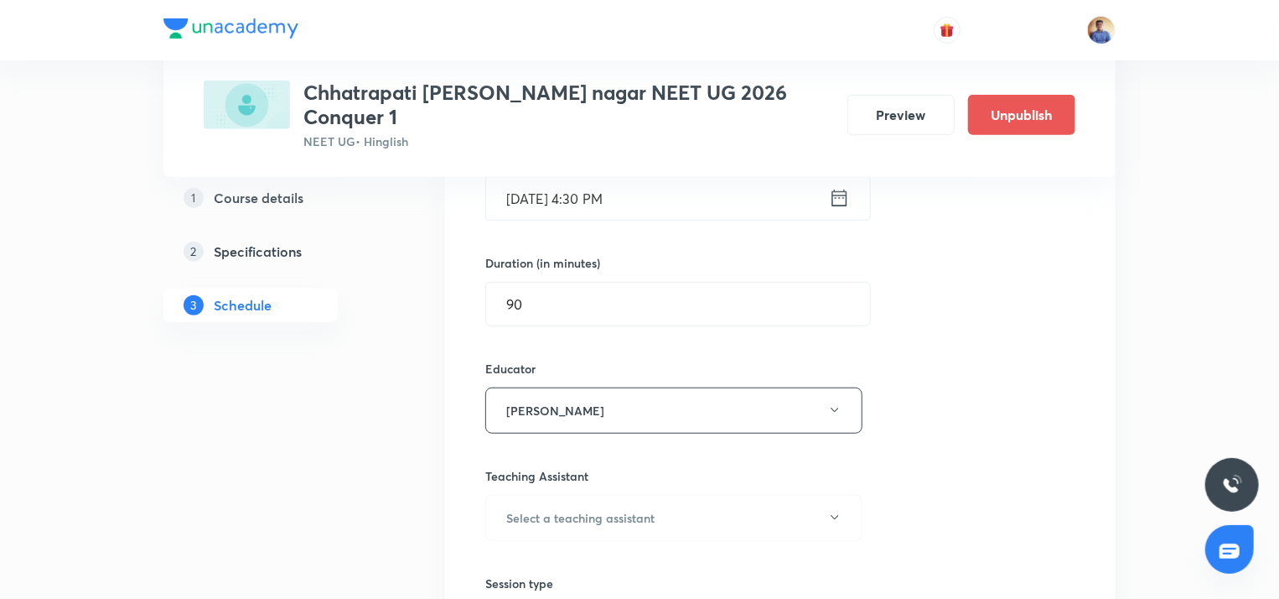
scroll to position [562, 0]
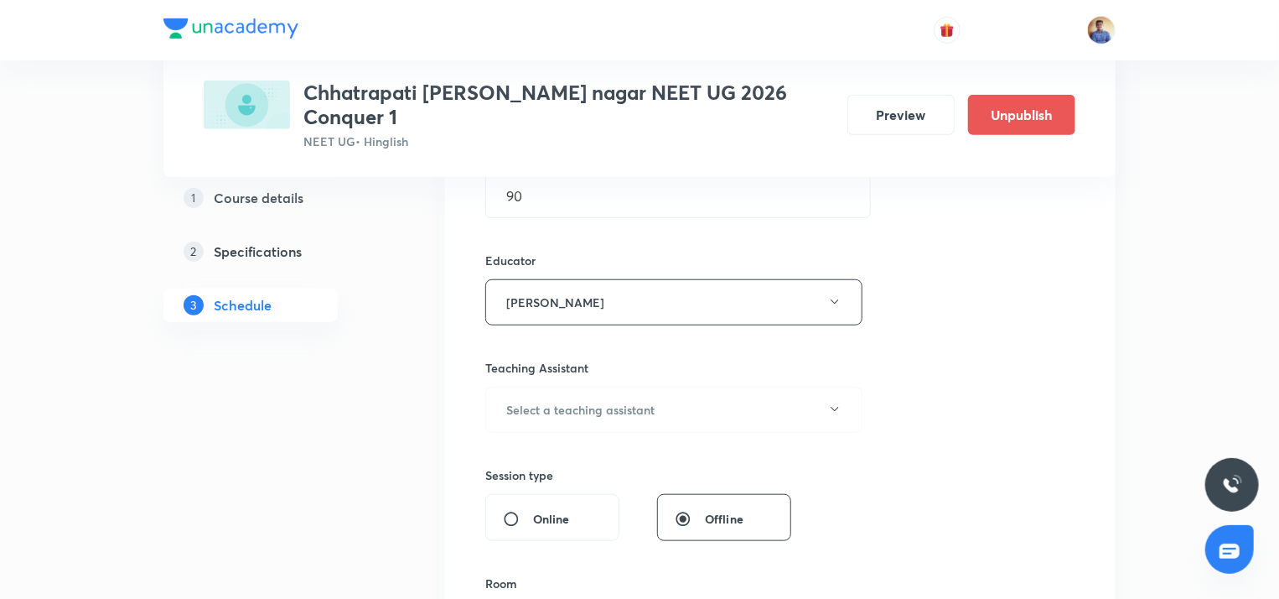
click at [520, 510] on input "Online" at bounding box center [518, 518] width 30 height 17
radio input "true"
radio input "false"
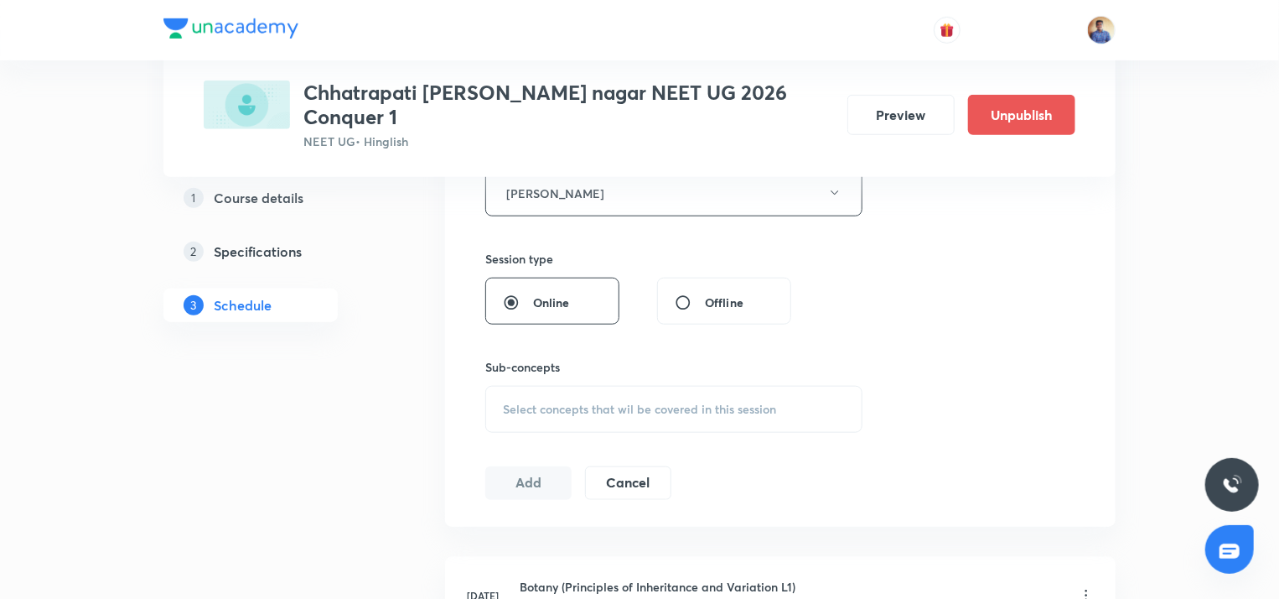
scroll to position [671, 0]
click at [531, 403] on div "Select concepts that wil be covered in this session" at bounding box center [673, 408] width 377 height 47
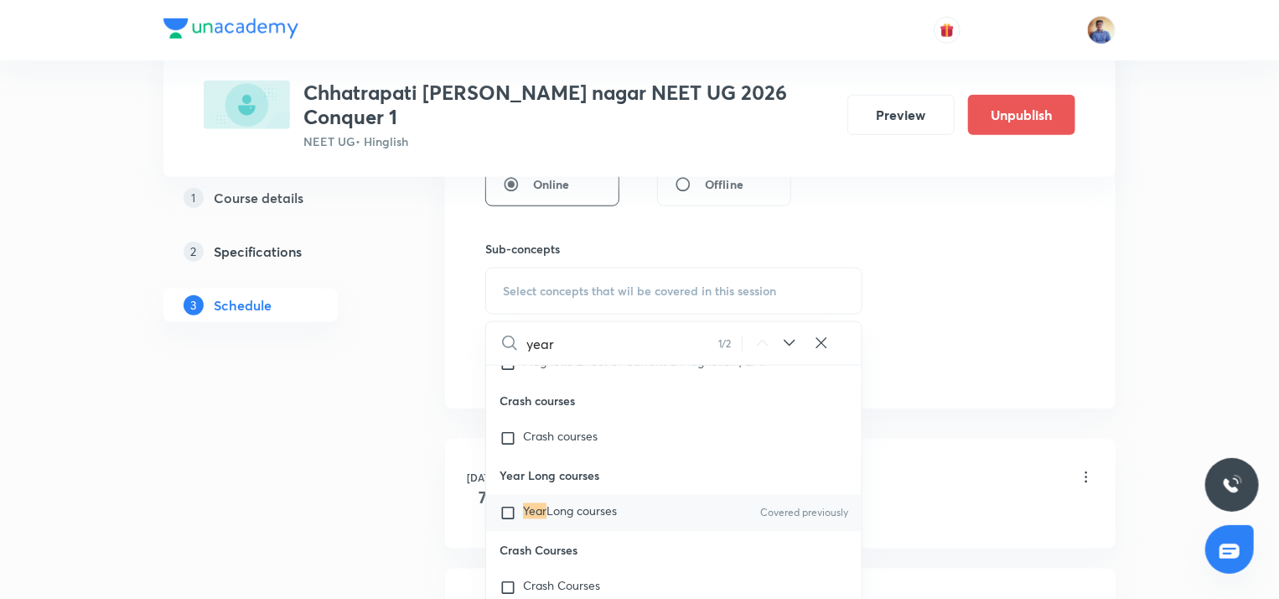
scroll to position [797, 0]
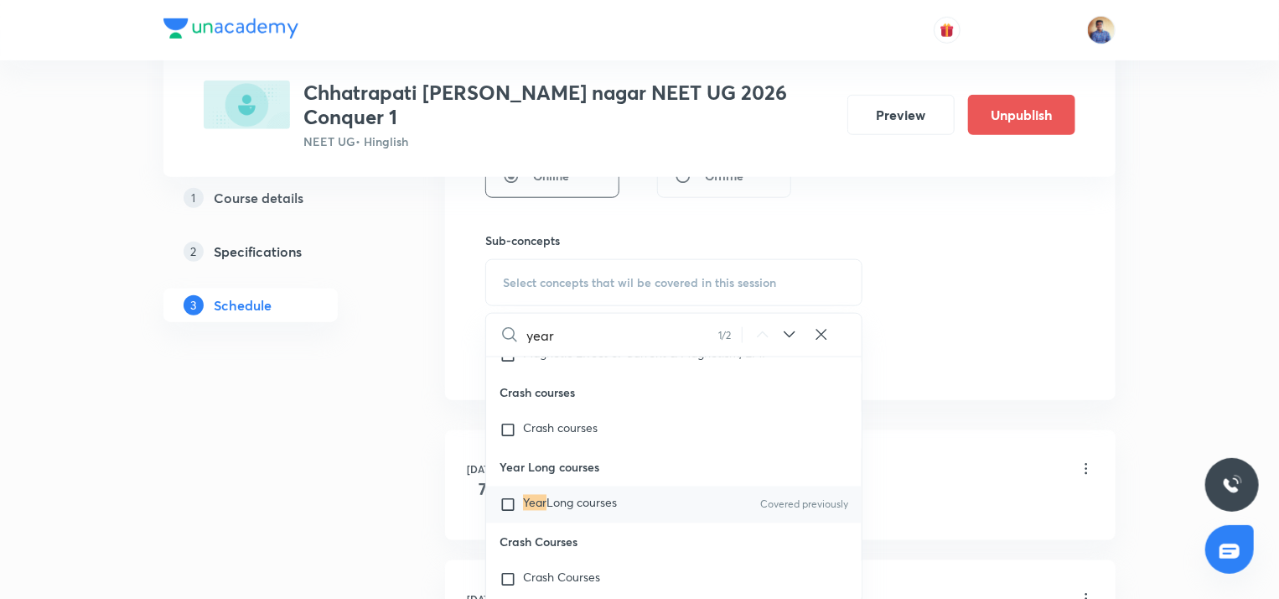
type input "year"
click at [506, 513] on input "checkbox" at bounding box center [511, 504] width 23 height 17
checkbox input "true"
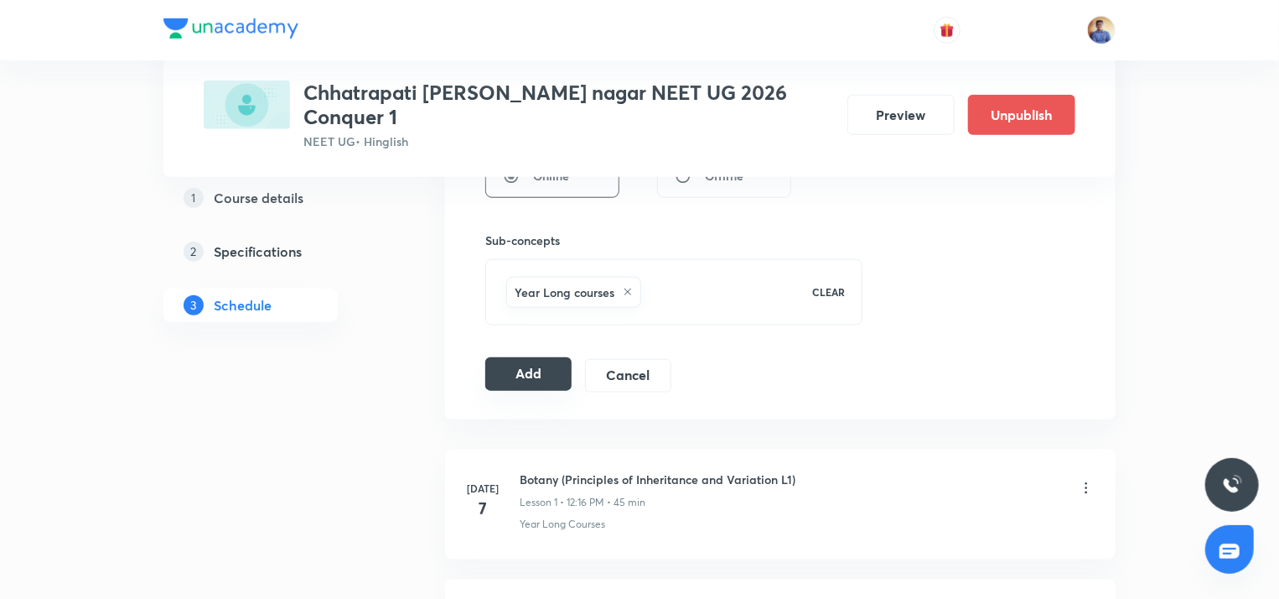
click at [520, 357] on button "Add" at bounding box center [528, 374] width 86 height 34
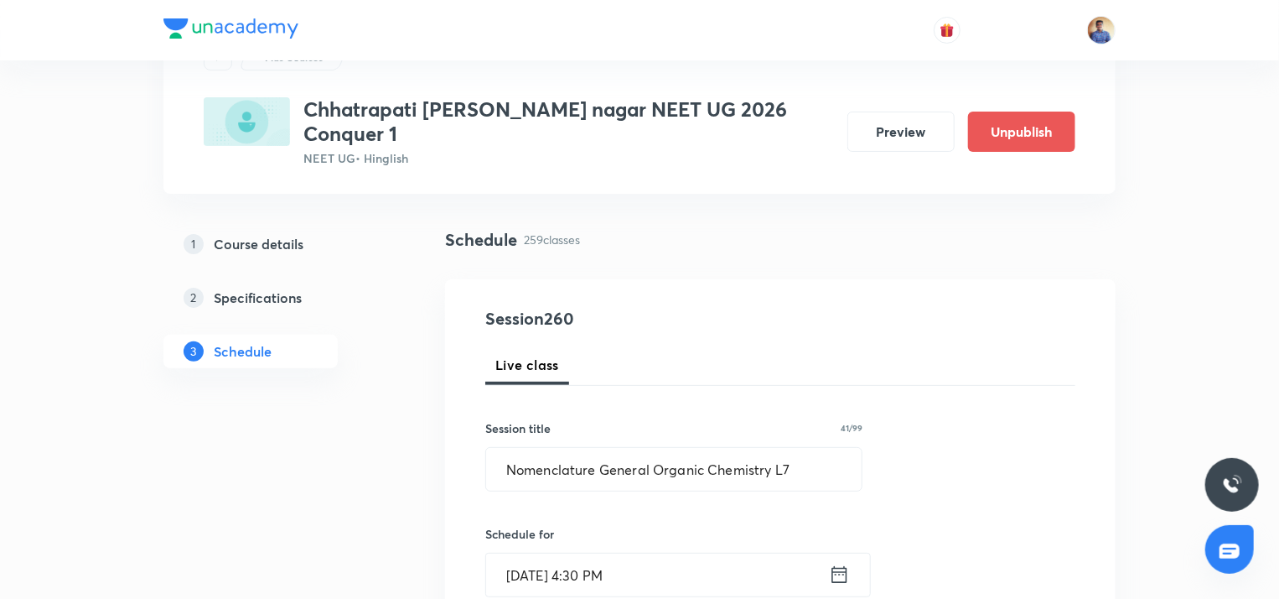
scroll to position [80, 0]
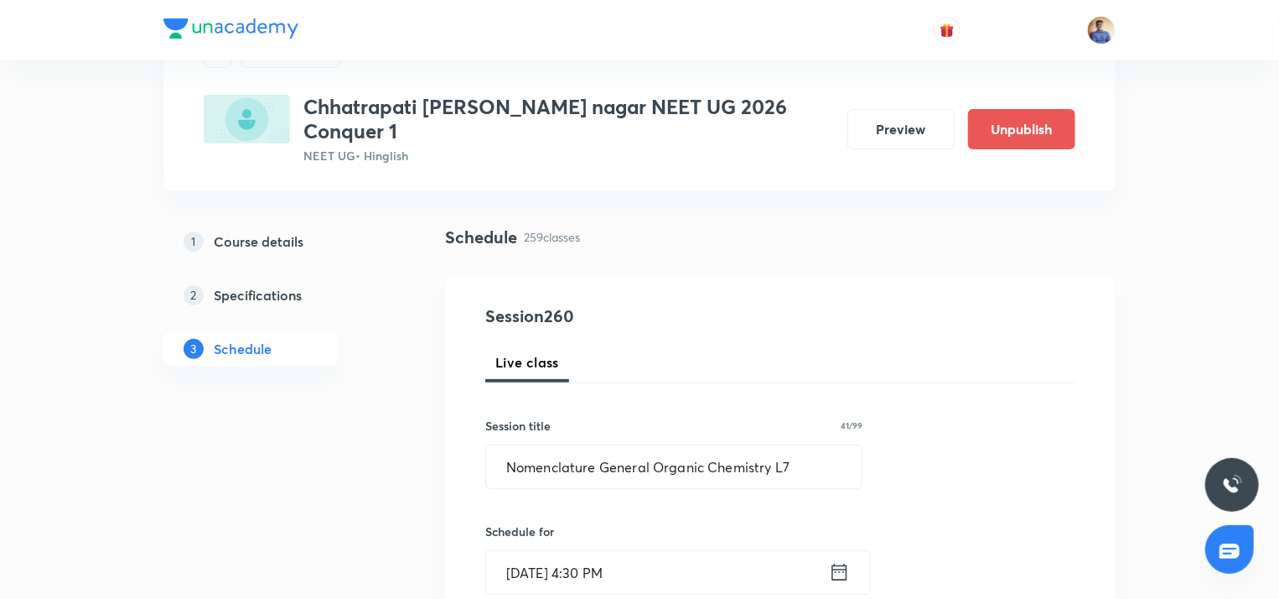
radio input "false"
radio input "true"
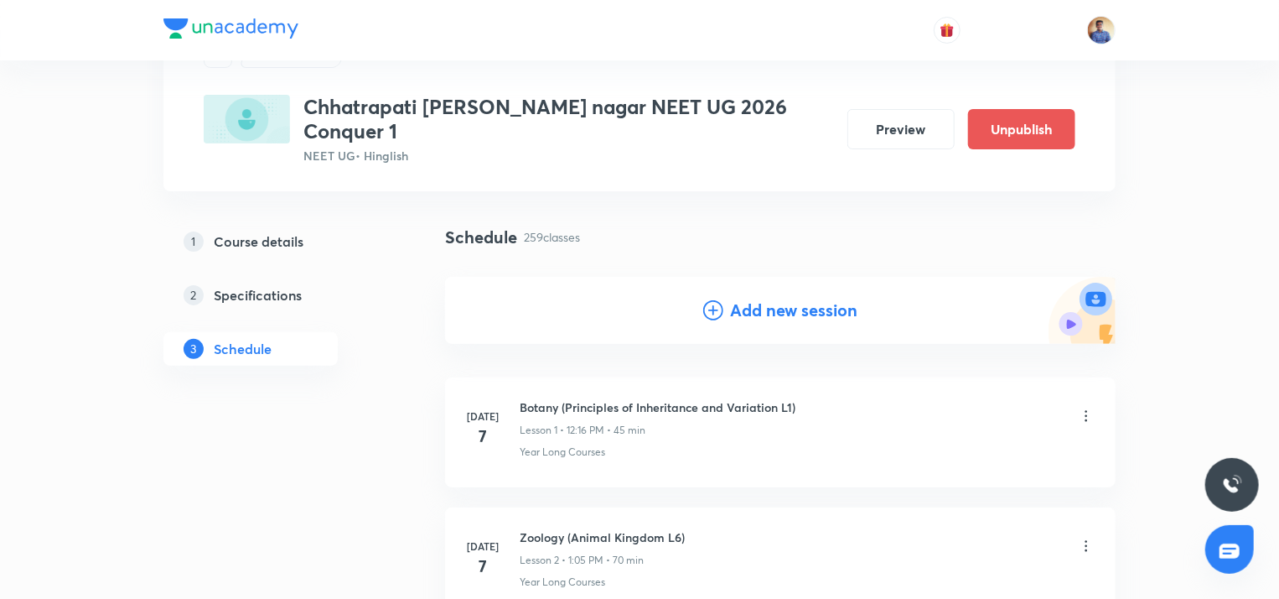
scroll to position [0, 0]
